Goal: Task Accomplishment & Management: Use online tool/utility

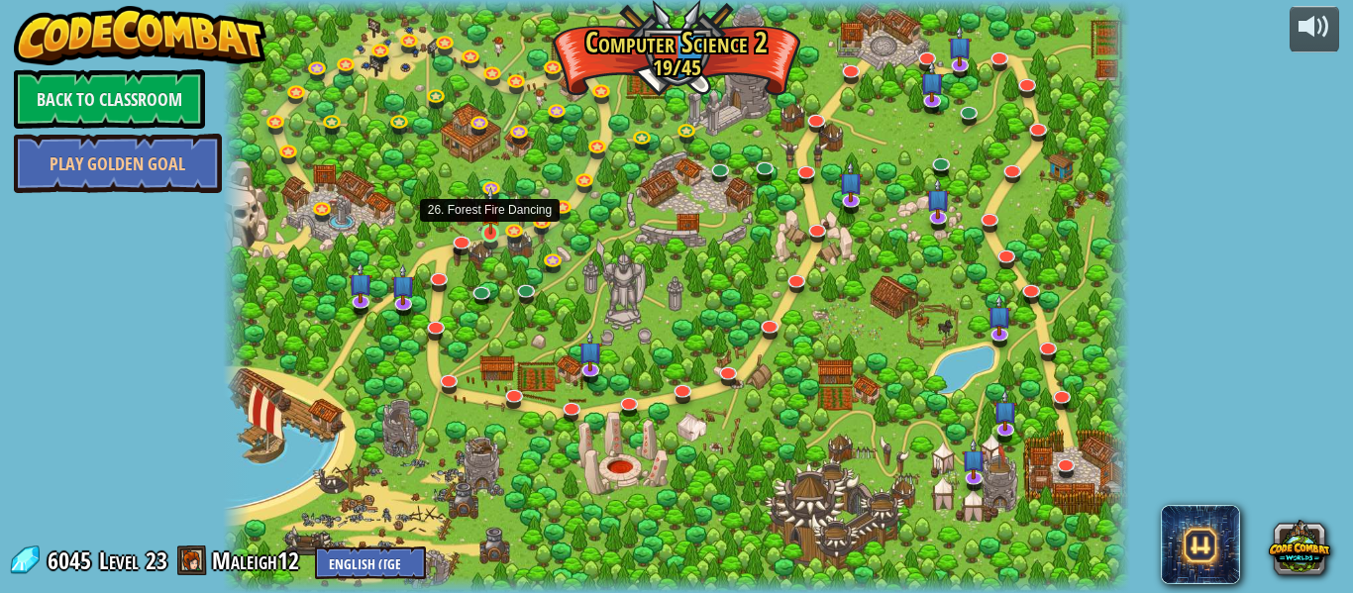
click at [489, 228] on img at bounding box center [490, 211] width 21 height 48
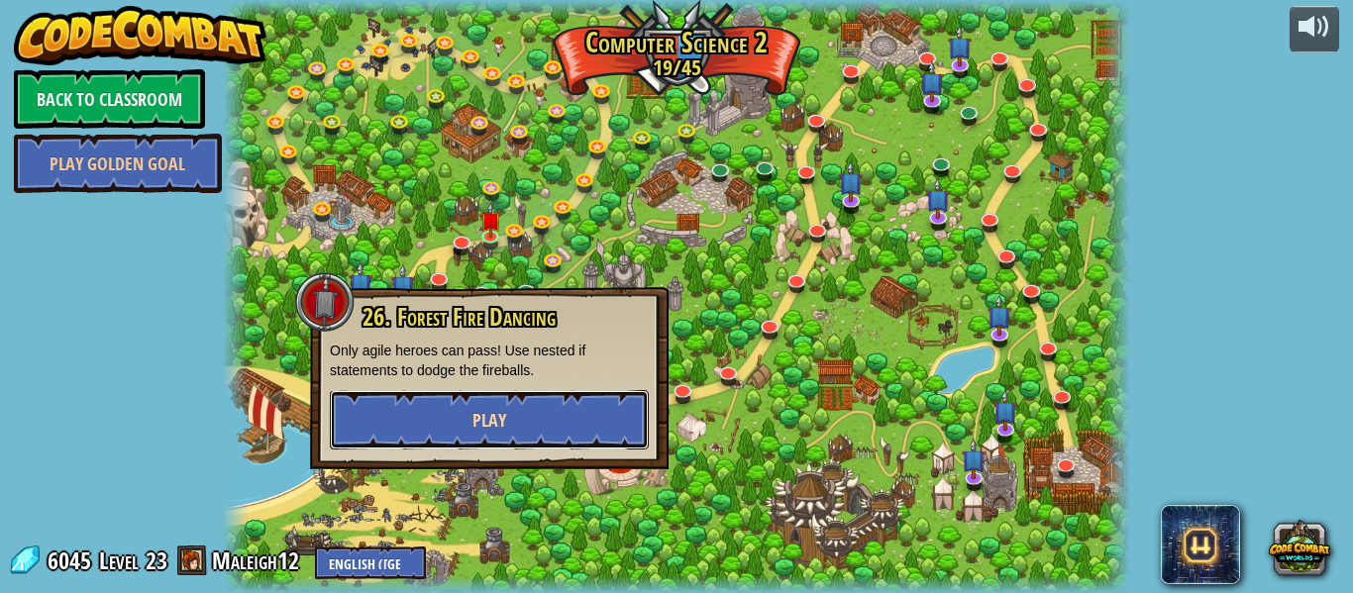
click at [487, 421] on span "Play" at bounding box center [490, 420] width 34 height 25
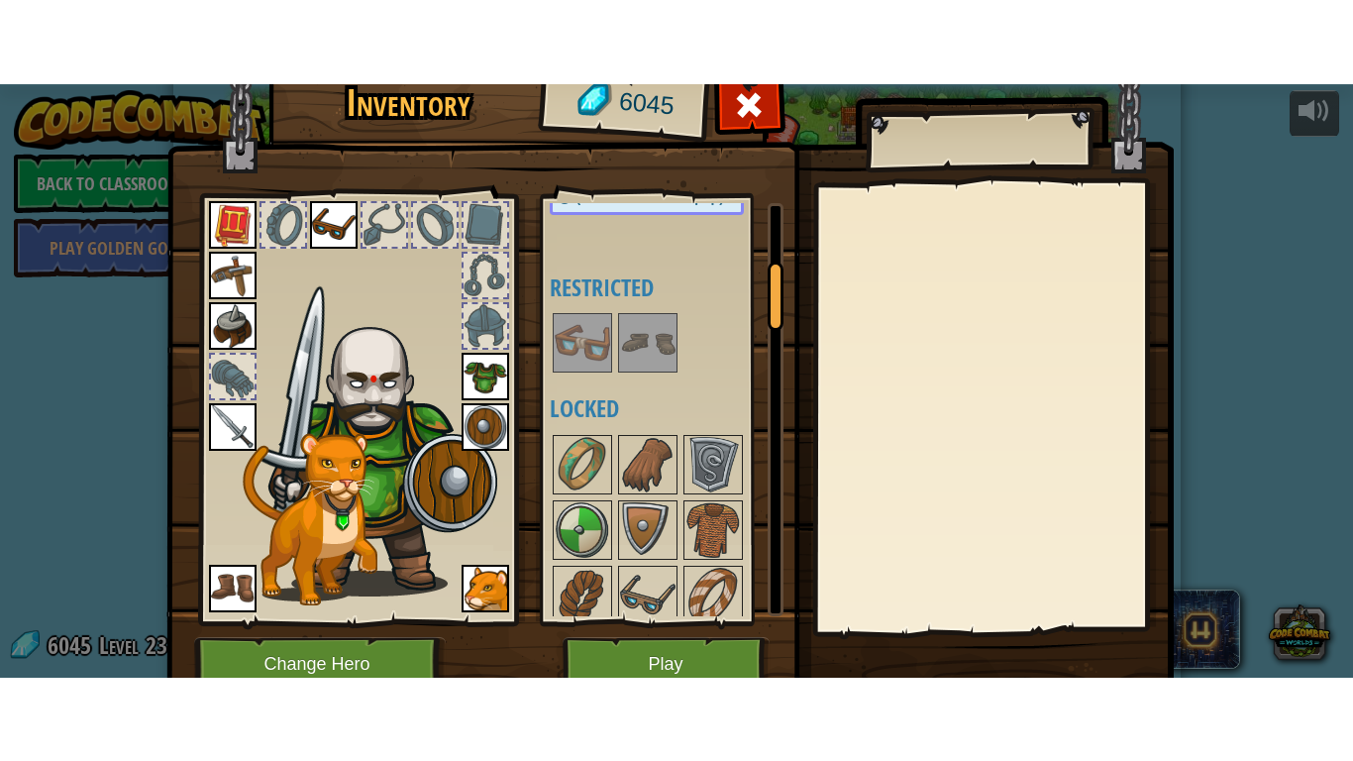
scroll to position [364, 0]
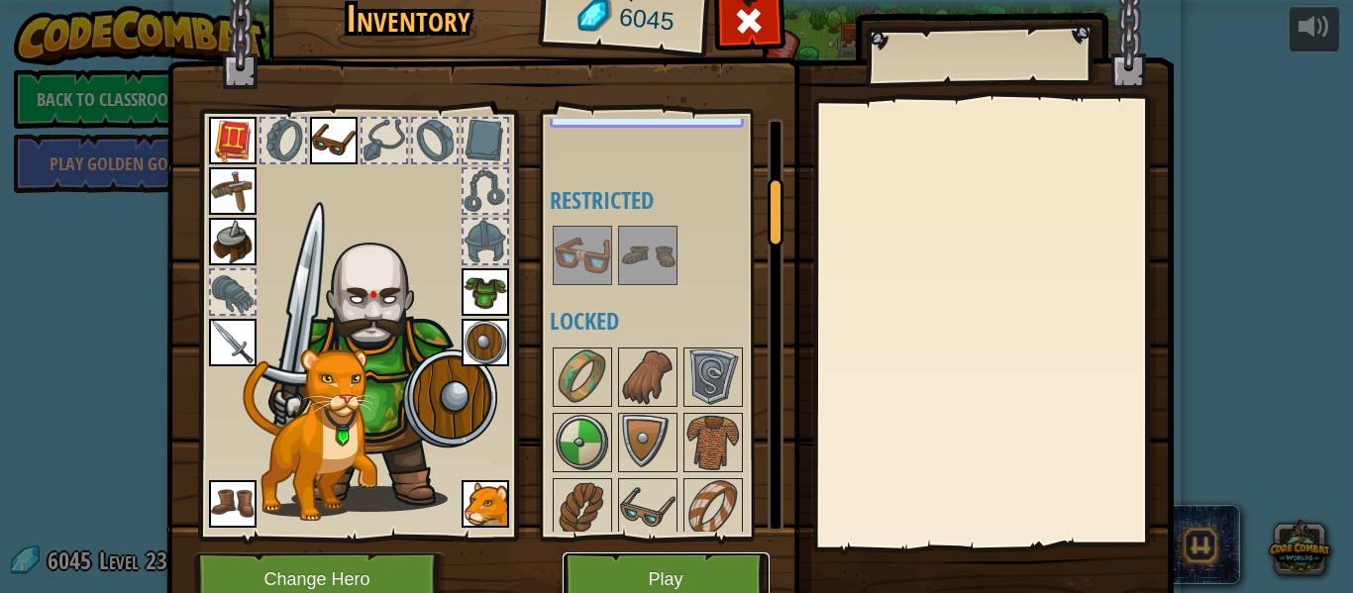
click at [649, 566] on button "Play" at bounding box center [666, 580] width 207 height 54
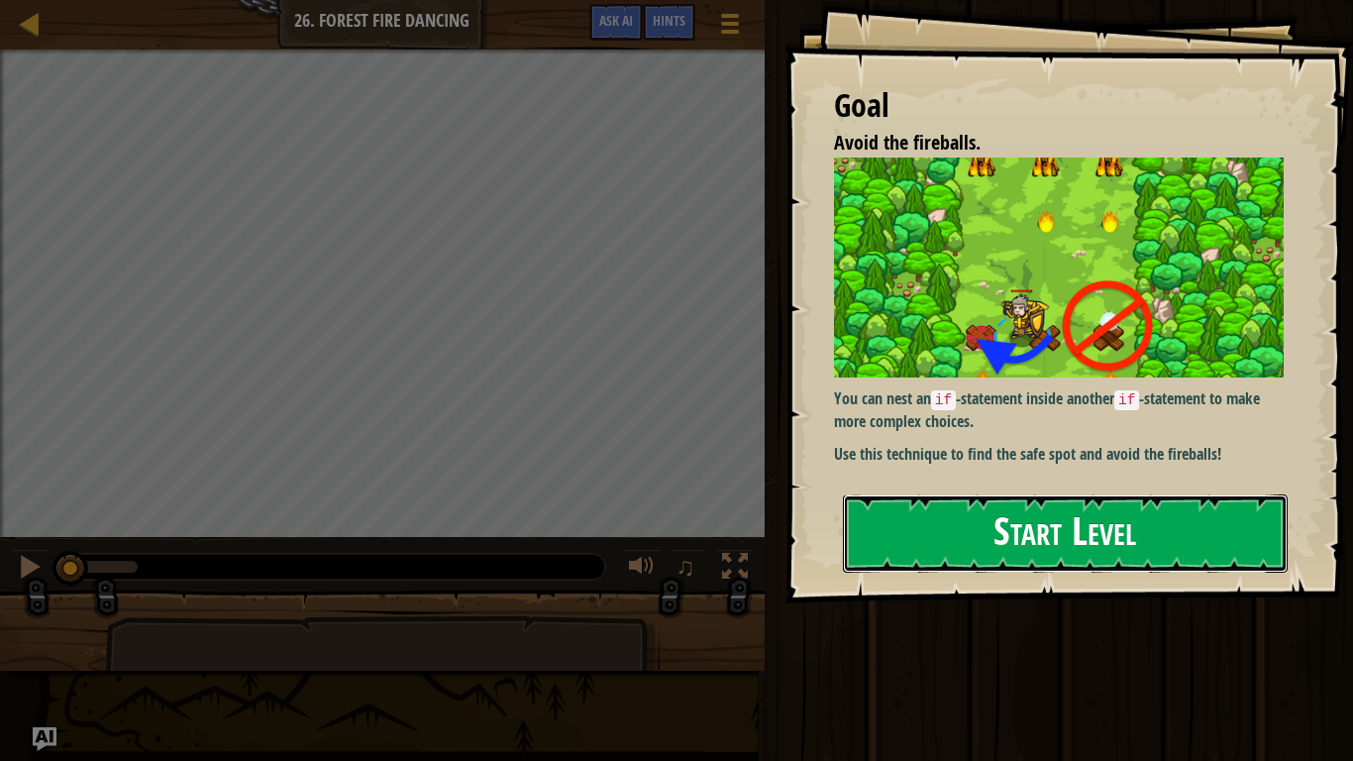
click at [981, 529] on button "Start Level" at bounding box center [1065, 533] width 445 height 78
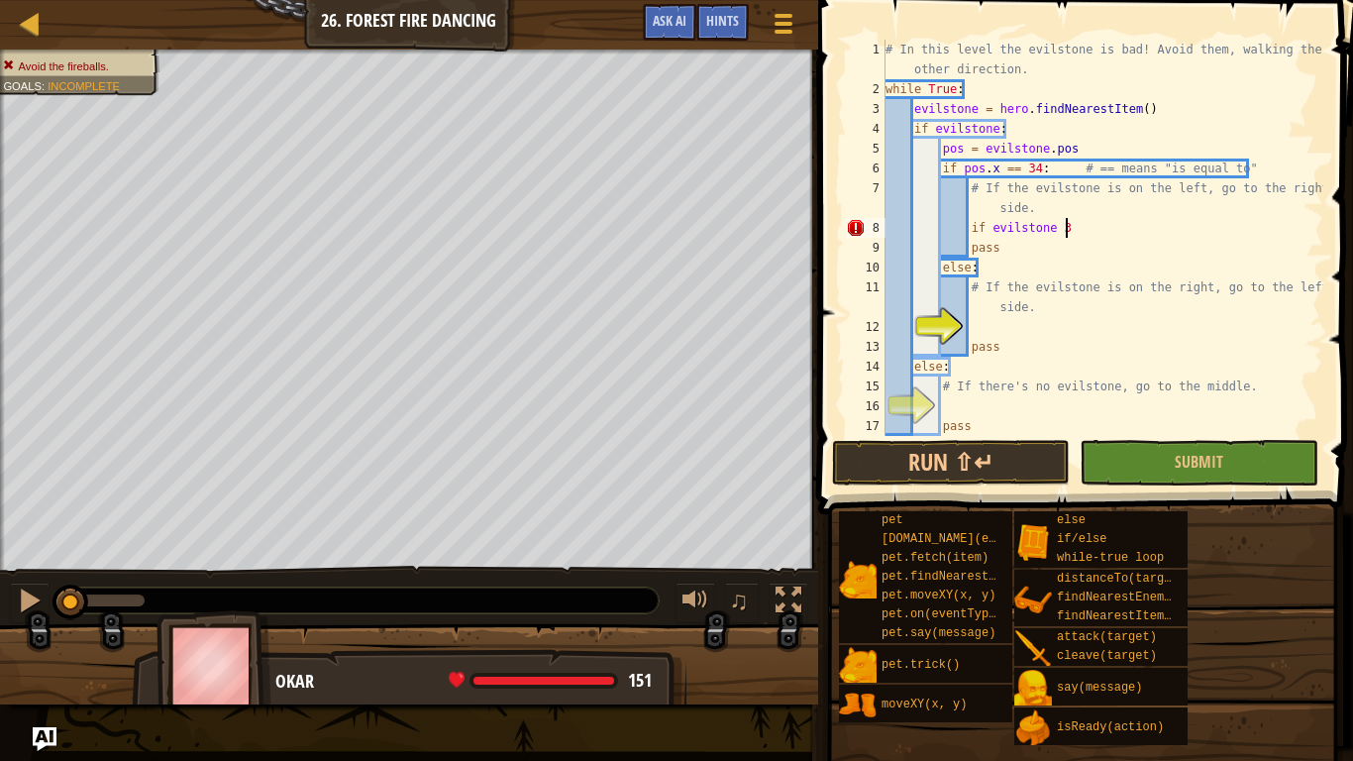
scroll to position [9, 24]
type textarea "i"
type textarea "# If the evilstone is on the right, go to the left side."
type textarea "hero.moveXY(34, 22)"
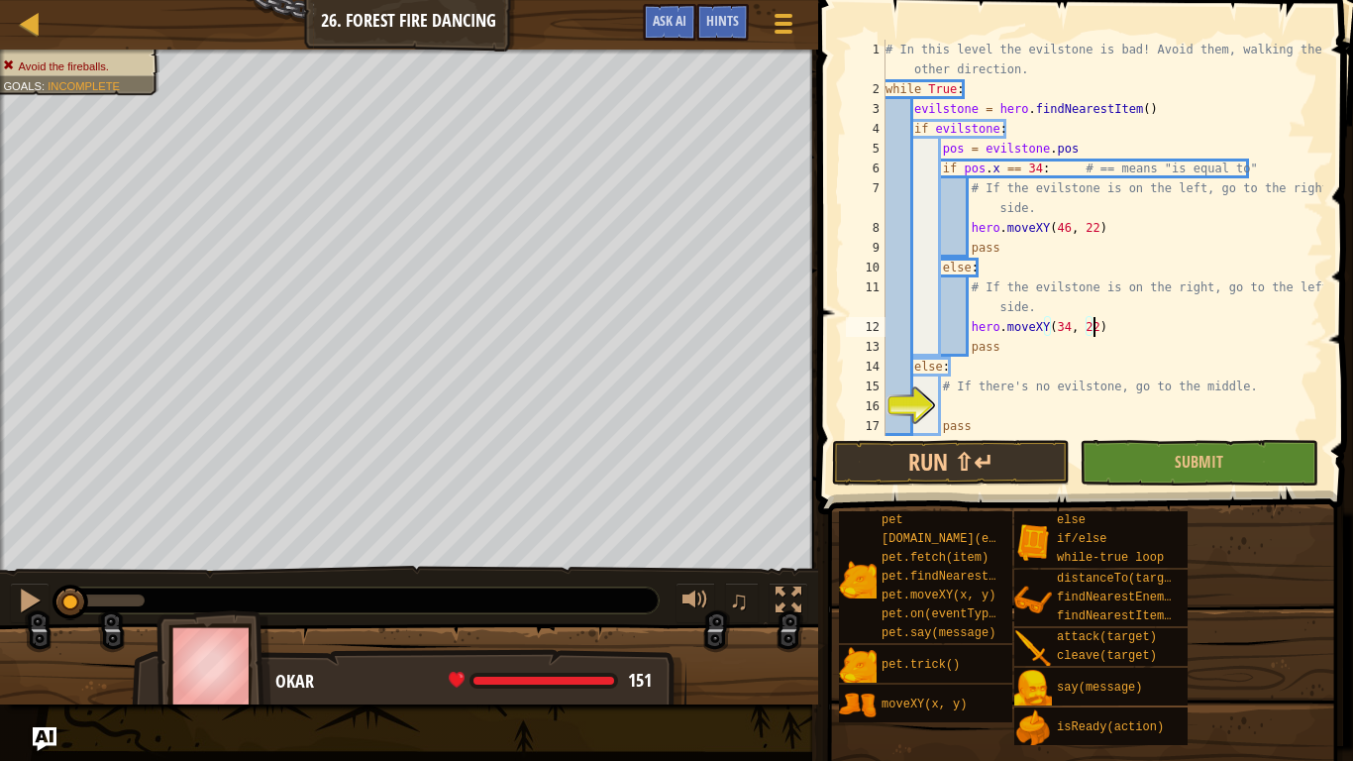
scroll to position [9, 30]
click at [1099, 397] on div "# In this level the evilstone is bad! Avoid them, walking the other direction. …" at bounding box center [1103, 268] width 442 height 456
type textarea "hero.moveXY(40, 22)"
click at [993, 448] on button "Run ⇧↵" at bounding box center [951, 463] width 238 height 46
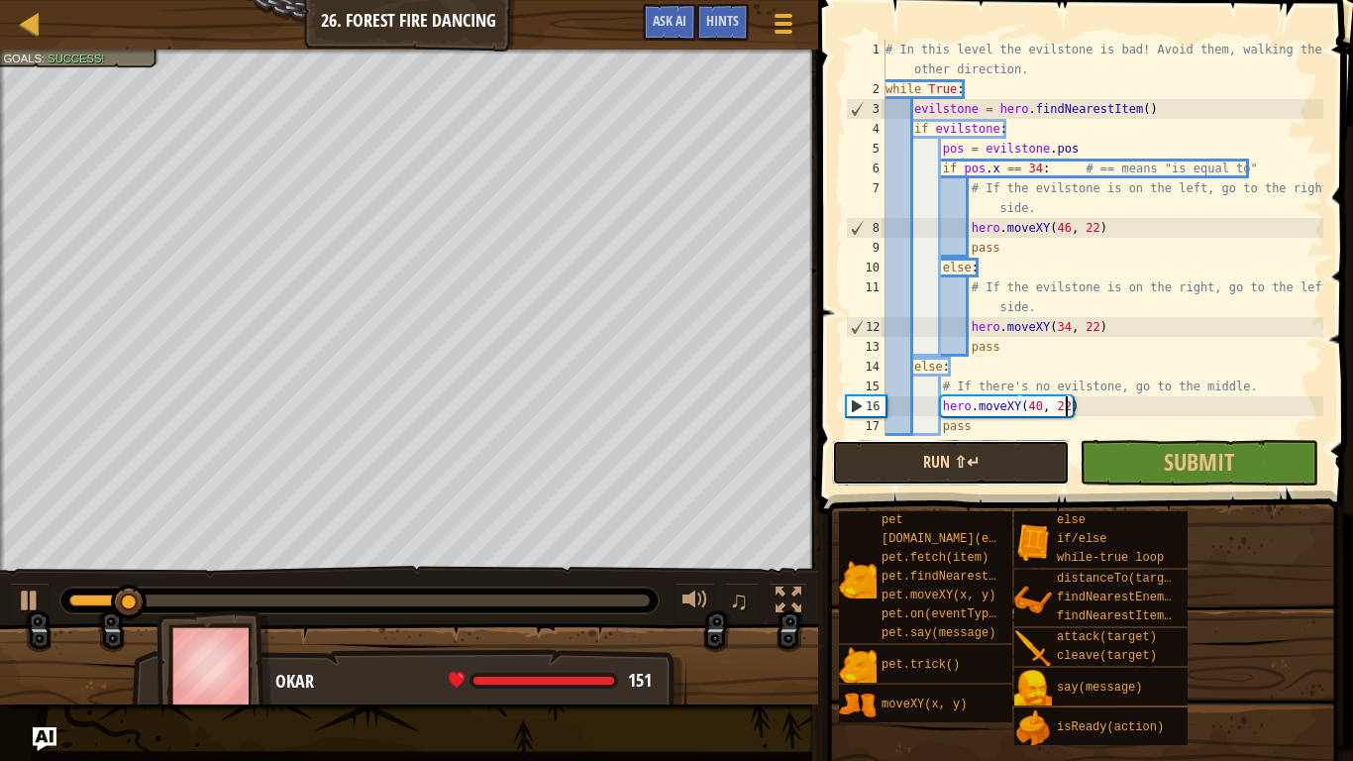
click at [988, 461] on button "Run ⇧↵" at bounding box center [951, 463] width 238 height 46
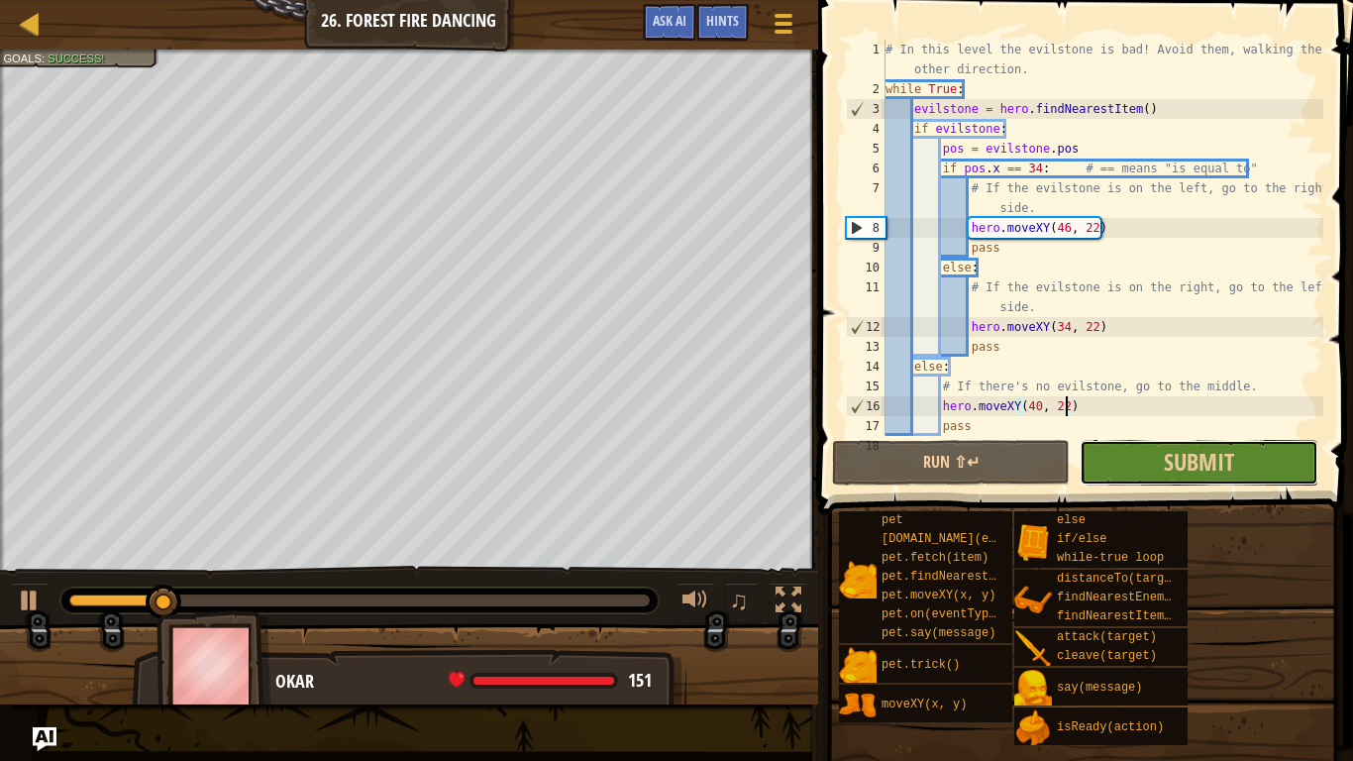
click at [1153, 474] on button "Submit" at bounding box center [1199, 463] width 238 height 46
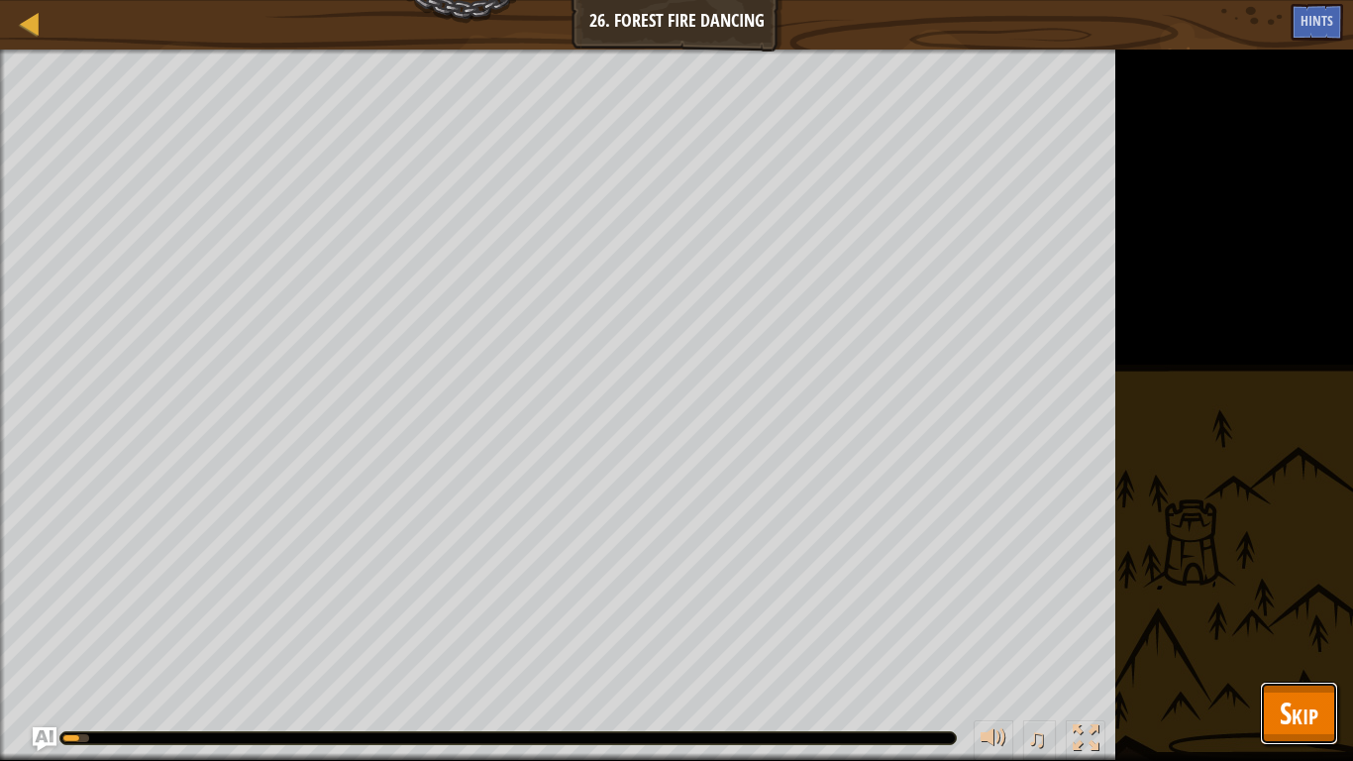
click at [1295, 592] on span "Skip" at bounding box center [1299, 712] width 39 height 41
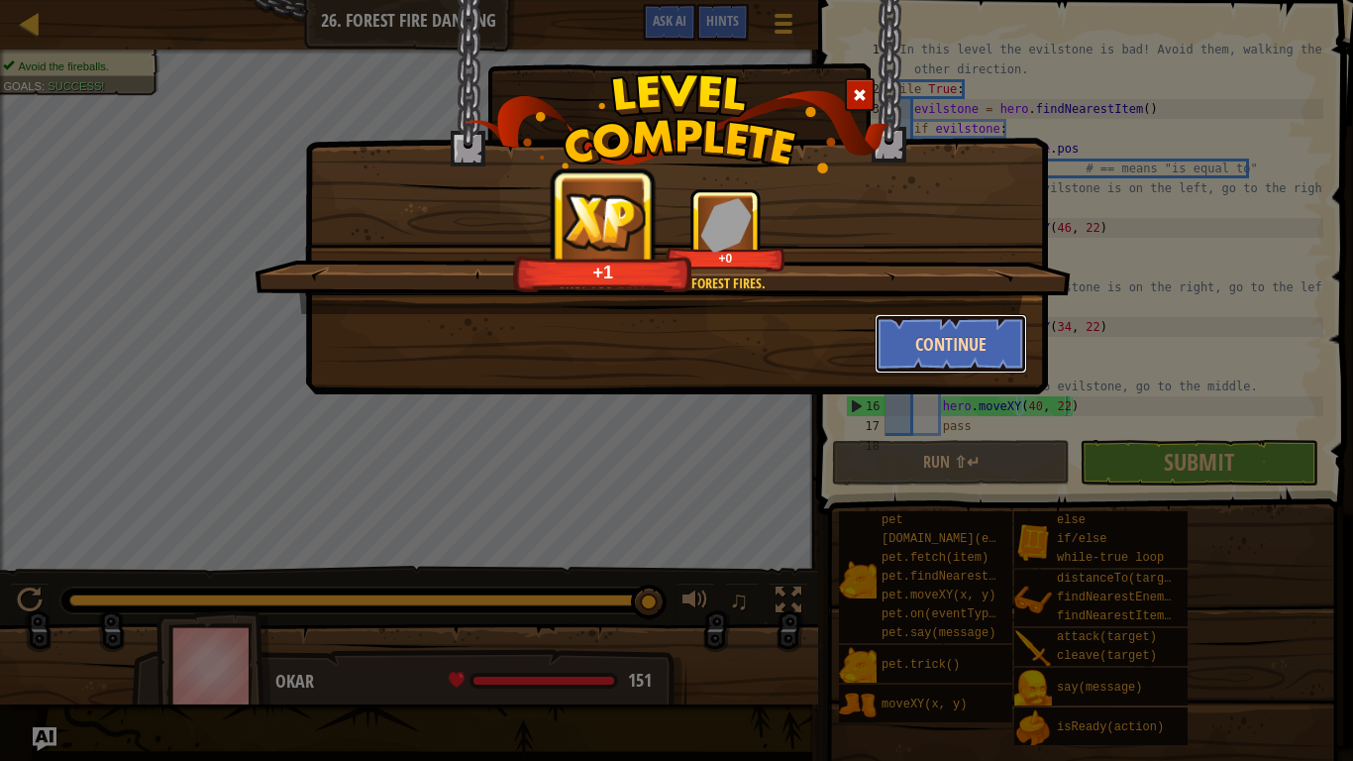
click at [893, 330] on button "Continue" at bounding box center [952, 343] width 154 height 59
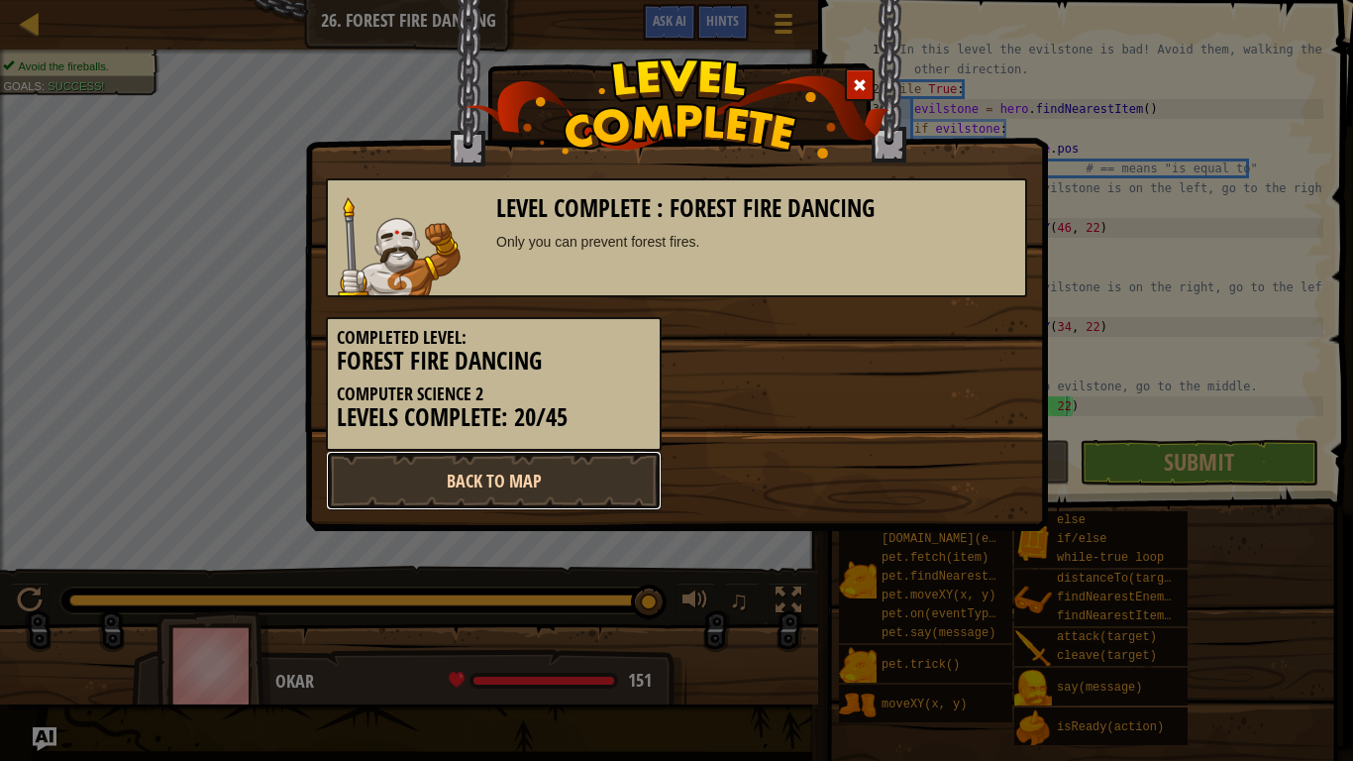
click at [547, 469] on link "Back to Map" at bounding box center [494, 480] width 336 height 59
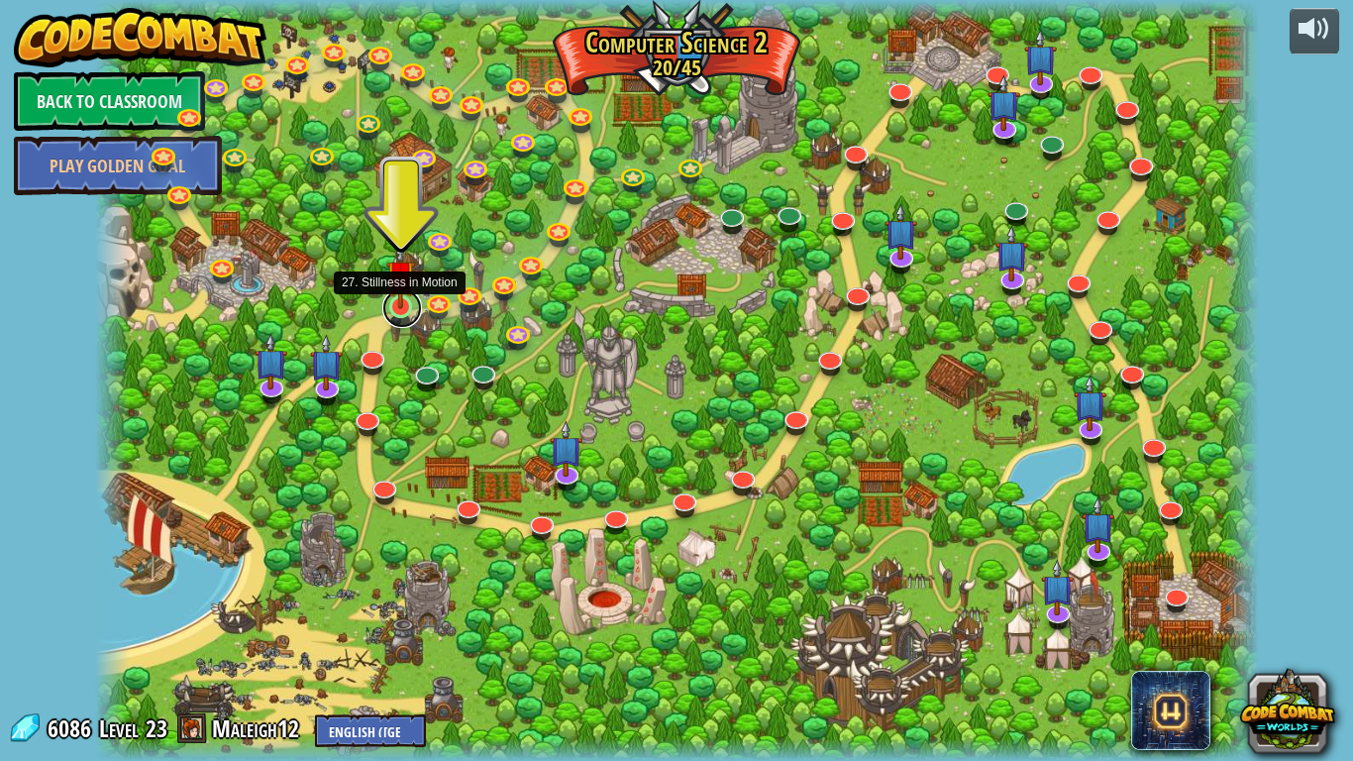
click at [401, 317] on link at bounding box center [402, 308] width 40 height 40
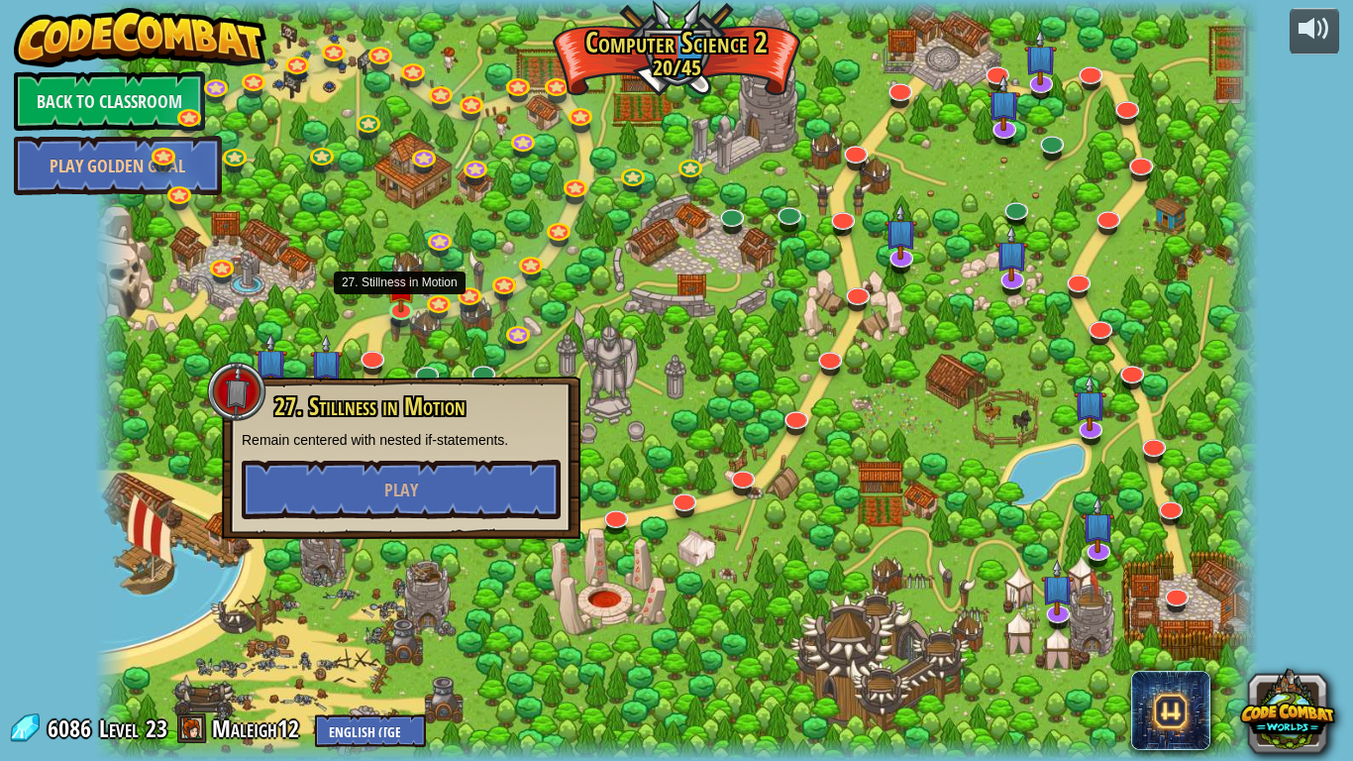
click at [443, 453] on div "27. Stillness in Motion Remain centered with nested if-statements. Play" at bounding box center [401, 456] width 319 height 126
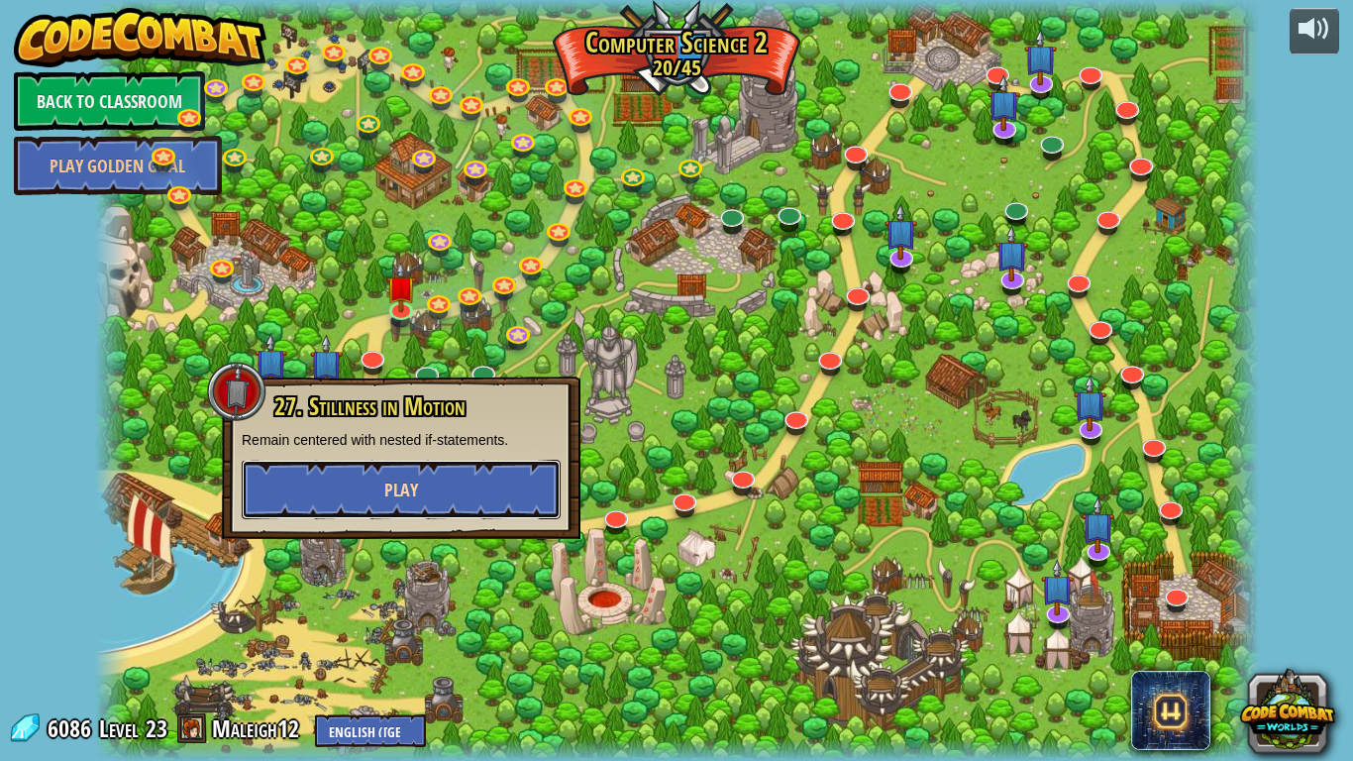
click at [452, 471] on button "Play" at bounding box center [401, 489] width 319 height 59
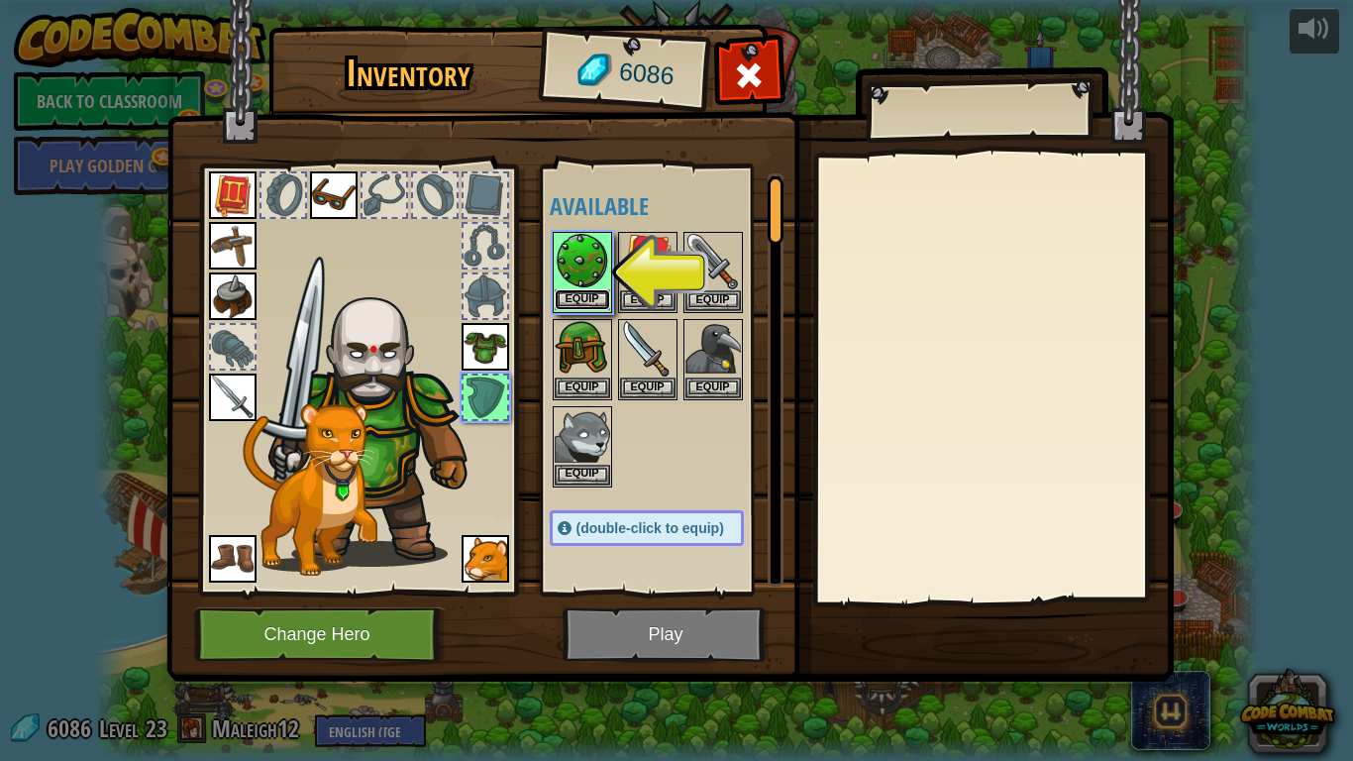
click at [577, 291] on button "Equip" at bounding box center [582, 299] width 55 height 21
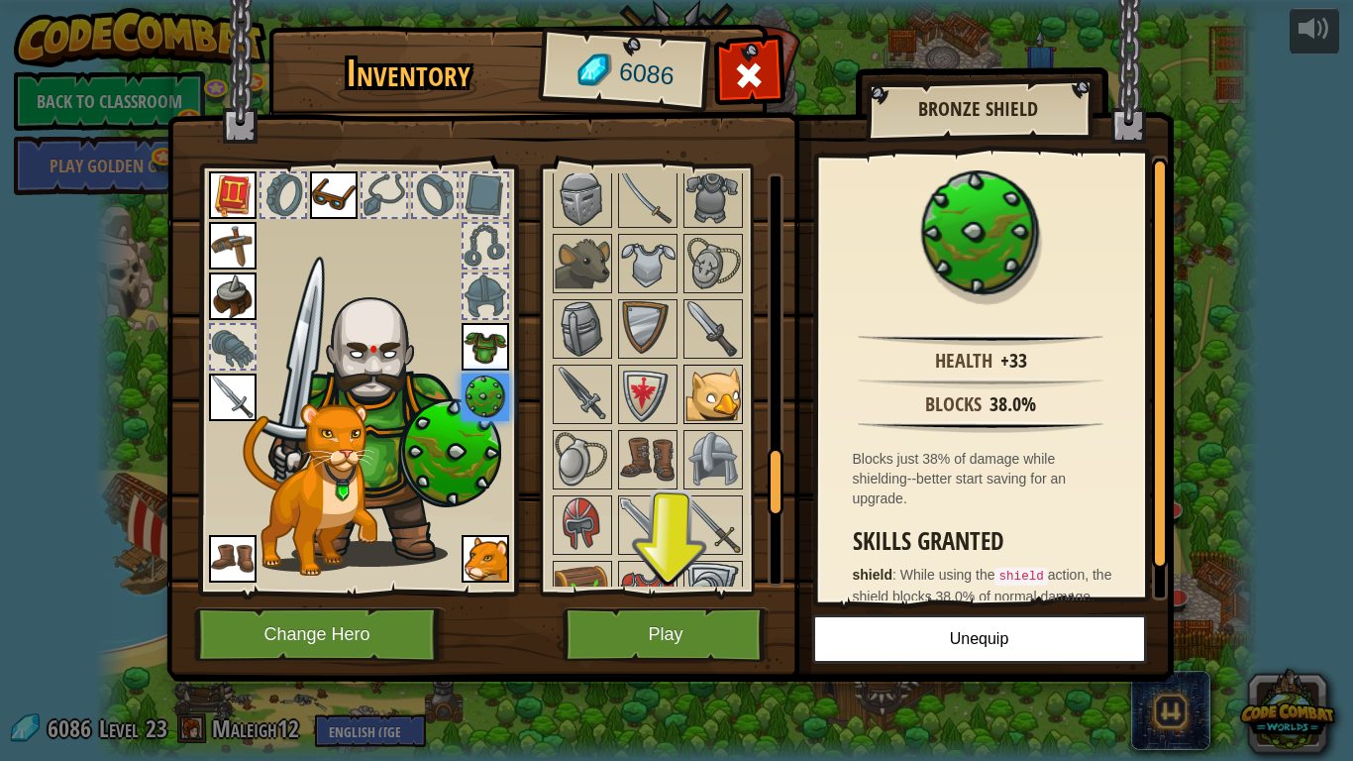
scroll to position [2247, 0]
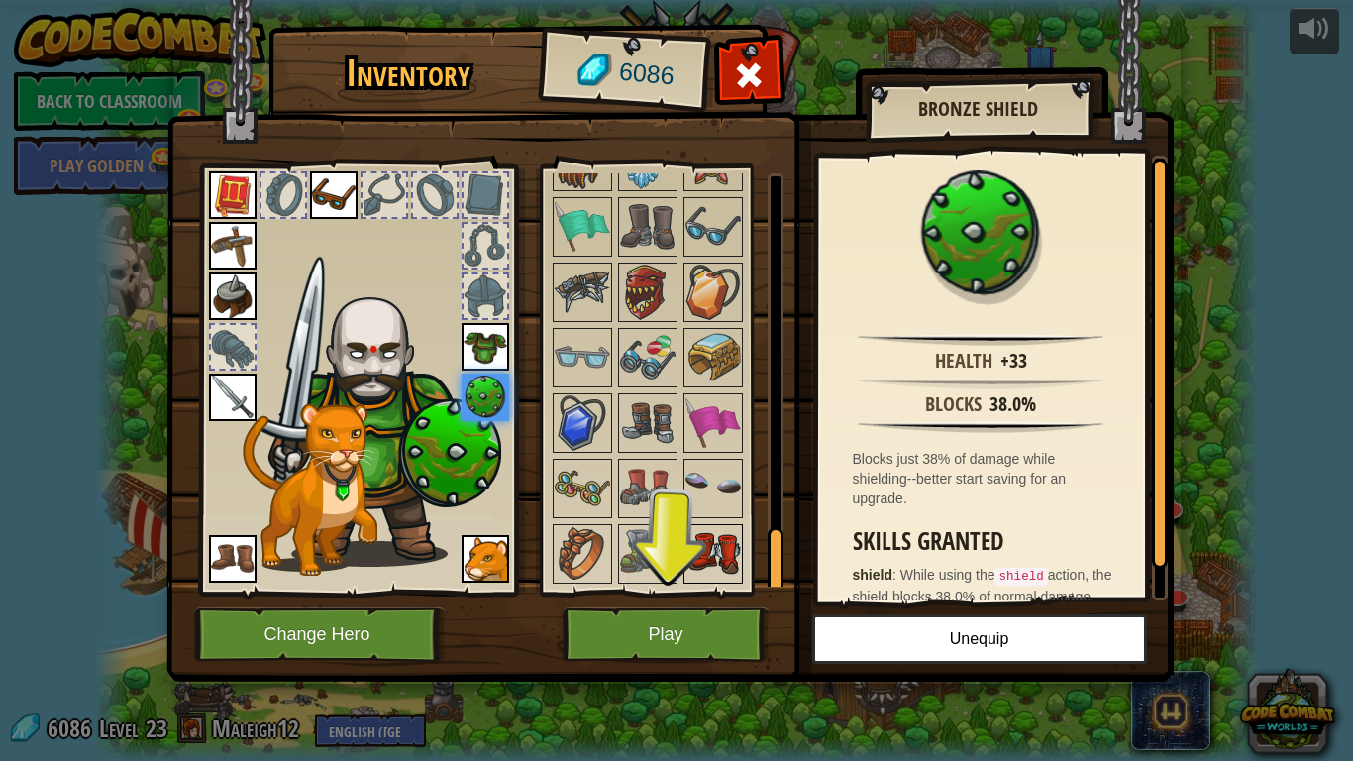
click at [721, 559] on img at bounding box center [712, 553] width 55 height 55
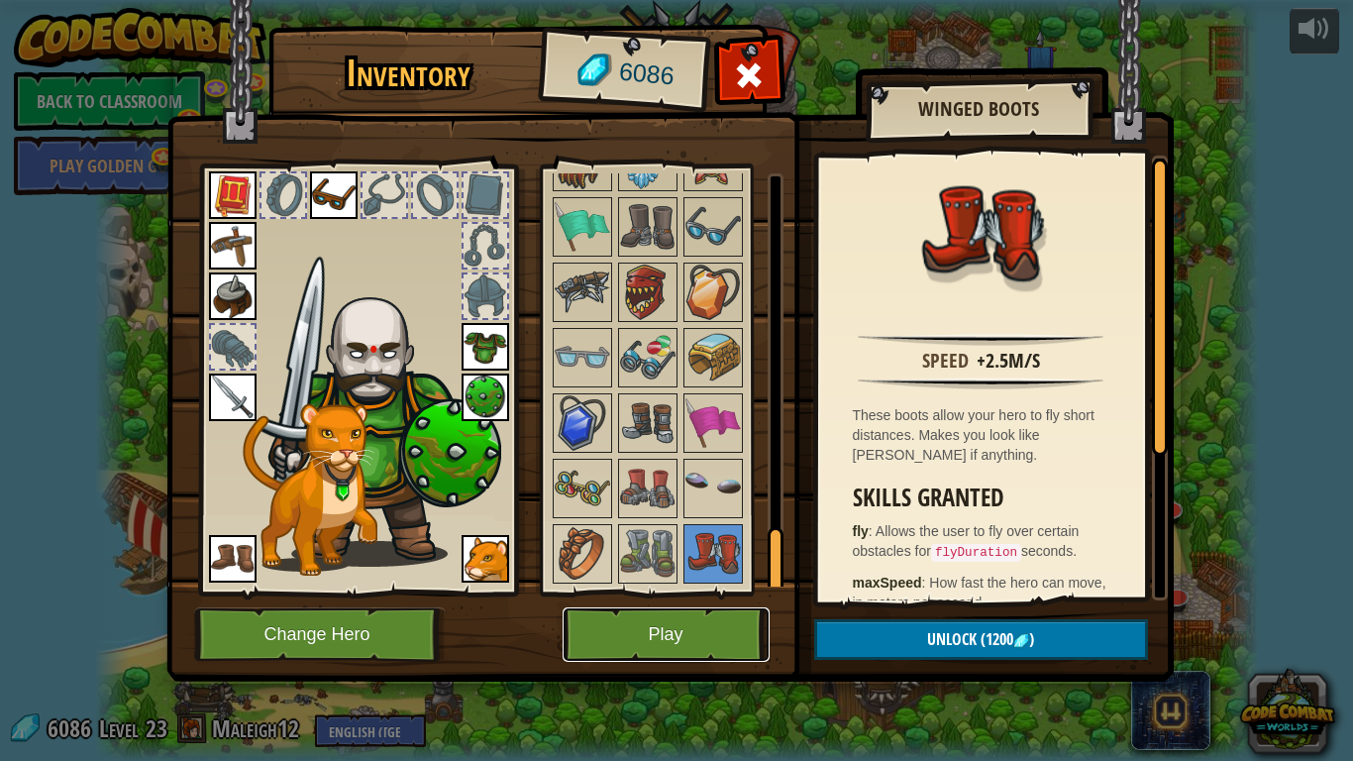
click at [646, 592] on button "Play" at bounding box center [666, 634] width 207 height 54
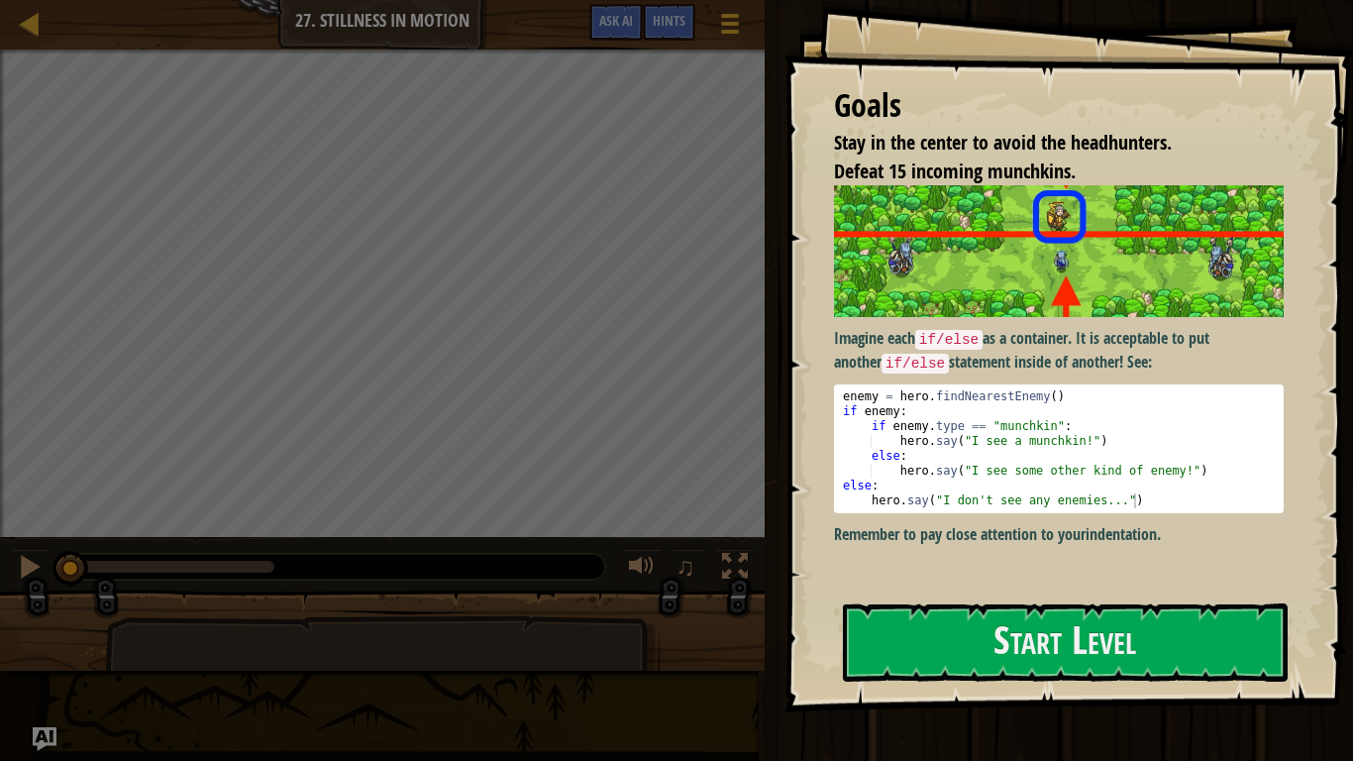
click at [1103, 575] on div "Imagine each if/else as a container. It is acceptable to put another if/else st…" at bounding box center [1059, 384] width 450 height 398
click at [1079, 592] on button "Start Level" at bounding box center [1065, 642] width 445 height 78
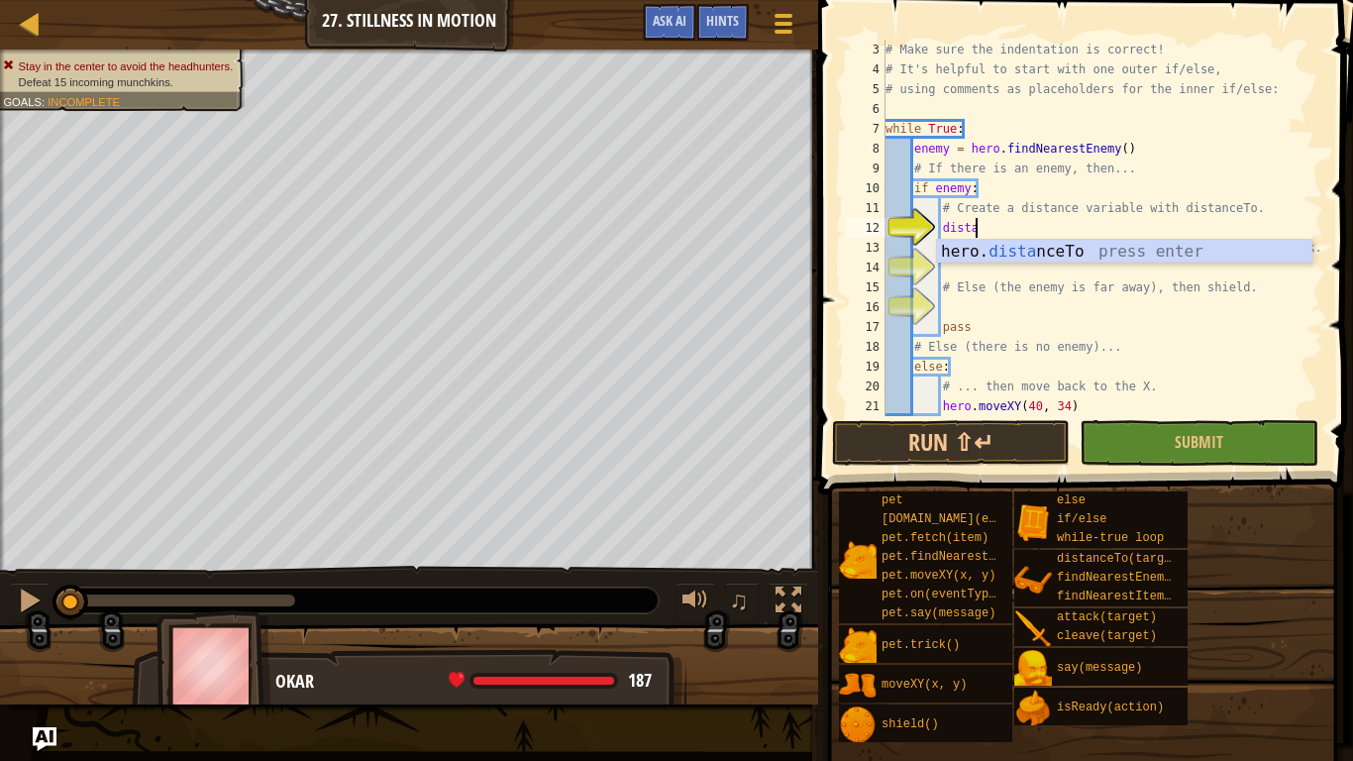
scroll to position [9, 13]
type textarea "distance = hero.distanceTo(target)"
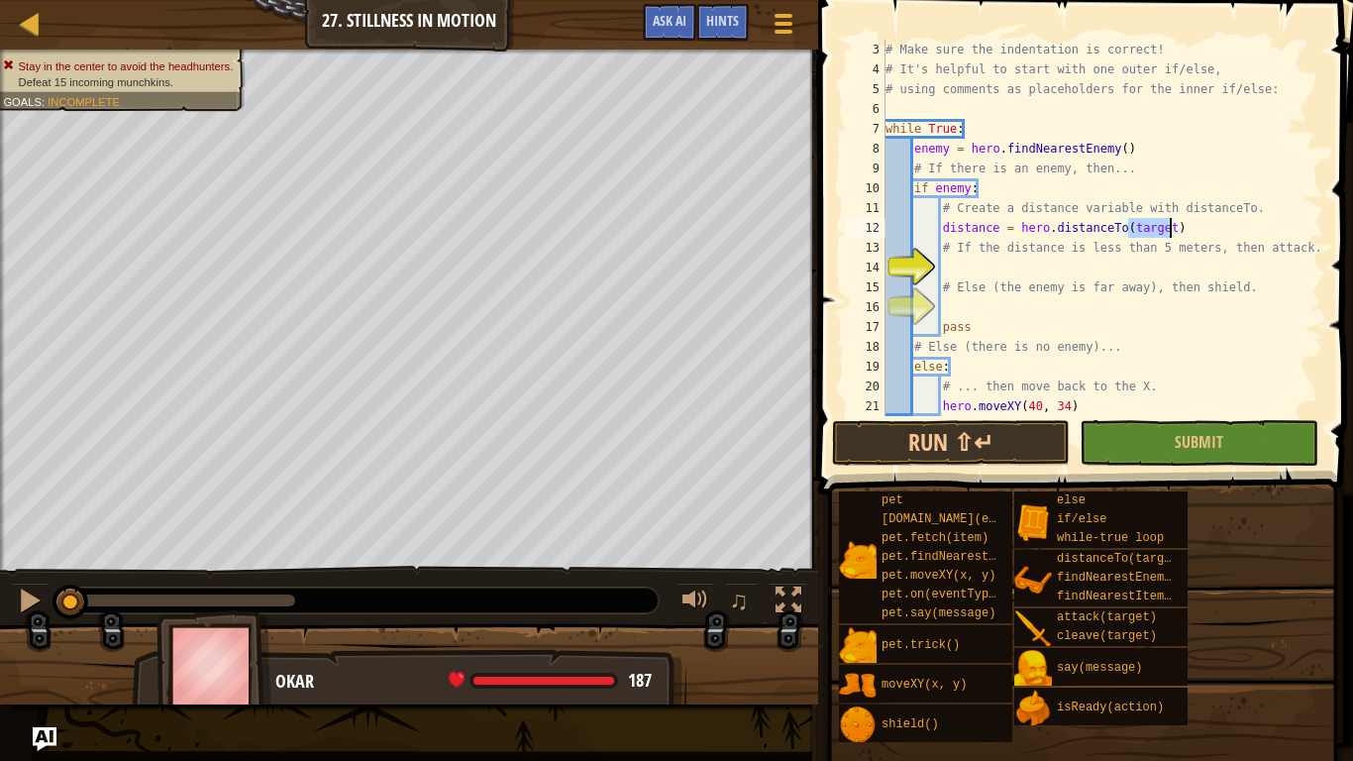
click at [1046, 263] on div "# Make sure the indentation is correct! # It's helpful to start with one outer …" at bounding box center [1103, 248] width 442 height 416
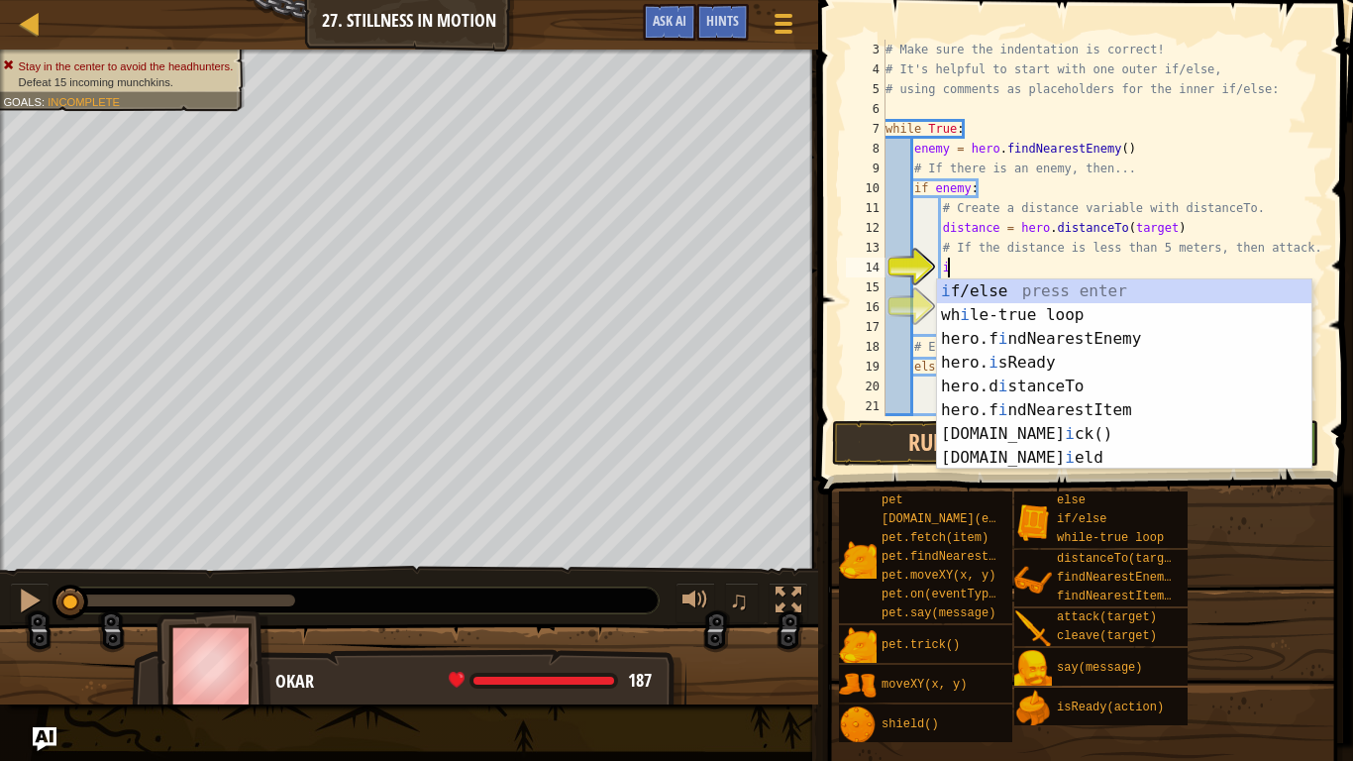
scroll to position [9, 9]
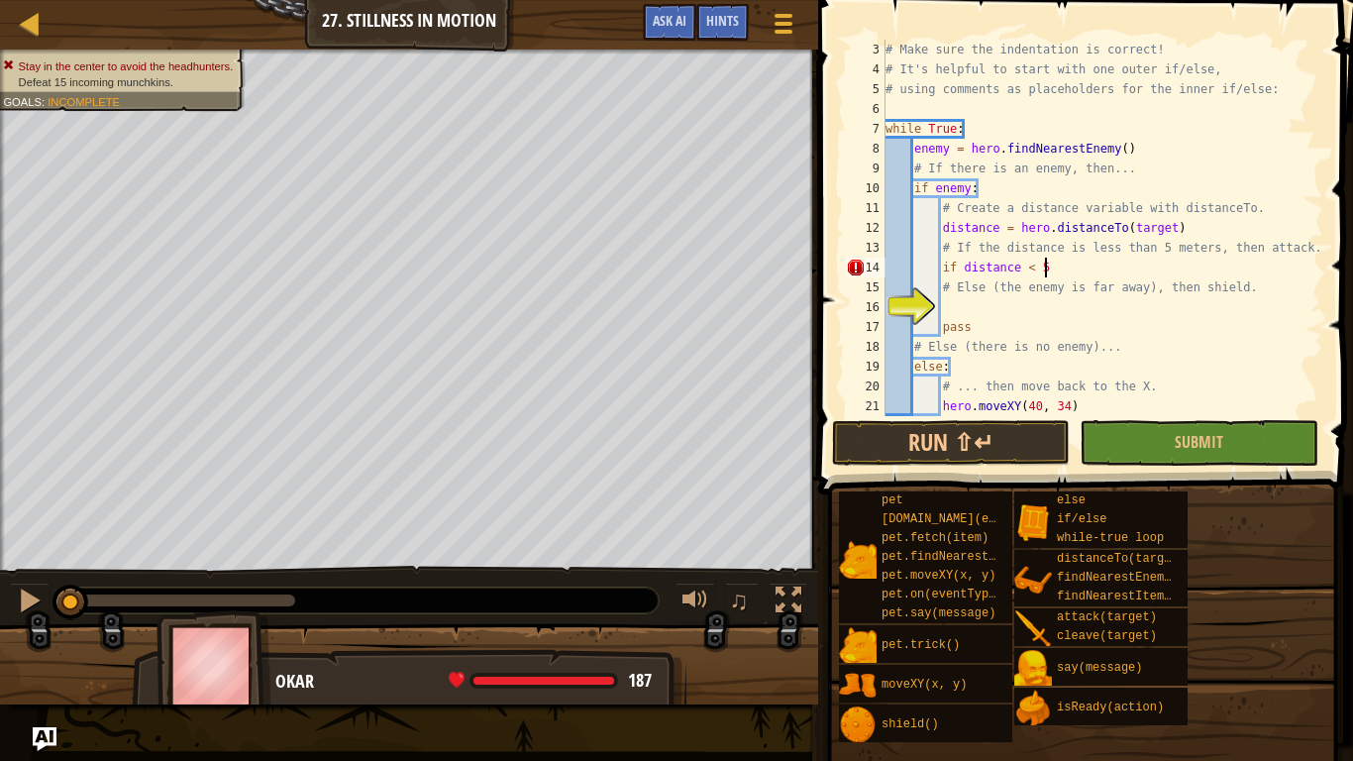
type textarea "if distance < 5:"
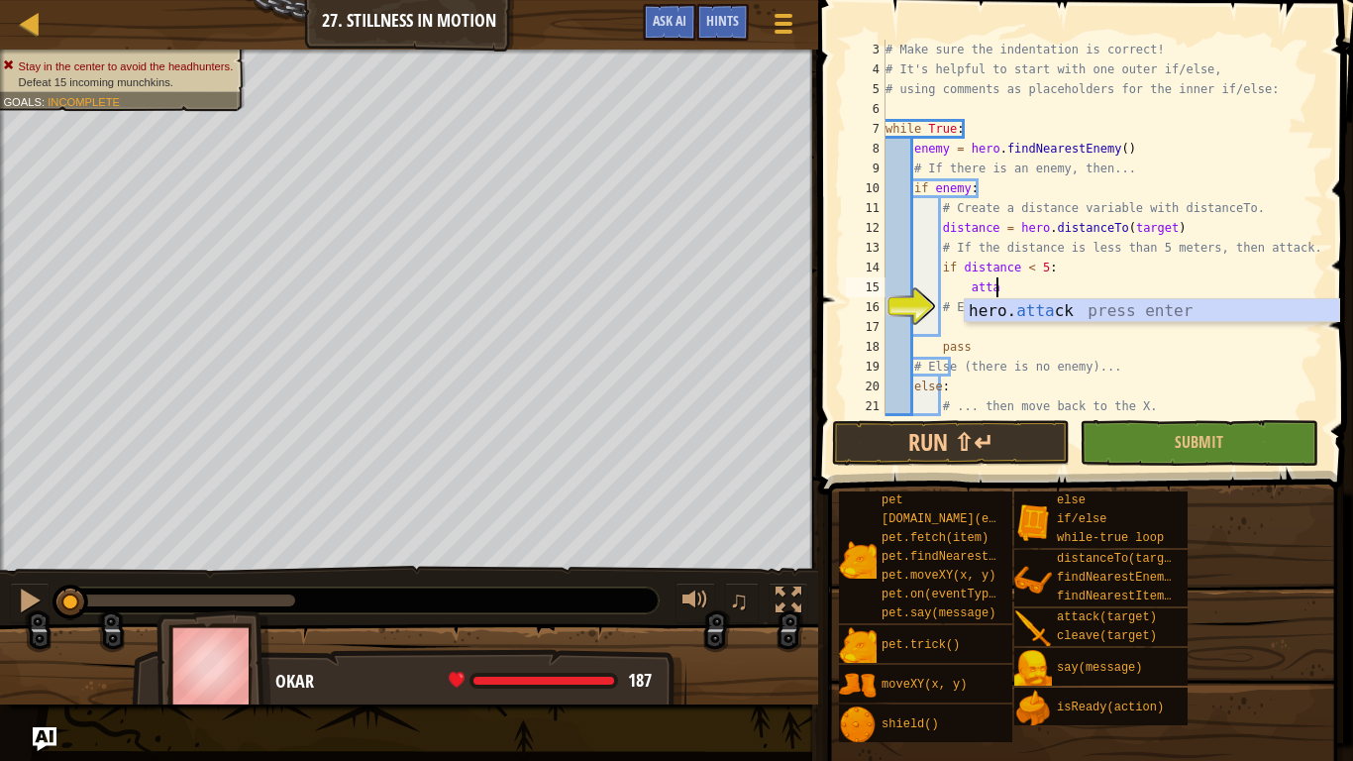
scroll to position [9, 16]
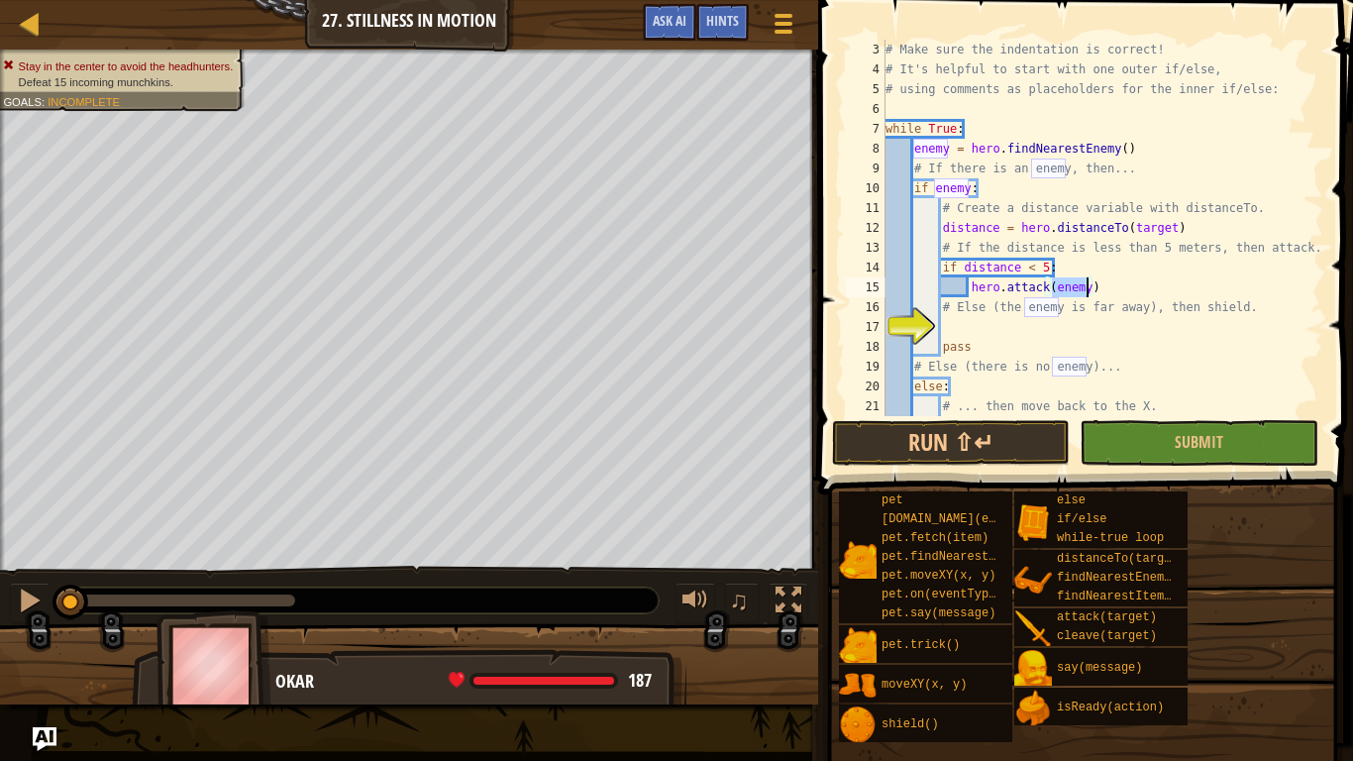
type textarea "# Else (the enemy is far away), then shield."
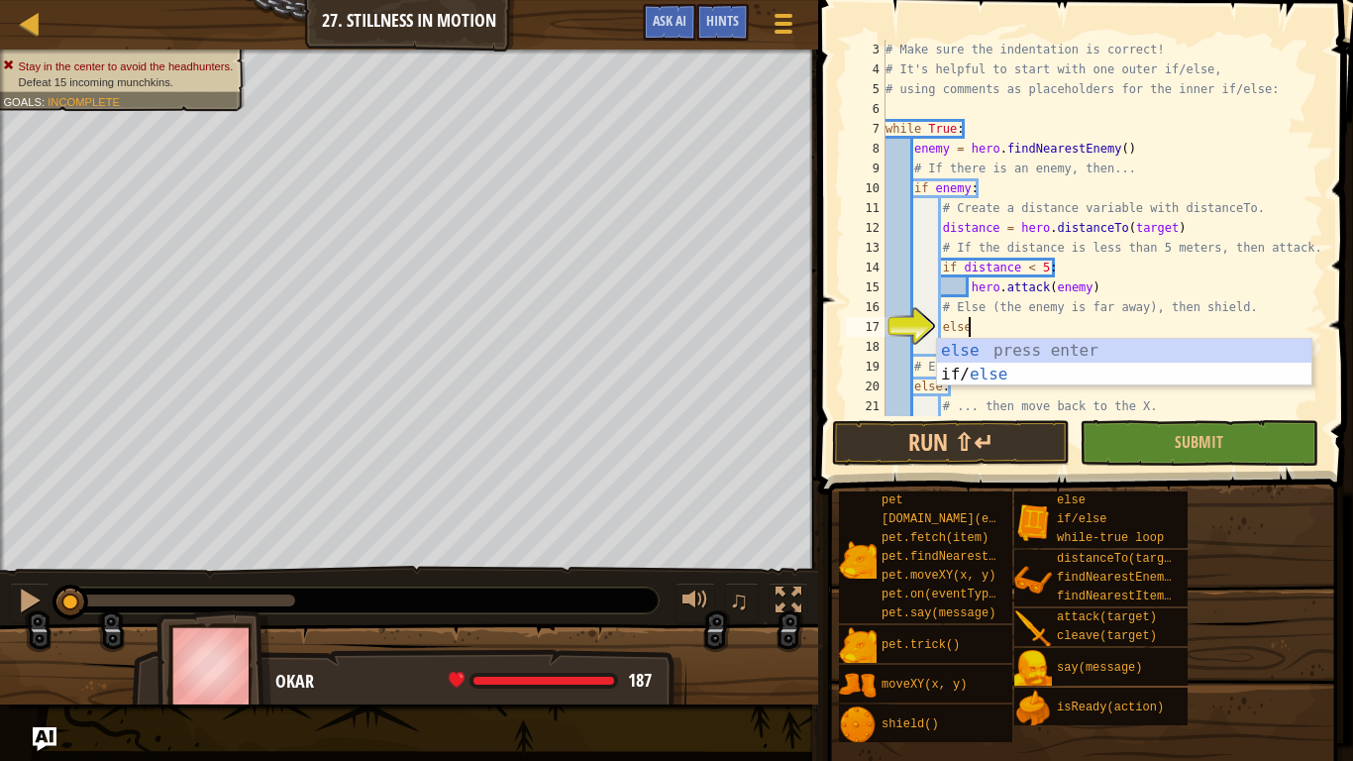
type textarea "else:"
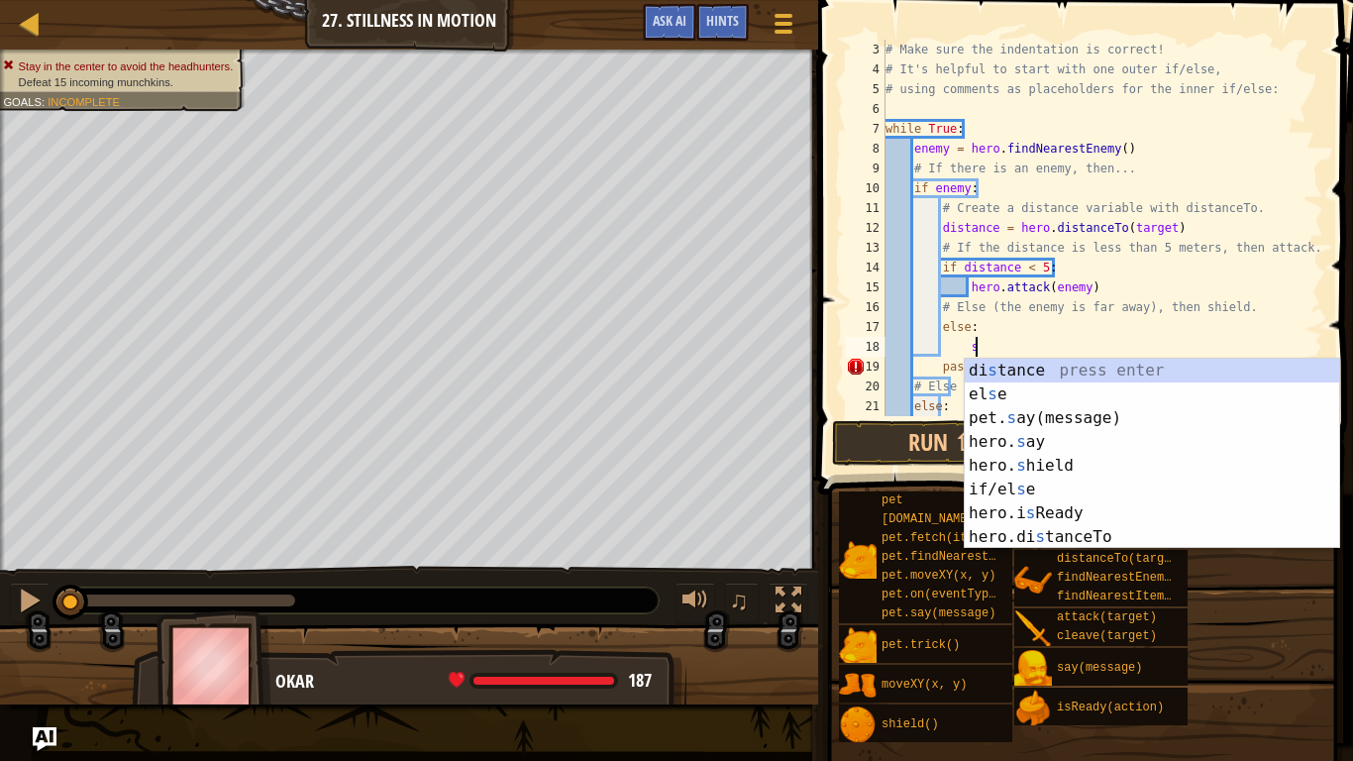
type textarea "sh"
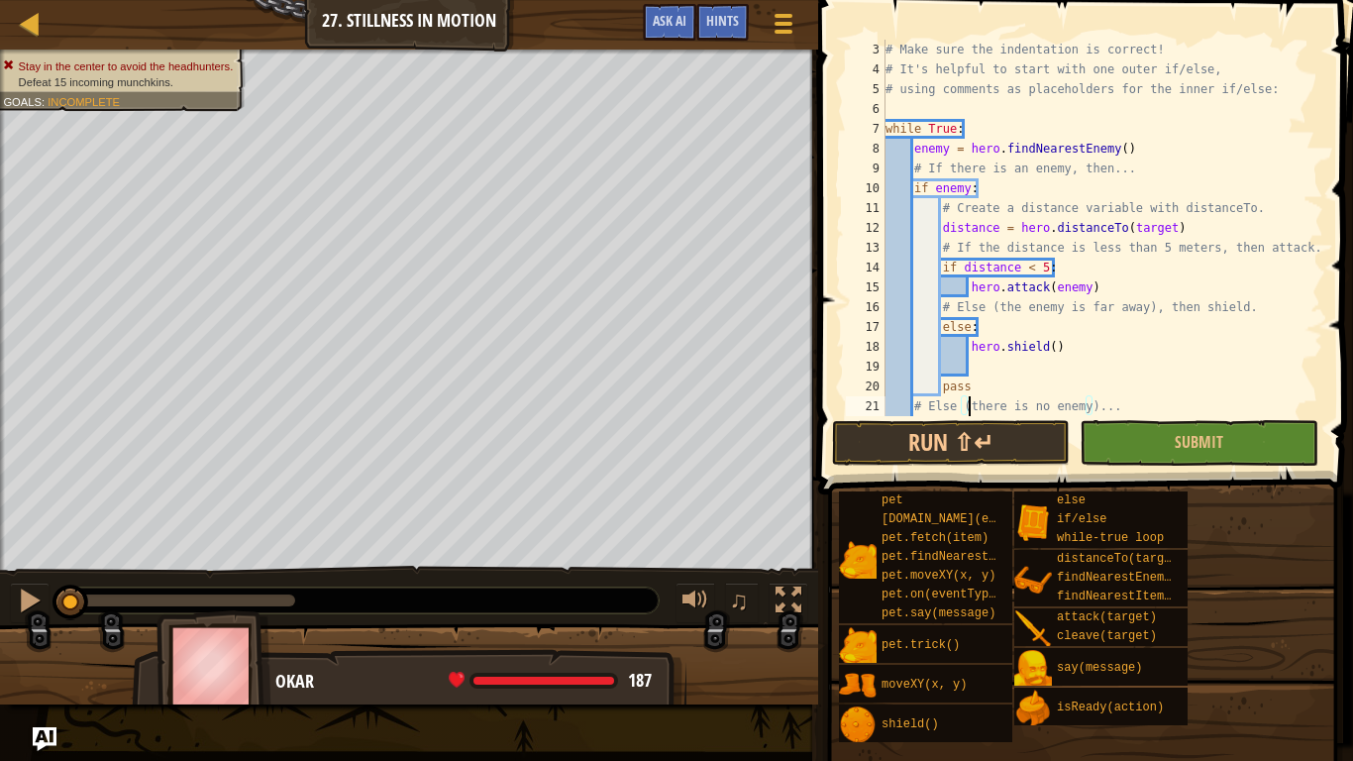
scroll to position [9, 8]
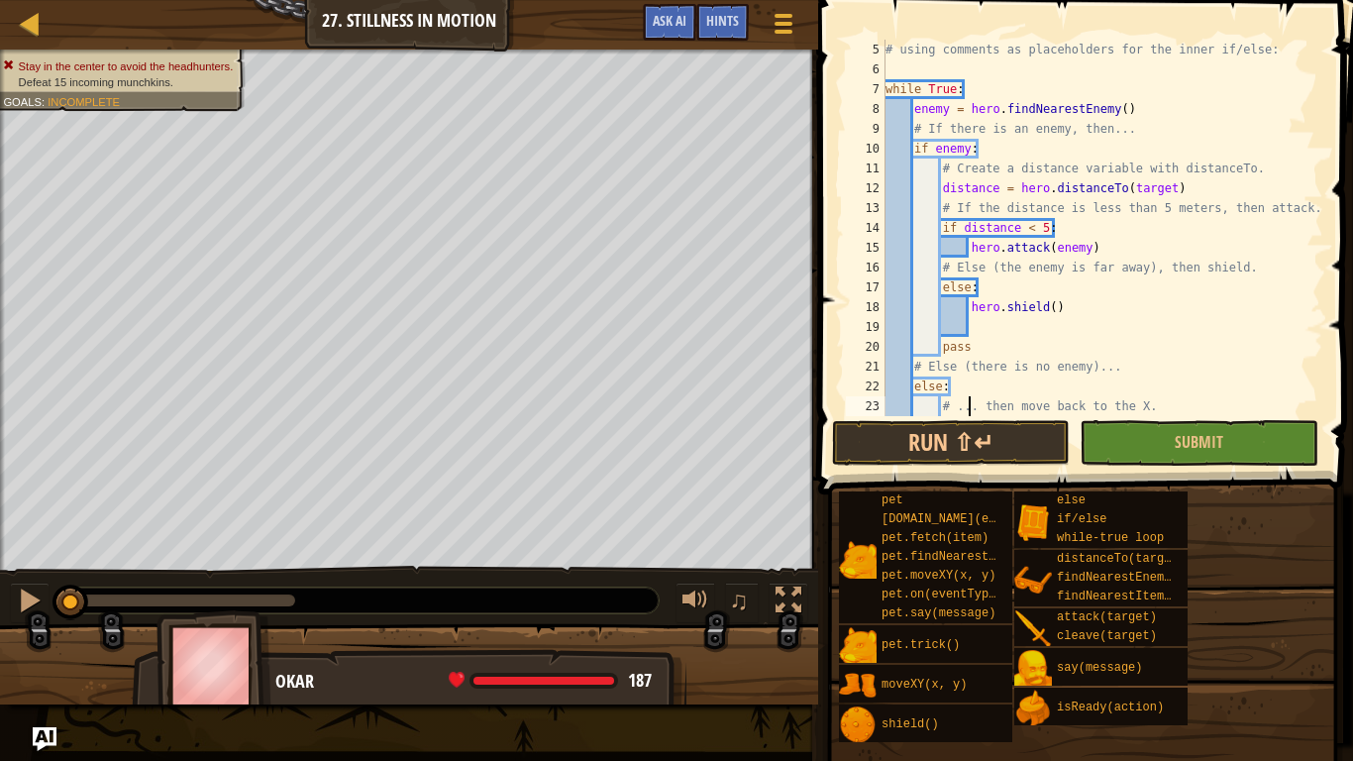
type textarea "hero.moveXY(40, 34)"
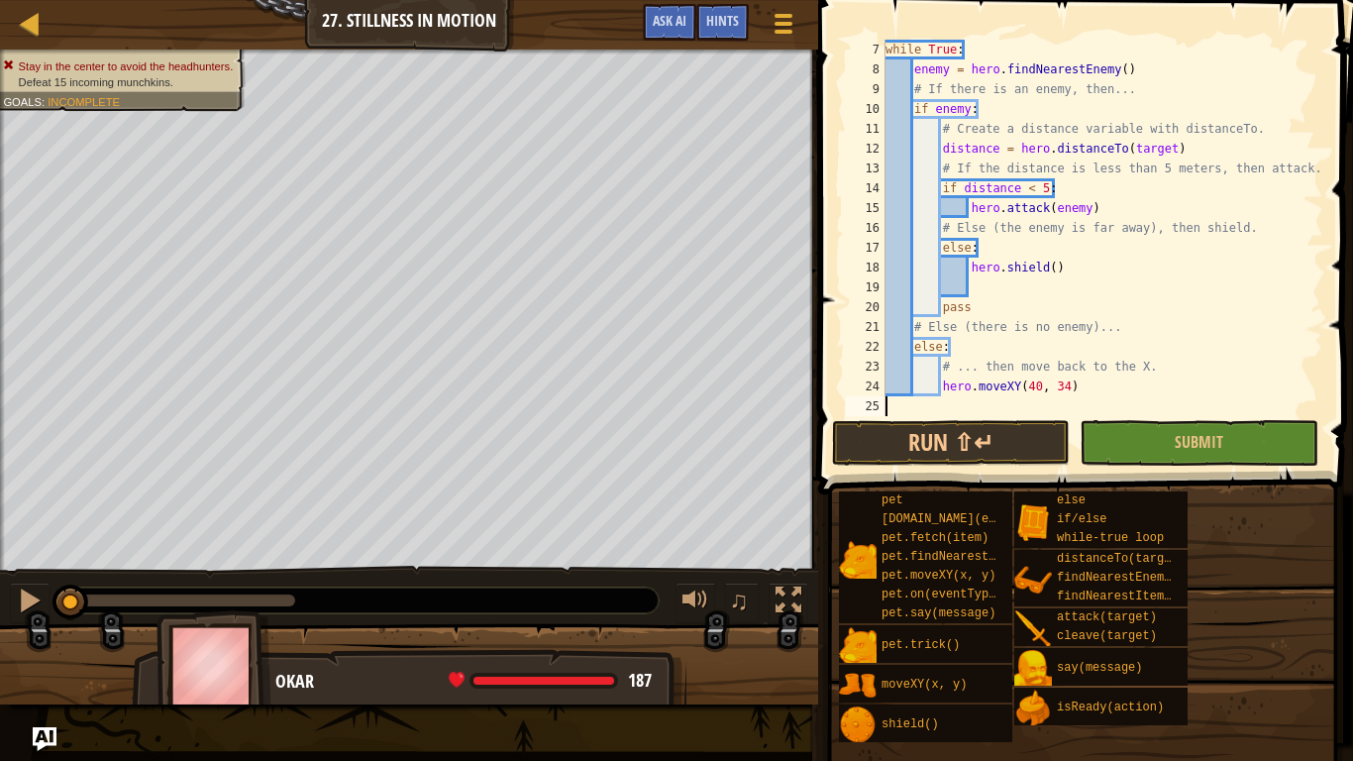
scroll to position [9, 0]
click at [997, 442] on button "Run ⇧↵" at bounding box center [951, 443] width 238 height 46
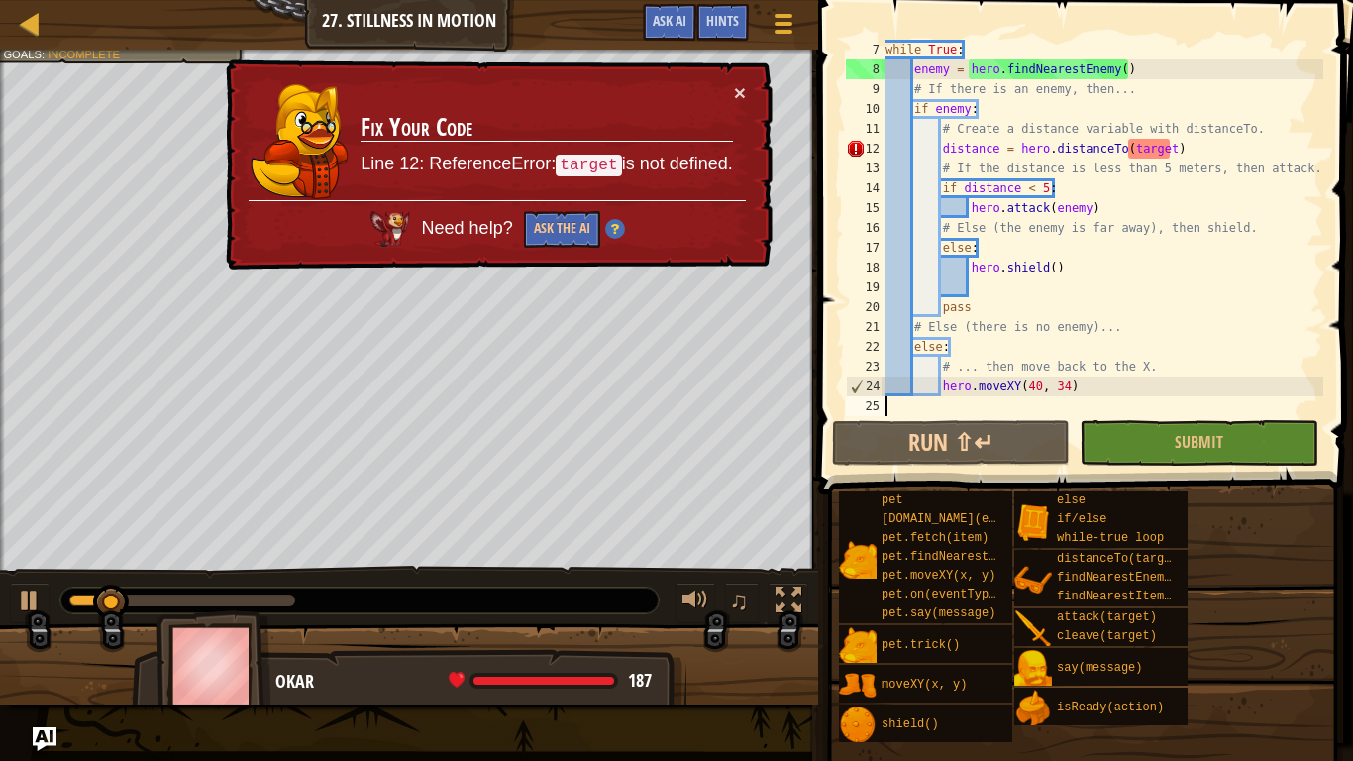
click at [1168, 141] on div "while True : enemy = hero . findNearestEnemy ( ) # If there is an enemy, then..…" at bounding box center [1103, 248] width 442 height 416
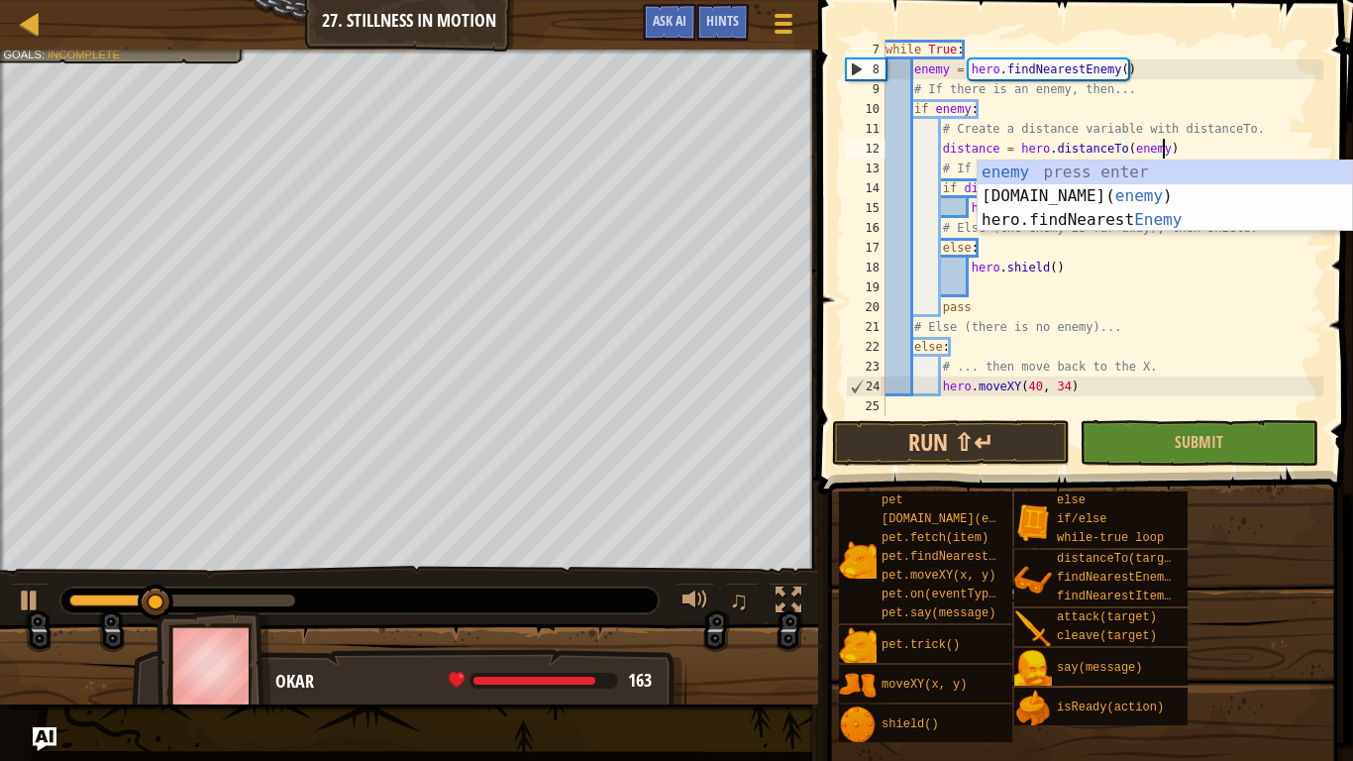
scroll to position [9, 40]
type textarea "distance = hero.distanceTo(enemy)"
click at [1008, 435] on button "Run ⇧↵" at bounding box center [951, 443] width 238 height 46
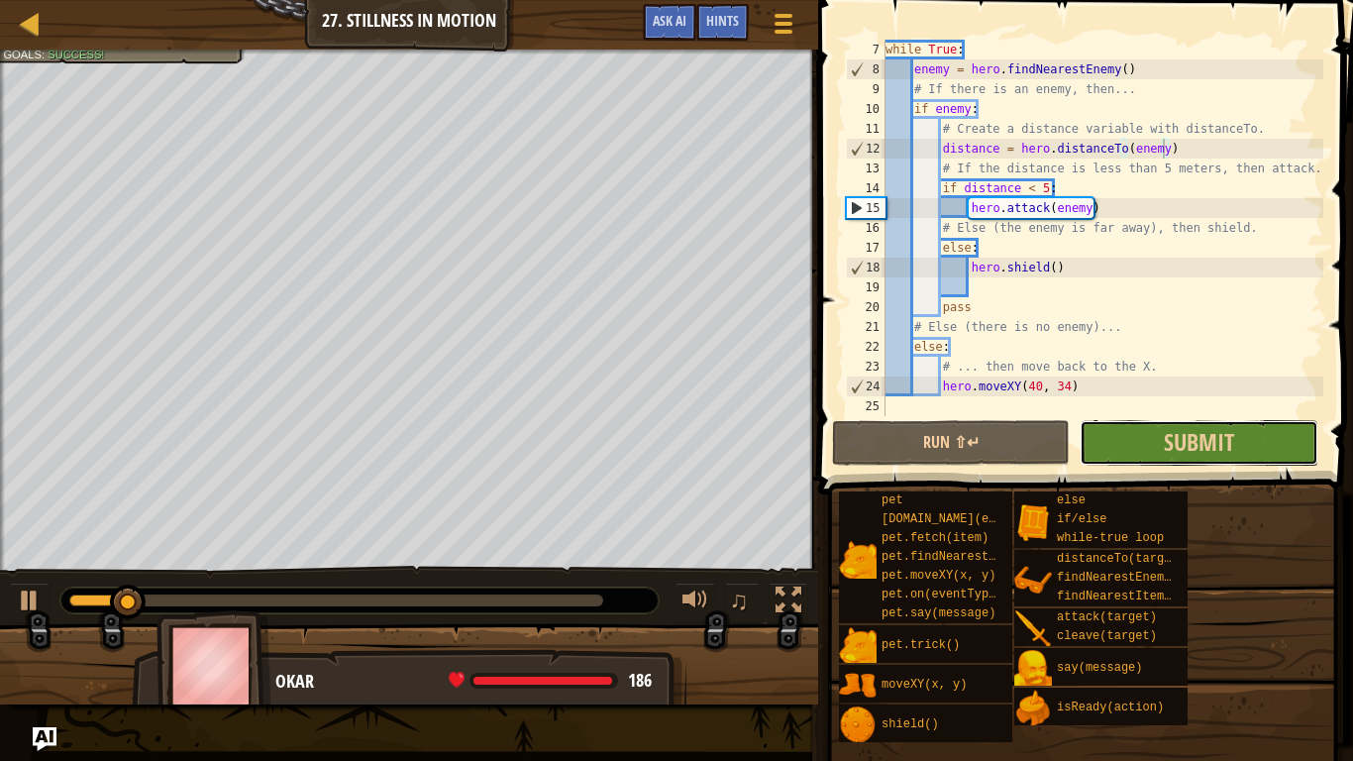
click at [1134, 446] on button "Submit" at bounding box center [1199, 443] width 238 height 46
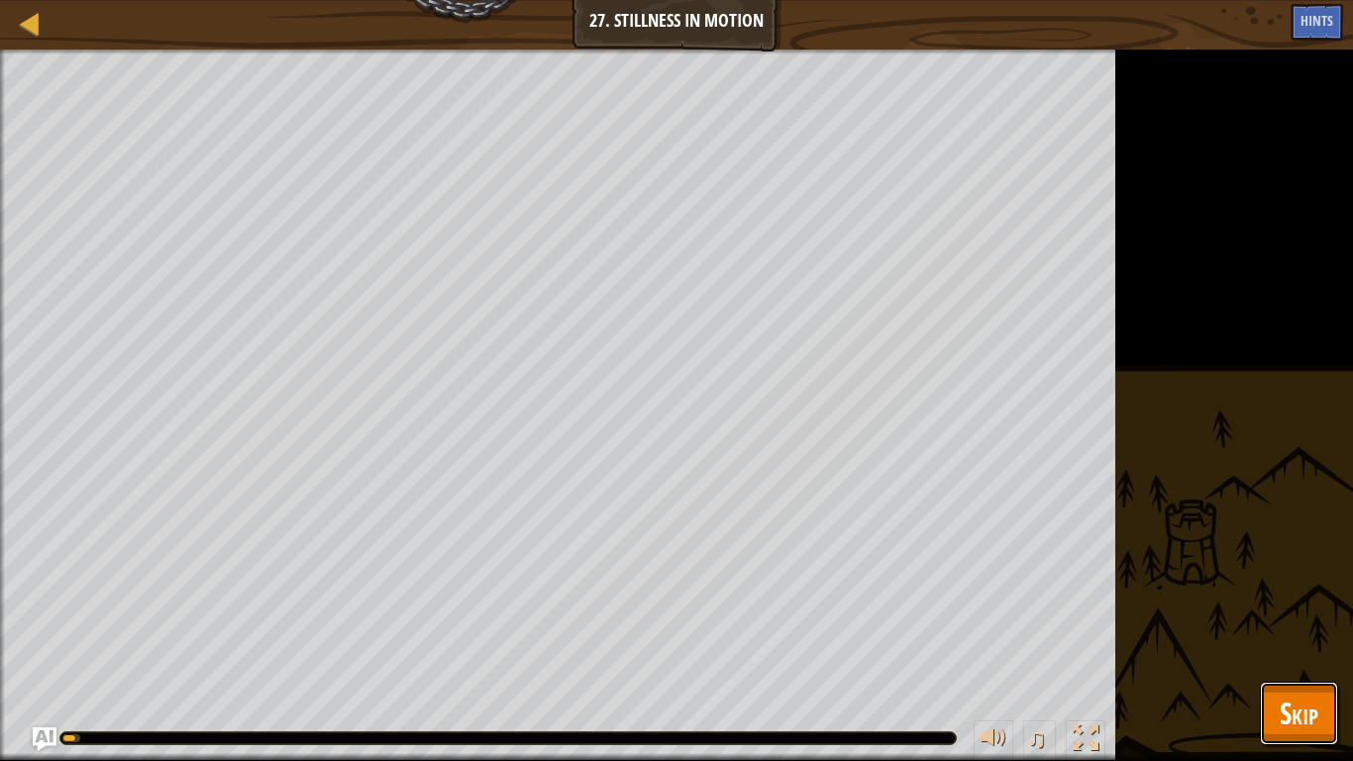
click at [1285, 592] on span "Skip" at bounding box center [1299, 712] width 39 height 41
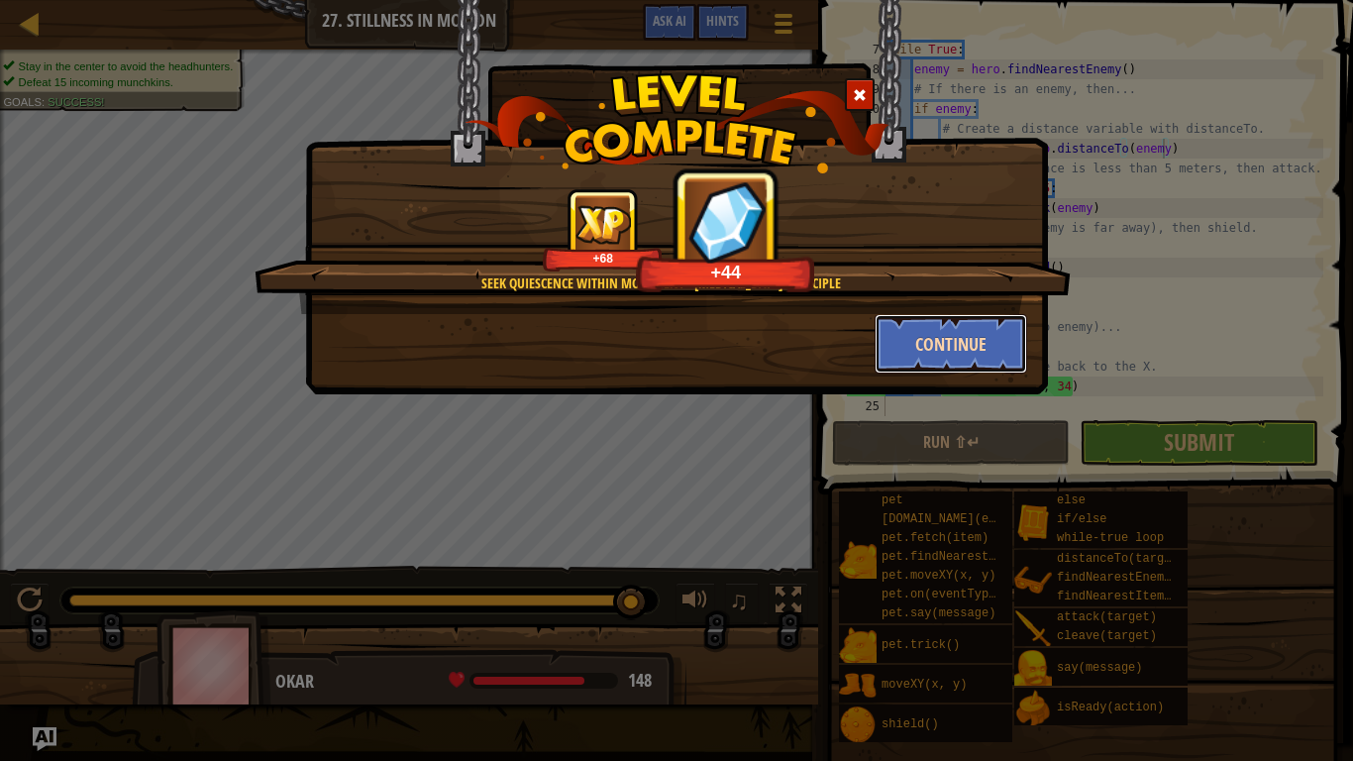
click at [949, 344] on button "Continue" at bounding box center [952, 343] width 154 height 59
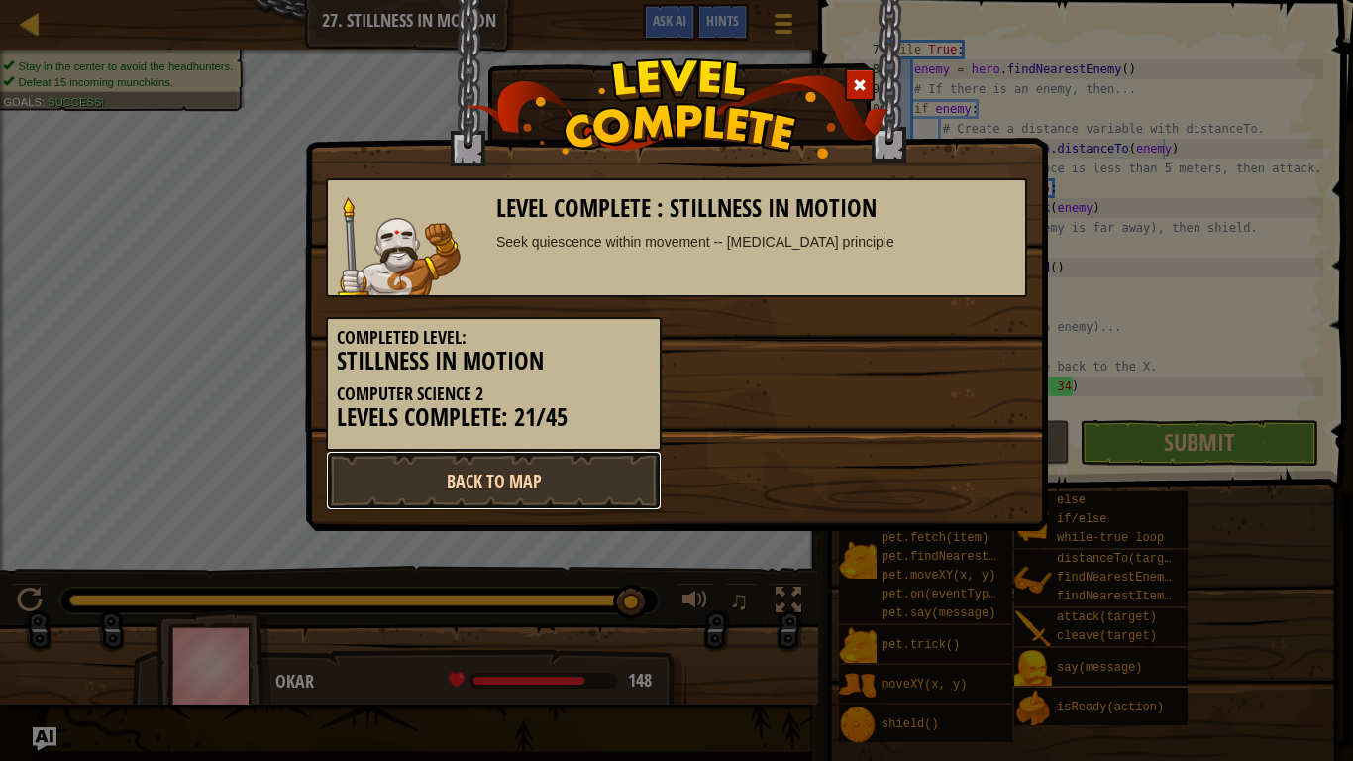
click at [605, 460] on link "Back to Map" at bounding box center [494, 480] width 336 height 59
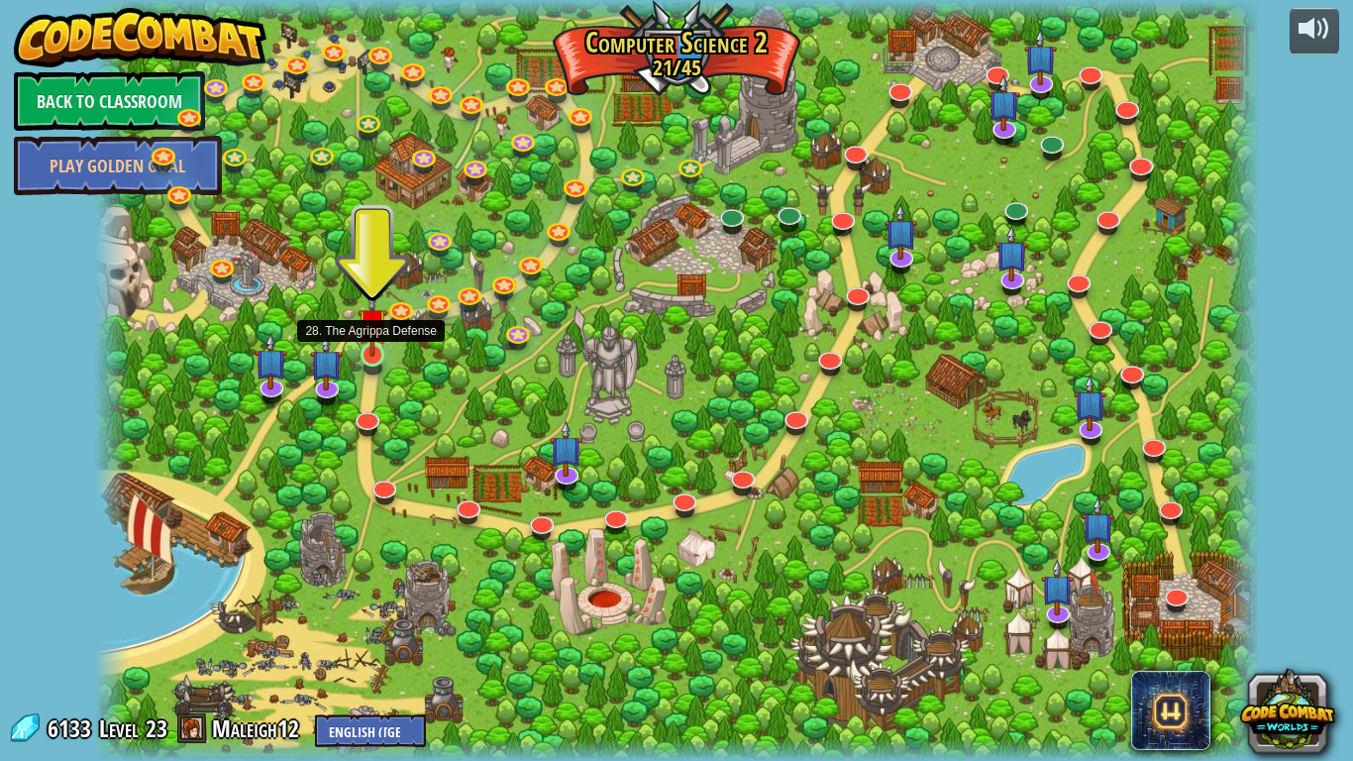
click at [372, 355] on img at bounding box center [373, 322] width 30 height 67
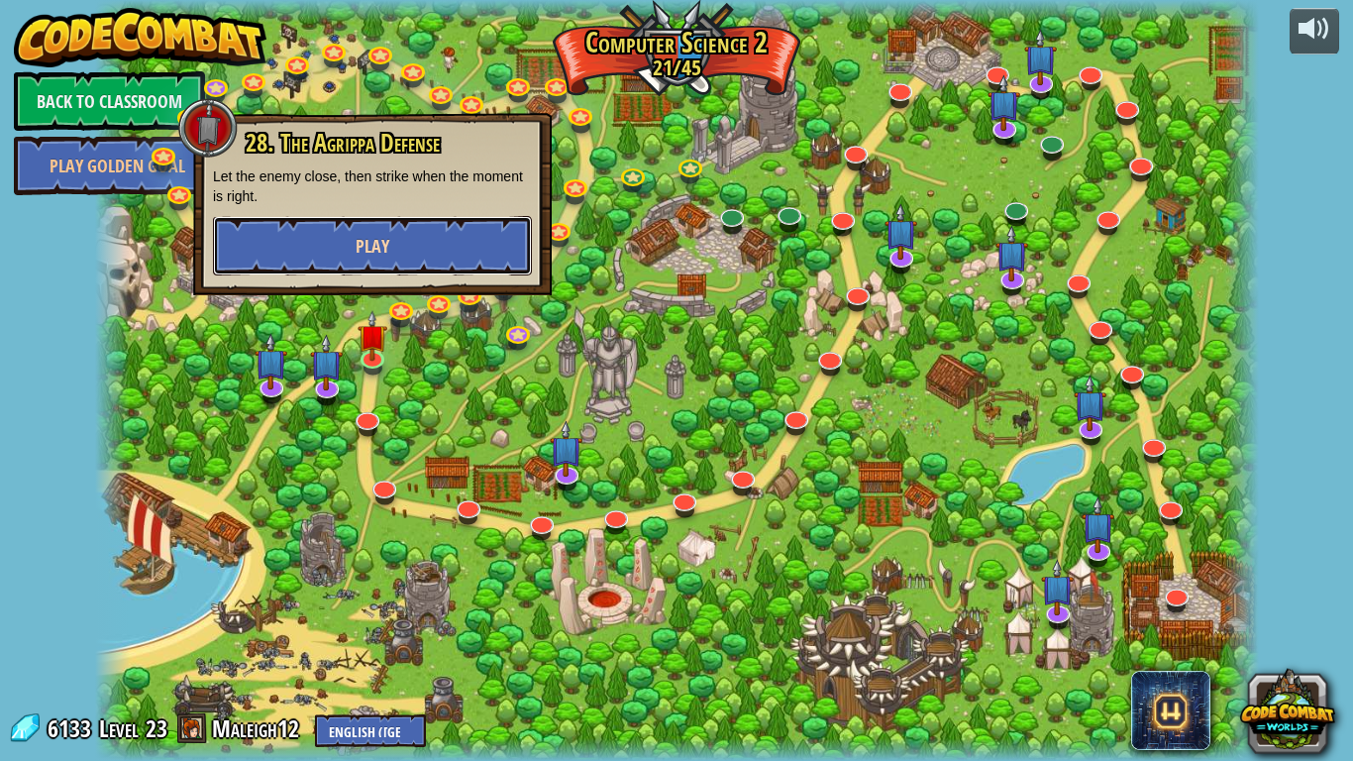
click at [334, 249] on button "Play" at bounding box center [372, 245] width 319 height 59
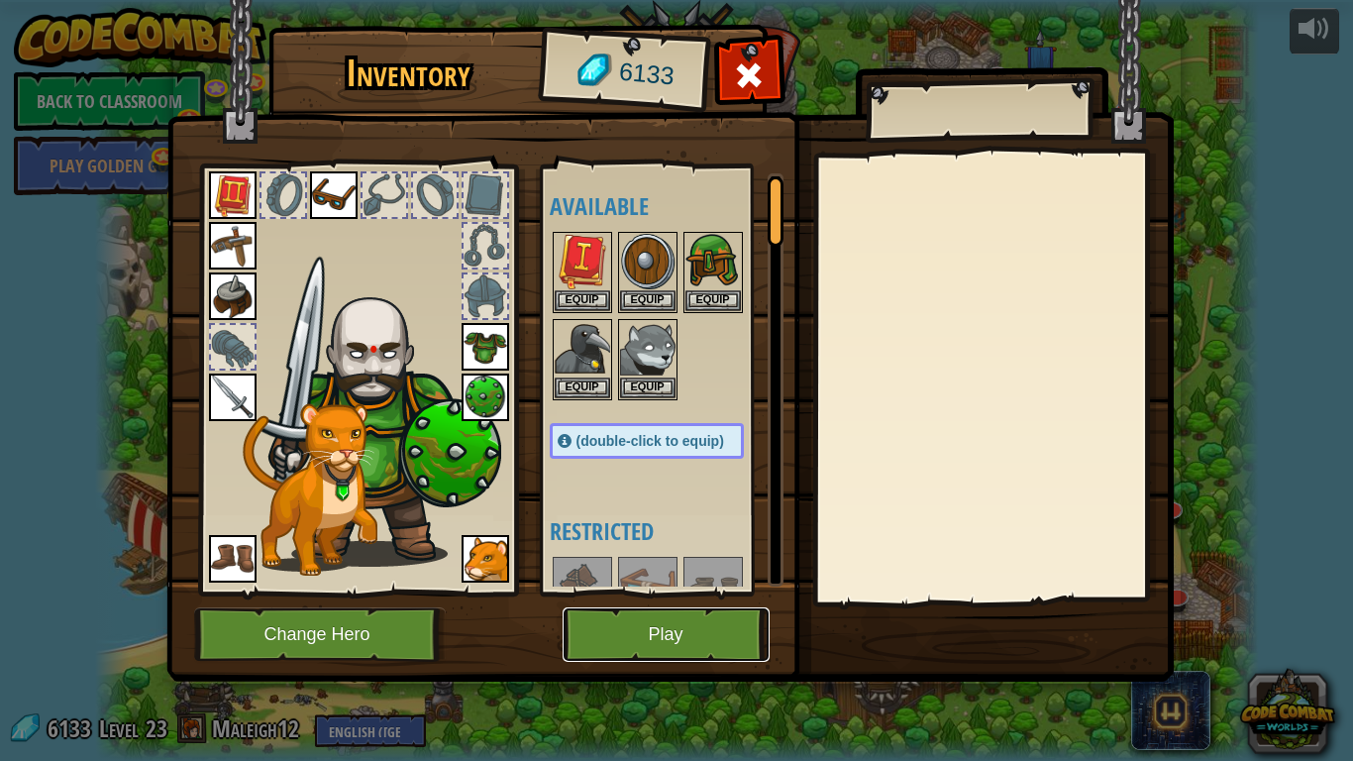
click at [597, 592] on button "Play" at bounding box center [666, 634] width 207 height 54
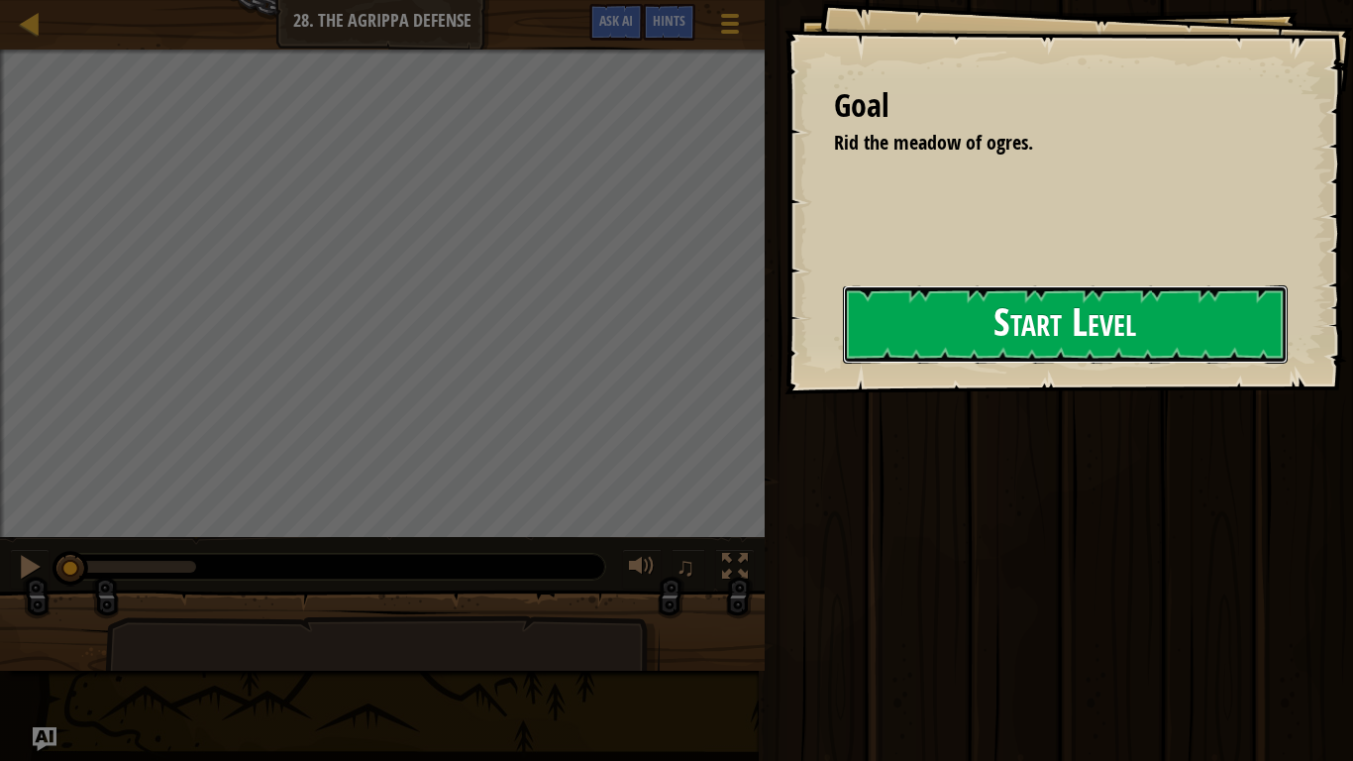
click at [885, 342] on button "Start Level" at bounding box center [1065, 324] width 445 height 78
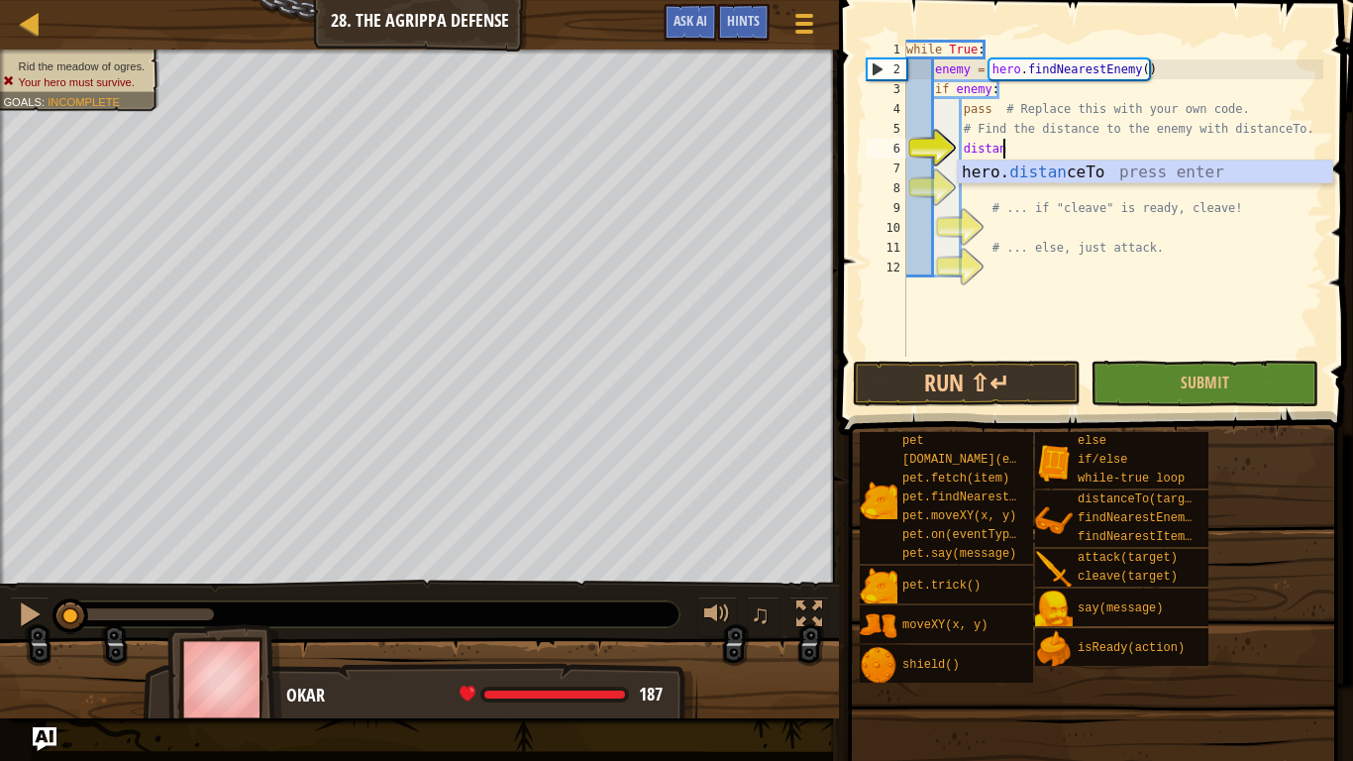
scroll to position [9, 13]
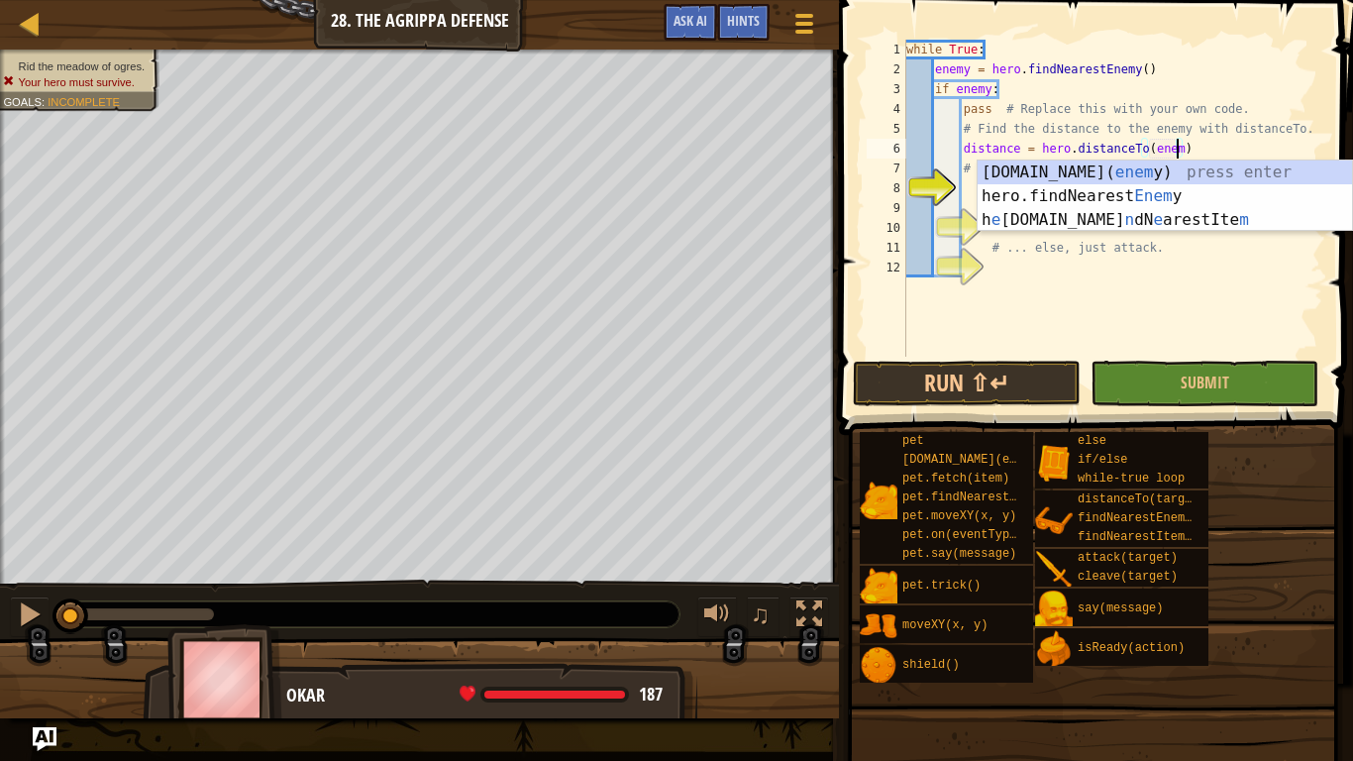
type textarea "distance = hero.distanceTo(enemy)"
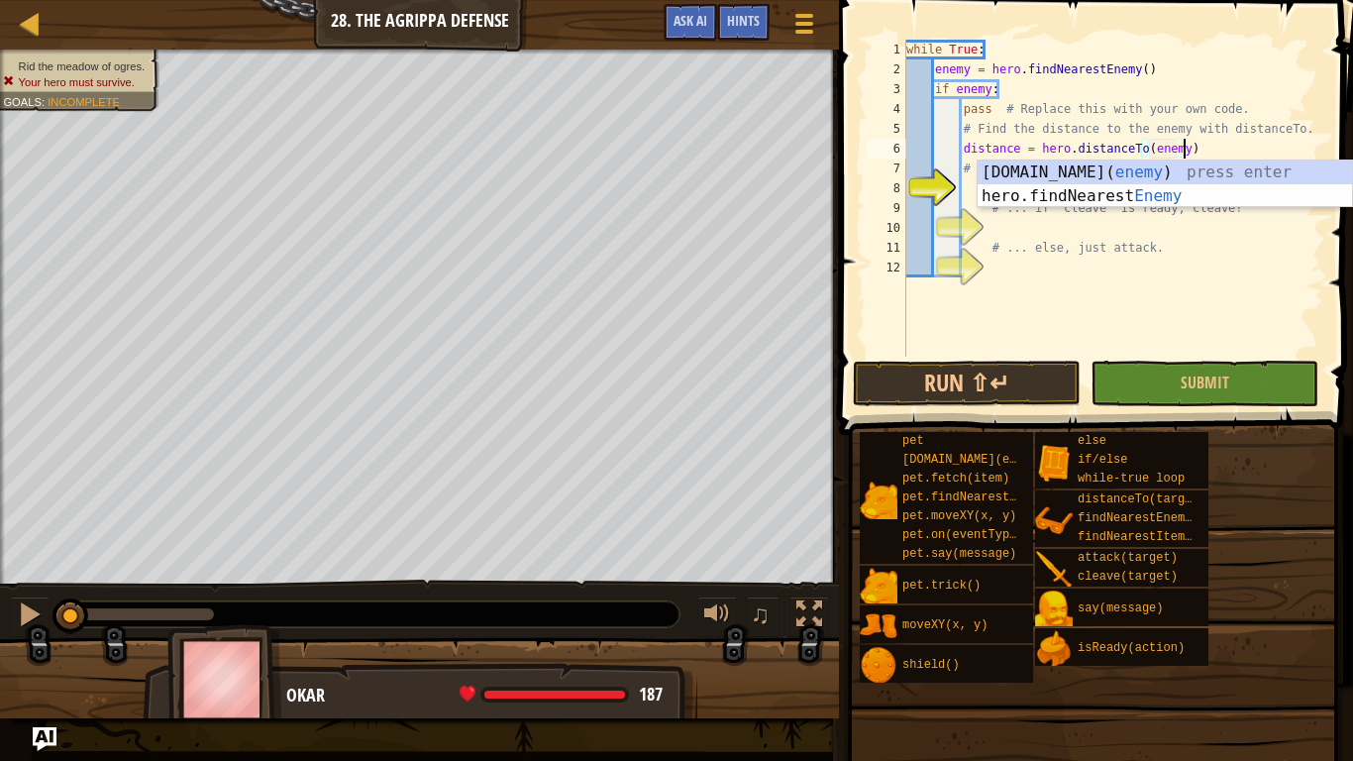
scroll to position [9, 40]
click at [1142, 278] on div "while True : enemy = hero . findNearestEnemy ( ) if enemy : pass # Replace this…" at bounding box center [1112, 218] width 421 height 357
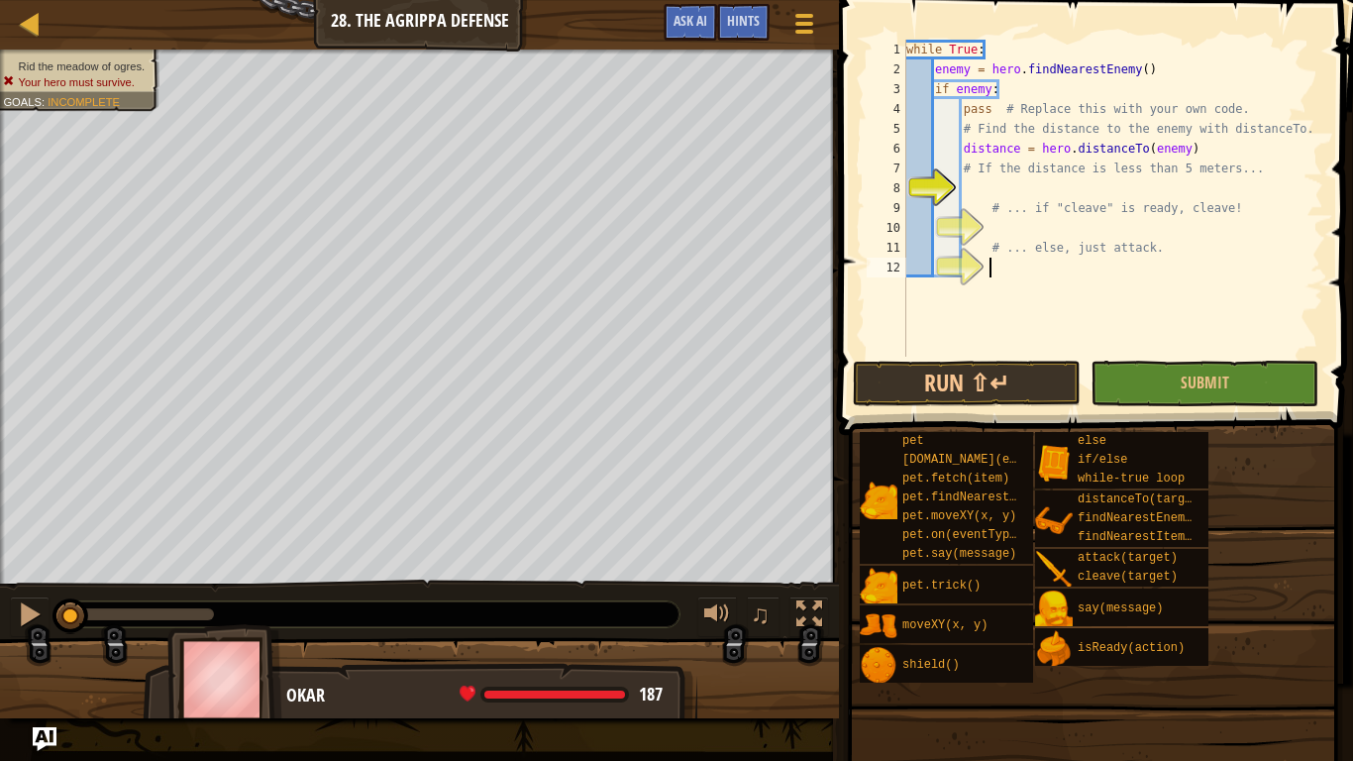
scroll to position [9, 11]
click at [1094, 181] on div "while True : enemy = hero . findNearestEnemy ( ) if enemy : pass # Replace this…" at bounding box center [1112, 218] width 421 height 357
type textarea "# ... if "cleave" is ready, cleave!"
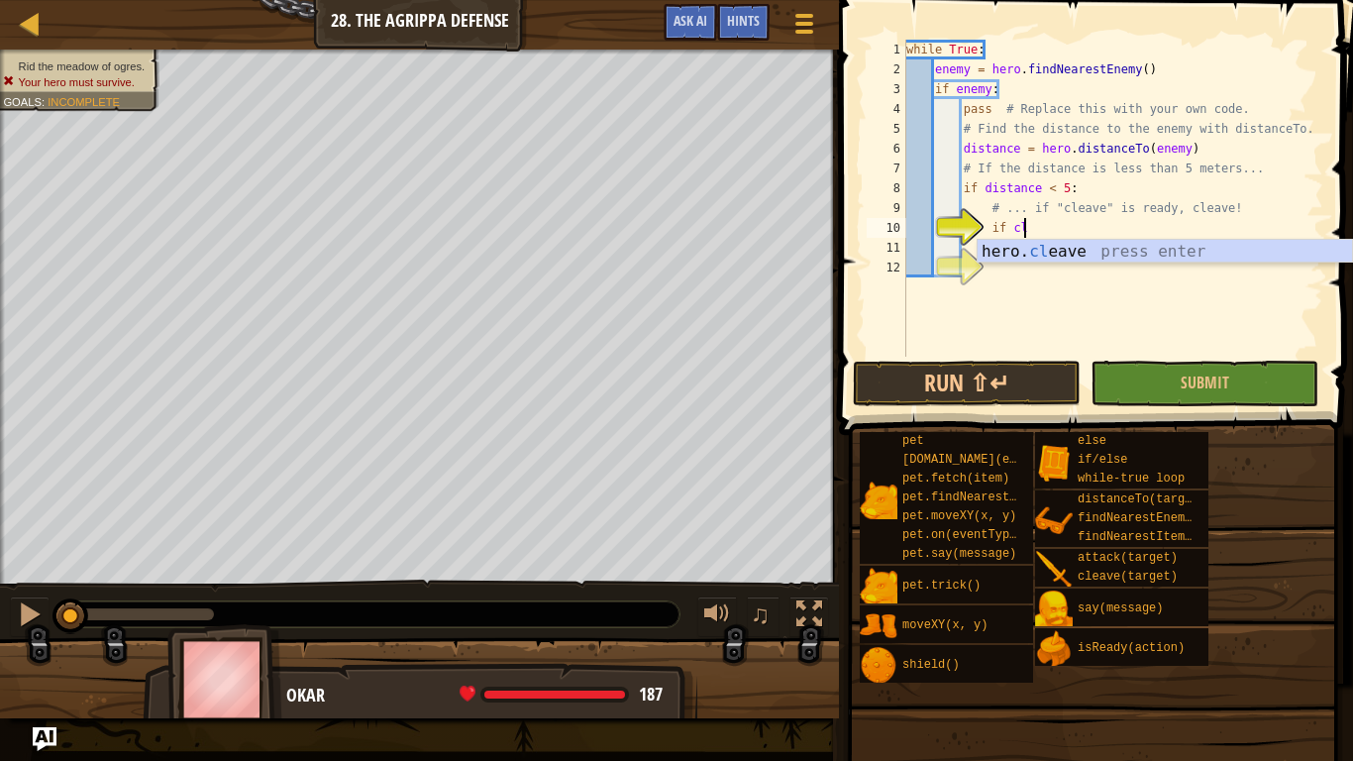
scroll to position [9, 18]
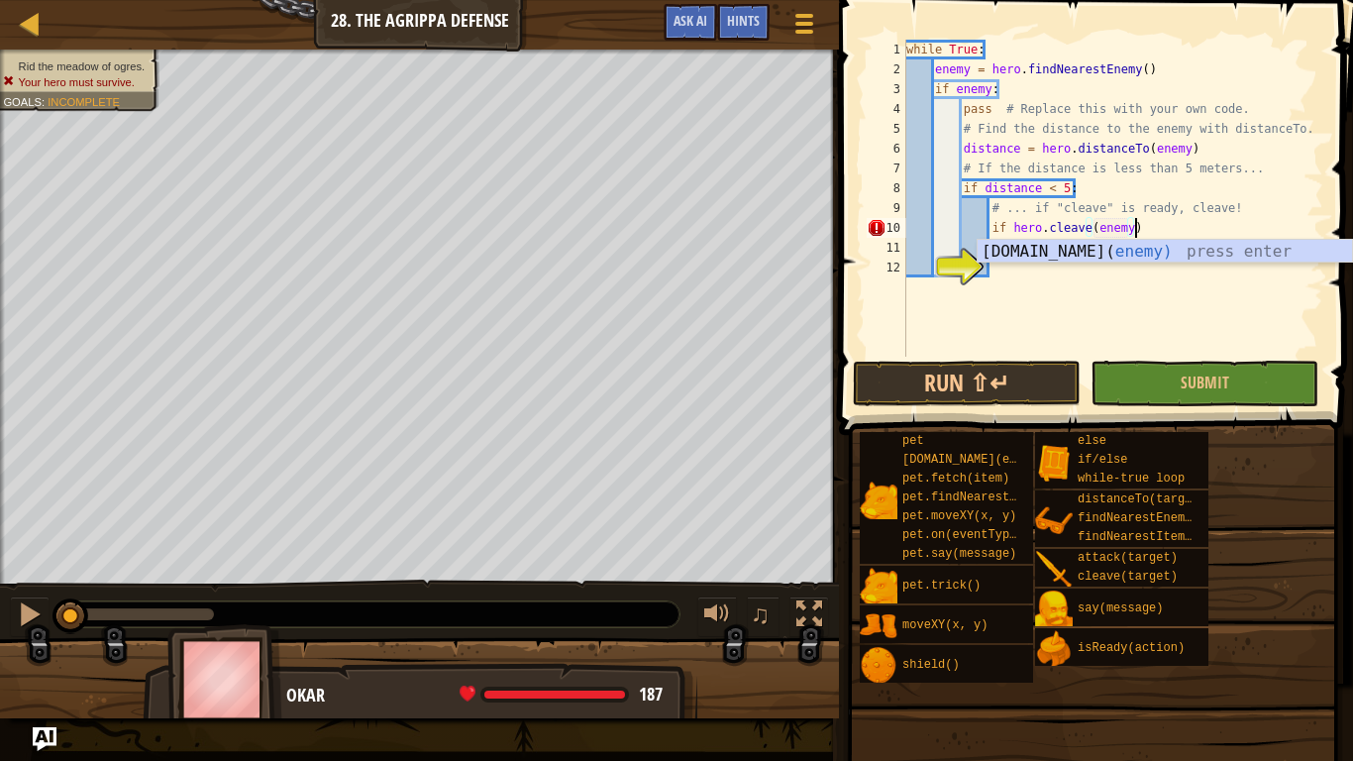
type textarea "if hero.cleave(enemy):"
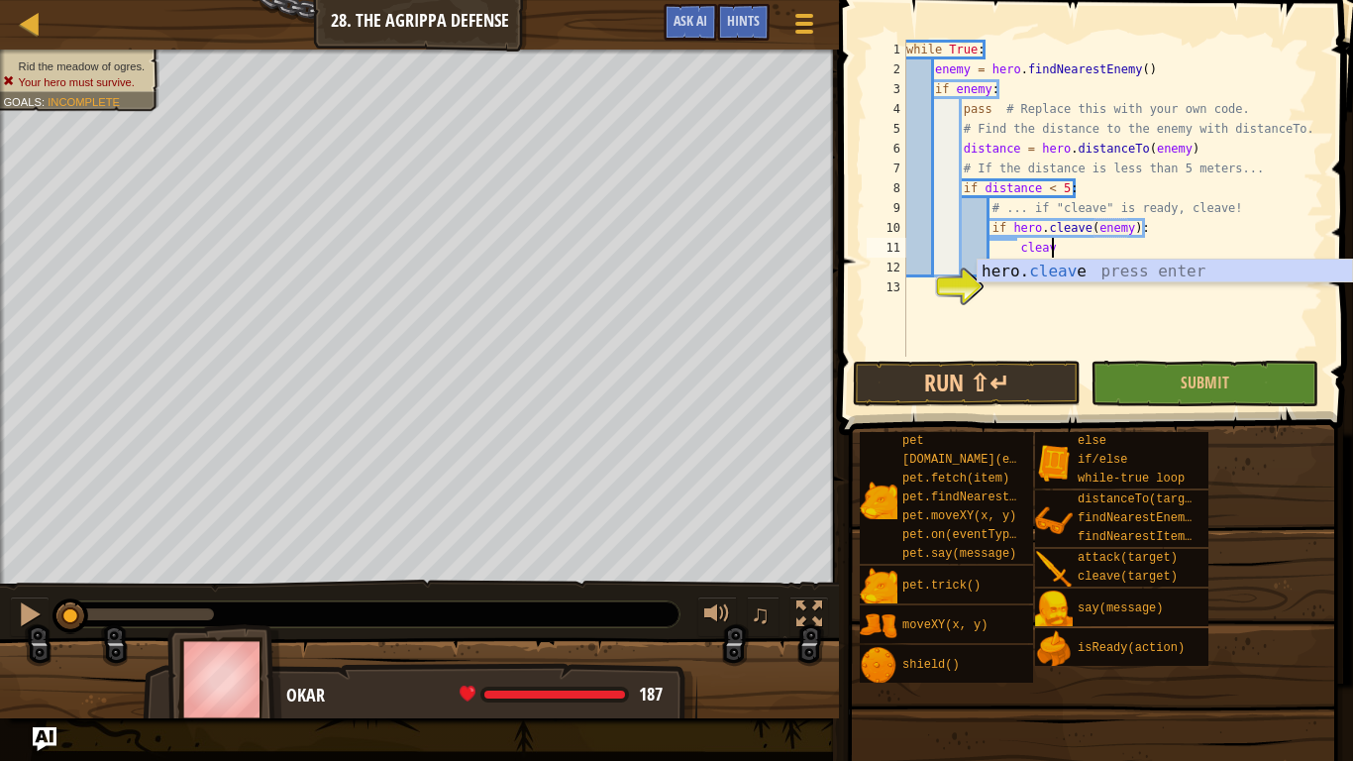
type textarea "hero.cleave(enemy)"
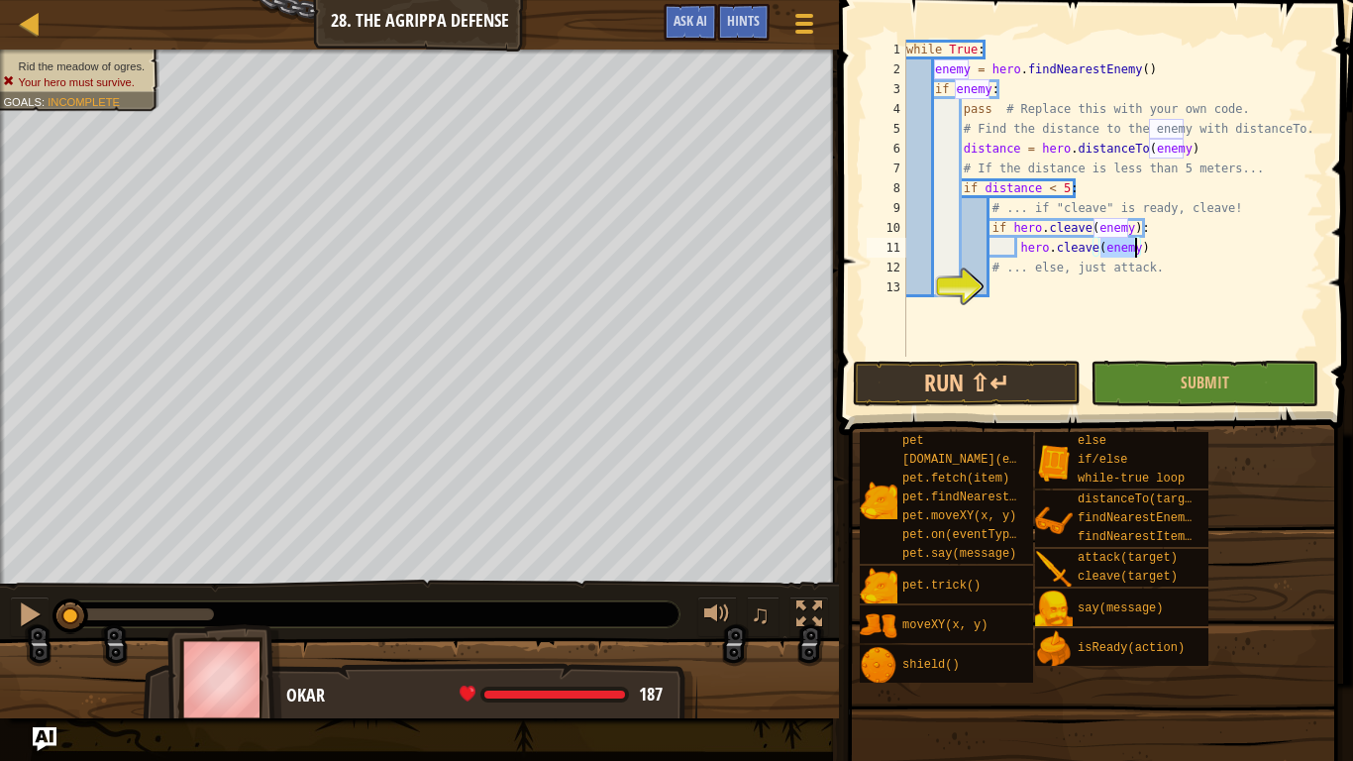
click at [1030, 288] on div "while True : enemy = hero . findNearestEnemy ( ) if enemy : pass # Replace this…" at bounding box center [1112, 218] width 421 height 357
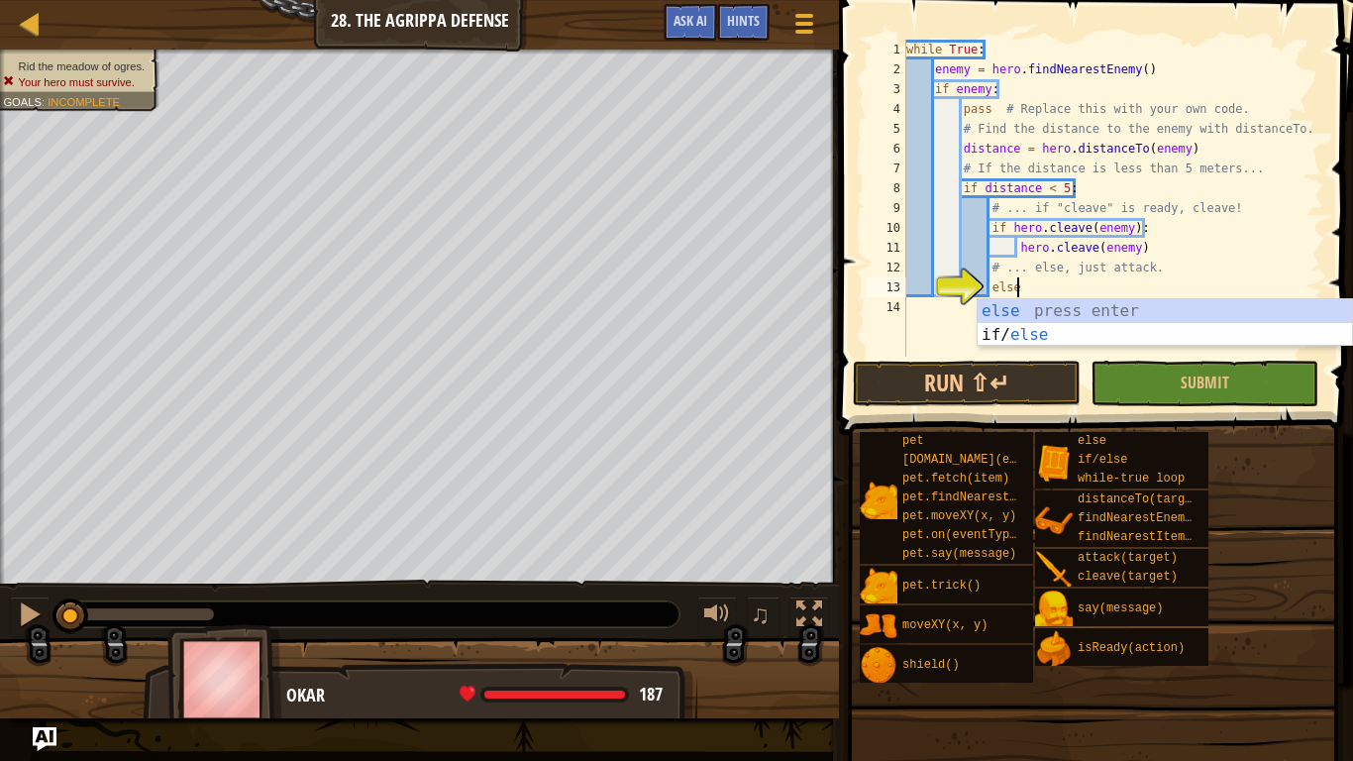
type textarea "else:"
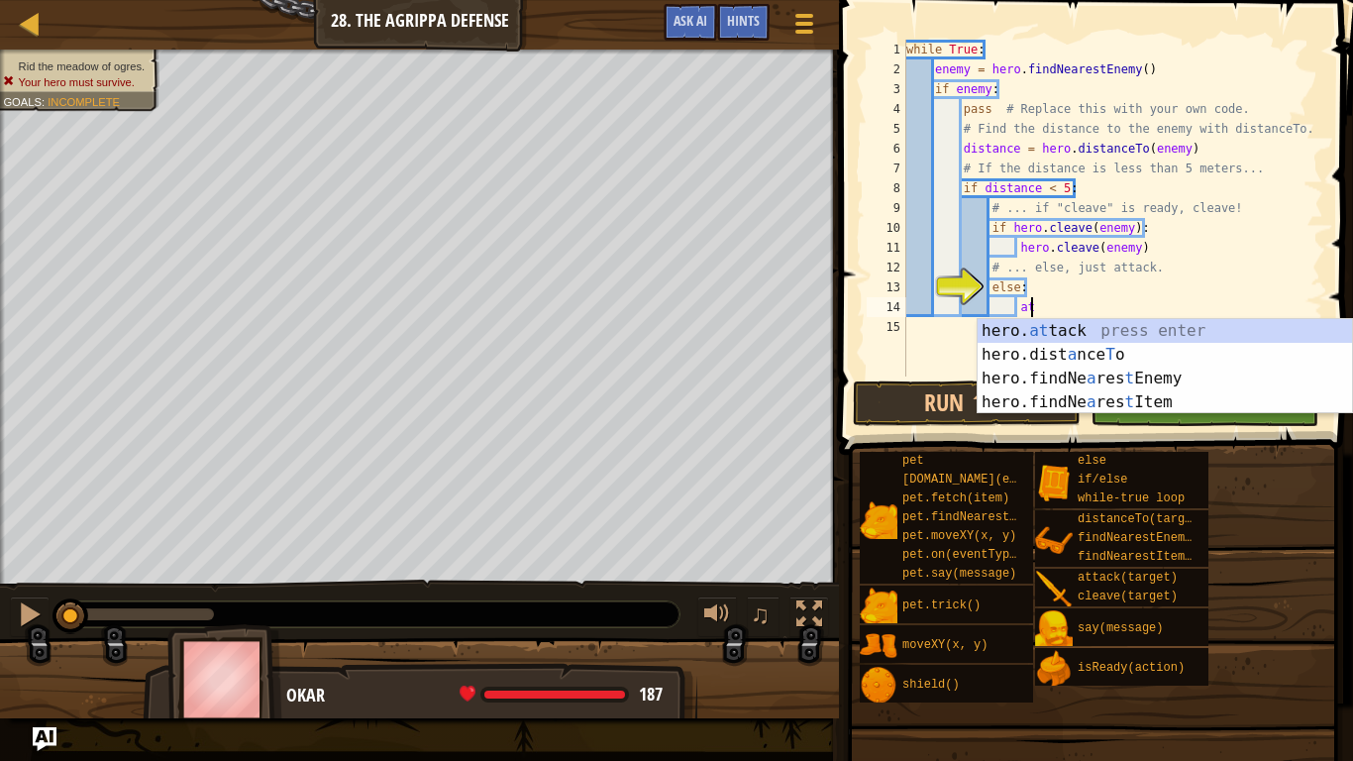
scroll to position [9, 19]
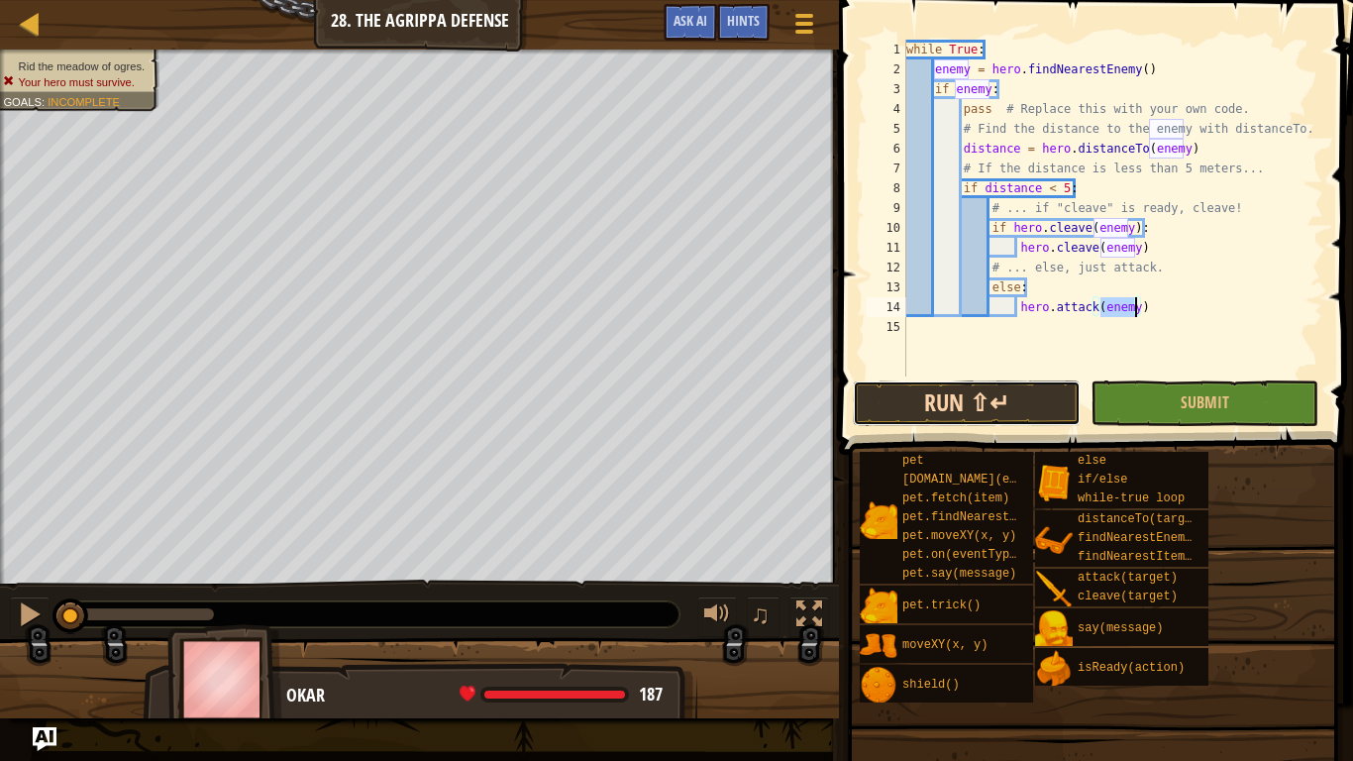
click at [1008, 398] on button "Run ⇧↵" at bounding box center [967, 403] width 228 height 46
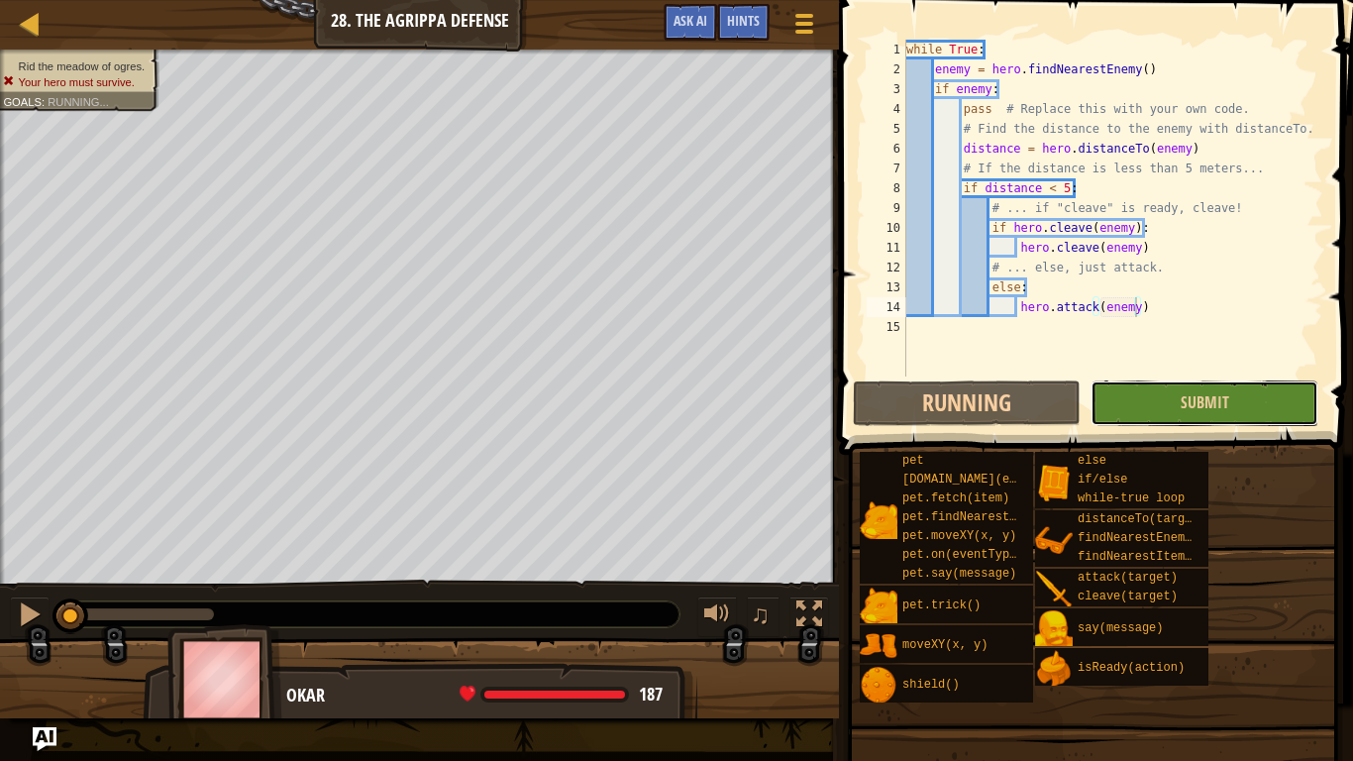
click at [1157, 401] on button "Submit" at bounding box center [1205, 403] width 228 height 46
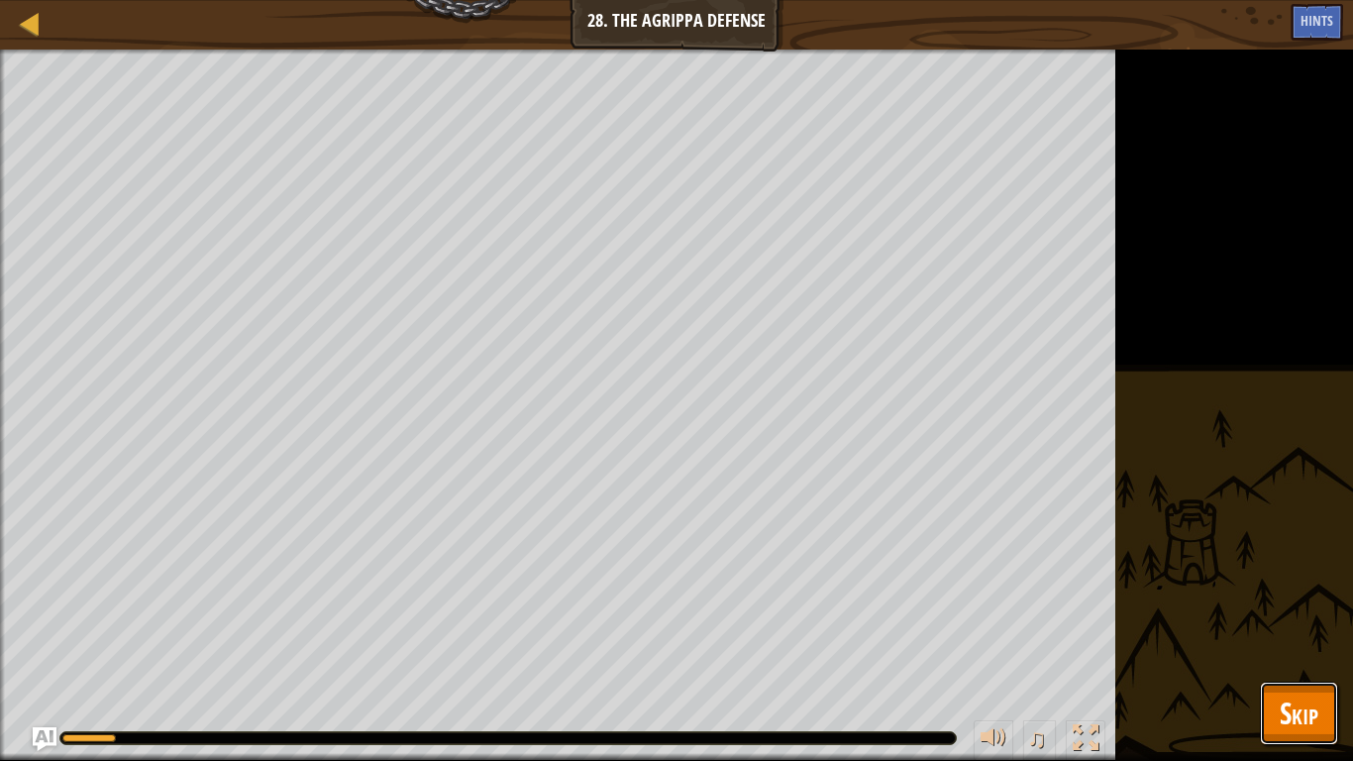
click at [1277, 592] on button "Skip" at bounding box center [1299, 713] width 78 height 63
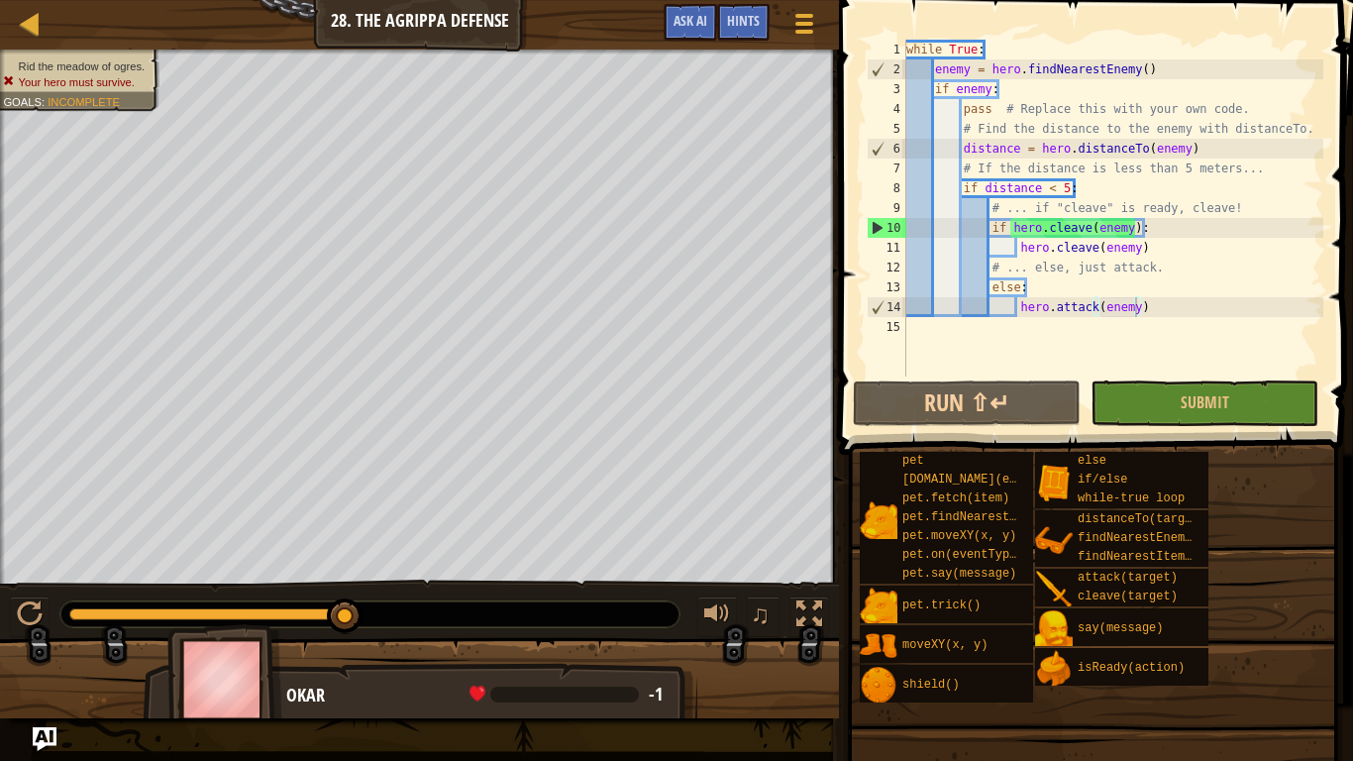
click at [1127, 227] on div "while True : enemy = hero . findNearestEnemy ( ) if enemy : pass # Replace this…" at bounding box center [1112, 228] width 421 height 376
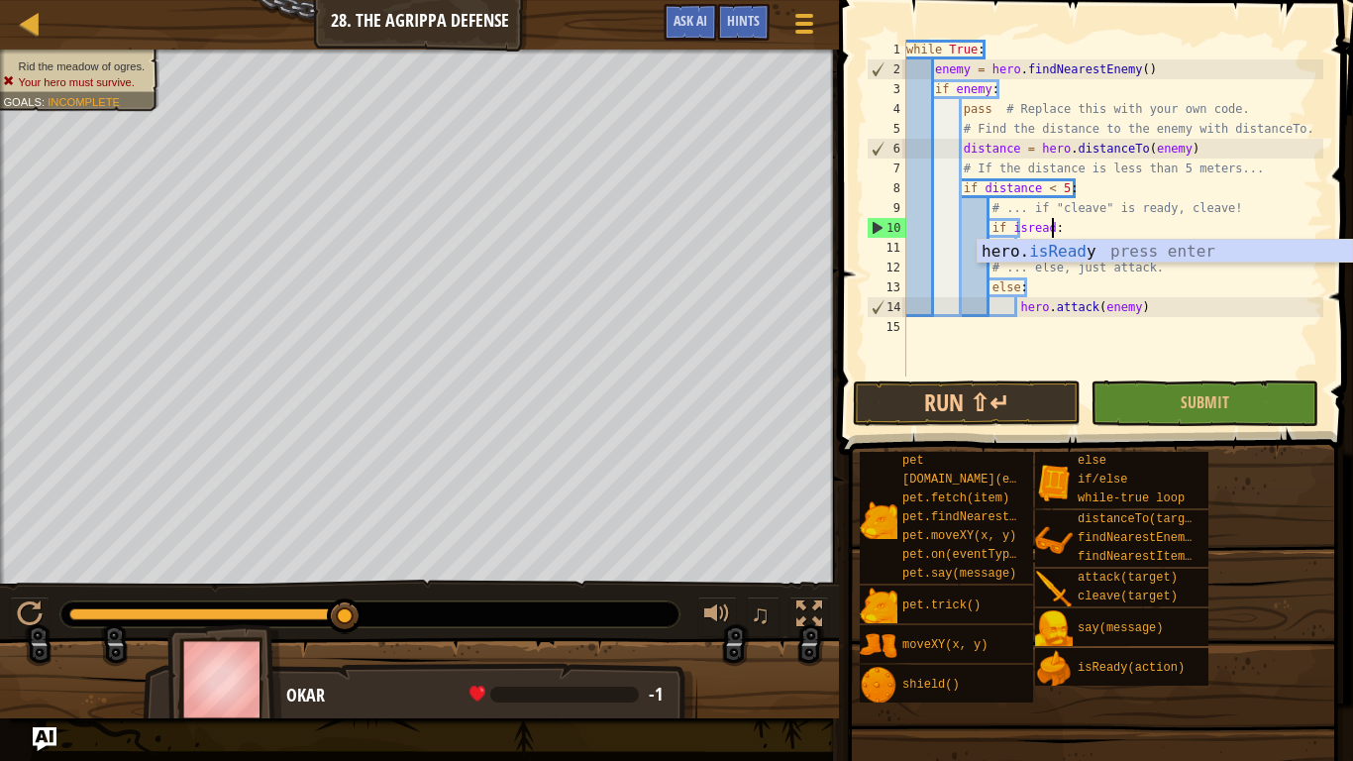
scroll to position [9, 21]
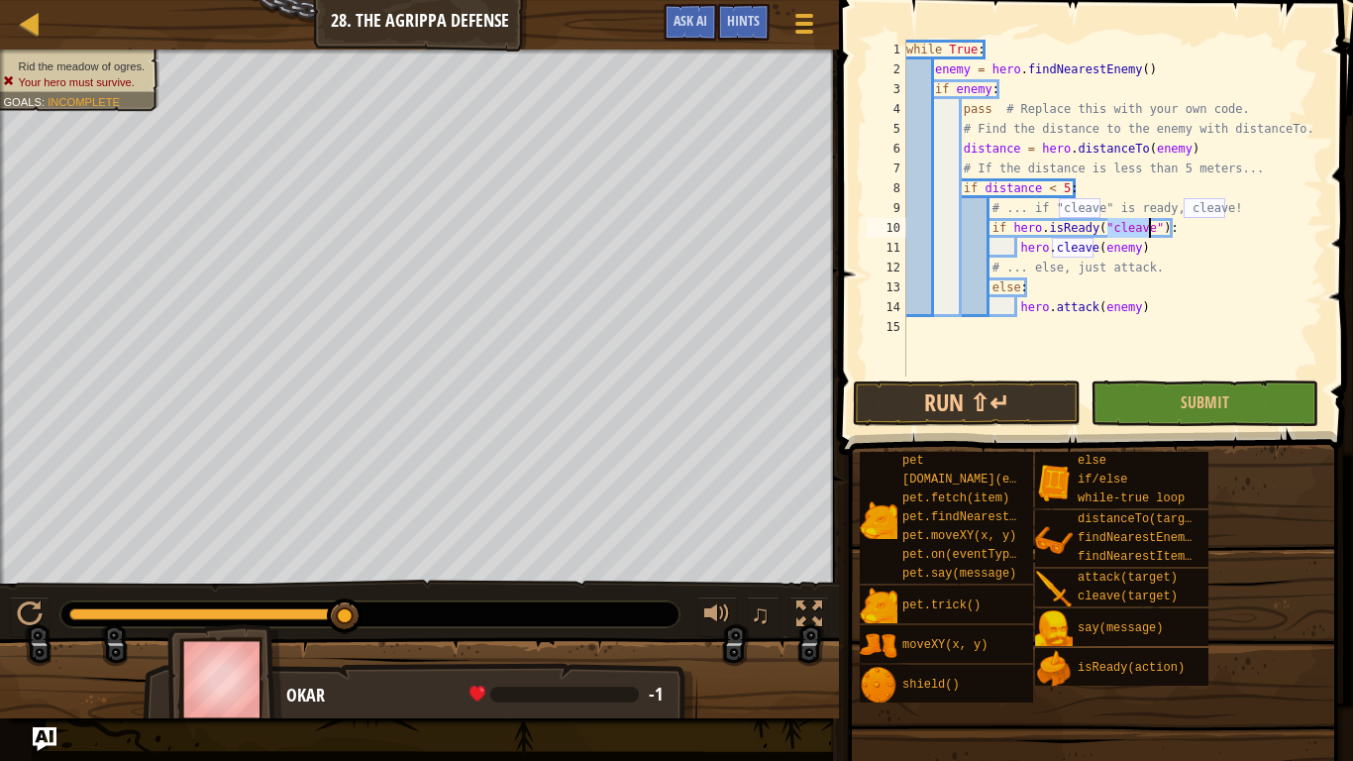
type textarea "if hero.isReady("cleave"):"
click at [1032, 427] on span at bounding box center [1098, 199] width 530 height 513
click at [1019, 416] on button "Run ⇧↵" at bounding box center [967, 403] width 228 height 46
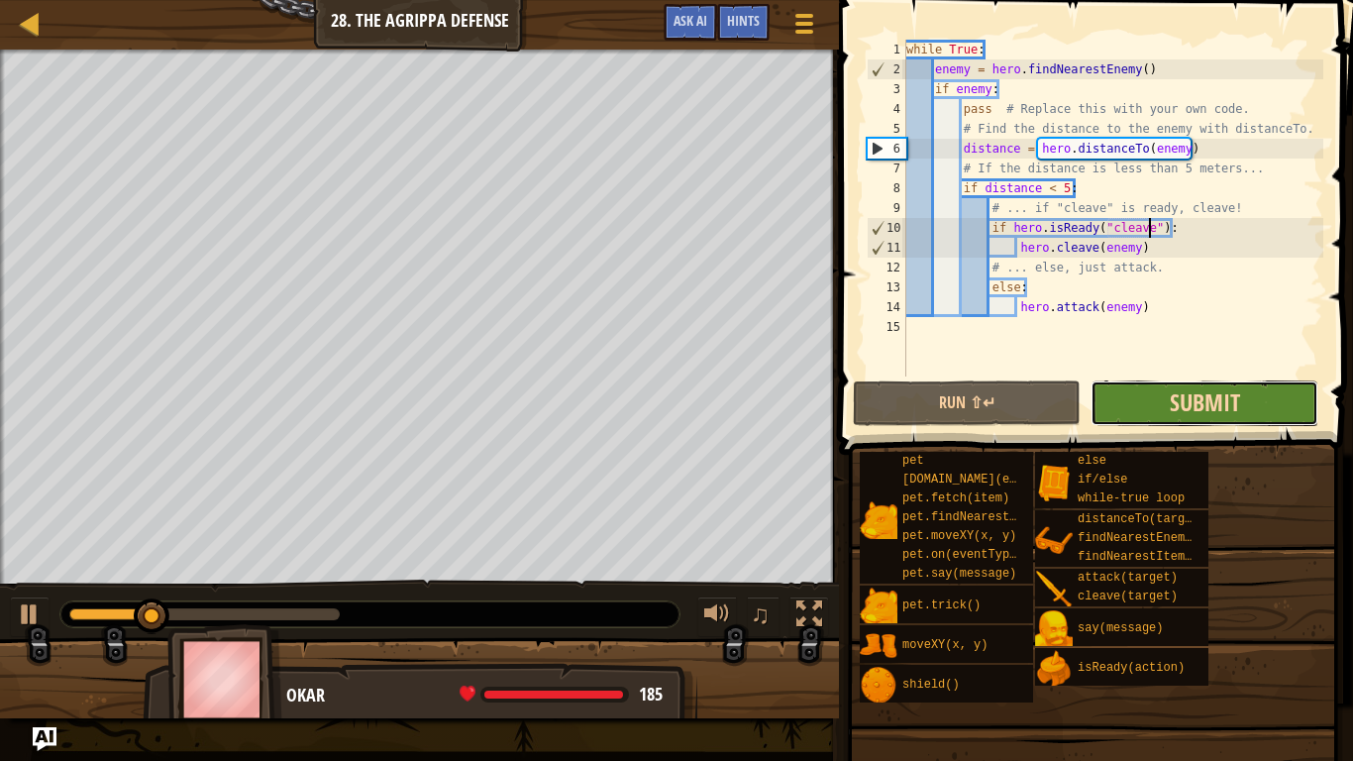
click at [1219, 406] on span "Submit" at bounding box center [1205, 402] width 70 height 32
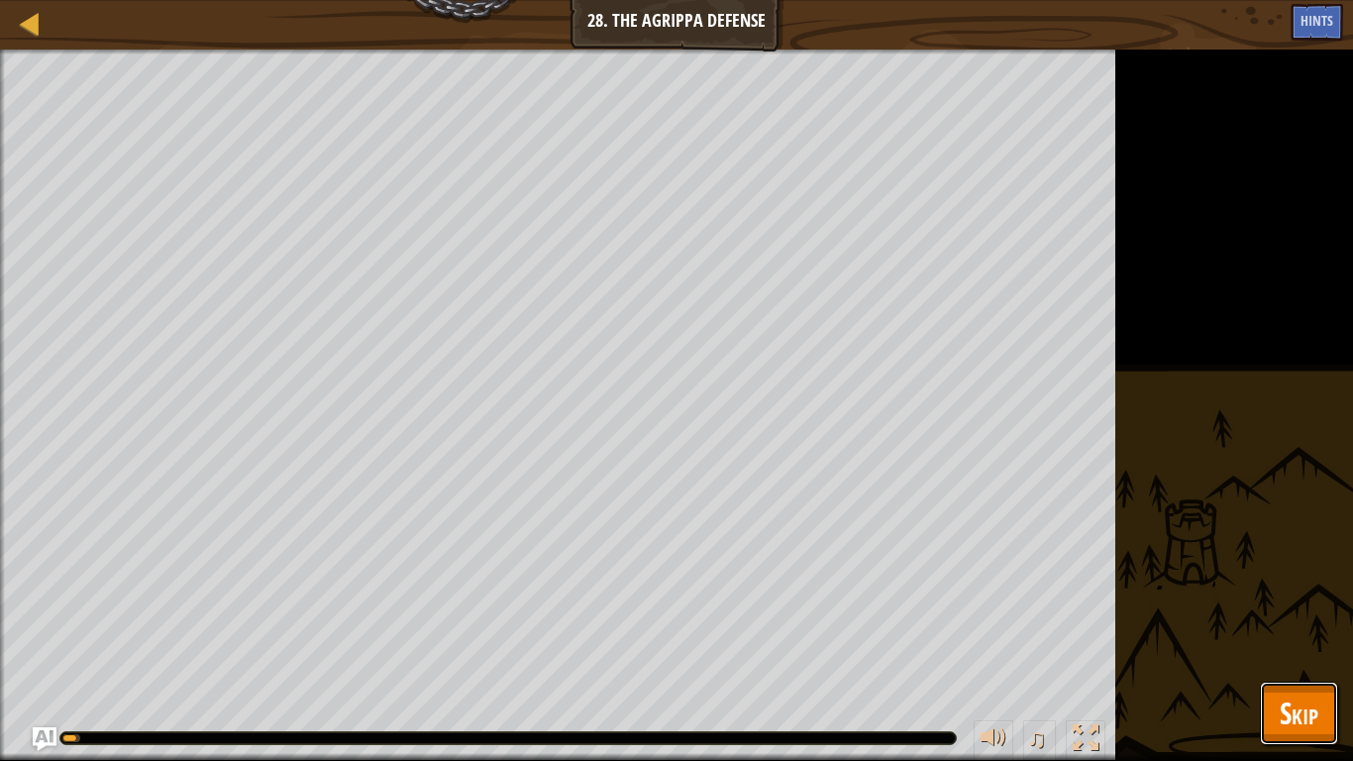
click at [1317, 592] on span "Skip" at bounding box center [1299, 712] width 39 height 41
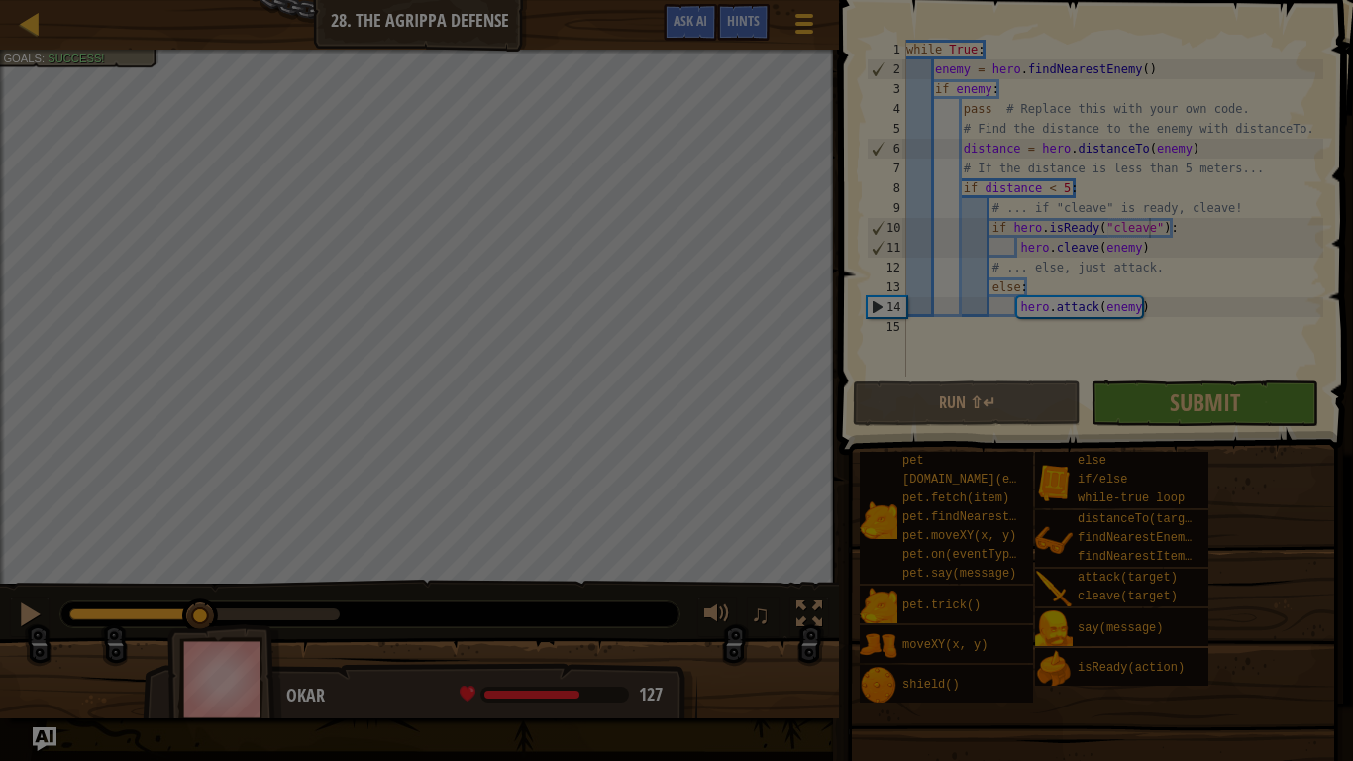
drag, startPoint x: 107, startPoint y: 612, endPoint x: 205, endPoint y: 615, distance: 98.1
click at [205, 2] on body "Map Computer Science 2 28. The Agrippa Defense Game Menu Done Hints Ask AI 1 הה…" at bounding box center [676, 1] width 1353 height 2
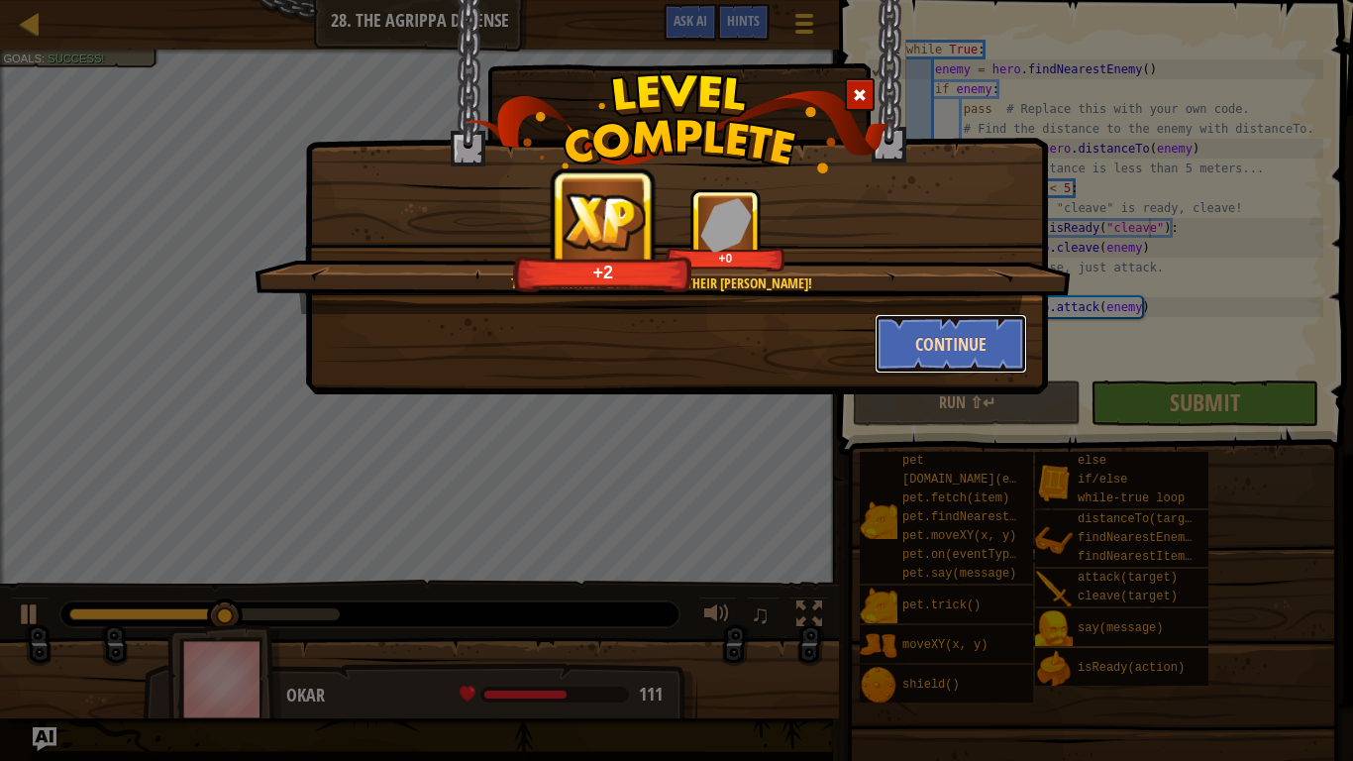
click at [954, 336] on button "Continue" at bounding box center [952, 343] width 154 height 59
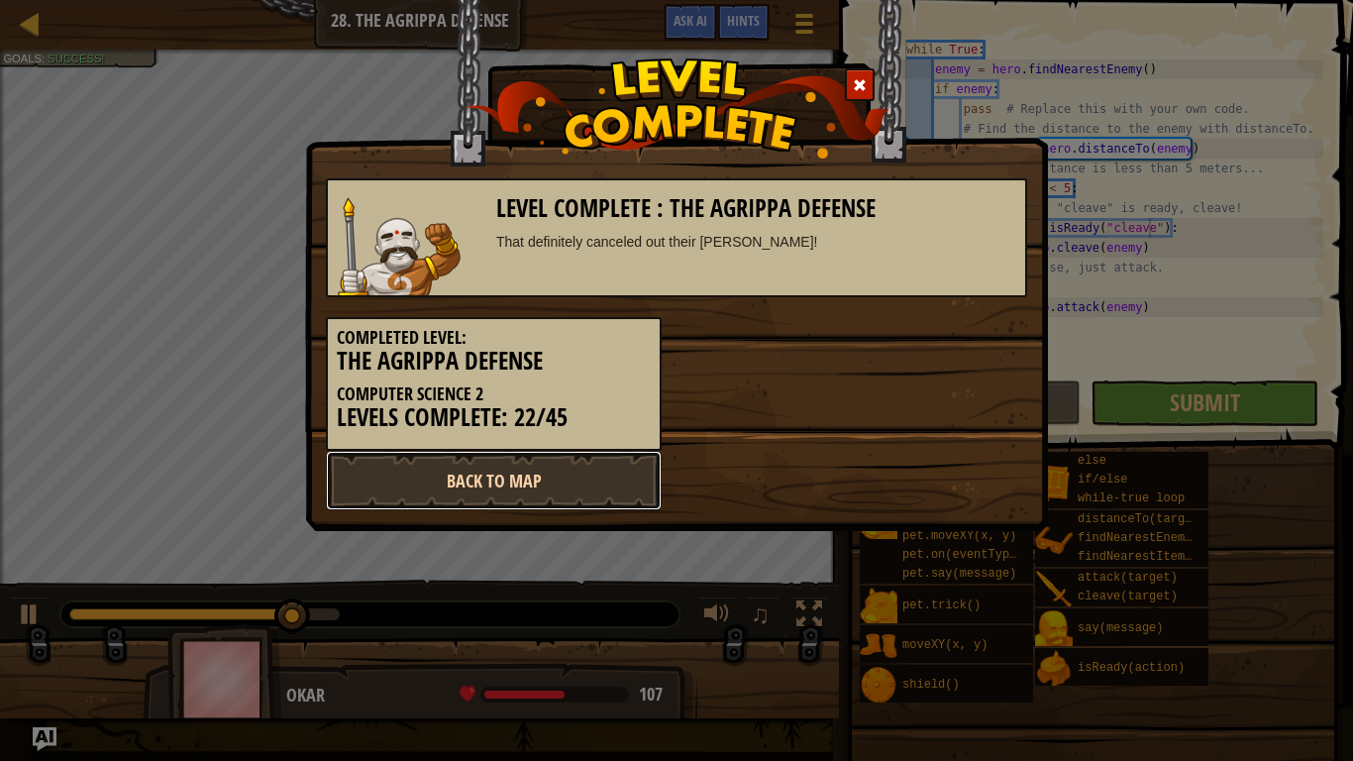
click at [577, 486] on link "Back to Map" at bounding box center [494, 480] width 336 height 59
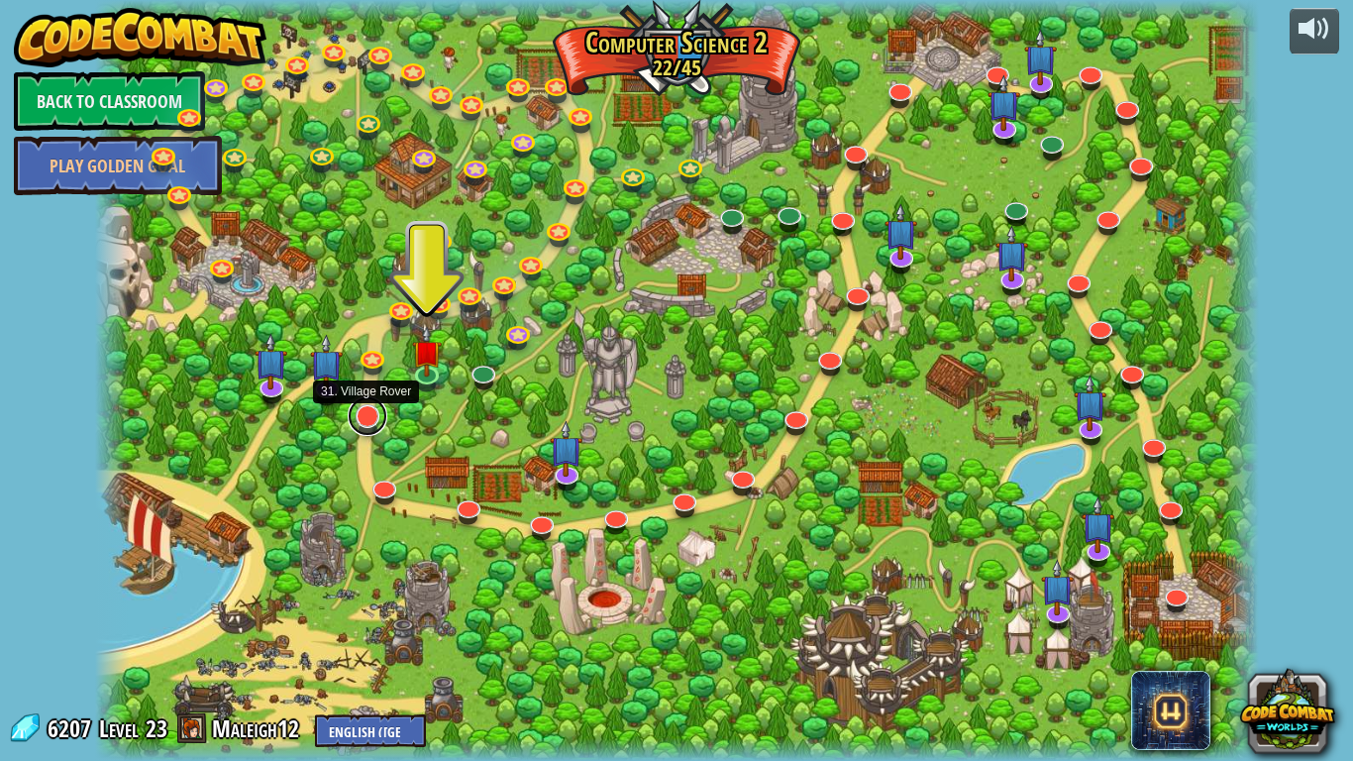
click at [371, 424] on link at bounding box center [368, 416] width 40 height 40
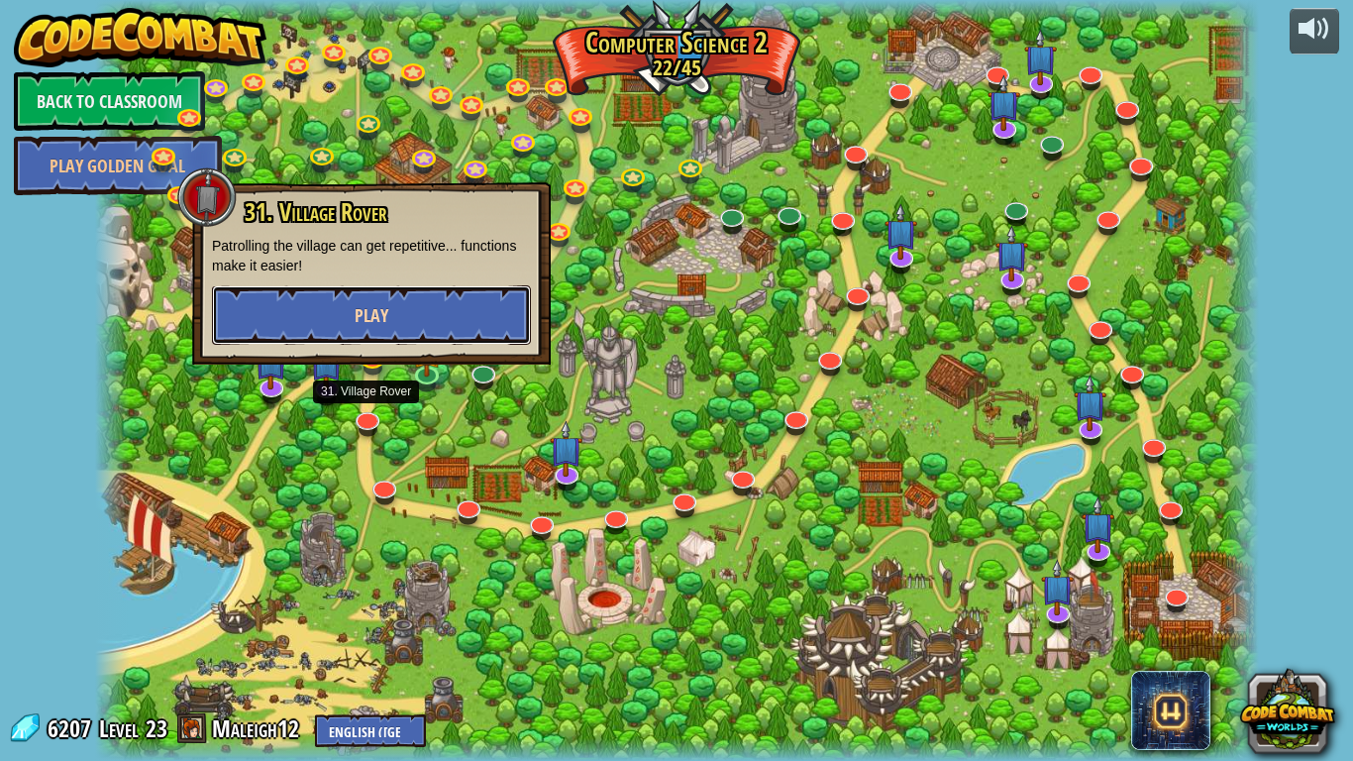
click at [468, 329] on button "Play" at bounding box center [371, 314] width 319 height 59
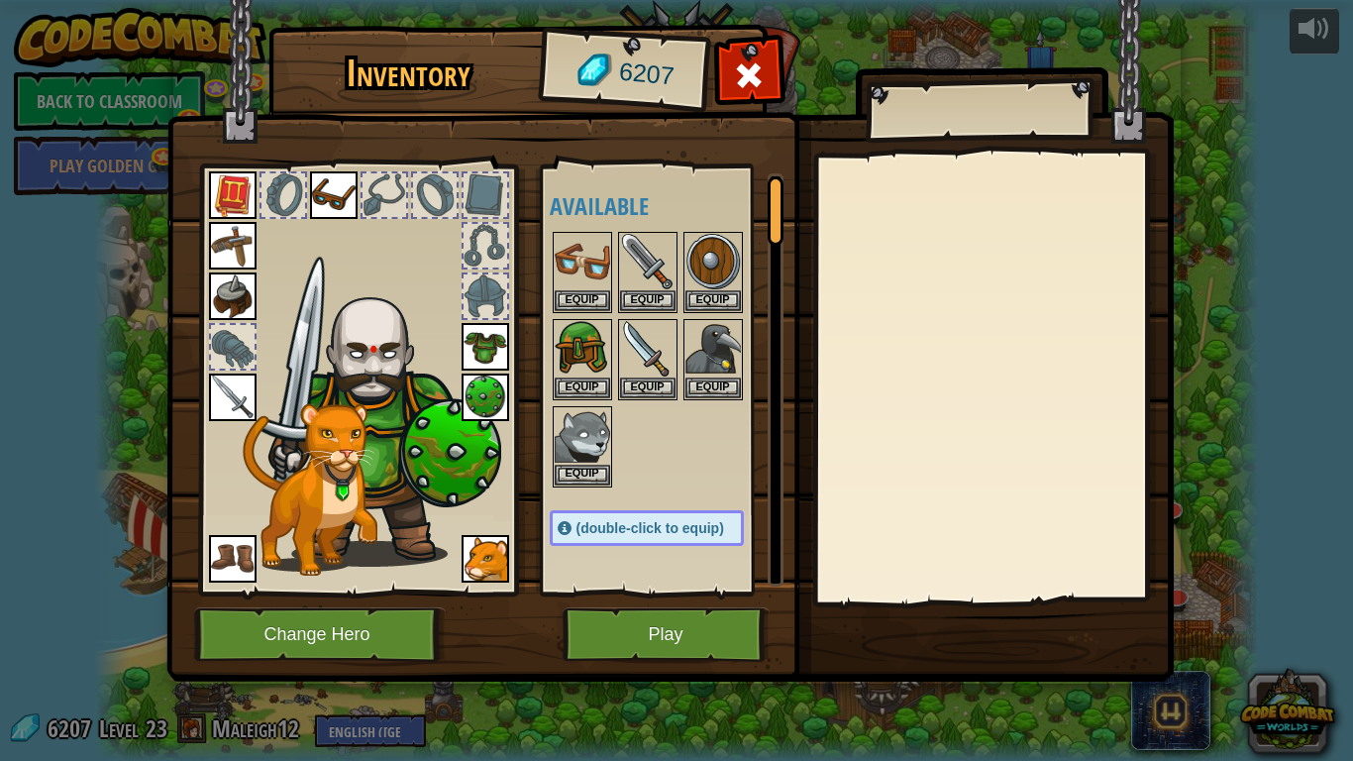
click at [689, 592] on img at bounding box center [669, 321] width 1007 height 719
click at [679, 592] on button "Play" at bounding box center [666, 634] width 207 height 54
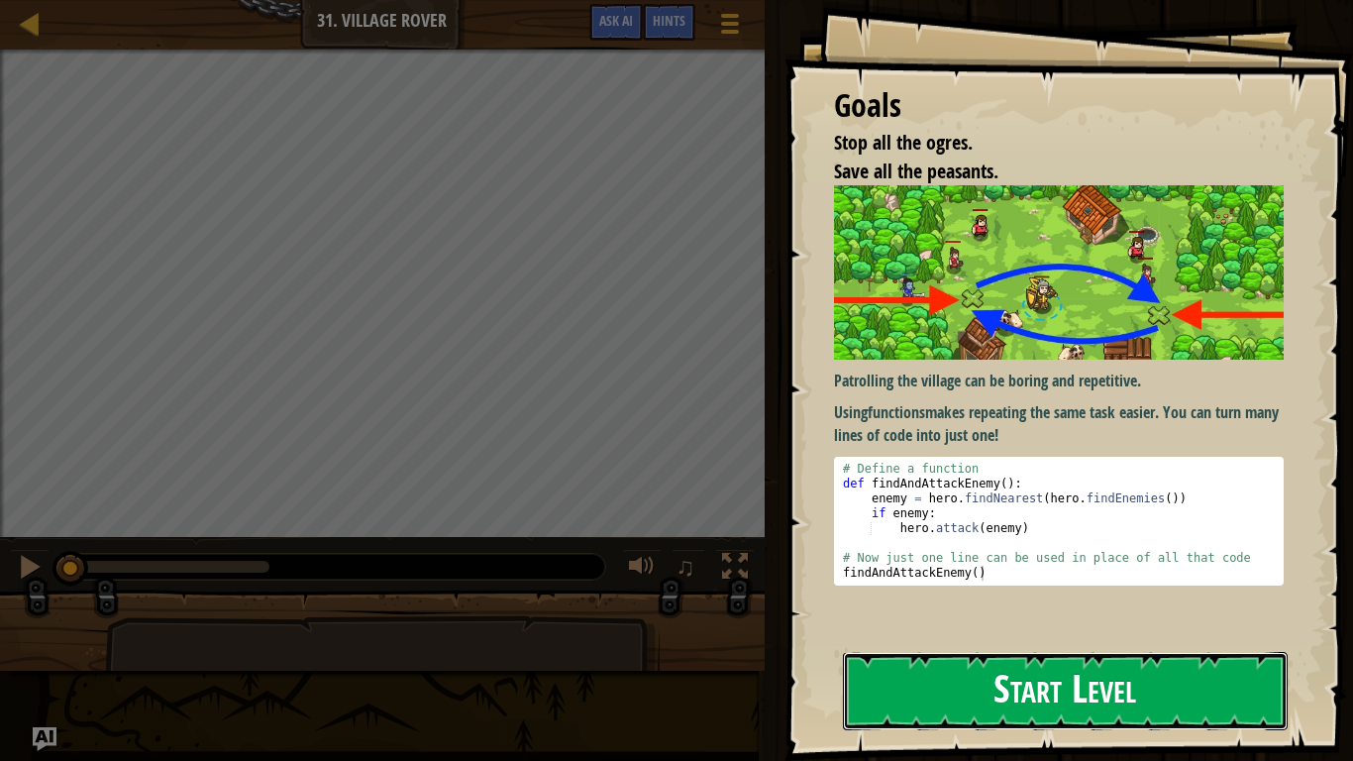
click at [986, 592] on button "Start Level" at bounding box center [1065, 691] width 445 height 78
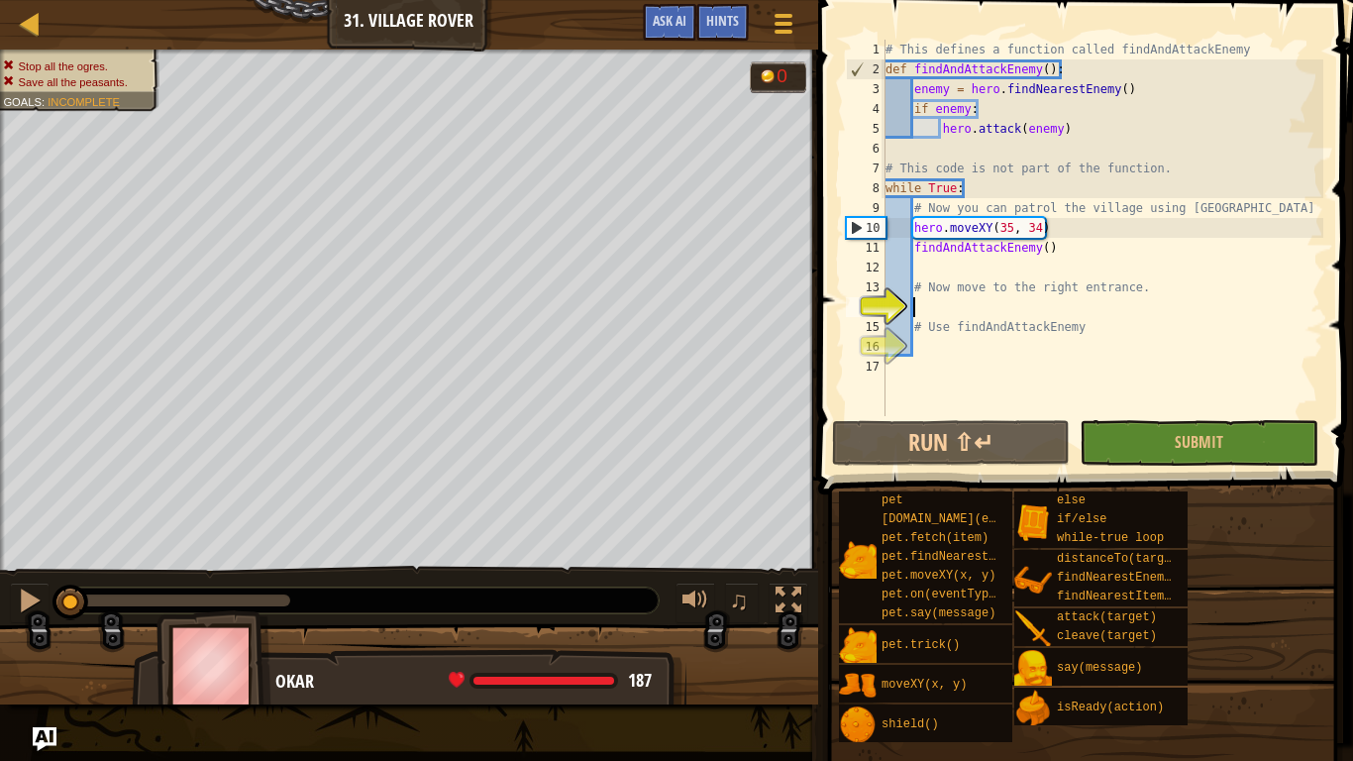
click at [981, 268] on div "# This defines a function called findAndAttackEnemy def findAndAttackEnemy ( ) …" at bounding box center [1103, 248] width 442 height 416
click at [970, 306] on div "# This defines a function called findAndAttackEnemy def findAndAttackEnemy ( ) …" at bounding box center [1103, 248] width 442 height 416
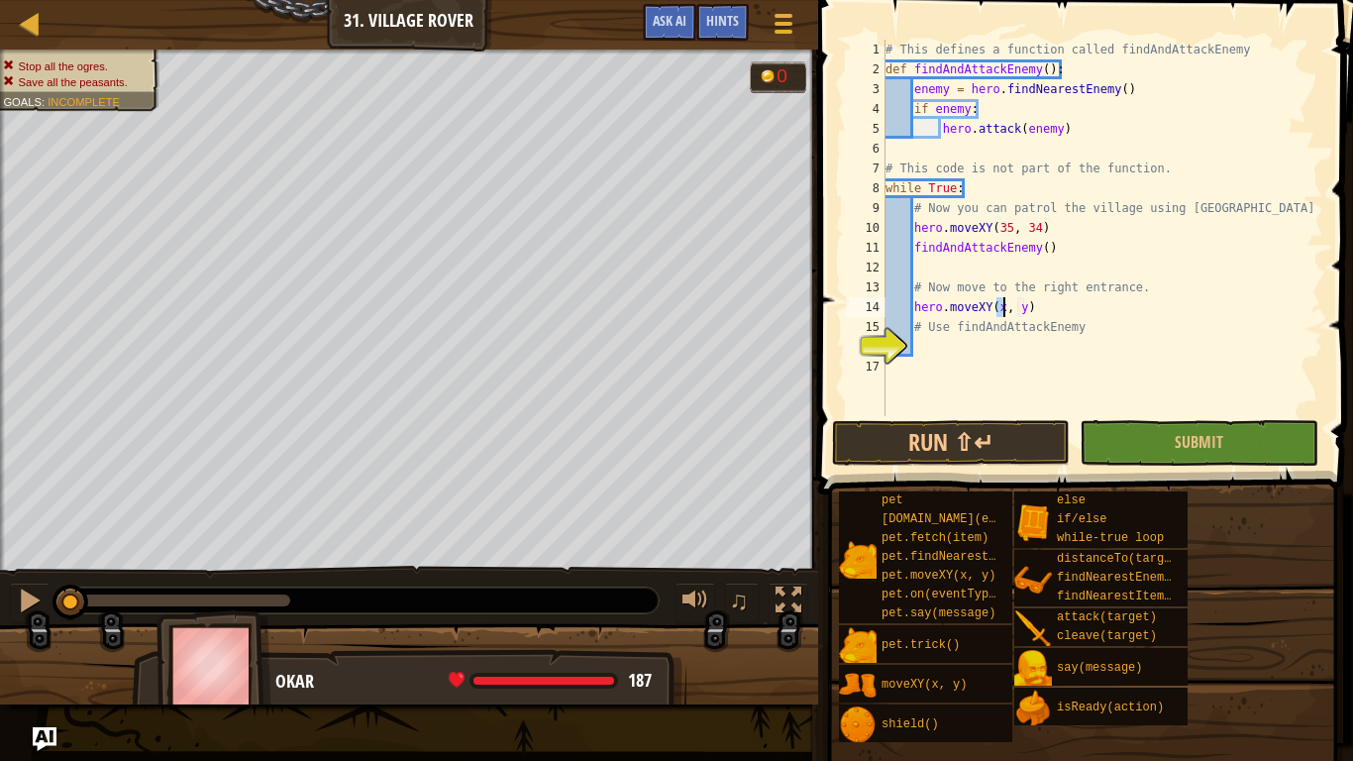
scroll to position [9, 18]
type textarea "hero.moveXY(60, 31)"
click at [1000, 347] on div "# This defines a function called findAndAttackEnemy def findAndAttackEnemy ( ) …" at bounding box center [1103, 248] width 442 height 416
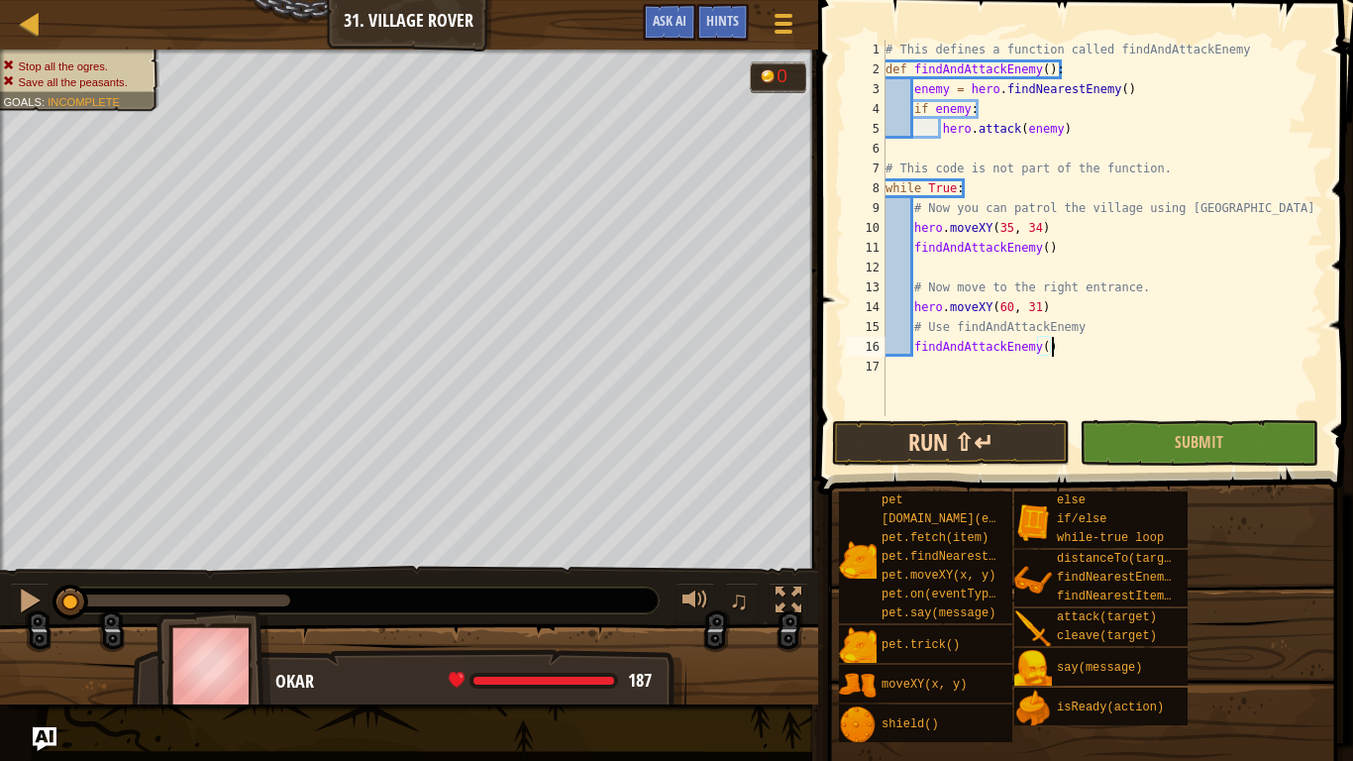
type textarea "findAndAttackEnemy()"
click at [961, 448] on button "Run ⇧↵" at bounding box center [951, 443] width 238 height 46
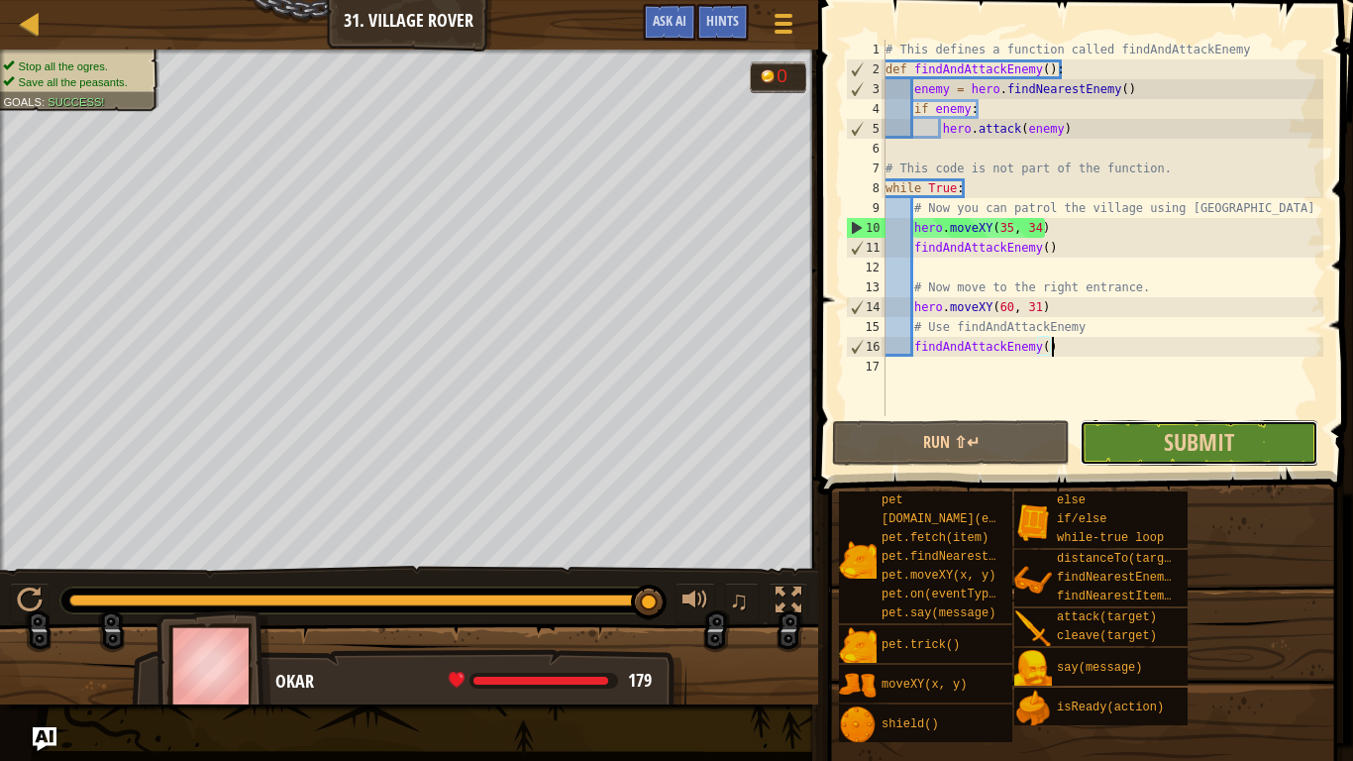
click at [1118, 440] on button "Submit" at bounding box center [1199, 443] width 238 height 46
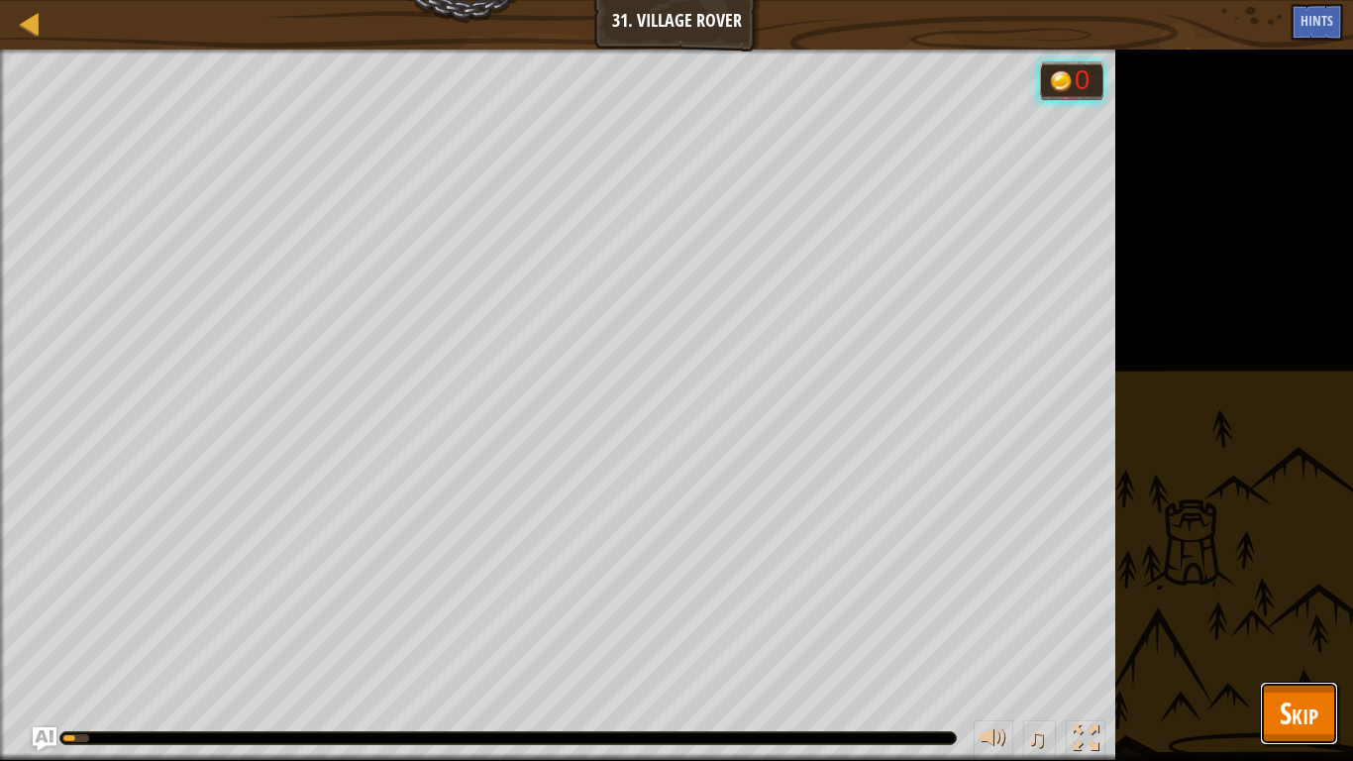
click at [1263, 592] on button "Skip" at bounding box center [1299, 713] width 78 height 63
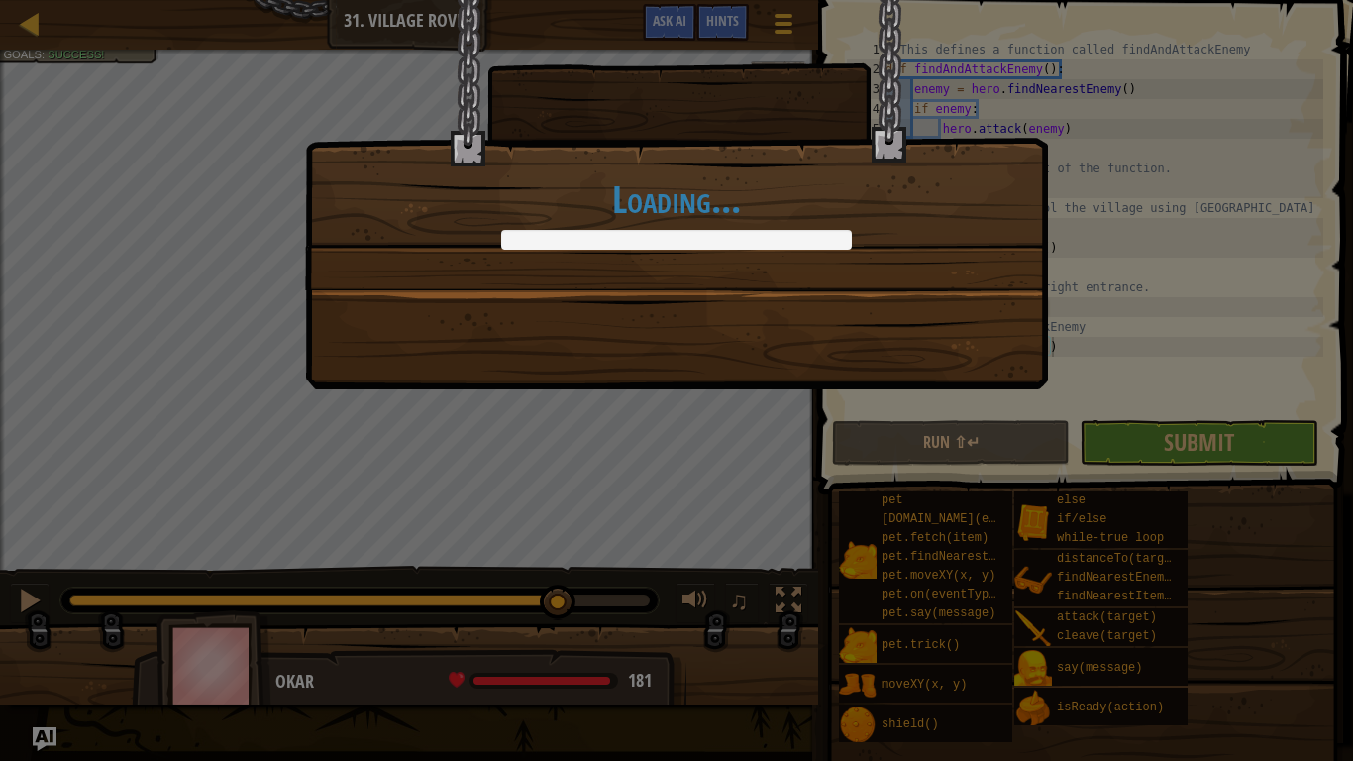
drag, startPoint x: 108, startPoint y: 607, endPoint x: 678, endPoint y: 570, distance: 570.8
click at [678, 2] on body "Map Computer Science 2 31. Village Rover Game Menu Done Hints Ask AI 1 הההההההה…" at bounding box center [676, 1] width 1353 height 2
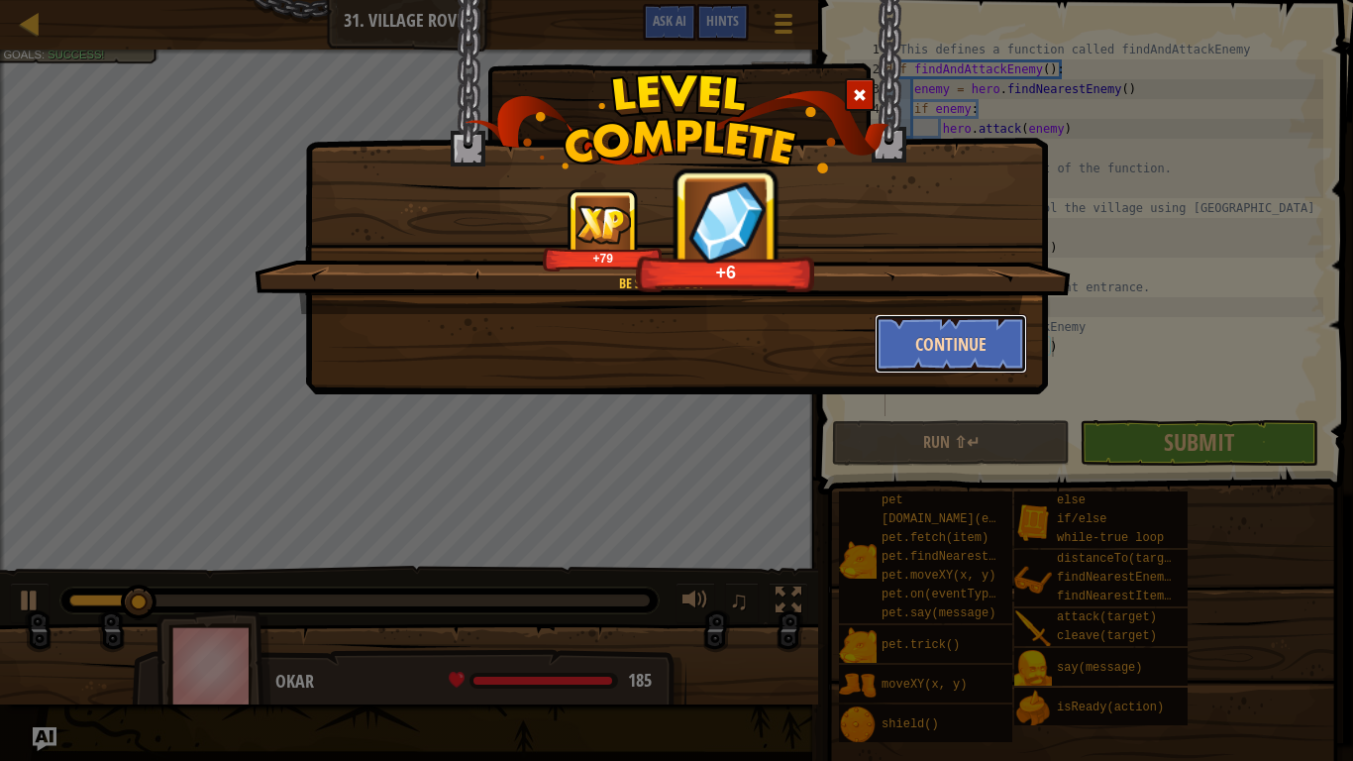
click at [910, 354] on button "Continue" at bounding box center [952, 343] width 154 height 59
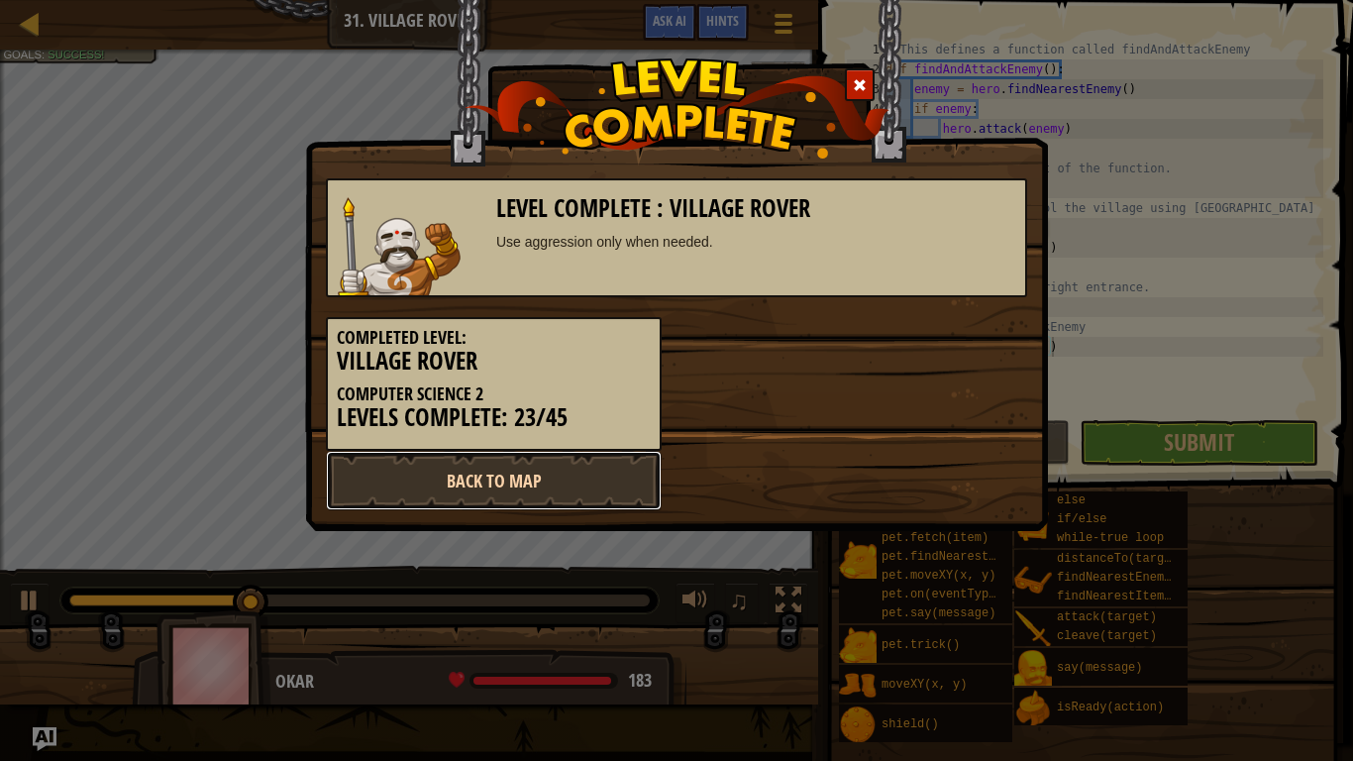
click at [573, 478] on link "Back to Map" at bounding box center [494, 480] width 336 height 59
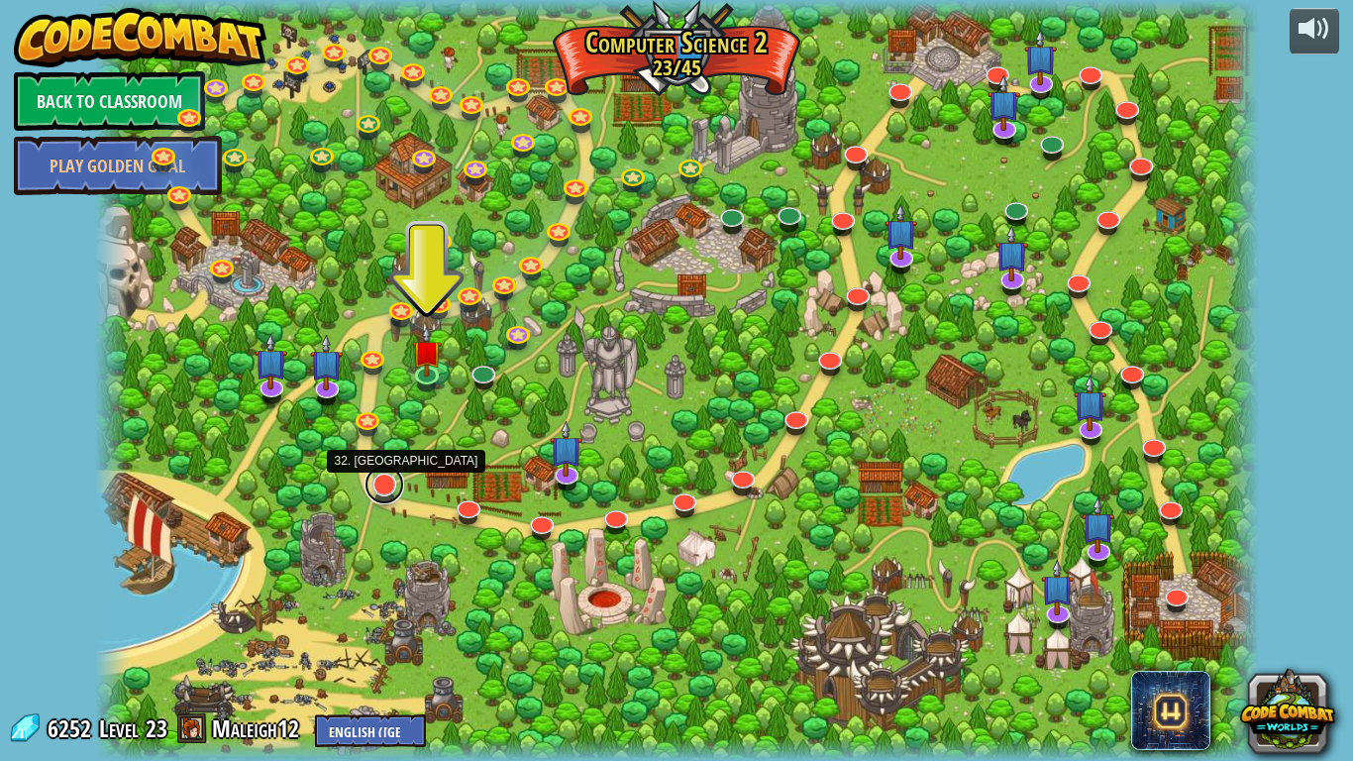
click at [395, 484] on link at bounding box center [385, 485] width 40 height 40
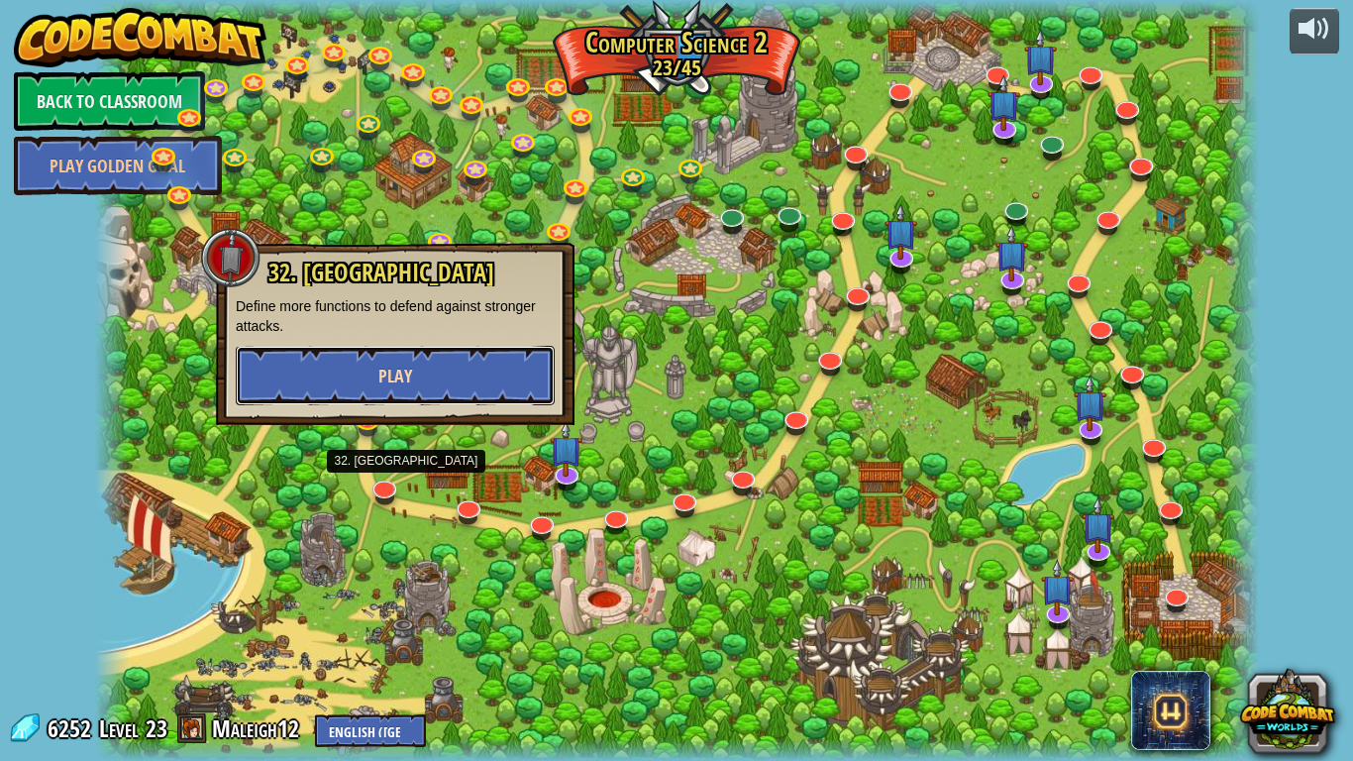
click at [509, 353] on button "Play" at bounding box center [395, 375] width 319 height 59
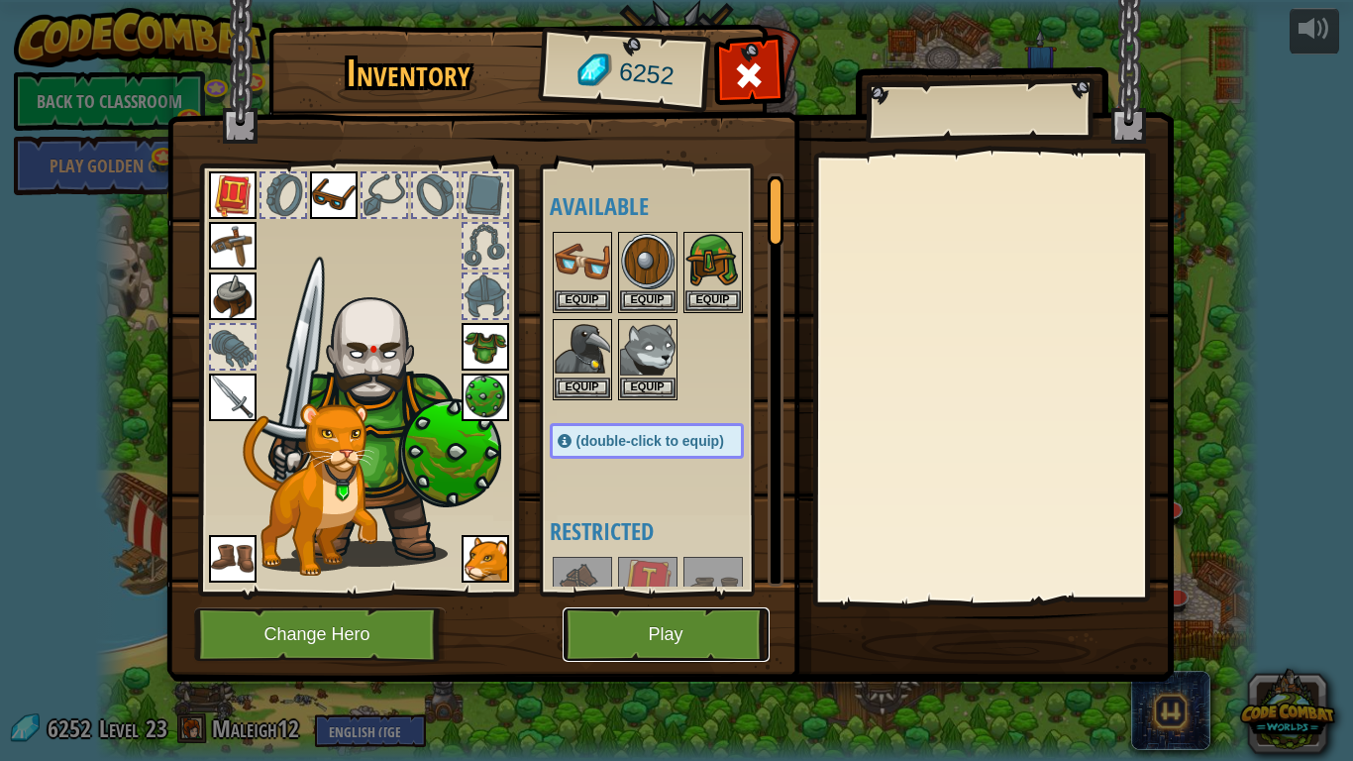
click at [725, 592] on button "Play" at bounding box center [666, 634] width 207 height 54
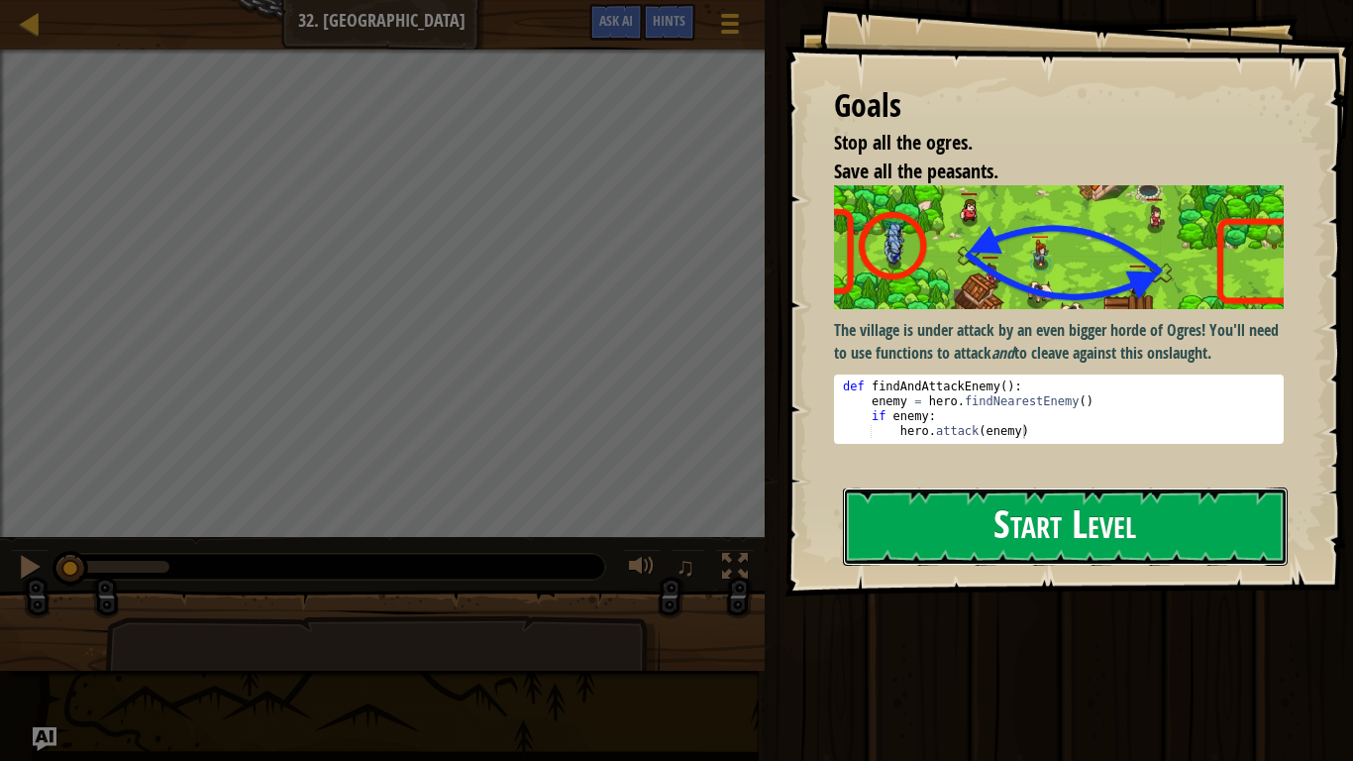
click at [1037, 511] on button "Start Level" at bounding box center [1065, 526] width 445 height 78
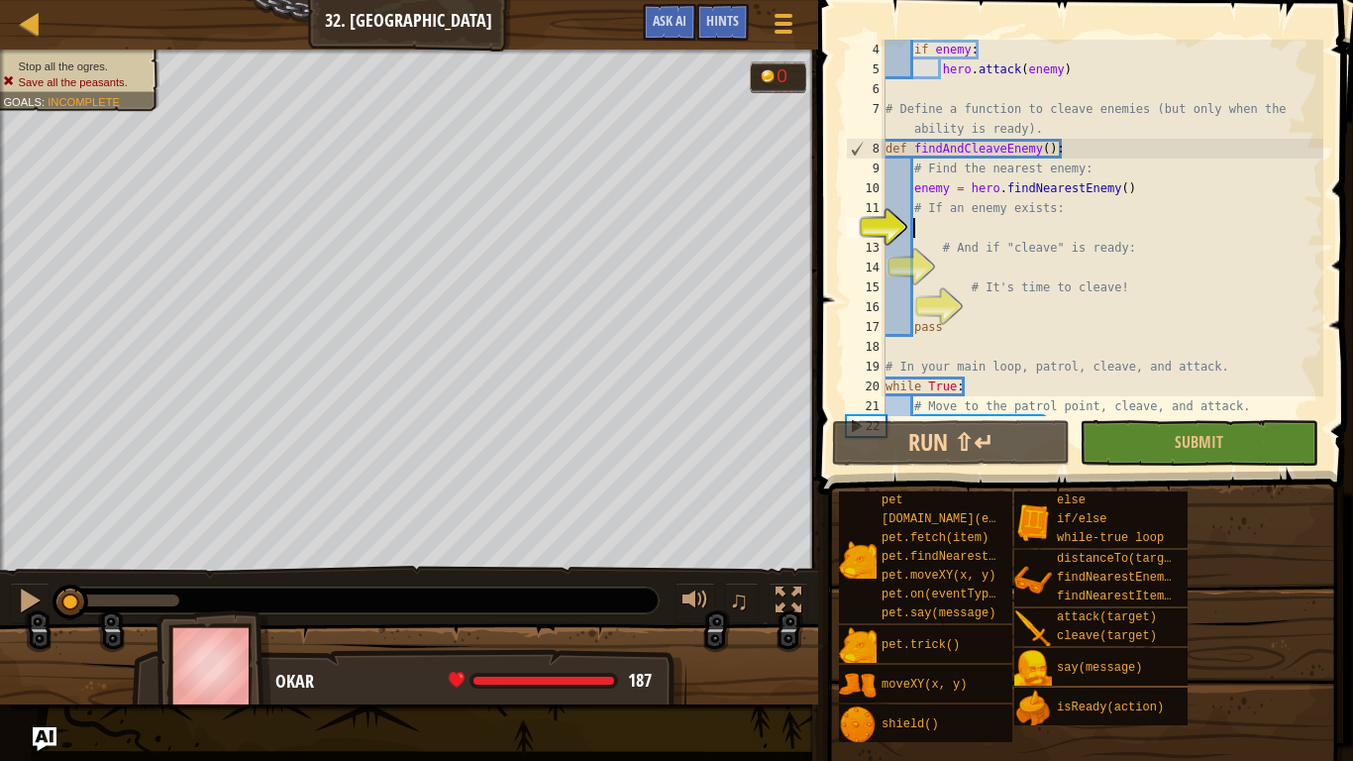
scroll to position [59, 0]
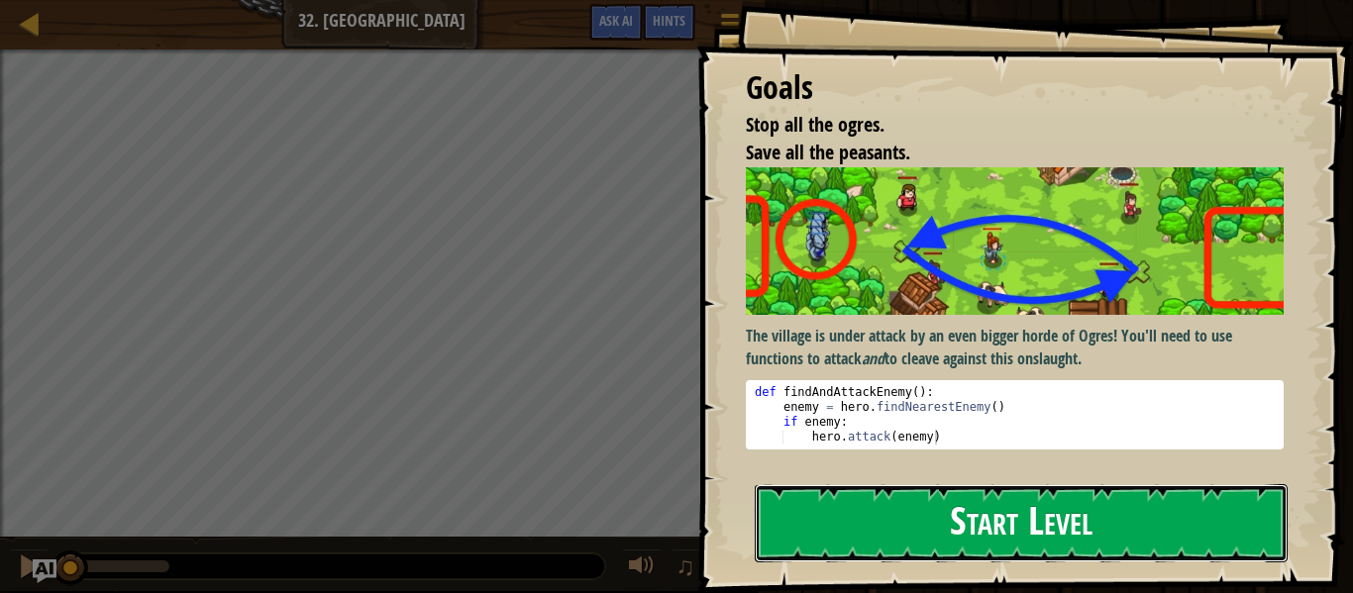
click at [832, 501] on button "Start Level" at bounding box center [1021, 523] width 533 height 78
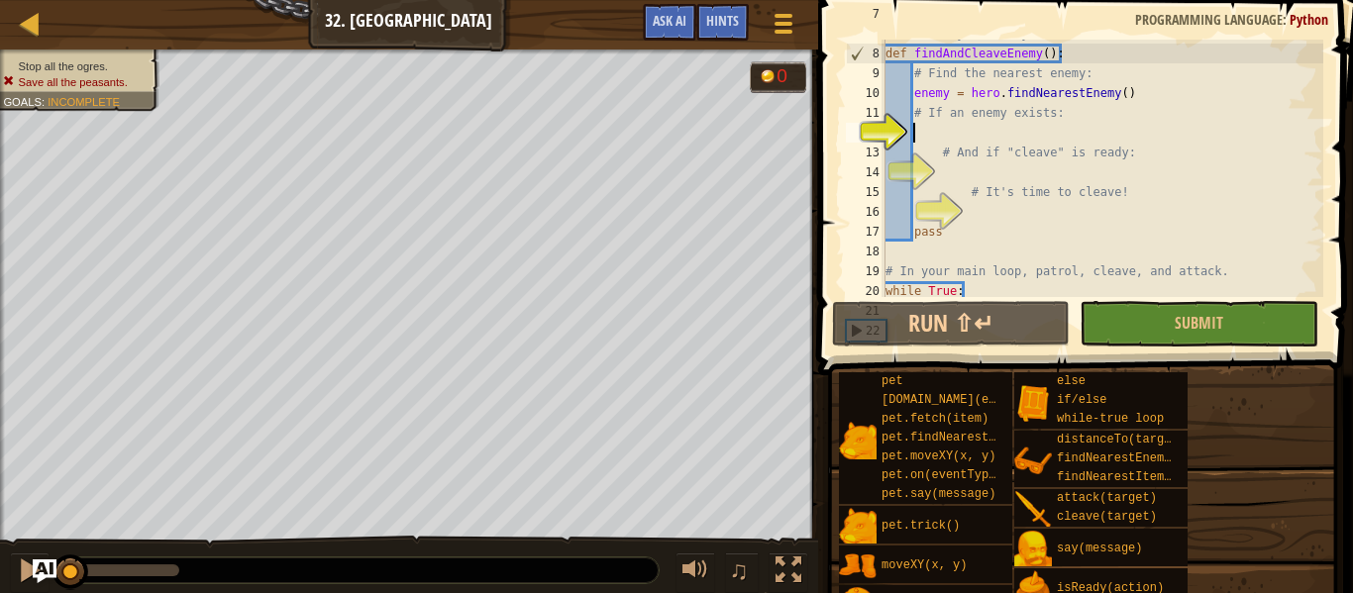
scroll to position [158, 0]
click at [959, 124] on div "# Define a function to cleave enemies (but only when the ability is ready). def…" at bounding box center [1103, 159] width 442 height 317
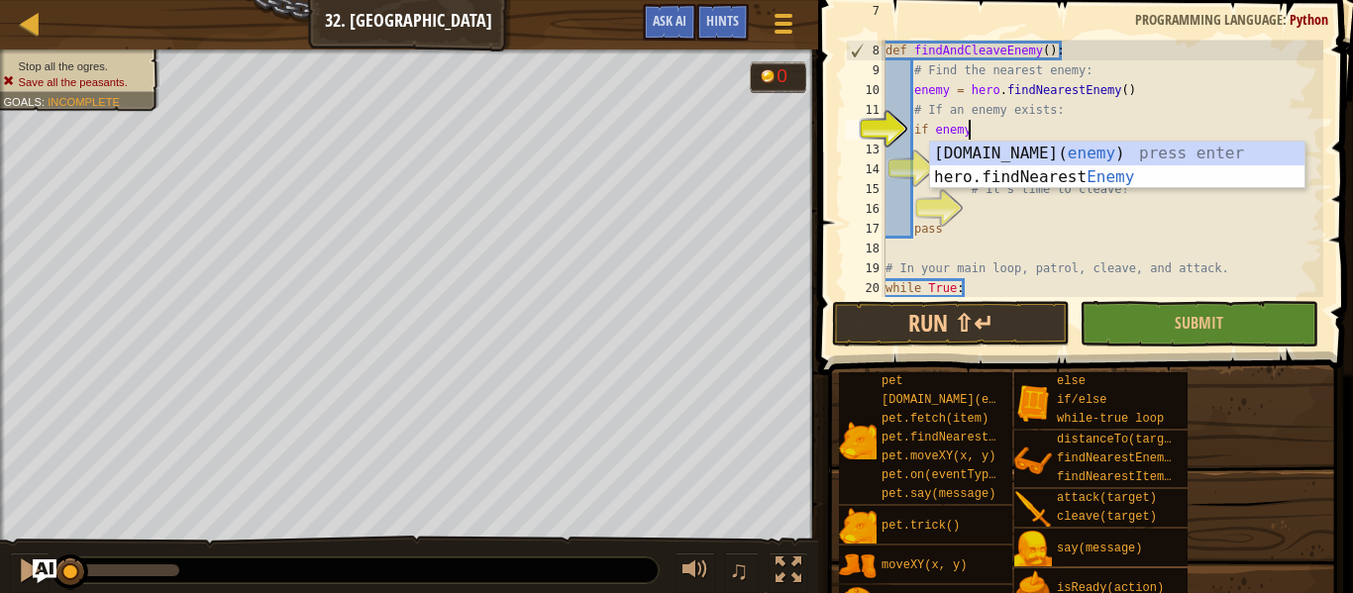
type textarea "if enemy:"
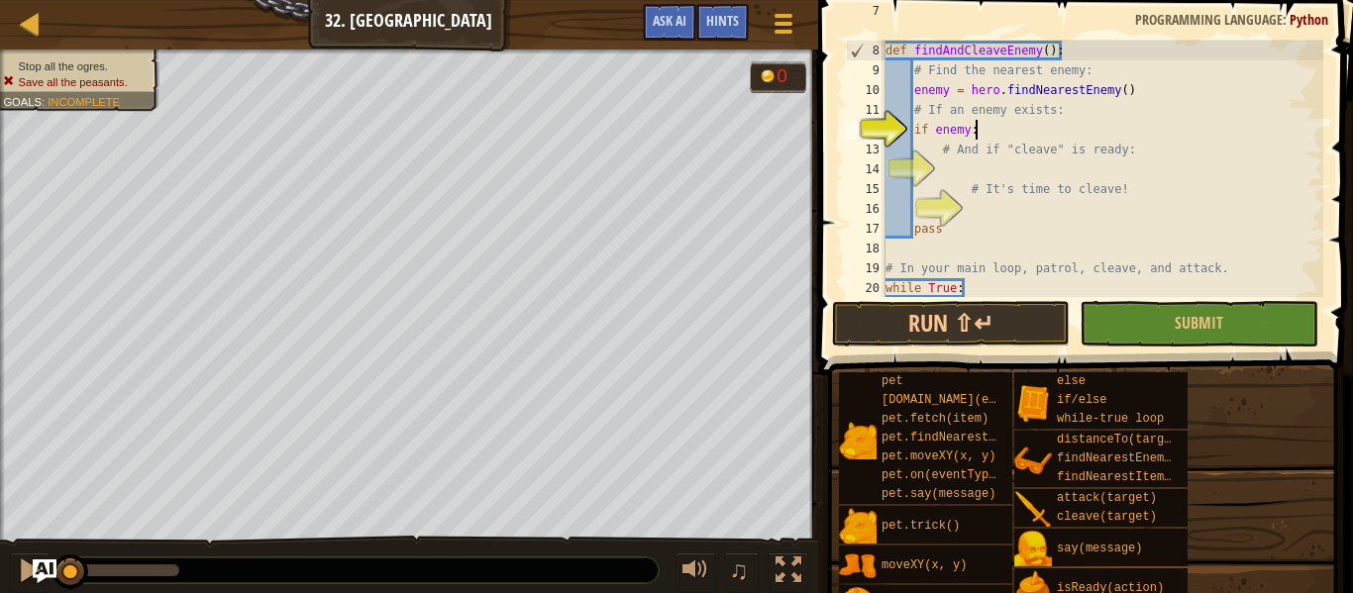
scroll to position [9, 12]
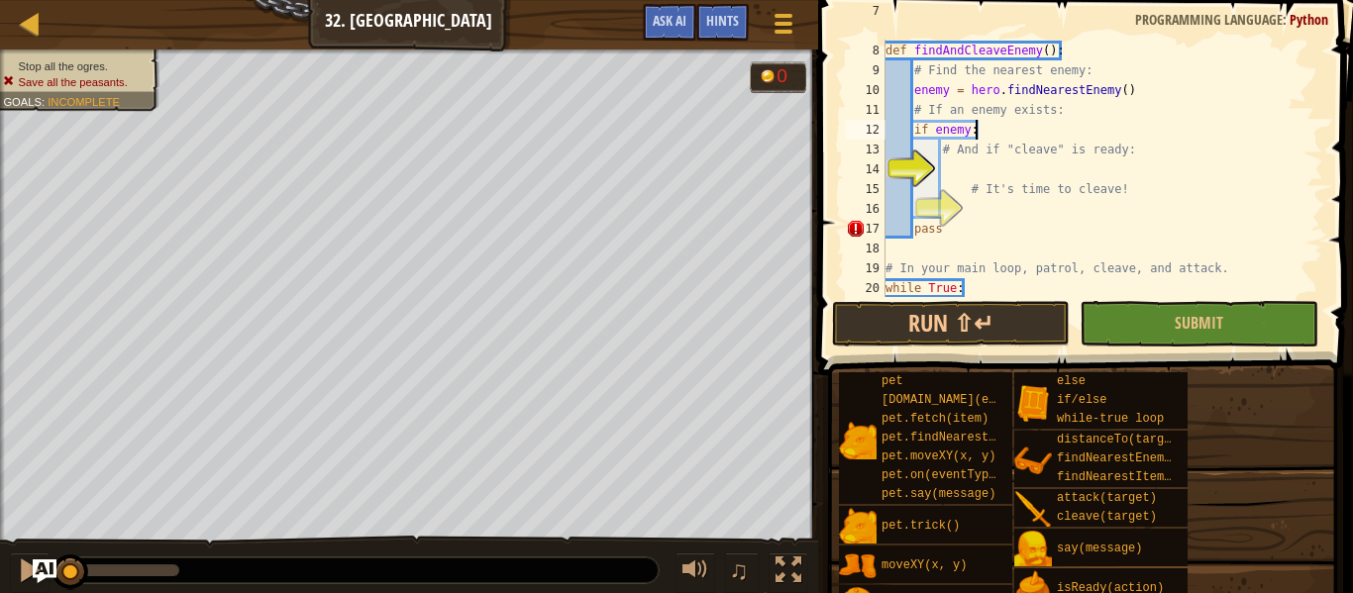
click at [1009, 170] on div "# Define a function to cleave enemies (but only when the ability is ready). def…" at bounding box center [1103, 159] width 442 height 317
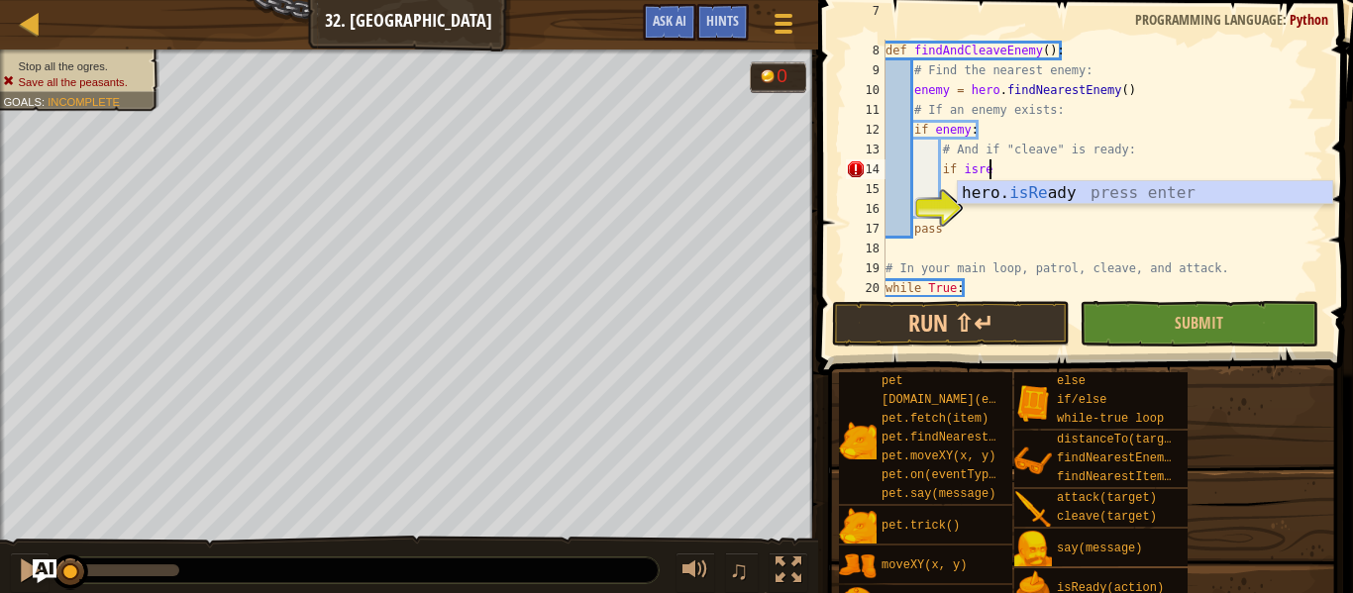
scroll to position [9, 15]
type textarea "if hero.isReady("cleave")"
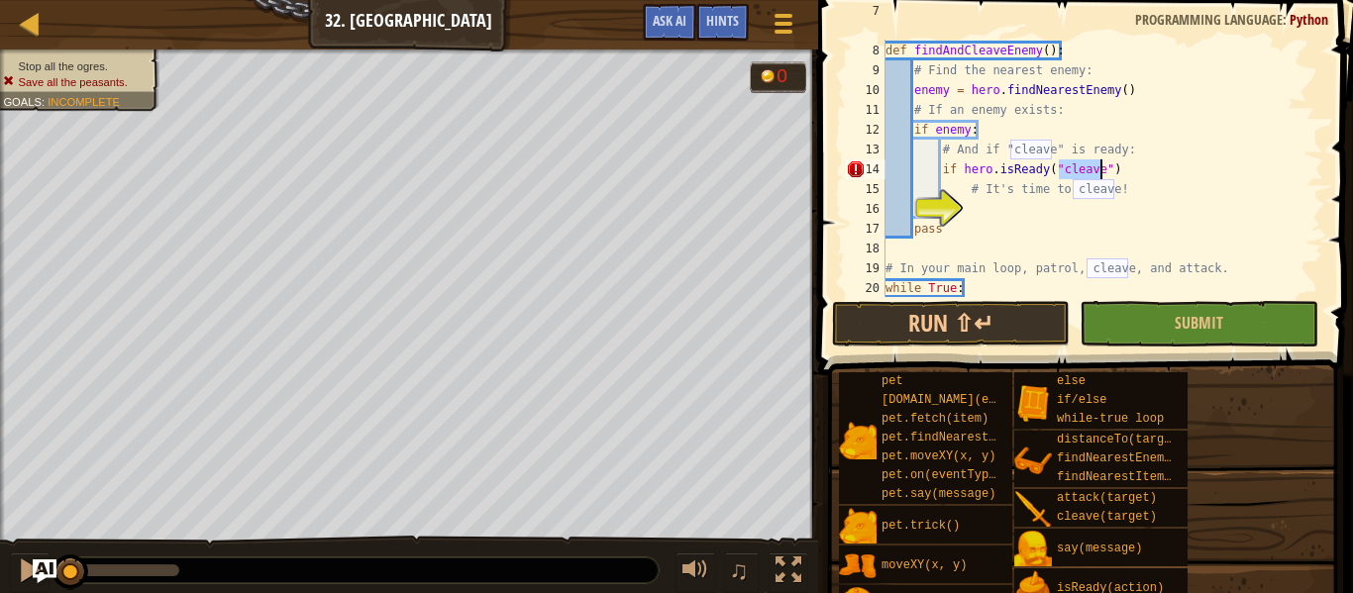
click at [1009, 205] on div "# Define a function to cleave enemies (but only when the ability is ready). def…" at bounding box center [1103, 159] width 442 height 317
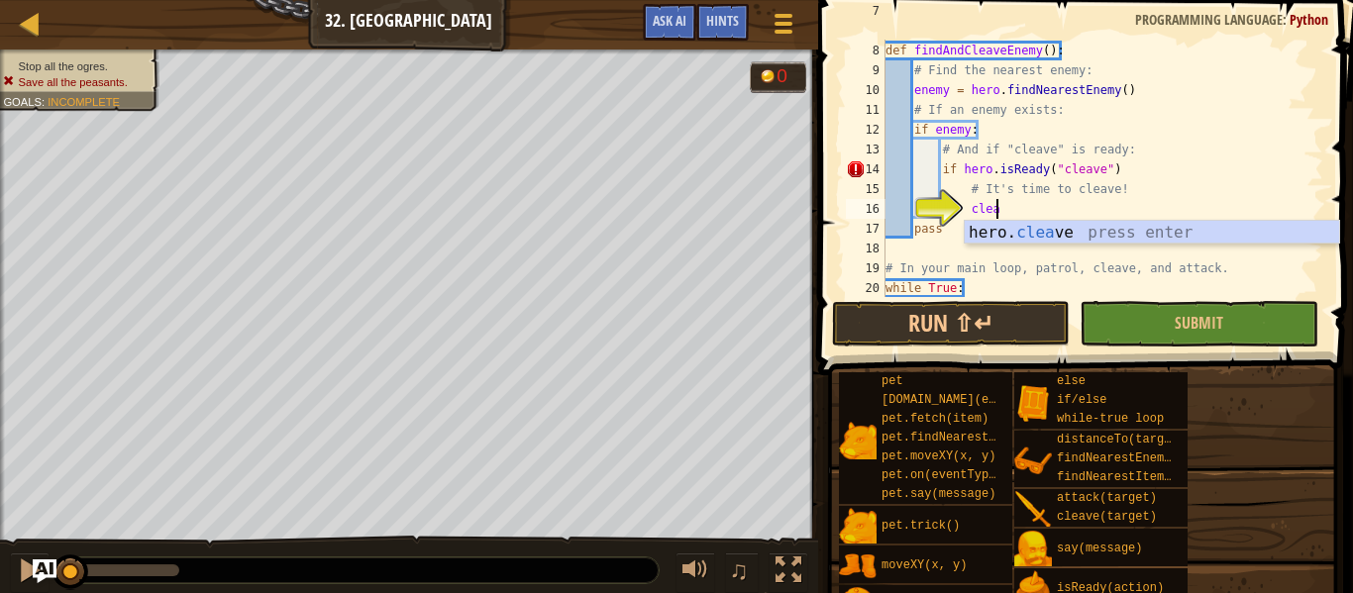
scroll to position [9, 16]
type textarea "hero.cleave(enemy)"
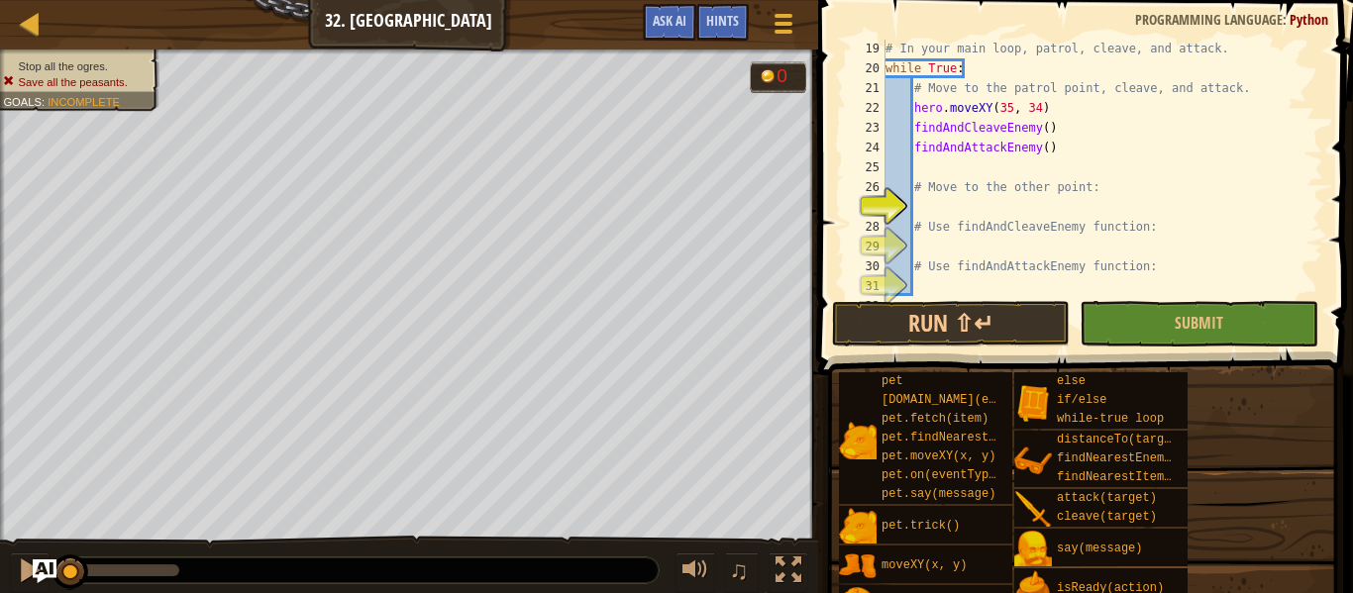
scroll to position [396, 0]
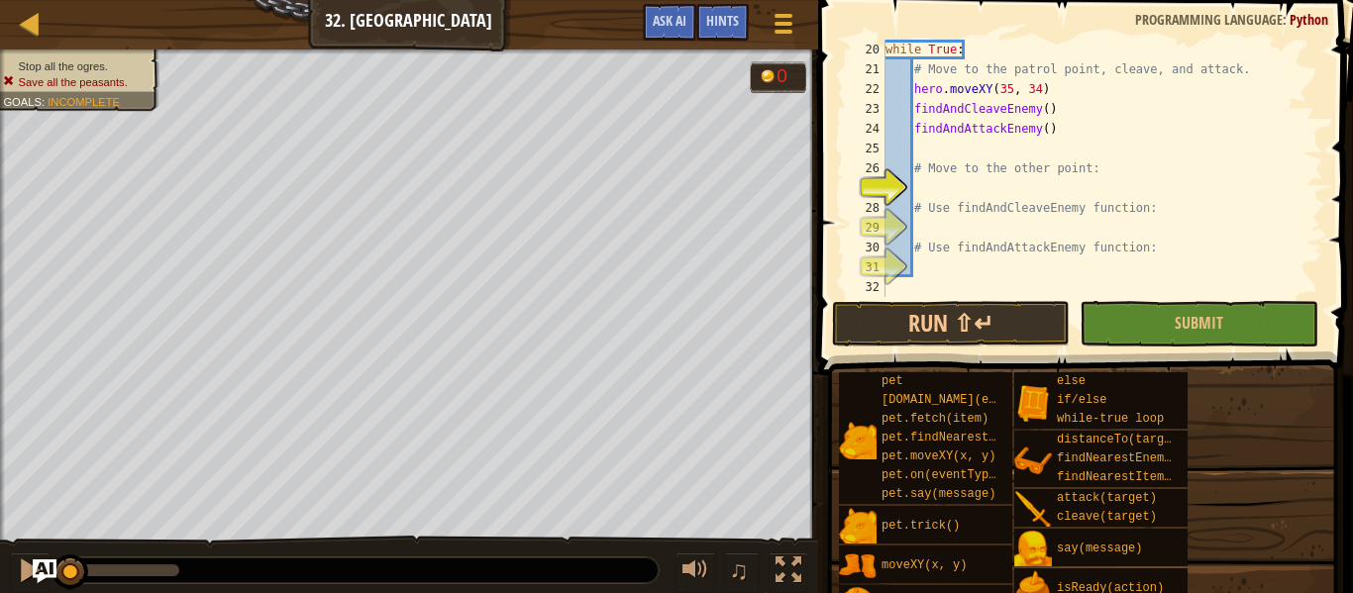
click at [1012, 183] on div "while True : # Move to the patrol point, cleave, and attack. hero . moveXY ( 35…" at bounding box center [1103, 188] width 442 height 297
type textarea "# Use findAndCleaveEnemy function:"
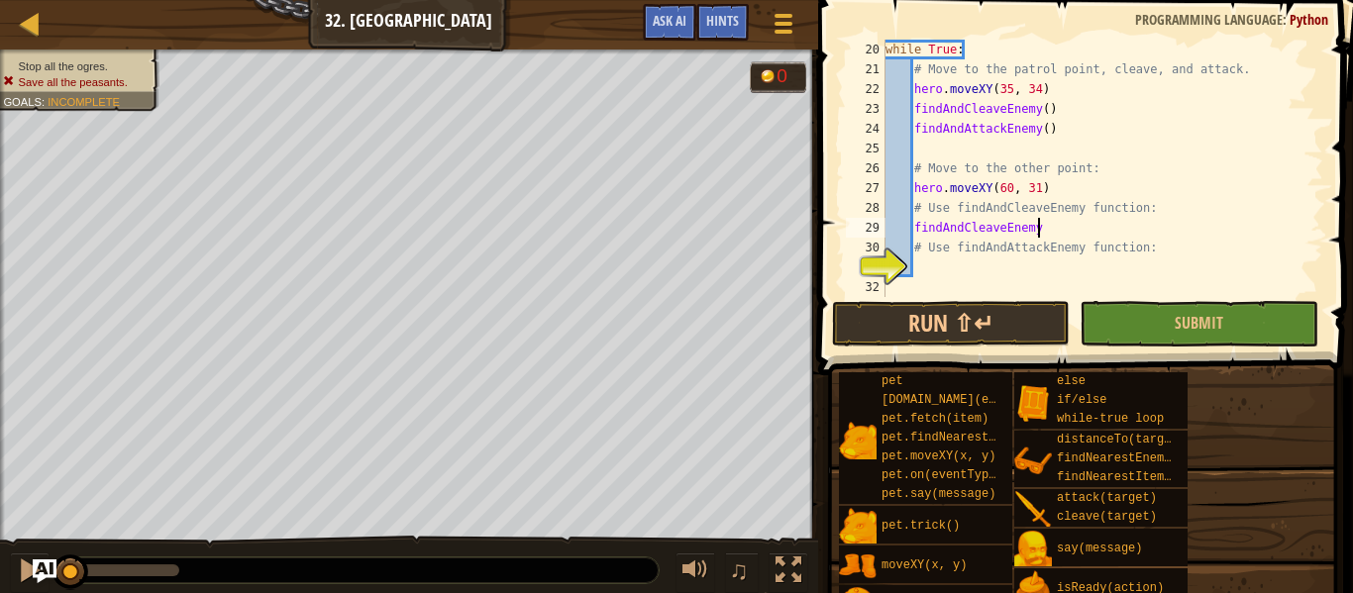
type textarea "# Use findAndAttackEnemy function:"
type textarea "F"
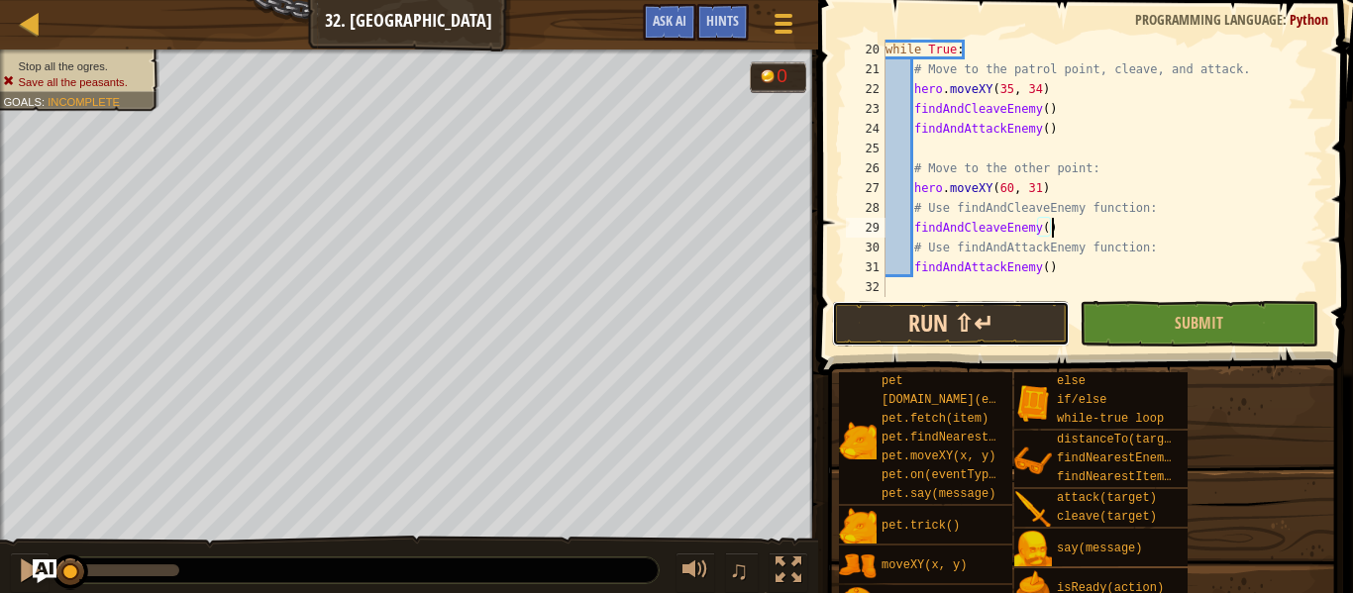
click at [868, 318] on button "Run ⇧↵" at bounding box center [951, 324] width 238 height 46
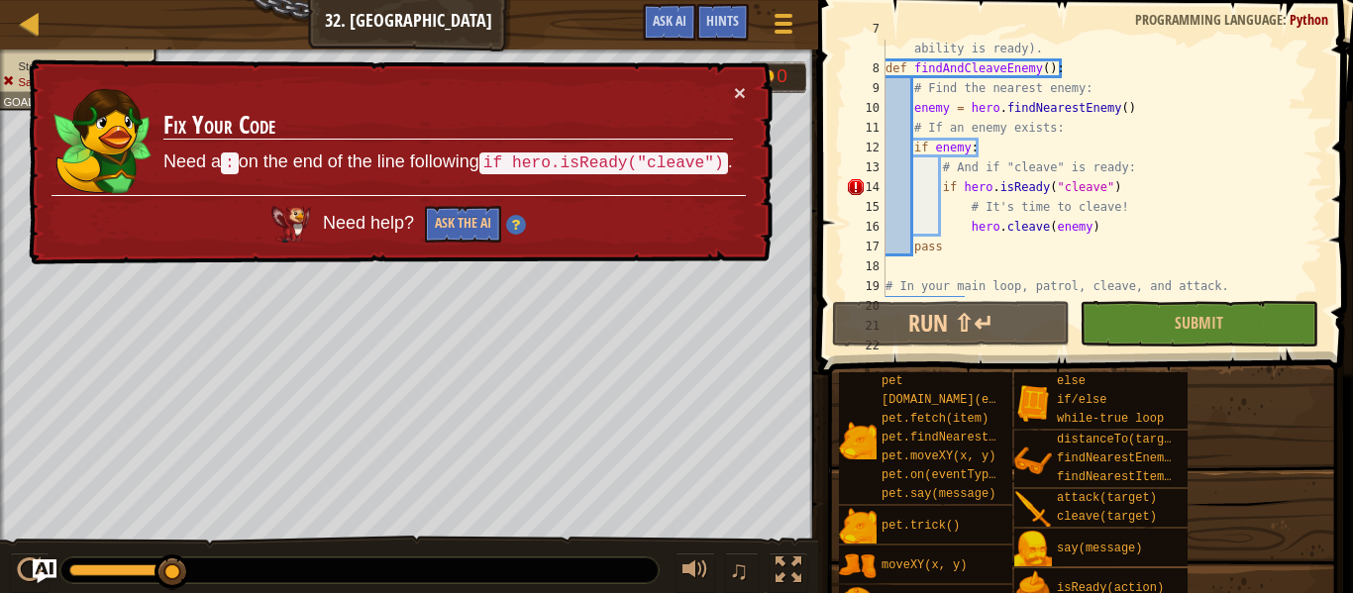
scroll to position [140, 0]
click at [1146, 187] on div "# Define a function to cleave enemies (but only when the ability is ready). def…" at bounding box center [1103, 177] width 442 height 317
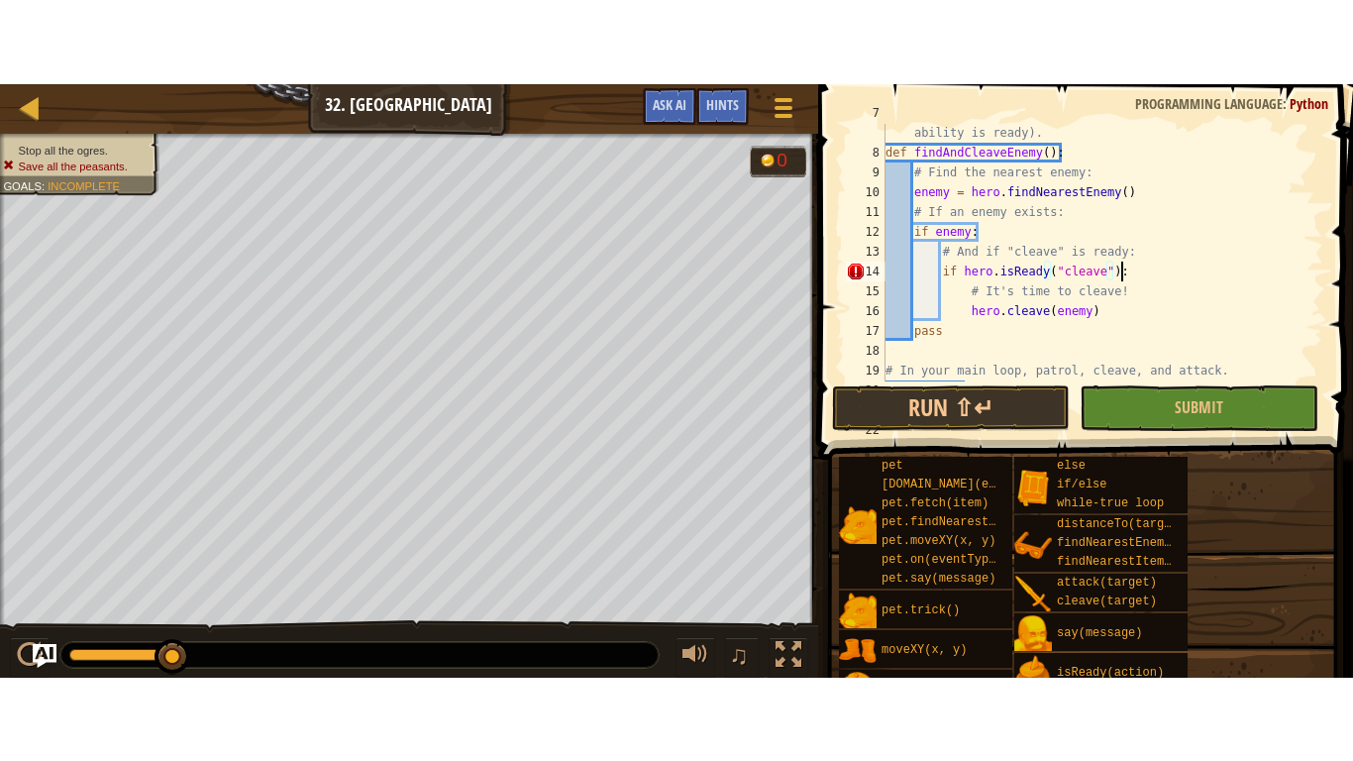
scroll to position [9, 33]
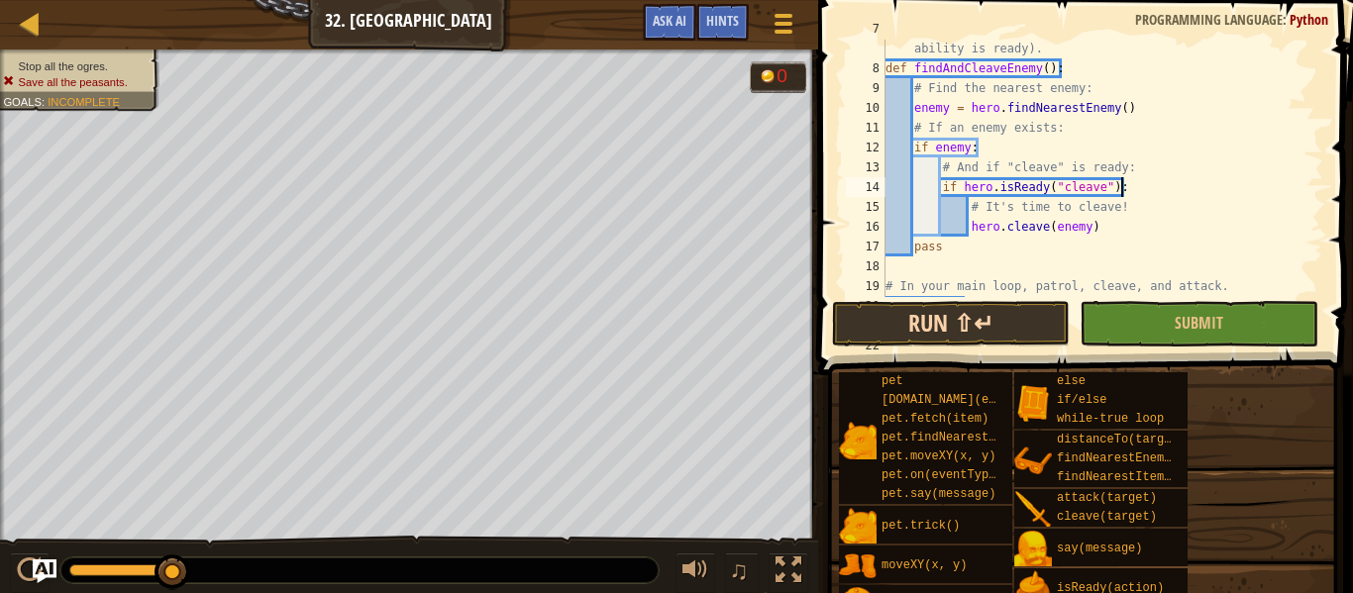
type textarea "if hero.isReady("cleave"):"
click at [994, 339] on button "Run ⇧↵" at bounding box center [951, 324] width 238 height 46
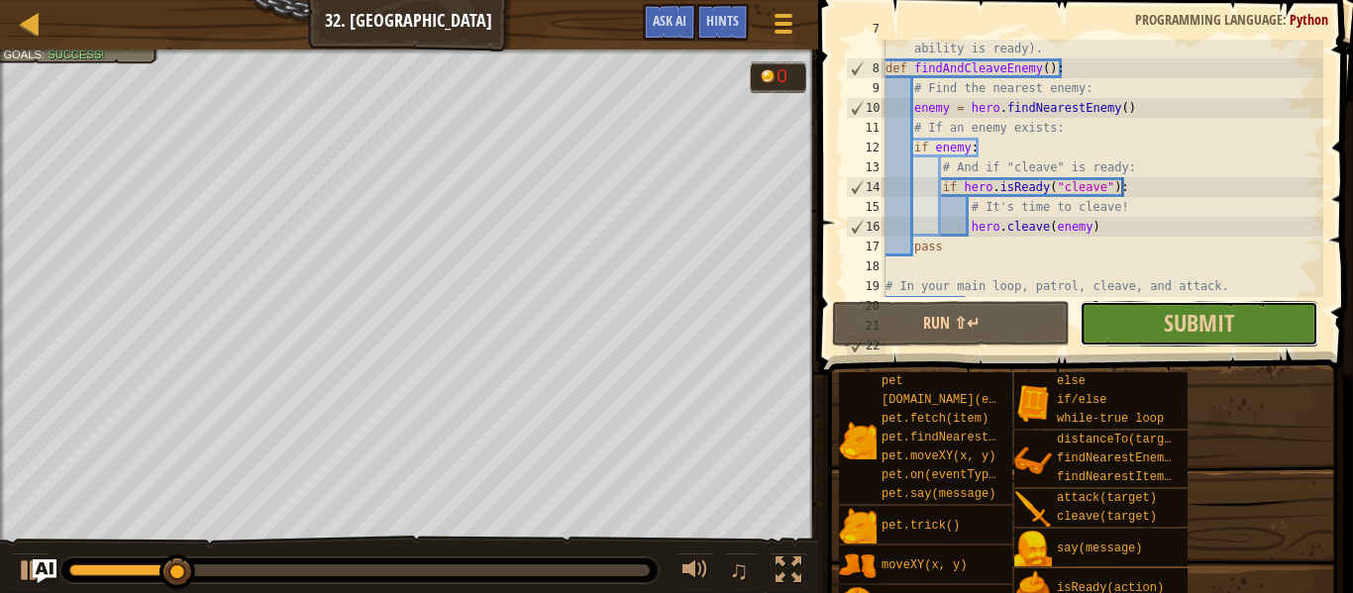
click at [1279, 334] on button "Submit" at bounding box center [1199, 324] width 238 height 46
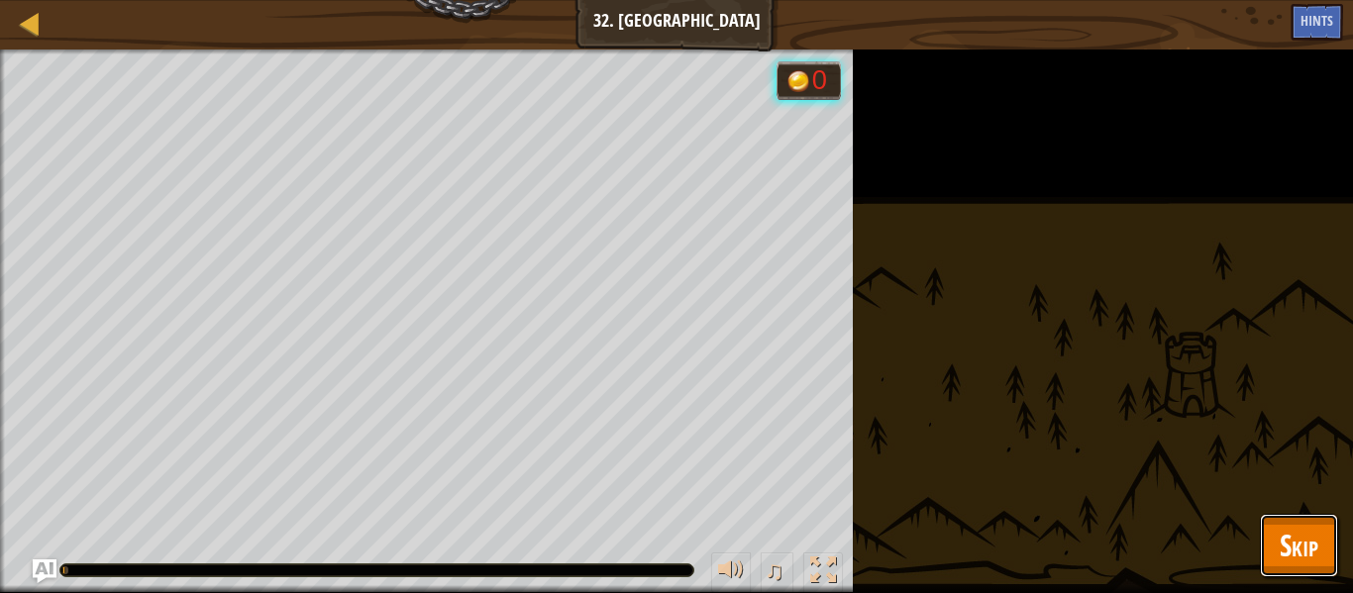
click at [1276, 534] on button "Skip" at bounding box center [1299, 545] width 78 height 63
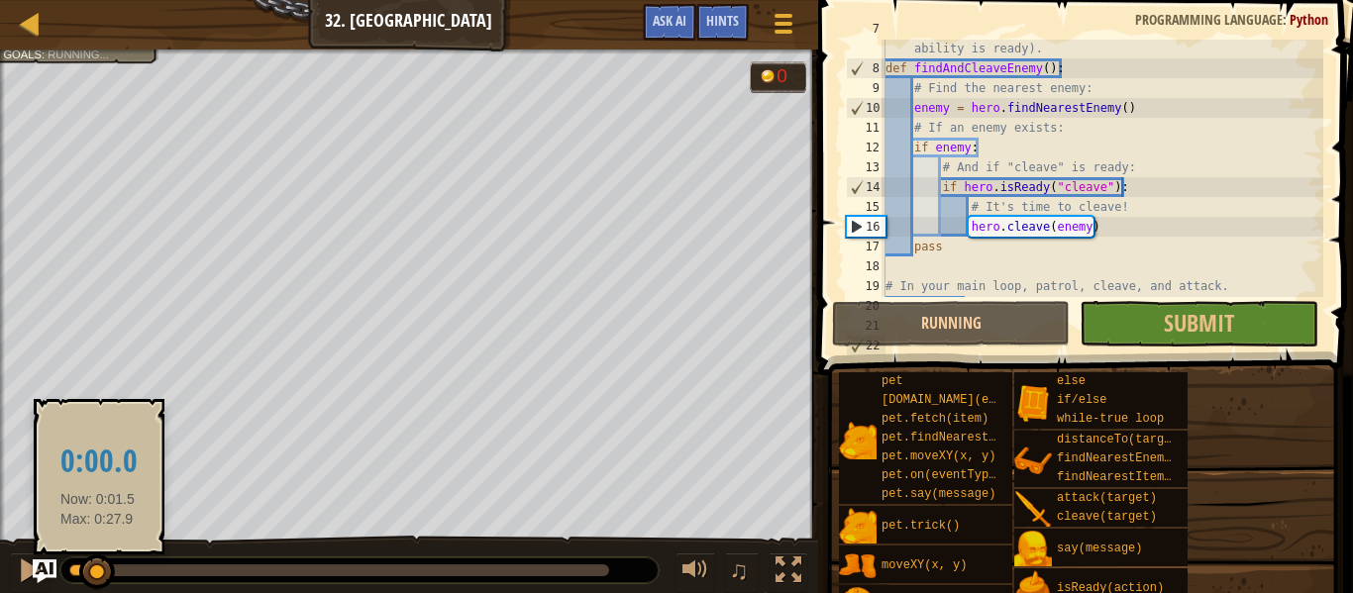
click at [711, 486] on div "Stop all the ogres. Save all the peasants. Goals : Running... 0 ♫ Okar 187 x: 4…" at bounding box center [676, 323] width 1353 height 546
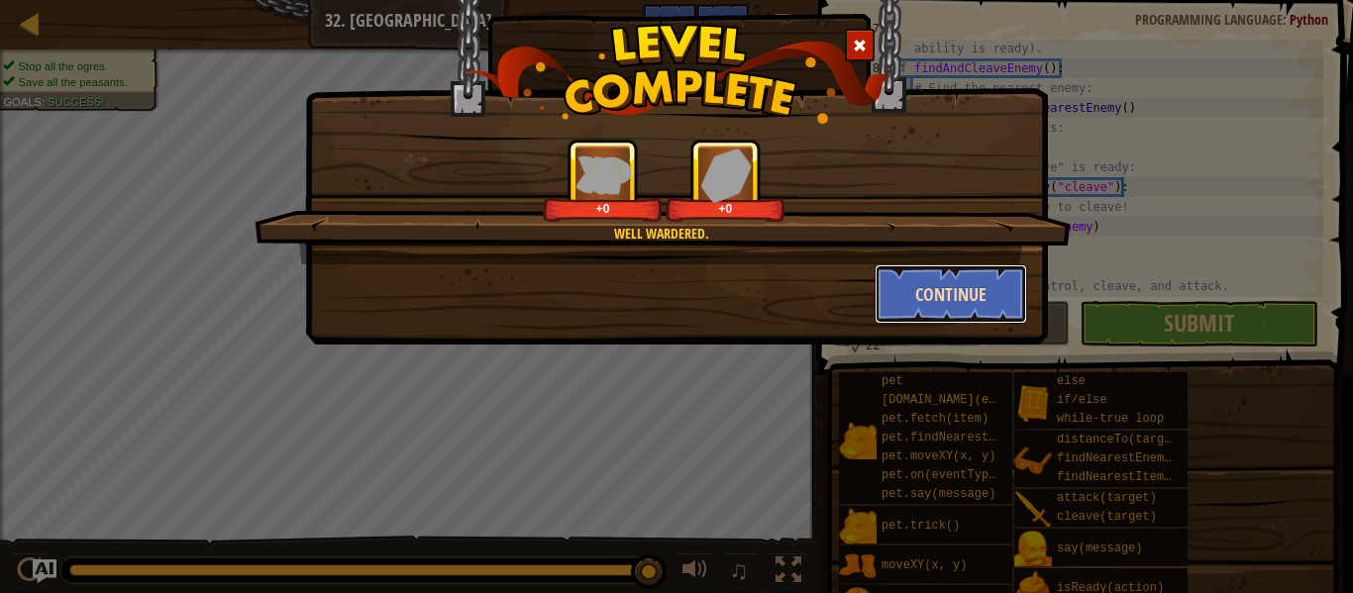
click at [975, 294] on button "Continue" at bounding box center [952, 293] width 154 height 59
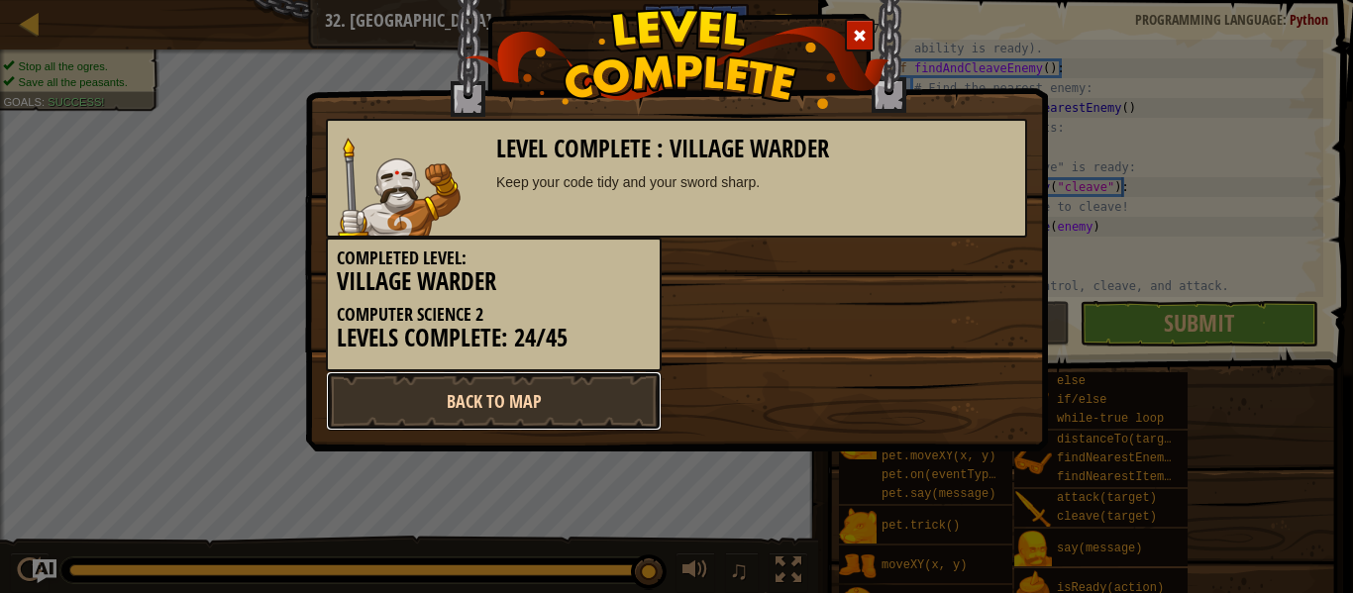
click at [481, 396] on link "Back to Map" at bounding box center [494, 400] width 336 height 59
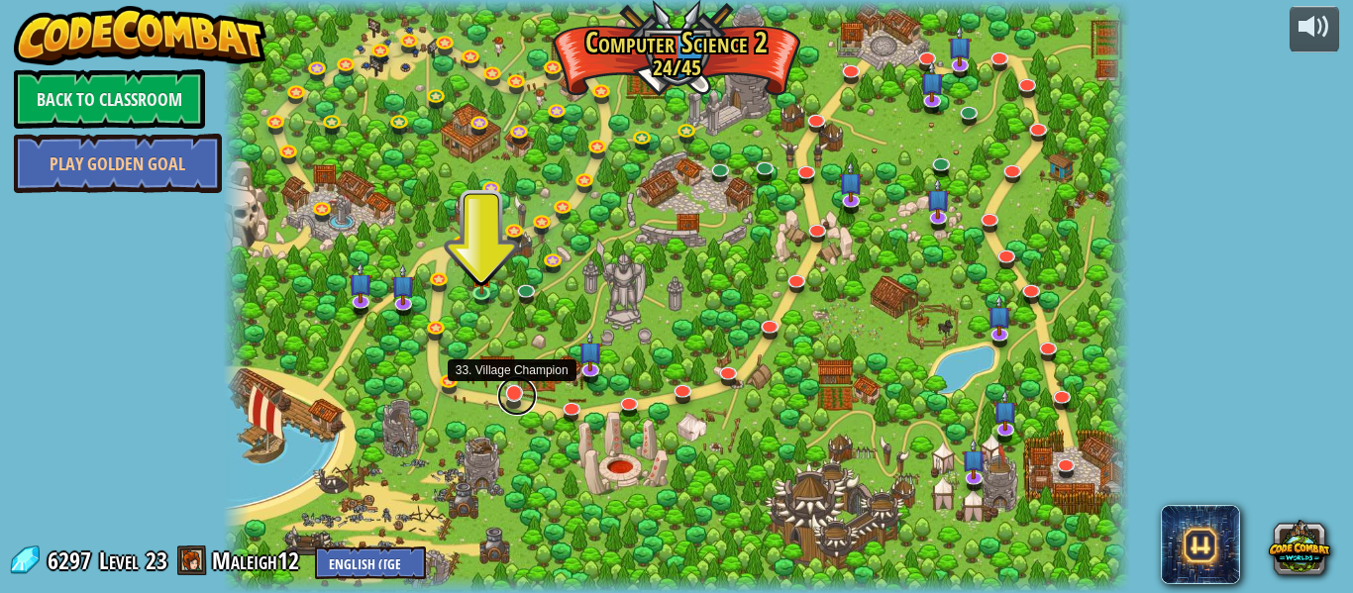
click at [518, 401] on link at bounding box center [517, 396] width 40 height 40
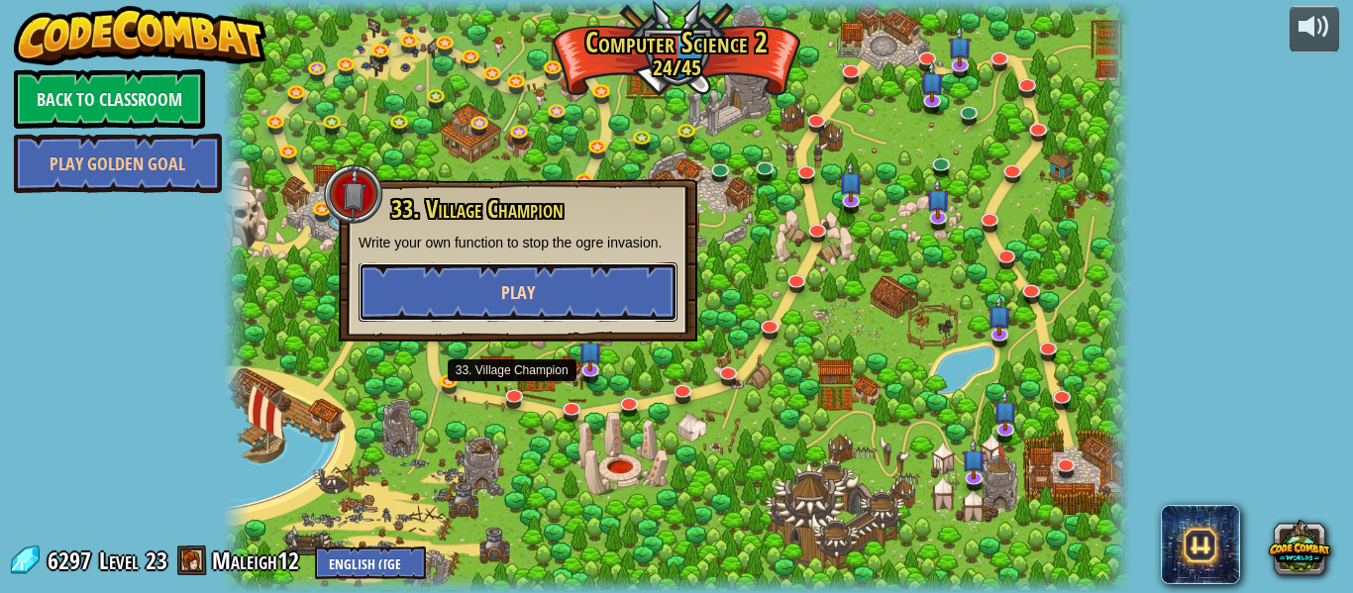
click at [603, 295] on button "Play" at bounding box center [518, 292] width 319 height 59
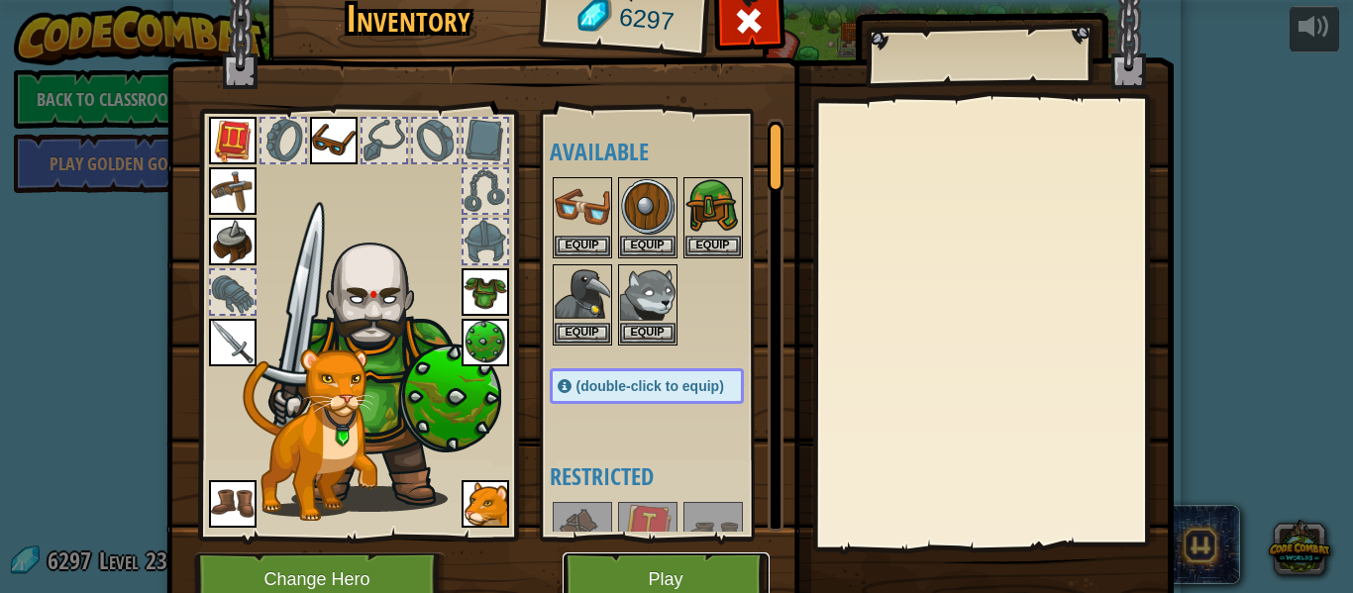
click at [625, 562] on button "Play" at bounding box center [666, 580] width 207 height 54
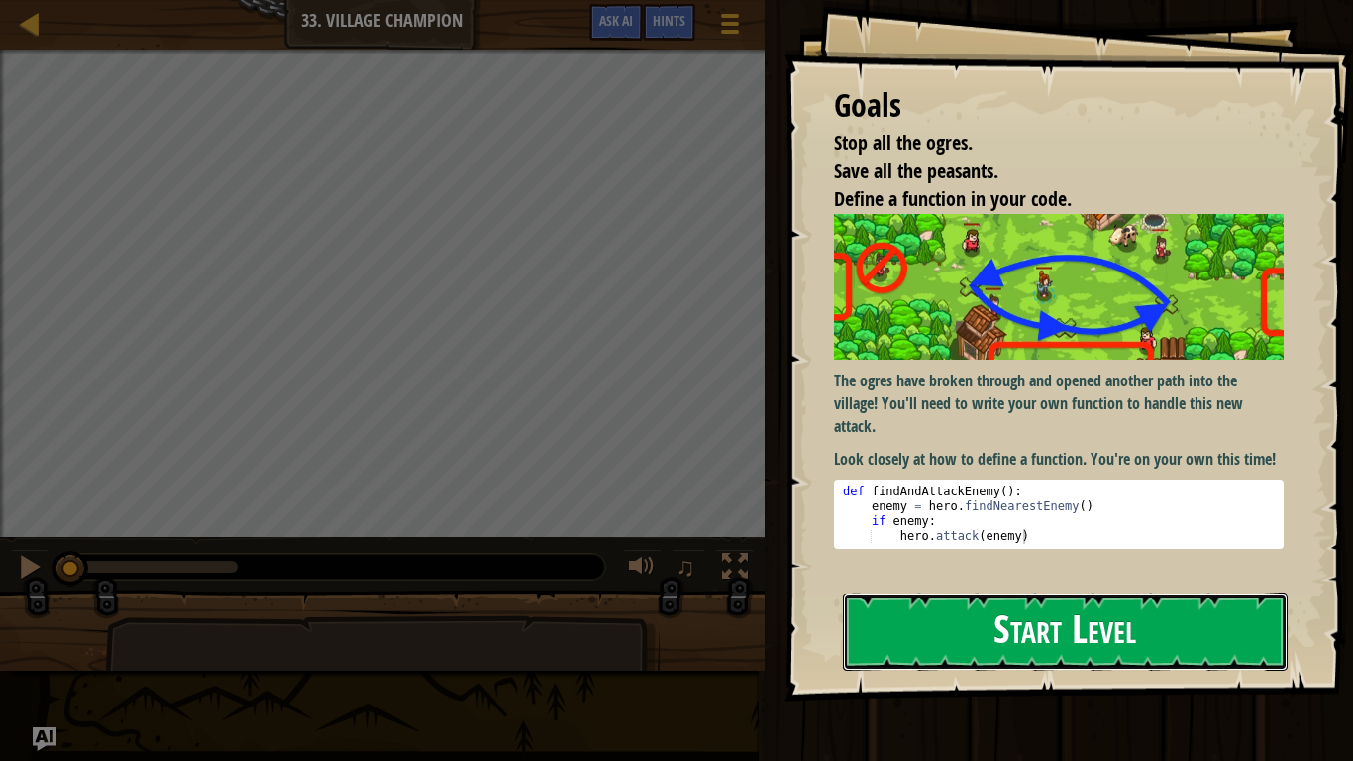
click at [975, 592] on button "Start Level" at bounding box center [1065, 631] width 445 height 78
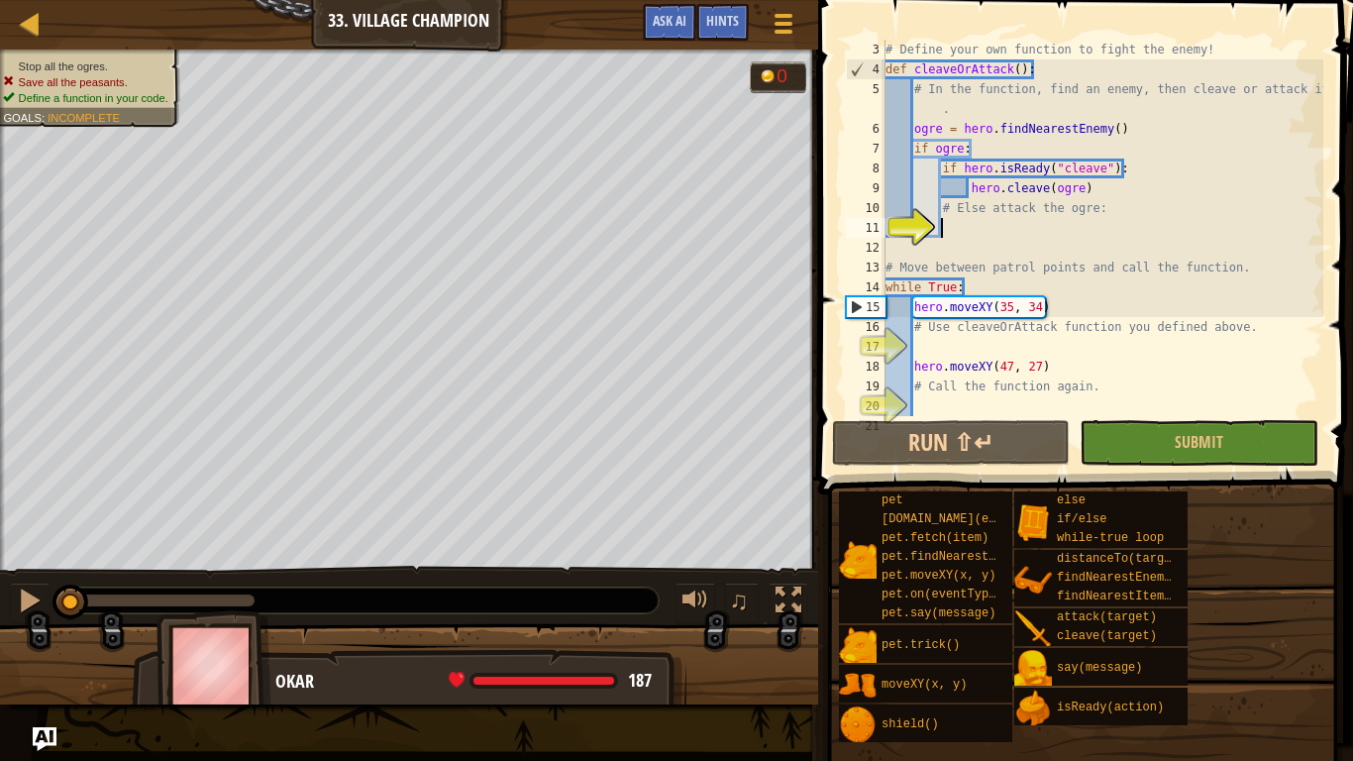
scroll to position [40, 0]
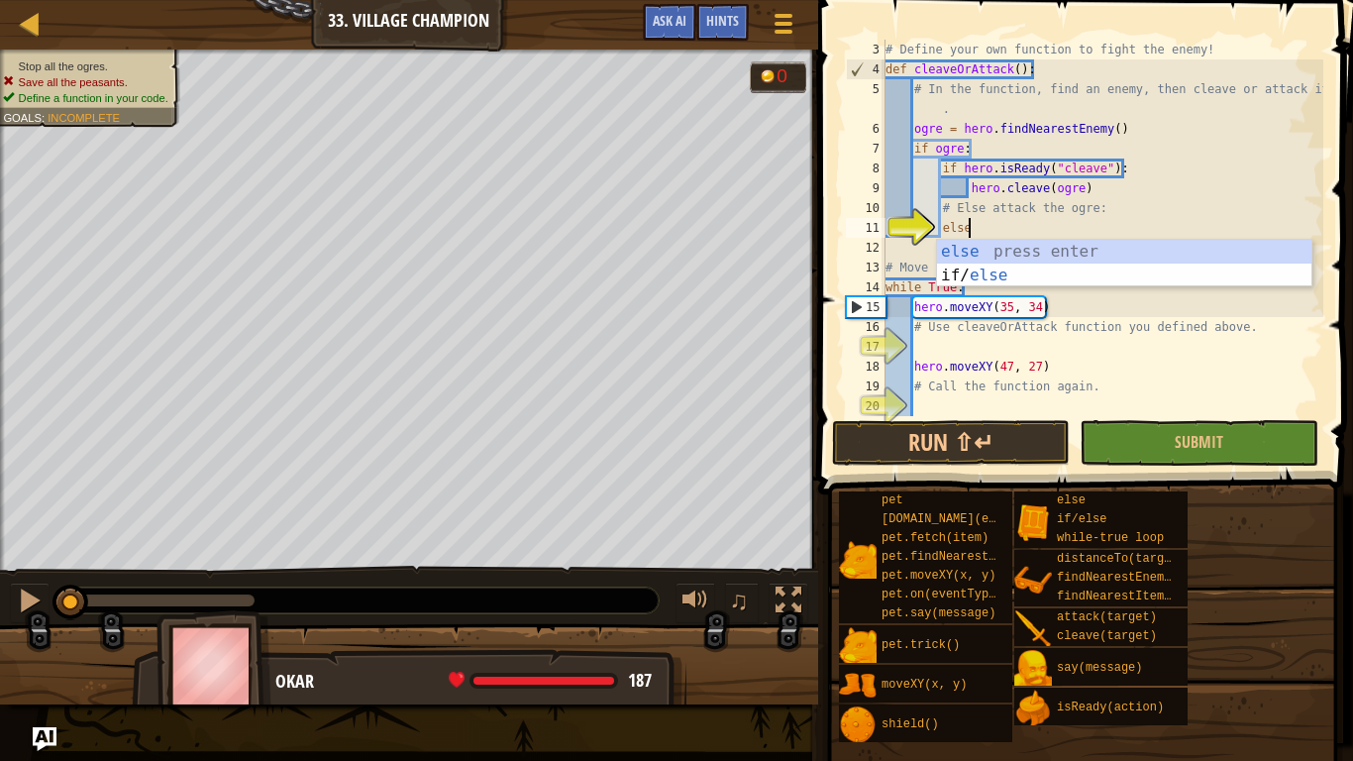
type textarea "else:"
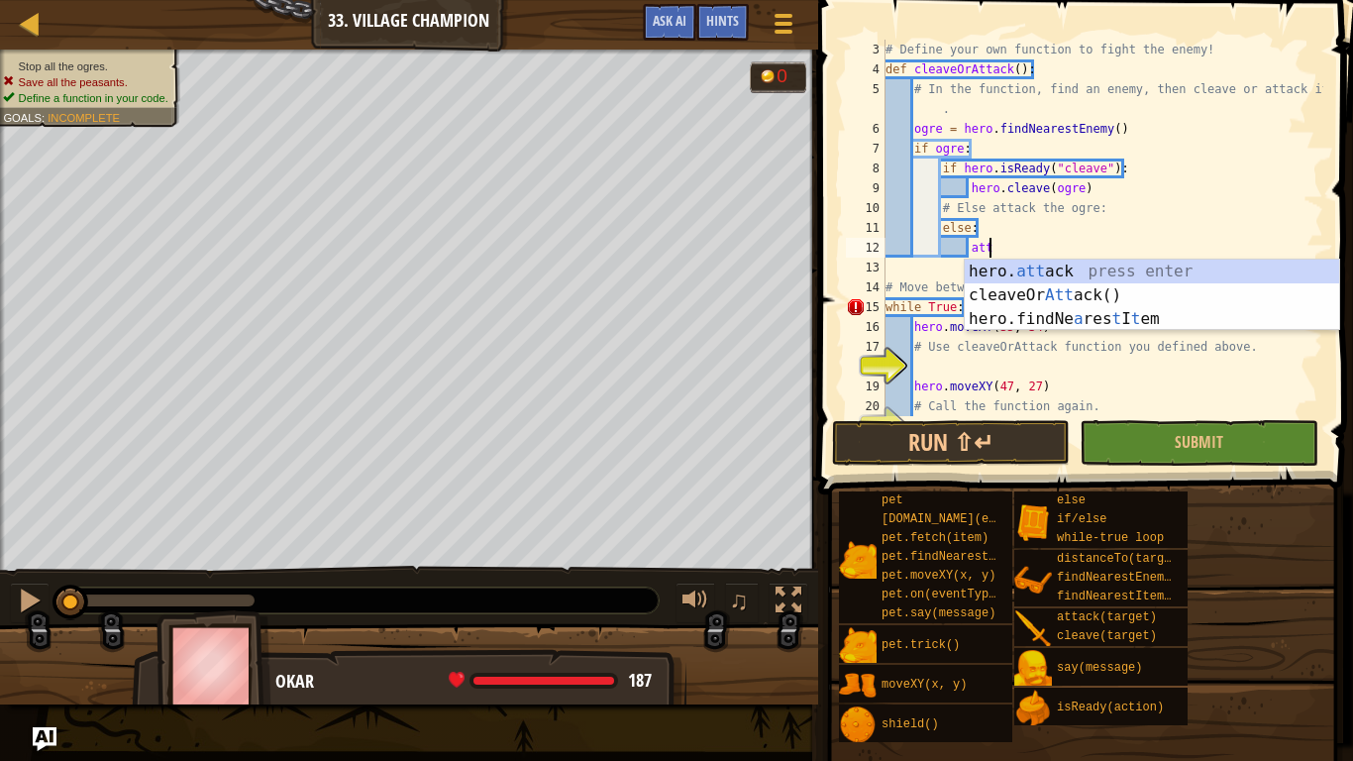
scroll to position [9, 15]
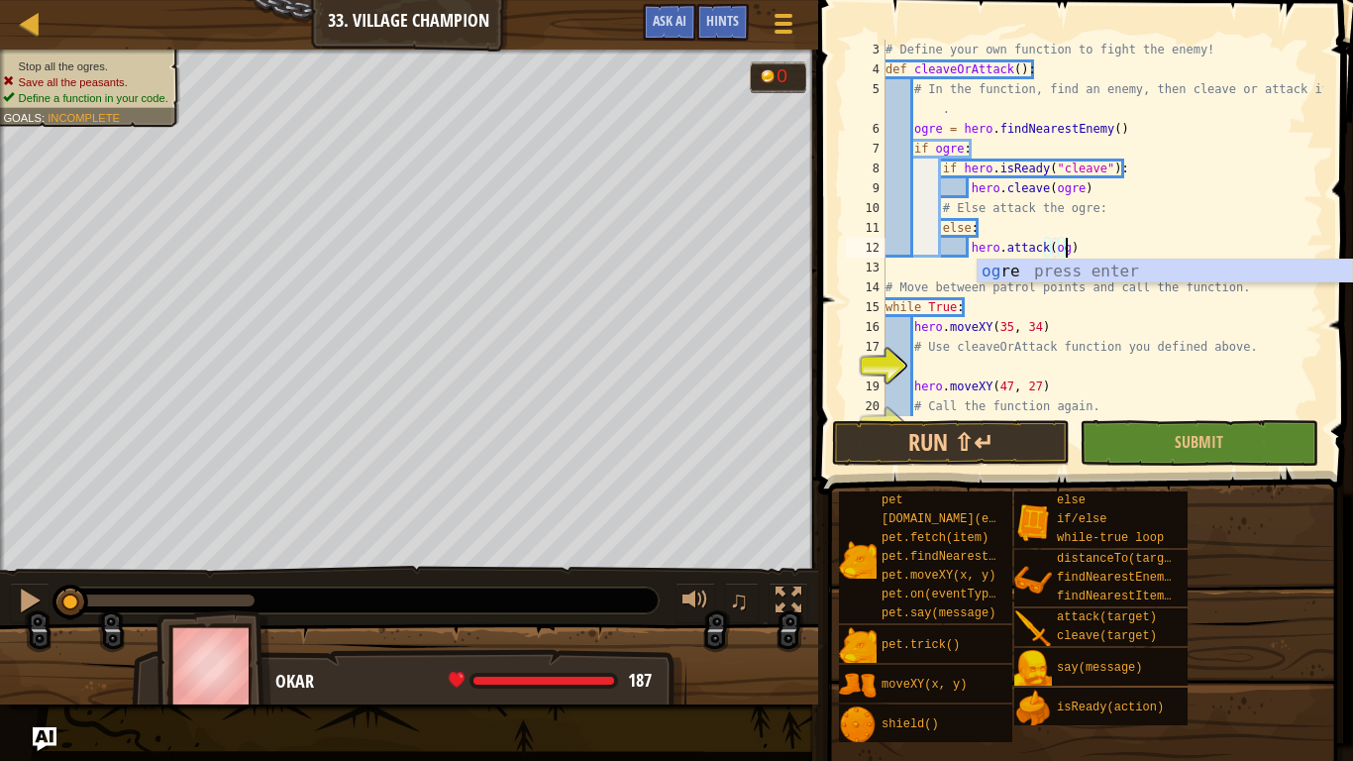
type textarea "hero.attack(ogre)"
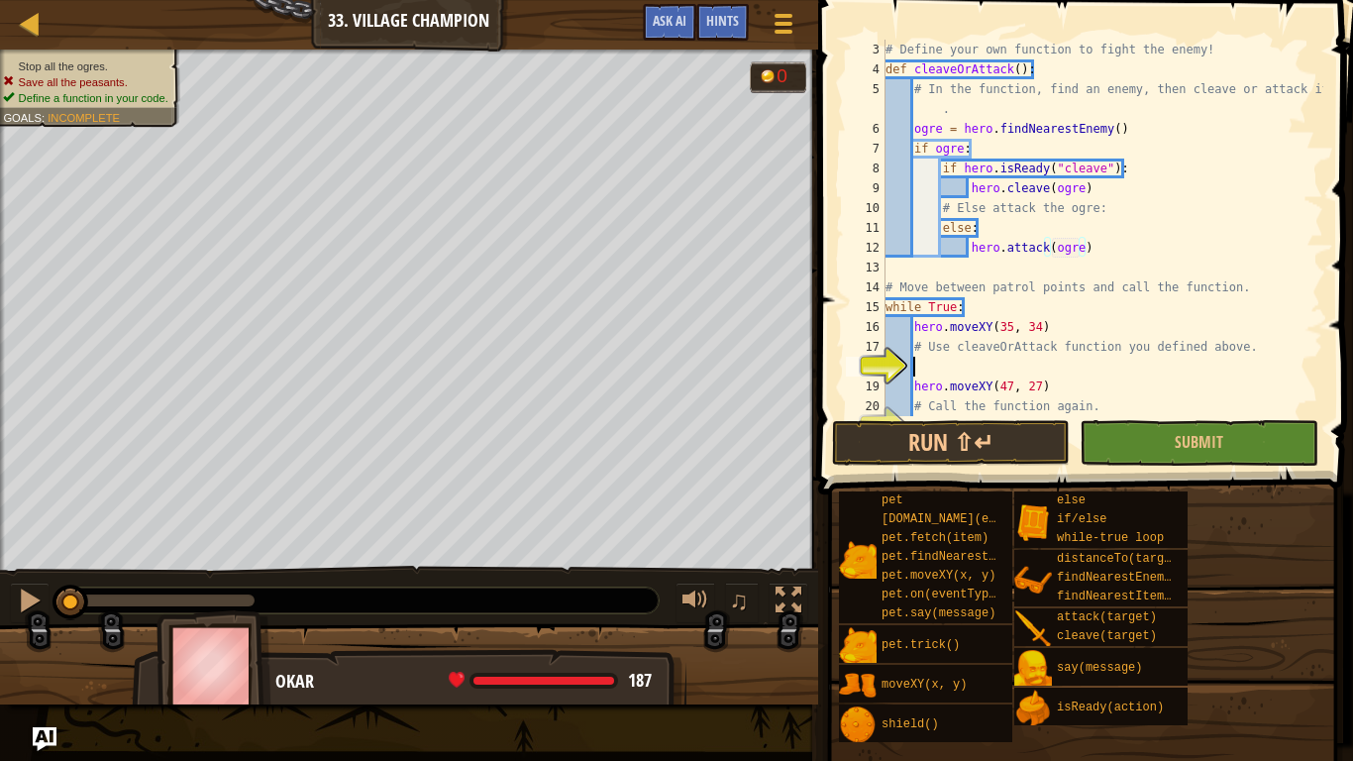
click at [972, 362] on div "# Define your own function to fight the enemy! def cleaveOrAttack ( ) : # In th…" at bounding box center [1103, 248] width 442 height 416
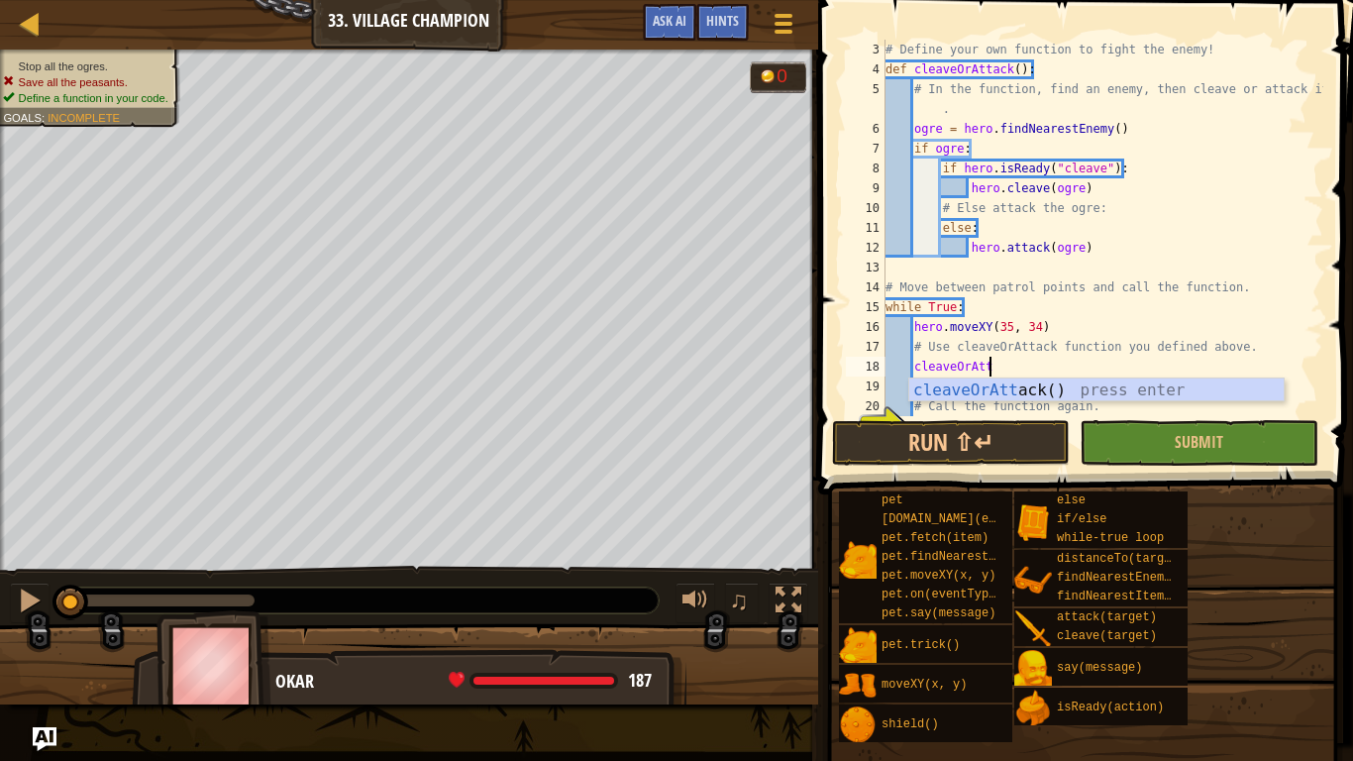
type textarea "cleaveOrAtta"
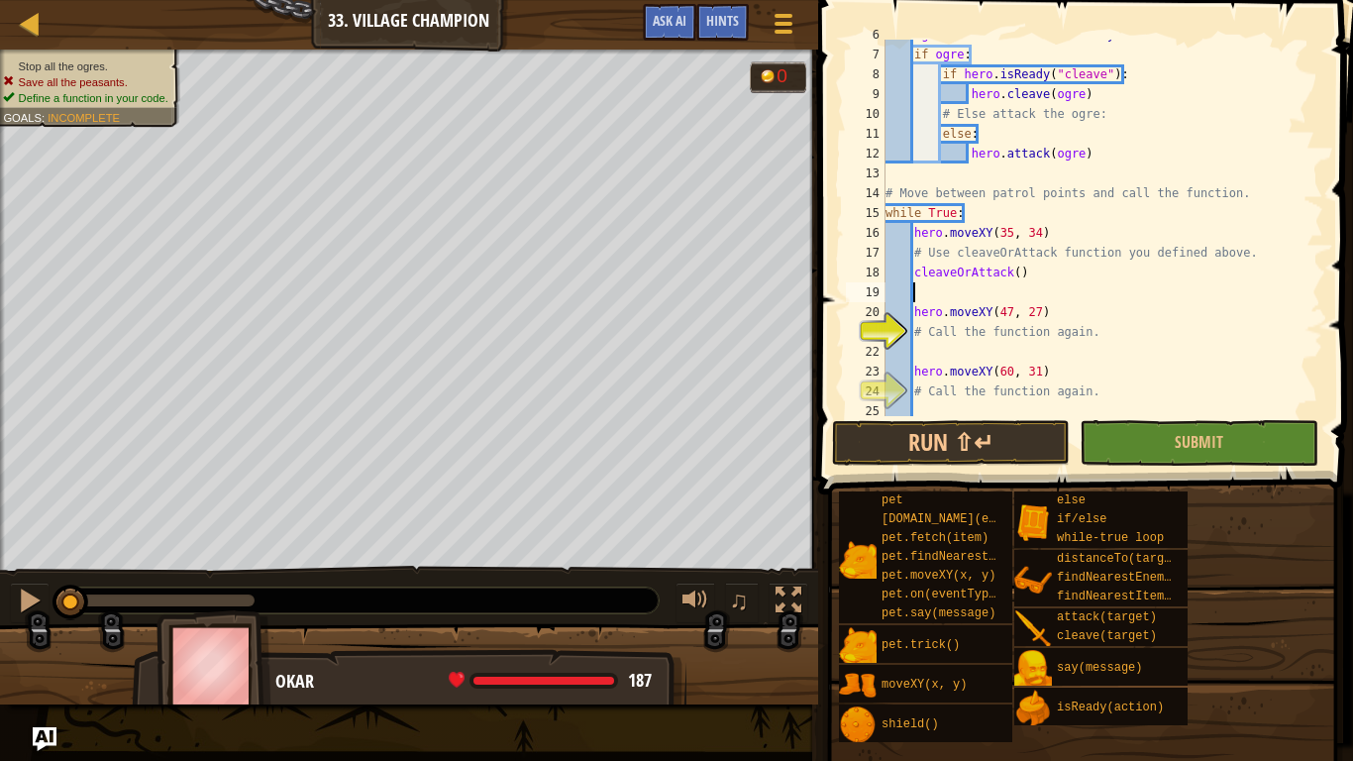
scroll to position [158, 0]
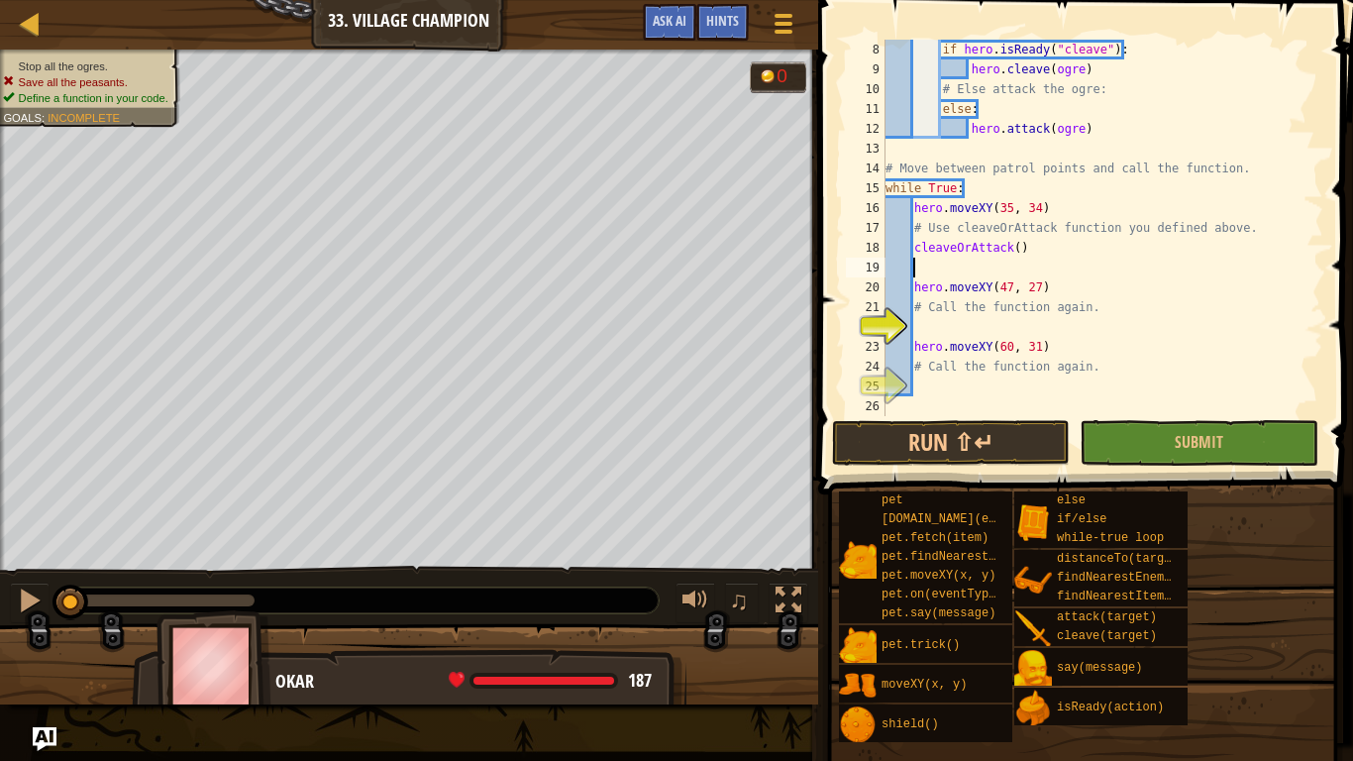
click at [1023, 327] on div "if hero . isReady ( "cleave" ) : hero . [PERSON_NAME] ( ogre ) # Else attack th…" at bounding box center [1103, 248] width 442 height 416
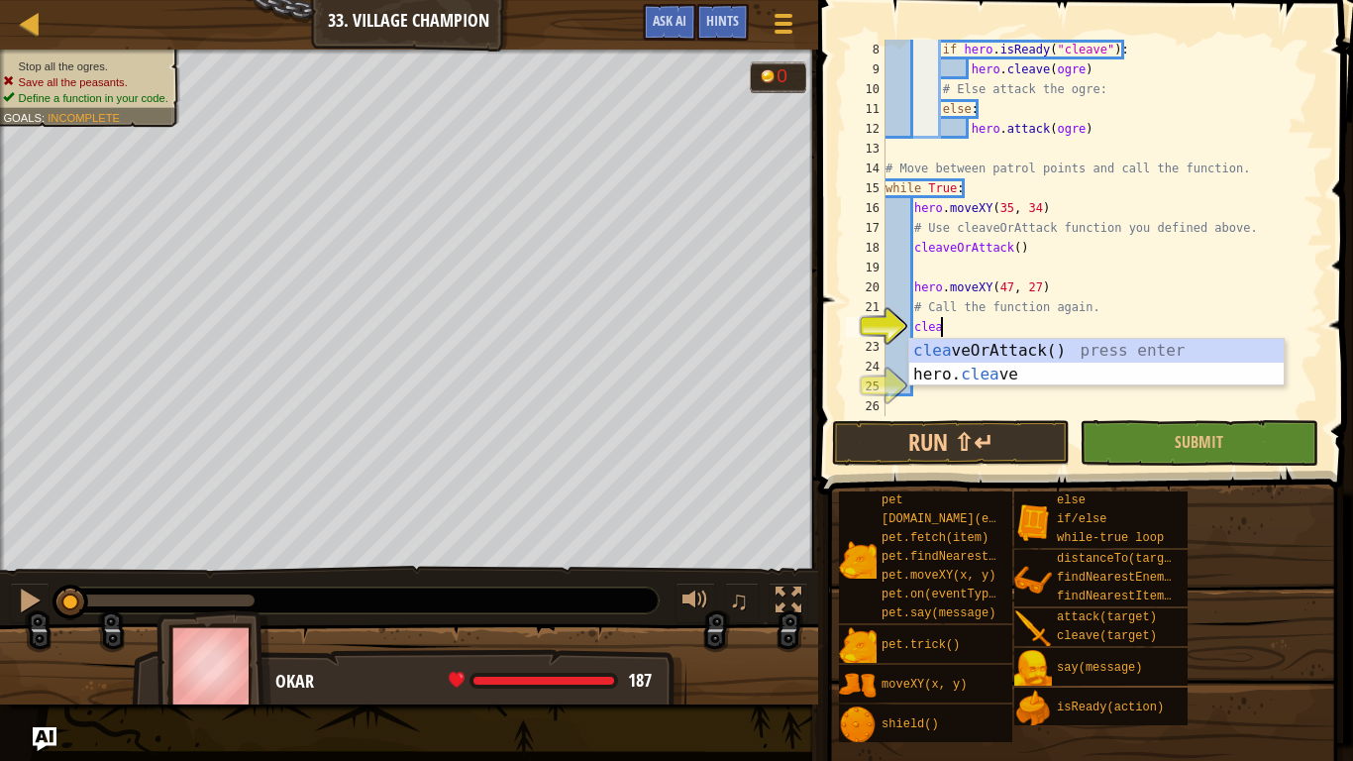
type textarea "cleav"
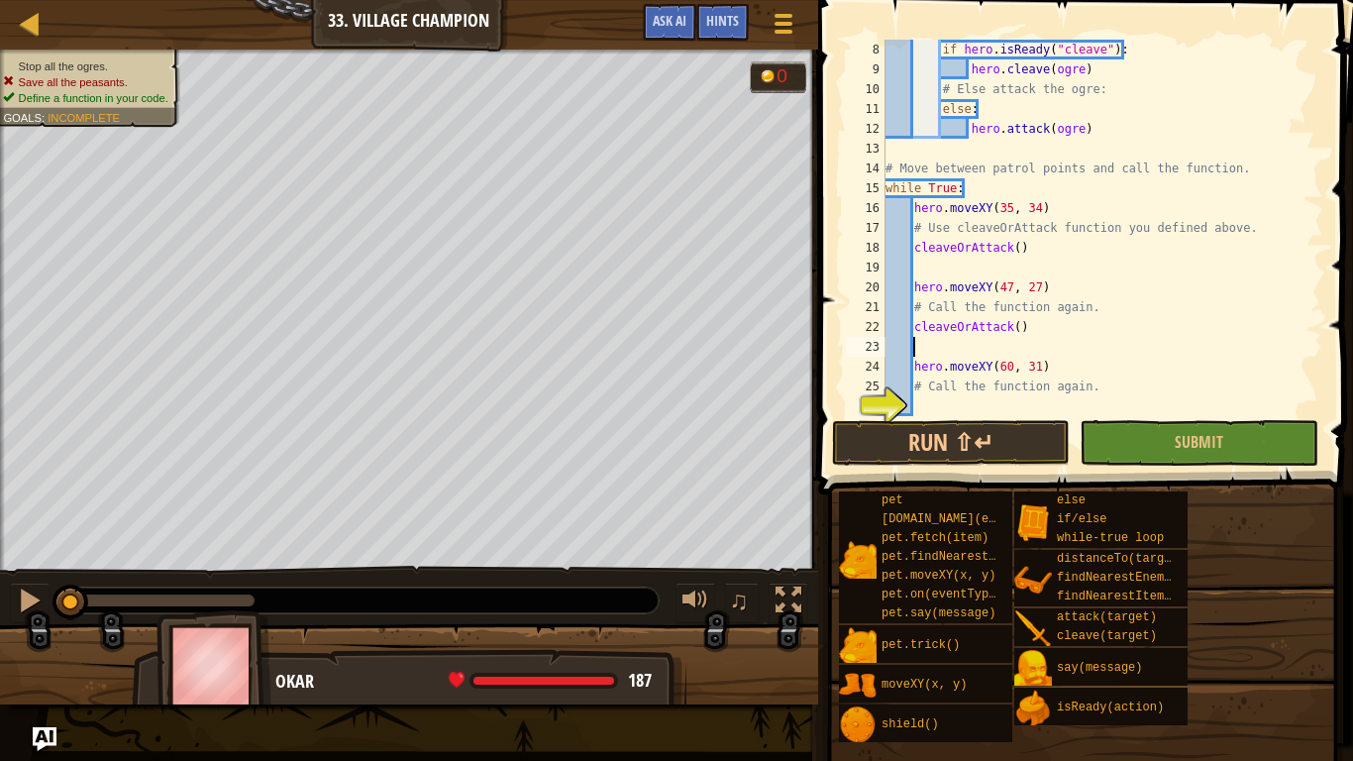
scroll to position [178, 0]
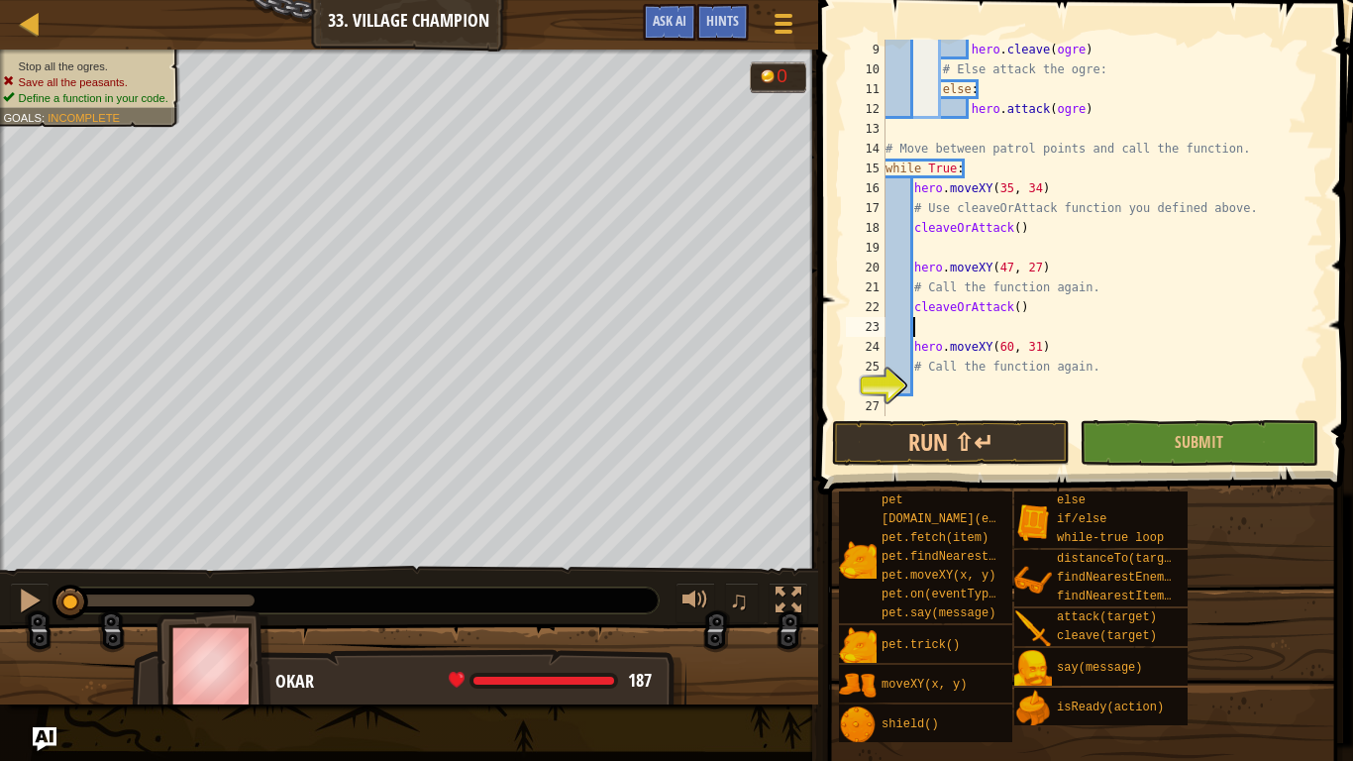
click at [1025, 390] on div "hero . [PERSON_NAME] ( ogre ) # Else attack the ogre: else : hero . attack ( og…" at bounding box center [1103, 248] width 442 height 416
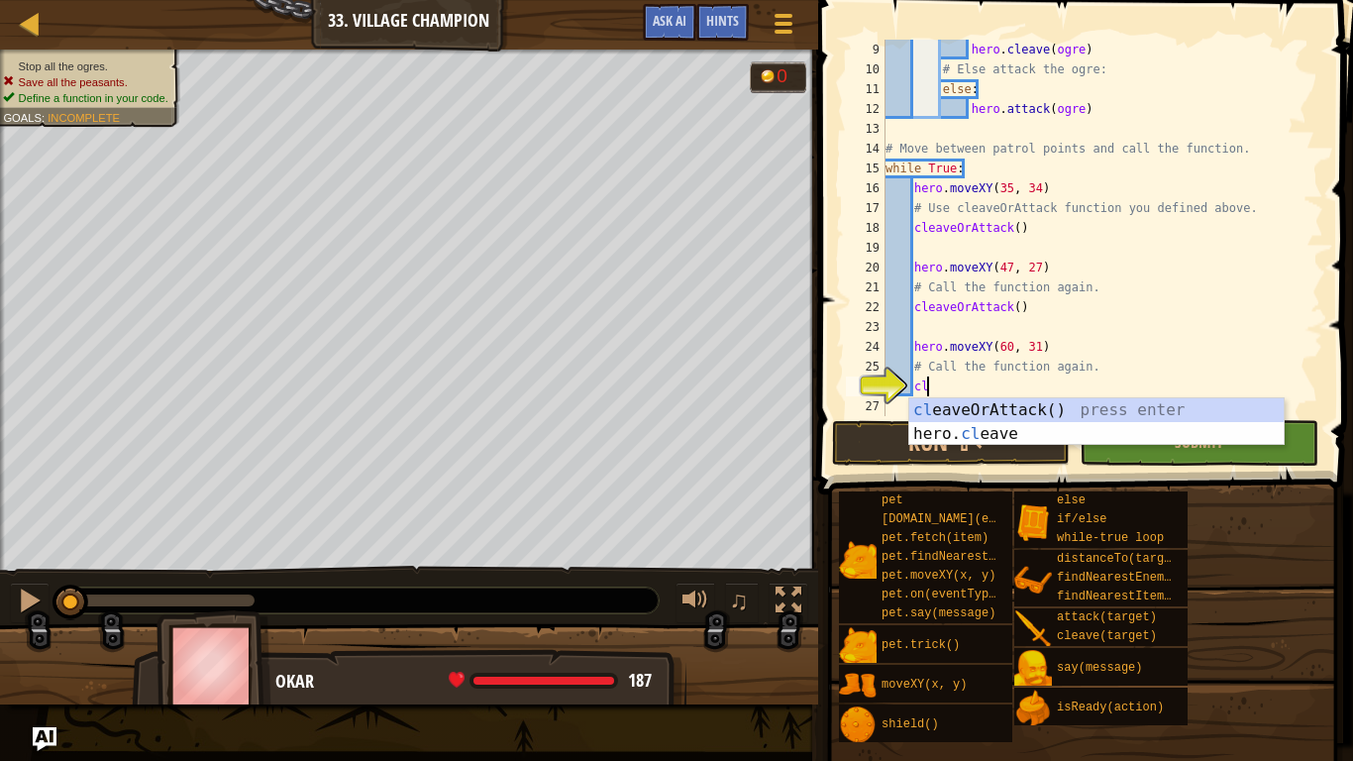
type textarea "cle"
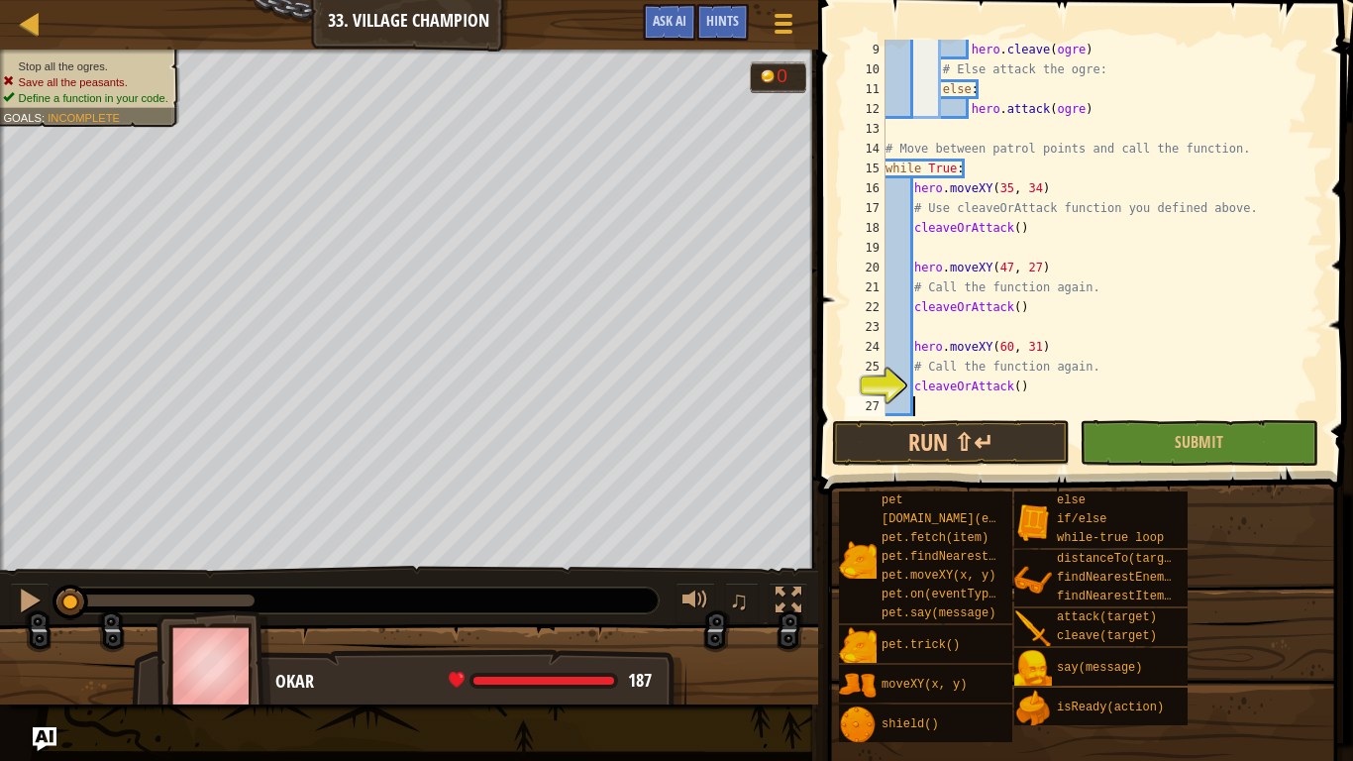
scroll to position [9, 3]
click at [1011, 435] on button "Run ⇧↵" at bounding box center [951, 443] width 238 height 46
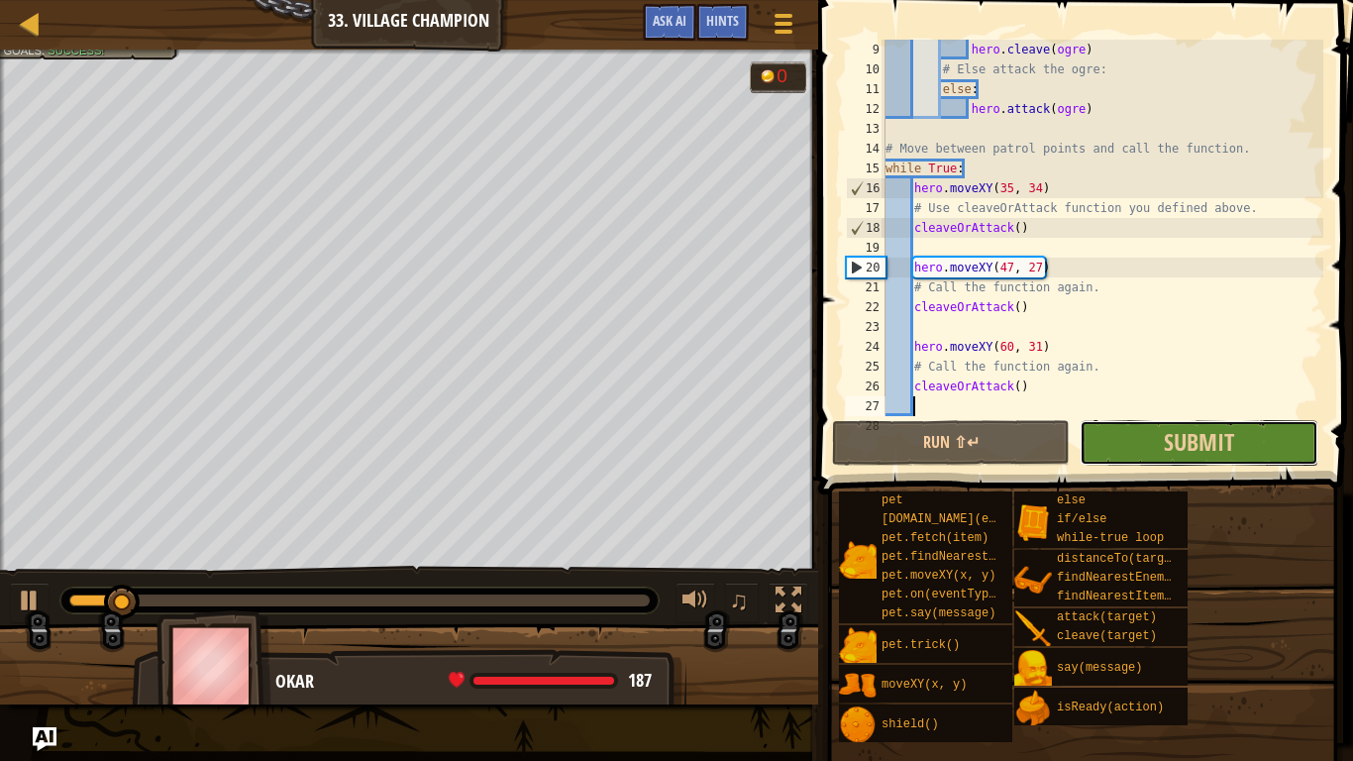
click at [1121, 453] on button "Submit" at bounding box center [1199, 443] width 238 height 46
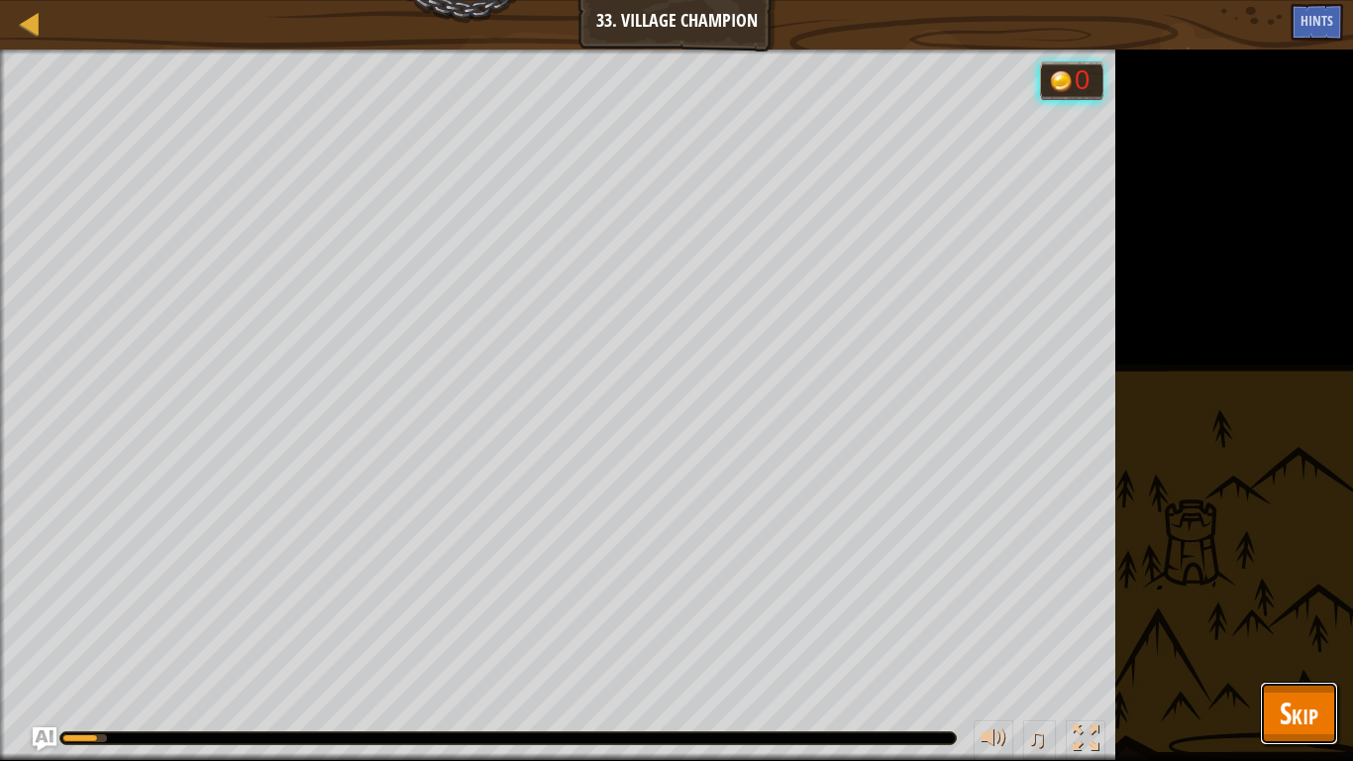
click at [1321, 592] on button "Skip" at bounding box center [1299, 713] width 78 height 63
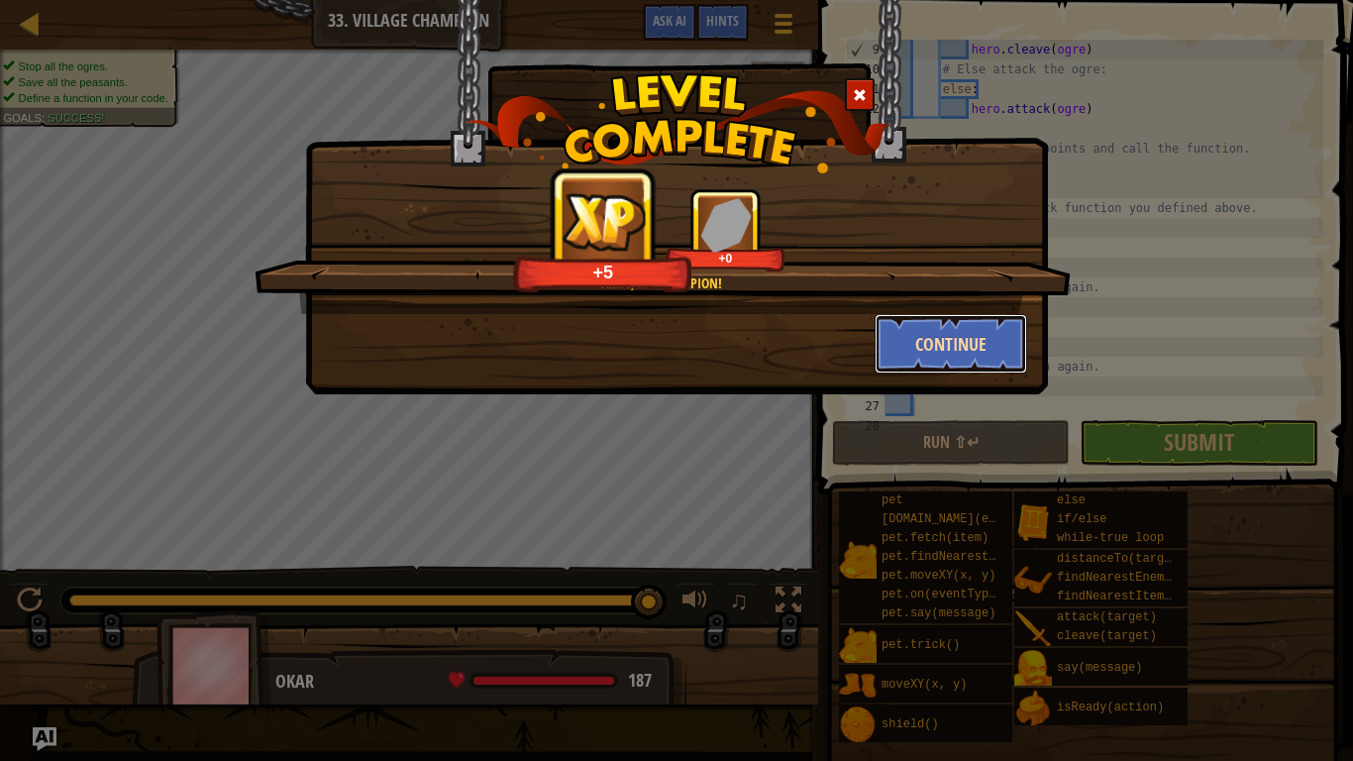
click at [894, 345] on button "Continue" at bounding box center [952, 343] width 154 height 59
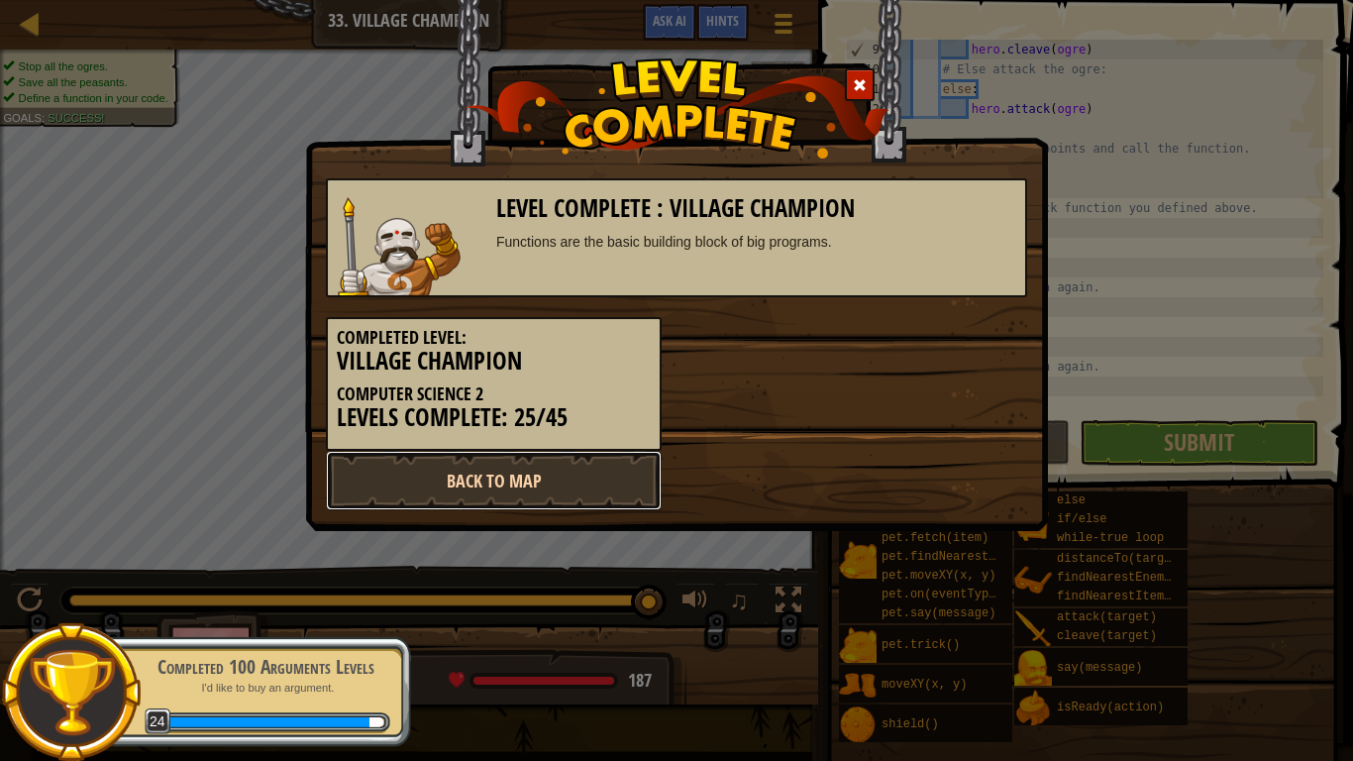
click at [502, 504] on link "Back to Map" at bounding box center [494, 480] width 336 height 59
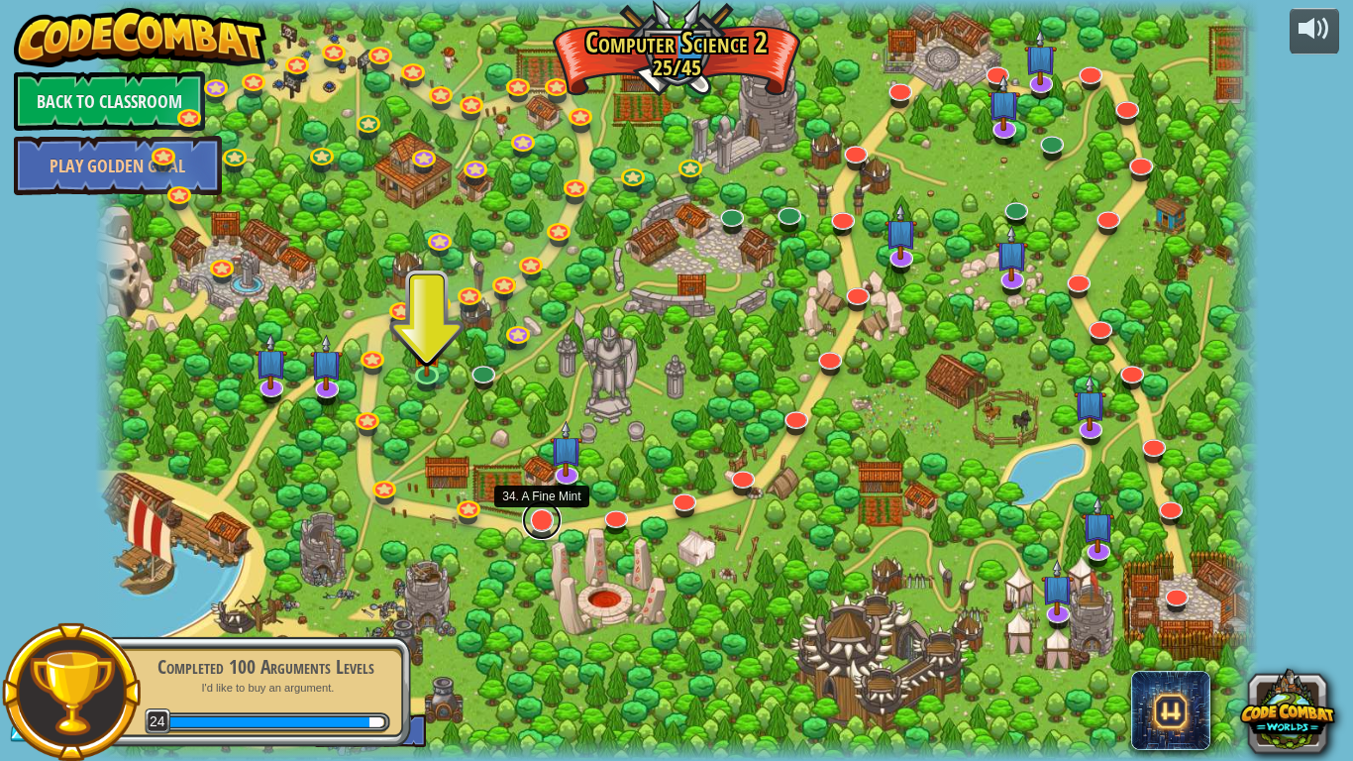
click at [532, 525] on link at bounding box center [542, 520] width 40 height 40
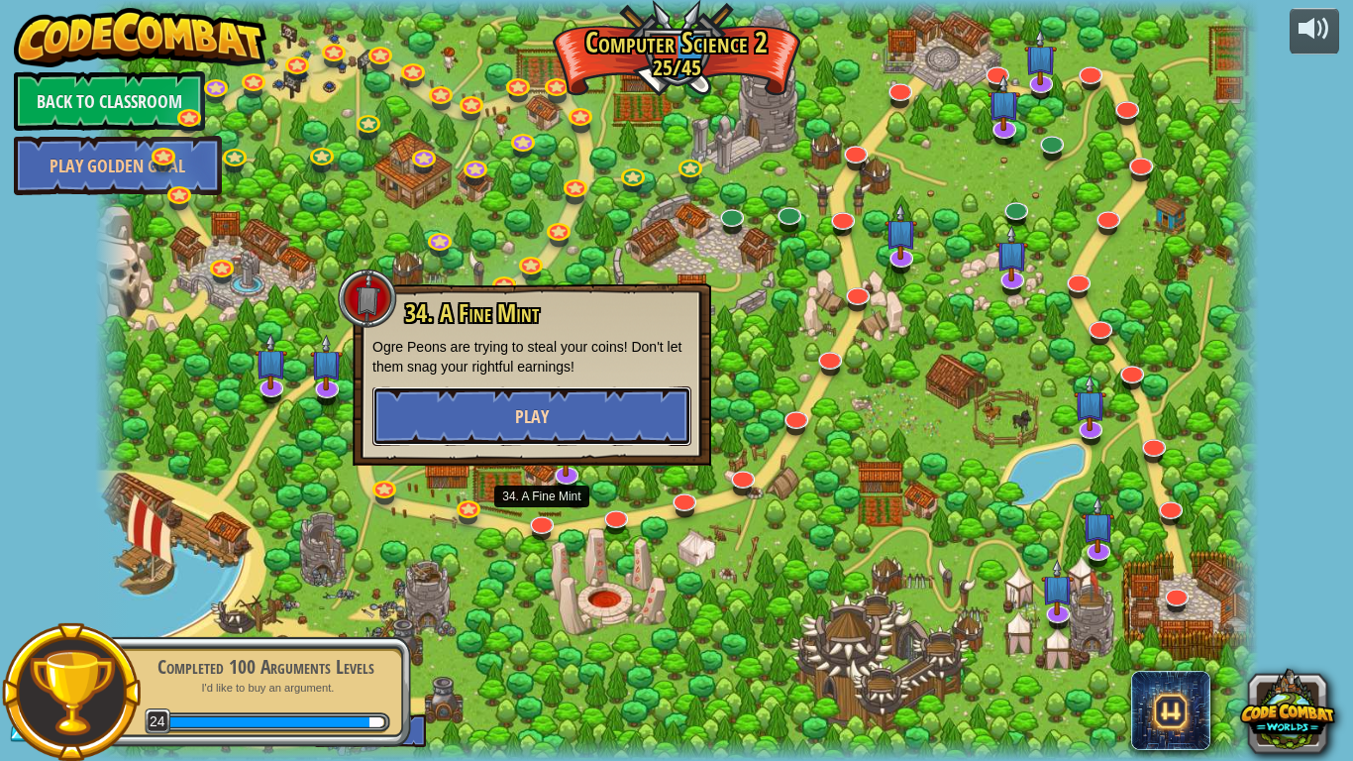
click at [619, 410] on button "Play" at bounding box center [531, 415] width 319 height 59
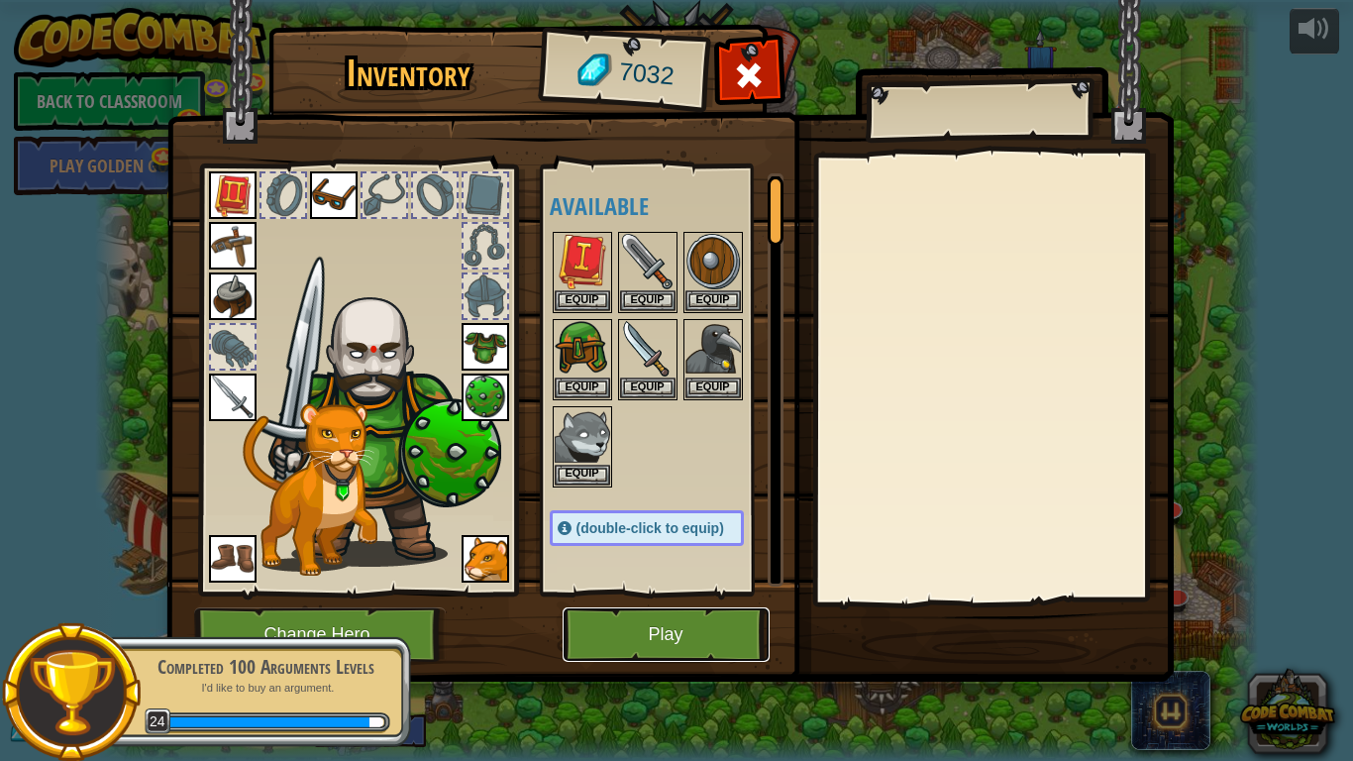
click at [703, 592] on button "Play" at bounding box center [666, 634] width 207 height 54
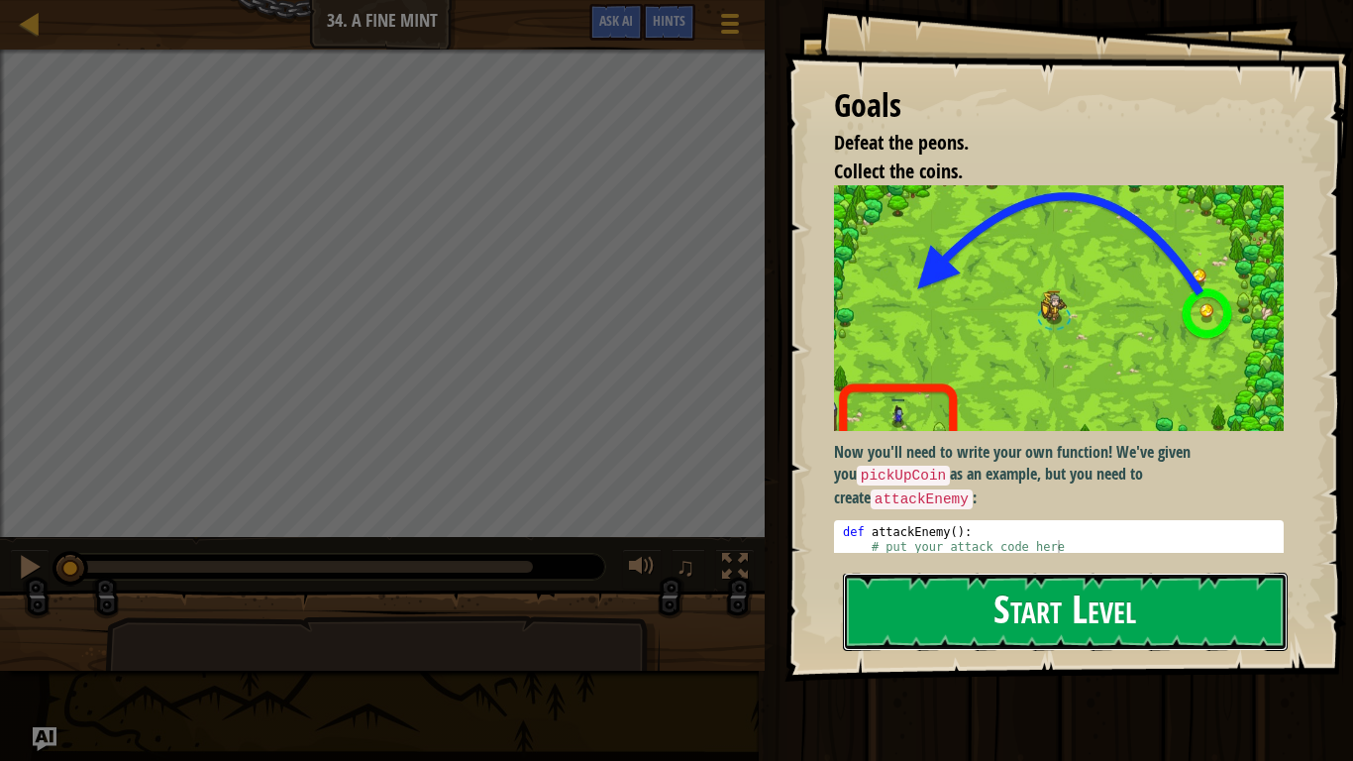
click at [1071, 573] on button "Start Level" at bounding box center [1065, 612] width 445 height 78
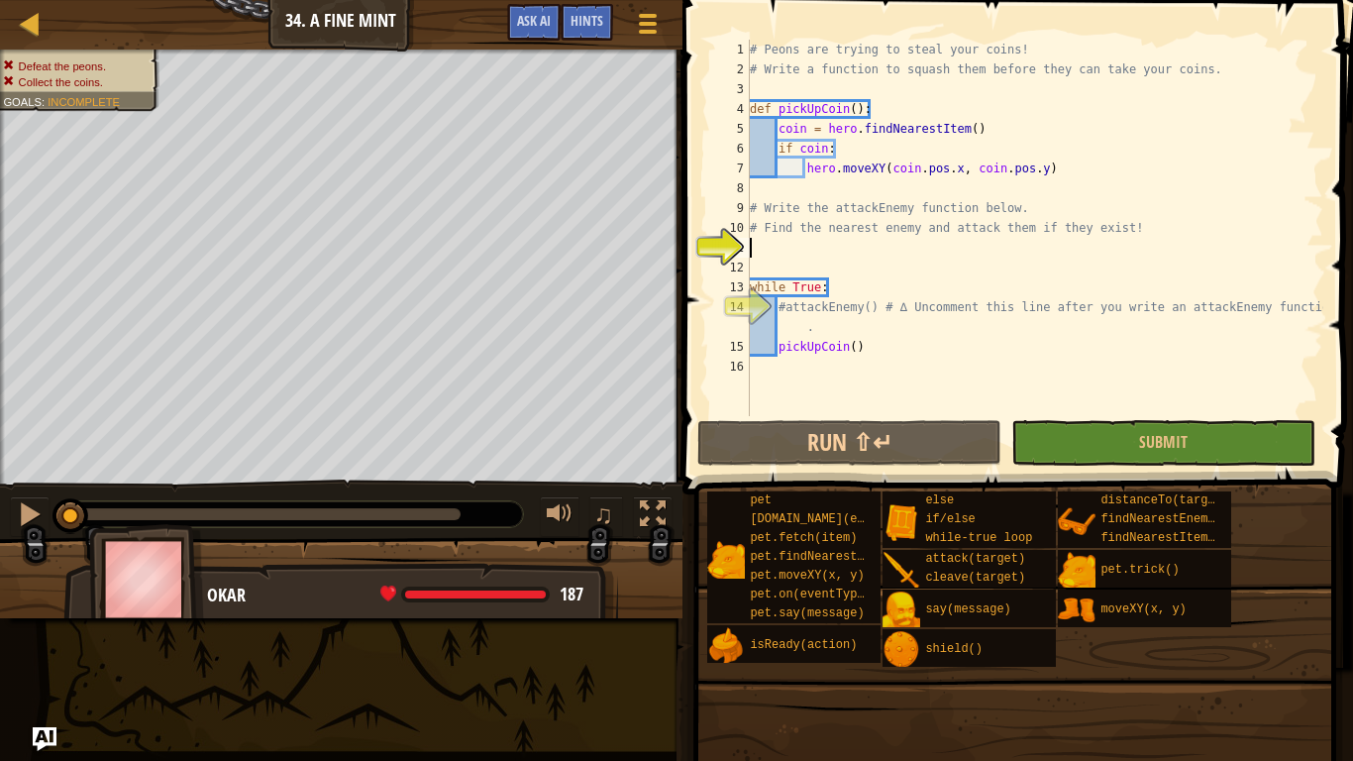
scroll to position [9, 0]
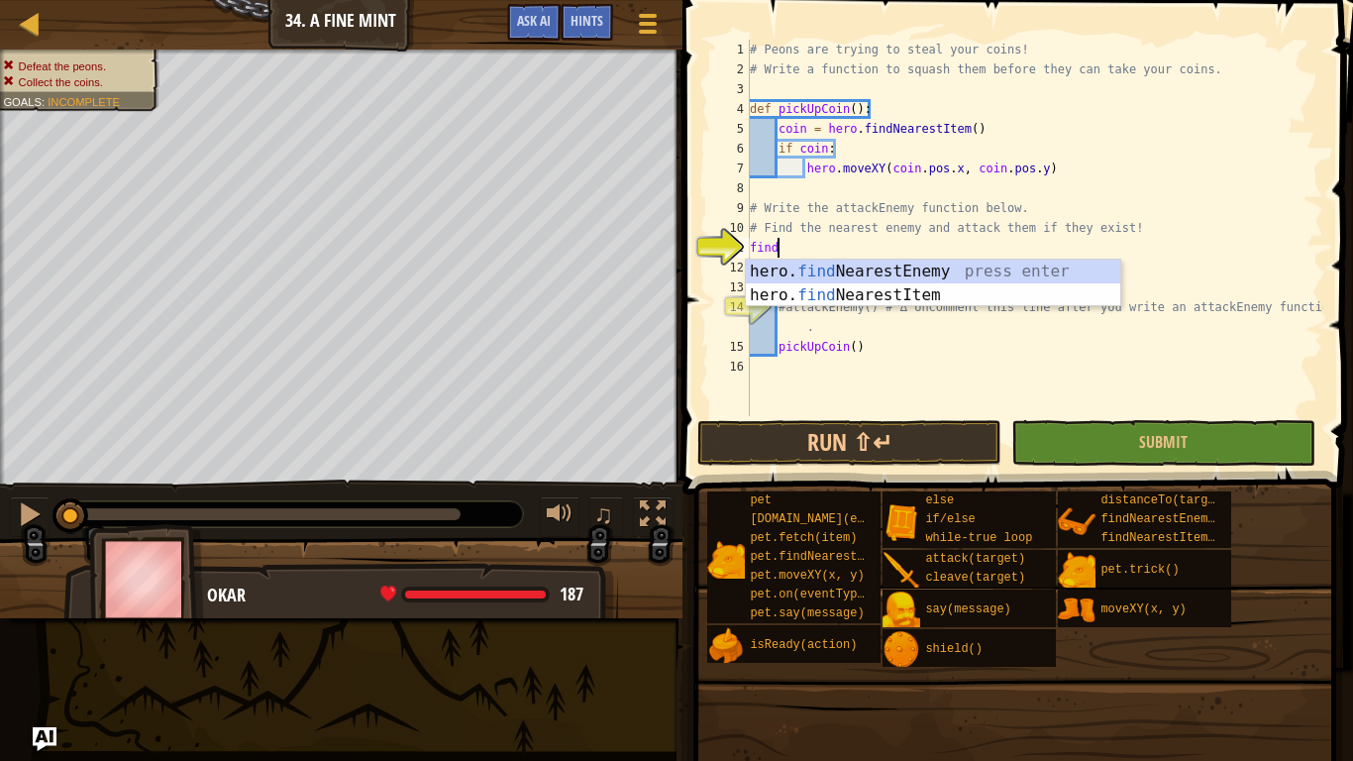
type textarea "findne"
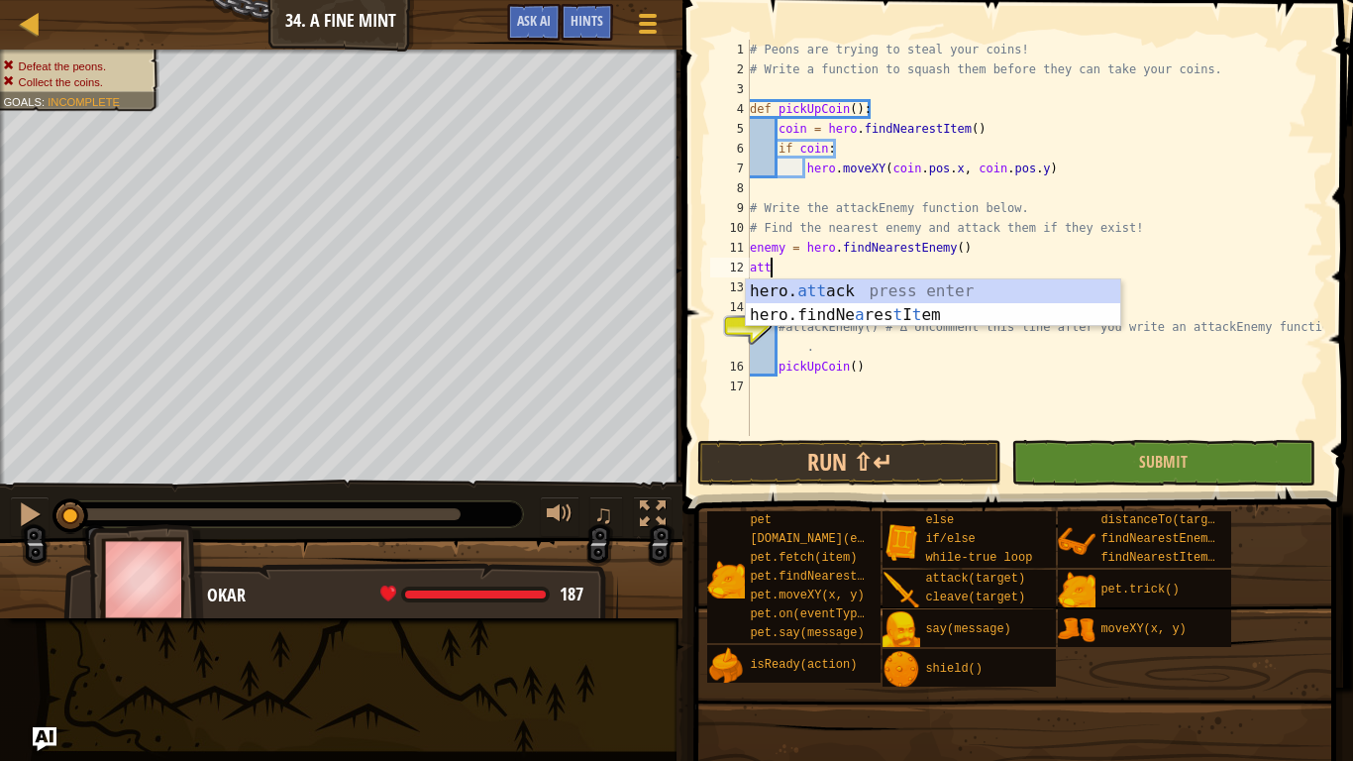
scroll to position [9, 1]
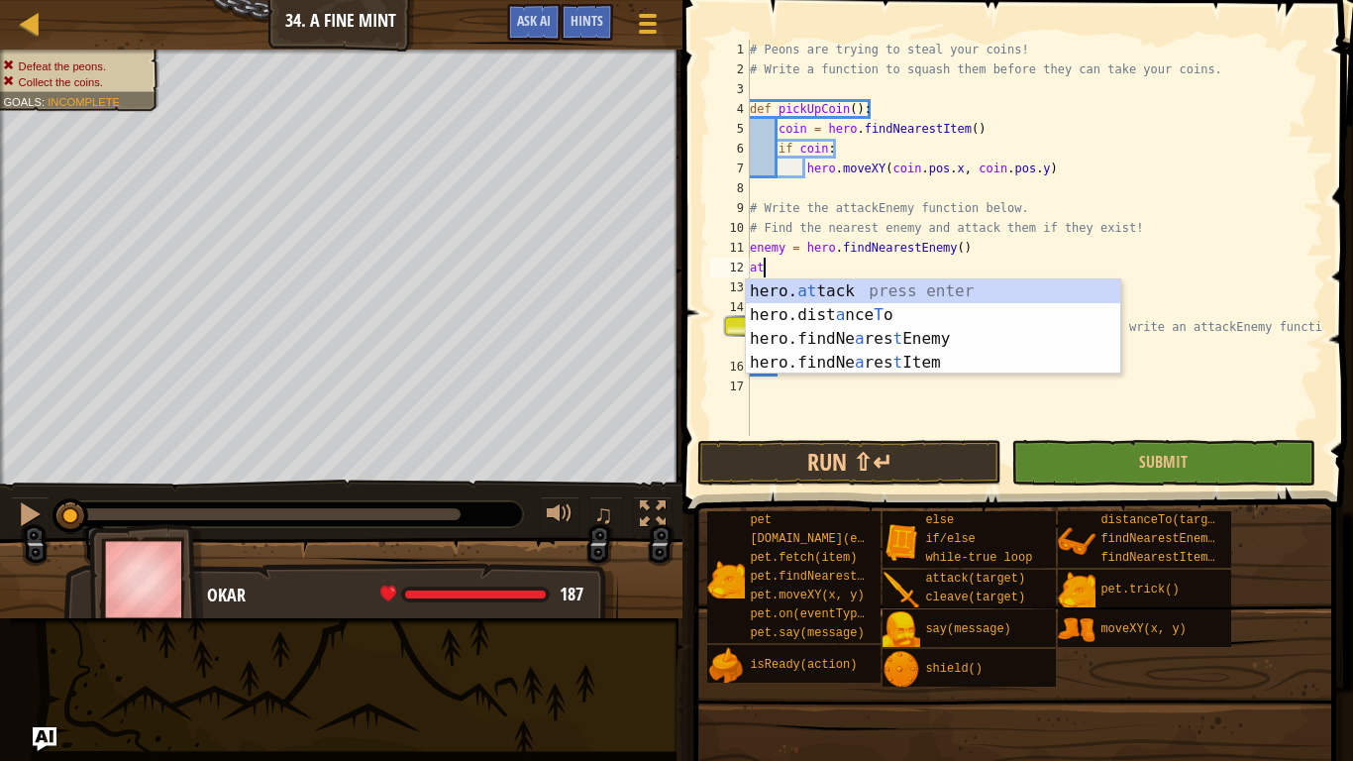
type textarea "a"
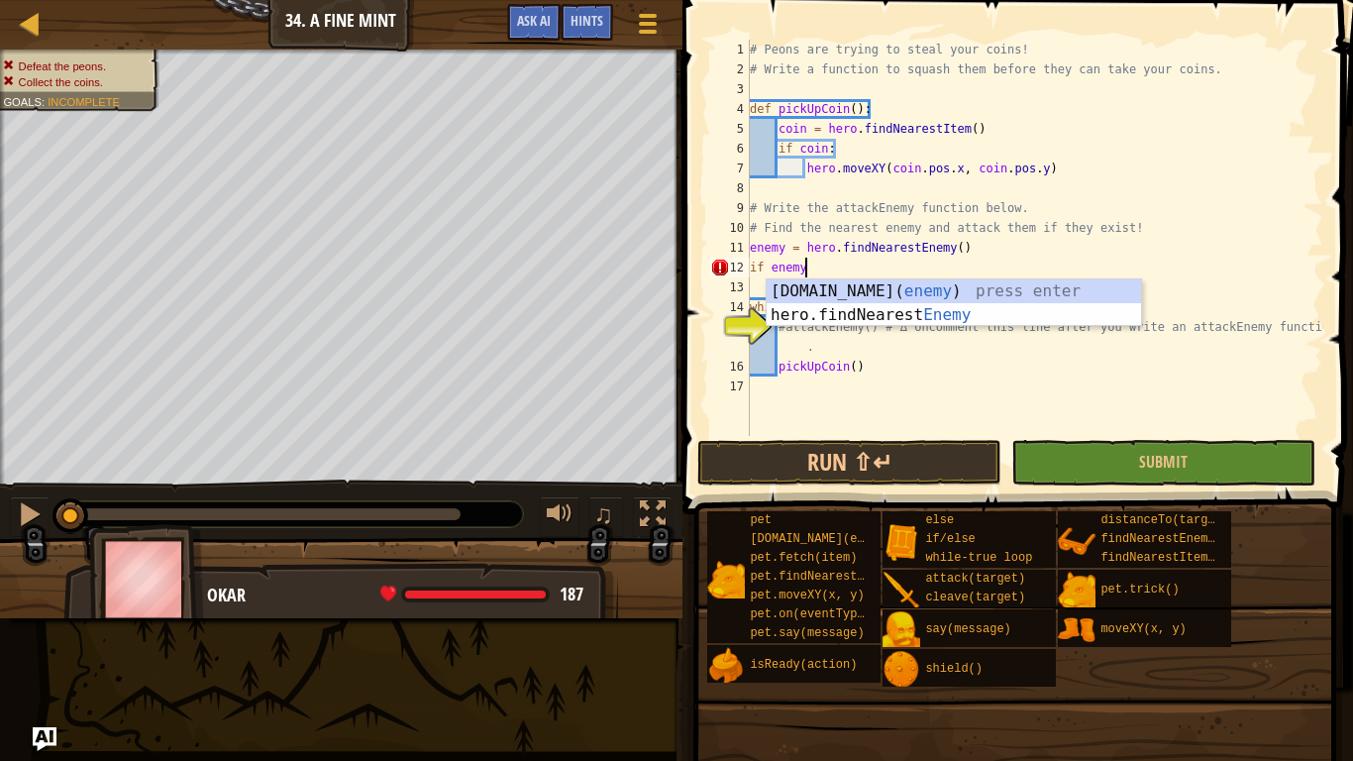
type textarea "if enemy:"
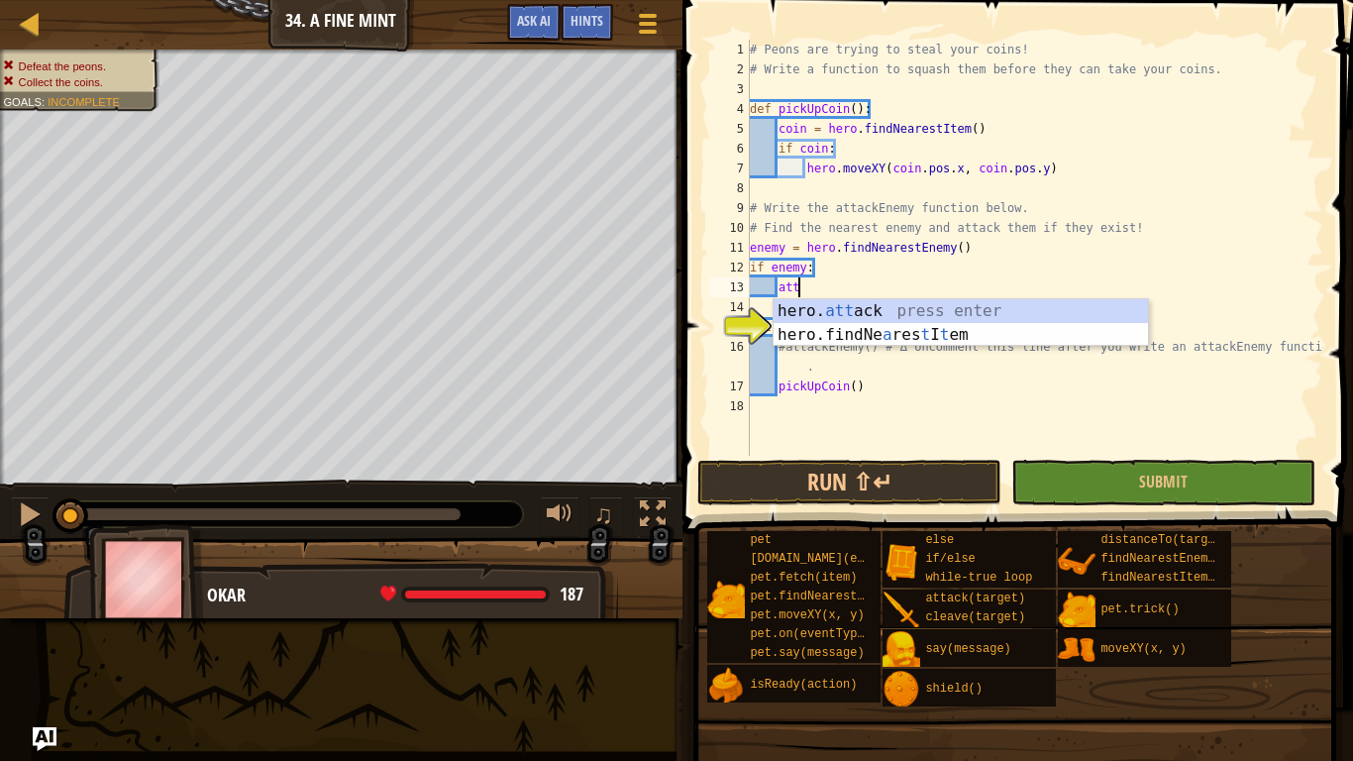
scroll to position [9, 7]
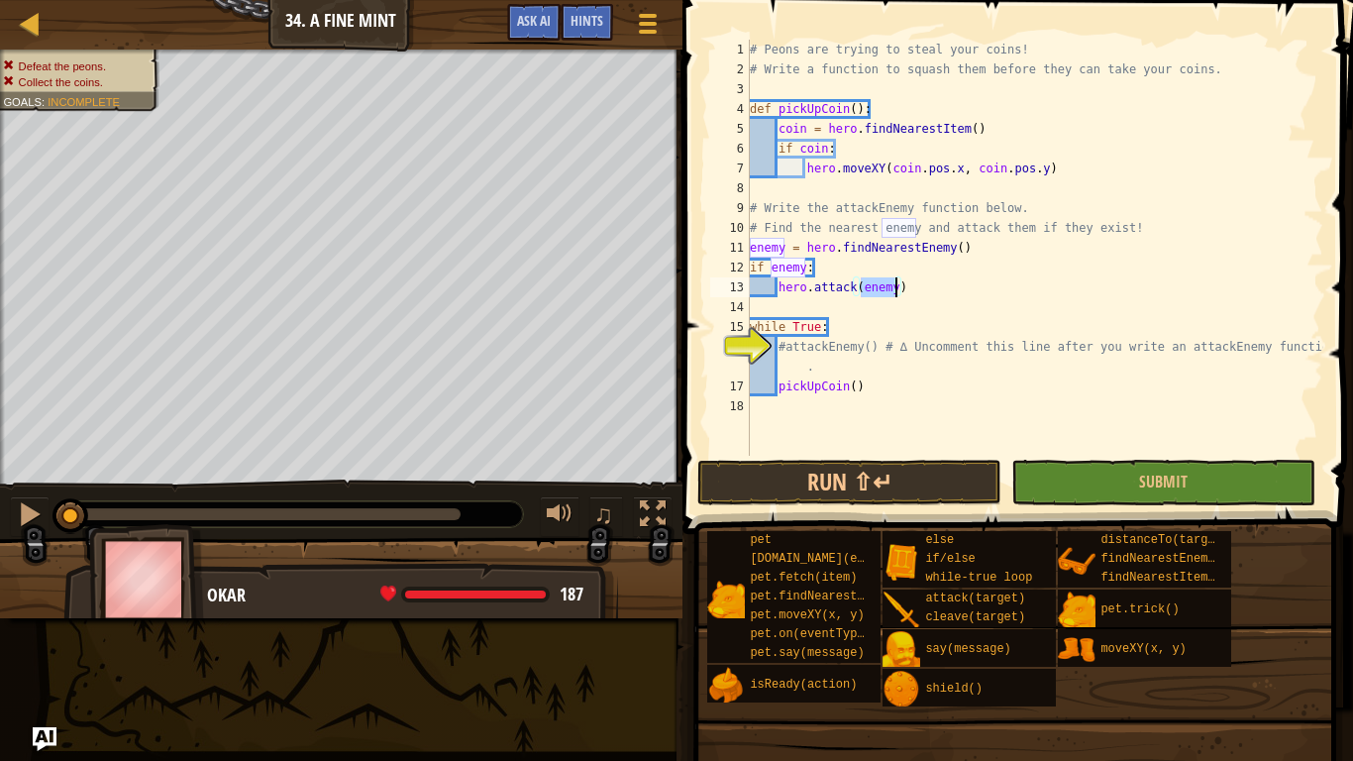
click at [858, 366] on div "# Peons are trying to steal your coins! # Write a function to squash them befor…" at bounding box center [1035, 268] width 578 height 456
type textarea "#attackEnemy() # ∆ Uncomment this line after you write an attackEnemy function"
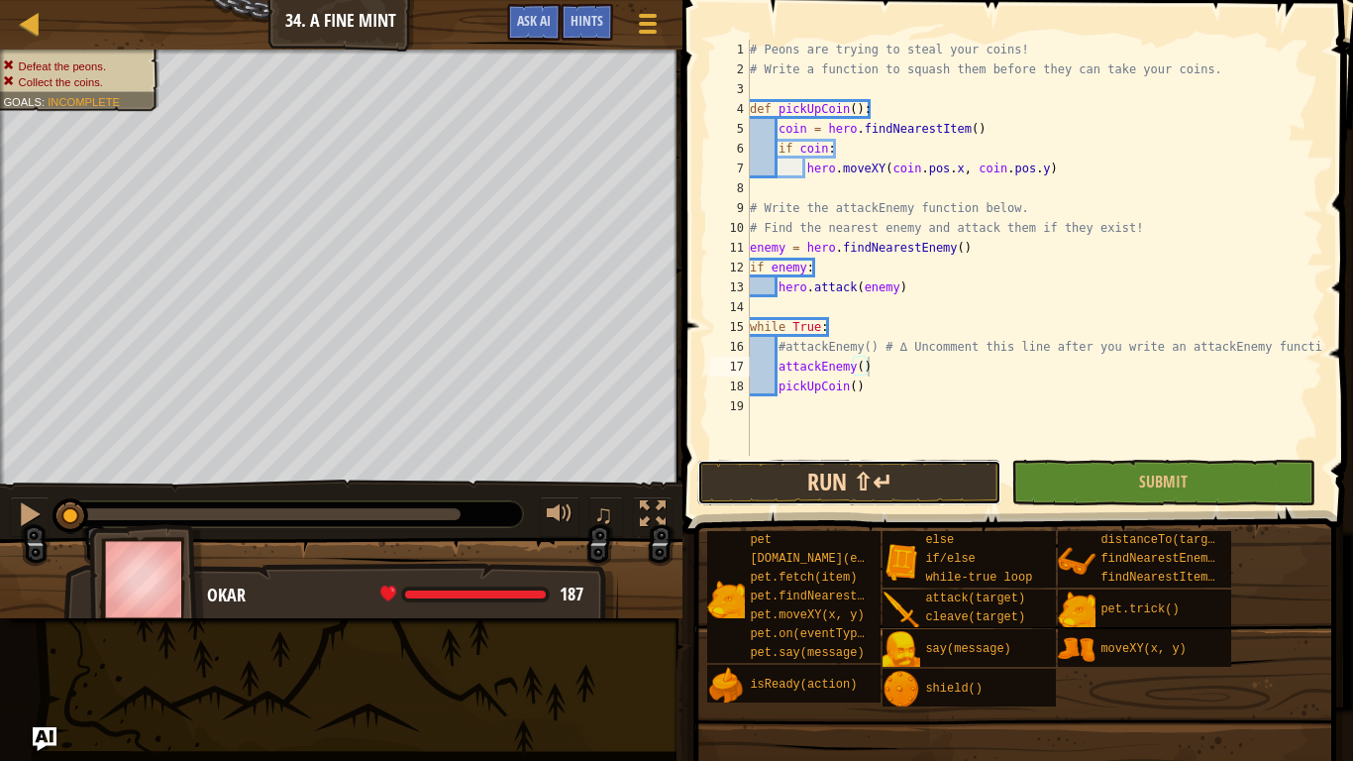
click at [822, 469] on button "Run ⇧↵" at bounding box center [849, 483] width 304 height 46
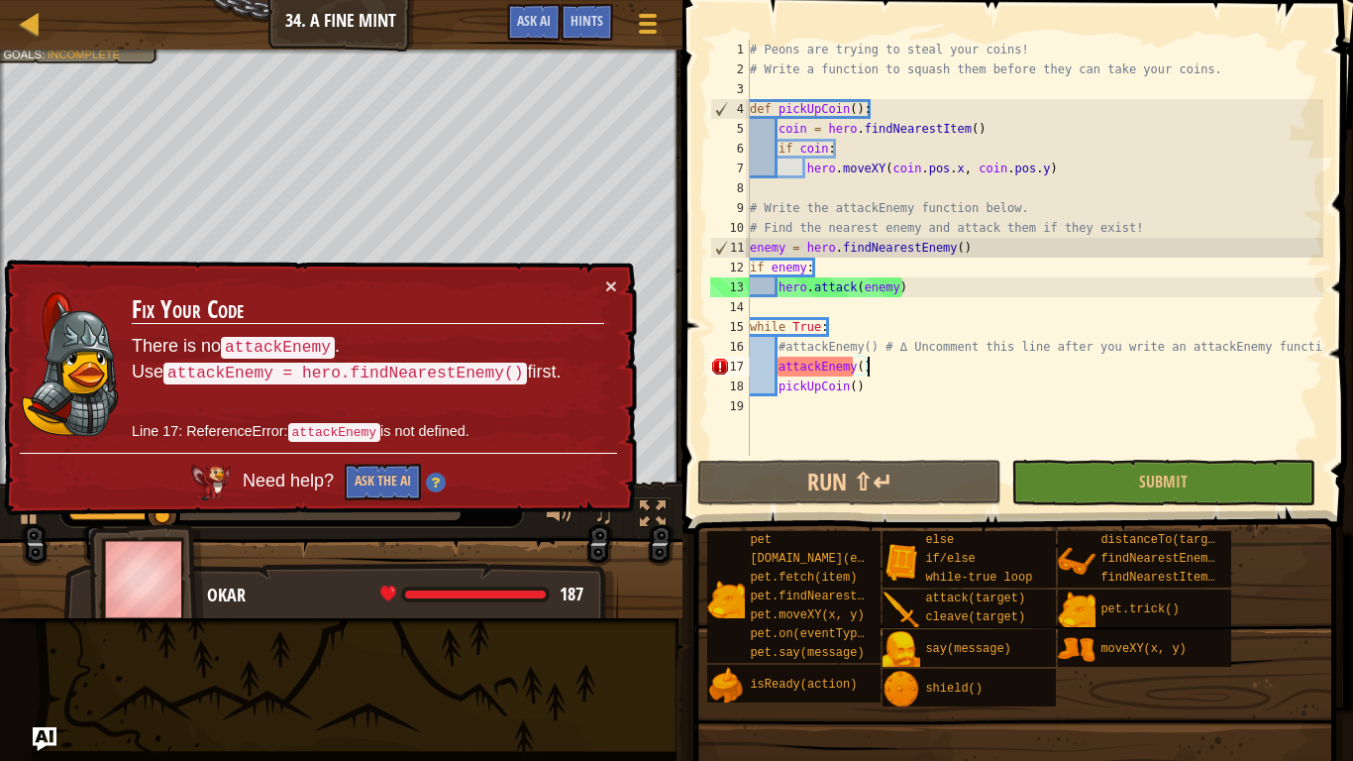
click at [1162, 229] on div "# Peons are trying to steal your coins! # Write a function to squash them befor…" at bounding box center [1035, 268] width 578 height 456
type textarea "# Find the nearest enemy and attack them if they exist!"
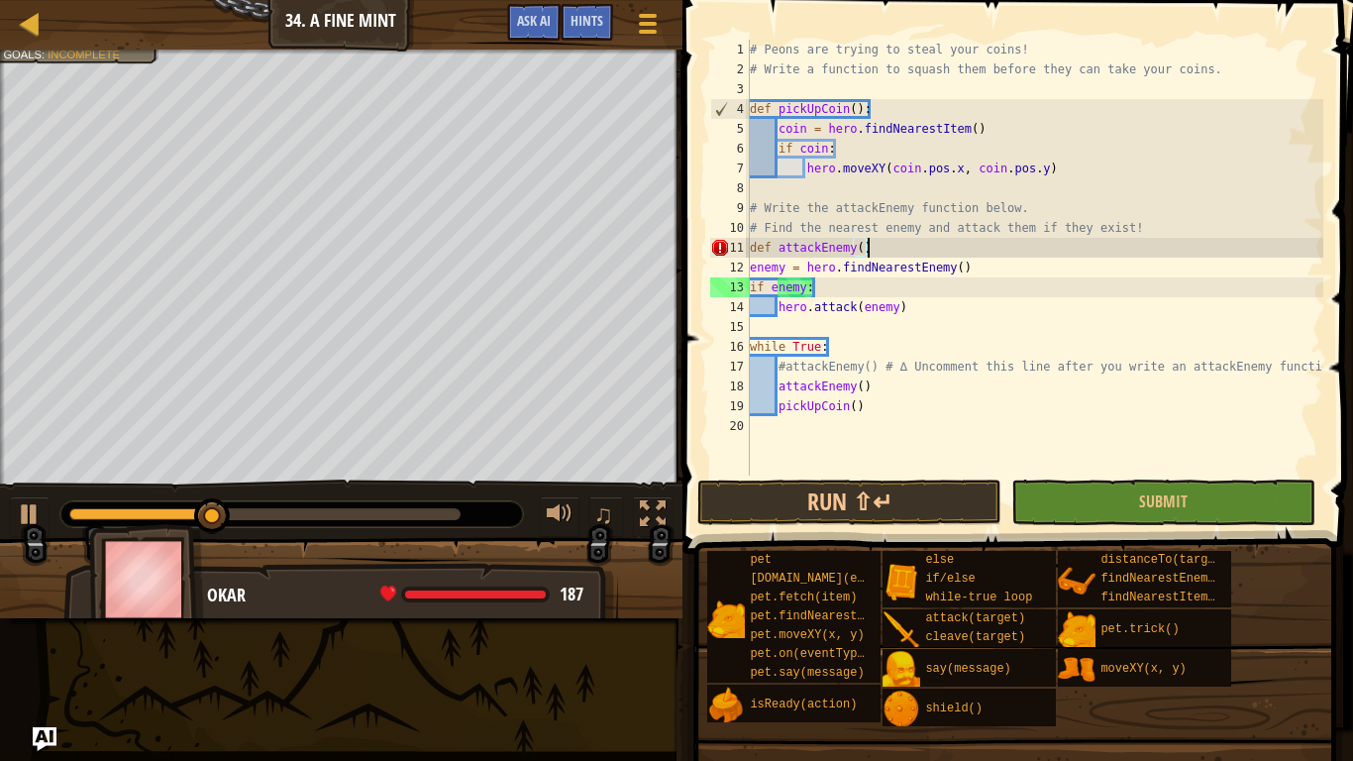
type textarea "def attackEnemy():"
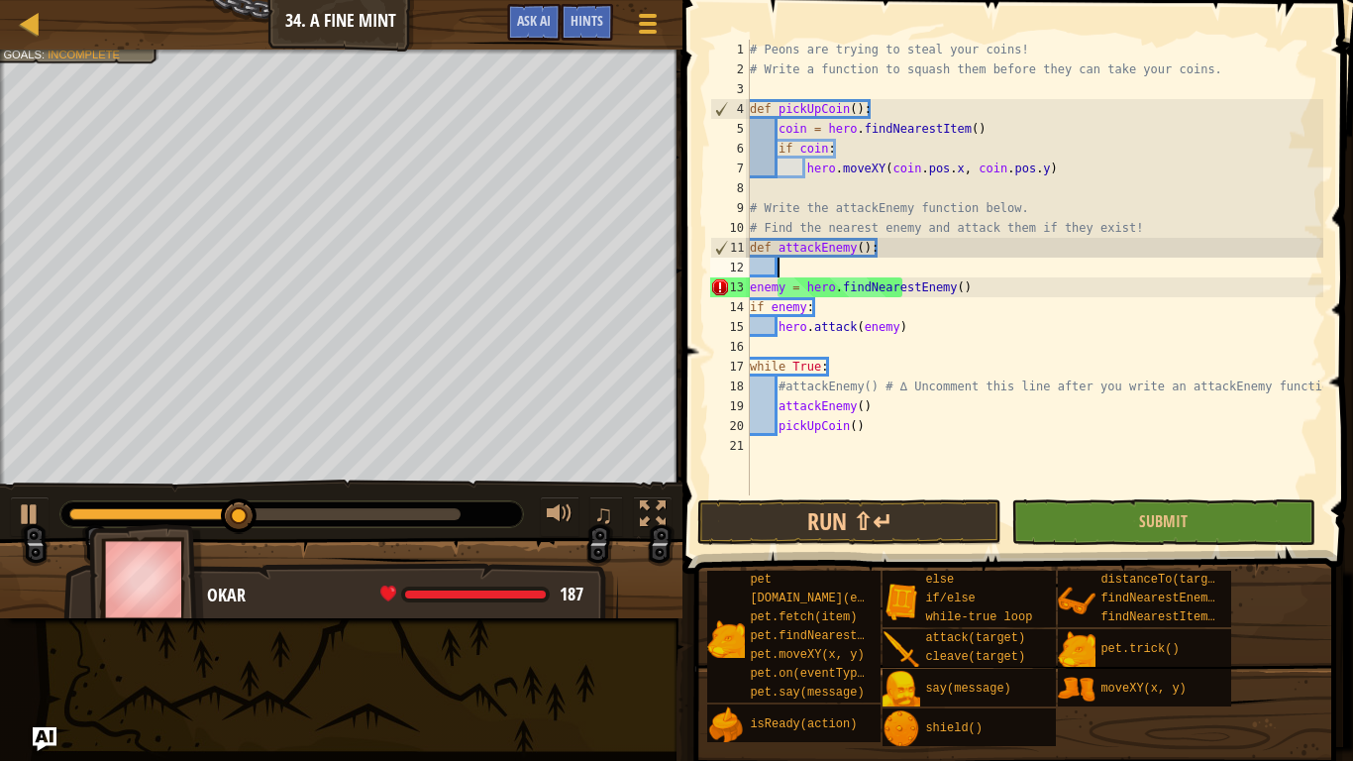
click at [754, 291] on div "# Peons are trying to steal your coins! # Write a function to squash them befor…" at bounding box center [1035, 287] width 578 height 495
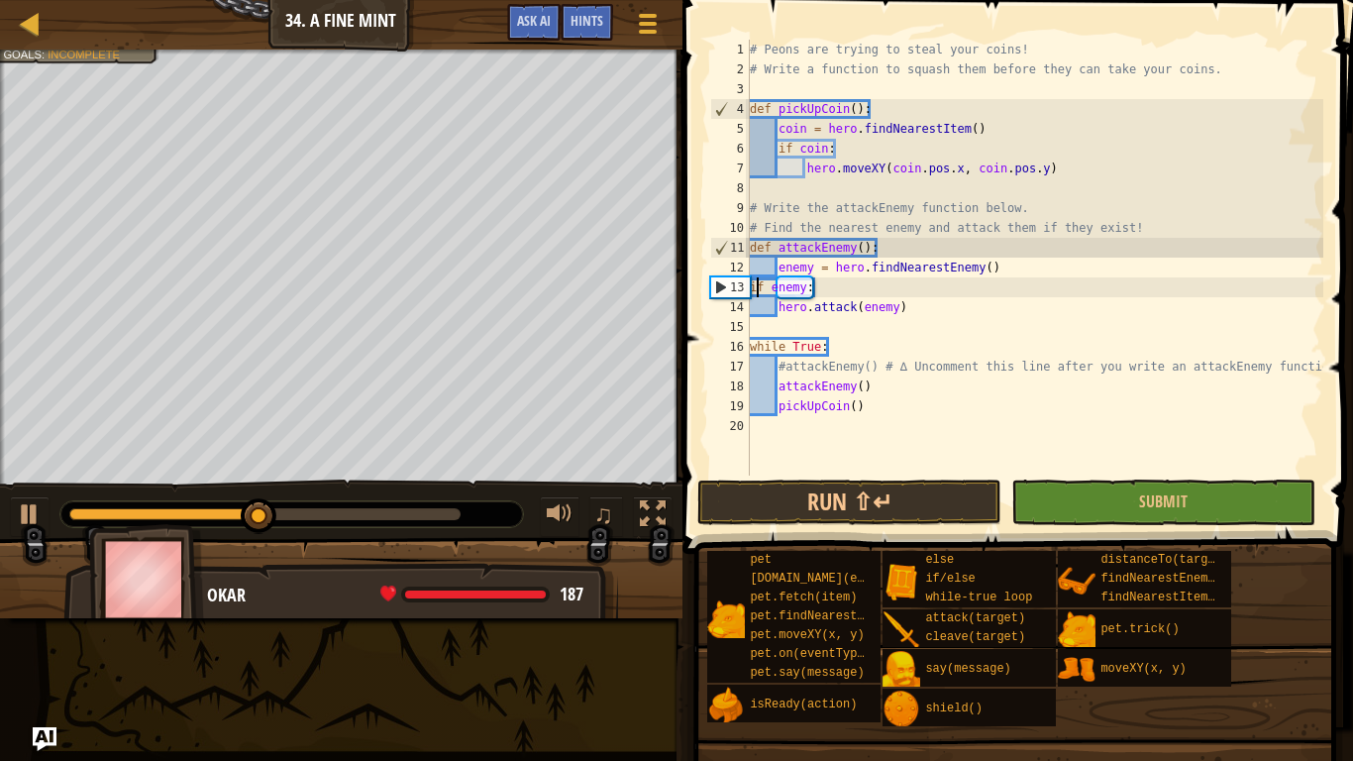
click at [754, 293] on div "# Peons are trying to steal your coins! # Write a function to squash them befor…" at bounding box center [1035, 277] width 578 height 475
click at [755, 291] on div "# Peons are trying to steal your coins! # Write a function to squash them befor…" at bounding box center [1035, 277] width 578 height 475
type textarea "hero.attack(enemy)"
click at [847, 495] on button "Run ⇧↵" at bounding box center [849, 502] width 304 height 46
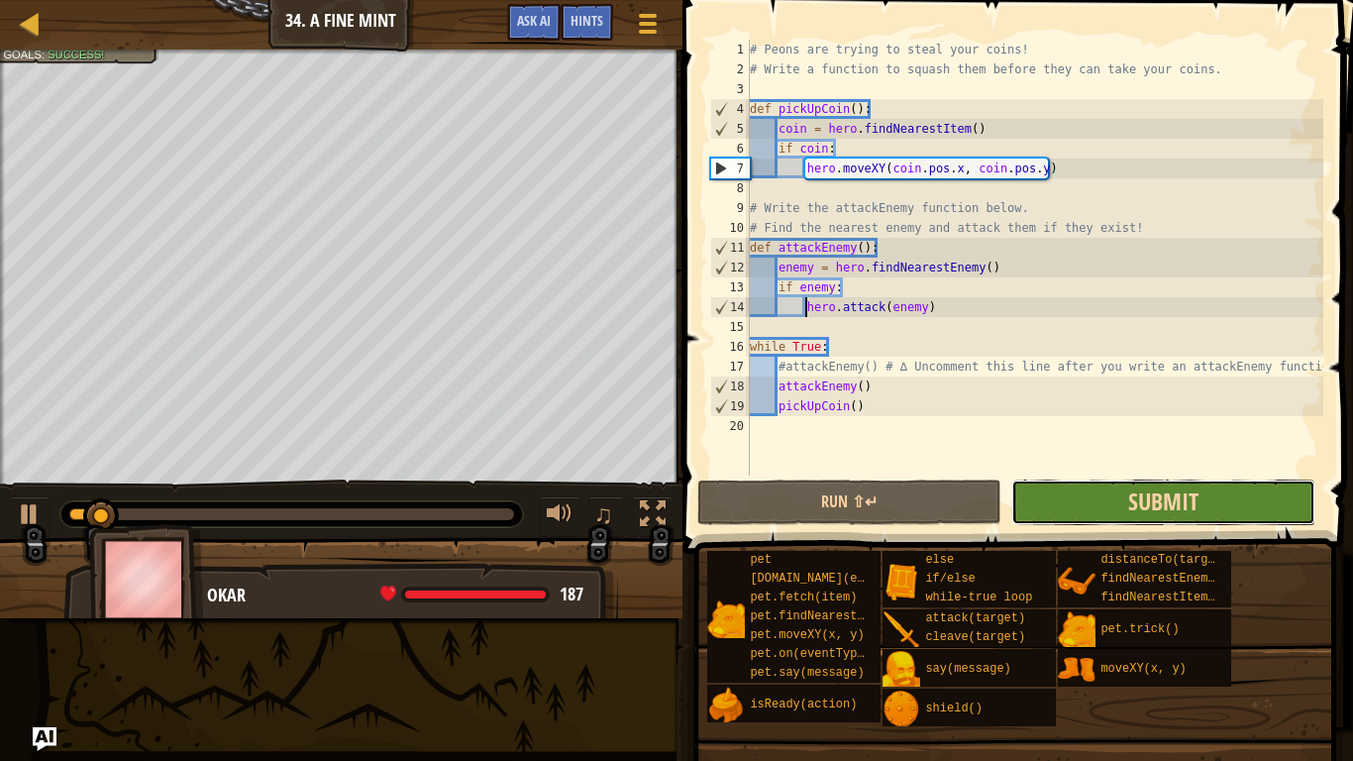
click at [1146, 513] on span "Submit" at bounding box center [1163, 501] width 70 height 32
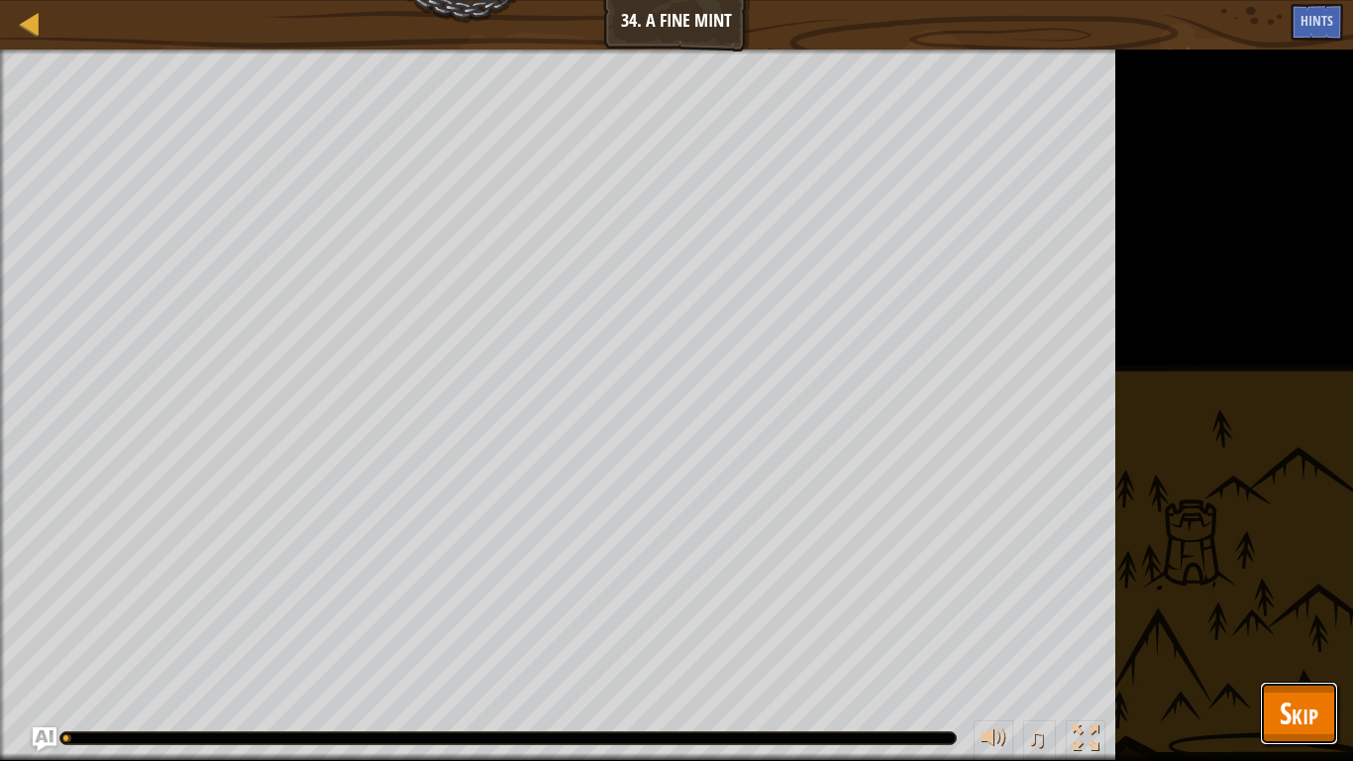
click at [1264, 592] on button "Skip" at bounding box center [1299, 713] width 78 height 63
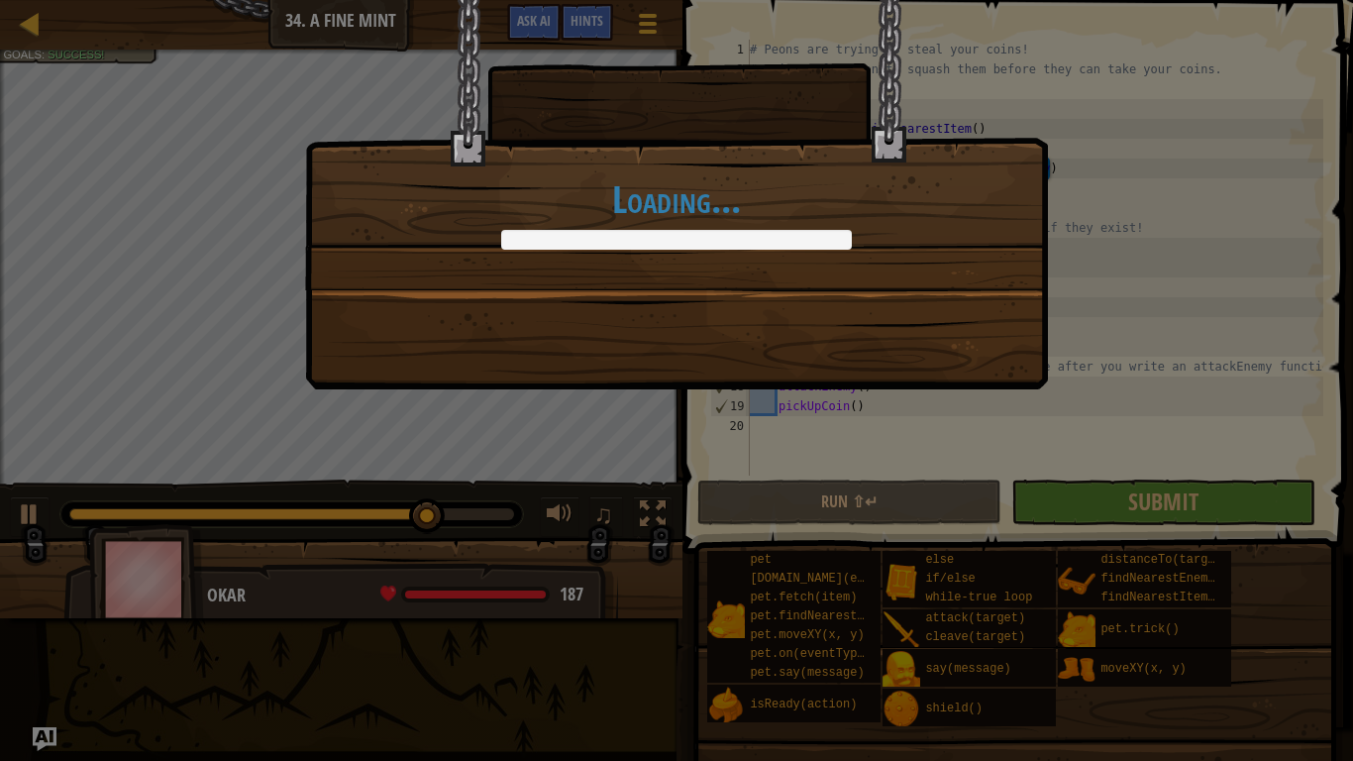
click at [294, 2] on body "Map Computer Science 2 34. A Fine Mint Game Menu Done Hints Ask AI 1 הההההההההה…" at bounding box center [676, 1] width 1353 height 2
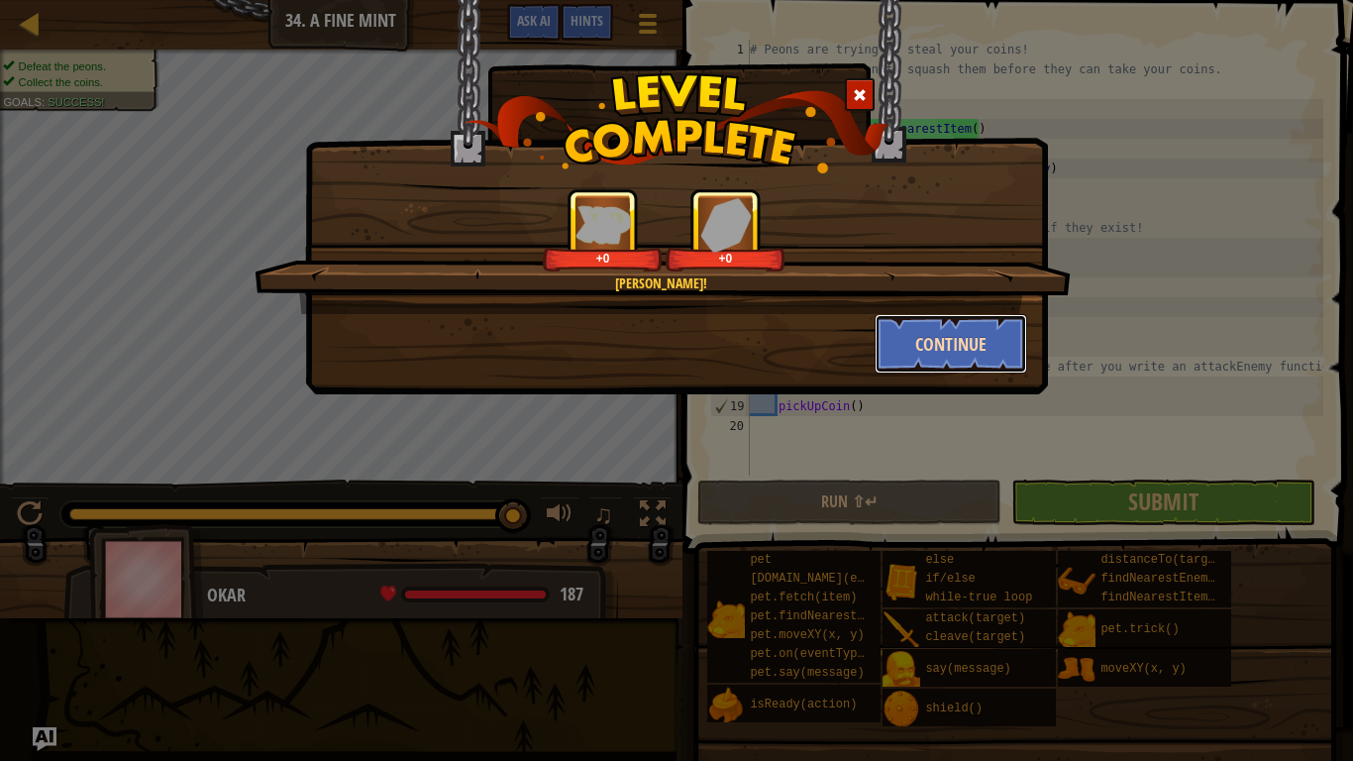
click at [981, 350] on button "Continue" at bounding box center [952, 343] width 154 height 59
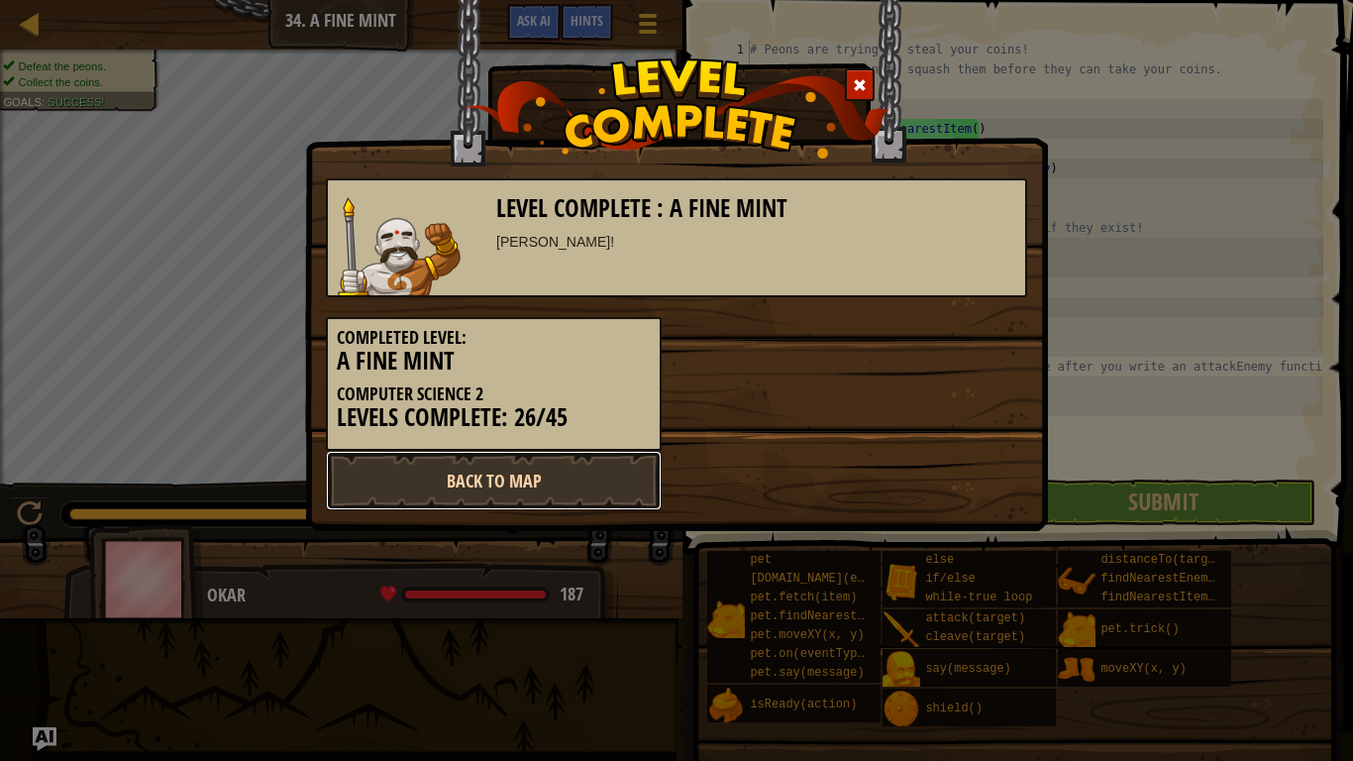
click at [562, 501] on link "Back to Map" at bounding box center [494, 480] width 336 height 59
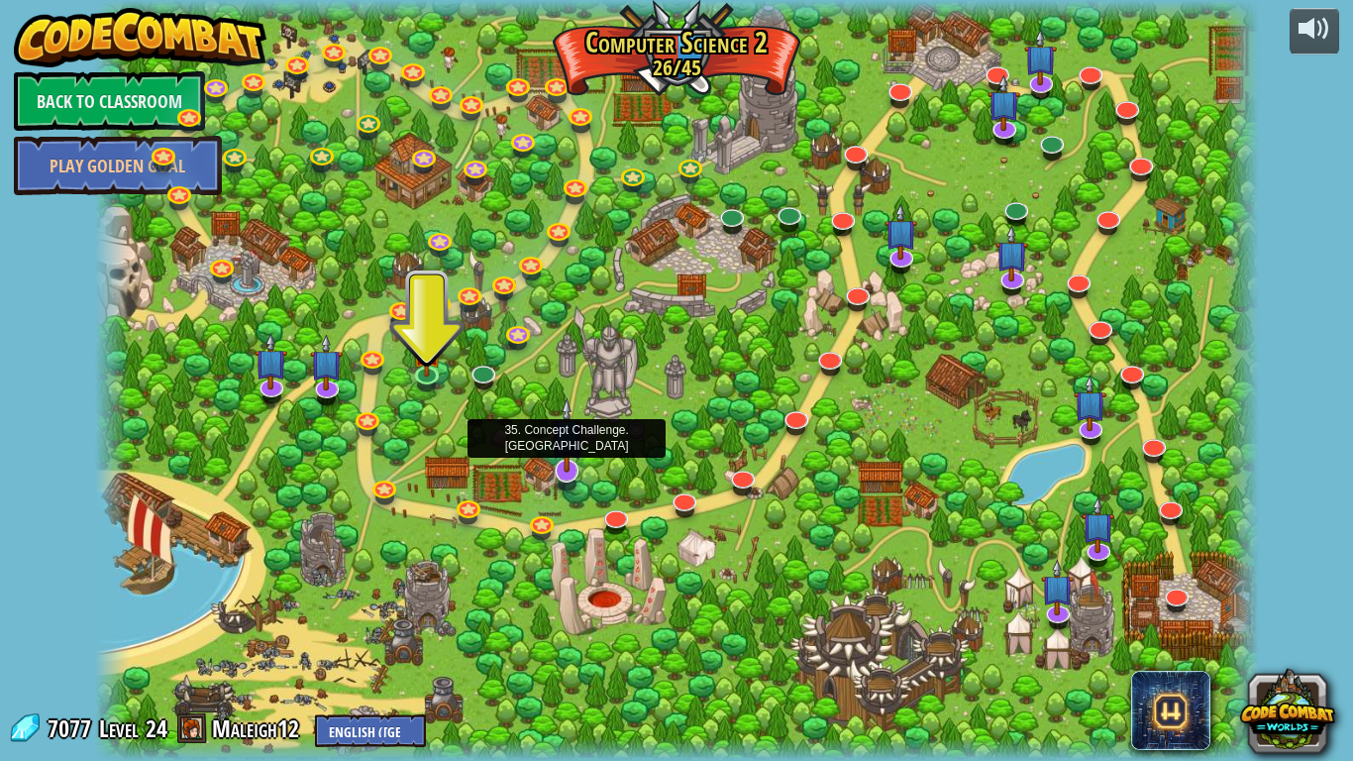
click at [563, 472] on img at bounding box center [567, 434] width 33 height 75
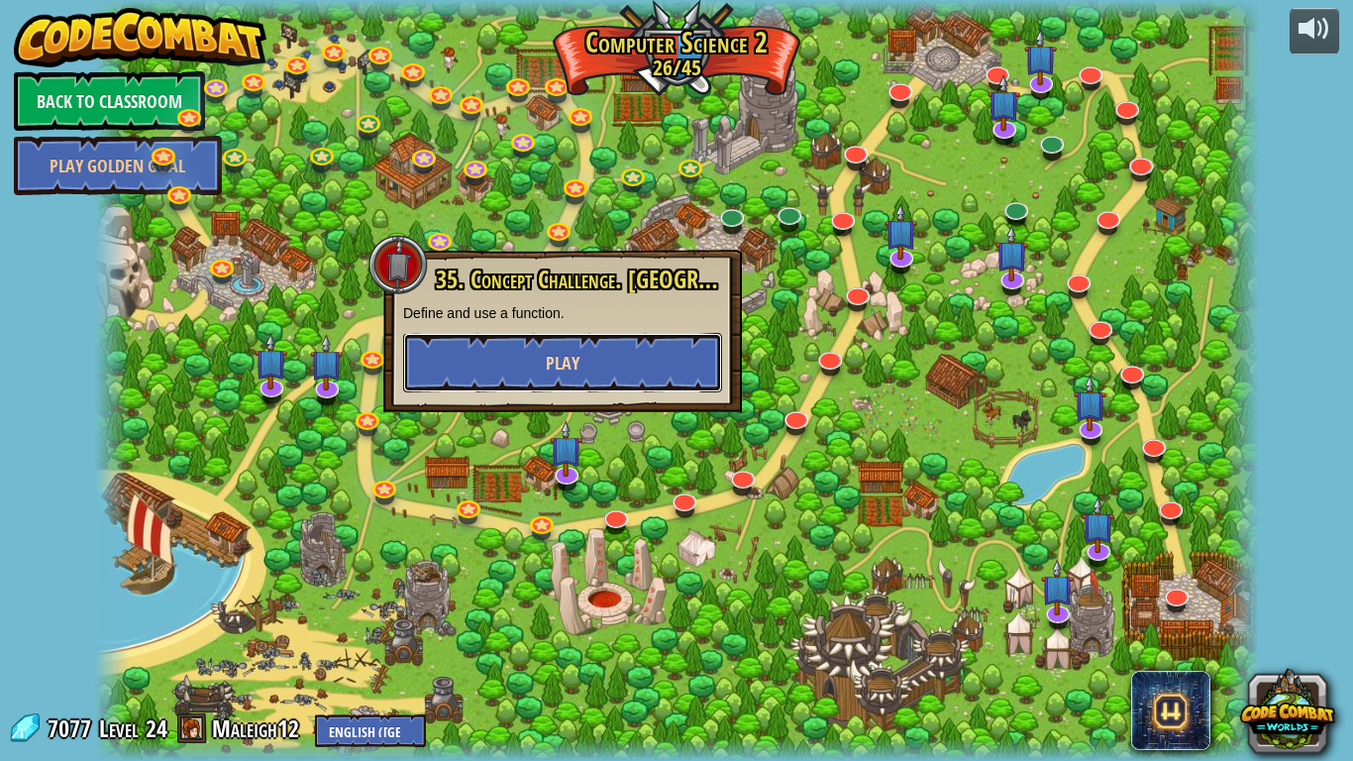
click at [515, 380] on button "Play" at bounding box center [562, 362] width 319 height 59
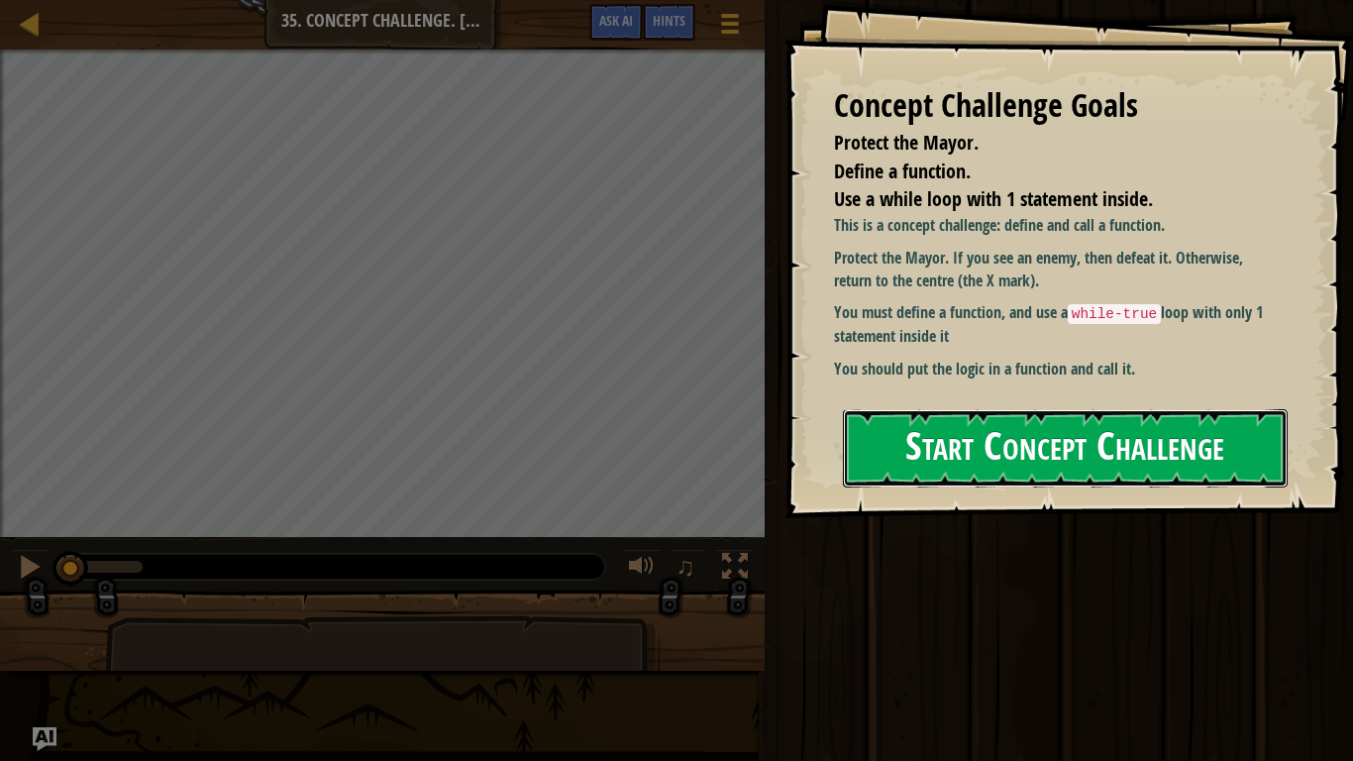
click at [972, 409] on button "Start Concept Challenge" at bounding box center [1065, 448] width 445 height 78
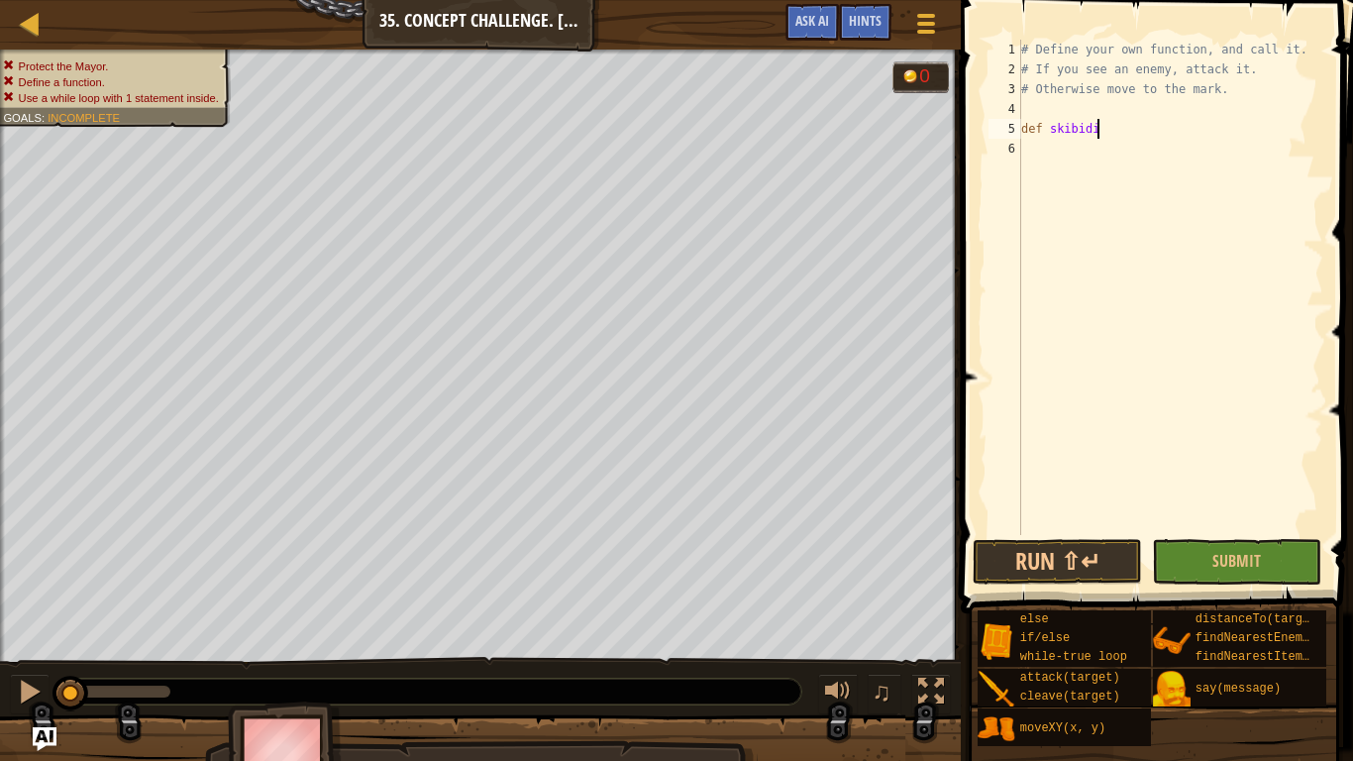
scroll to position [9, 10]
type textarea "def skibidiToilet():"
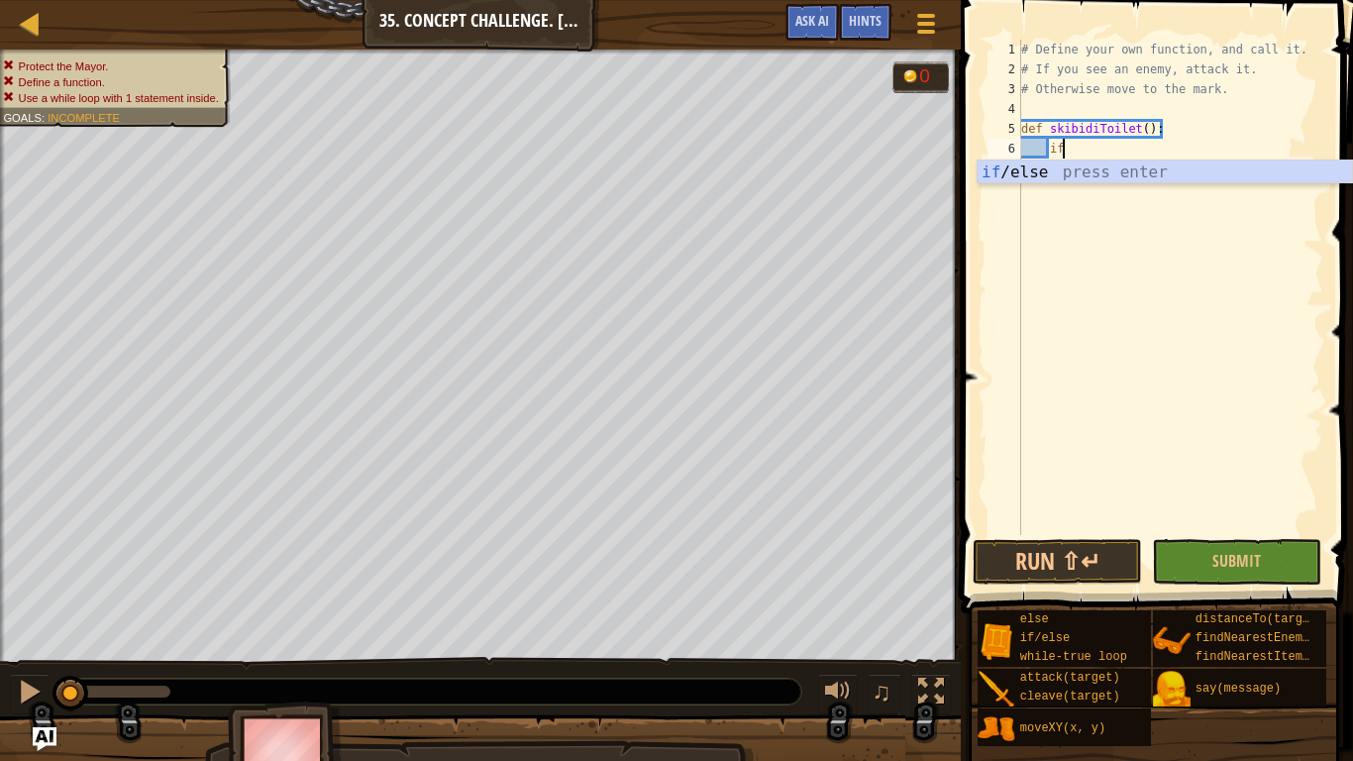
type textarea "i"
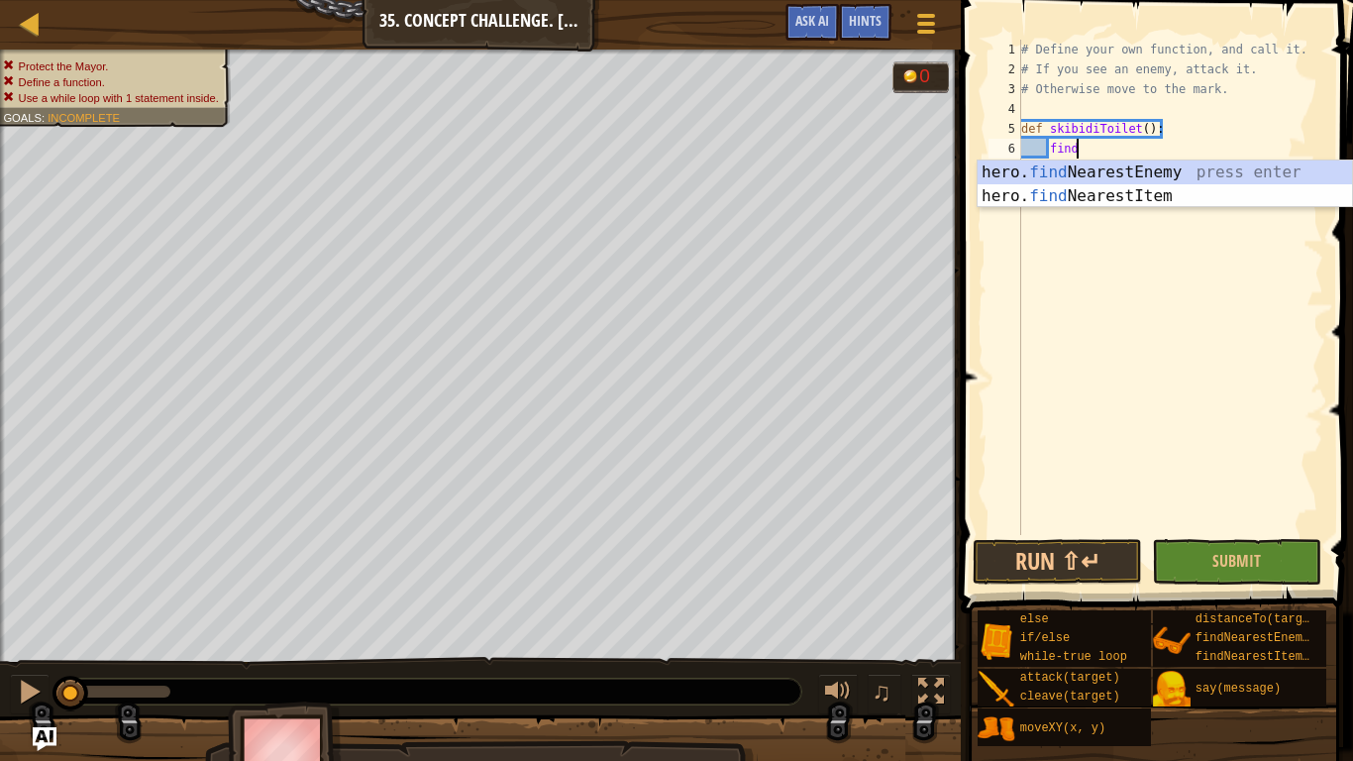
type textarea "findne"
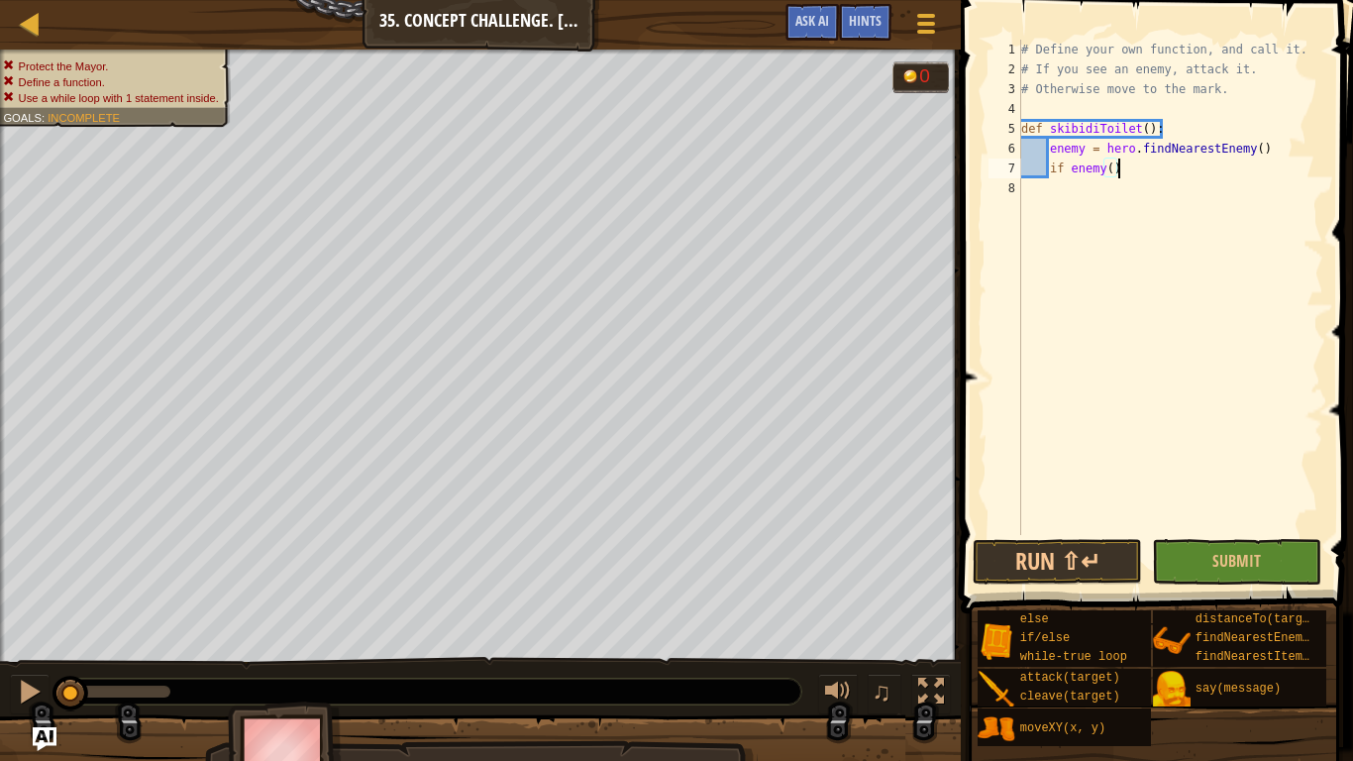
type textarea "if enemy():"
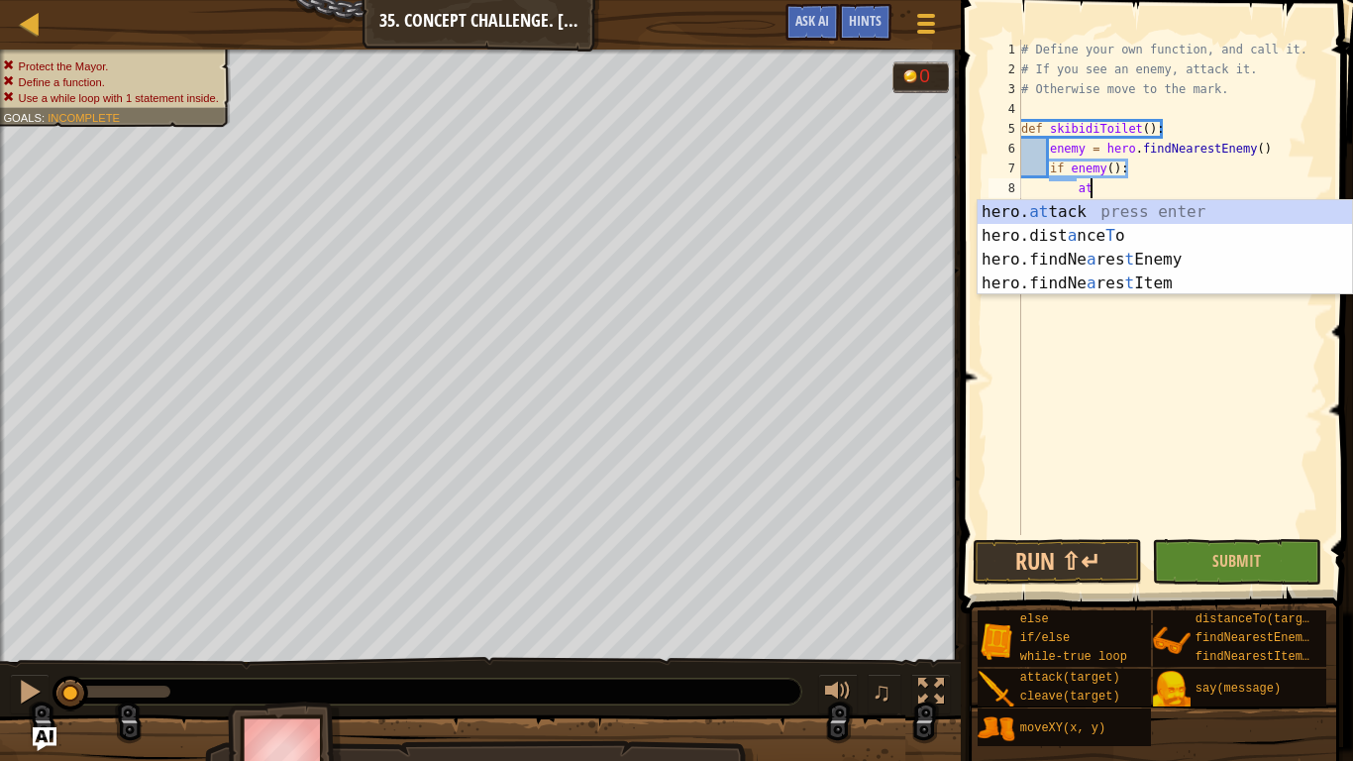
scroll to position [9, 9]
type textarea "hero.attack(enemy)"
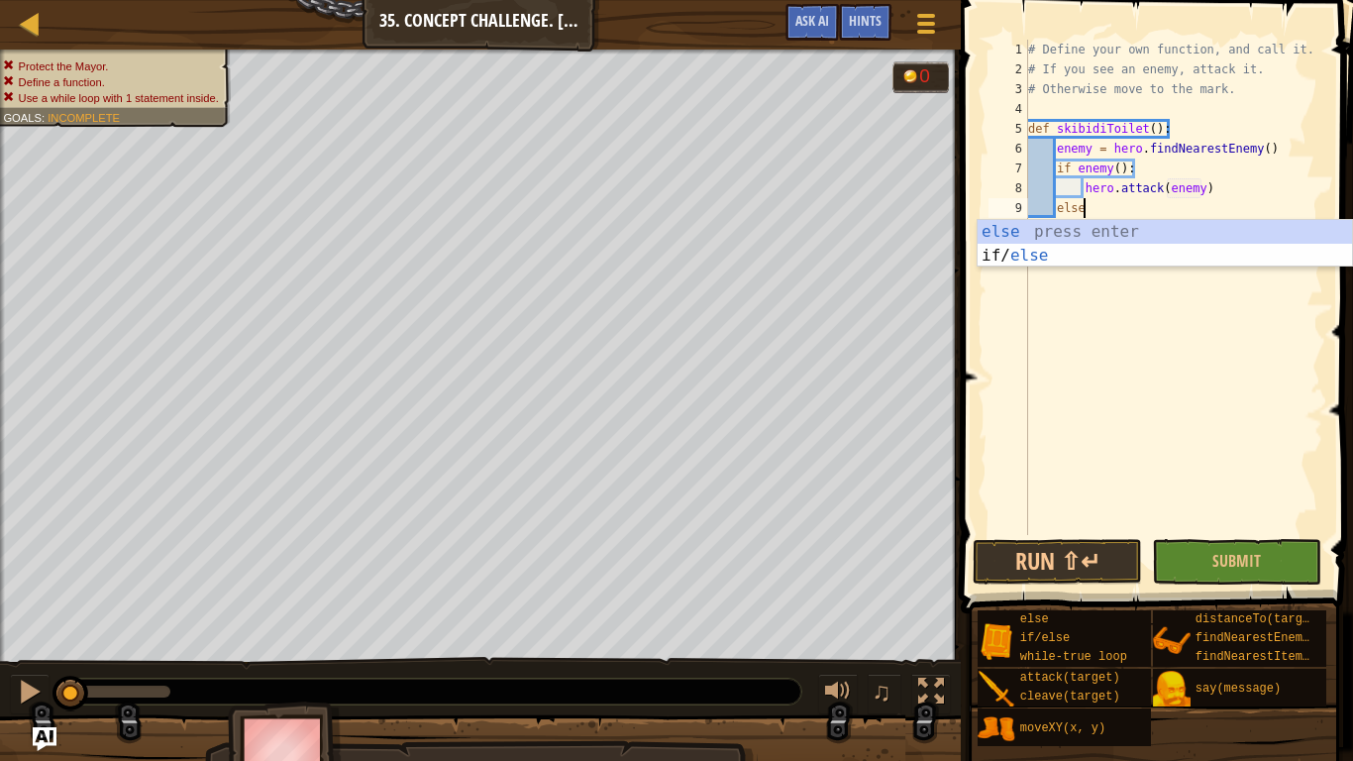
type textarea "else:"
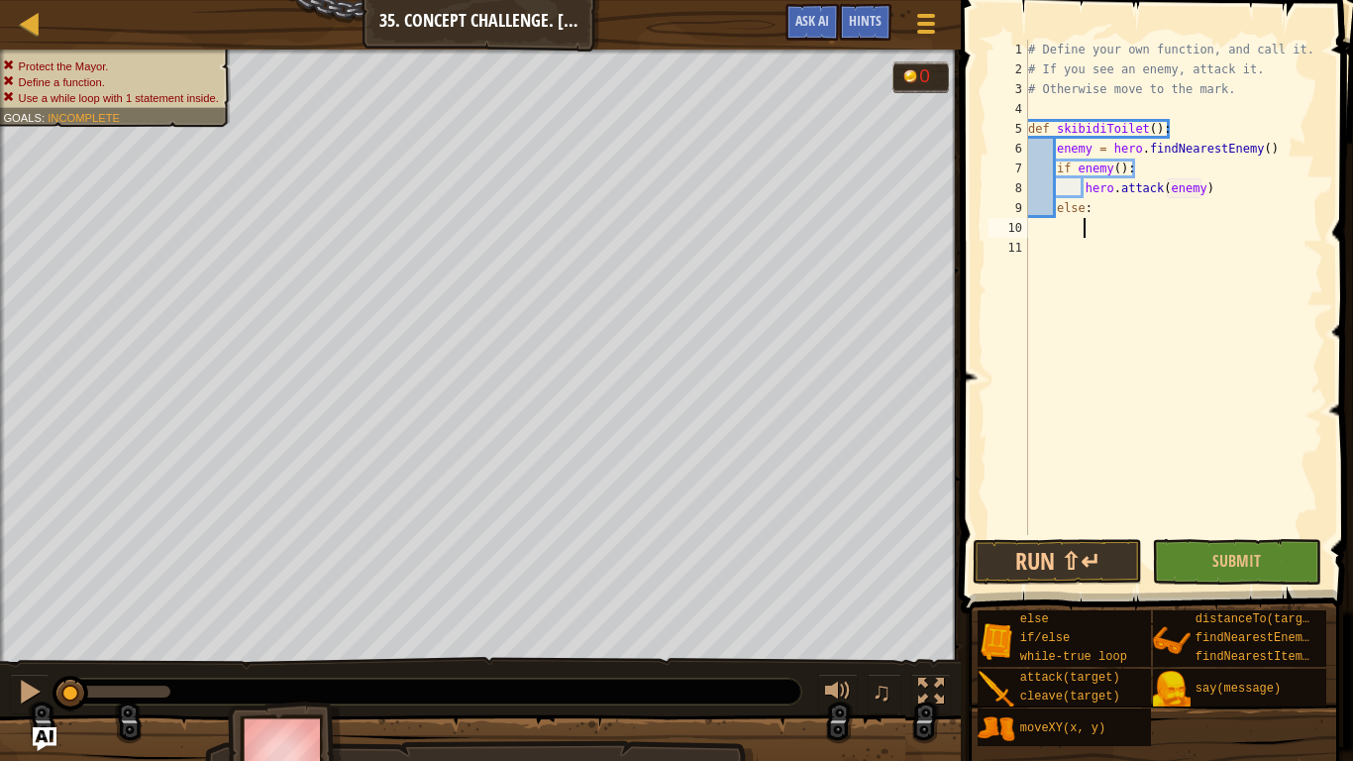
scroll to position [9, 7]
type textarea "3"
type textarea "hero.moveXY(30, 26)"
click at [1037, 562] on button "Run ⇧↵" at bounding box center [1057, 562] width 169 height 46
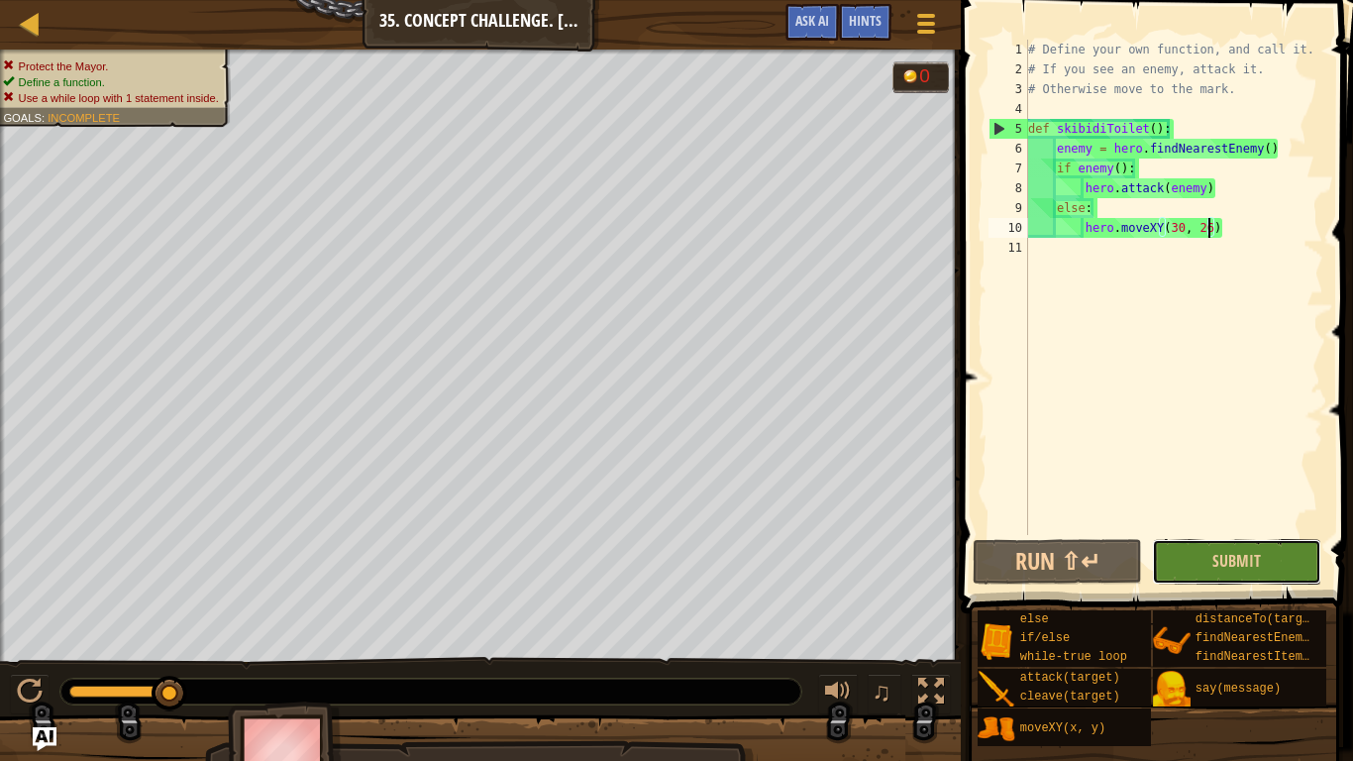
click at [1174, 565] on button "Submit" at bounding box center [1236, 562] width 169 height 46
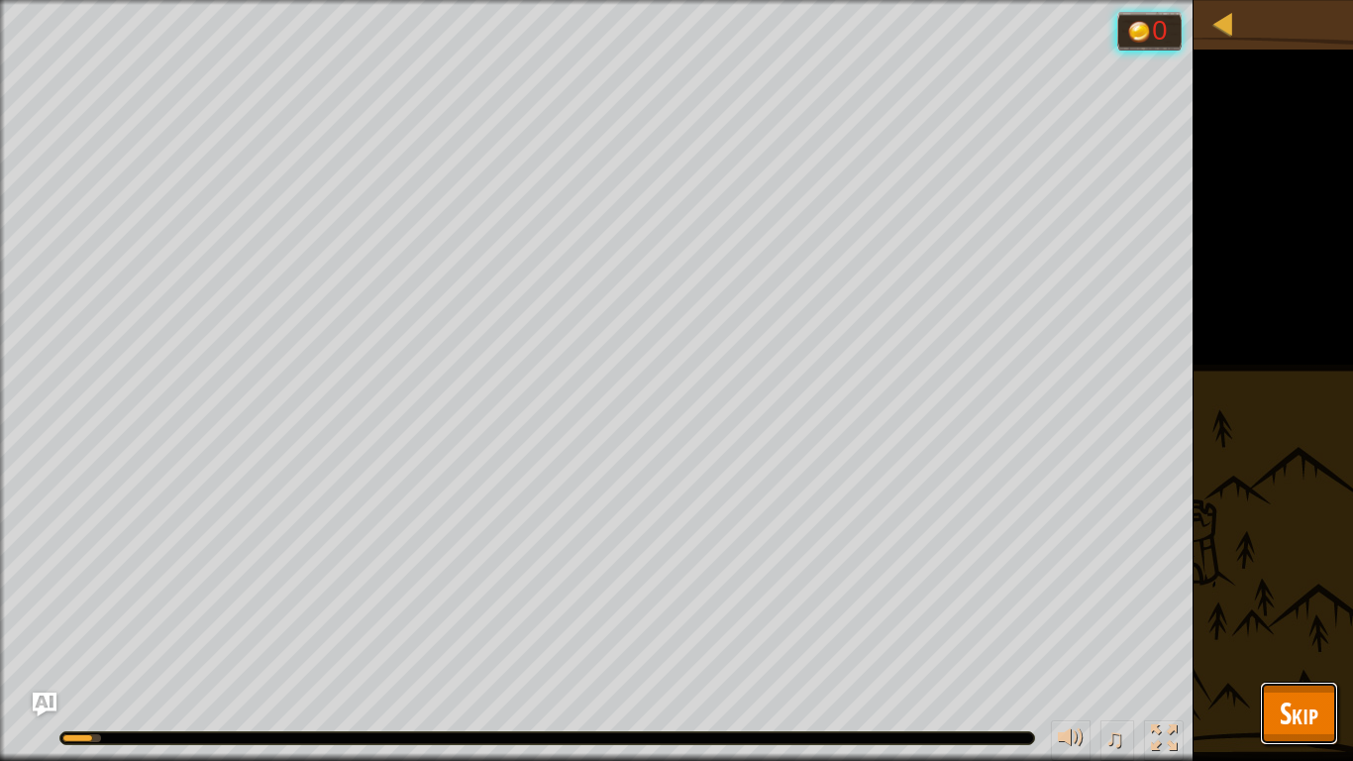
click at [1301, 592] on button "Skip" at bounding box center [1299, 713] width 78 height 63
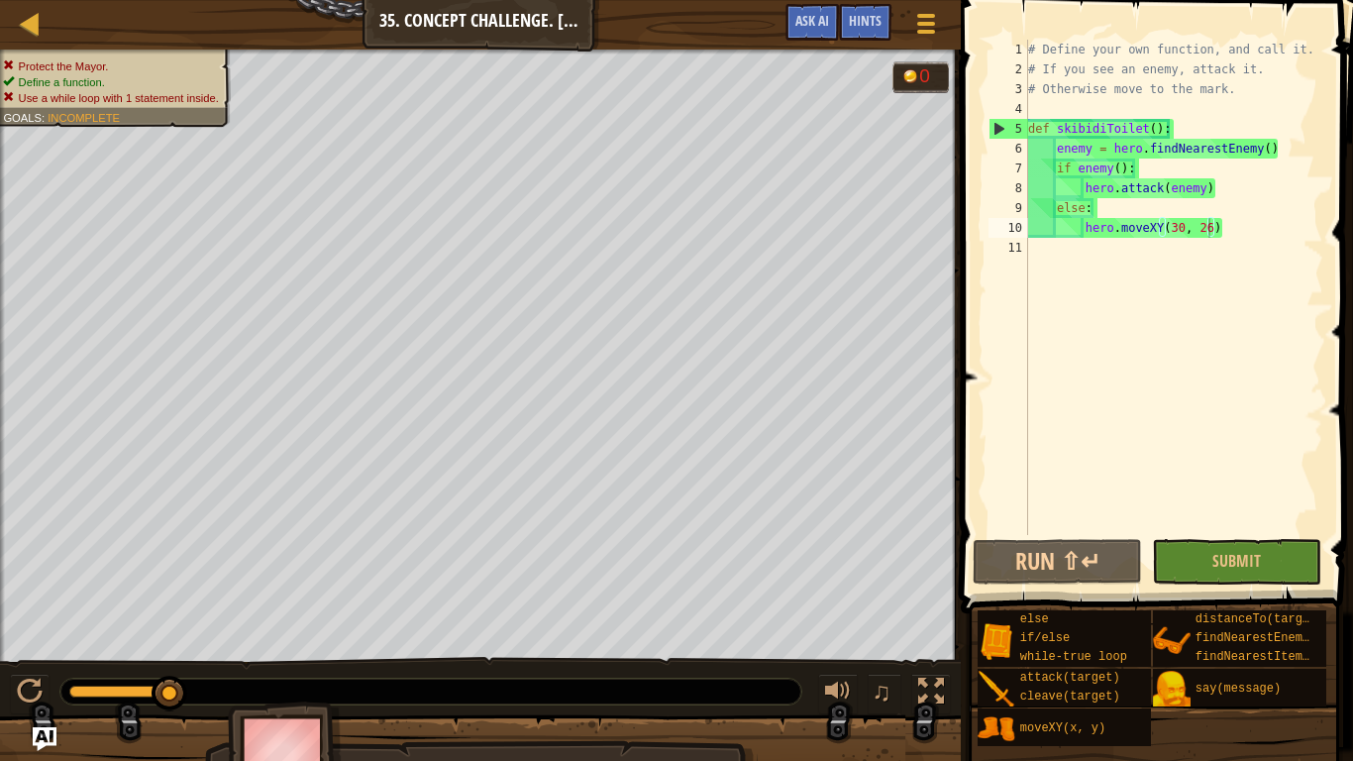
click at [1091, 259] on div "# Define your own function, and call it. # If you see an enemy, attack it. # Ot…" at bounding box center [1173, 307] width 299 height 535
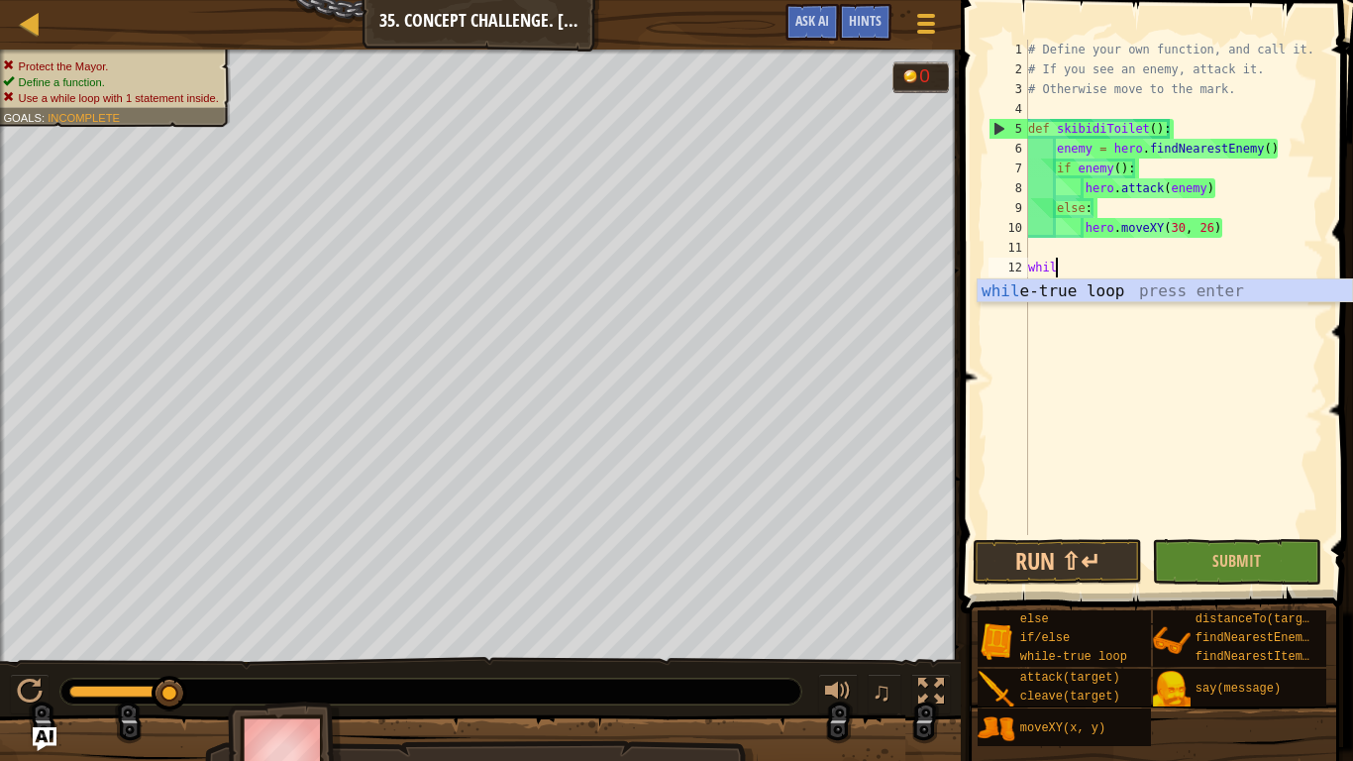
type textarea "while"
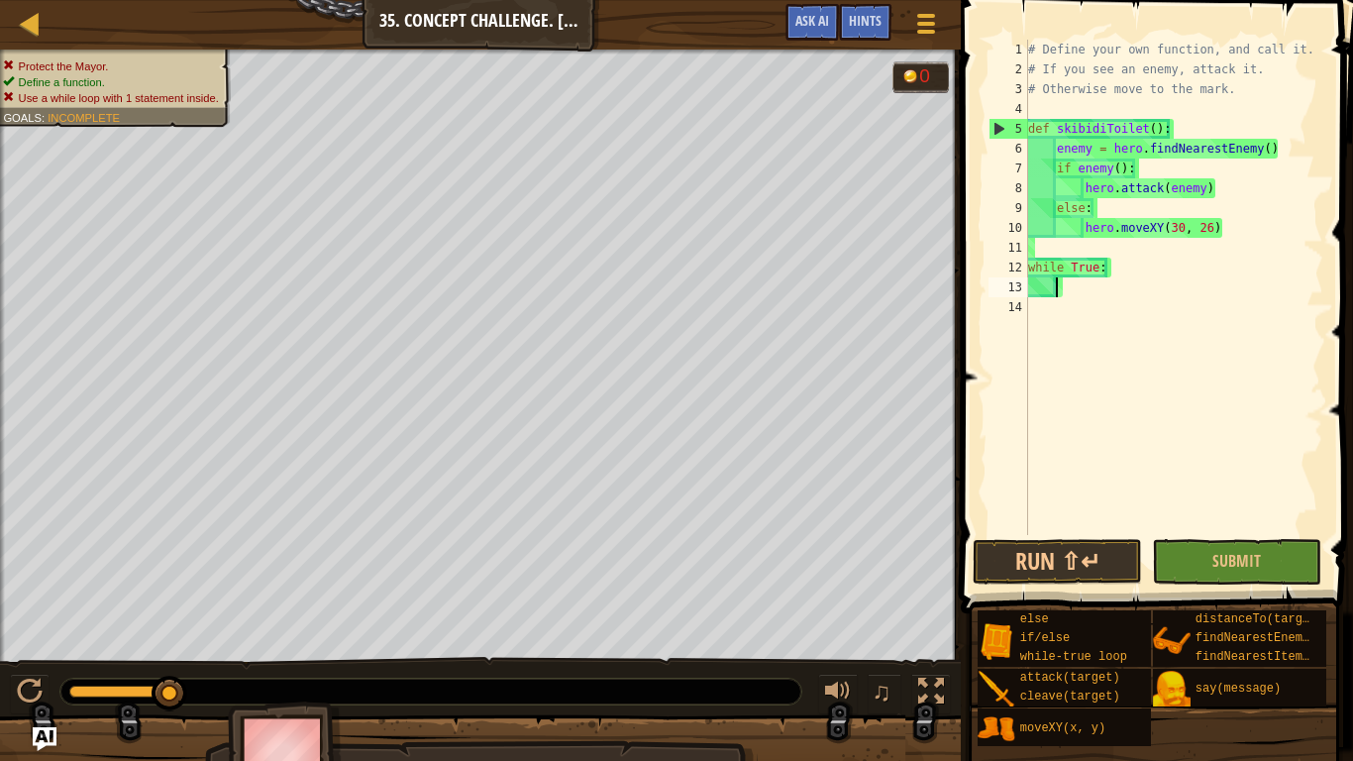
scroll to position [9, 3]
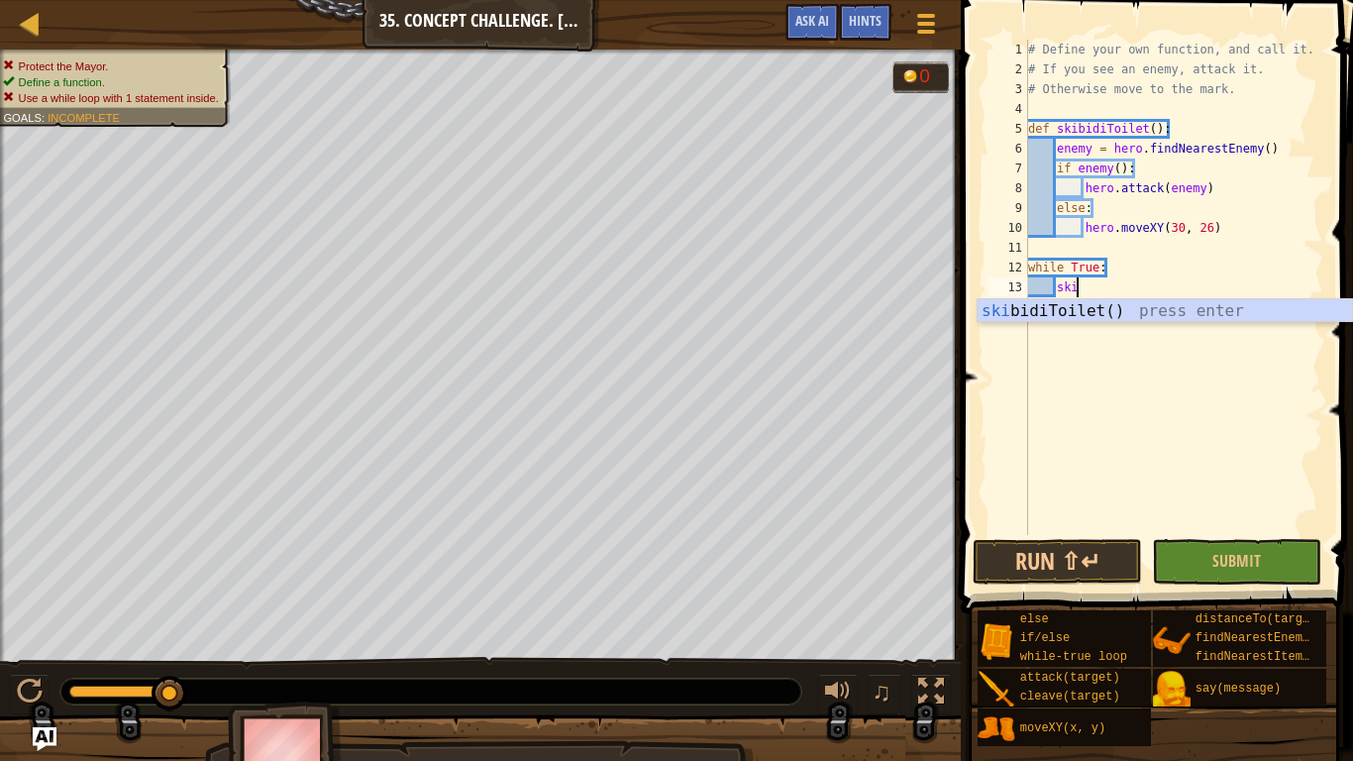
type textarea "skibi"
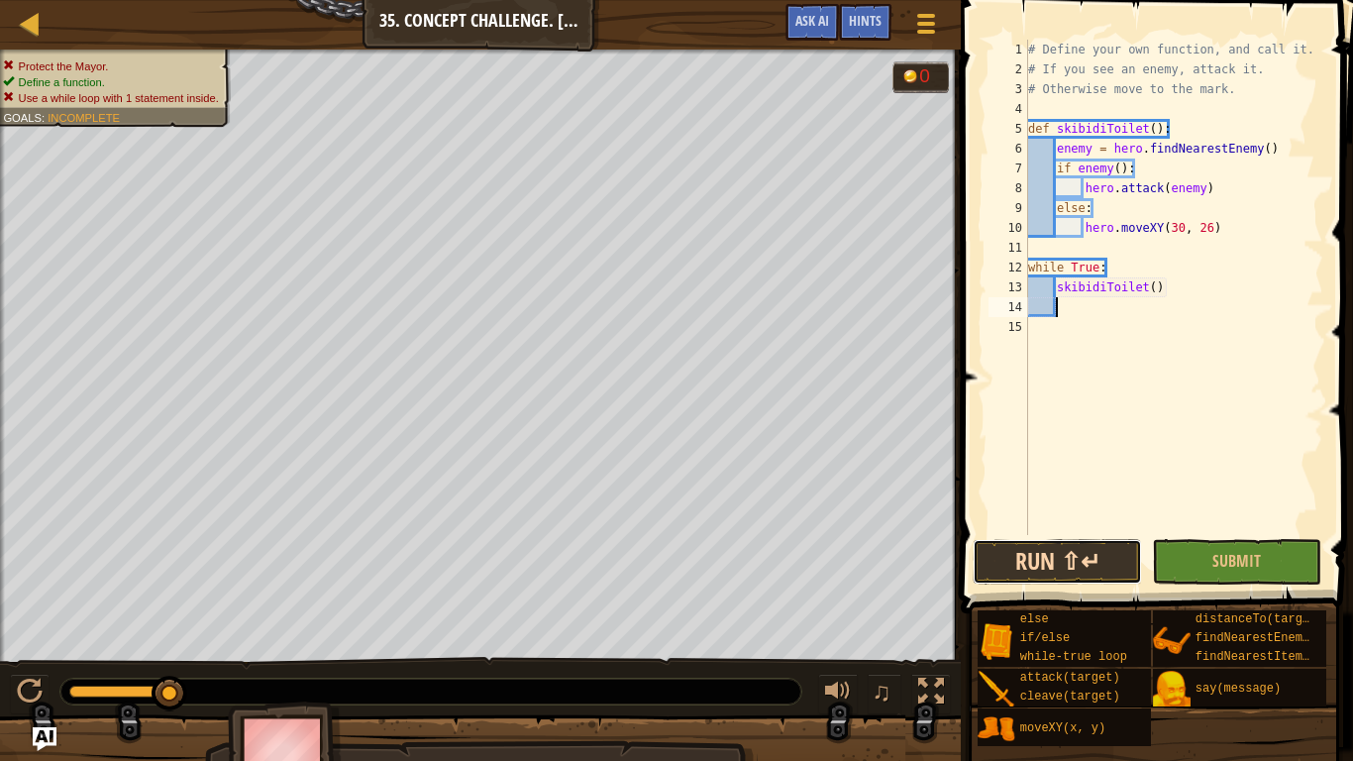
click at [1096, 539] on button "Run ⇧↵" at bounding box center [1057, 562] width 169 height 46
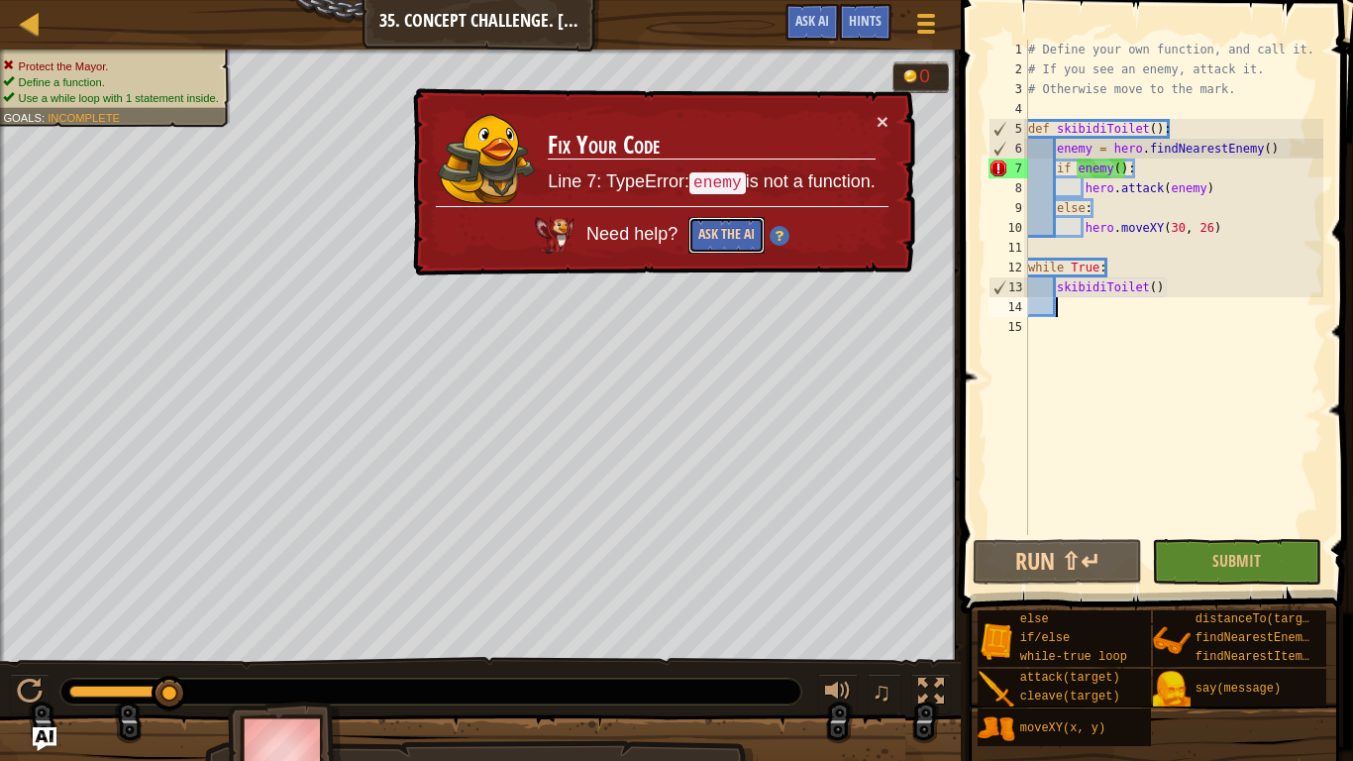
click at [721, 222] on button "Ask the AI" at bounding box center [726, 235] width 76 height 37
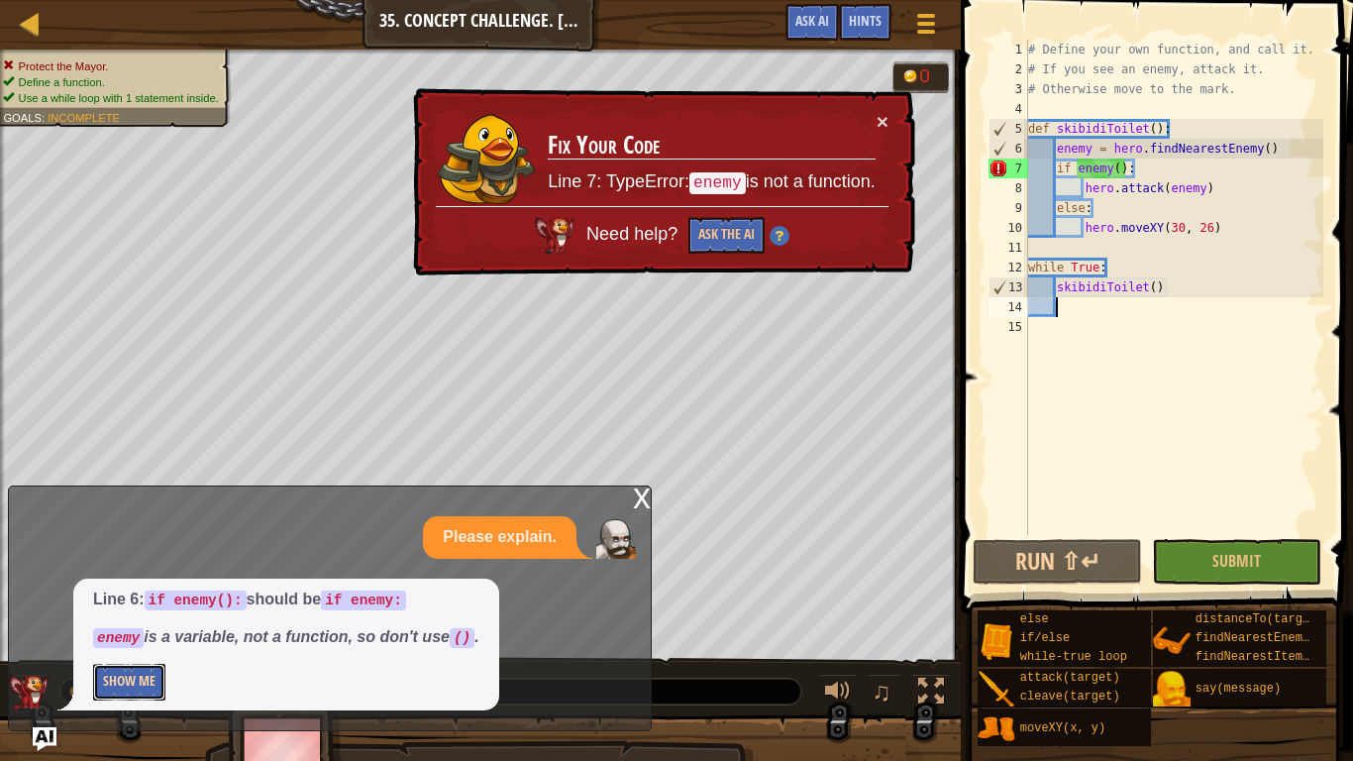
click at [147, 592] on button "Show Me" at bounding box center [129, 682] width 72 height 37
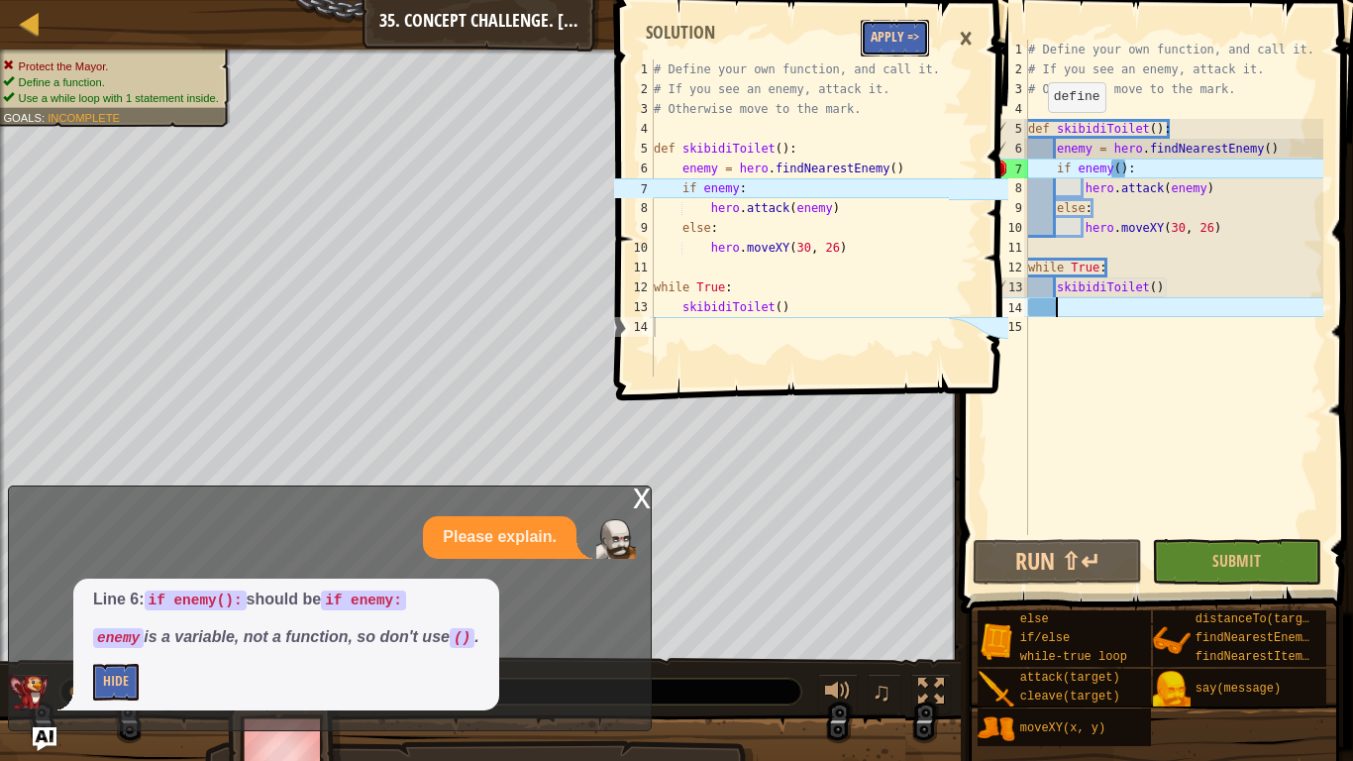
click at [907, 53] on button "Apply =>" at bounding box center [895, 38] width 68 height 37
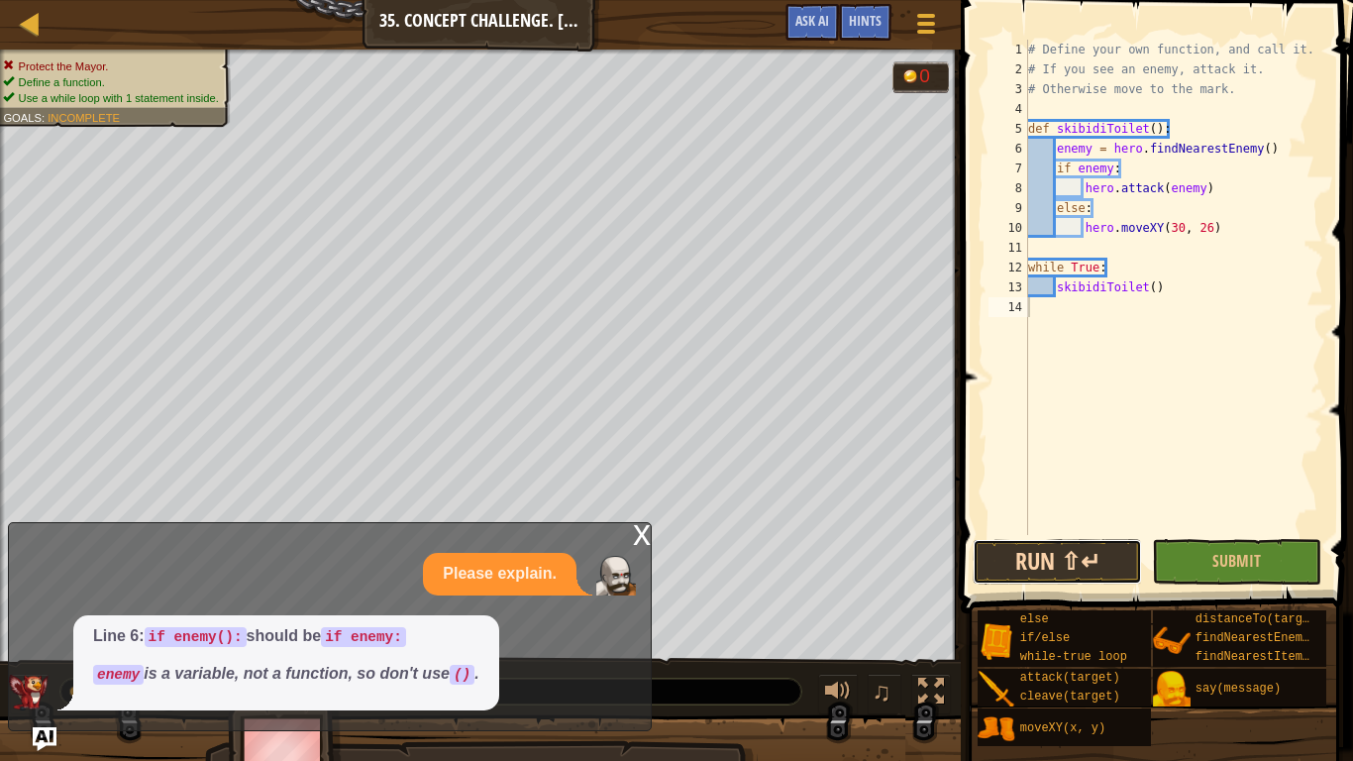
click at [1101, 570] on button "Run ⇧↵" at bounding box center [1057, 562] width 169 height 46
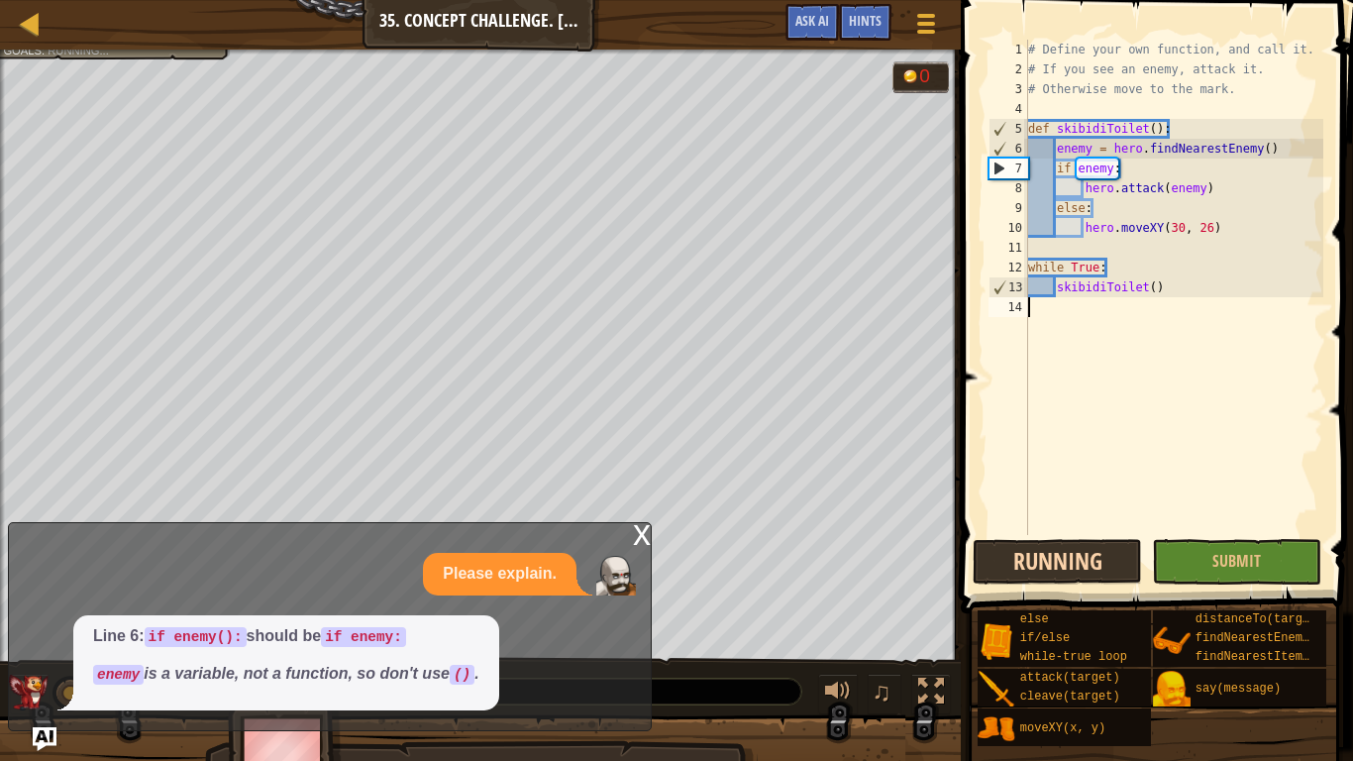
scroll to position [9, 0]
click at [646, 528] on div "x" at bounding box center [642, 533] width 18 height 20
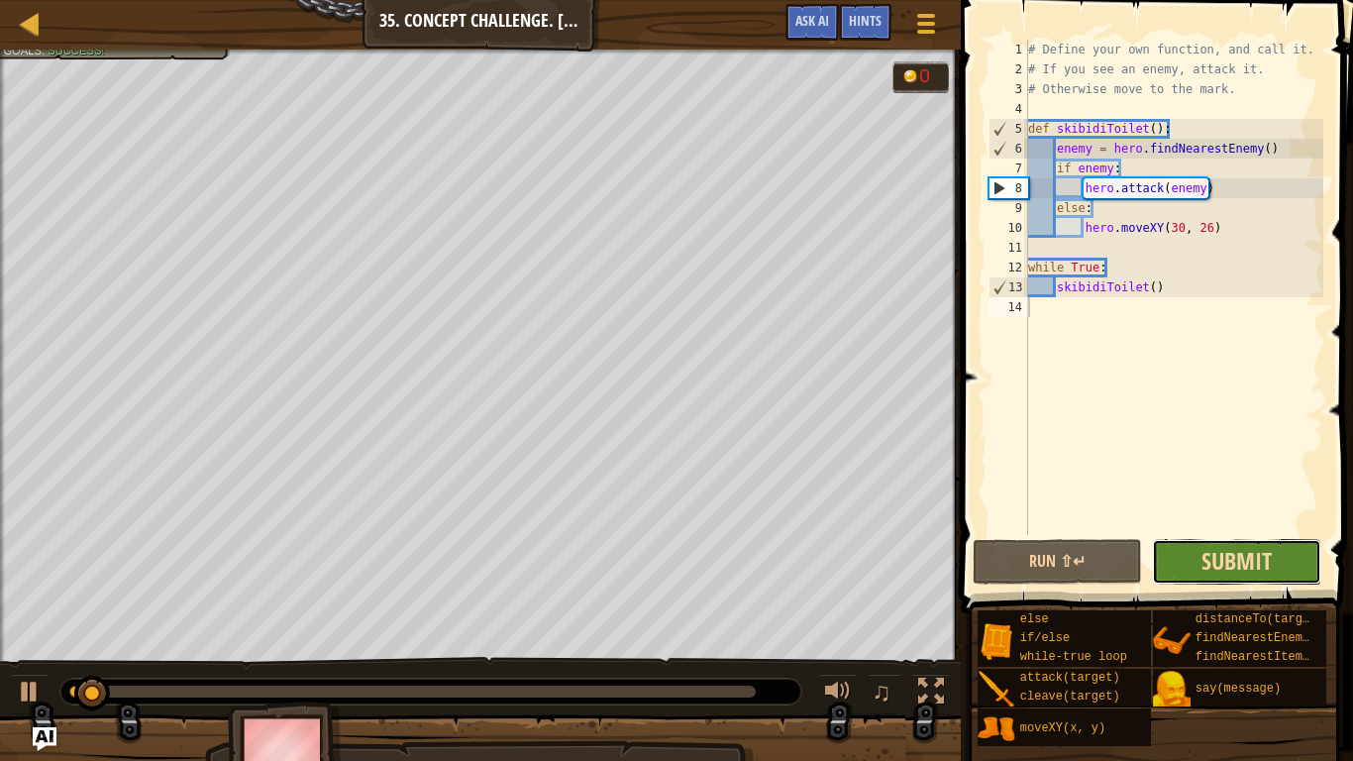
click at [1236, 559] on span "Submit" at bounding box center [1237, 561] width 70 height 32
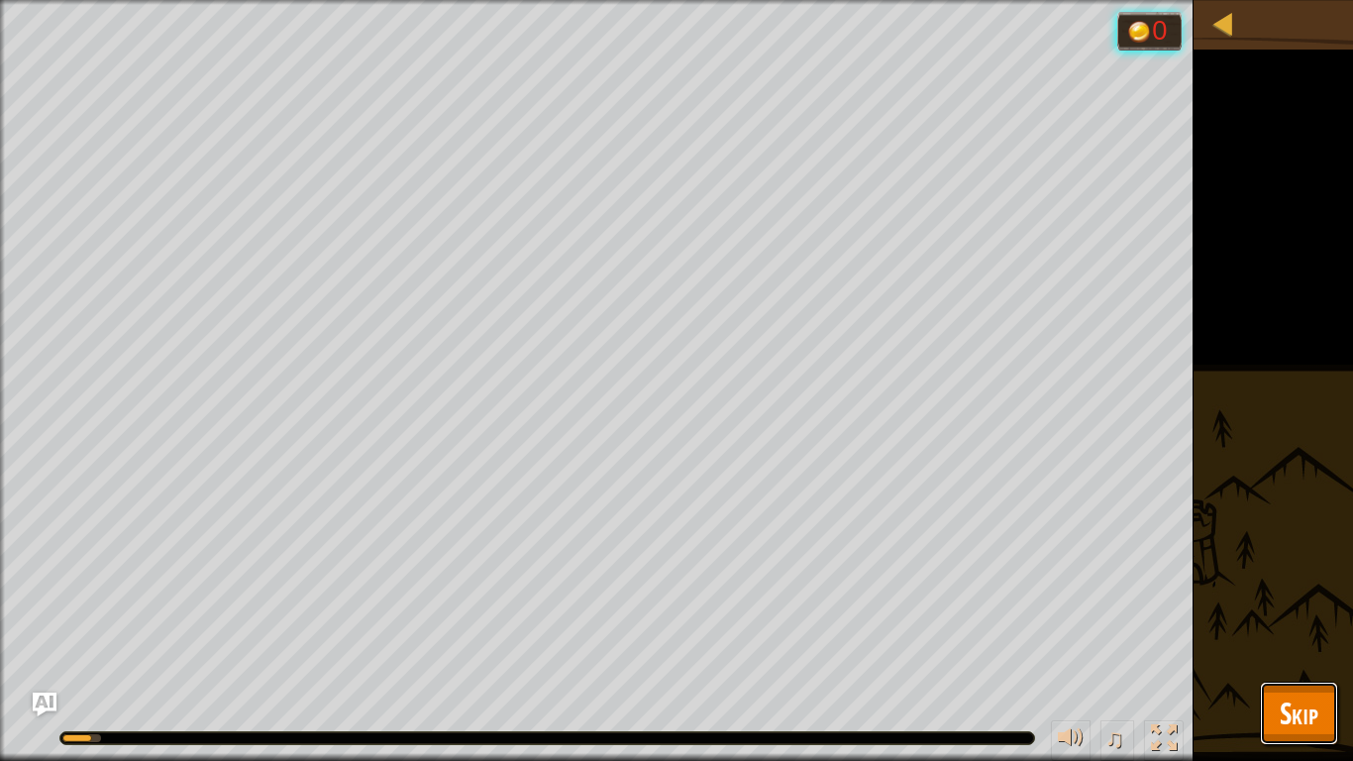
click at [1284, 592] on span "Skip" at bounding box center [1299, 712] width 39 height 41
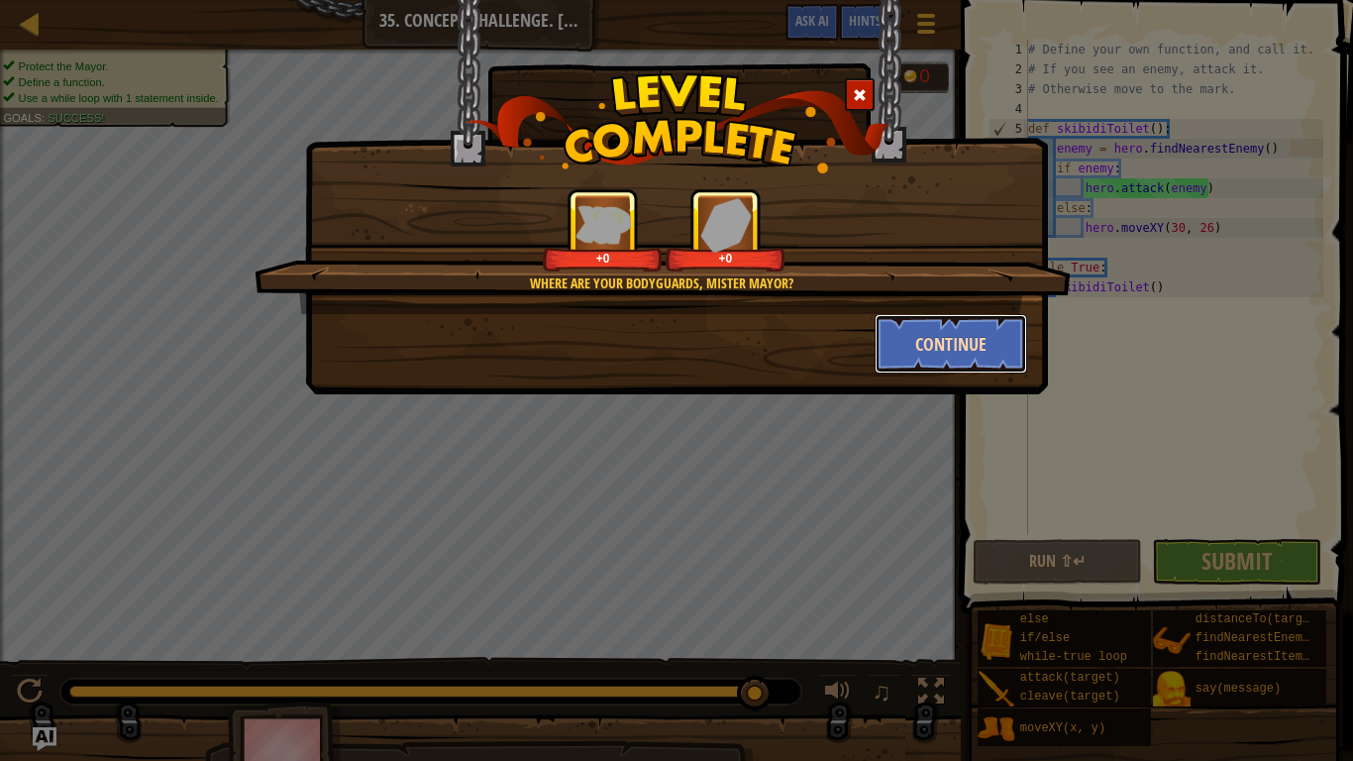
click at [897, 332] on button "Continue" at bounding box center [952, 343] width 154 height 59
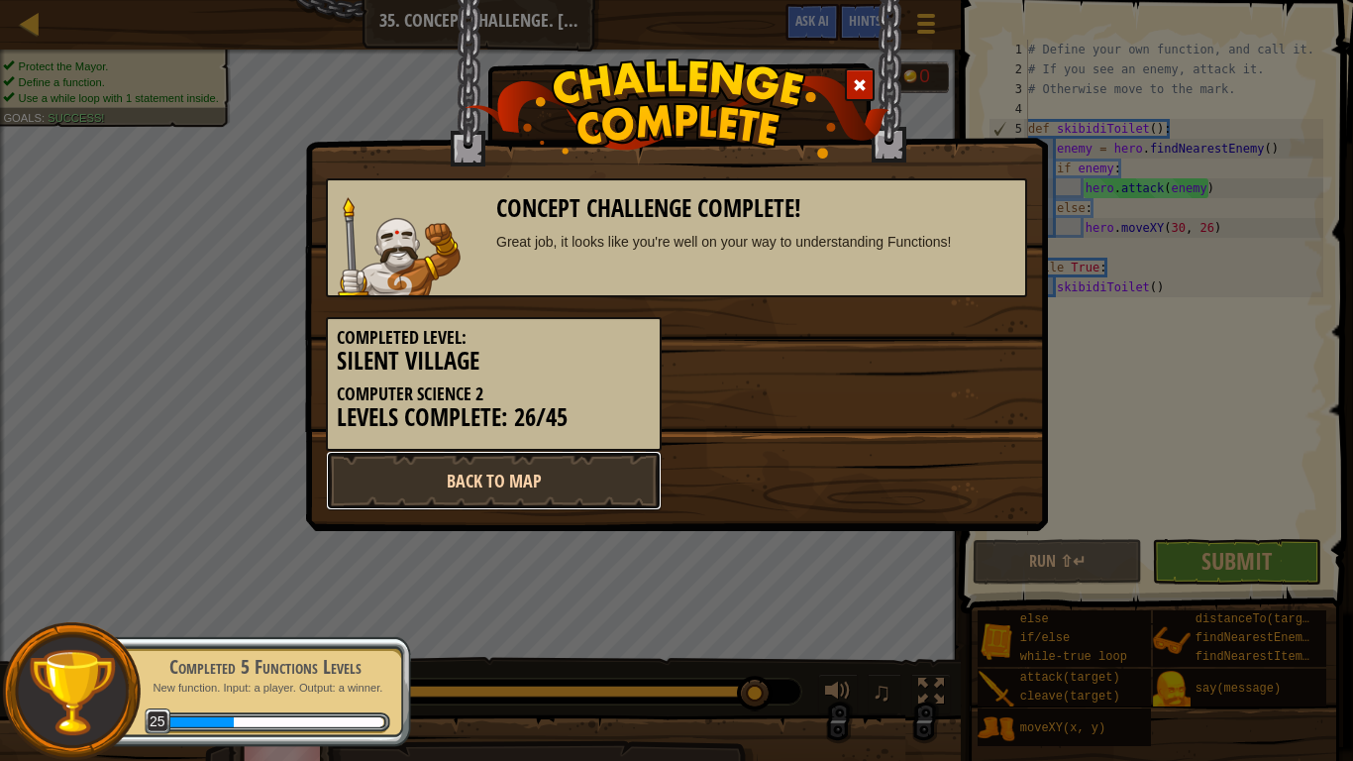
click at [527, 478] on link "Back to Map" at bounding box center [494, 480] width 336 height 59
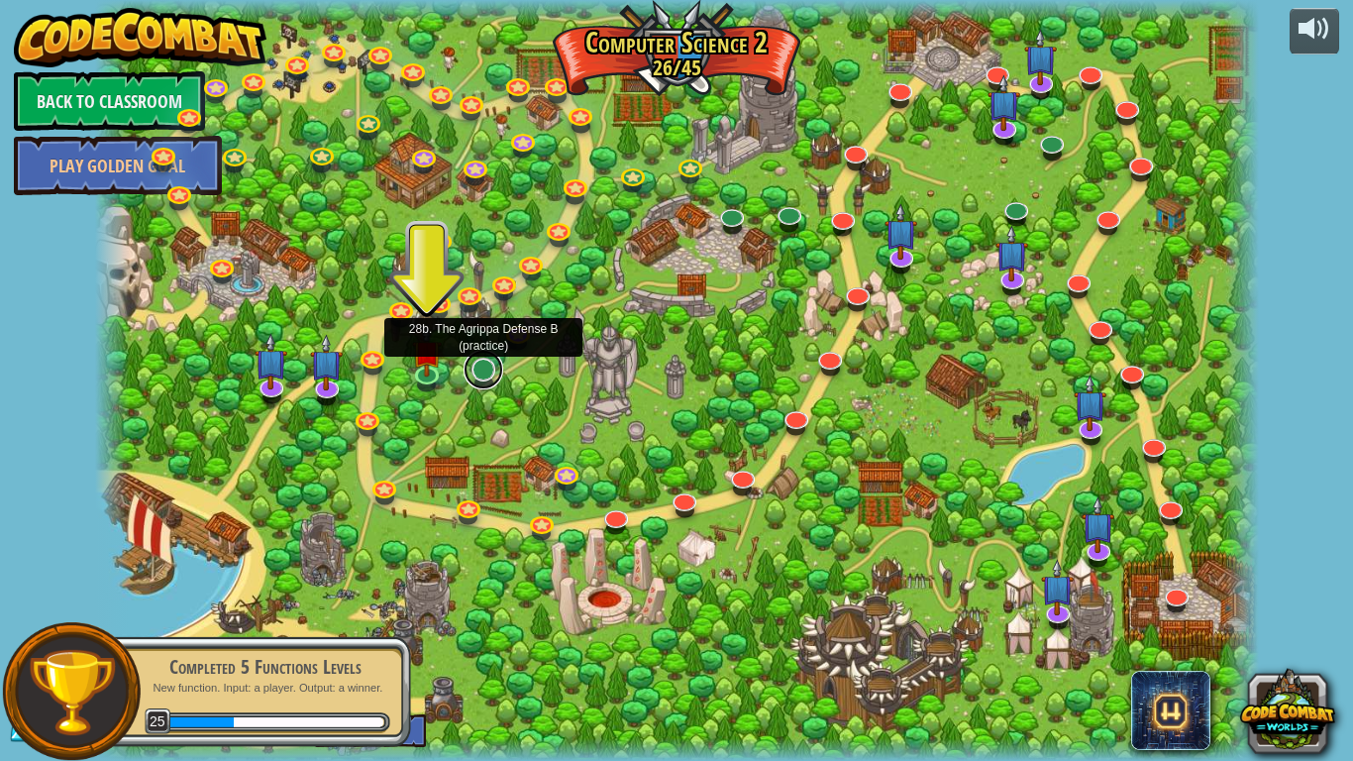
click at [486, 369] on link at bounding box center [484, 370] width 40 height 40
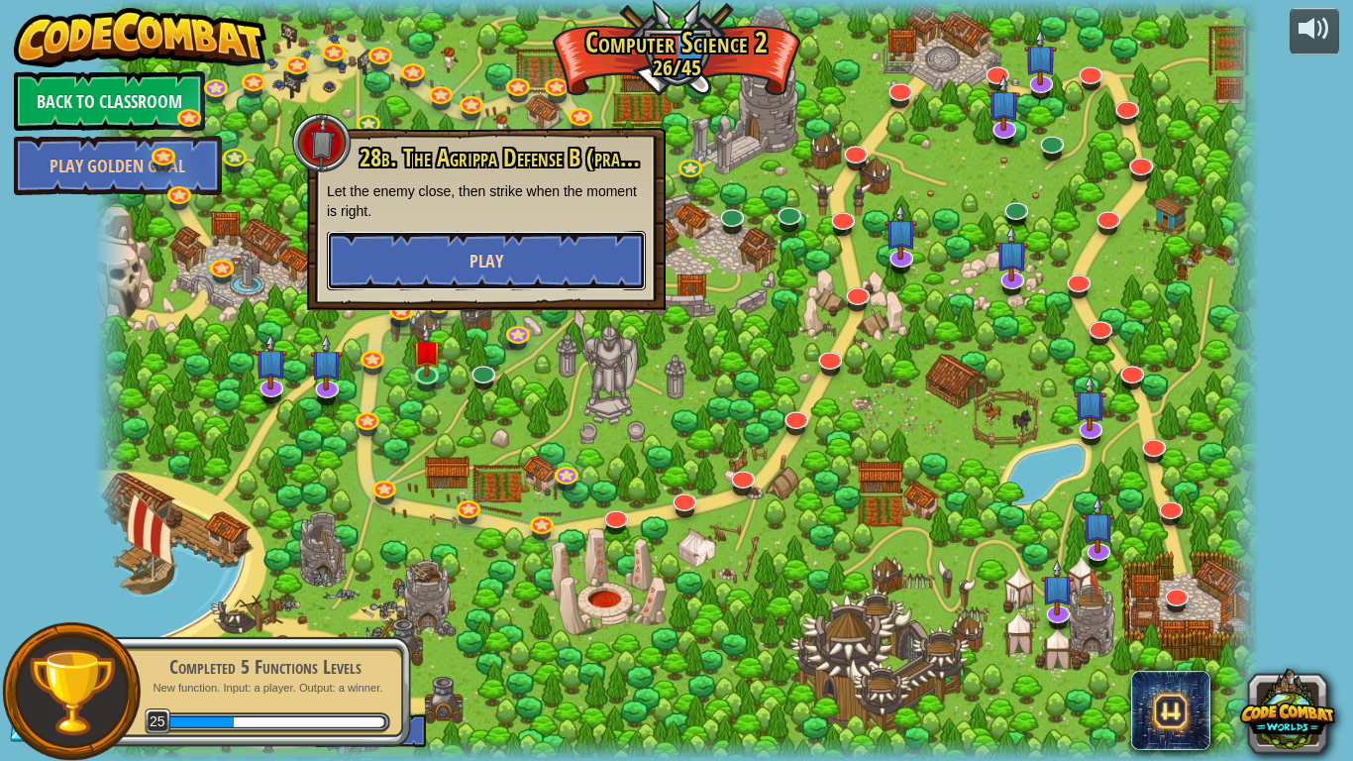
click at [528, 237] on button "Play" at bounding box center [486, 260] width 319 height 59
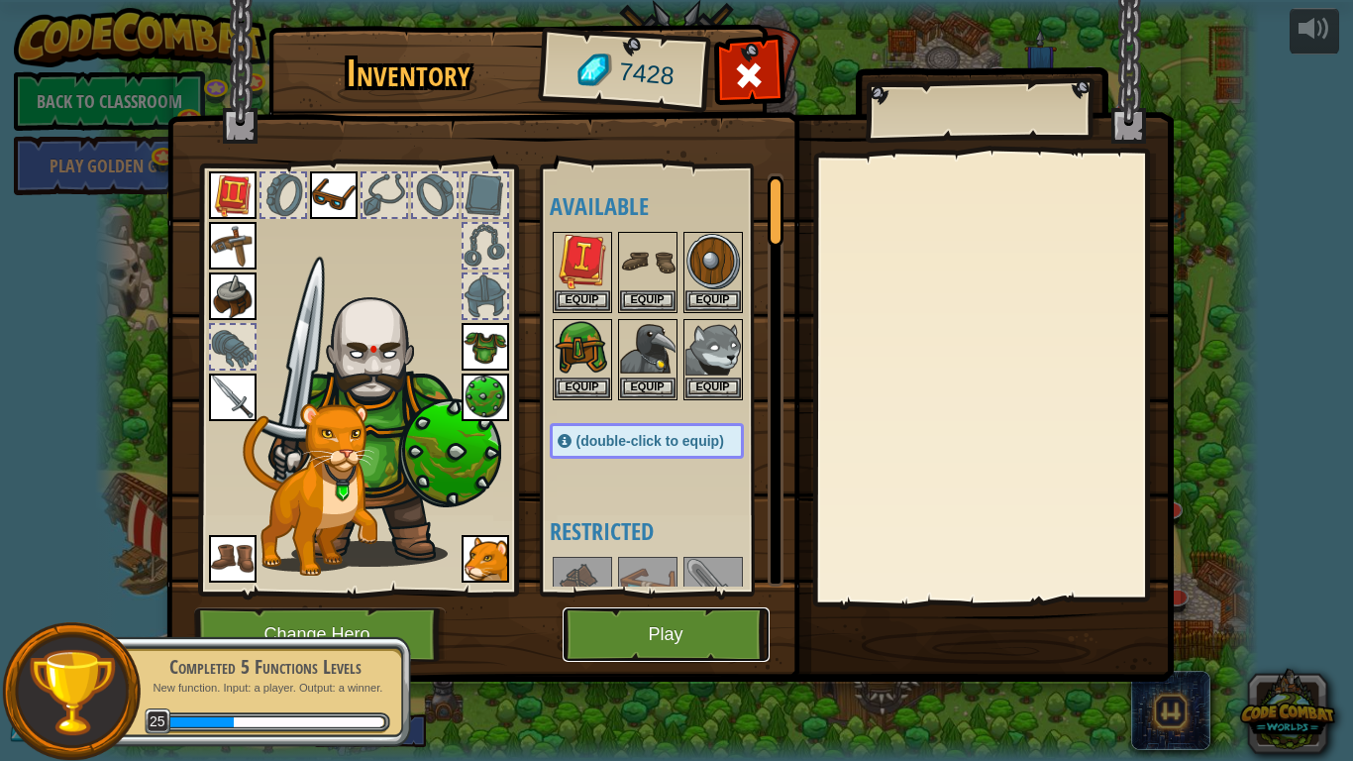
click at [628, 592] on button "Play" at bounding box center [666, 634] width 207 height 54
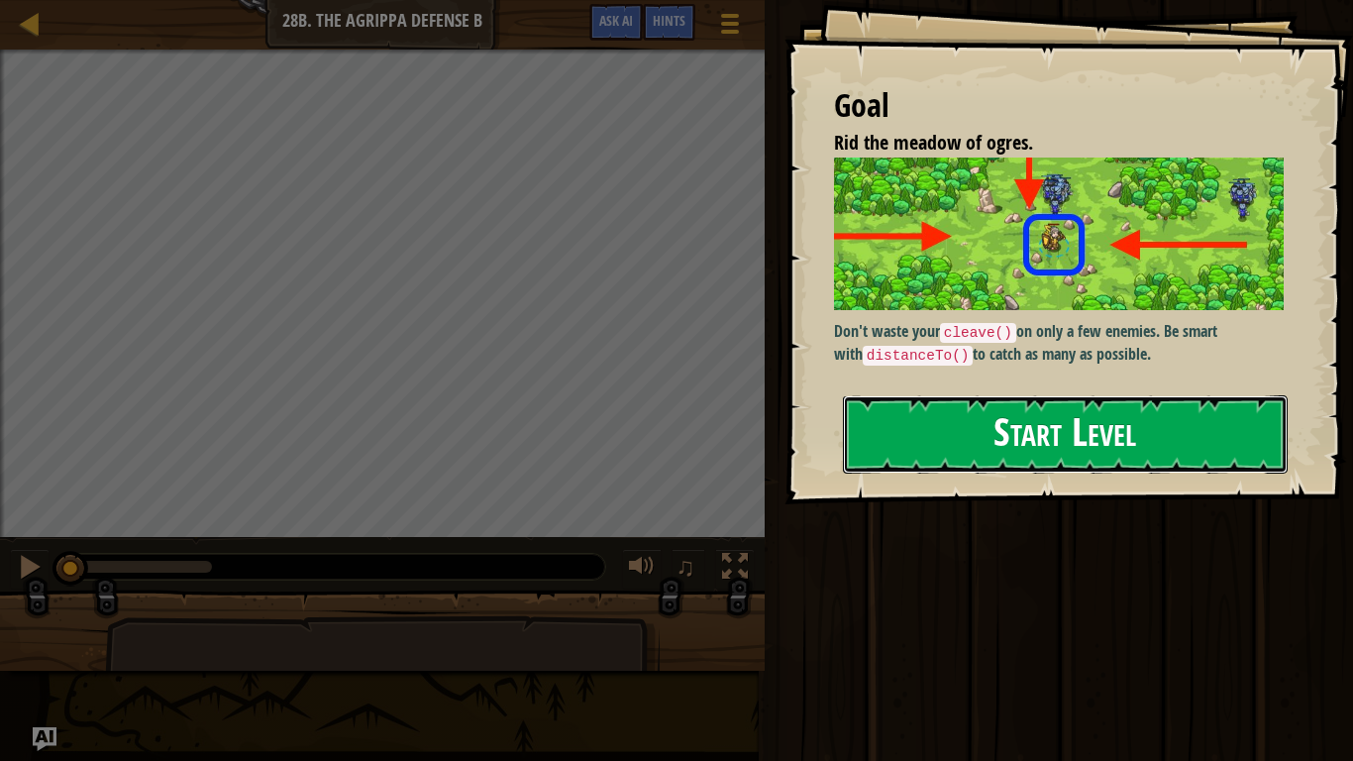
click at [1111, 406] on button "Start Level" at bounding box center [1065, 434] width 445 height 78
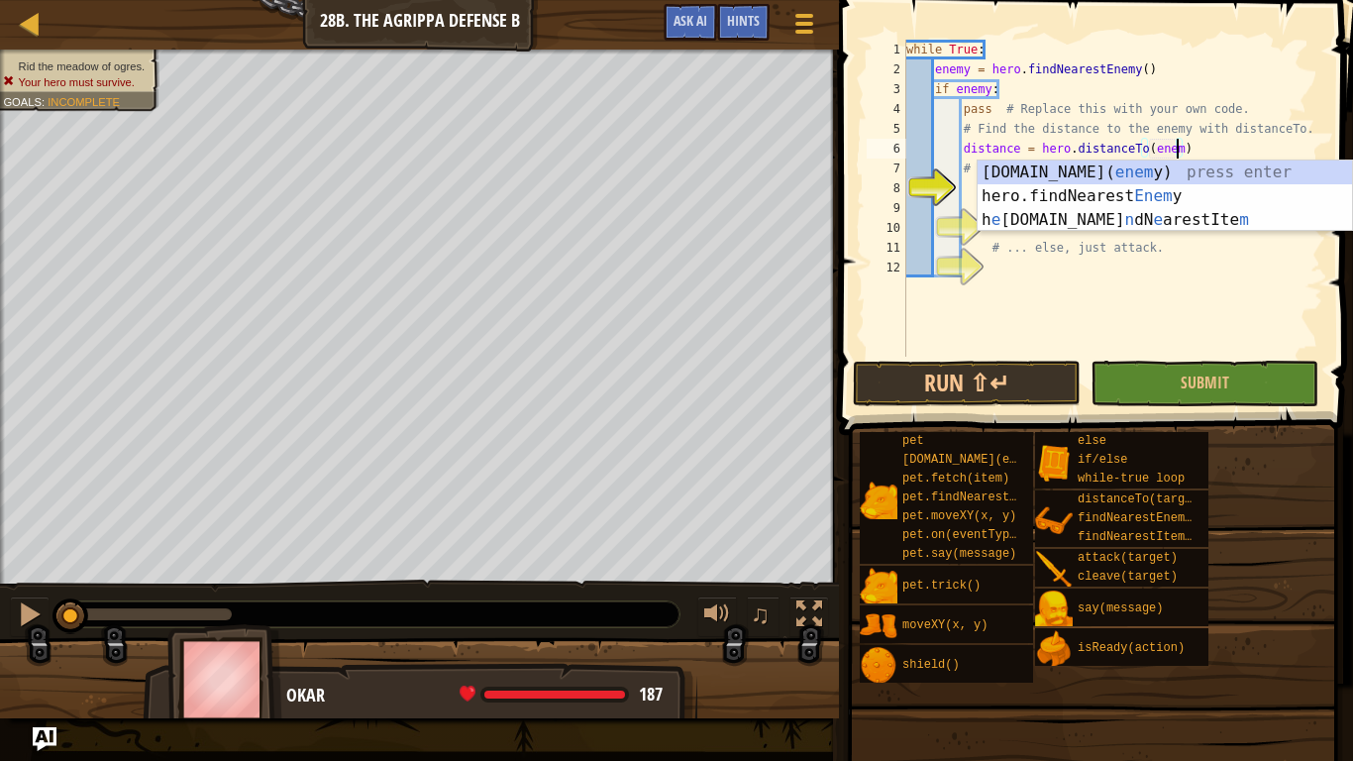
scroll to position [9, 40]
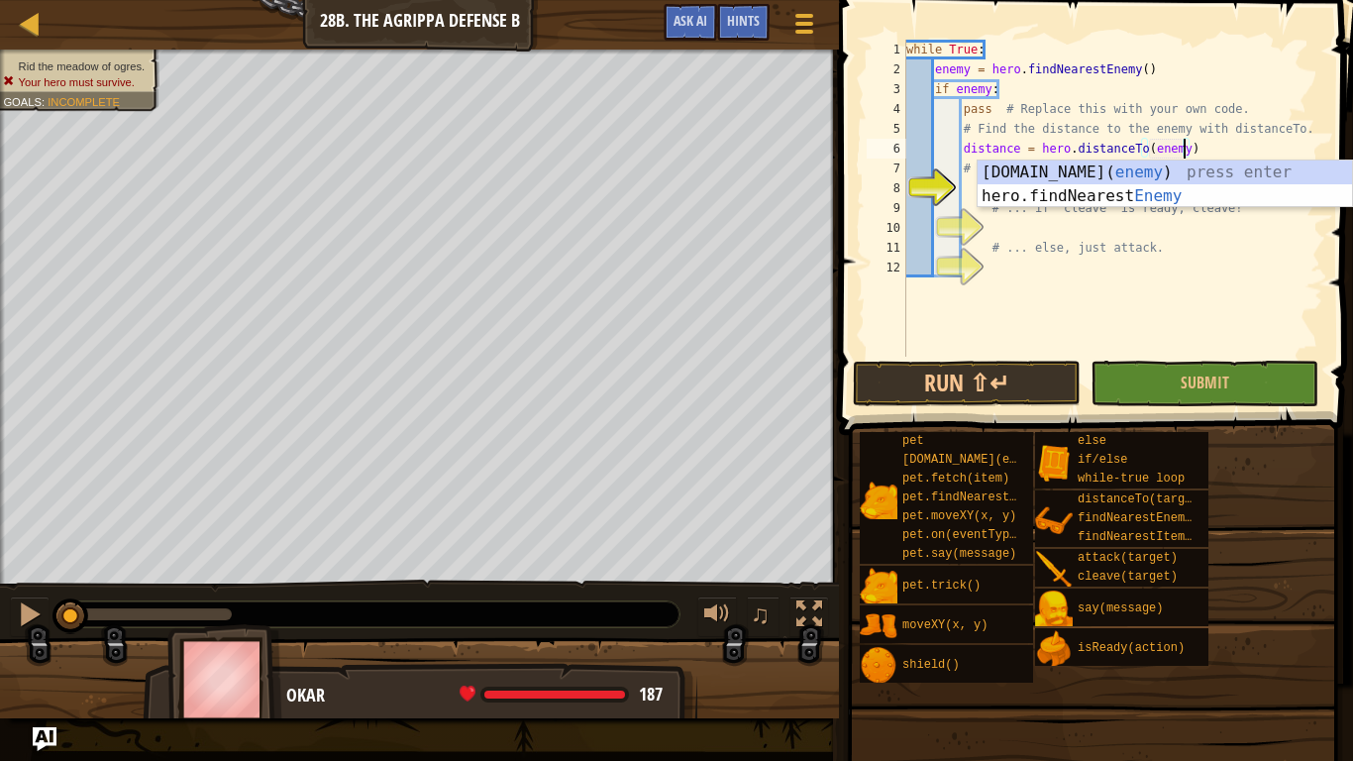
click at [1147, 244] on div "while True : enemy = hero . findNearestEnemy ( ) if enemy : pass # Replace this…" at bounding box center [1112, 218] width 421 height 357
type textarea "# ... else, just attack."
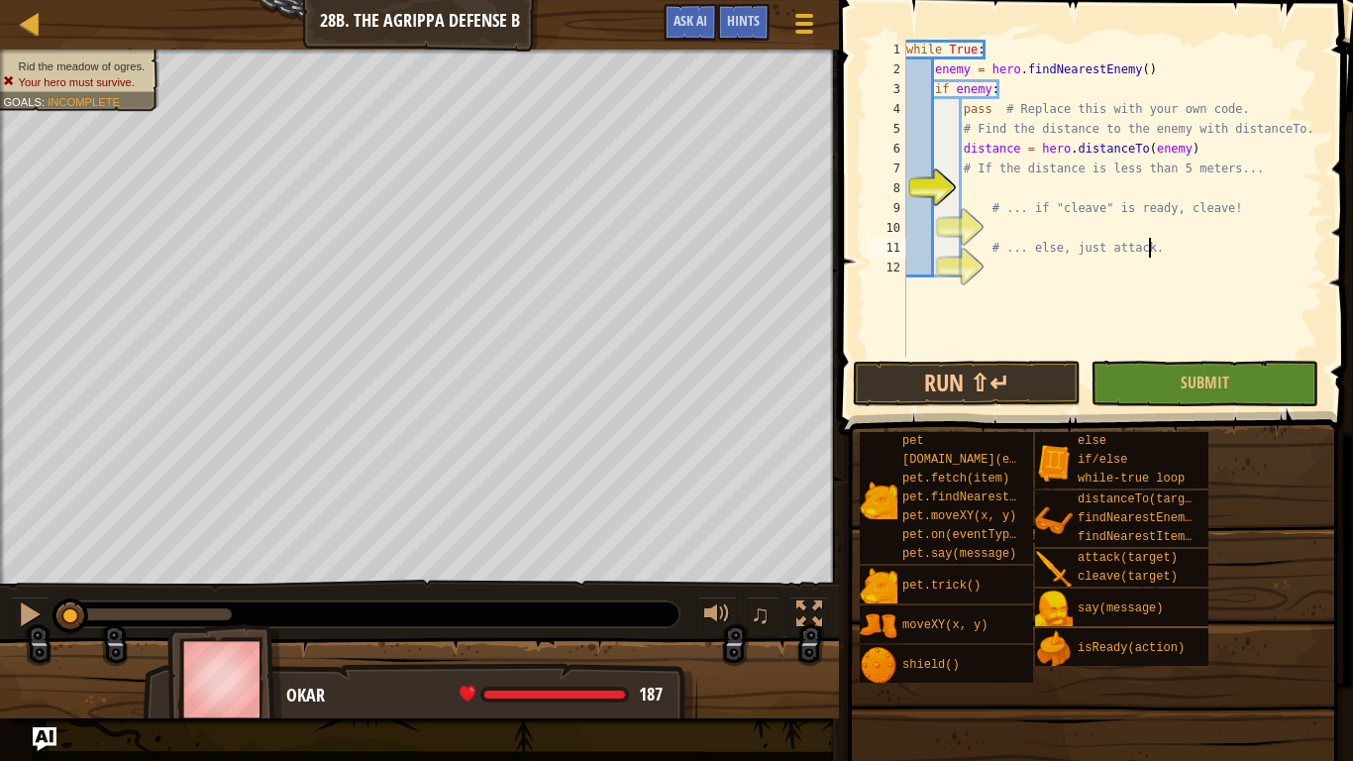
click at [1078, 187] on div "while True : enemy = hero . findNearestEnemy ( ) if enemy : pass # Replace this…" at bounding box center [1112, 218] width 421 height 357
type textarea "if distance < 5:"
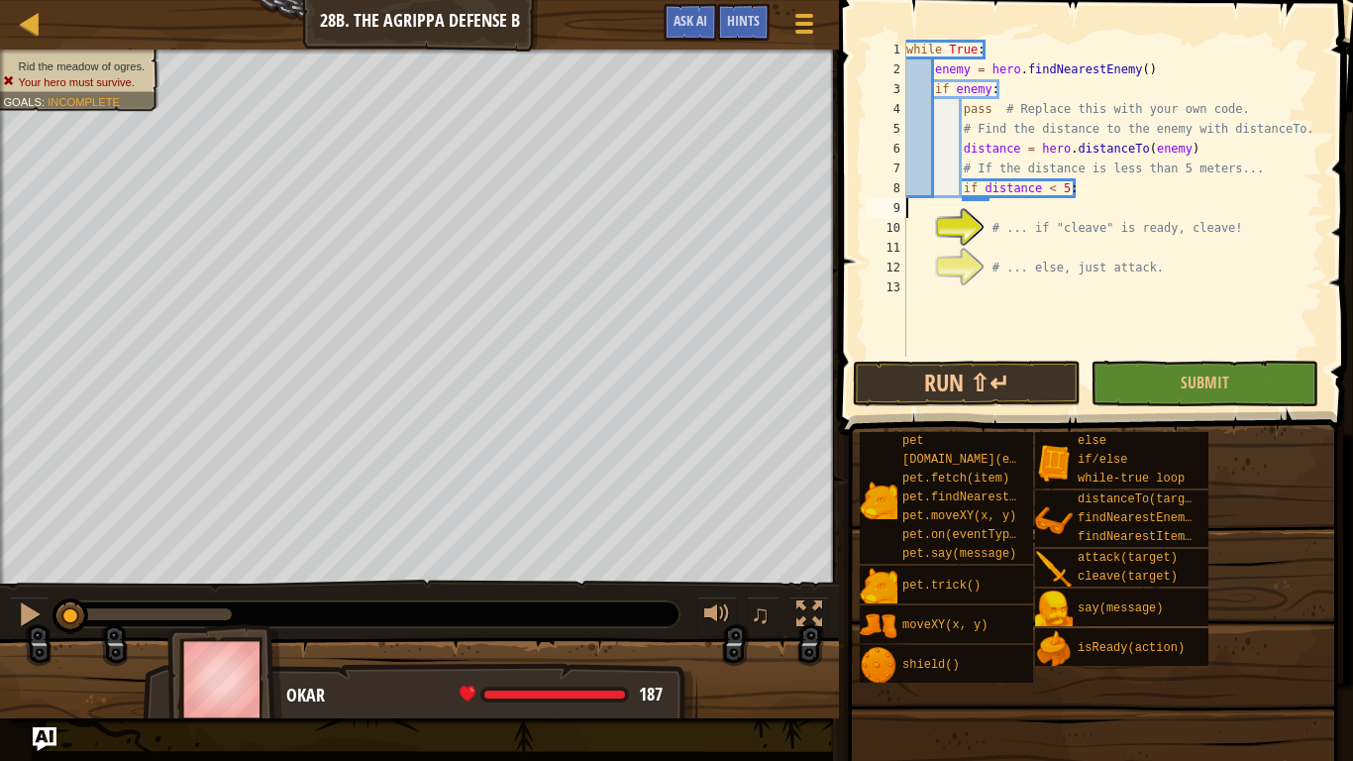
scroll to position [9, 0]
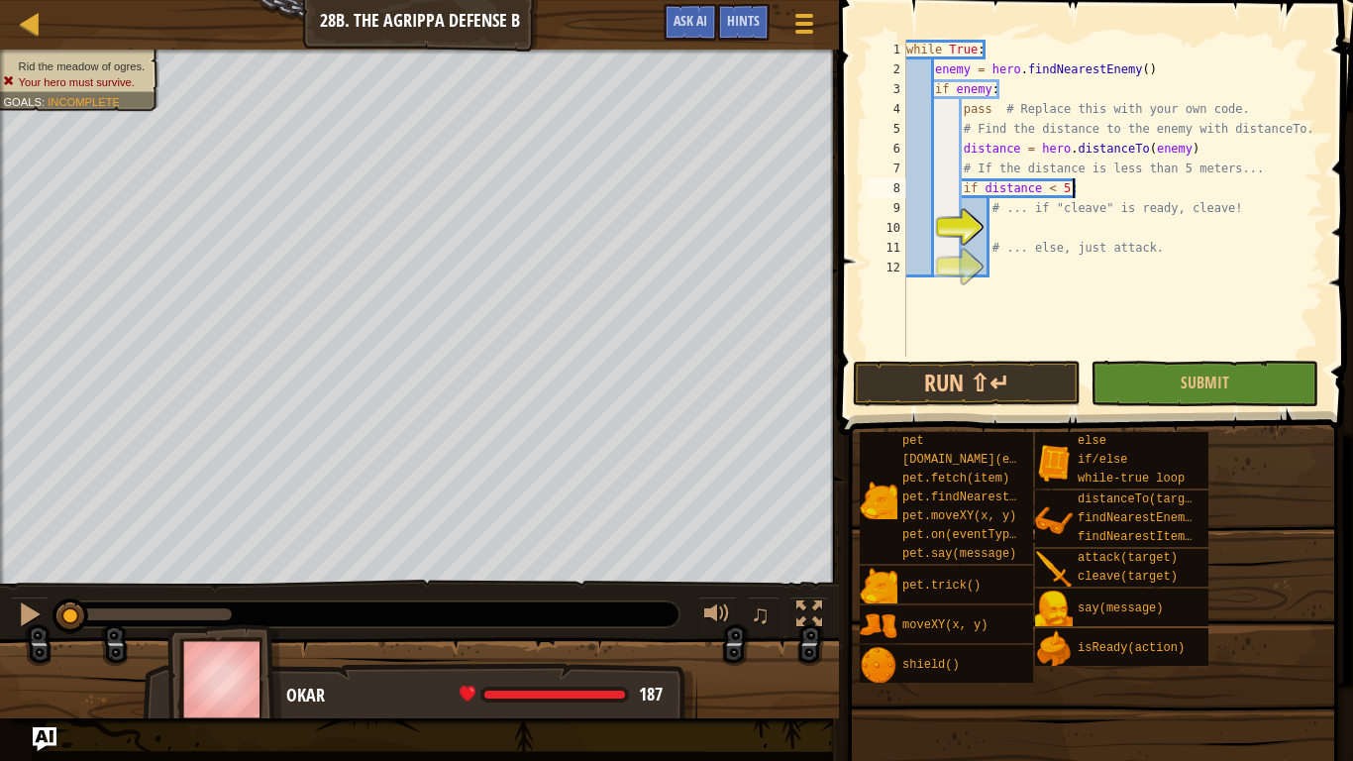
type textarea "# ... if "cleave" is ready, cleave!"
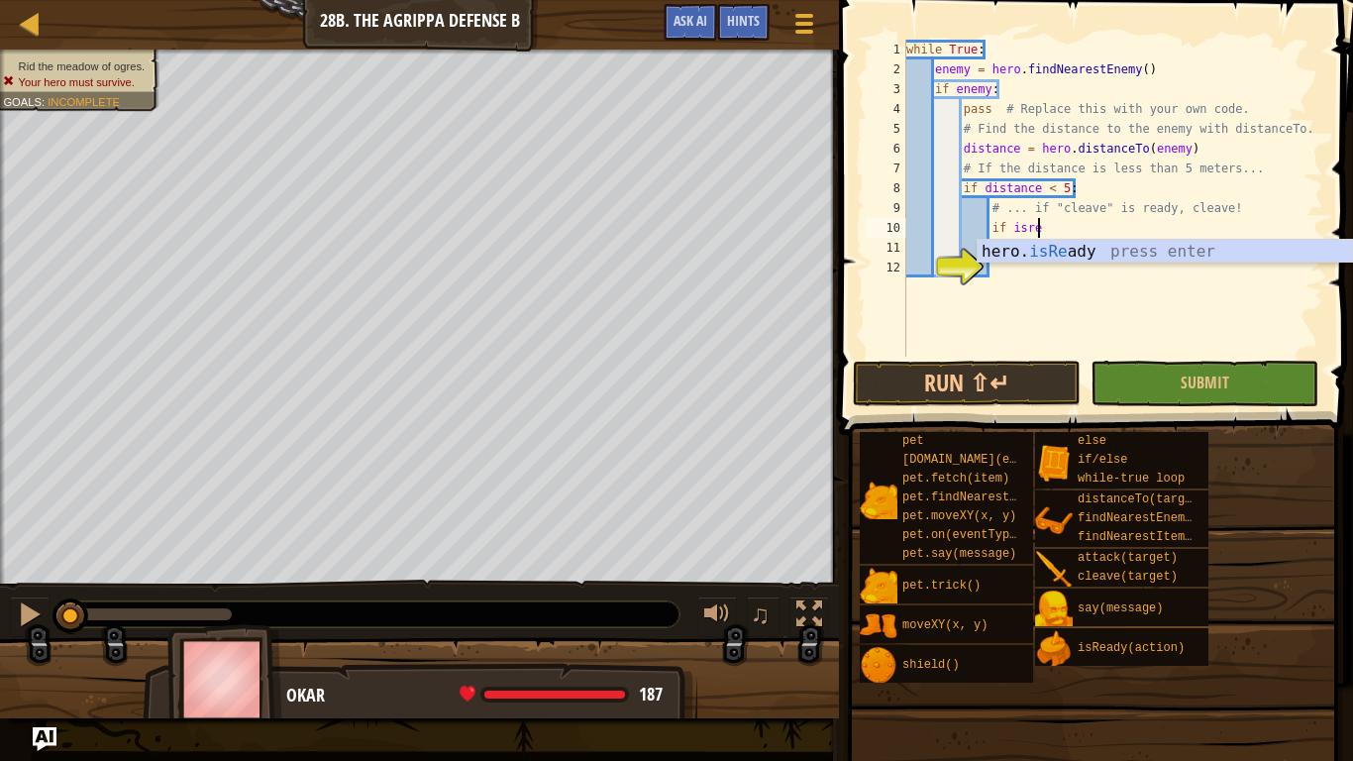
type textarea "if hero.isReady("cleave")"
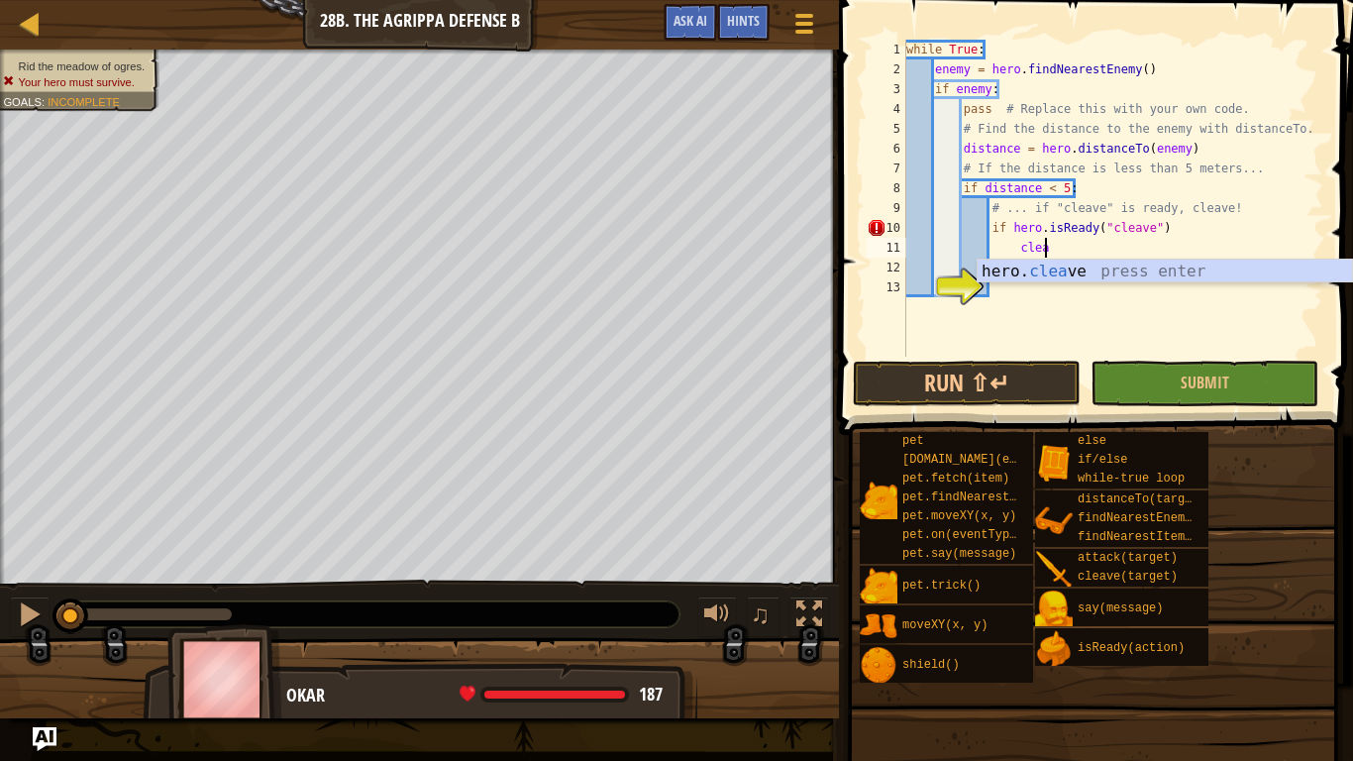
scroll to position [9, 19]
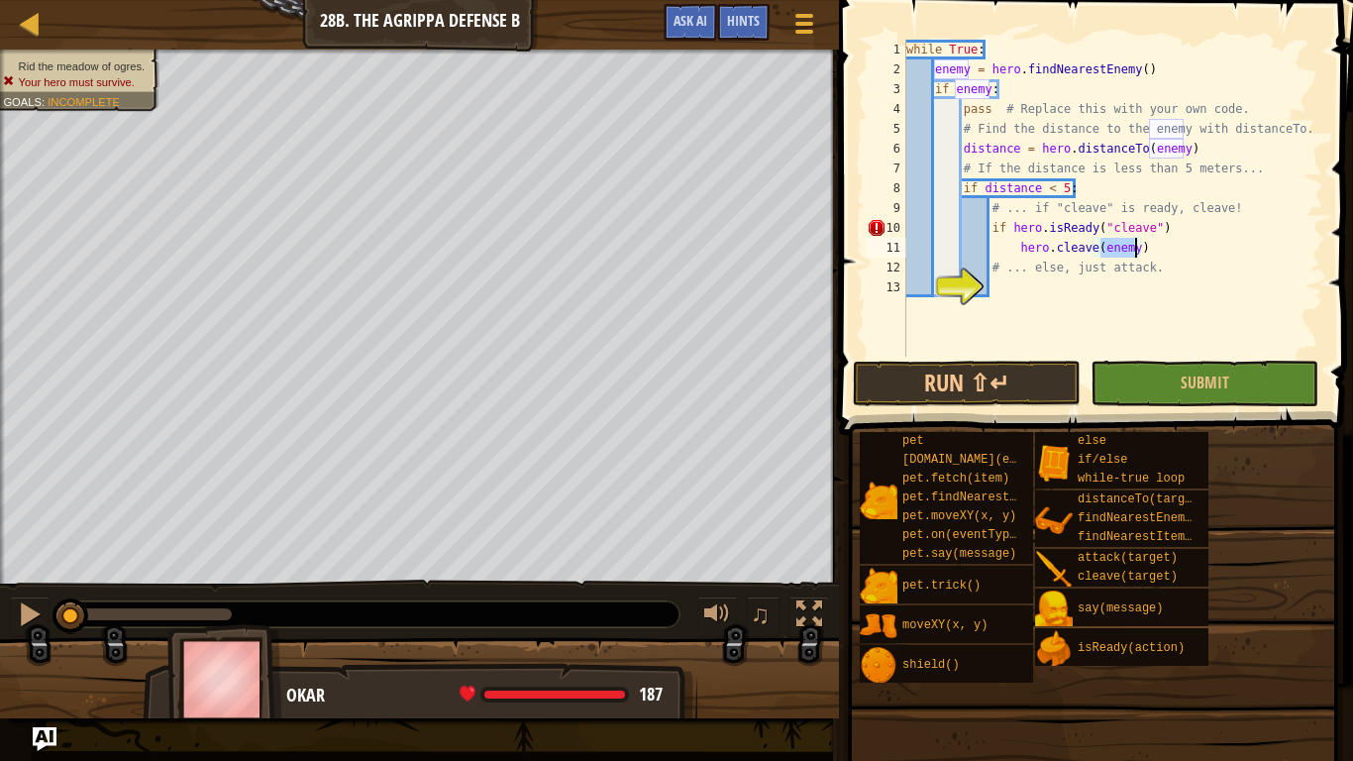
type textarea "# ... else, just attack."
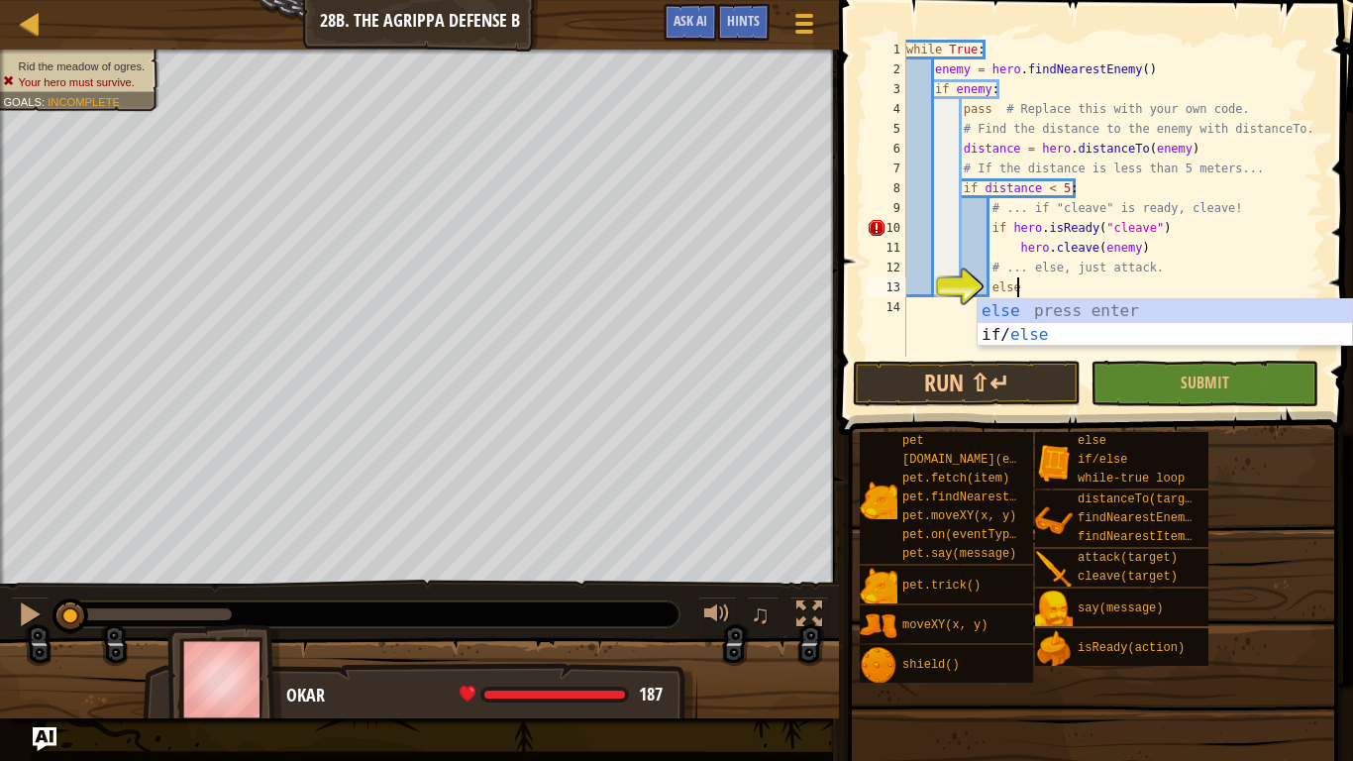
type textarea "else:"
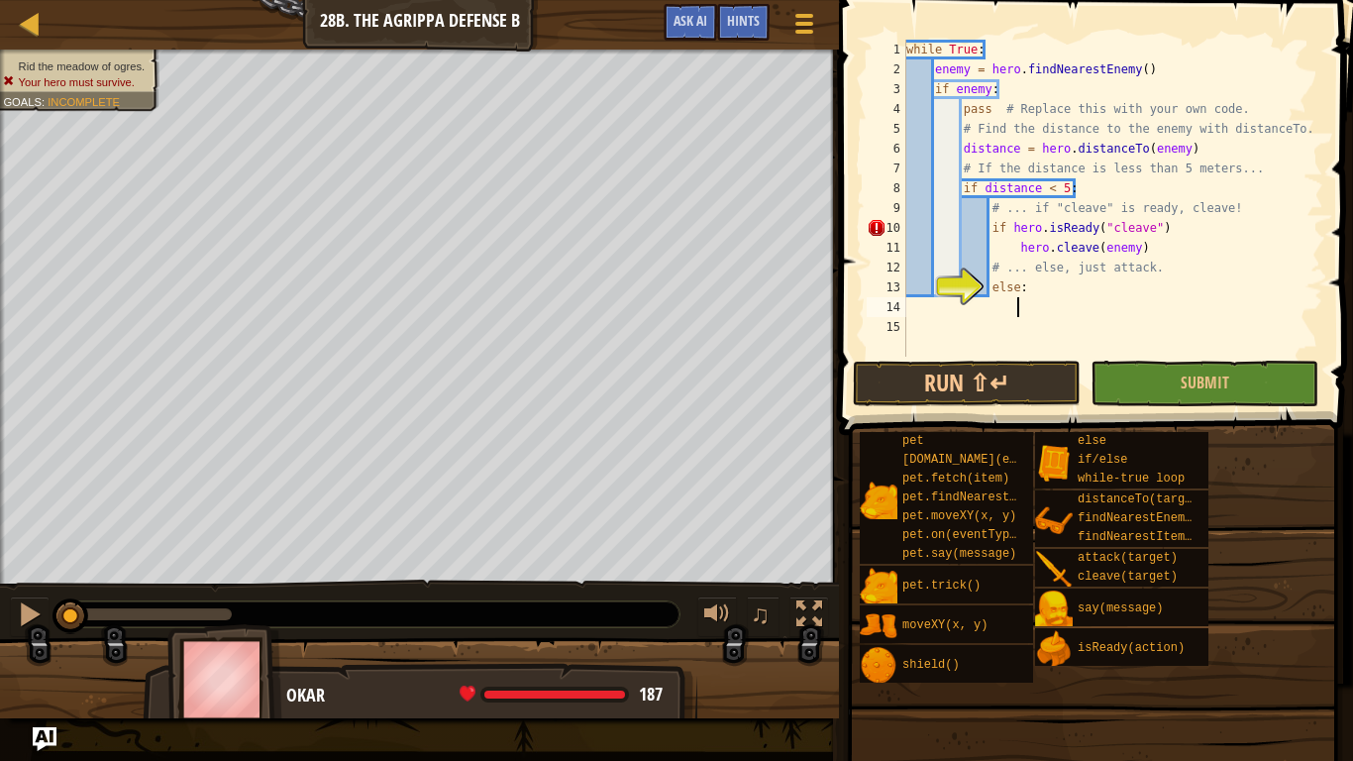
type textarea "j"
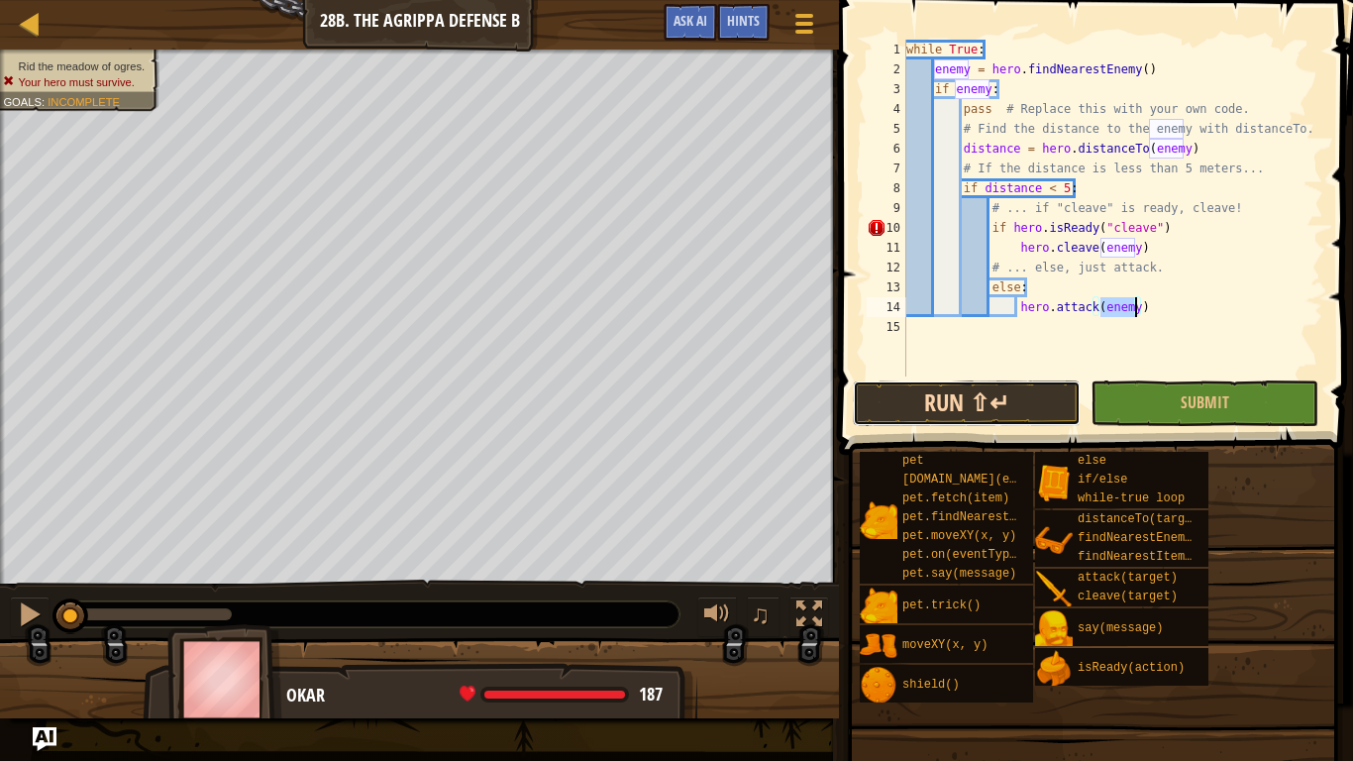
click at [1012, 406] on button "Run ⇧↵" at bounding box center [967, 403] width 228 height 46
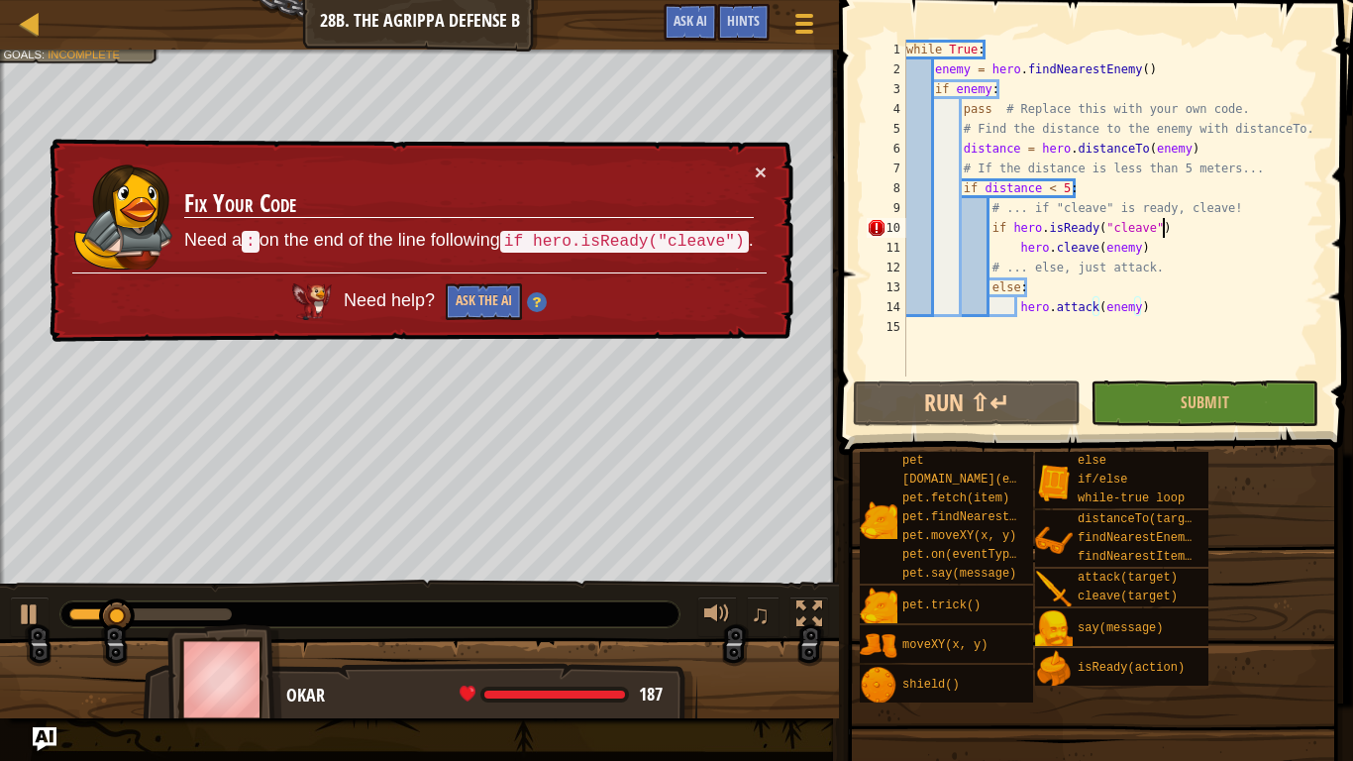
click at [1185, 223] on div "while True : enemy = hero . findNearestEnemy ( ) if enemy : pass # Replace this…" at bounding box center [1112, 228] width 421 height 376
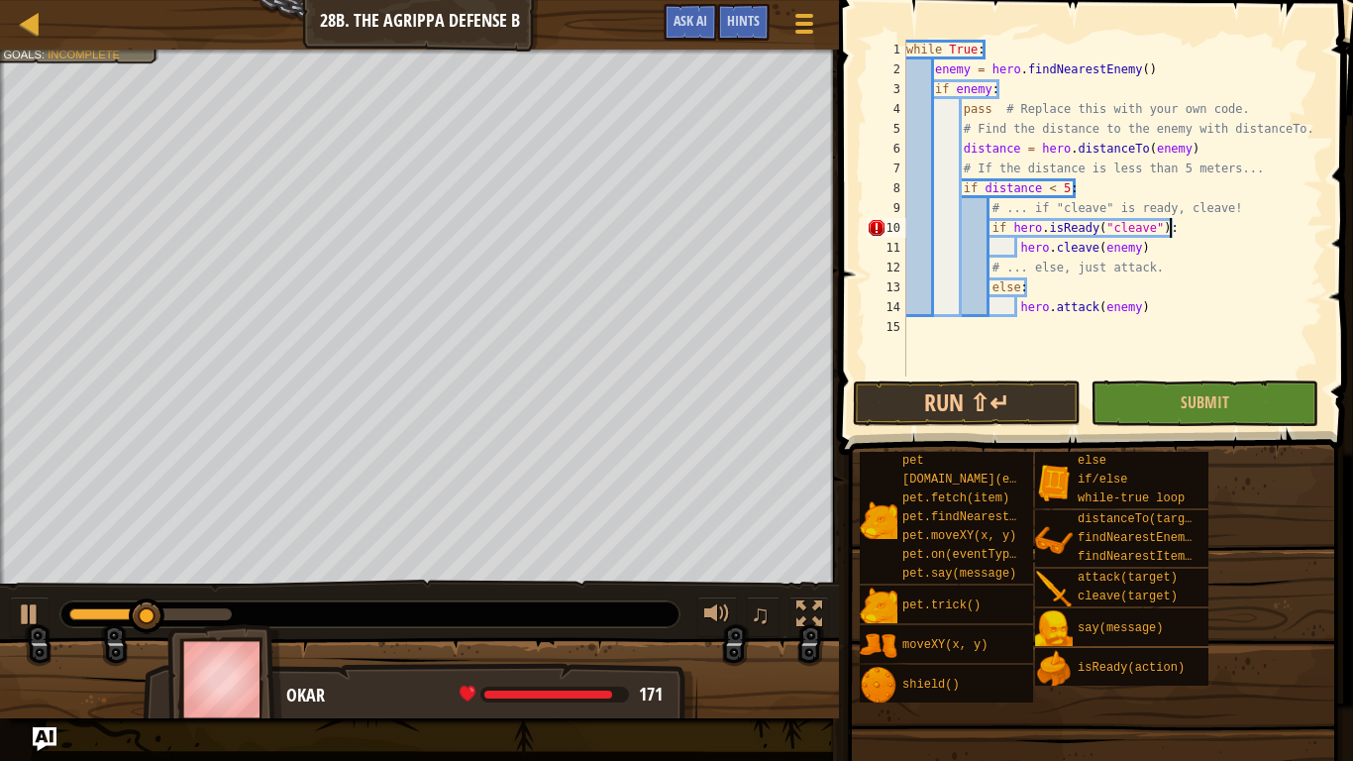
scroll to position [9, 37]
type textarea "if hero.isReady("cleave"):"
click at [998, 392] on button "Run ⇧↵" at bounding box center [967, 403] width 228 height 46
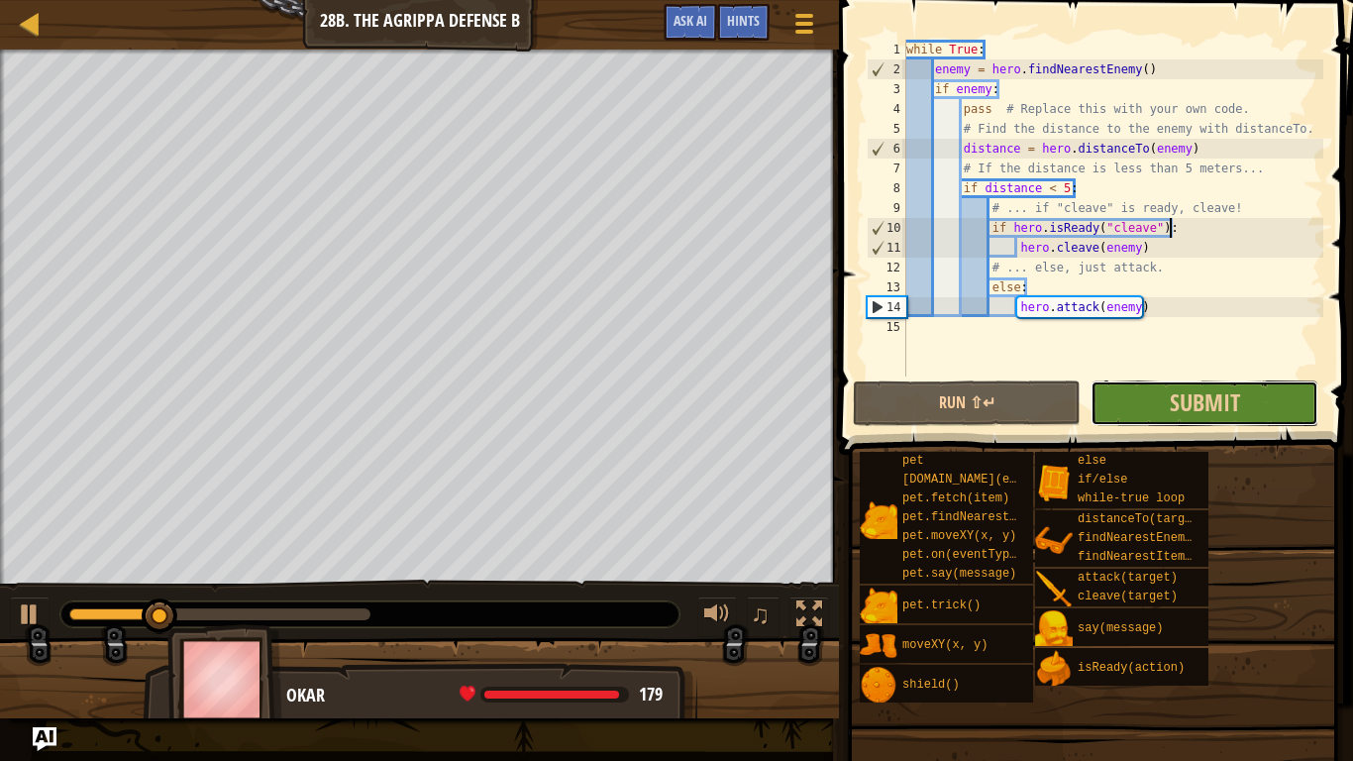
click at [1132, 397] on button "Submit" at bounding box center [1205, 403] width 228 height 46
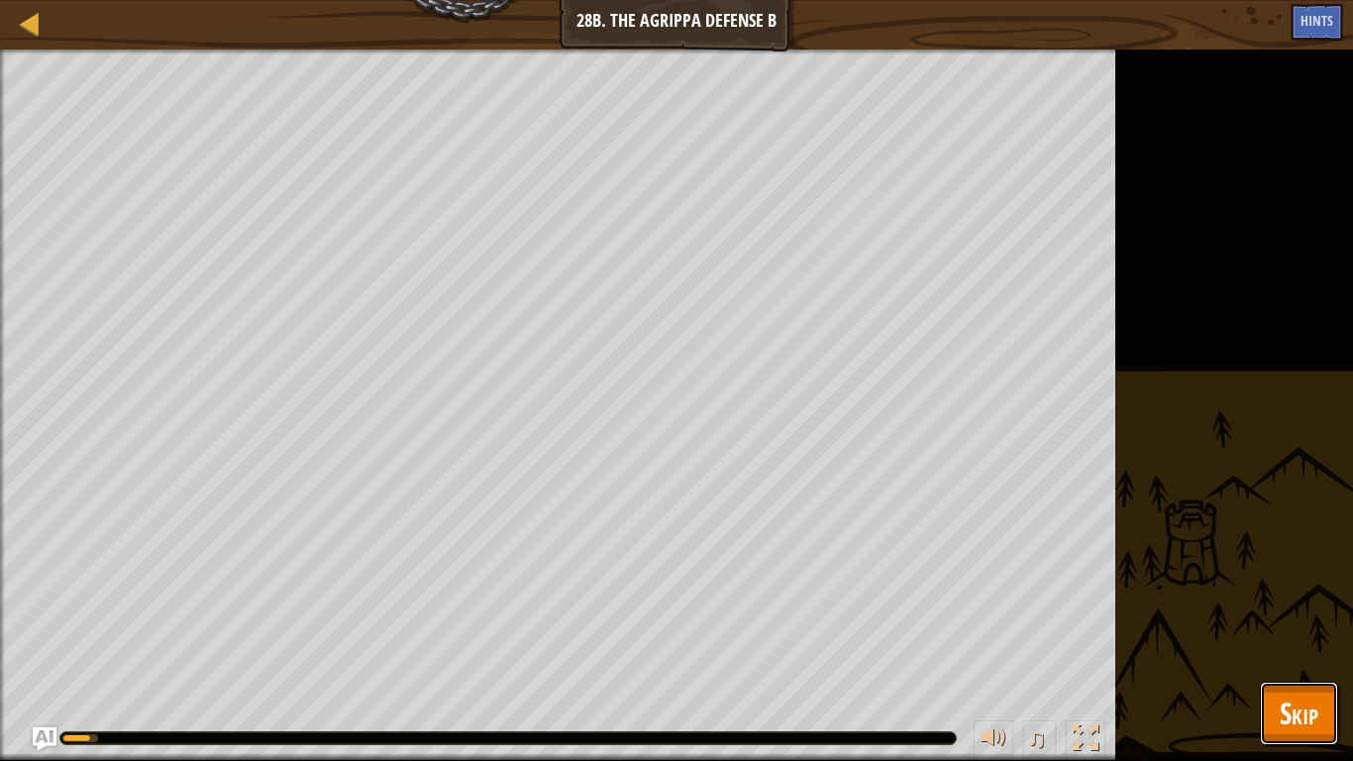
click at [1314, 592] on span "Skip" at bounding box center [1299, 712] width 39 height 41
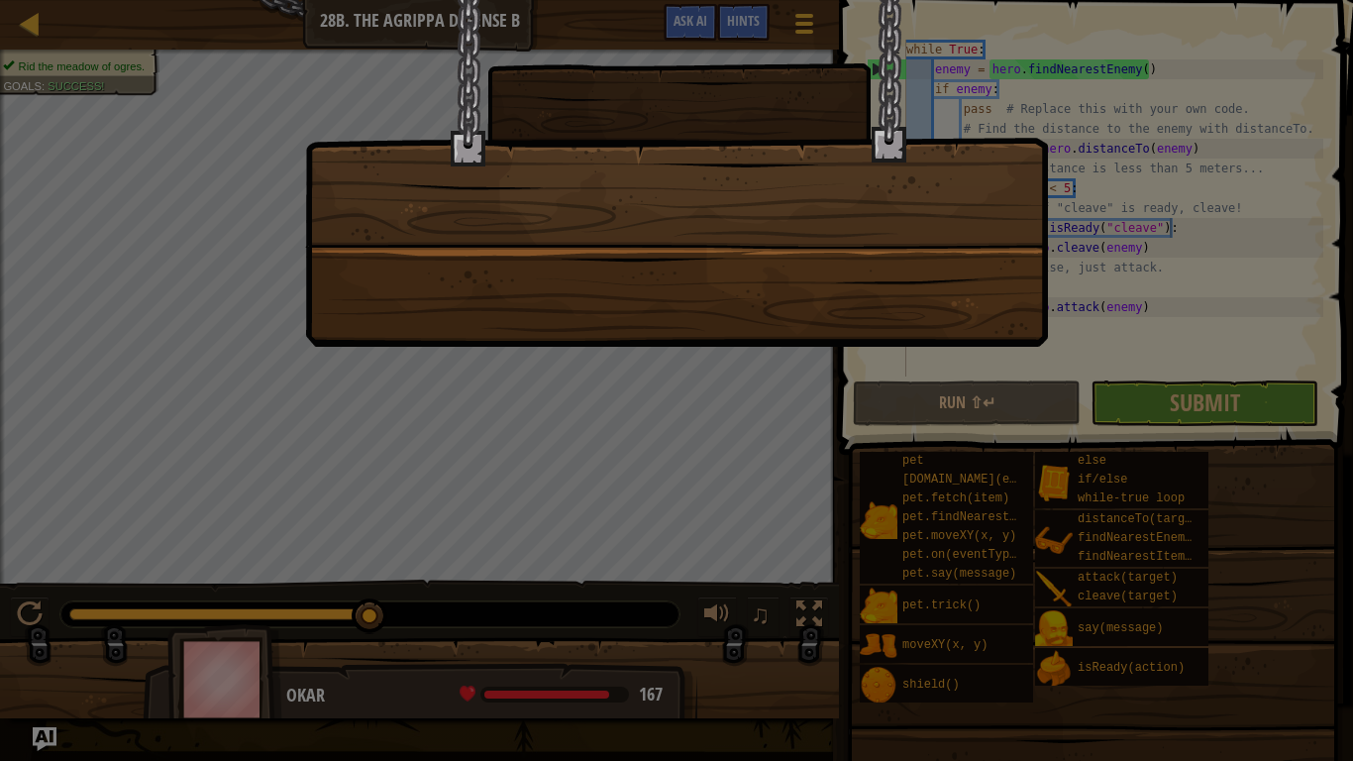
click at [133, 592] on div at bounding box center [676, 380] width 1353 height 761
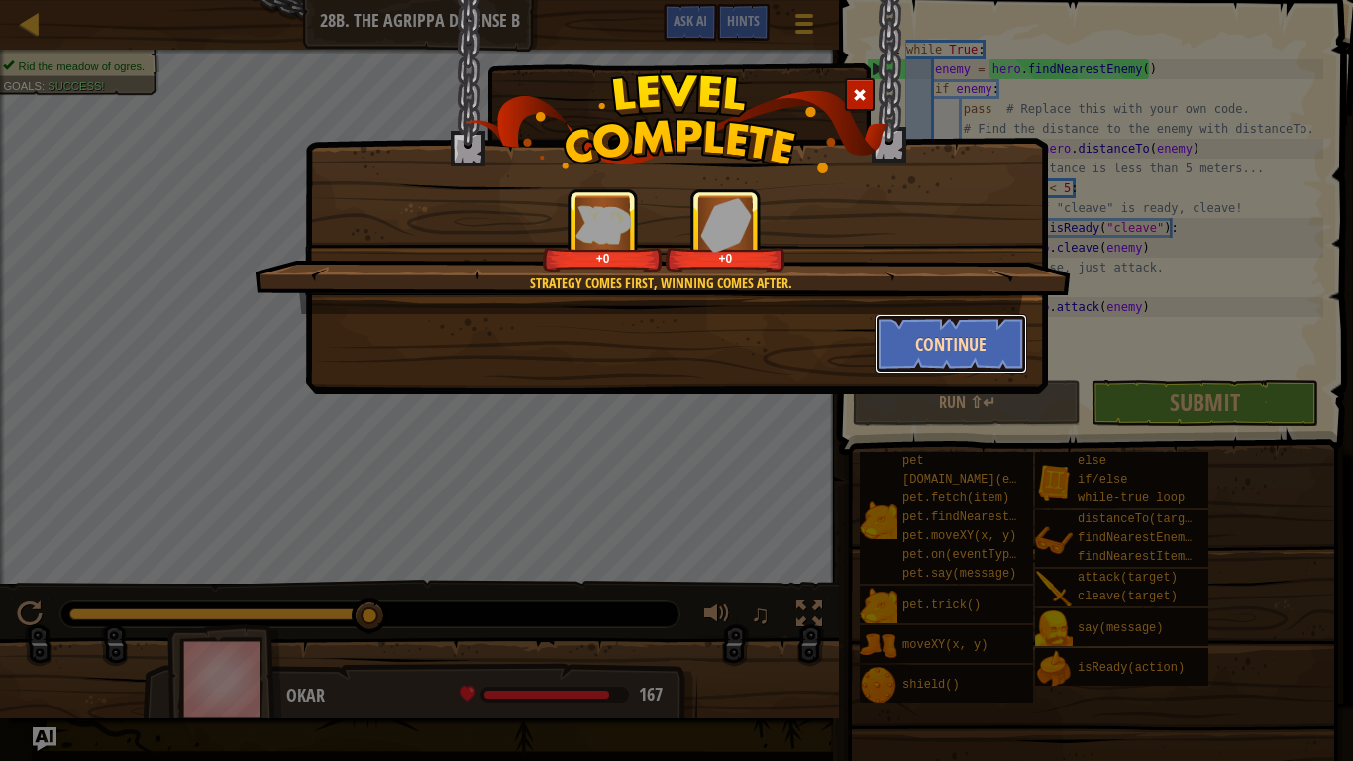
click at [981, 345] on button "Continue" at bounding box center [952, 343] width 154 height 59
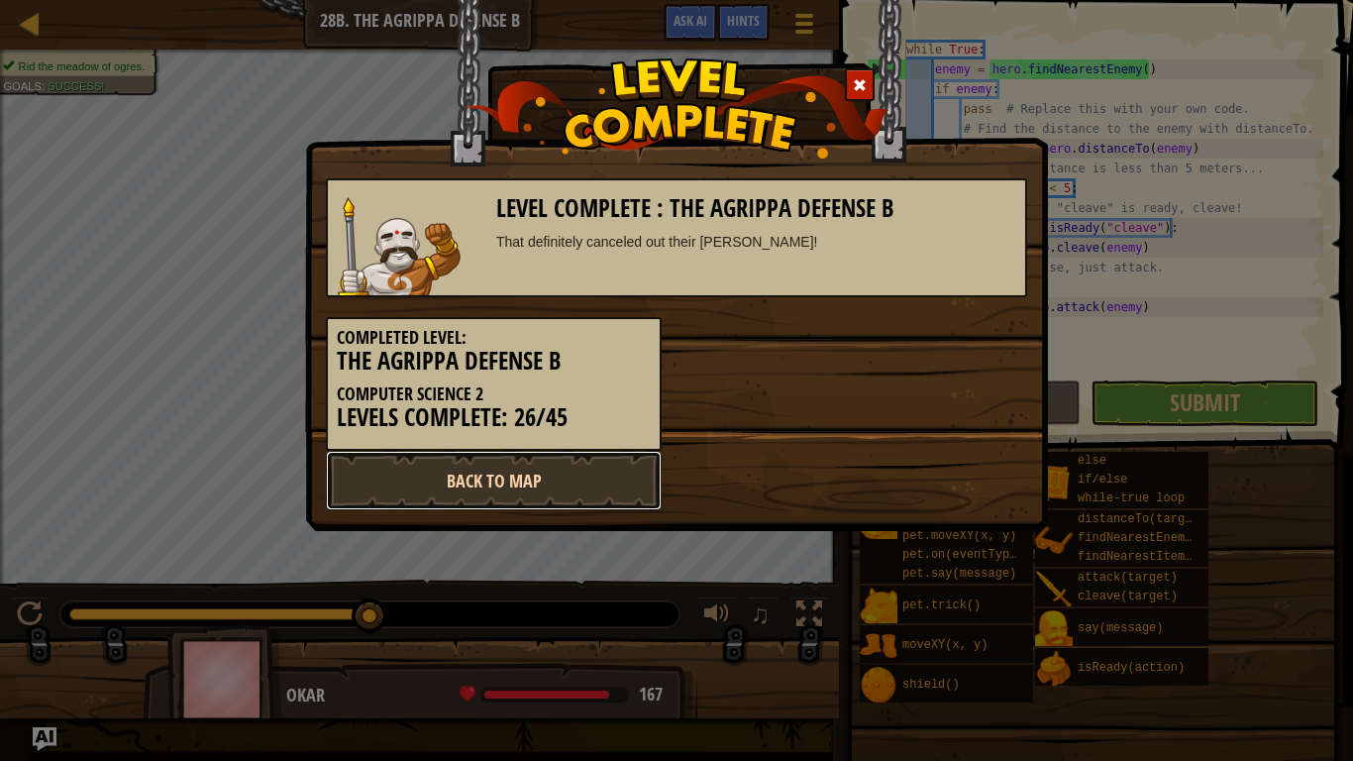
click at [518, 505] on link "Back to Map" at bounding box center [494, 480] width 336 height 59
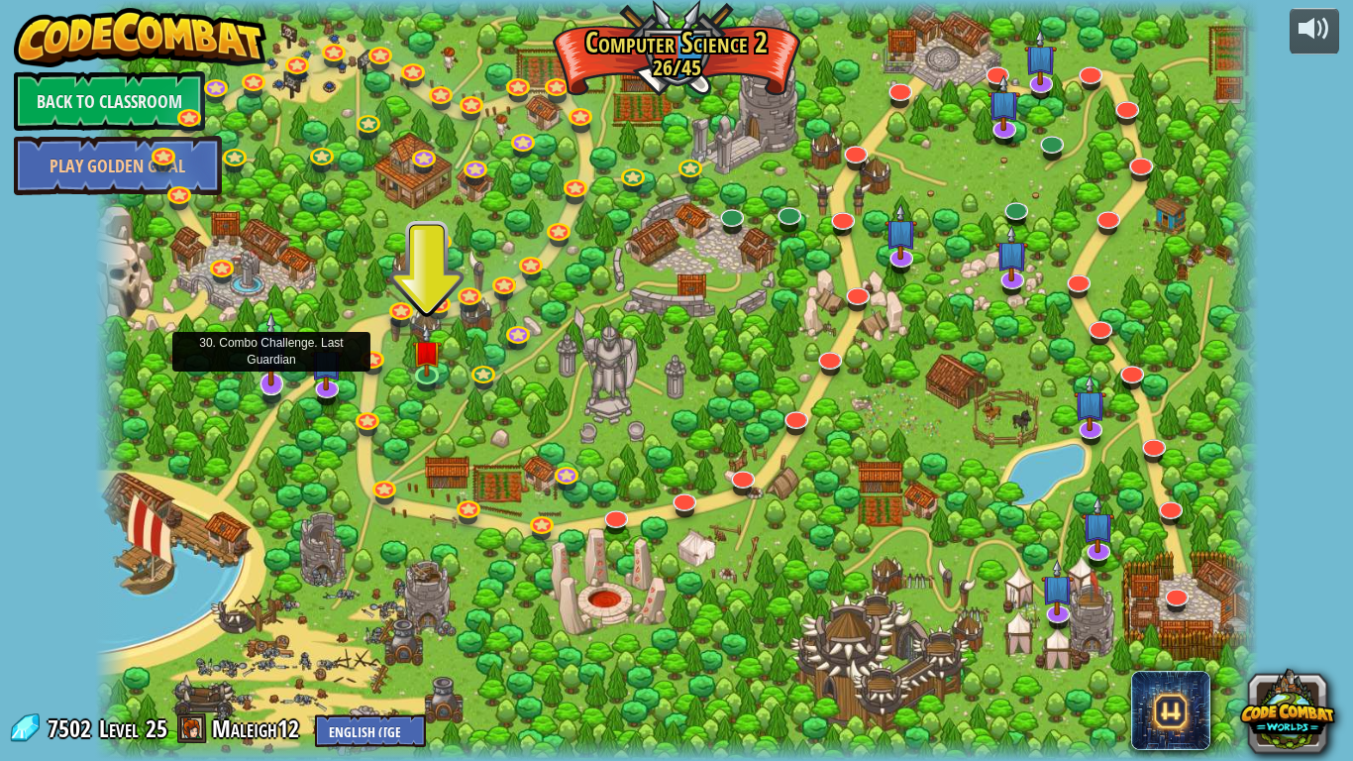
click at [255, 385] on img at bounding box center [271, 348] width 33 height 75
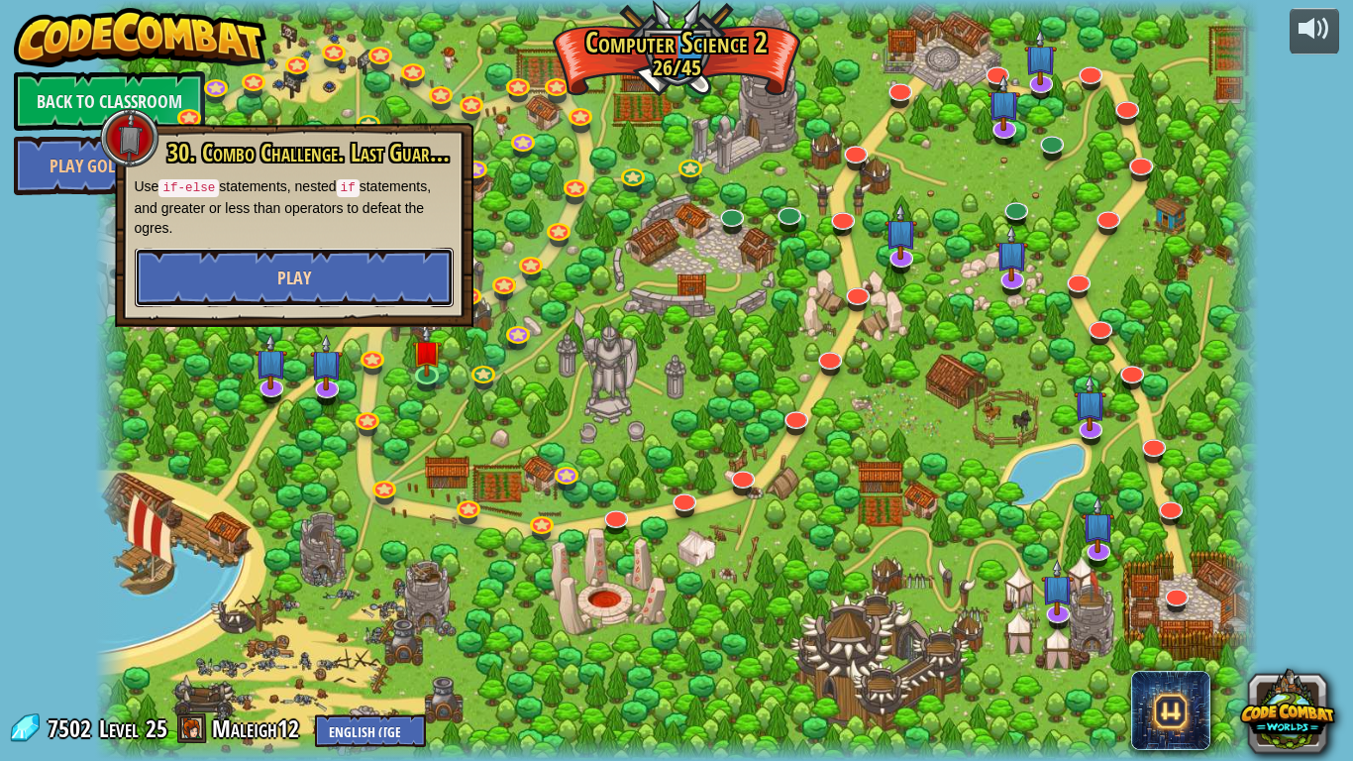
click at [336, 294] on button "Play" at bounding box center [294, 277] width 319 height 59
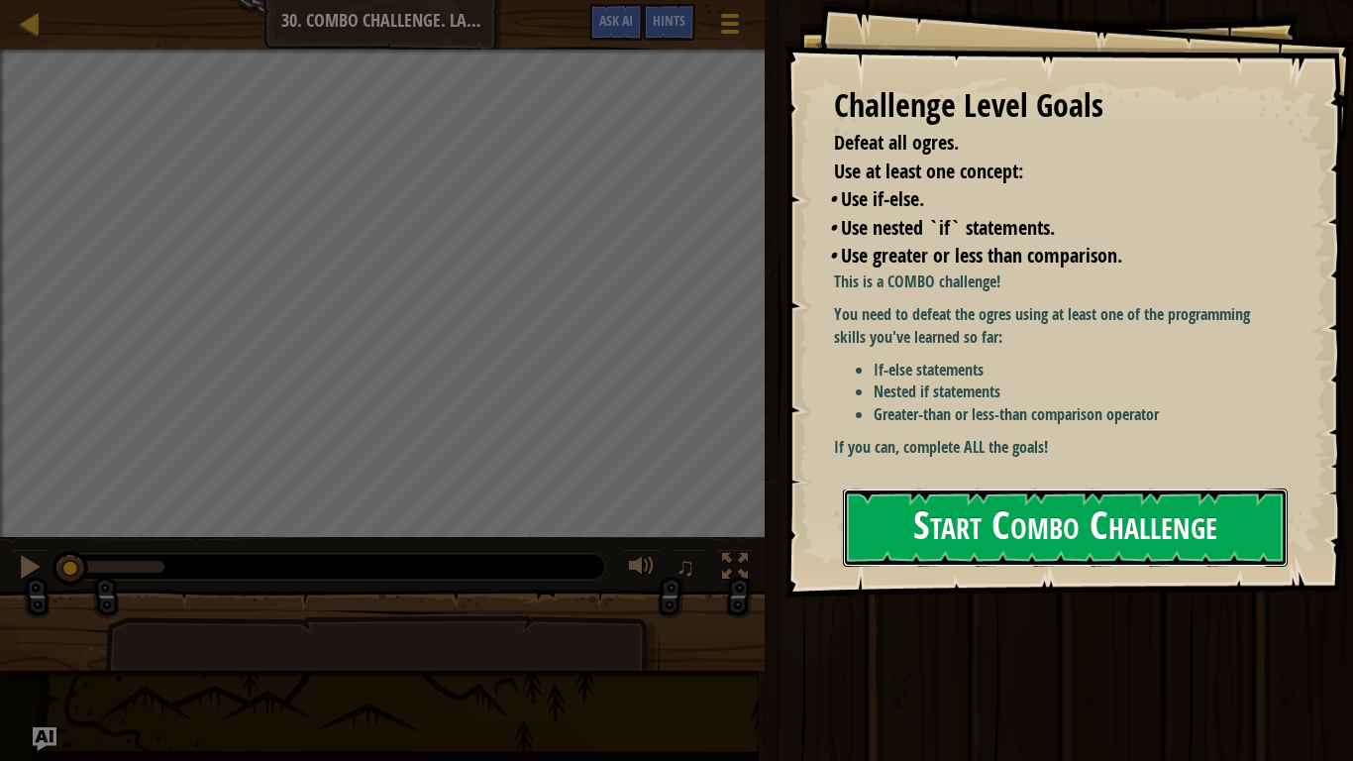
click at [1053, 527] on button "Start Combo Challenge" at bounding box center [1065, 527] width 445 height 78
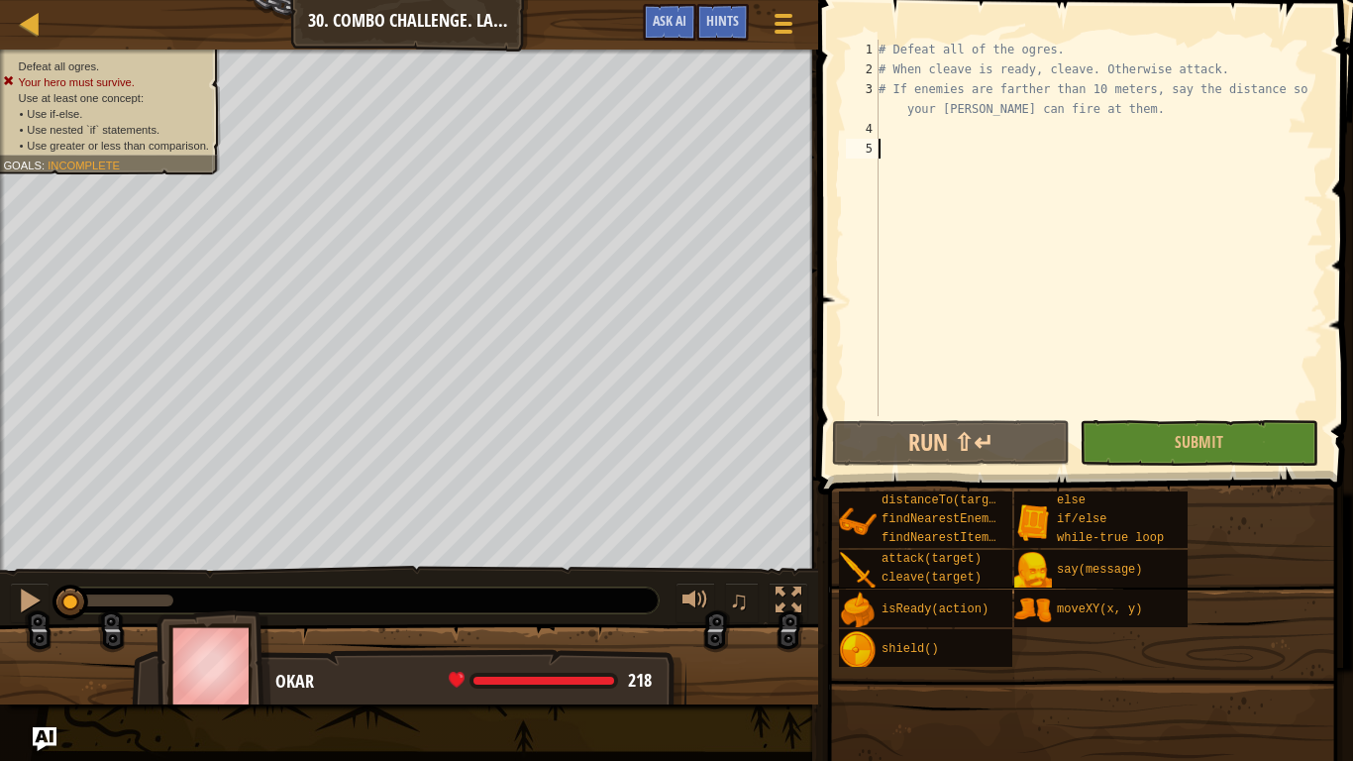
type textarea "while"
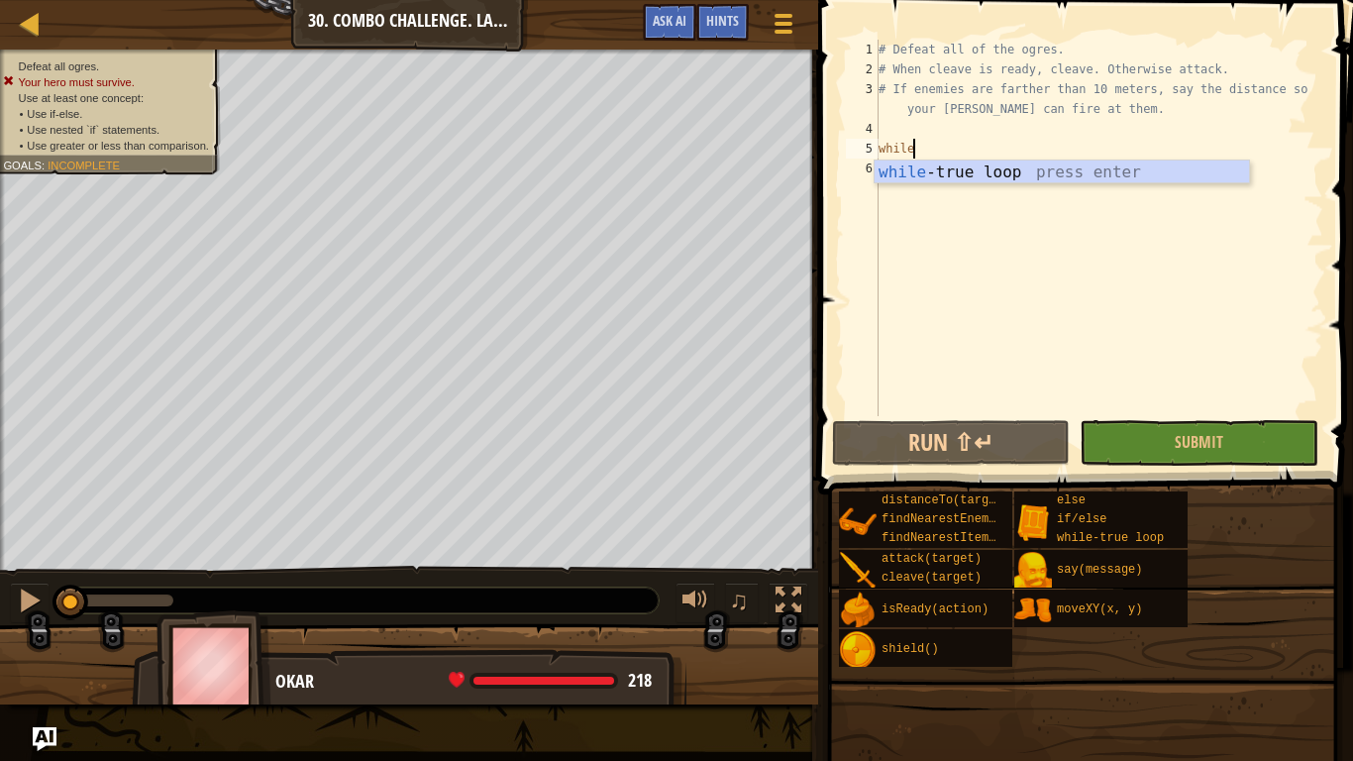
scroll to position [9, 3]
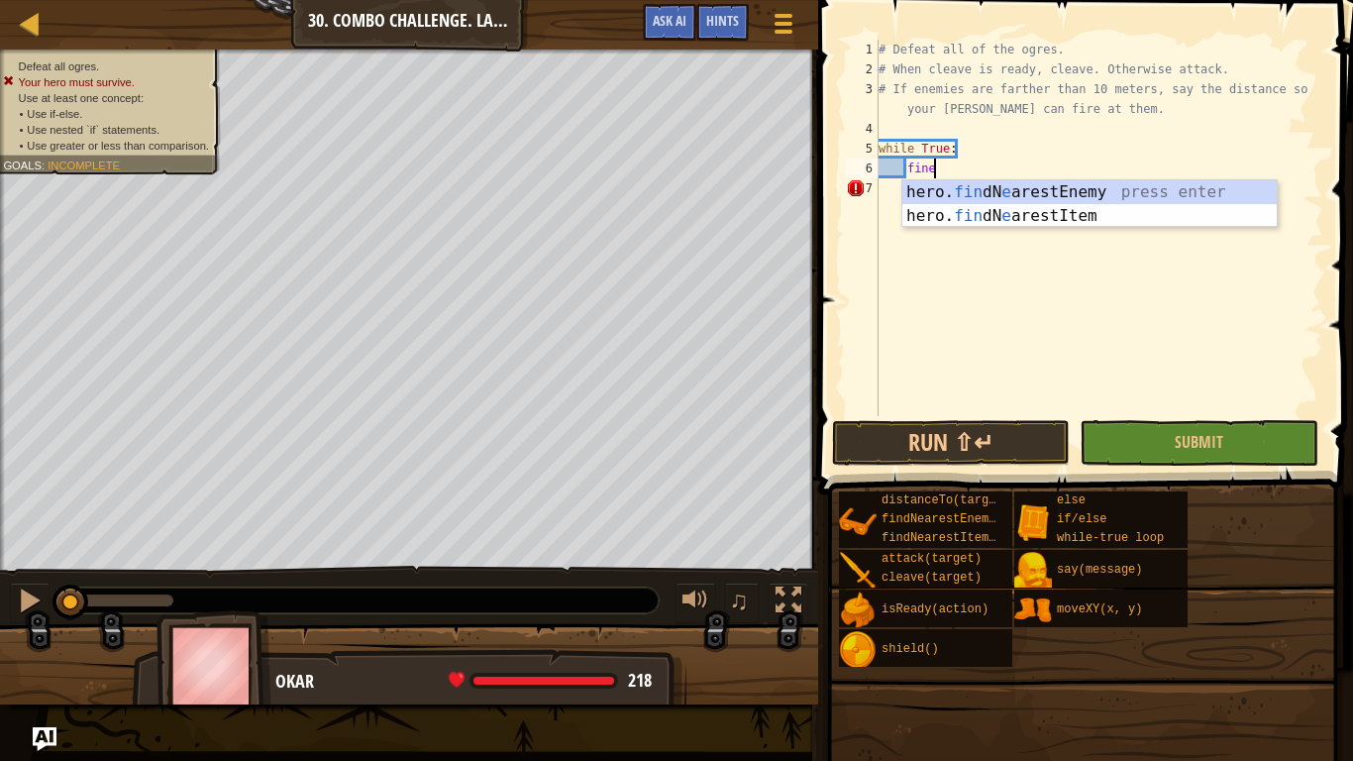
type textarea "finen"
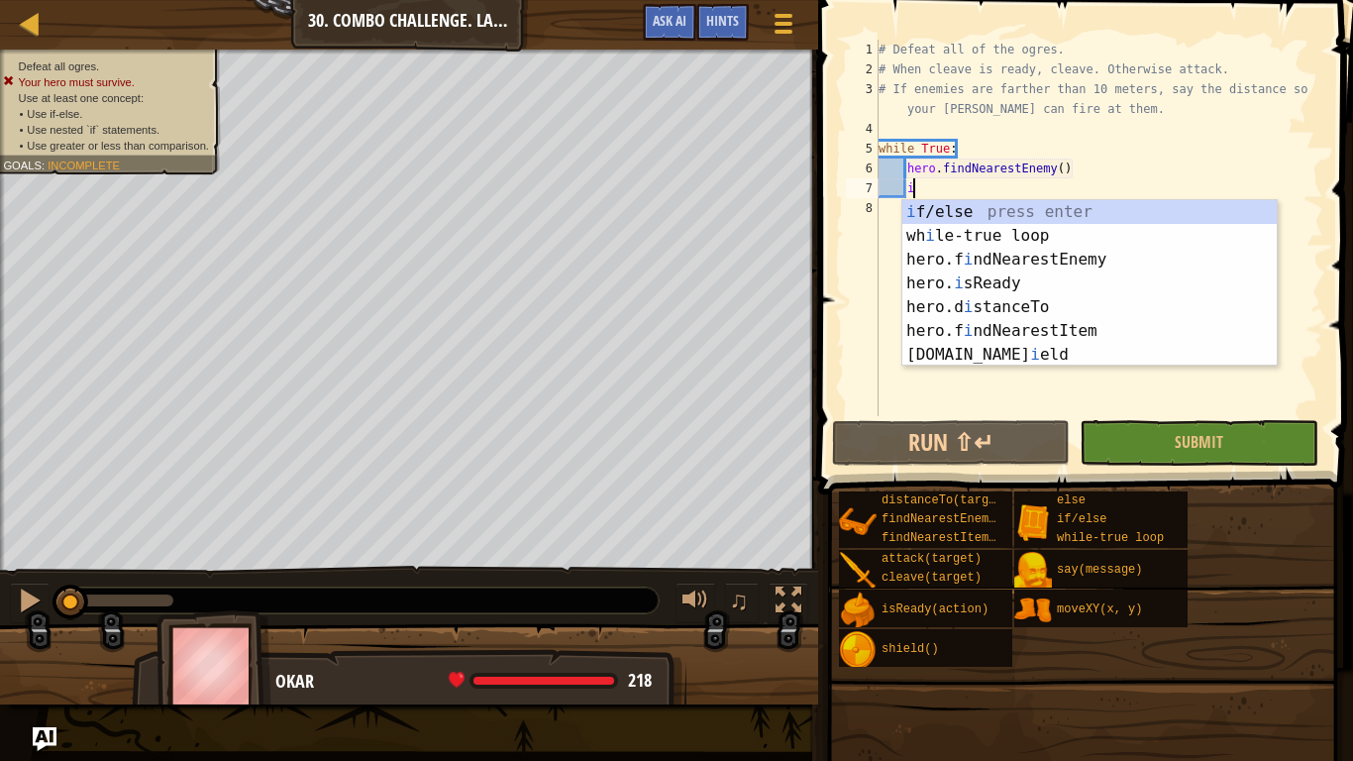
scroll to position [9, 5]
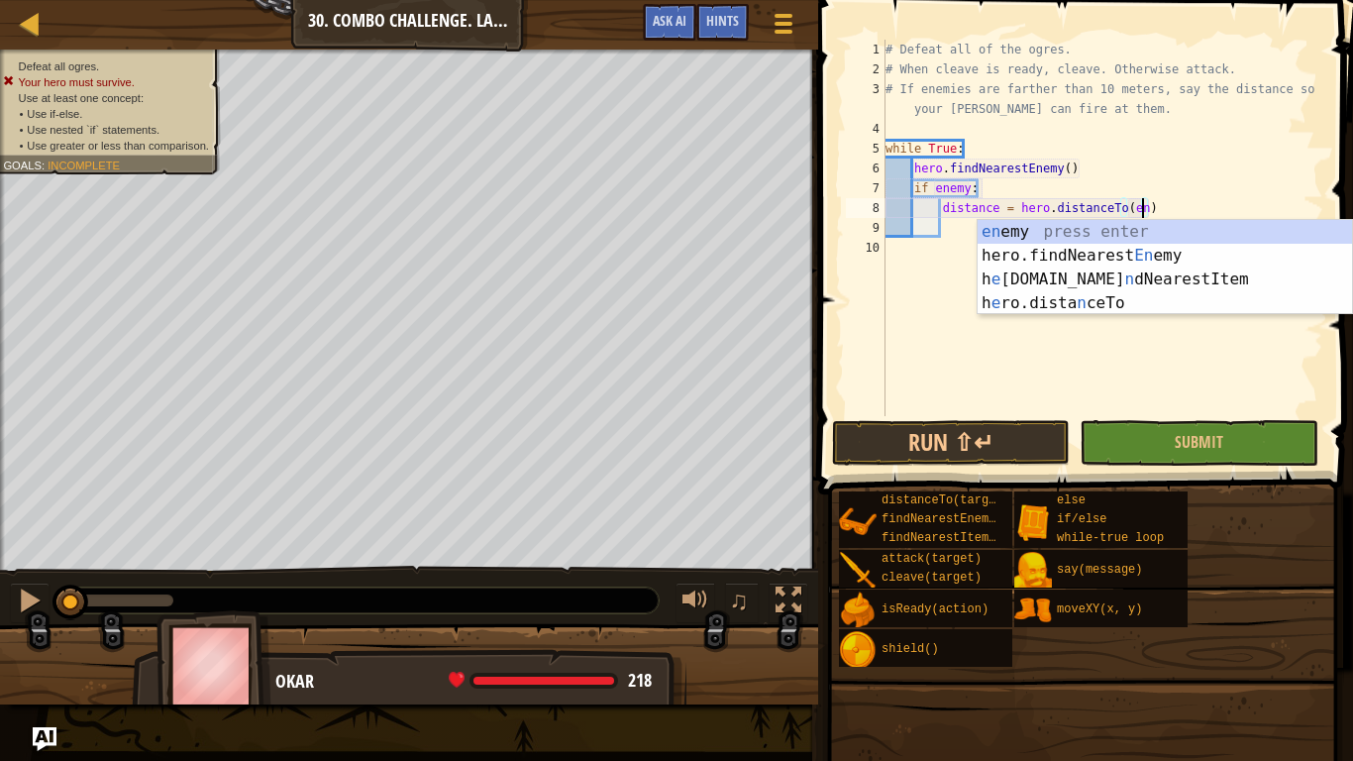
type textarea "distance = hero.distanceTo(enemy)"
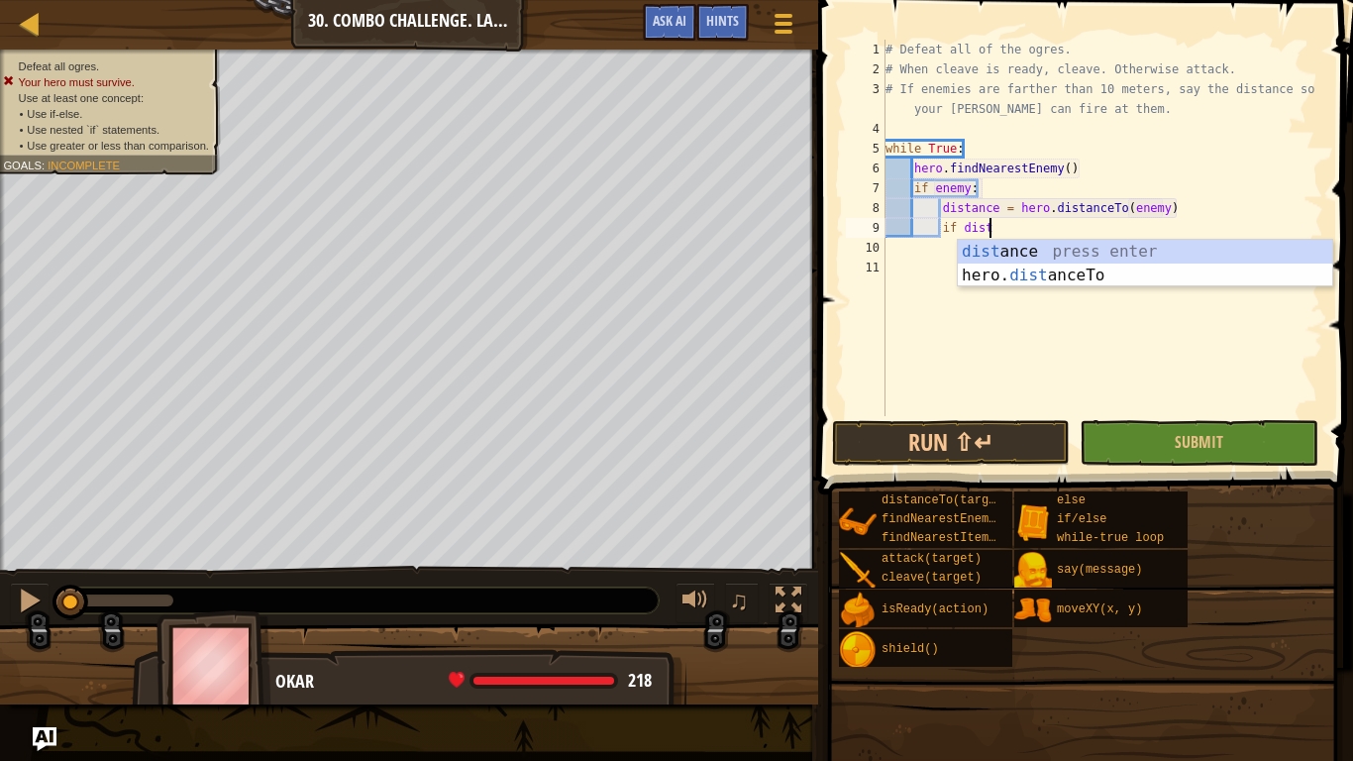
scroll to position [9, 16]
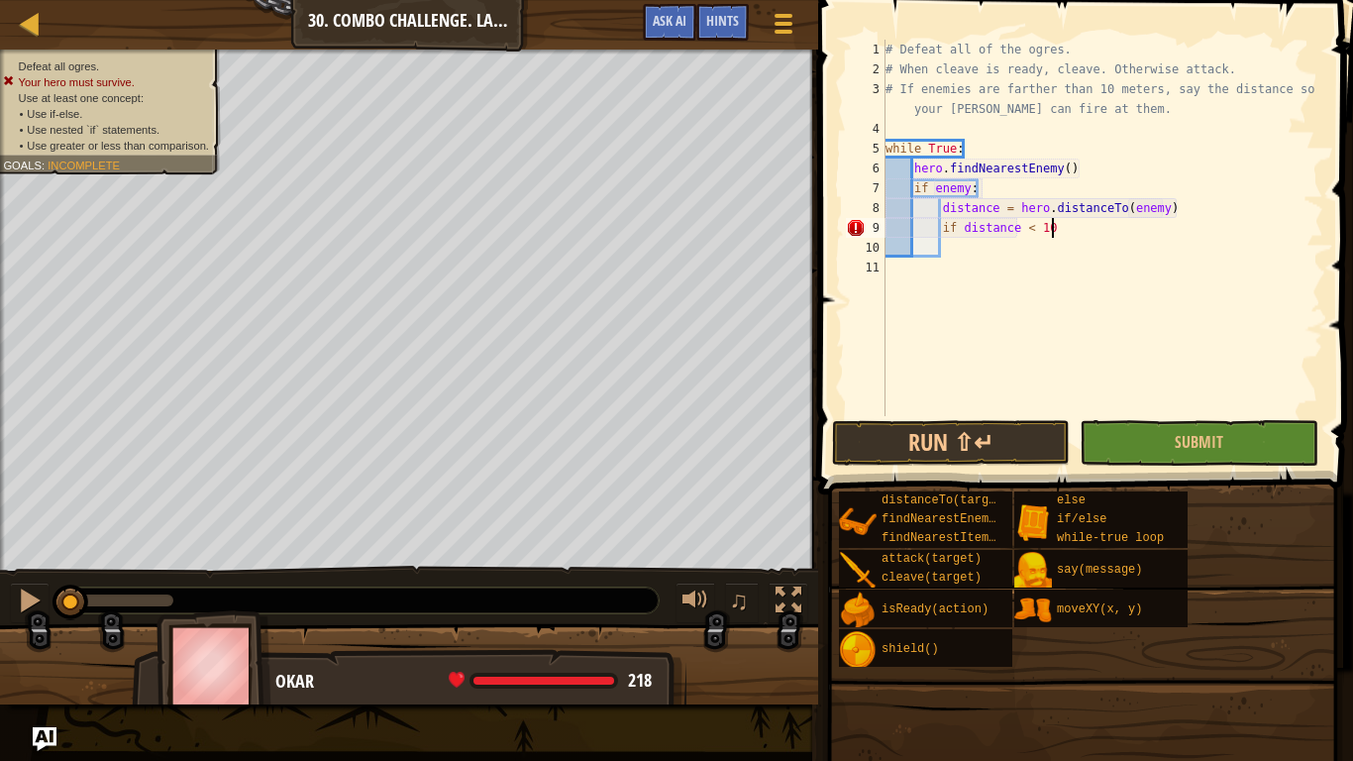
type textarea "if distance < 10:"
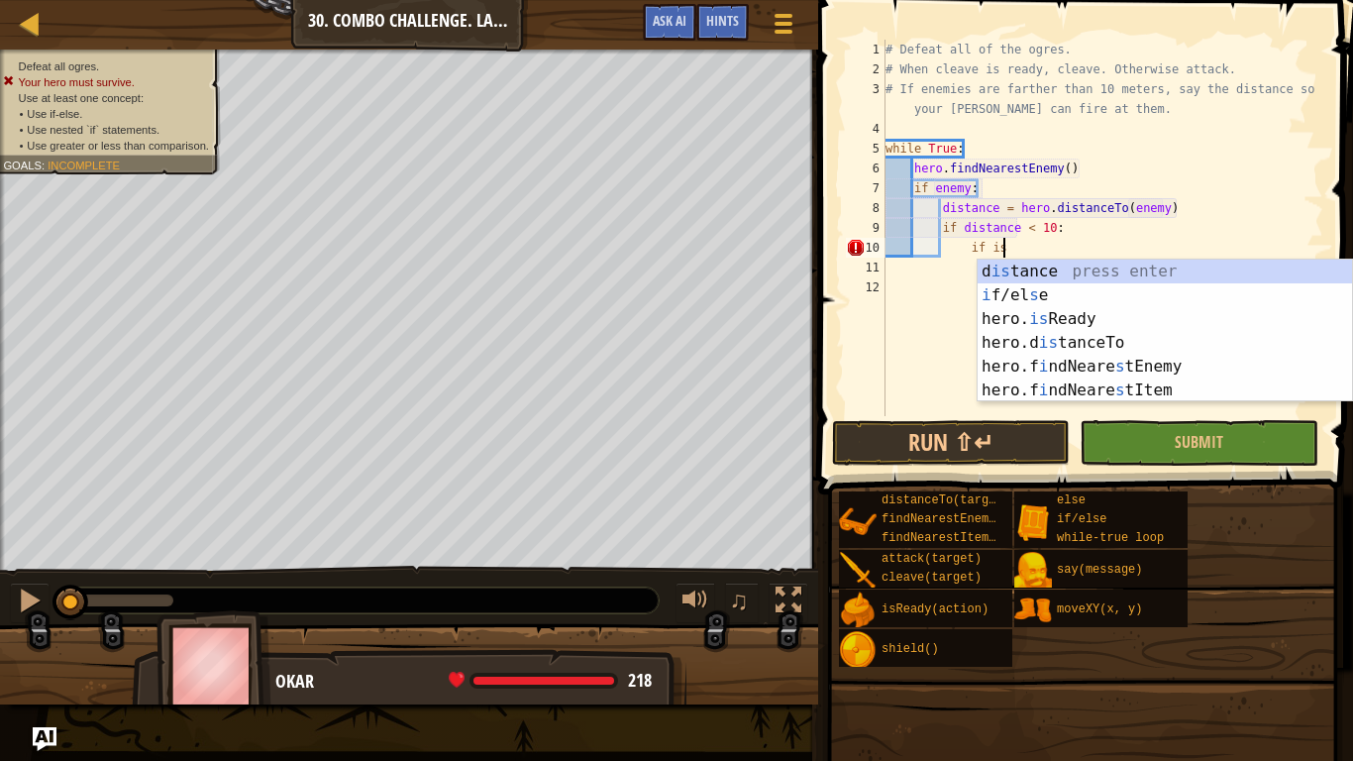
scroll to position [9, 18]
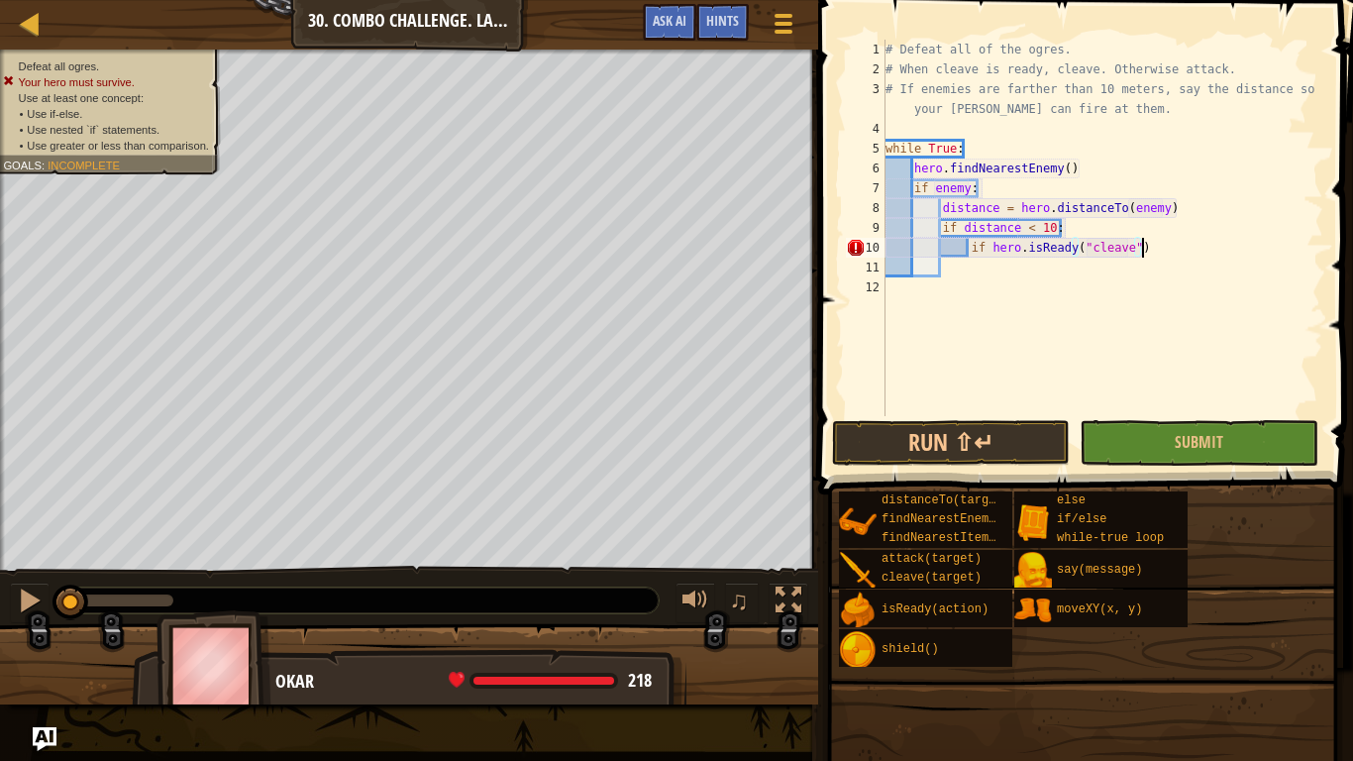
type textarea "if hero.isReady("cleave"):"
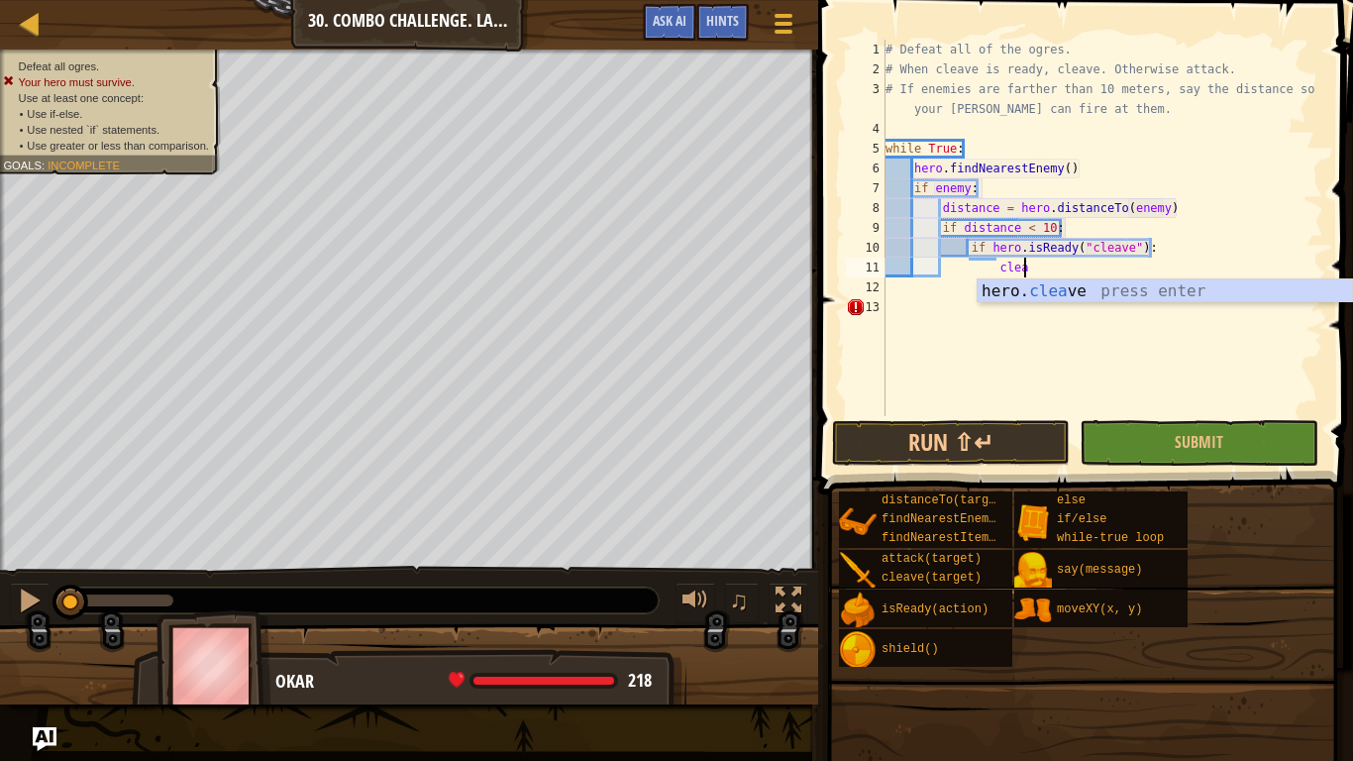
type textarea "hero.cleave(enemy)"
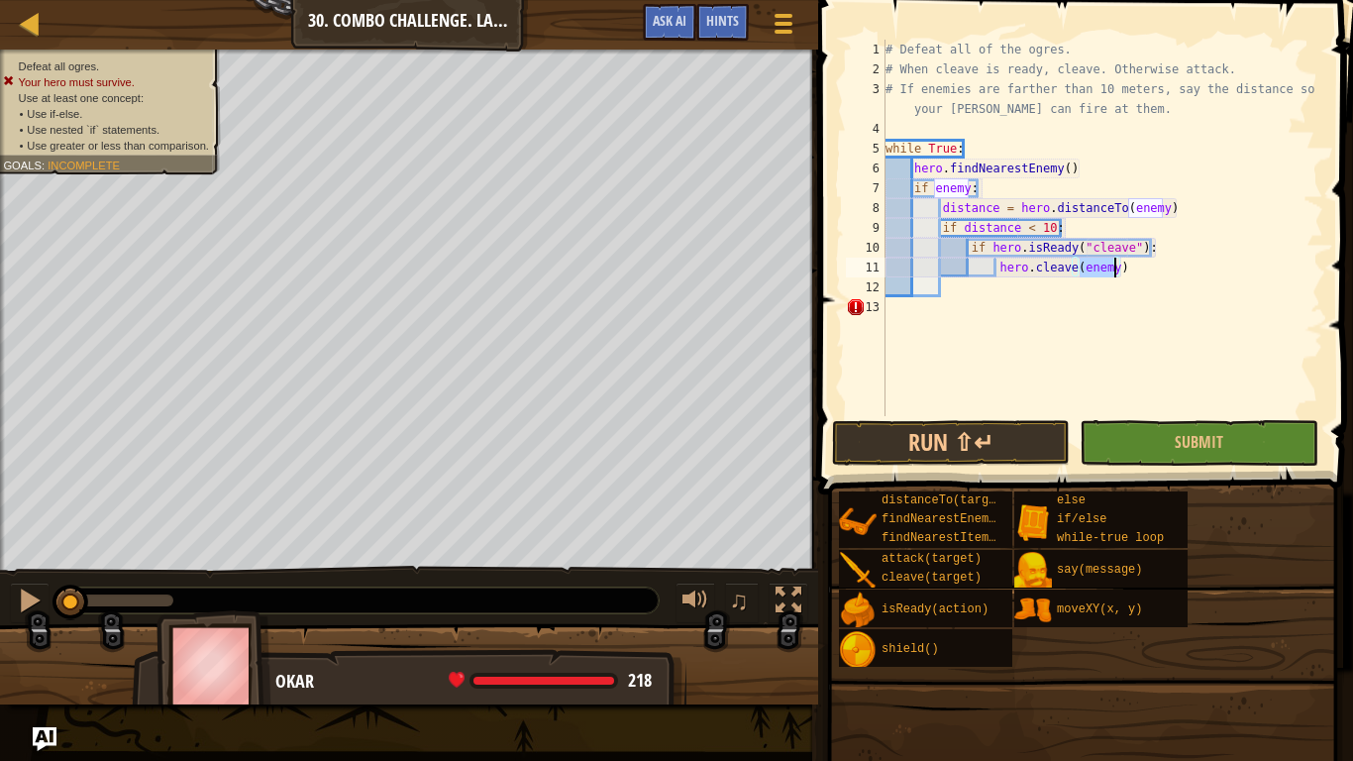
scroll to position [9, 20]
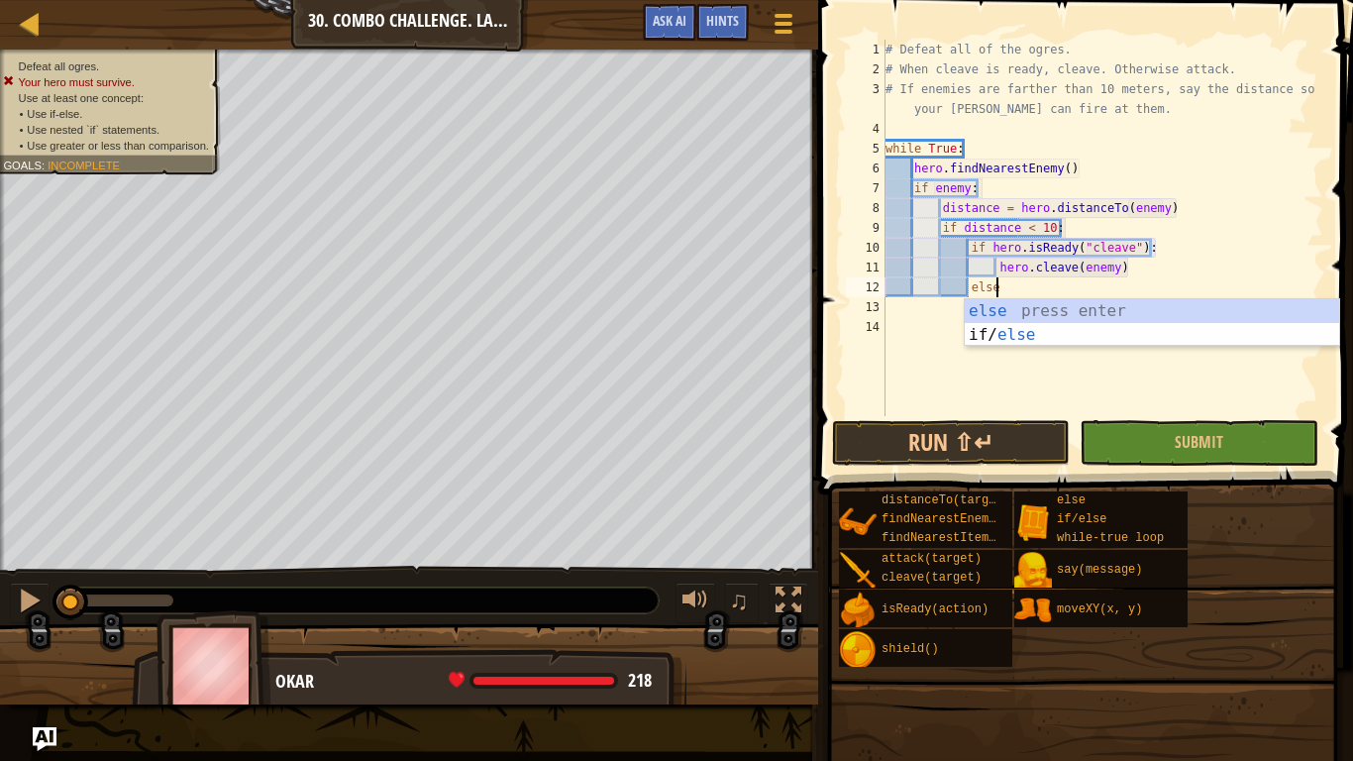
type textarea "else:"
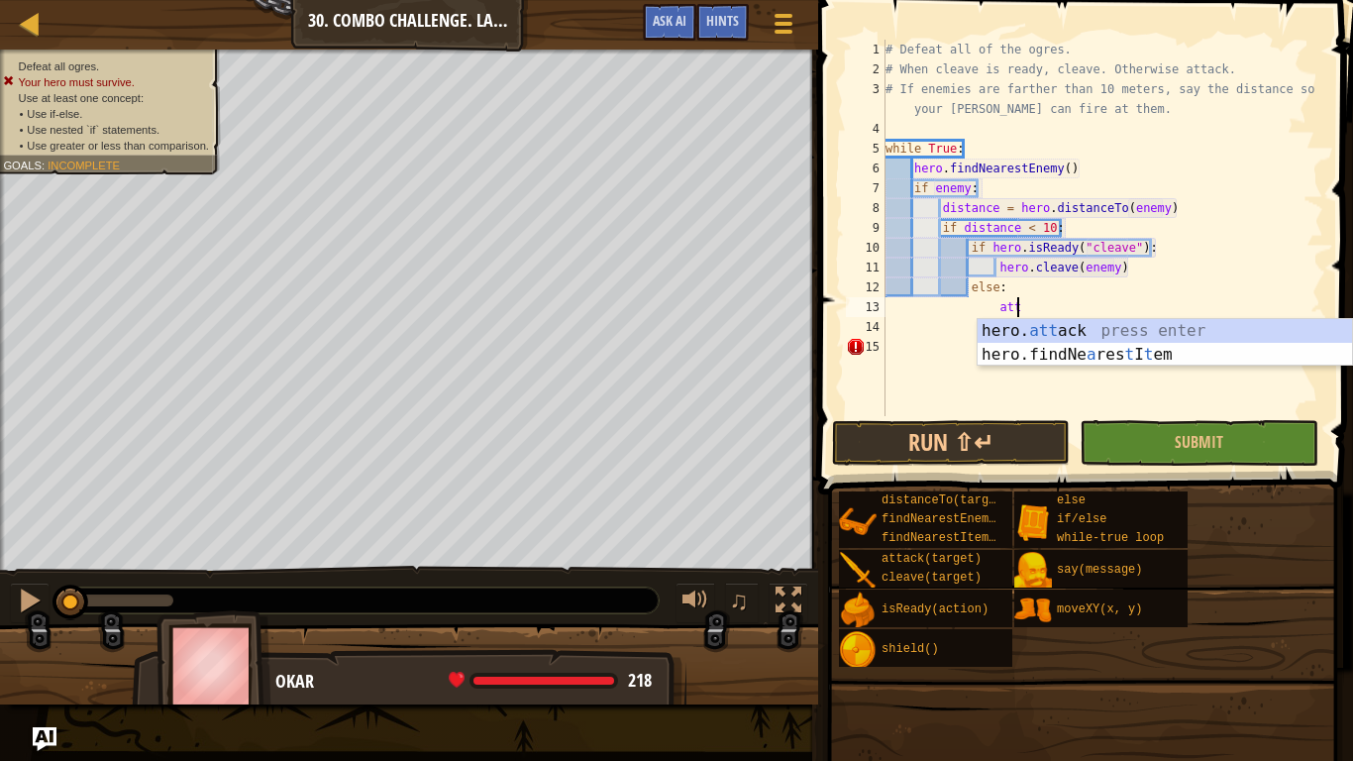
scroll to position [9, 18]
type textarea "hero.attack(enemy)"
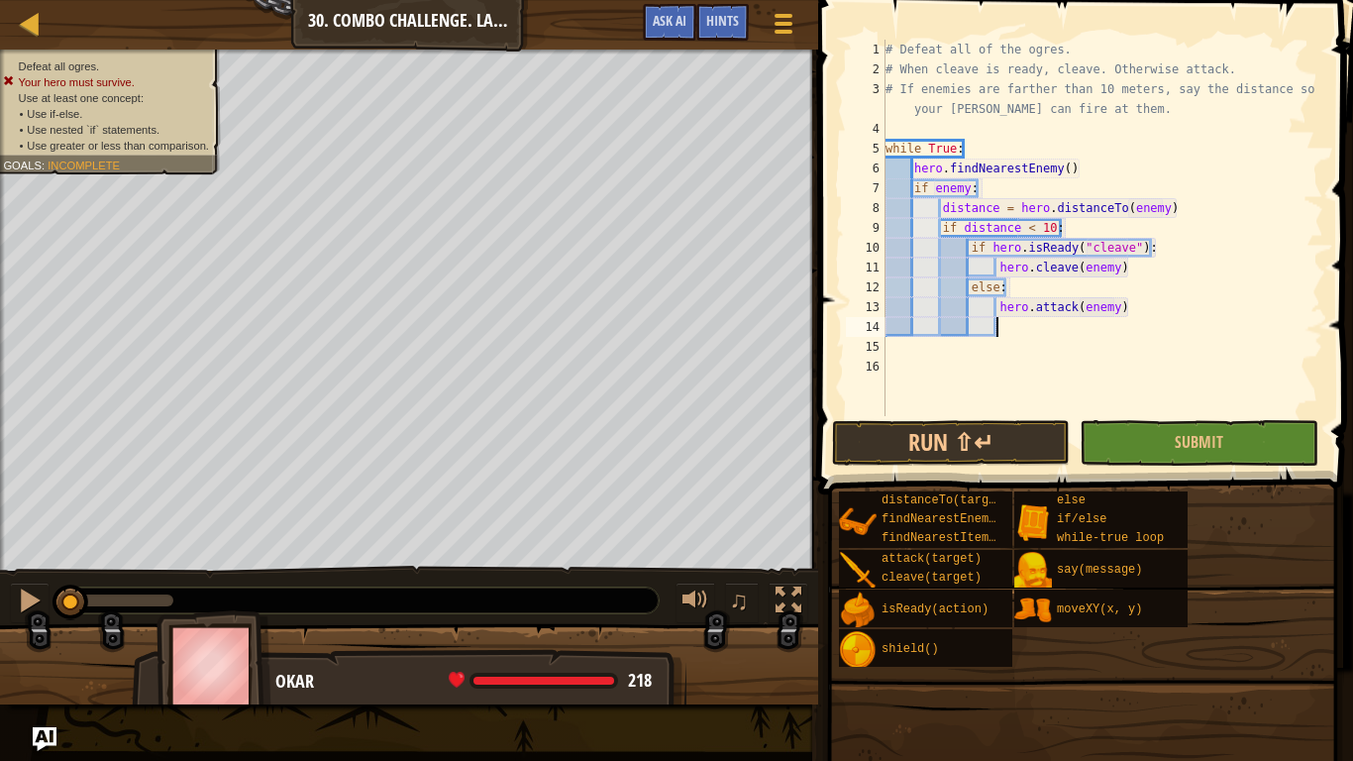
scroll to position [9, 11]
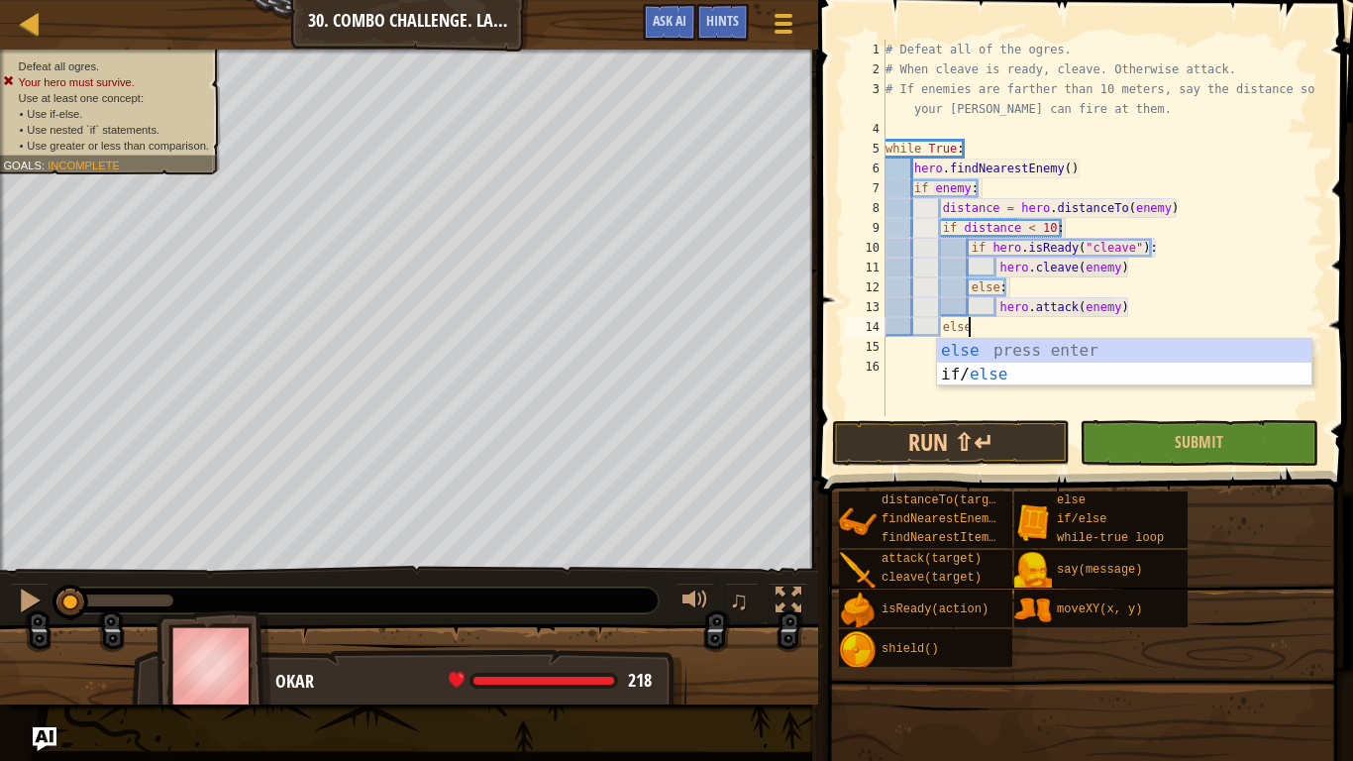
type textarea "else:"
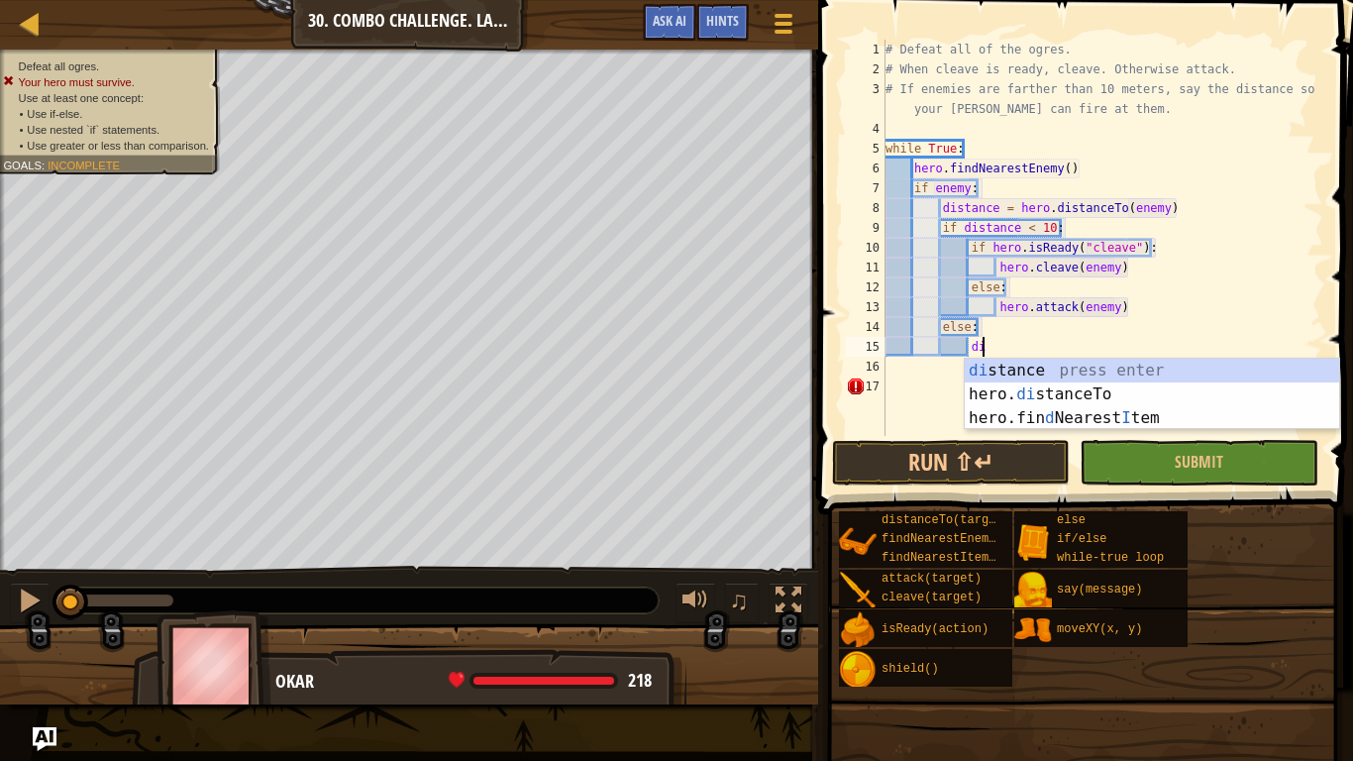
type textarea "d"
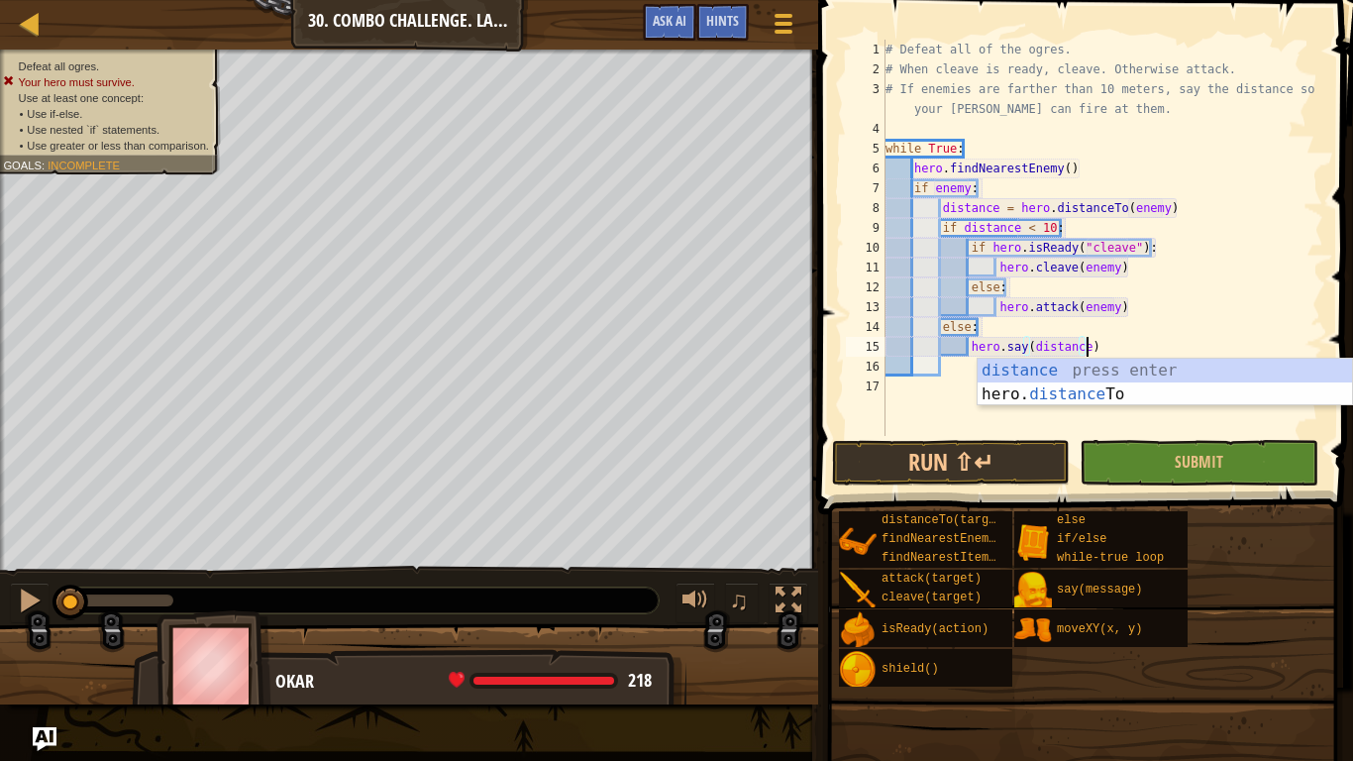
scroll to position [9, 29]
click at [1168, 476] on button "Submit" at bounding box center [1199, 463] width 238 height 46
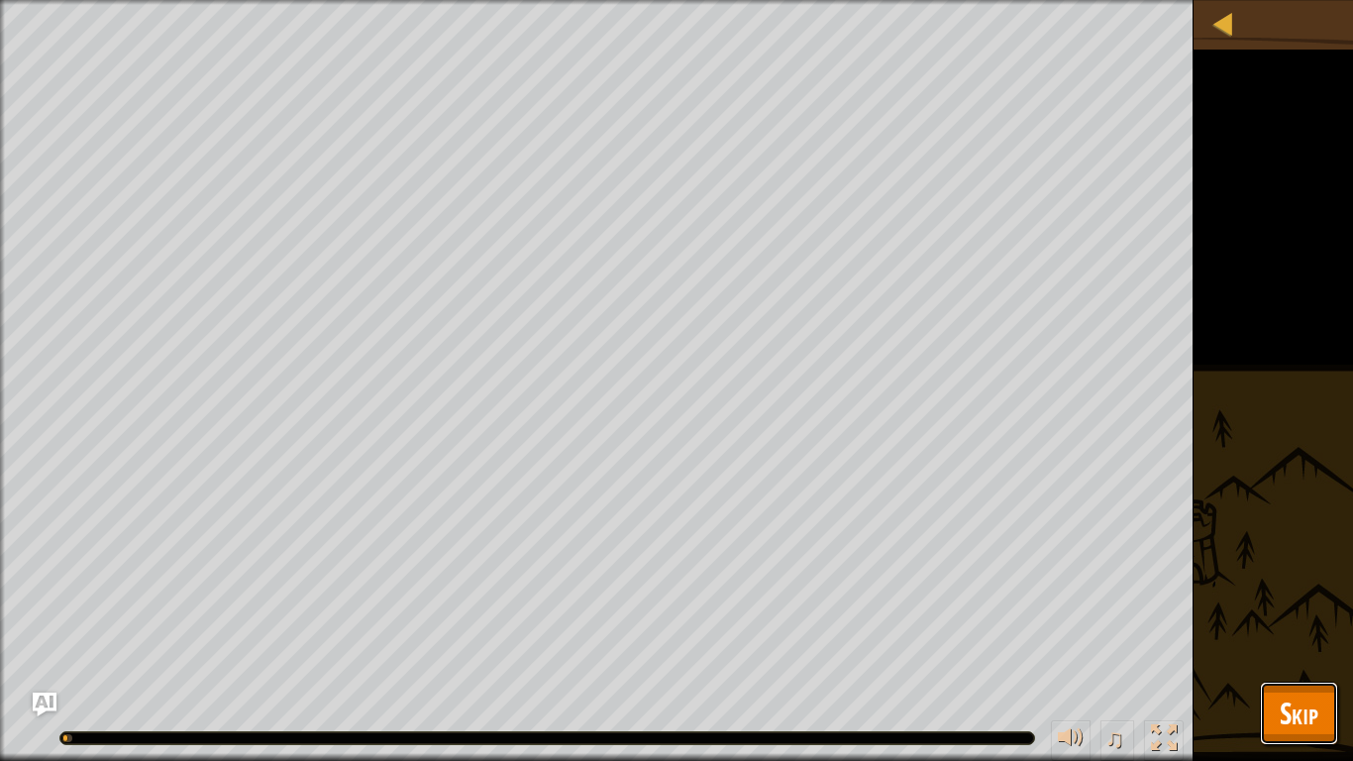
click at [1296, 592] on span "Skip" at bounding box center [1299, 712] width 39 height 41
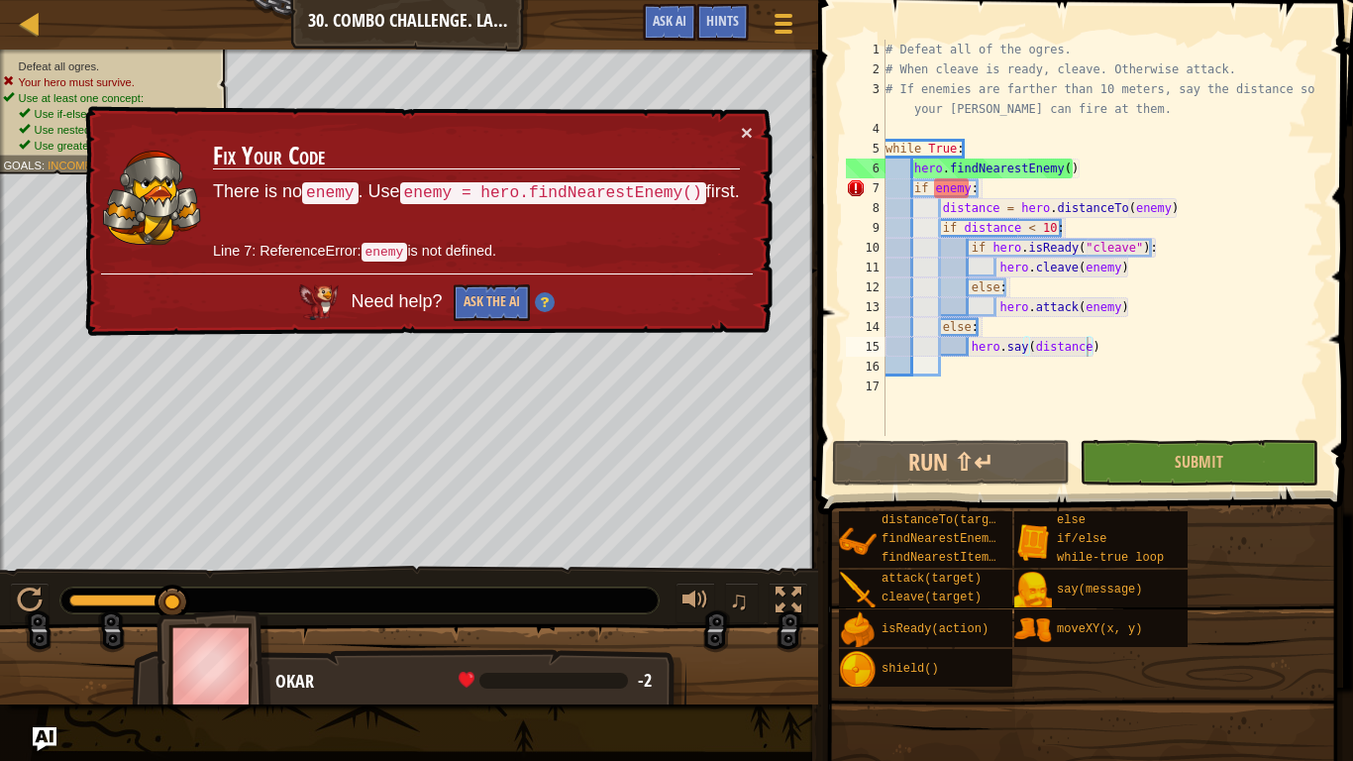
type textarea "hero.findNearestEnemy()"
click at [1119, 172] on div "# Defeat all of the ogres. # When cleave is ready, cleave. Otherwise attack. # …" at bounding box center [1103, 258] width 442 height 436
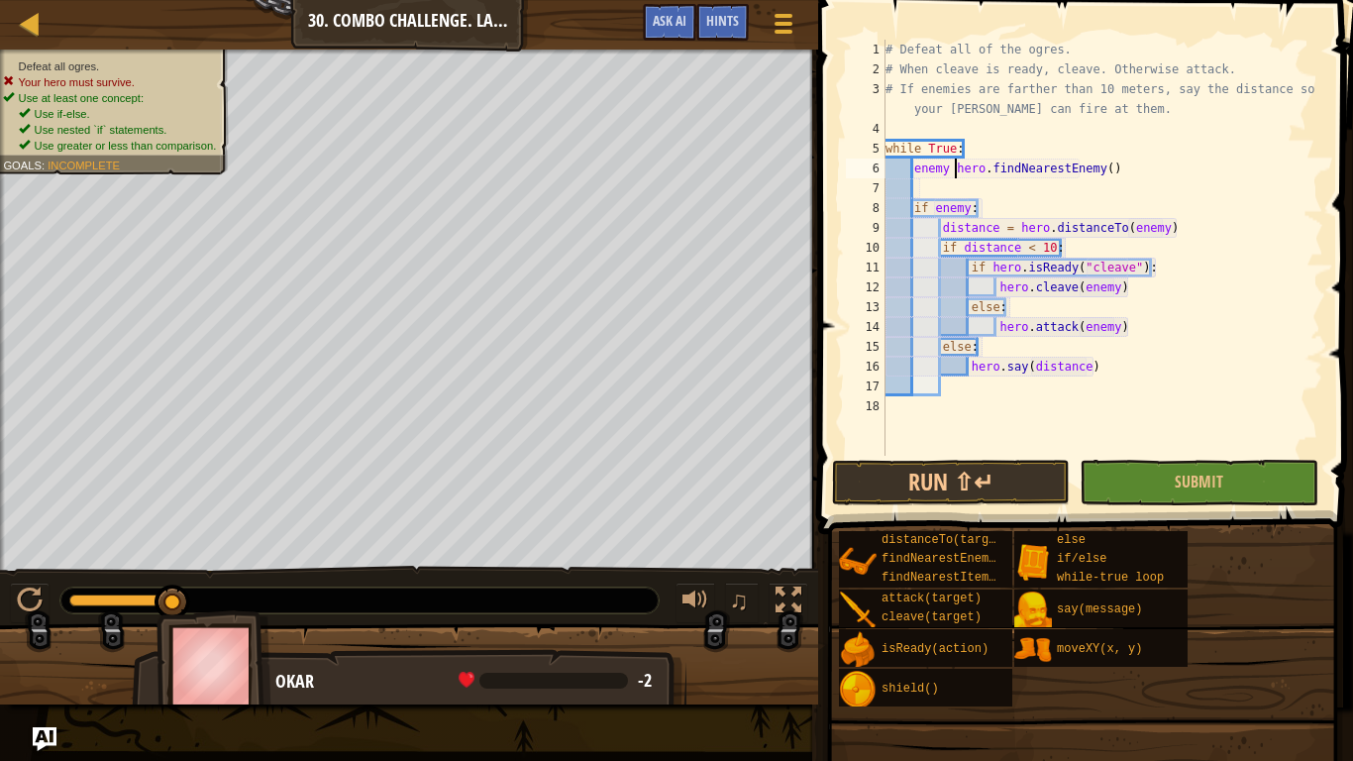
scroll to position [9, 11]
type textarea "enemy = hero.findNearestEnemy()"
click at [914, 499] on button "Run ⇧↵" at bounding box center [951, 483] width 238 height 46
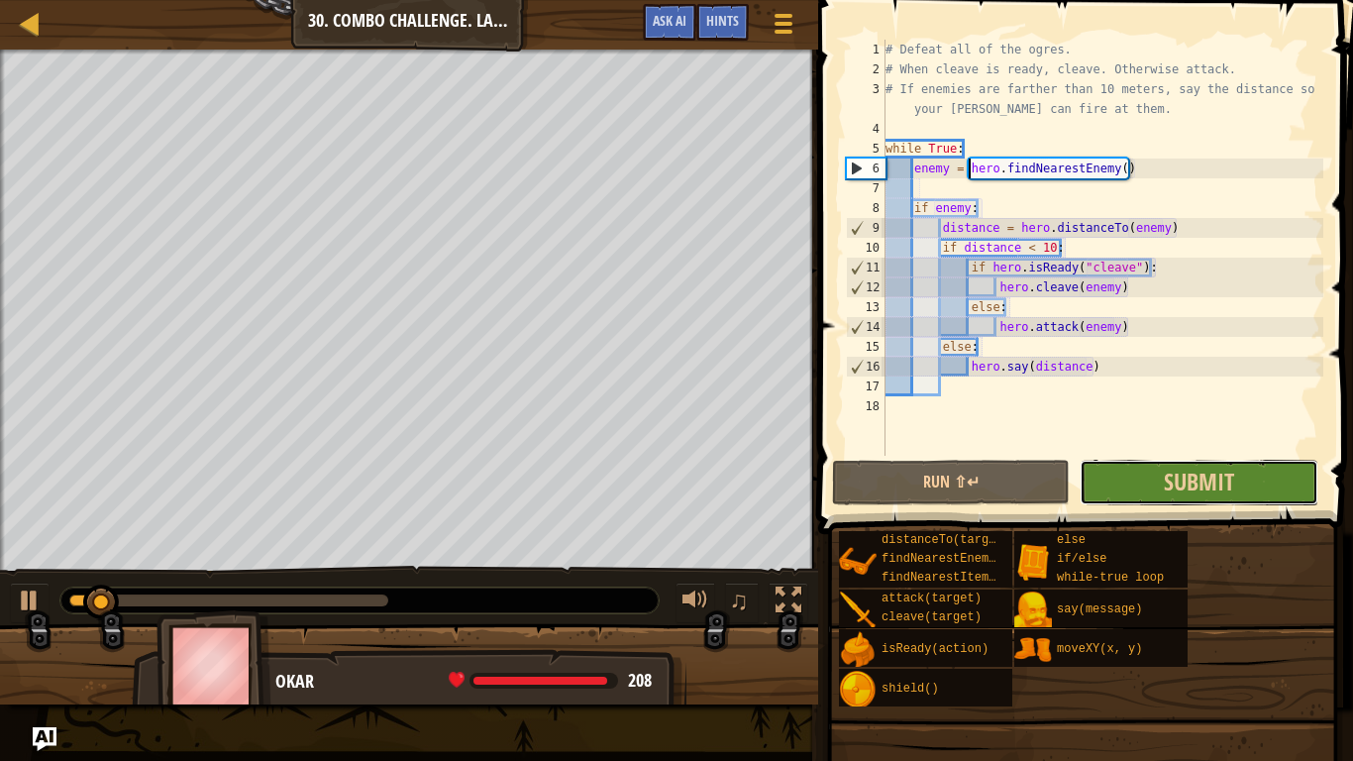
click at [1134, 489] on button "Submit" at bounding box center [1199, 483] width 238 height 46
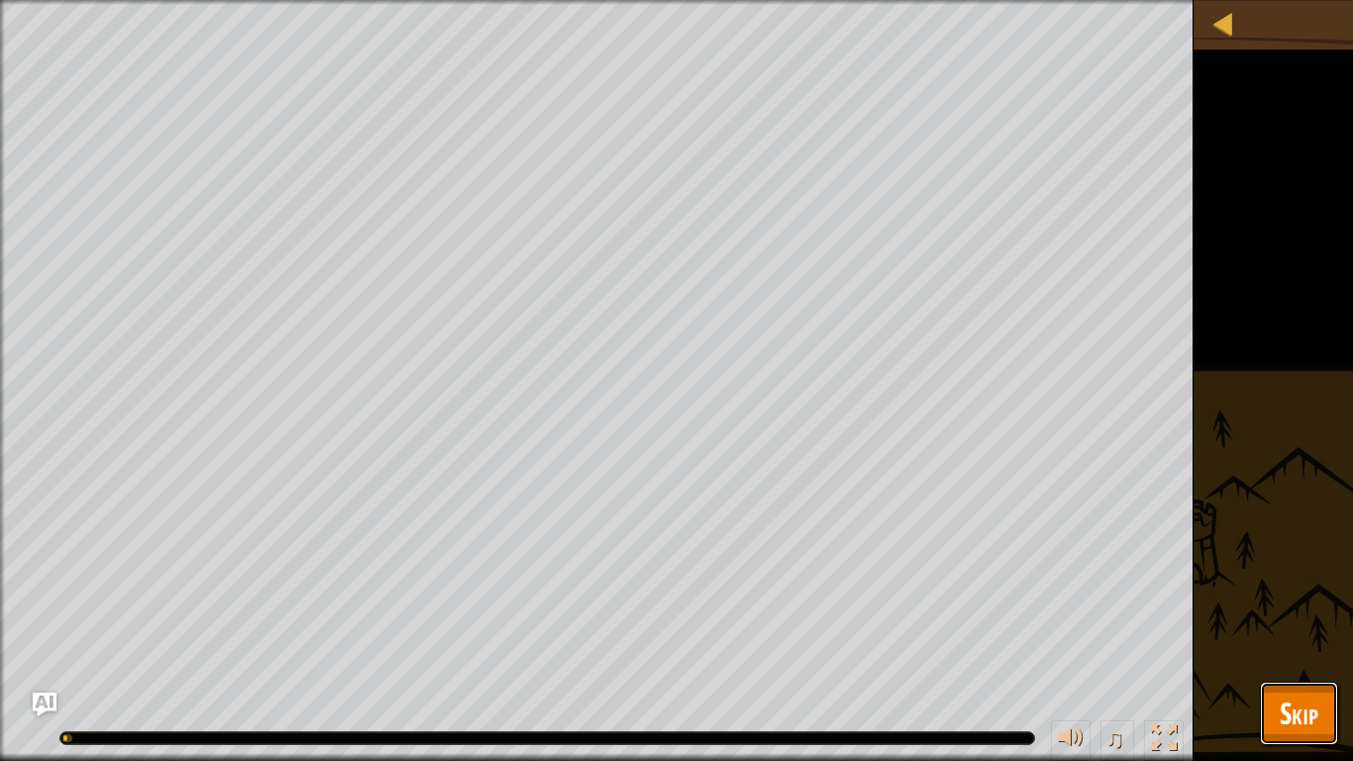
click at [1320, 592] on button "Skip" at bounding box center [1299, 713] width 78 height 63
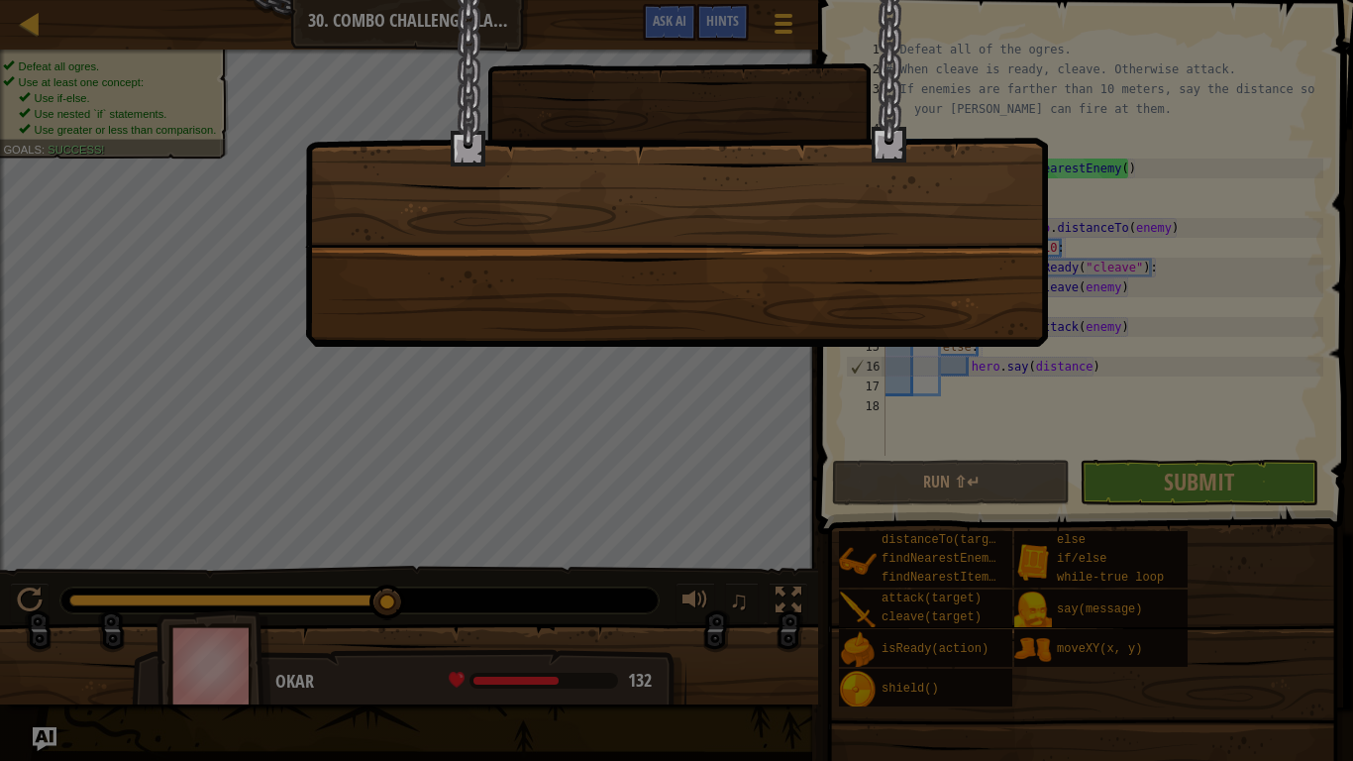
click at [95, 592] on div at bounding box center [676, 380] width 1353 height 761
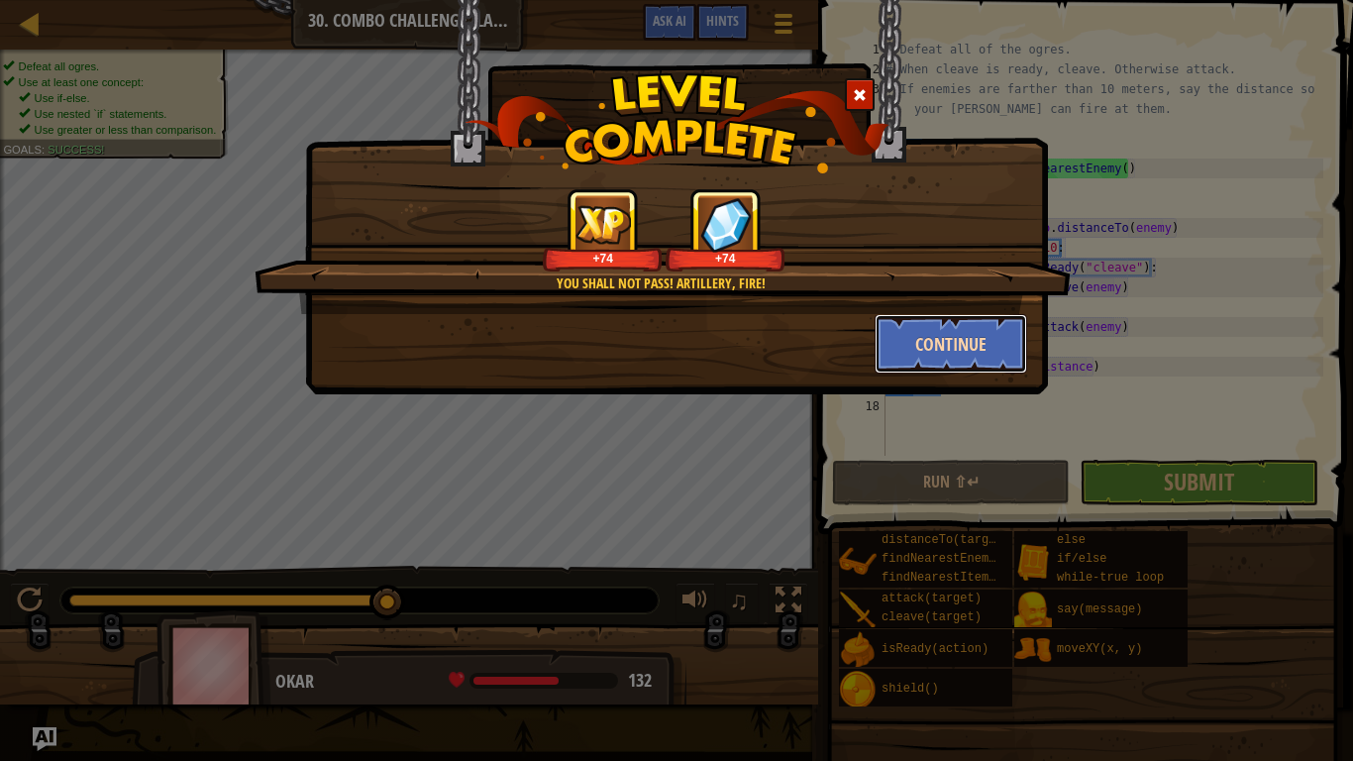
click at [957, 333] on button "Continue" at bounding box center [952, 343] width 154 height 59
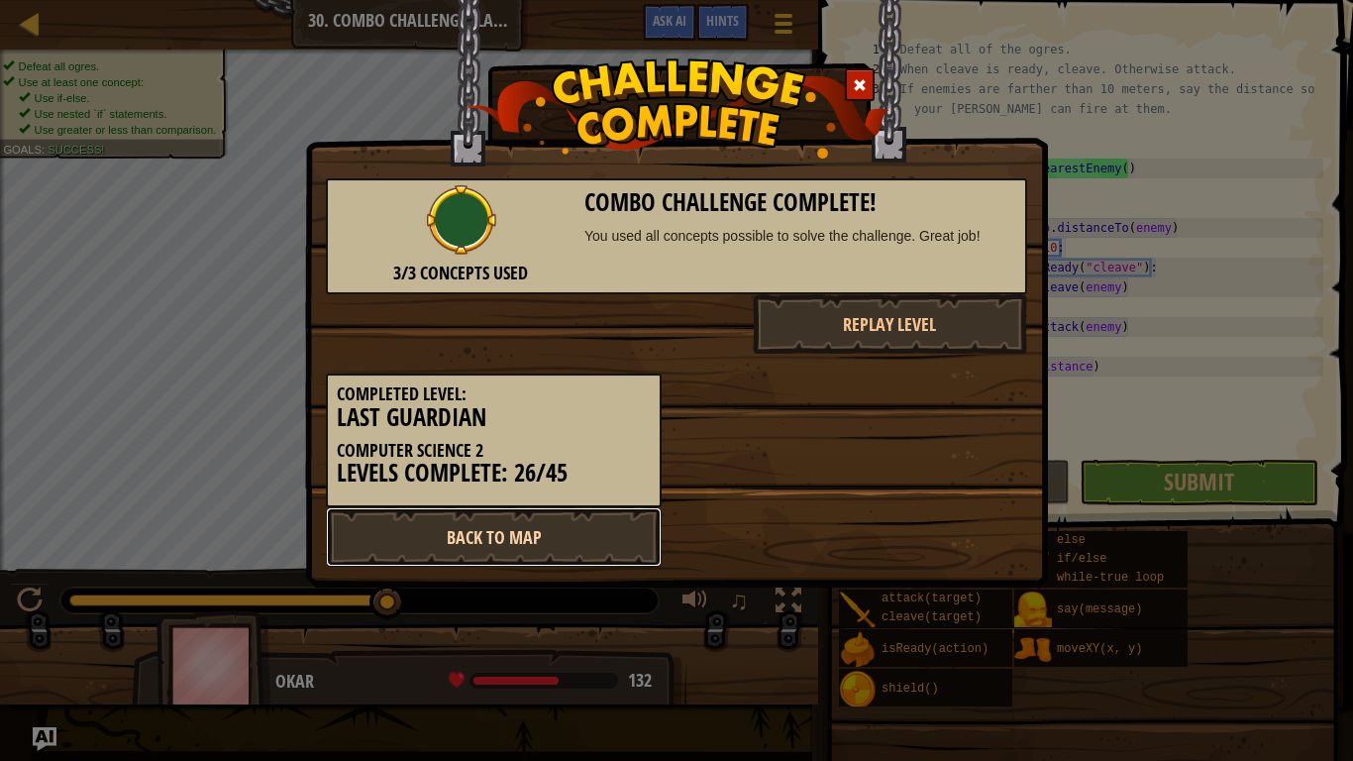
click at [493, 529] on link "Back to Map" at bounding box center [494, 536] width 336 height 59
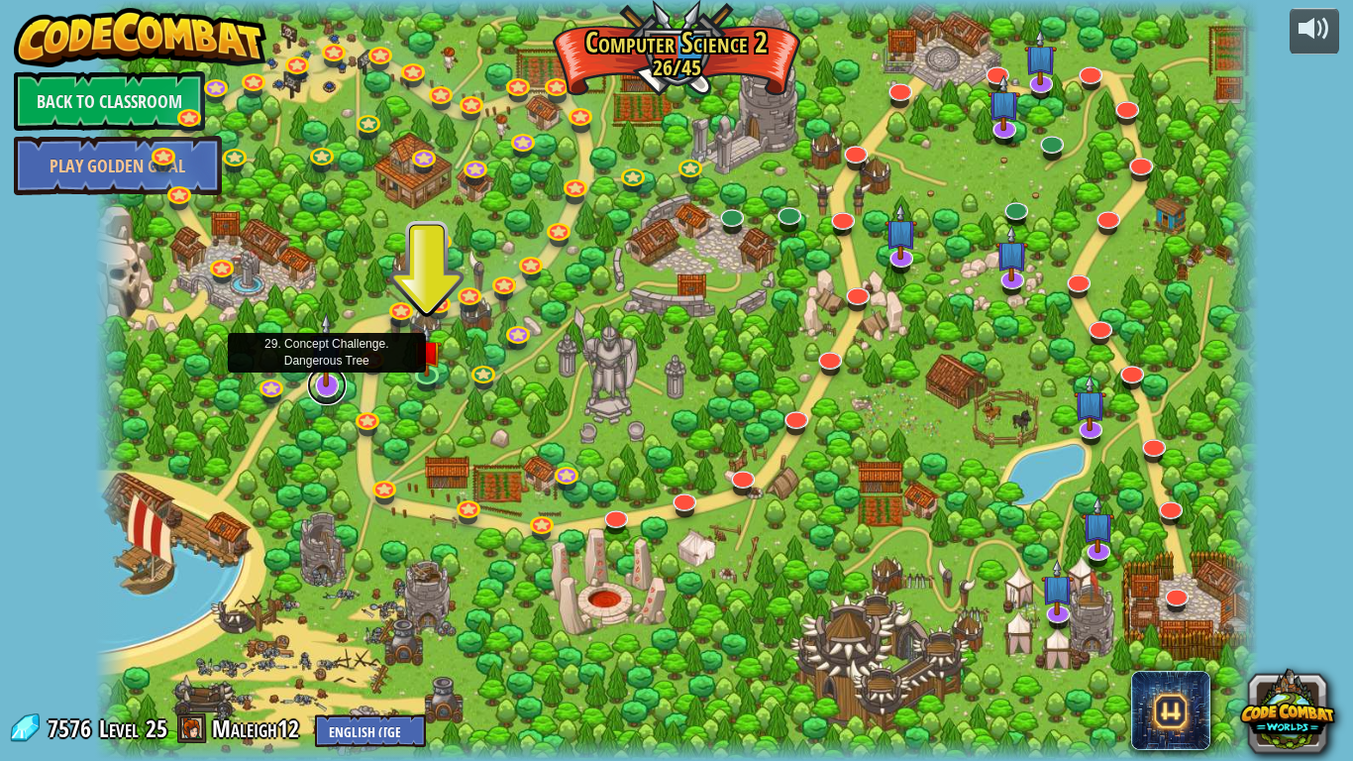
click at [336, 388] on link at bounding box center [327, 386] width 40 height 40
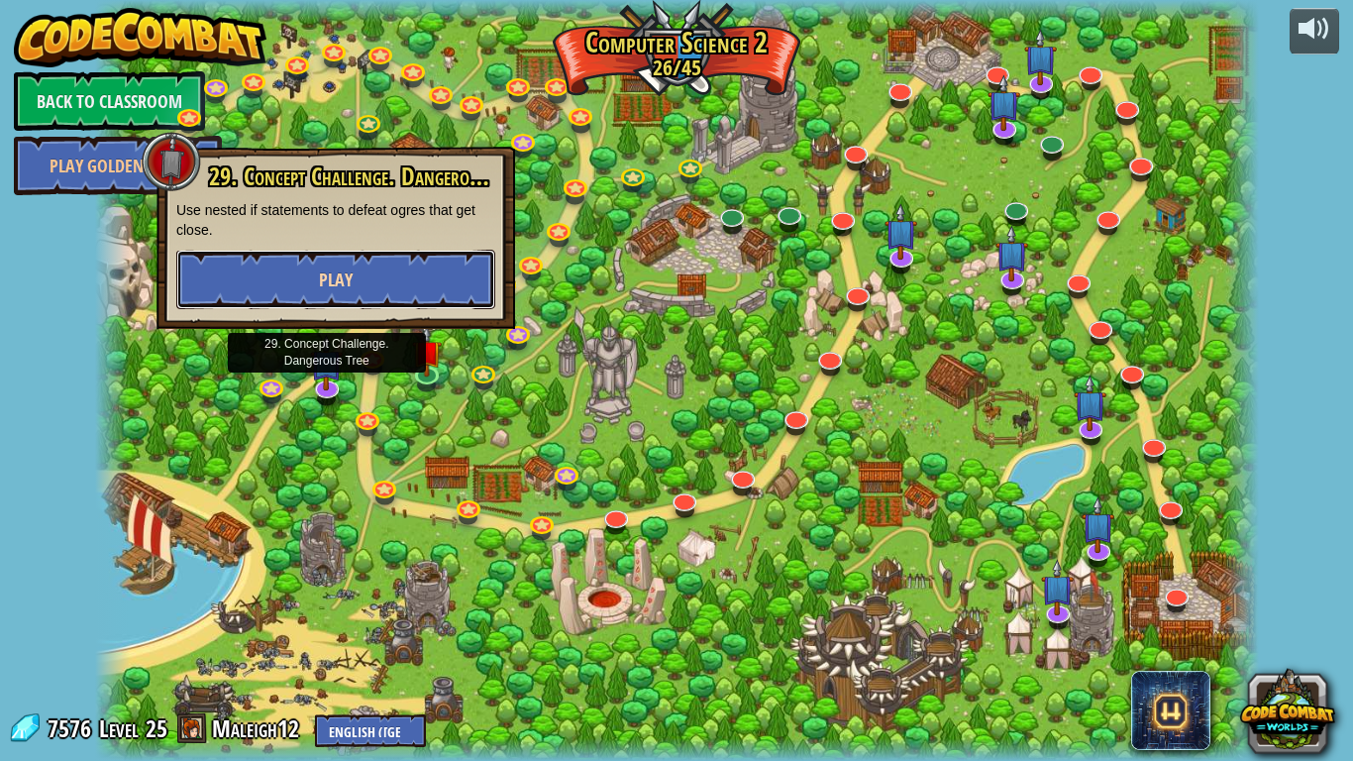
click at [407, 289] on button "Play" at bounding box center [335, 279] width 319 height 59
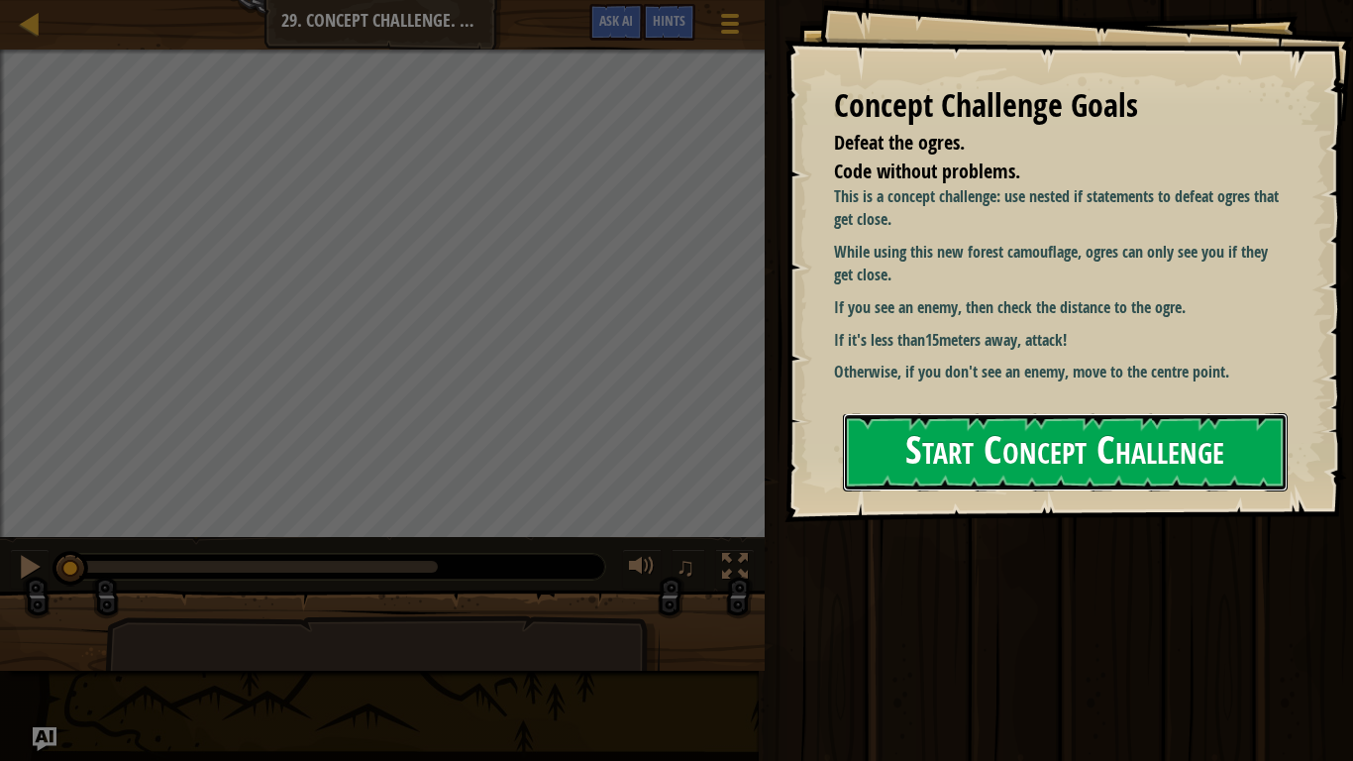
click at [929, 453] on button "Start Concept Challenge" at bounding box center [1065, 452] width 445 height 78
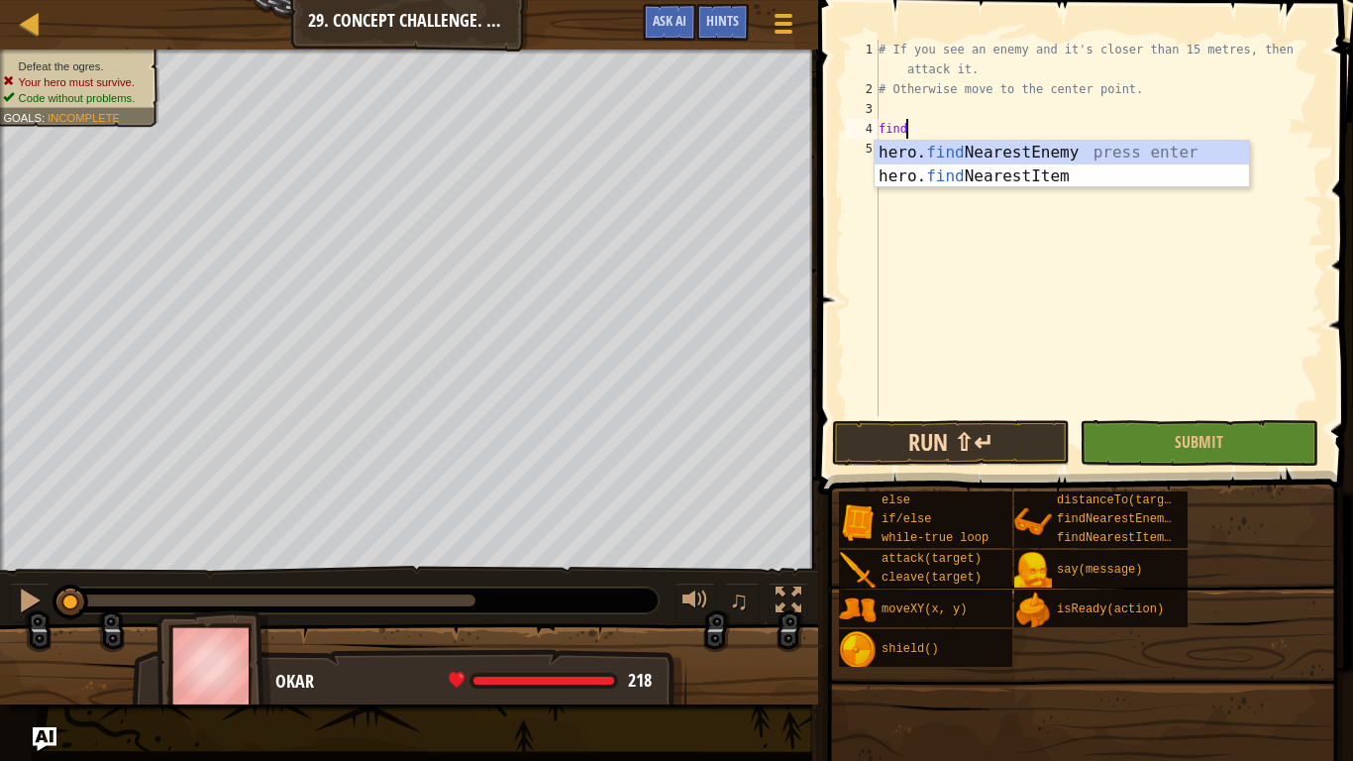
type textarea "findn"
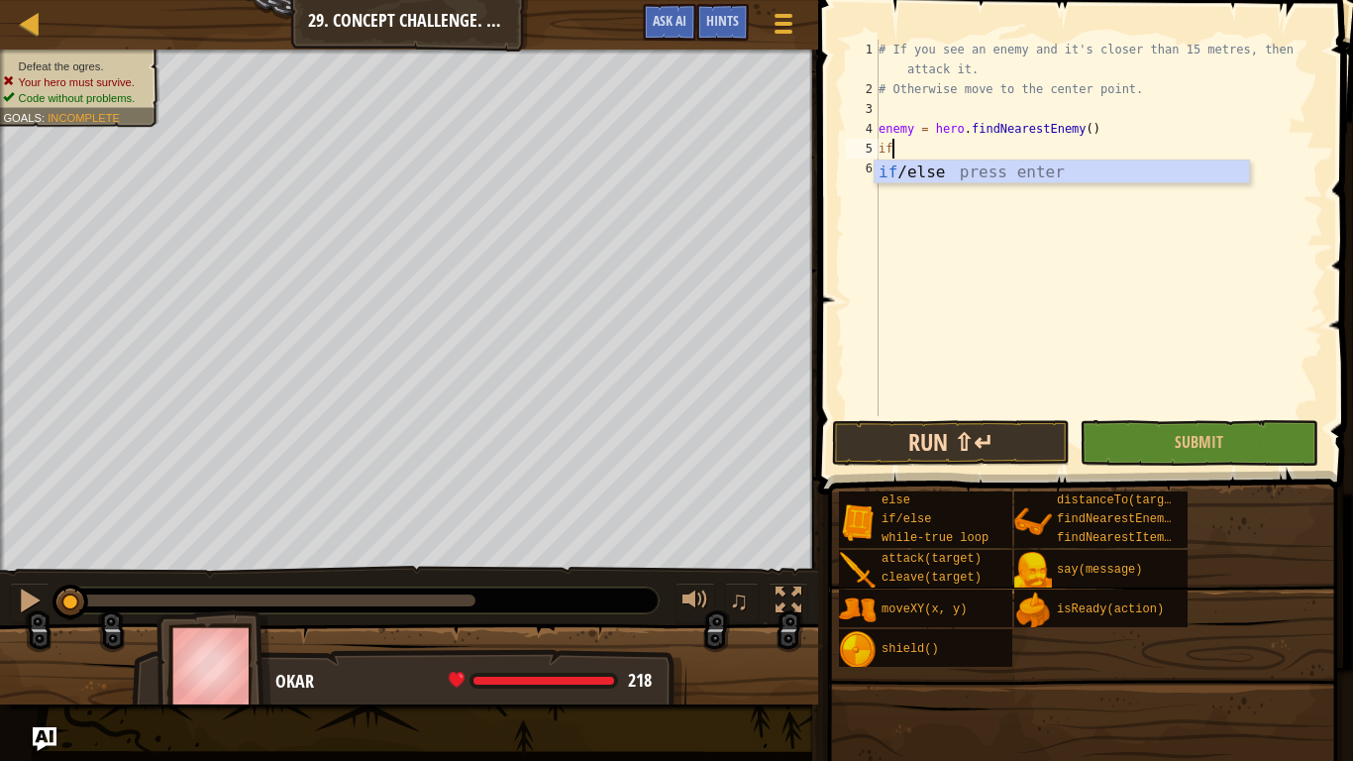
scroll to position [9, 1]
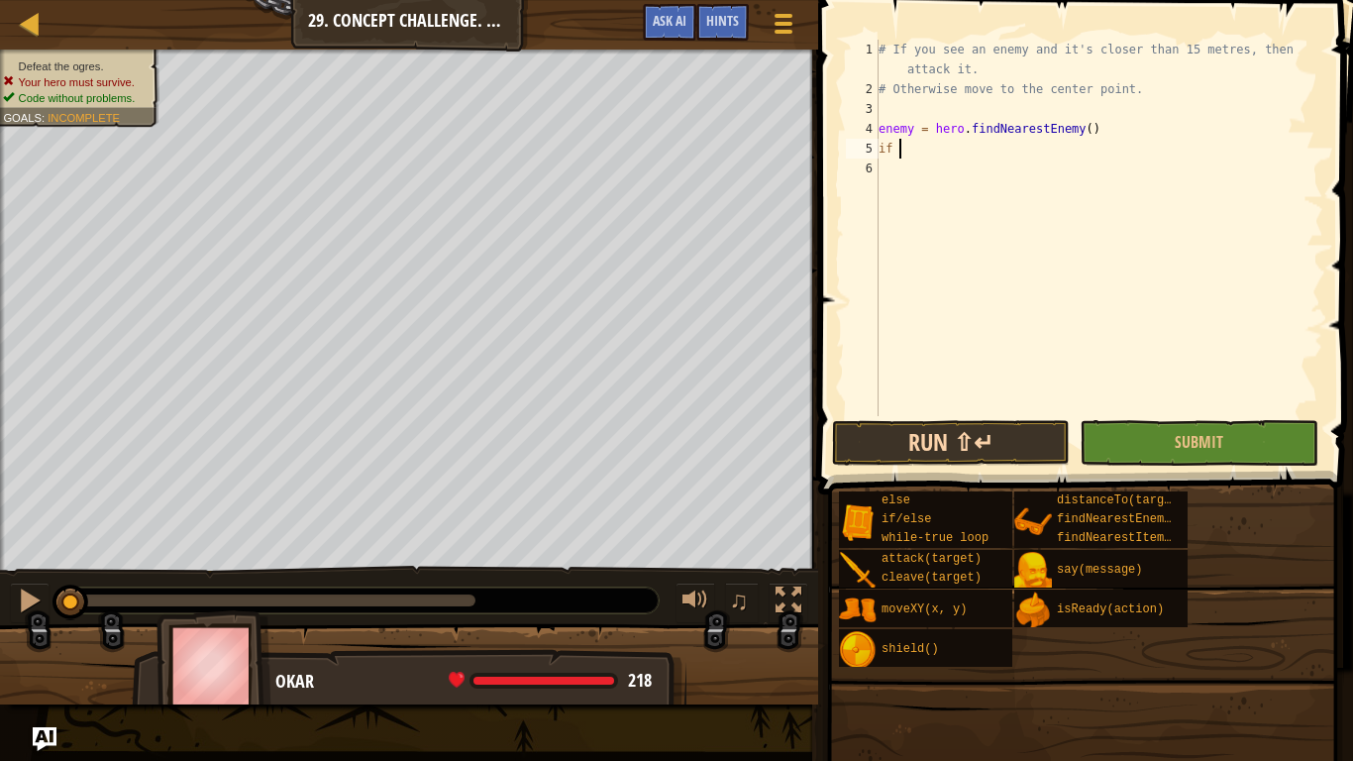
type textarea "i"
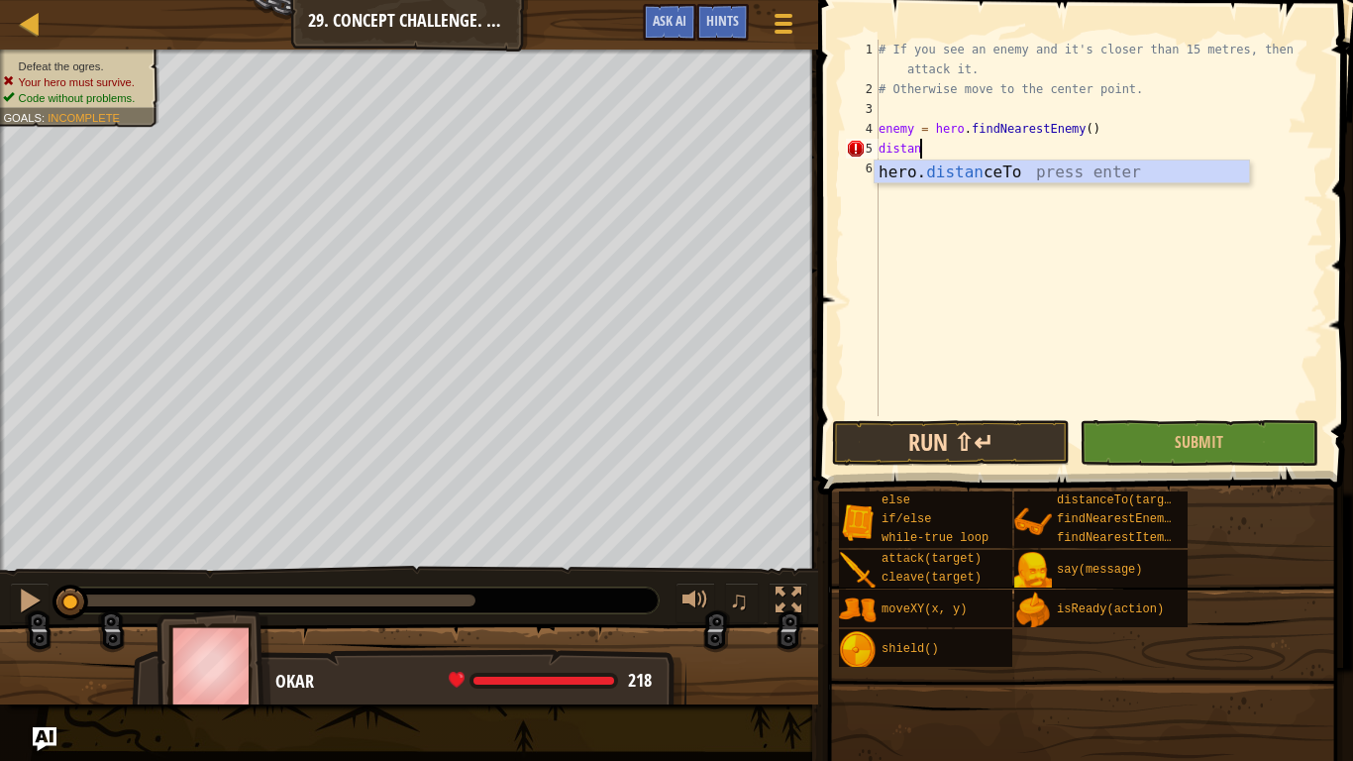
scroll to position [9, 5]
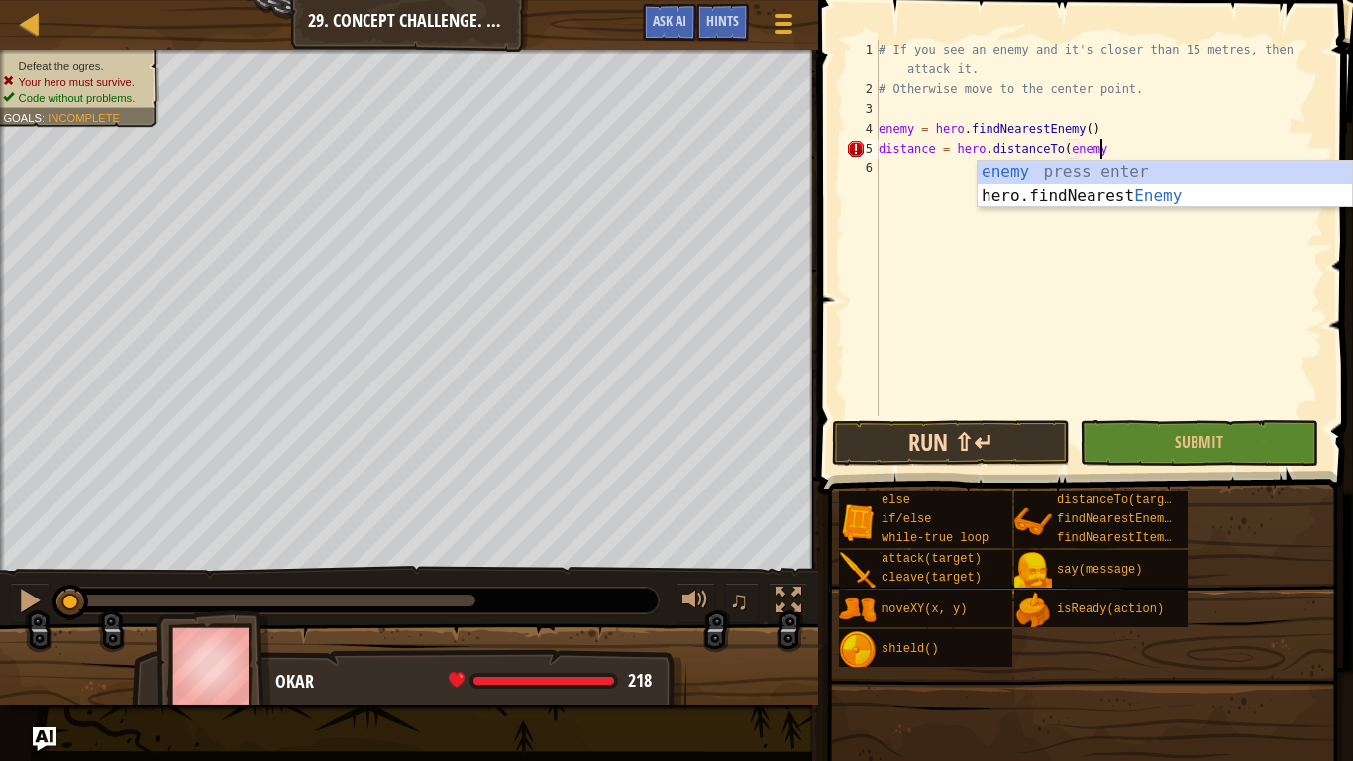
type textarea "distance = hero.distanceTo(enemy)"
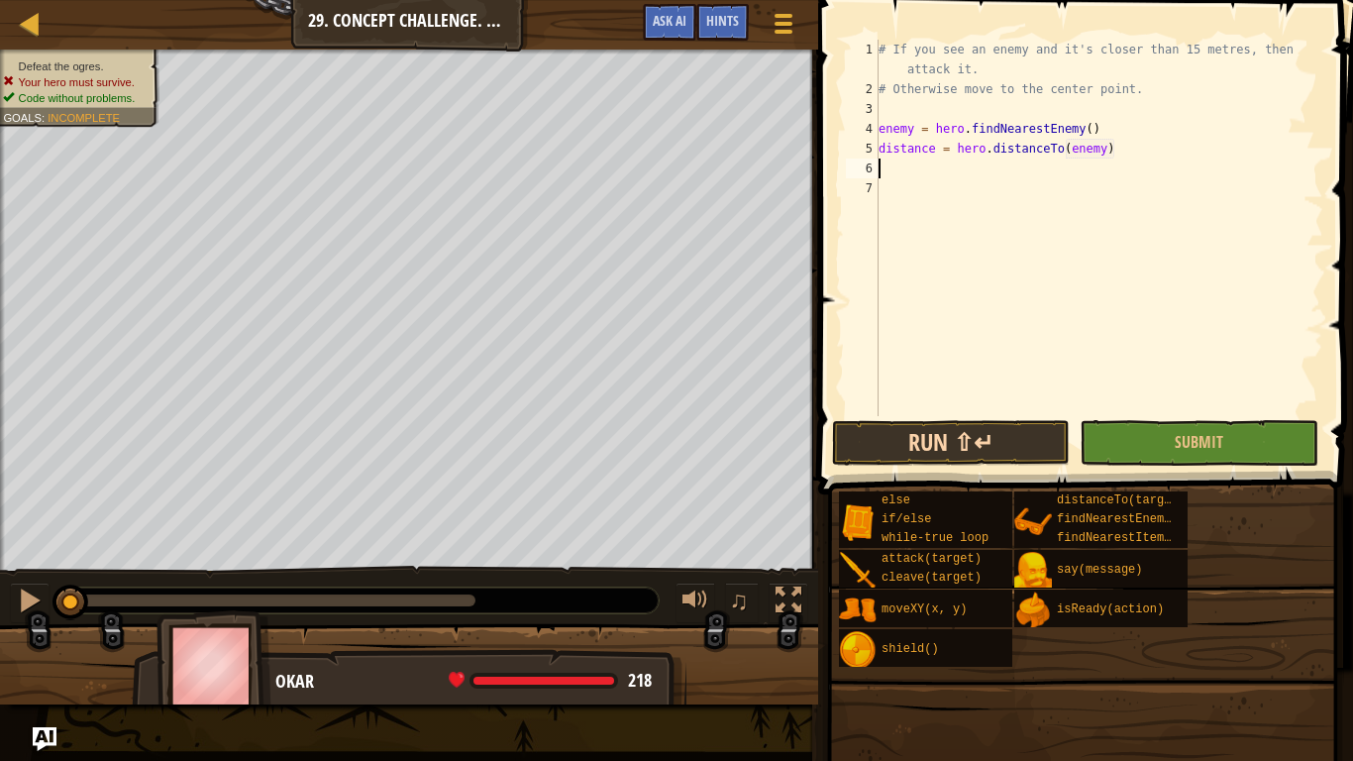
scroll to position [9, 0]
type textarea "while"
type textarea "if distance < 15:"
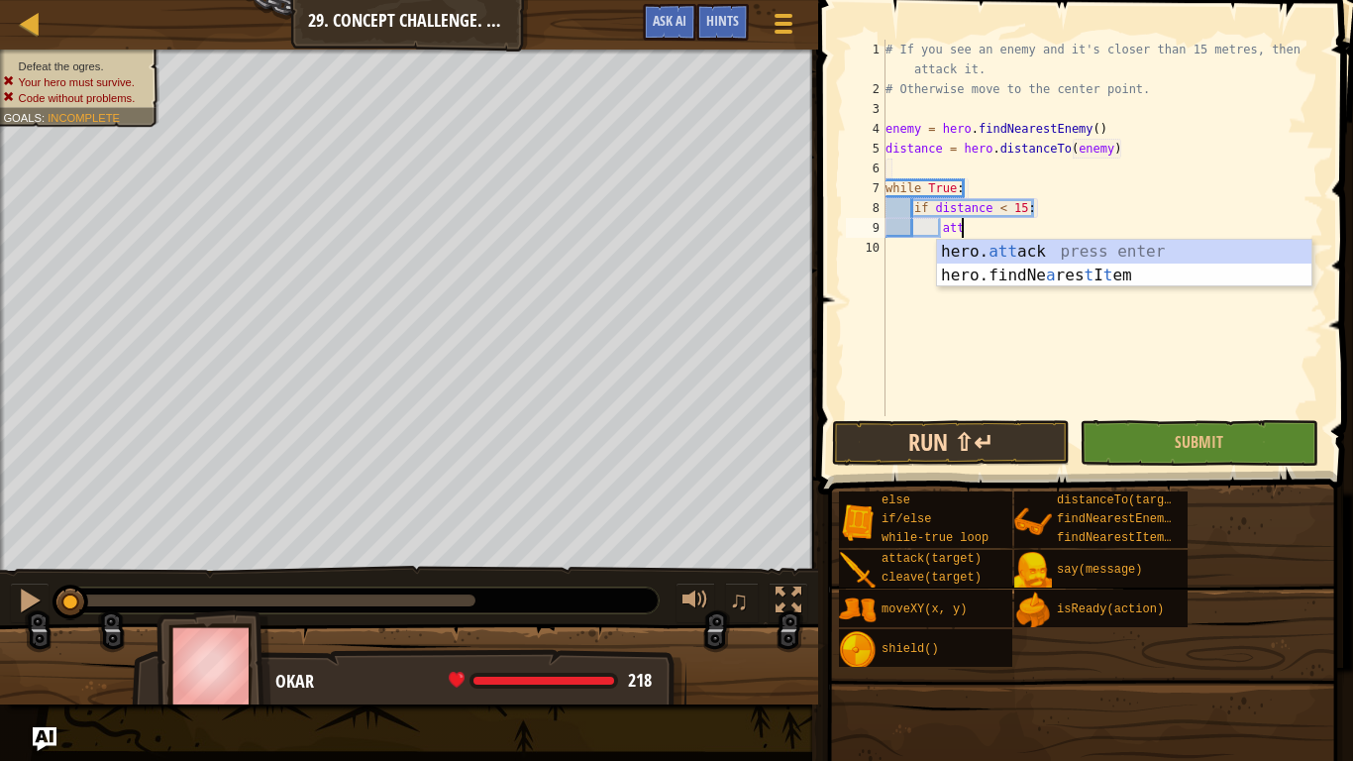
type textarea "hero.attack(enemy)"
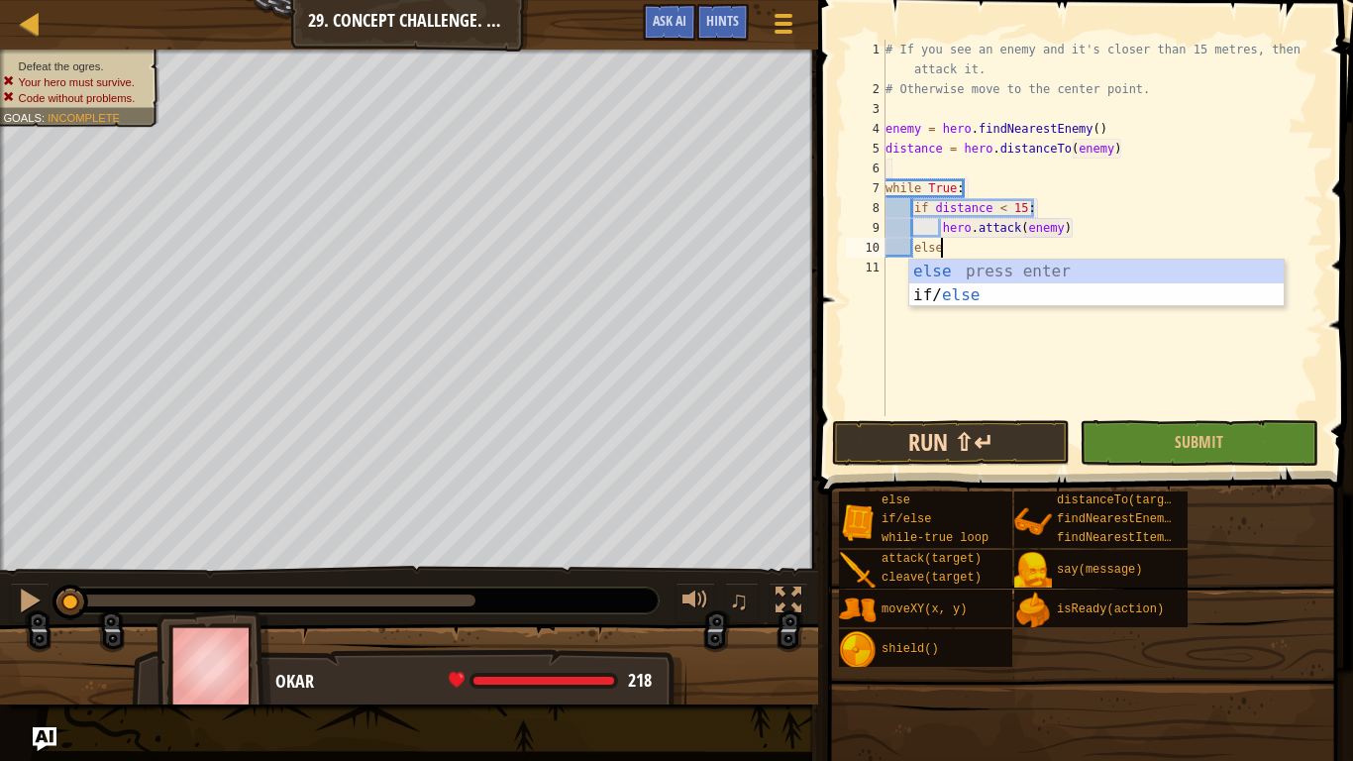
type textarea "else:"
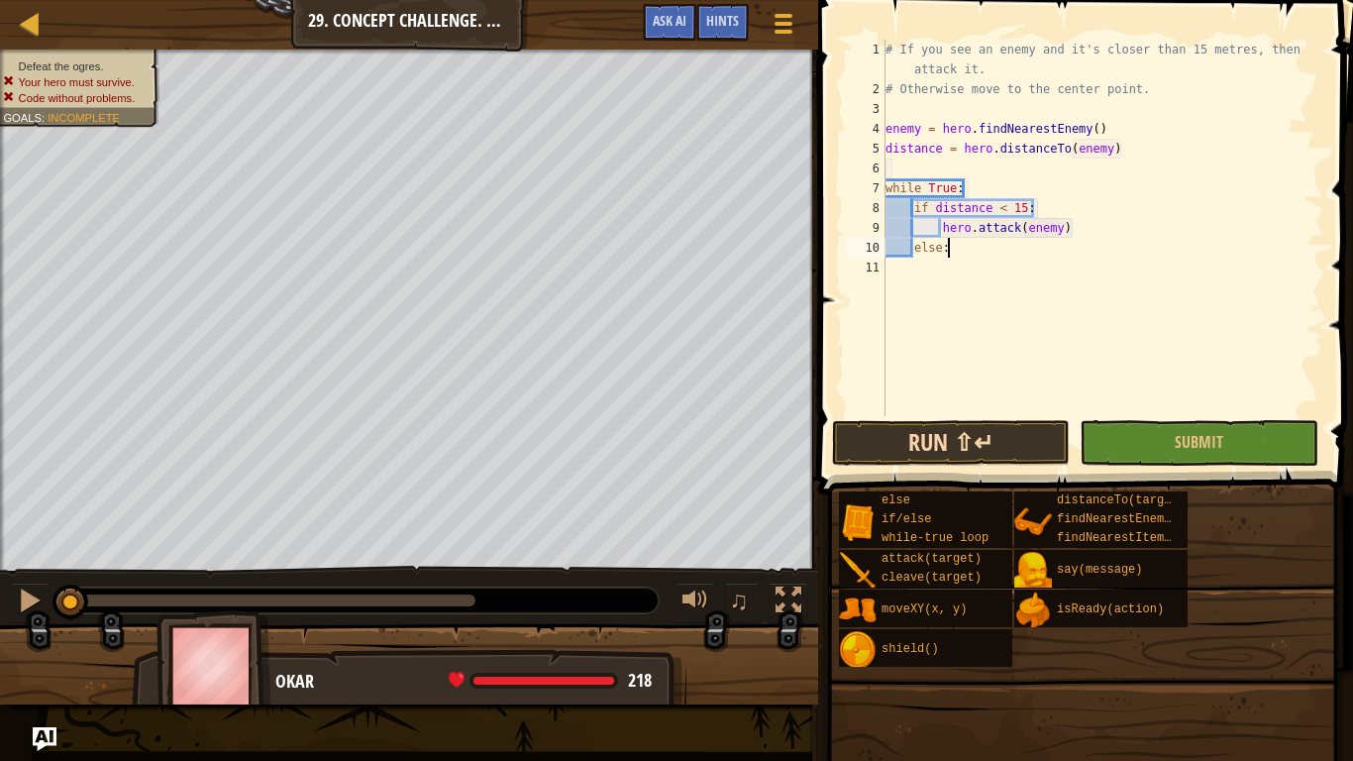
scroll to position [9, 7]
type textarea "4"
click at [843, 429] on button "Run ⇧↵" at bounding box center [951, 443] width 238 height 46
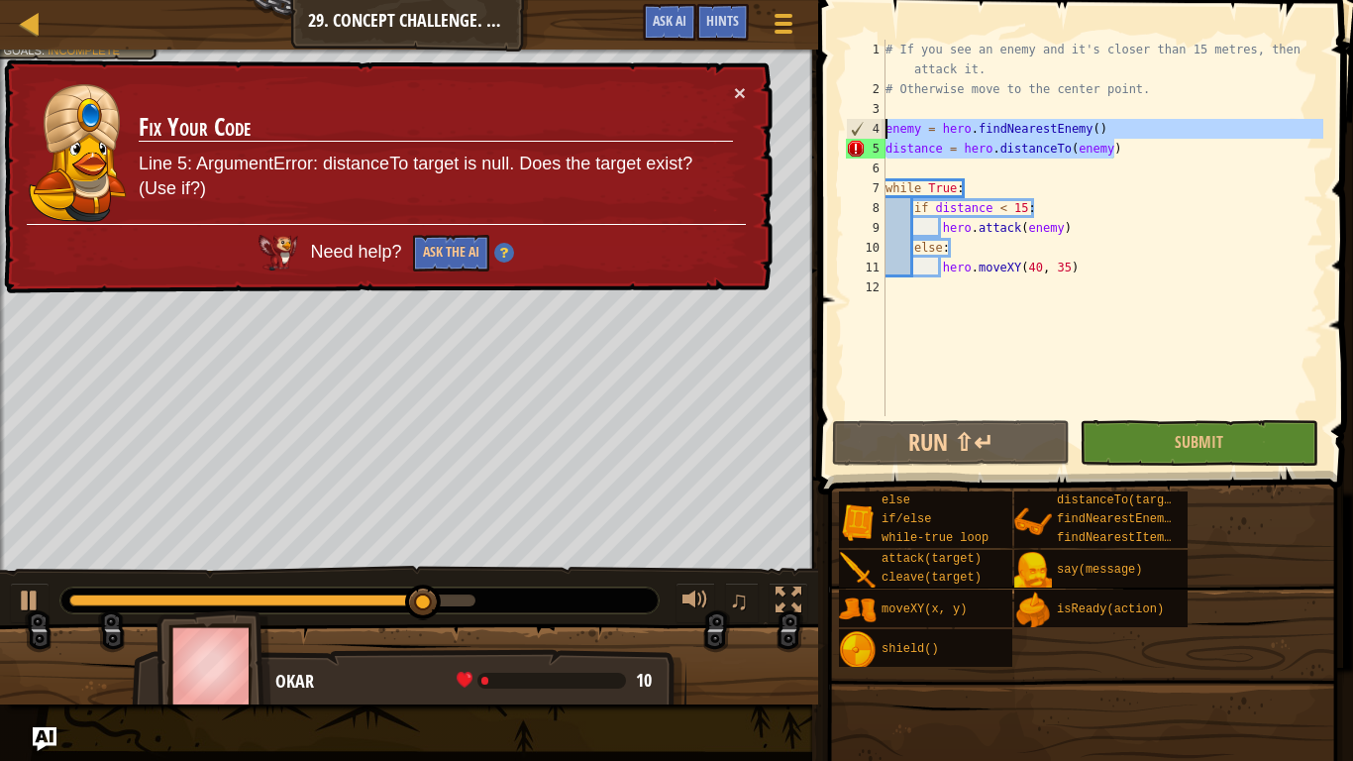
drag, startPoint x: 1130, startPoint y: 150, endPoint x: 886, endPoint y: 137, distance: 245.0
click at [886, 137] on div "# If you see an enemy and it's closer than 15 metres, then attack it. # Otherwi…" at bounding box center [1103, 258] width 442 height 436
type textarea "enemy = hero.findNearestEnemy() distance = hero.distanceTo(enemy)"
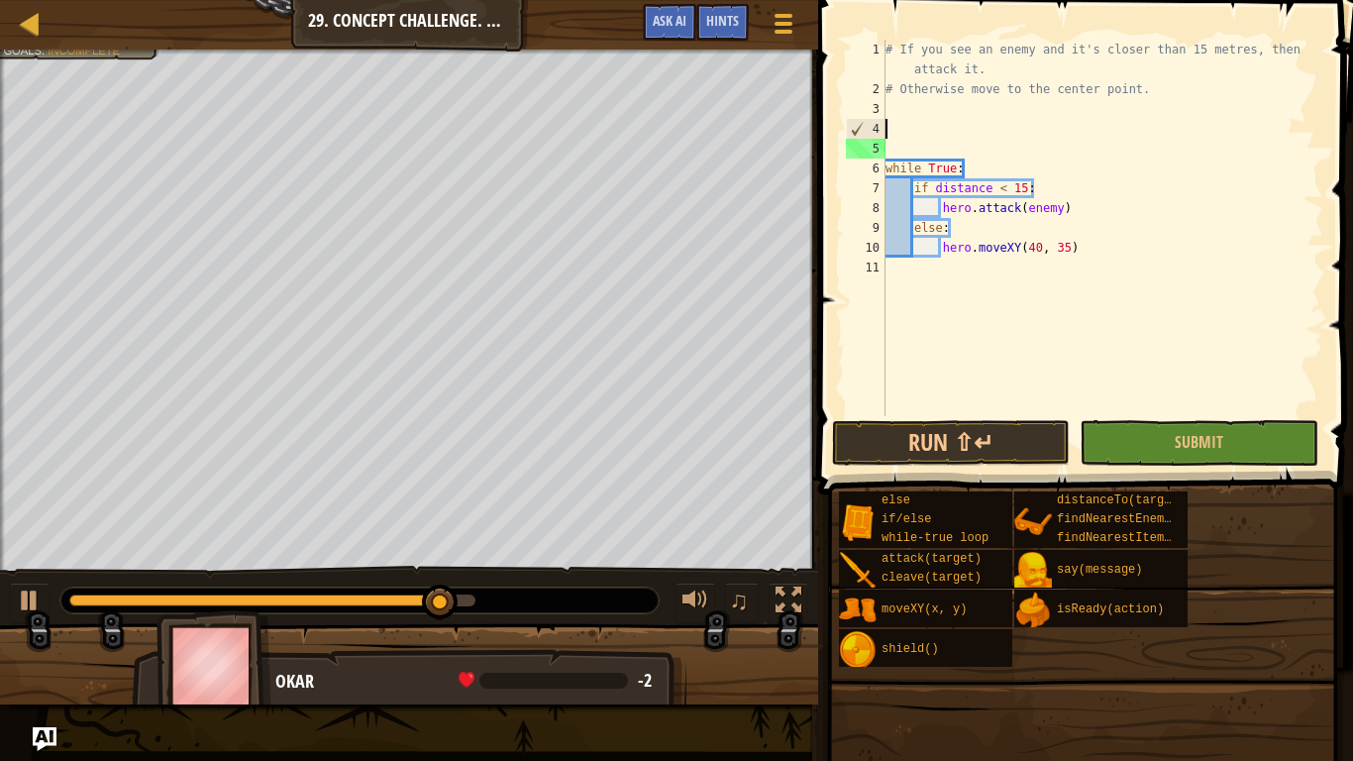
scroll to position [9, 0]
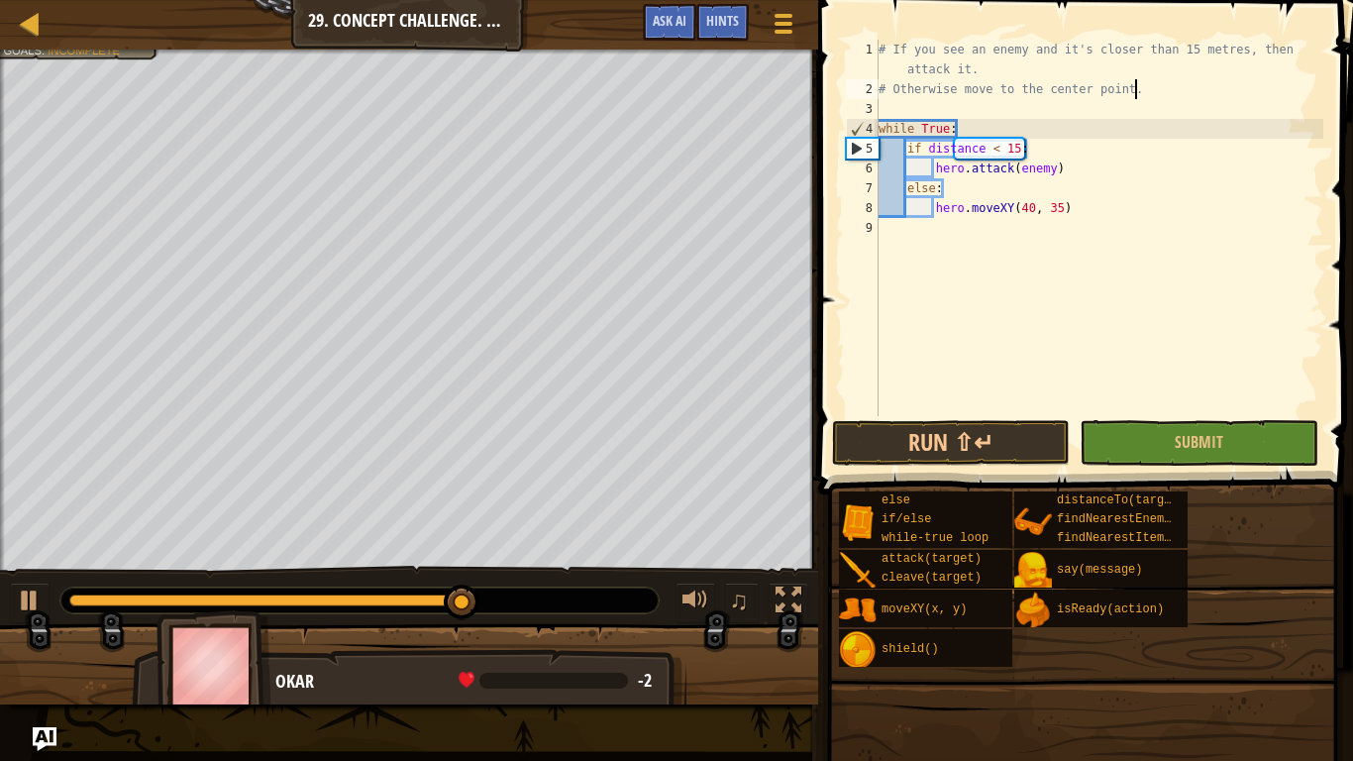
click at [1002, 127] on div "# If you see an enemy and it's closer than 15 metres, then attack it. # Otherwi…" at bounding box center [1099, 258] width 449 height 436
type textarea "while True:"
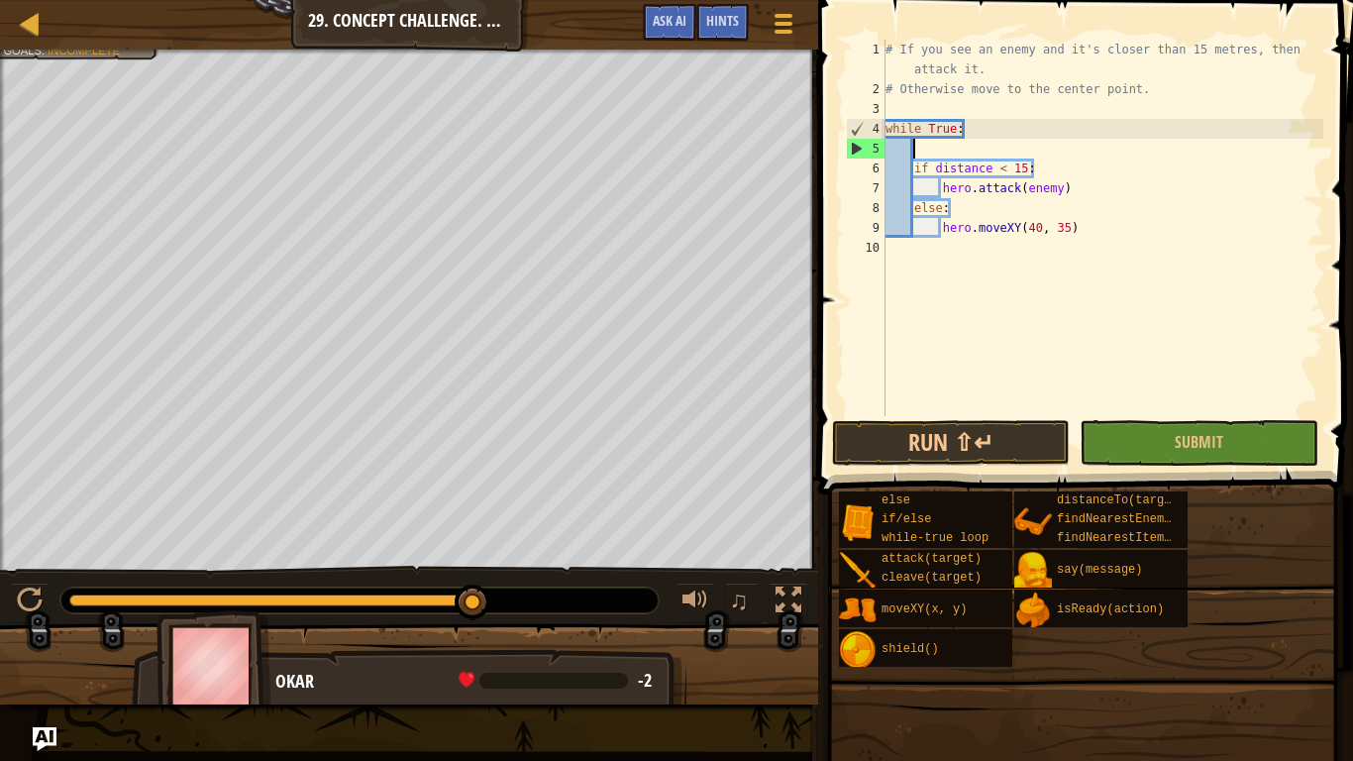
paste textarea "distance = hero.distanceTo(enemy)"
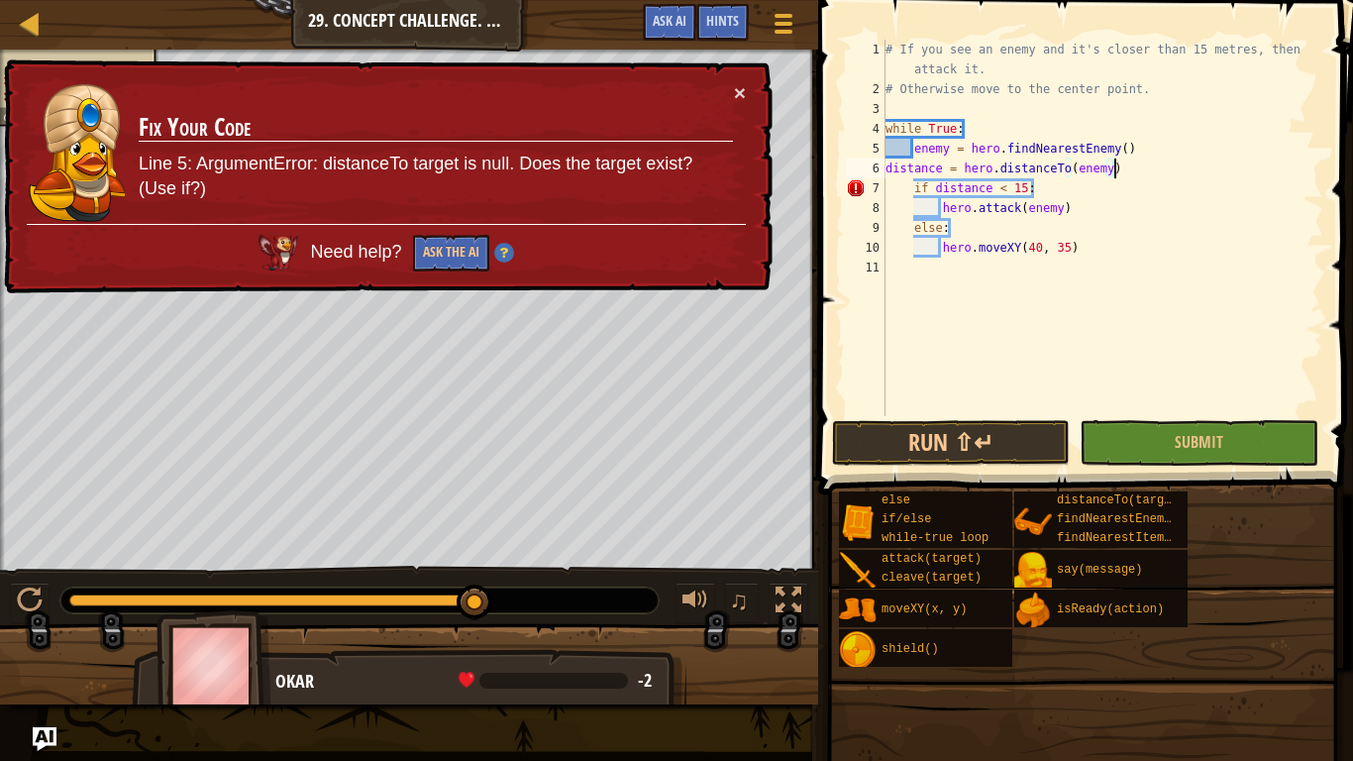
click at [889, 172] on div "# If you see an enemy and it's closer than 15 metres, then attack it. # Otherwi…" at bounding box center [1103, 258] width 442 height 436
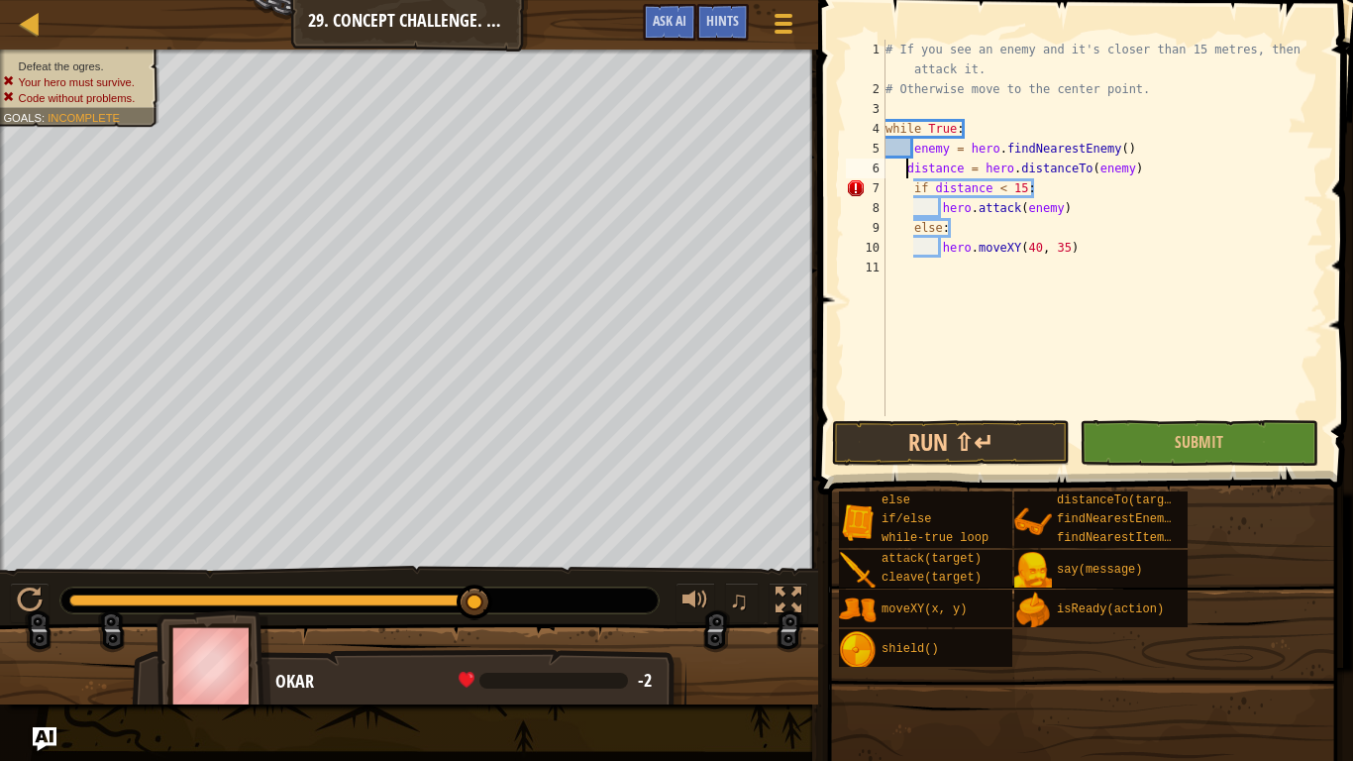
type textarea "distance = hero.distanceTo(enemy)"
click at [933, 438] on button "Run ⇧↵" at bounding box center [951, 443] width 238 height 46
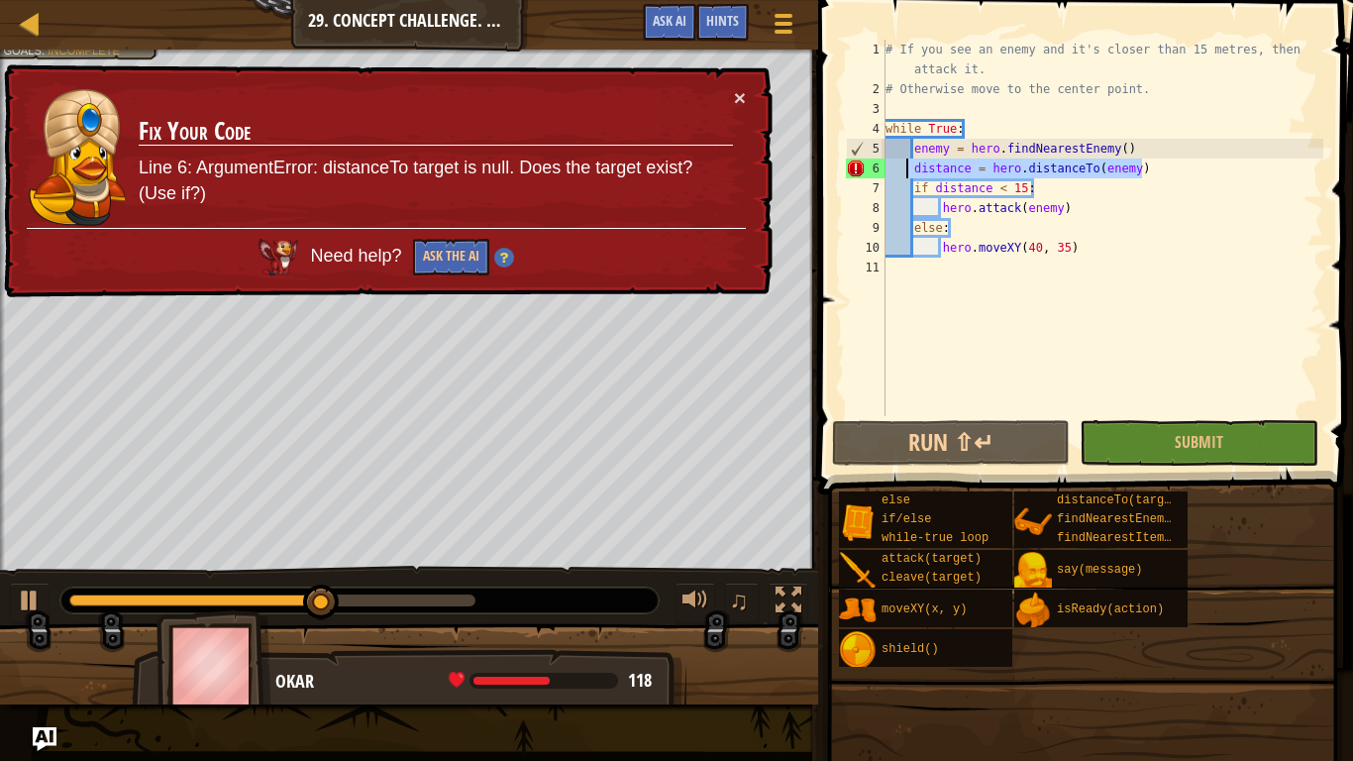
drag, startPoint x: 1184, startPoint y: 171, endPoint x: 905, endPoint y: 177, distance: 278.4
click at [905, 177] on div "# If you see an enemy and it's closer than 15 metres, then attack it. # Otherwi…" at bounding box center [1103, 258] width 442 height 436
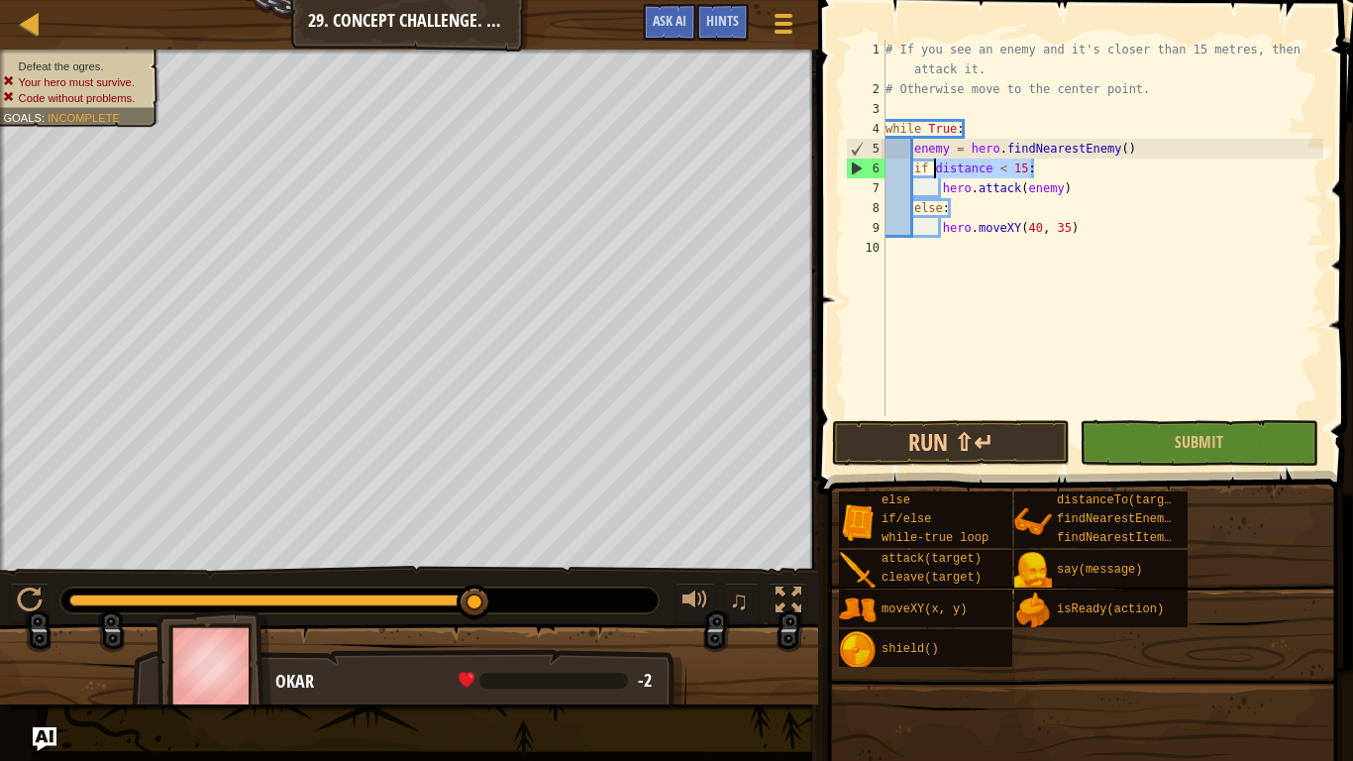
drag, startPoint x: 1059, startPoint y: 160, endPoint x: 935, endPoint y: 174, distance: 124.6
click at [935, 174] on div "# If you see an enemy and it's closer than 15 metres, then attack it. # Otherwi…" at bounding box center [1103, 258] width 442 height 436
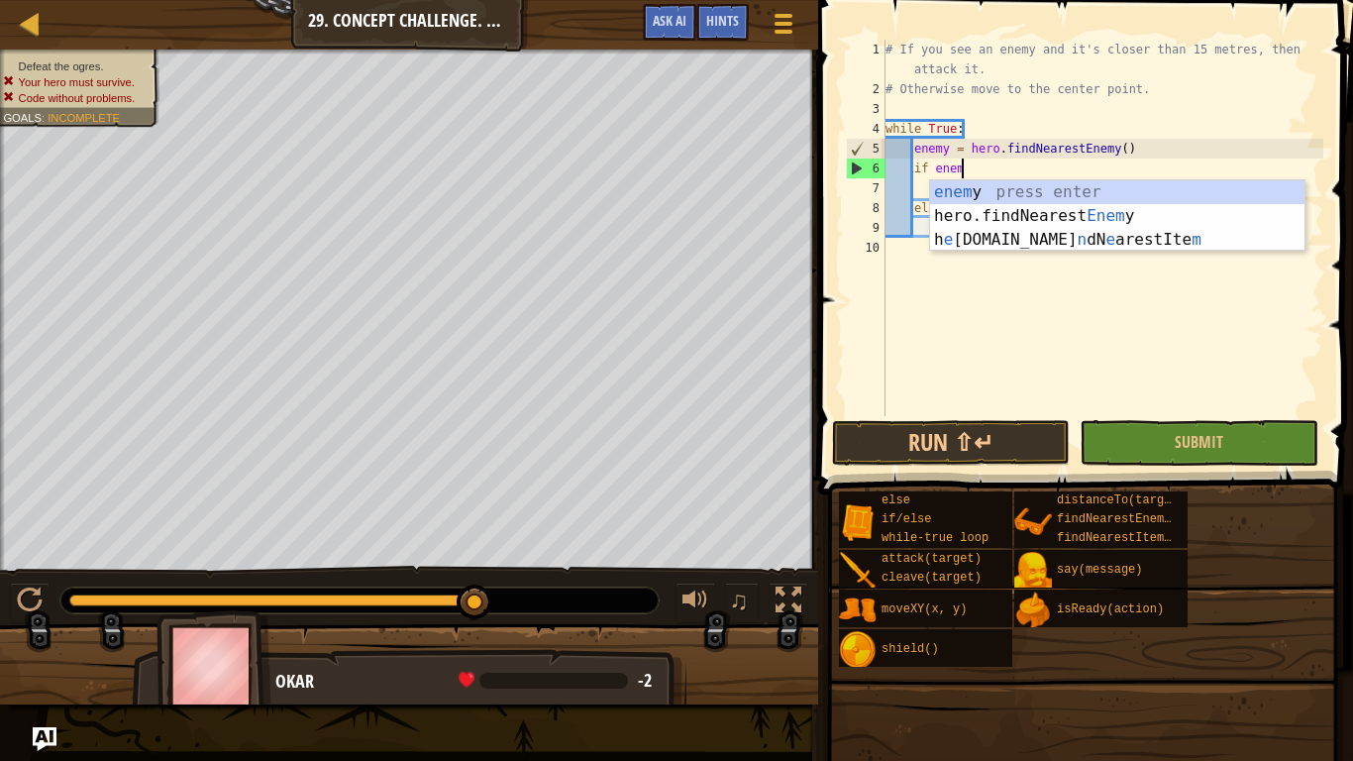
scroll to position [9, 11]
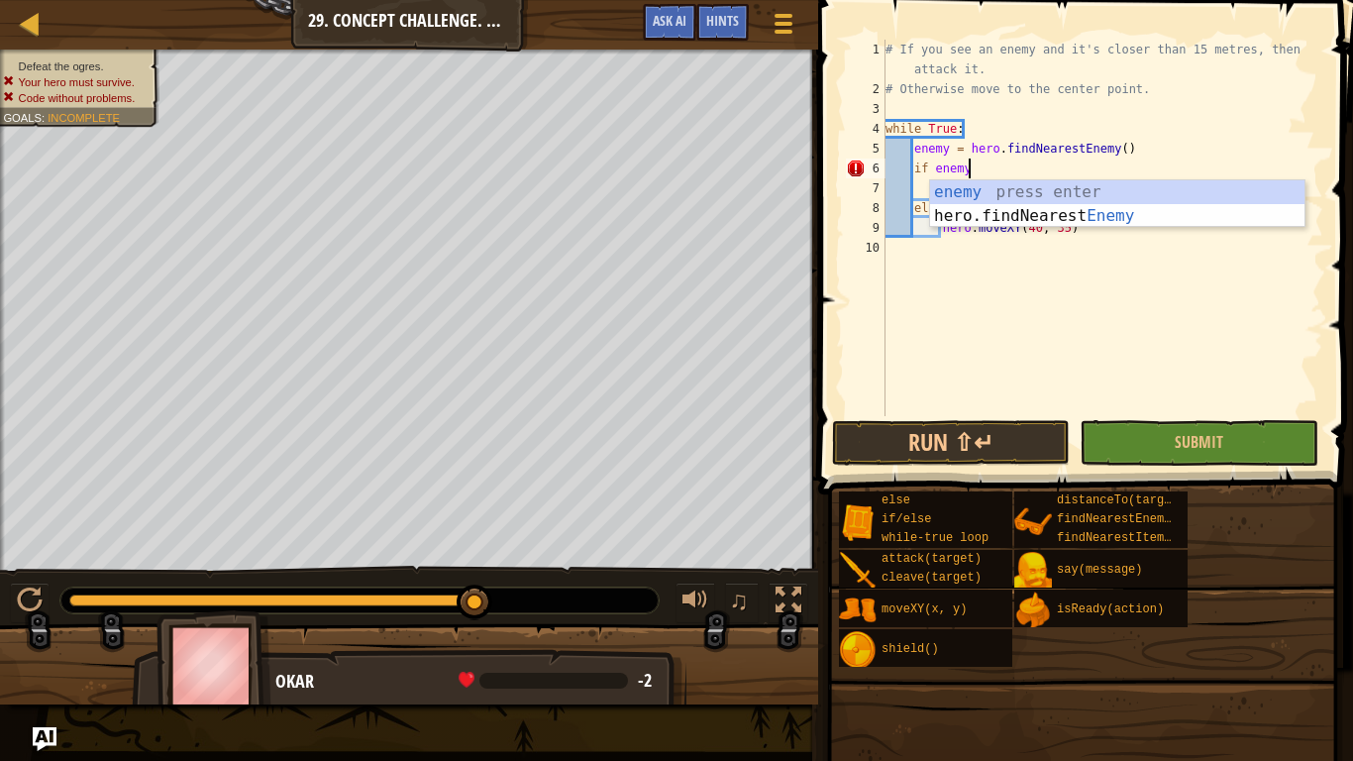
type textarea "if enemy:"
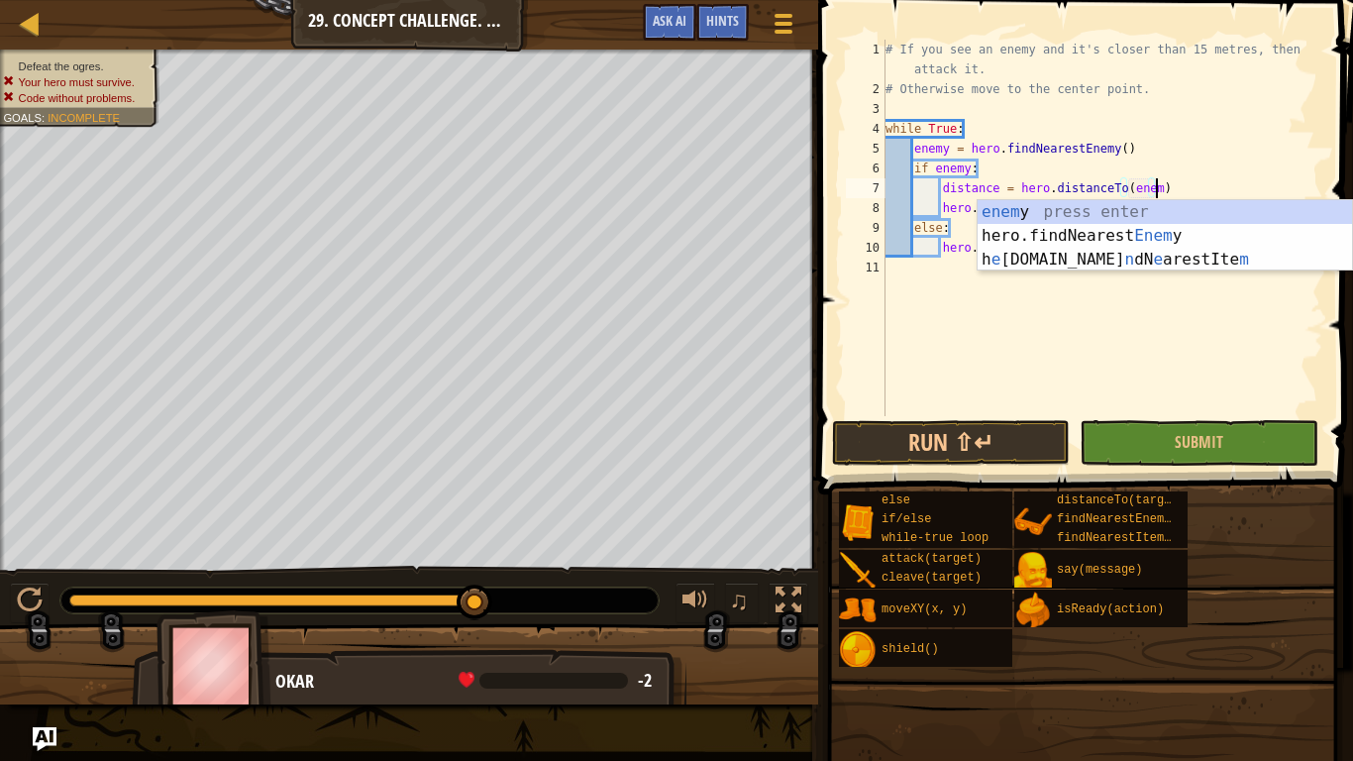
scroll to position [9, 40]
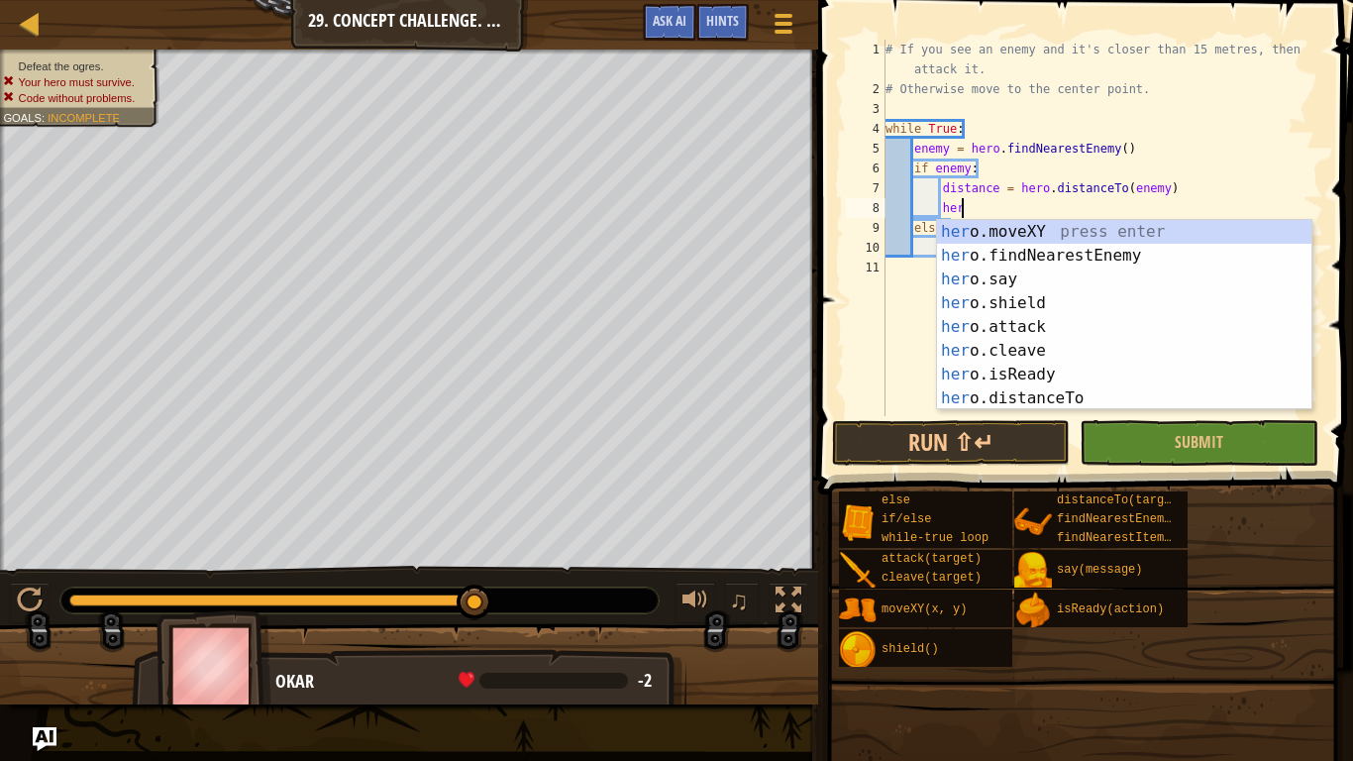
type textarea "h"
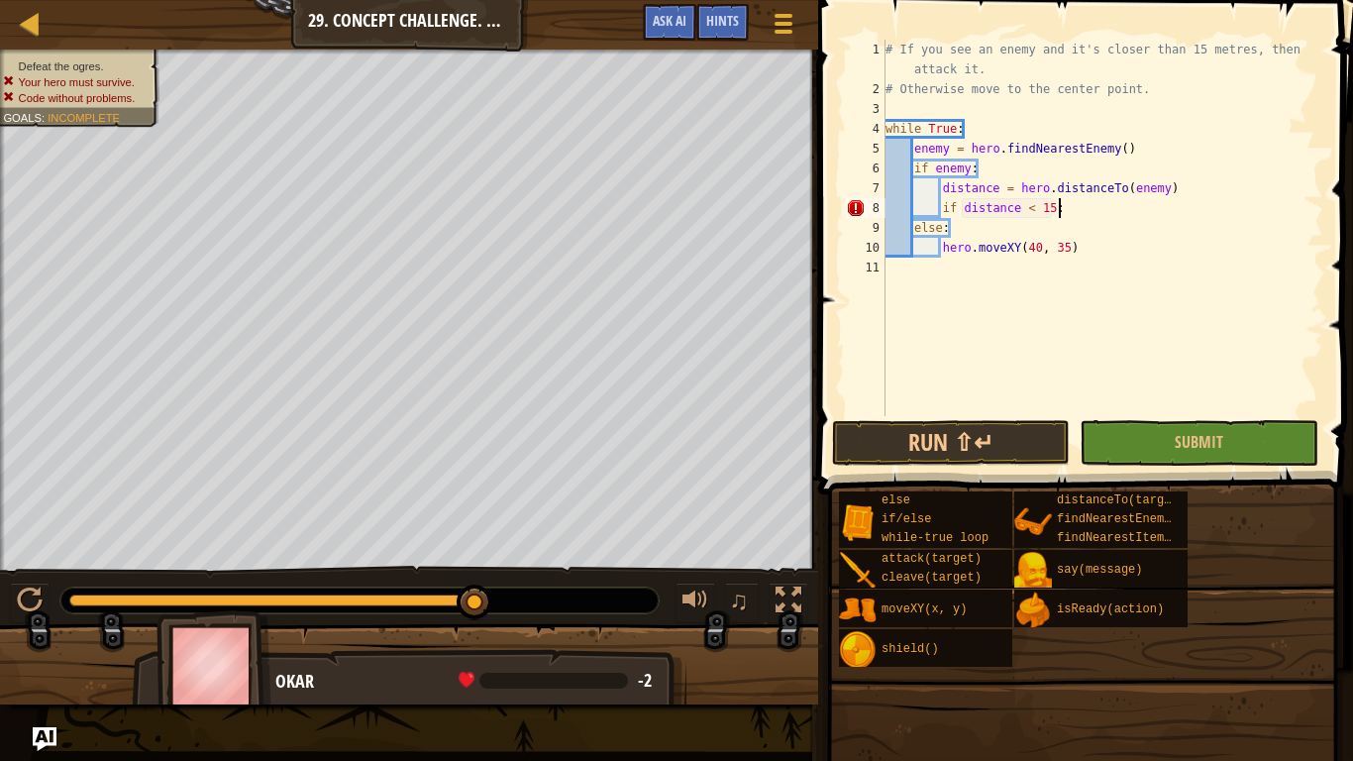
scroll to position [9, 24]
click at [973, 446] on button "Run ⇧↵" at bounding box center [951, 443] width 238 height 46
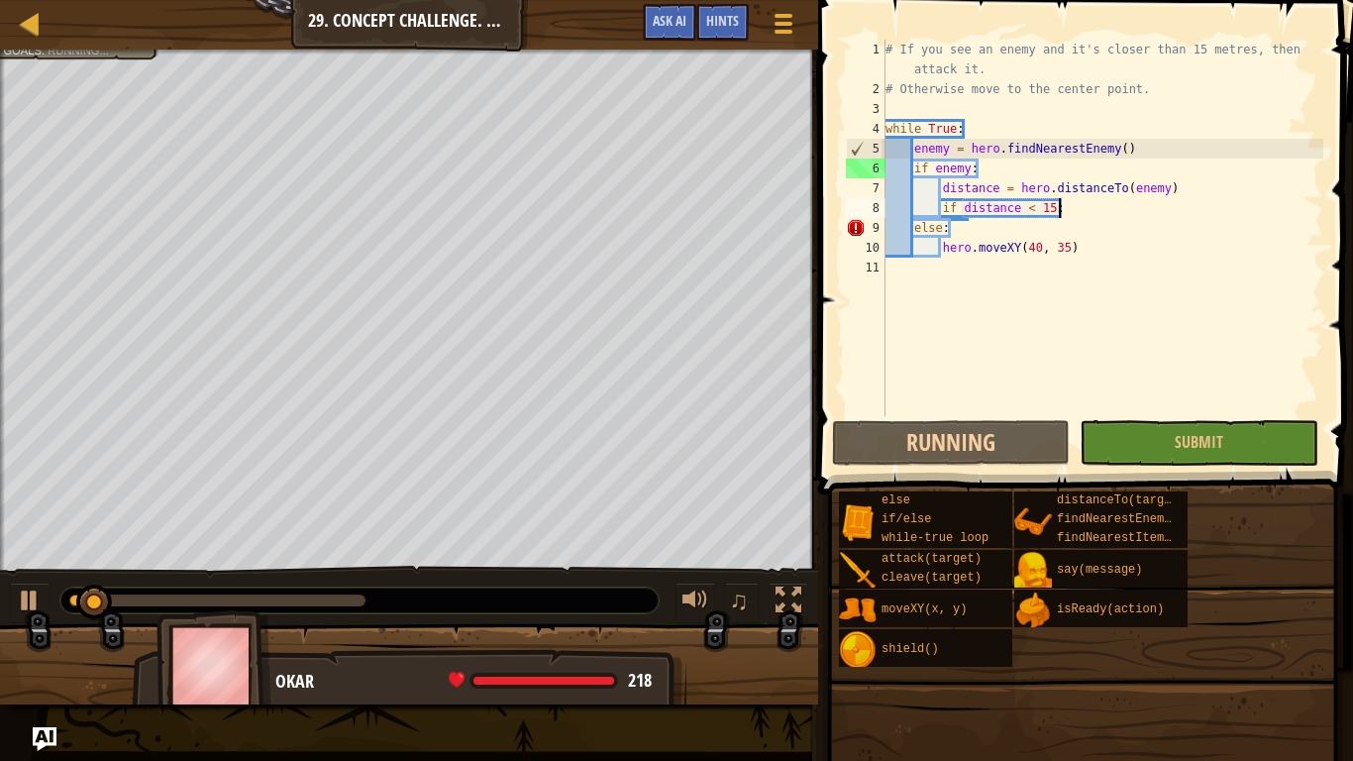
click at [1067, 257] on div "# If you see an enemy and it's closer than 15 metres, then attack it. # Otherwi…" at bounding box center [1103, 258] width 442 height 436
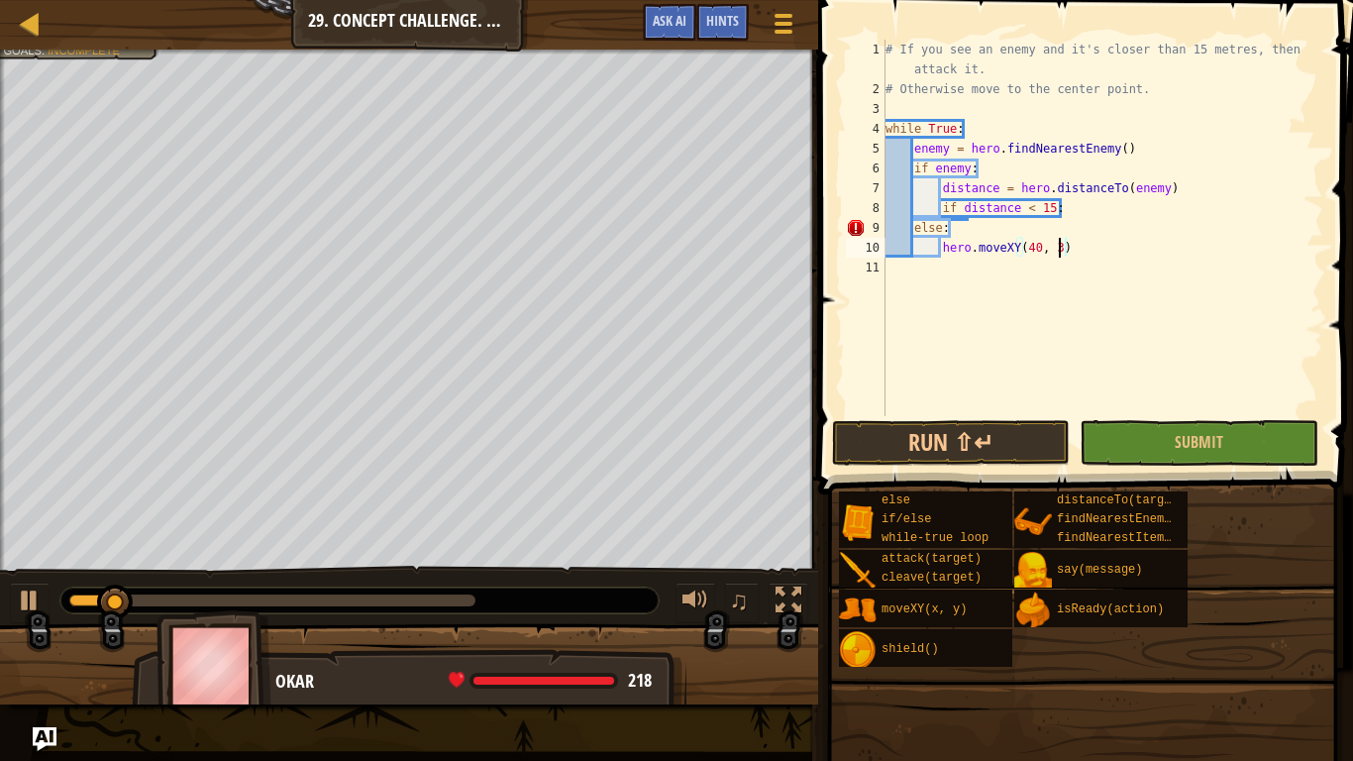
scroll to position [9, 26]
click at [977, 454] on button "Run ⇧↵" at bounding box center [951, 443] width 238 height 46
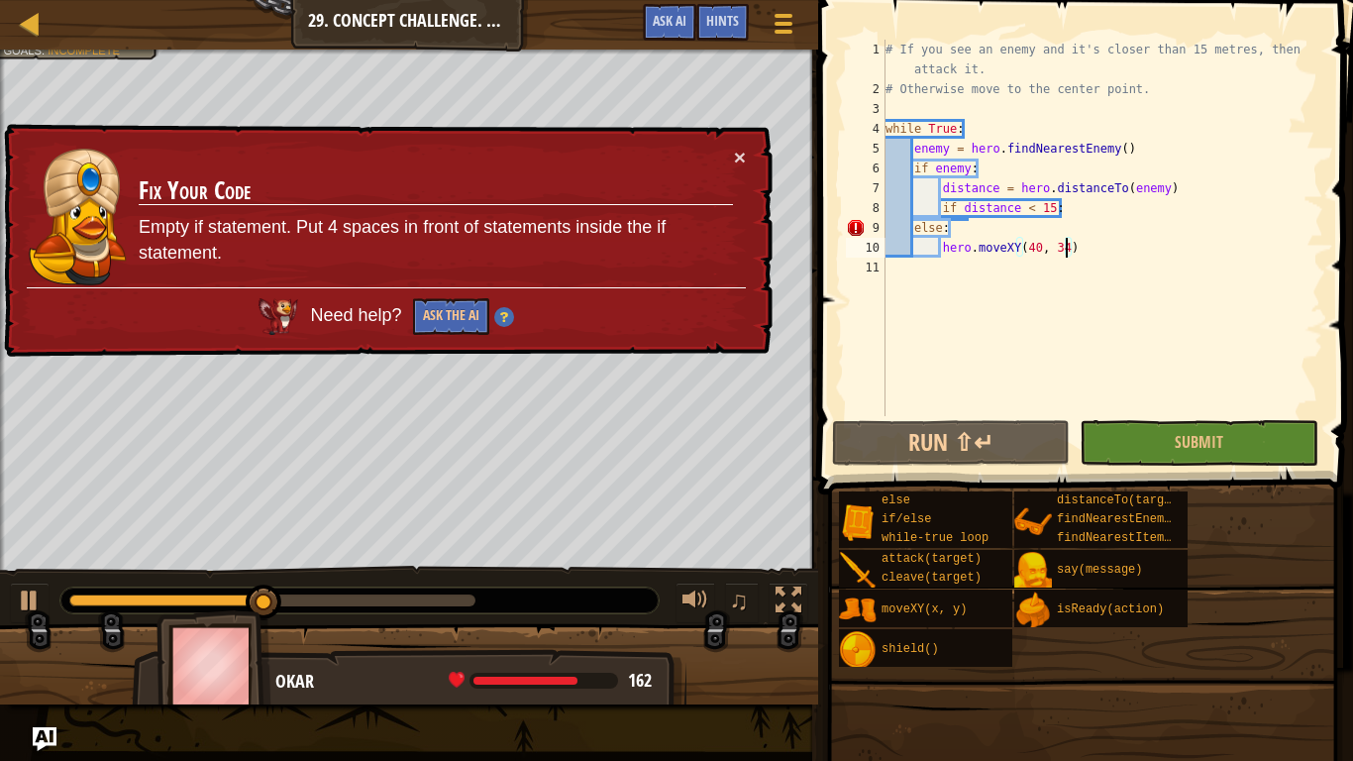
click at [1081, 210] on div "# If you see an enemy and it's closer than 15 metres, then attack it. # Otherwi…" at bounding box center [1103, 258] width 442 height 436
type textarea "if distance < 15:"
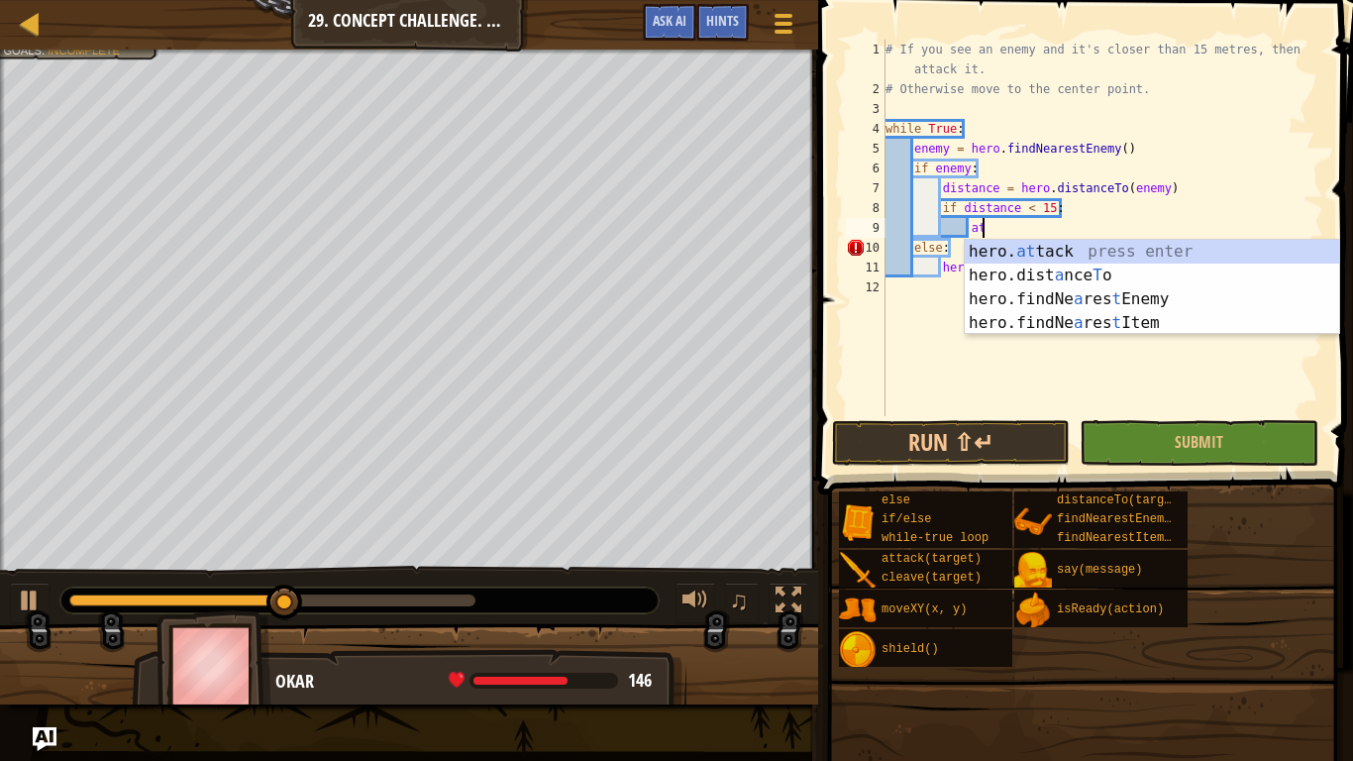
scroll to position [9, 15]
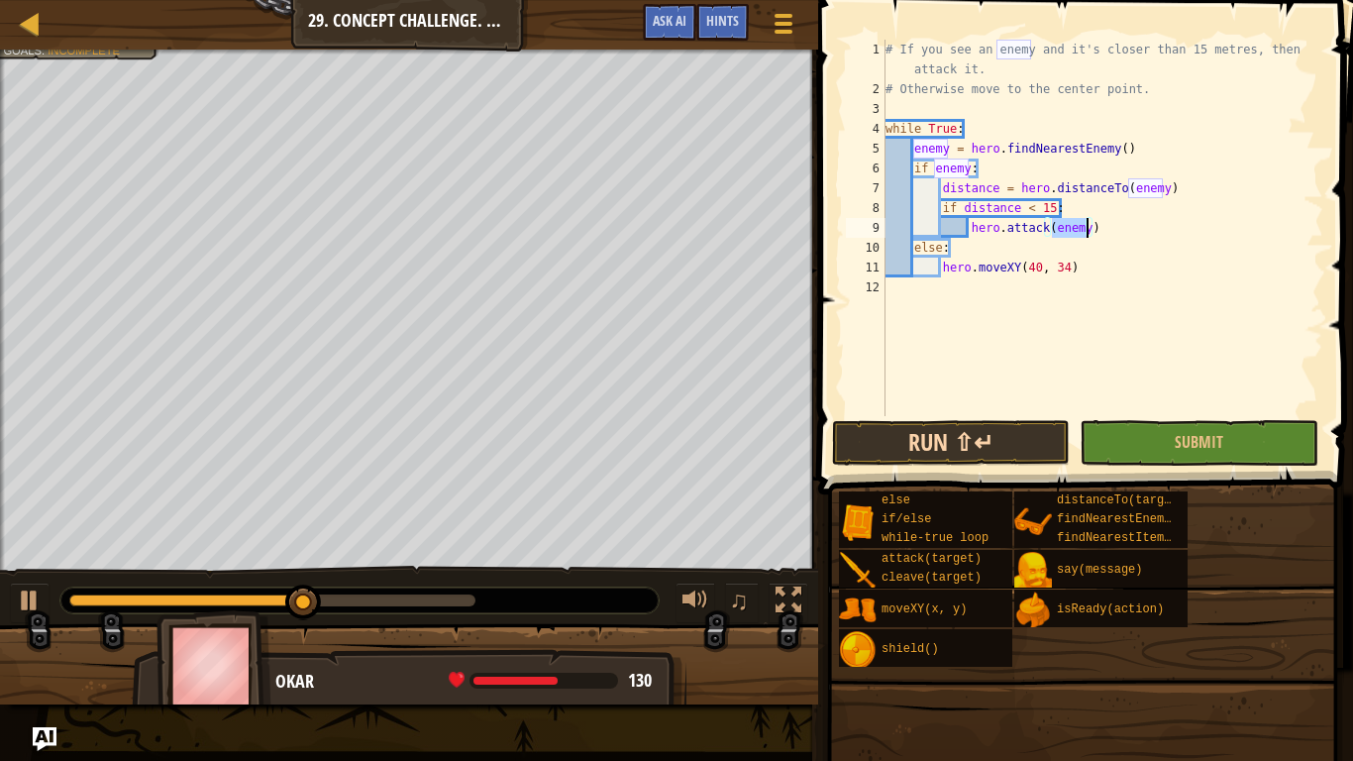
type textarea "hero.attack(enemy)"
click at [1022, 447] on button "Run ⇧↵" at bounding box center [951, 443] width 238 height 46
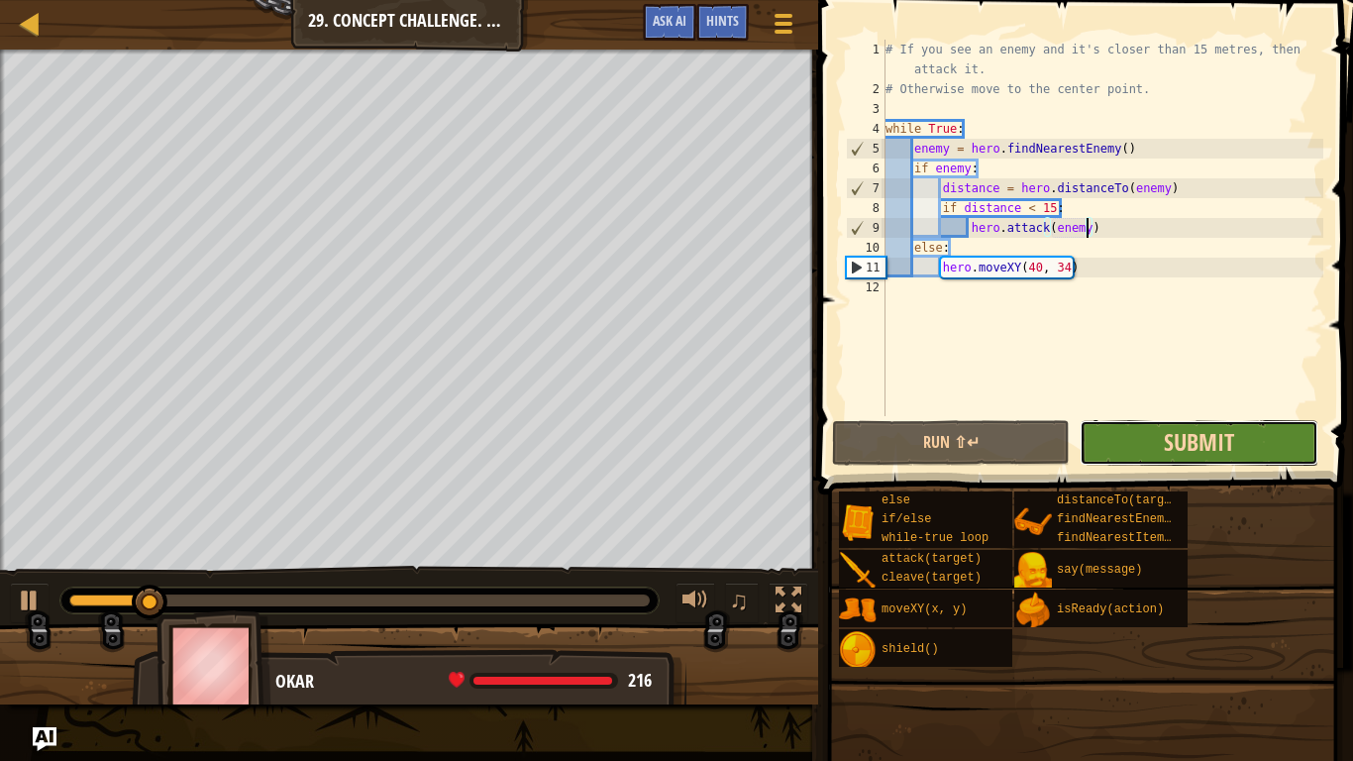
click at [1170, 430] on span "Submit" at bounding box center [1199, 442] width 70 height 32
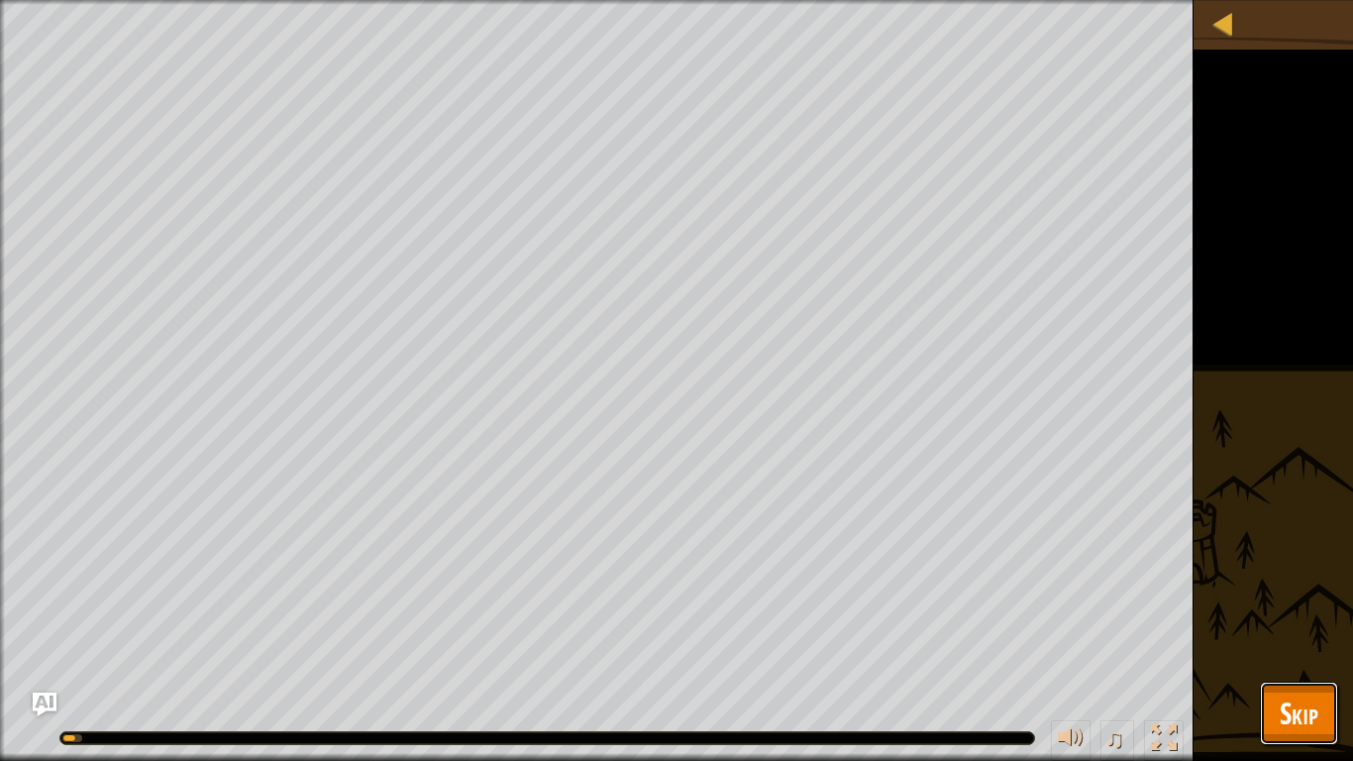
click at [1312, 592] on span "Skip" at bounding box center [1299, 712] width 39 height 41
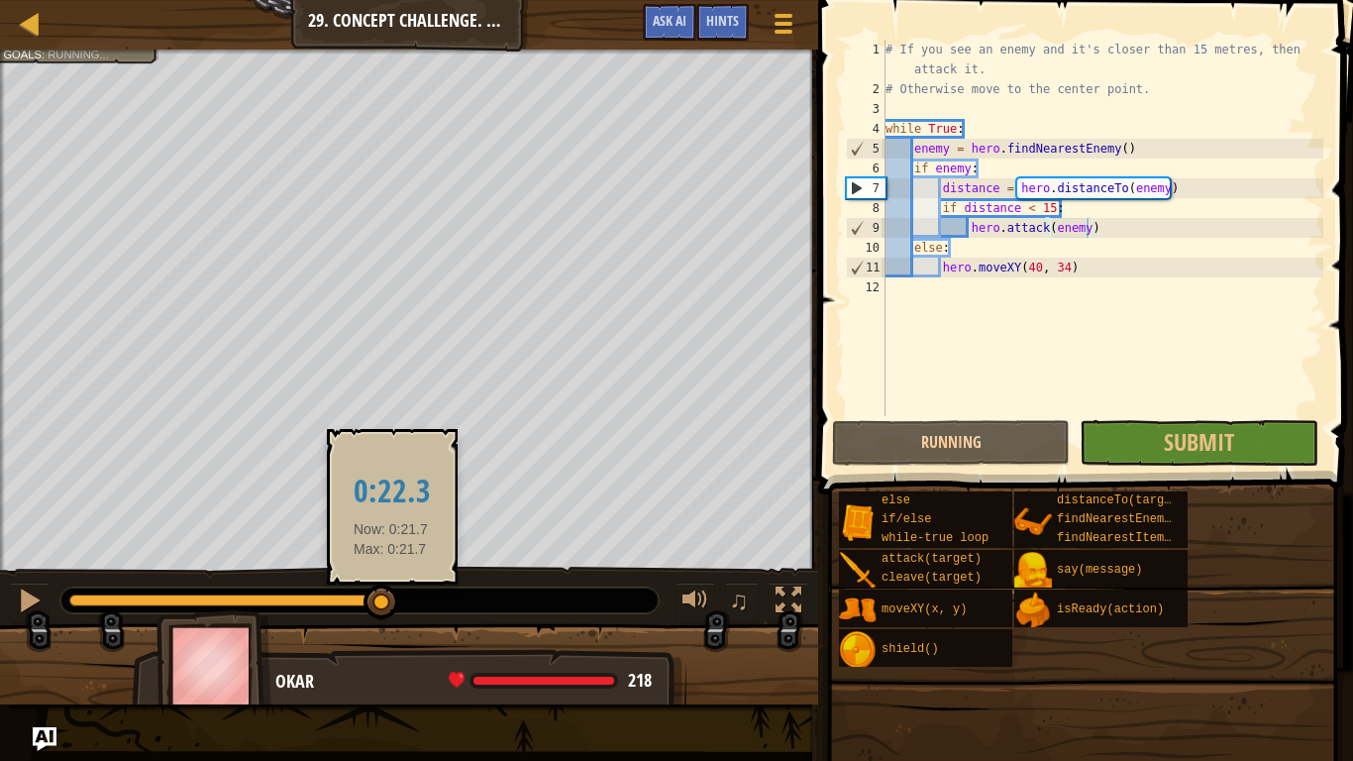
drag, startPoint x: 101, startPoint y: 598, endPoint x: 415, endPoint y: 594, distance: 314.0
click at [415, 592] on div at bounding box center [359, 600] width 598 height 26
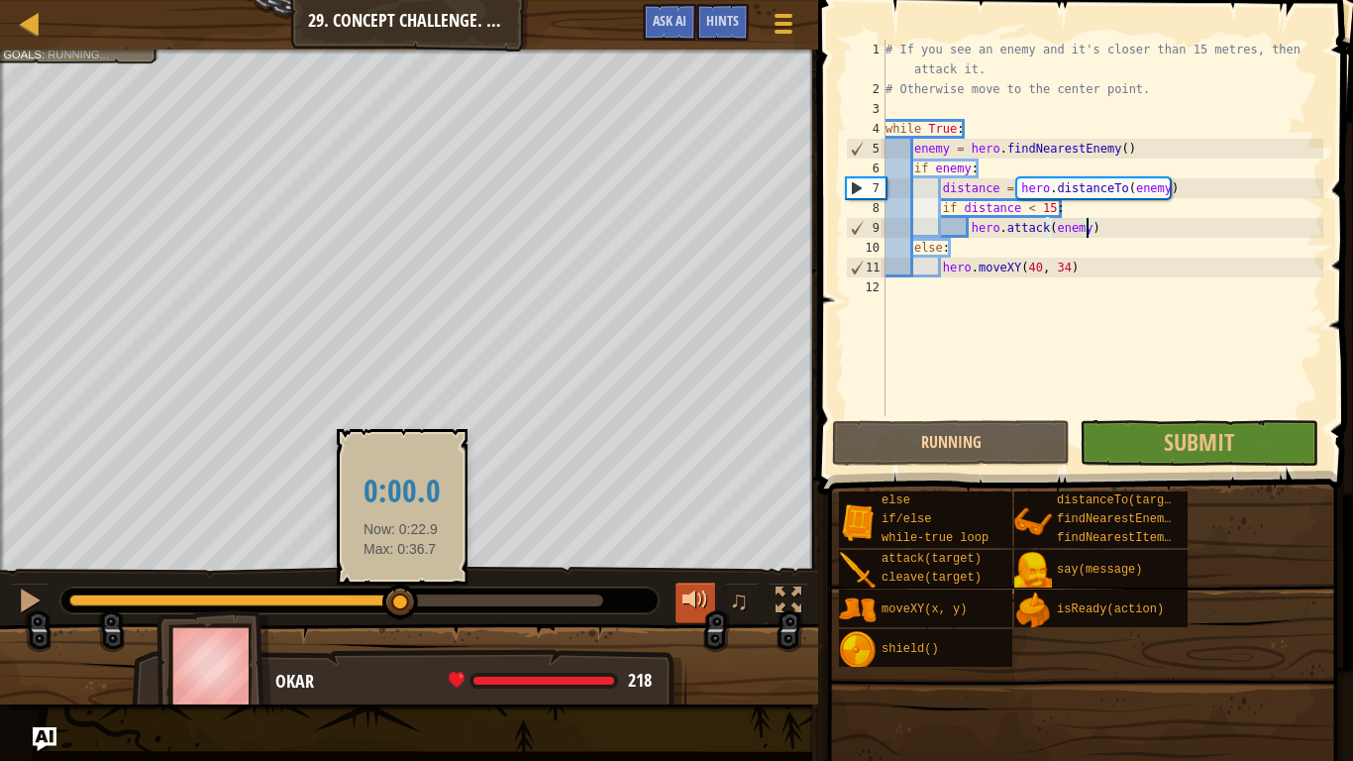
drag, startPoint x: 401, startPoint y: 600, endPoint x: 683, endPoint y: 585, distance: 281.7
click at [683, 585] on div "♫" at bounding box center [409, 595] width 818 height 59
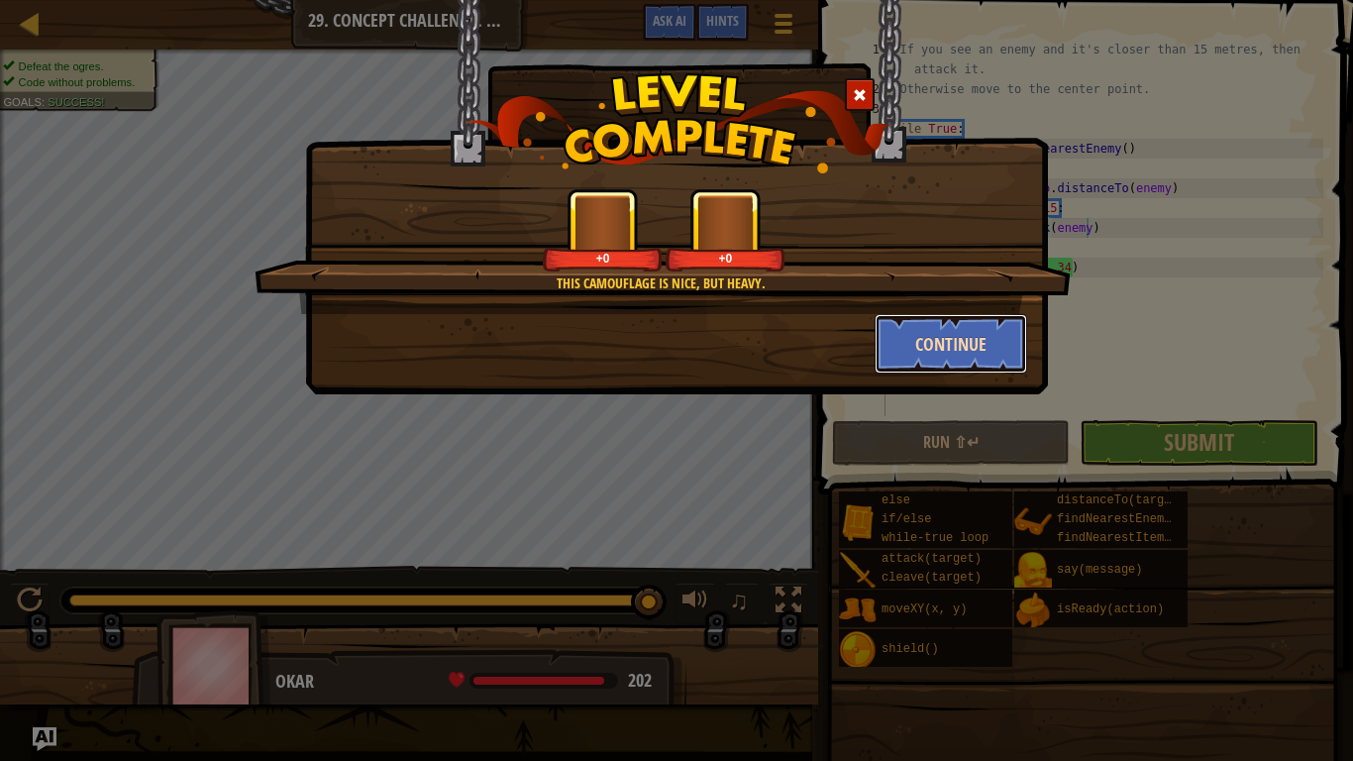
click at [908, 335] on button "Continue" at bounding box center [952, 343] width 154 height 59
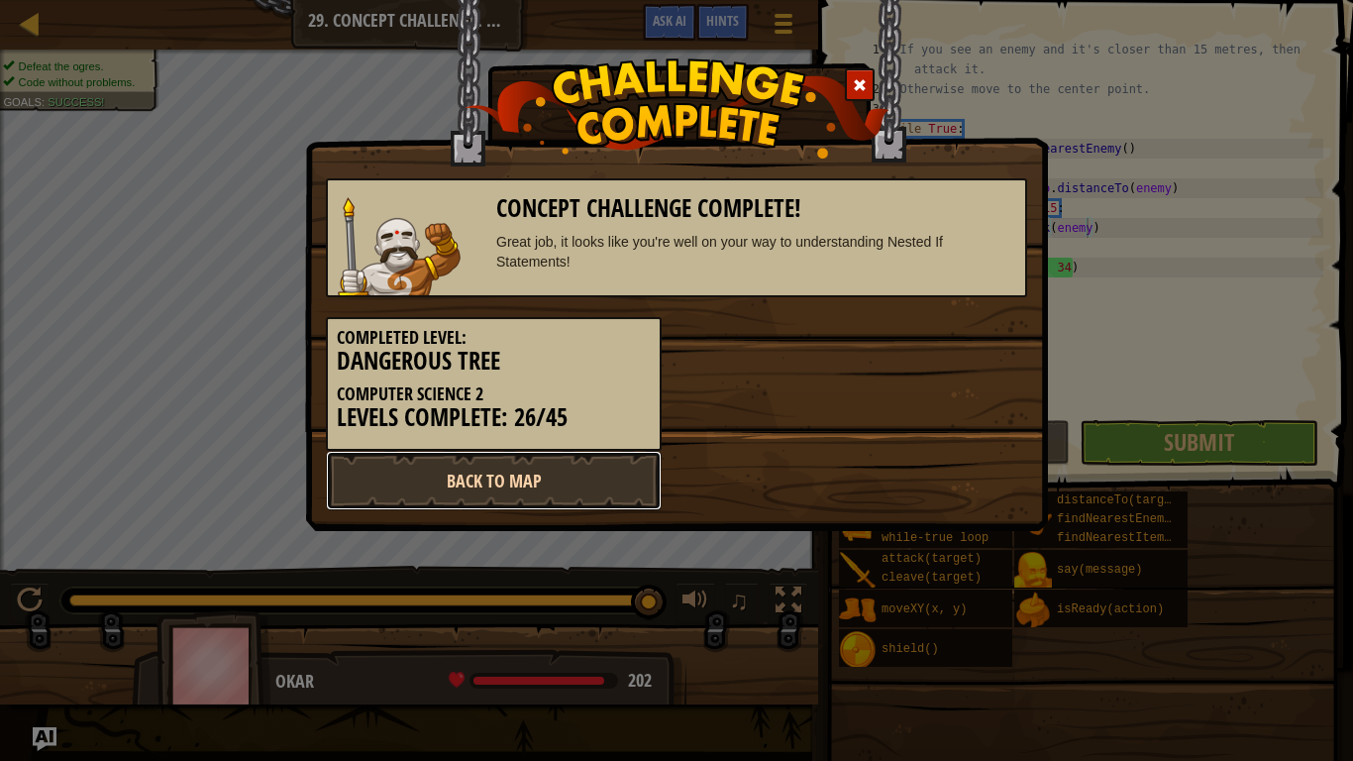
click at [474, 498] on link "Back to Map" at bounding box center [494, 480] width 336 height 59
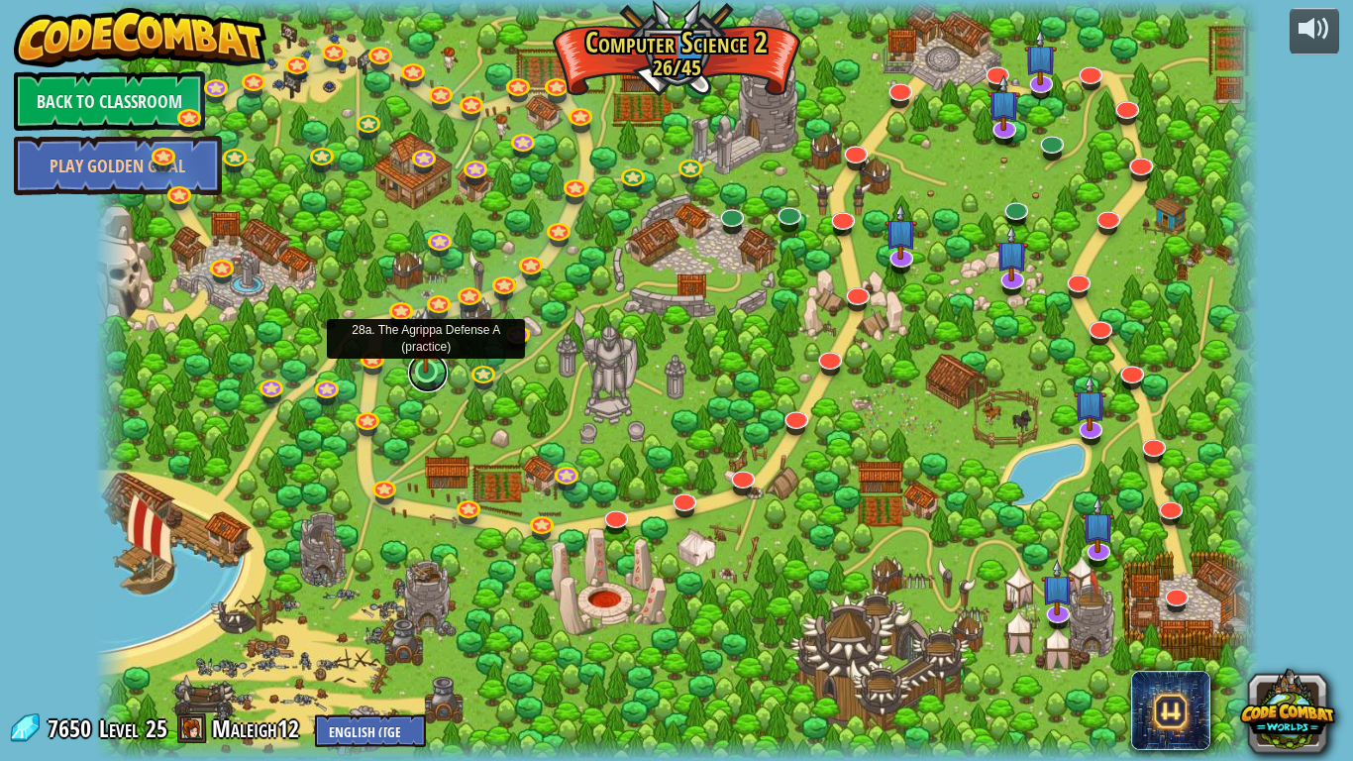
click at [431, 379] on link at bounding box center [428, 373] width 40 height 40
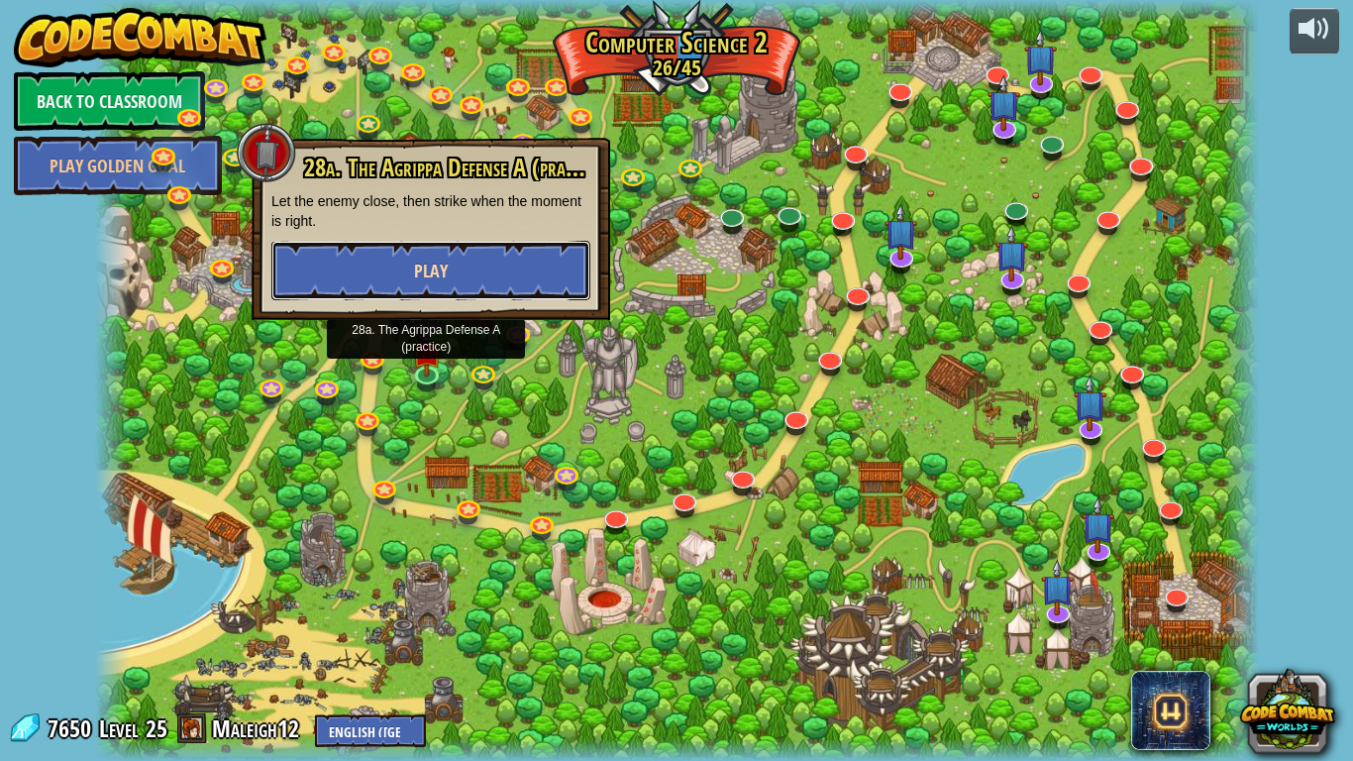
click at [366, 273] on button "Play" at bounding box center [430, 270] width 319 height 59
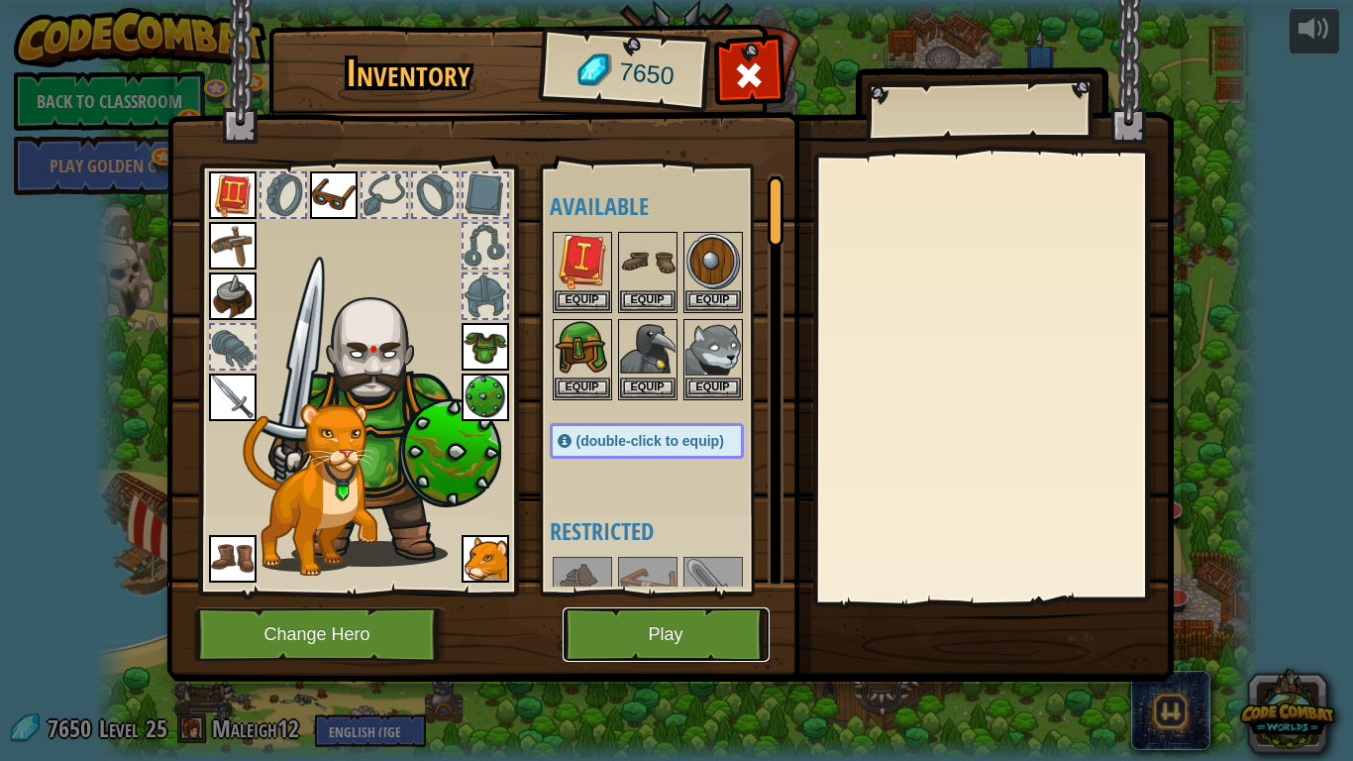
click at [669, 592] on button "Play" at bounding box center [666, 634] width 207 height 54
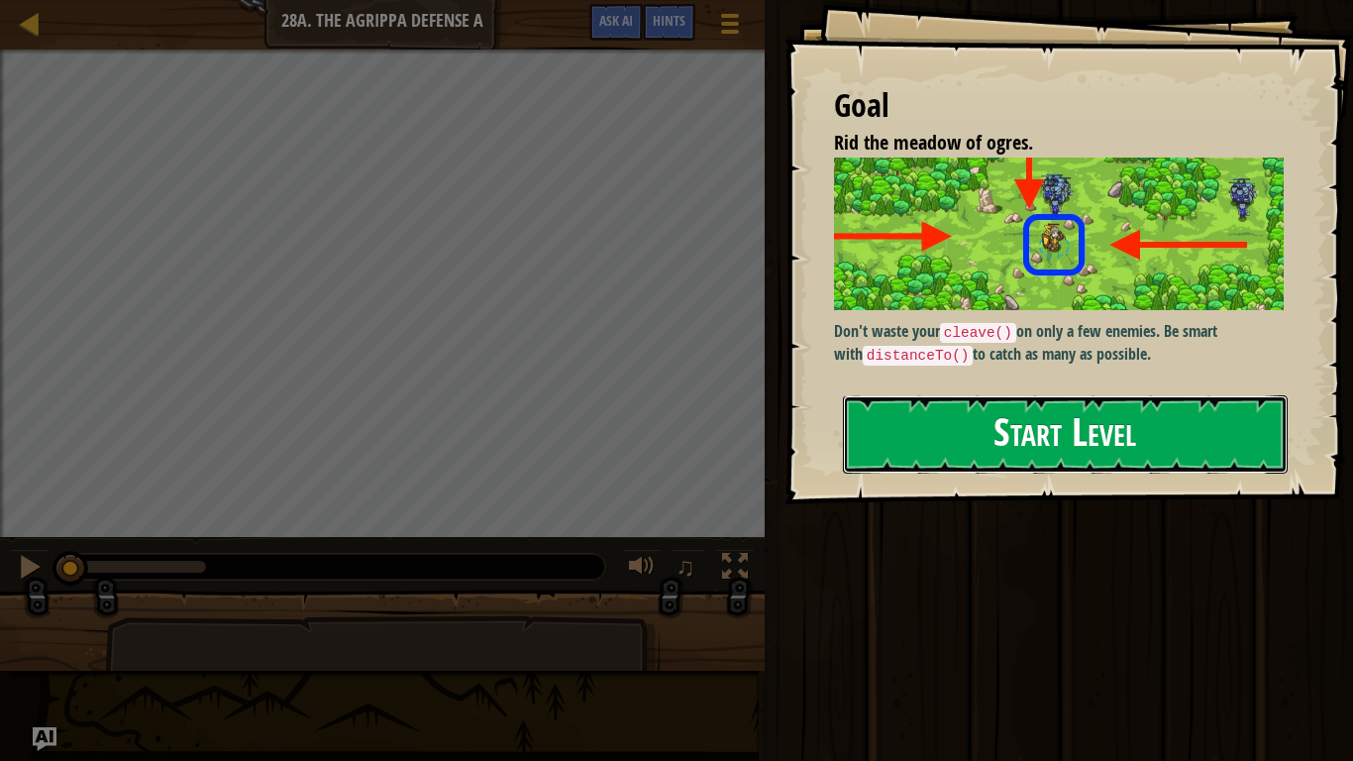
click at [1123, 410] on button "Start Level" at bounding box center [1065, 434] width 445 height 78
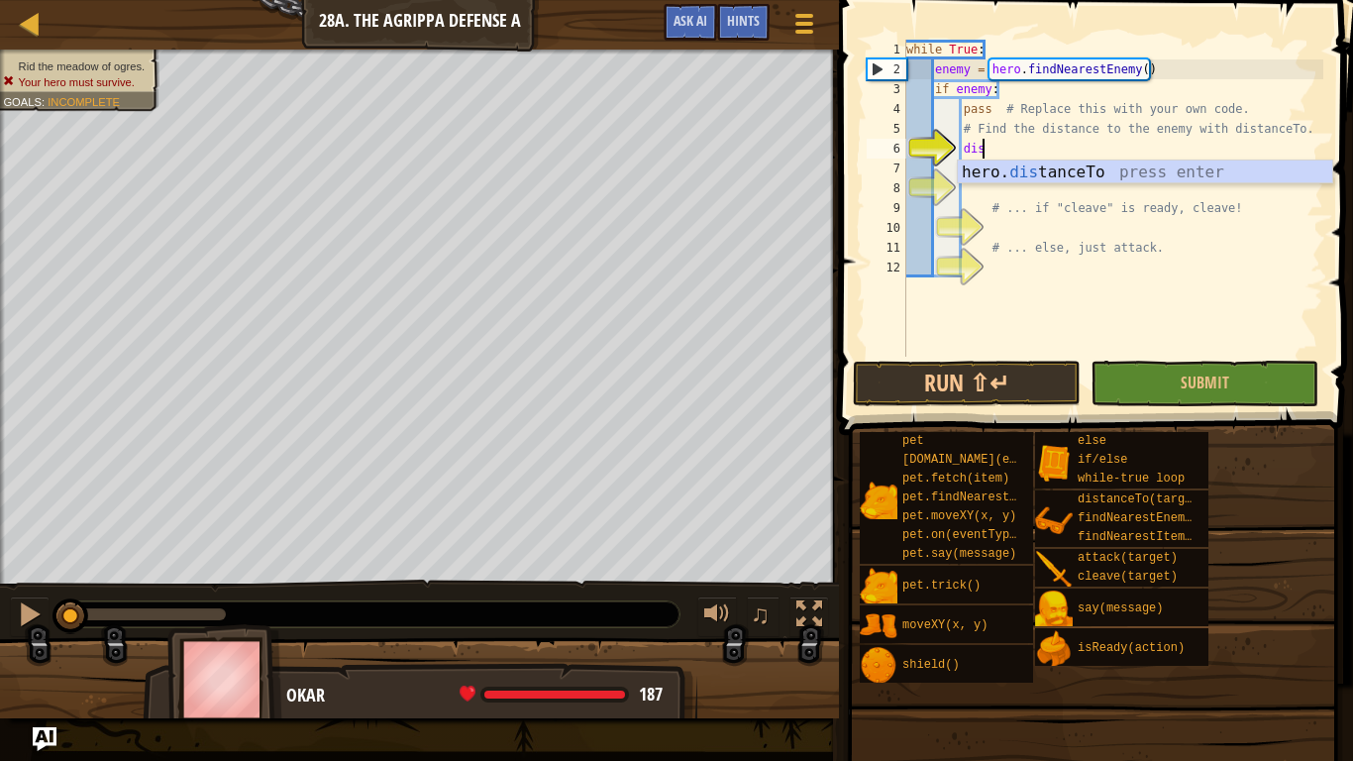
scroll to position [9, 13]
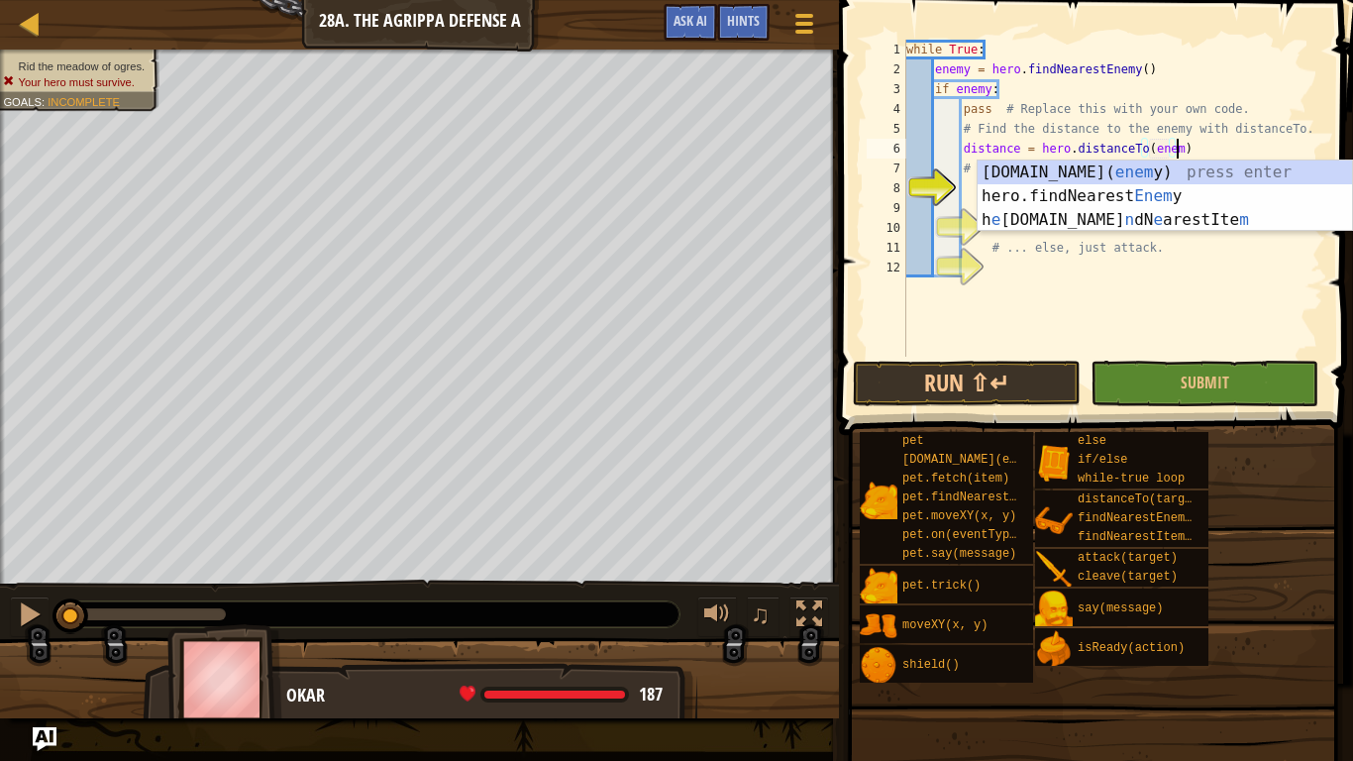
type textarea "distance = hero.distanceTo(enemy)"
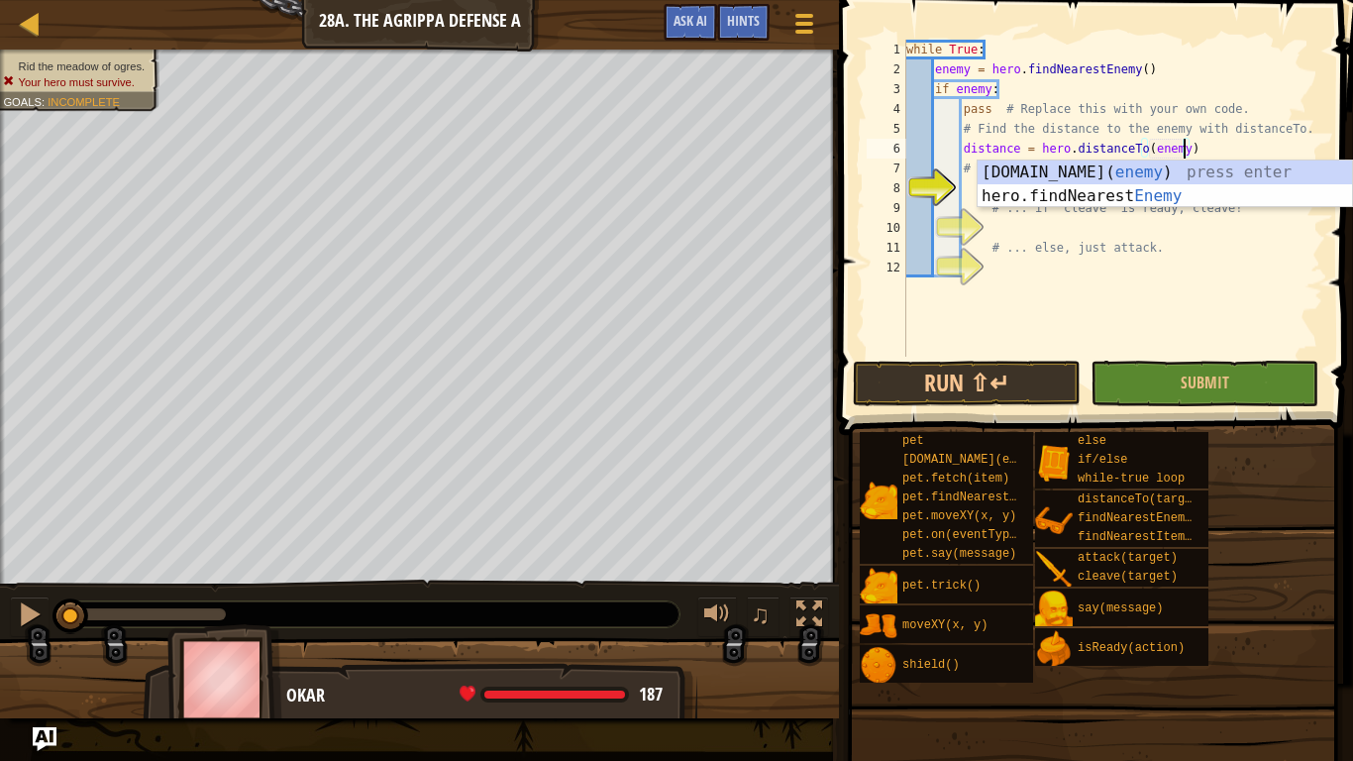
scroll to position [9, 40]
click at [1154, 275] on div "while True : enemy = hero . findNearestEnemy ( ) if enemy : pass # Replace this…" at bounding box center [1112, 218] width 421 height 357
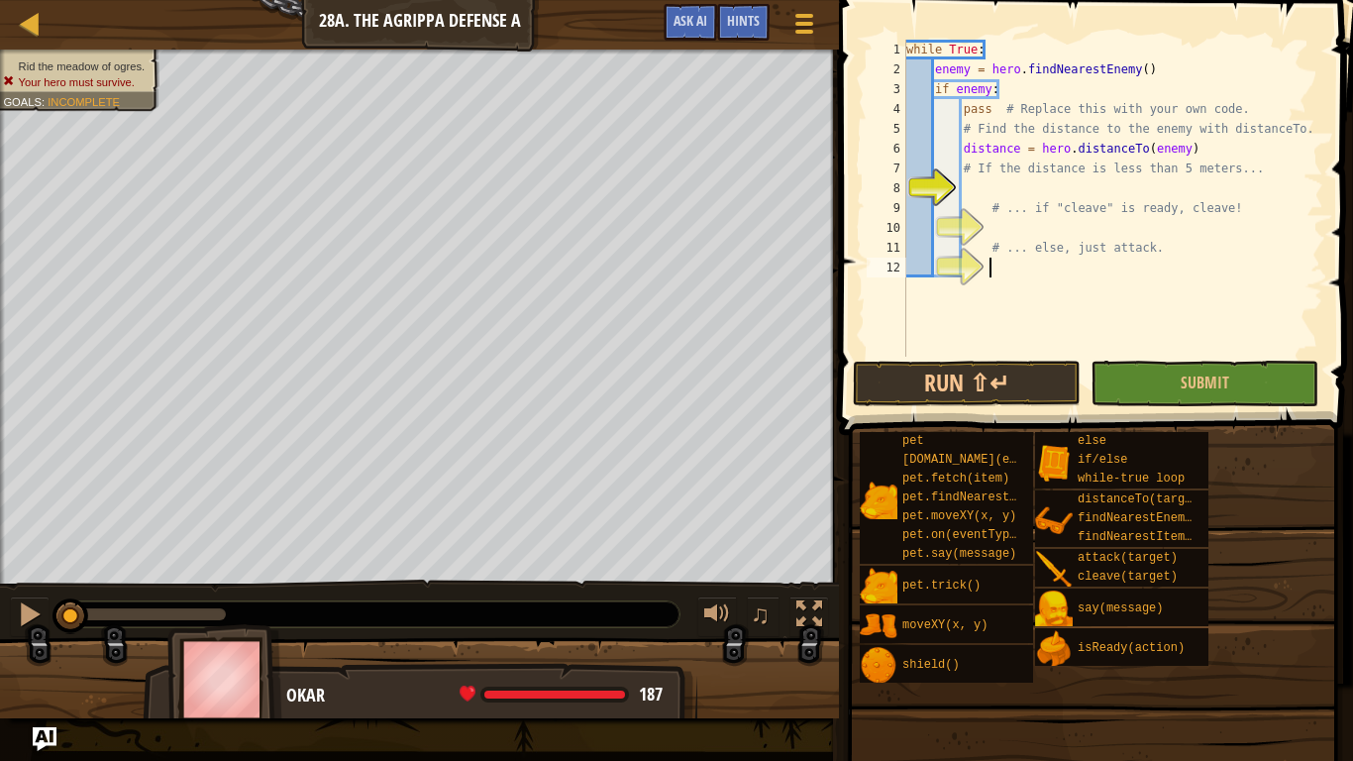
click at [1050, 178] on div "while True : enemy = hero . findNearestEnemy ( ) if enemy : pass # Replace this…" at bounding box center [1112, 218] width 421 height 357
type textarea "if distance < 5:"
click at [1084, 221] on div "while True : enemy = hero . findNearestEnemy ( ) if enemy : pass # Replace this…" at bounding box center [1112, 218] width 421 height 357
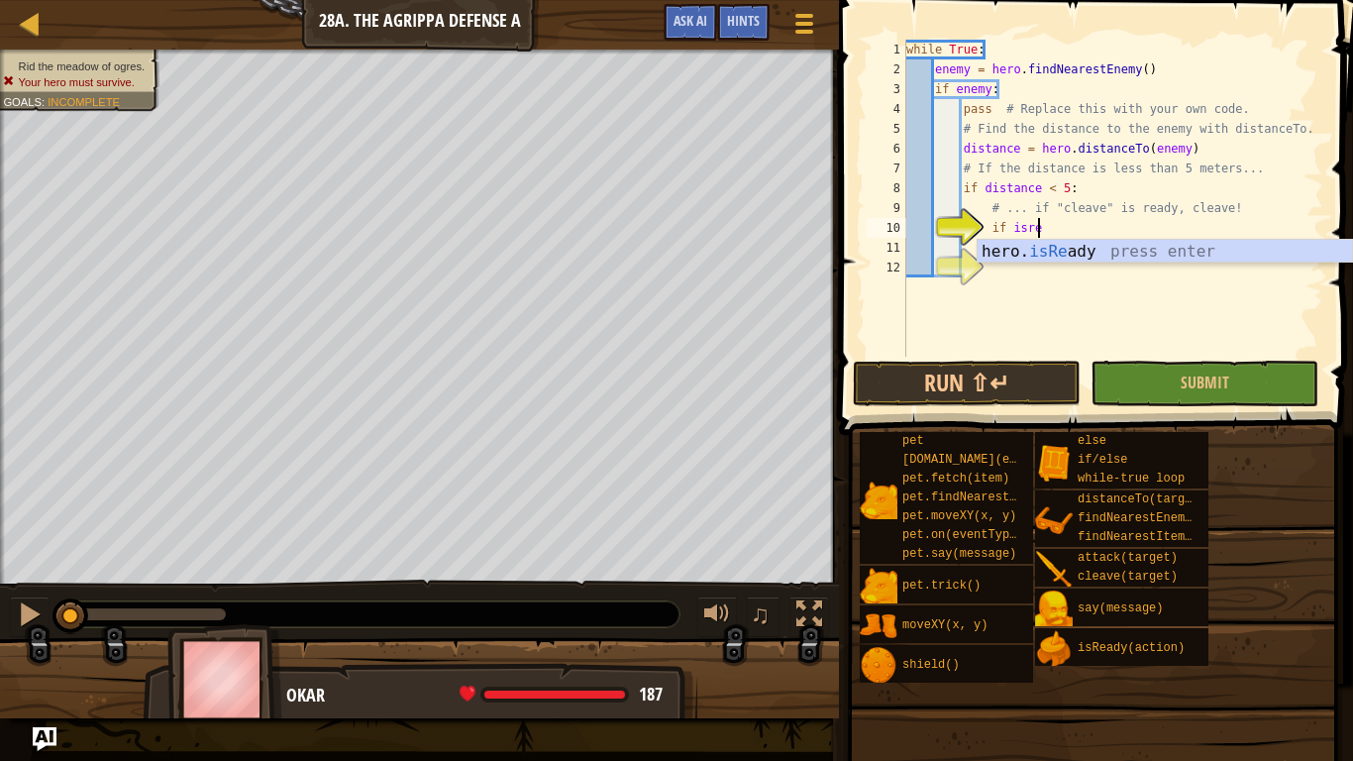
scroll to position [9, 19]
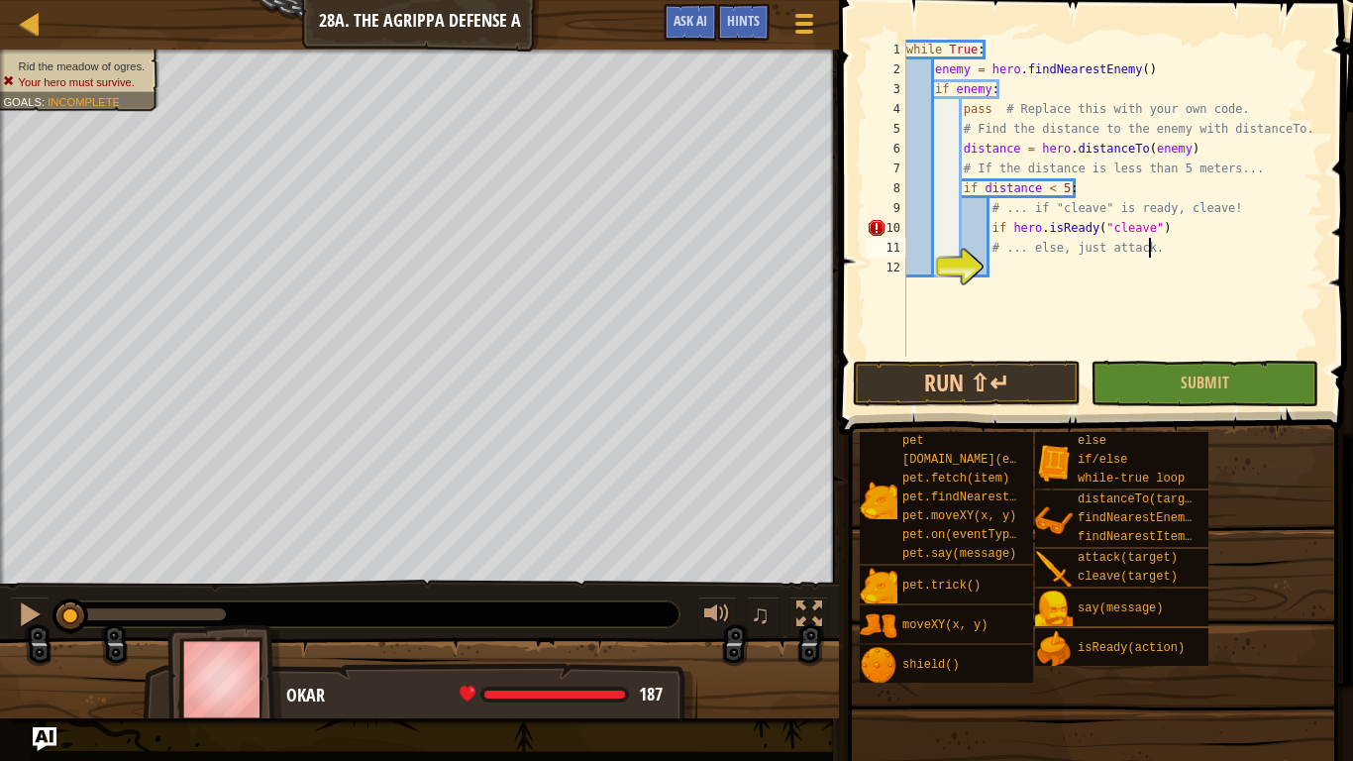
type textarea "if hero.isReady("cleave")"
type textarea "# ... else, just attack."
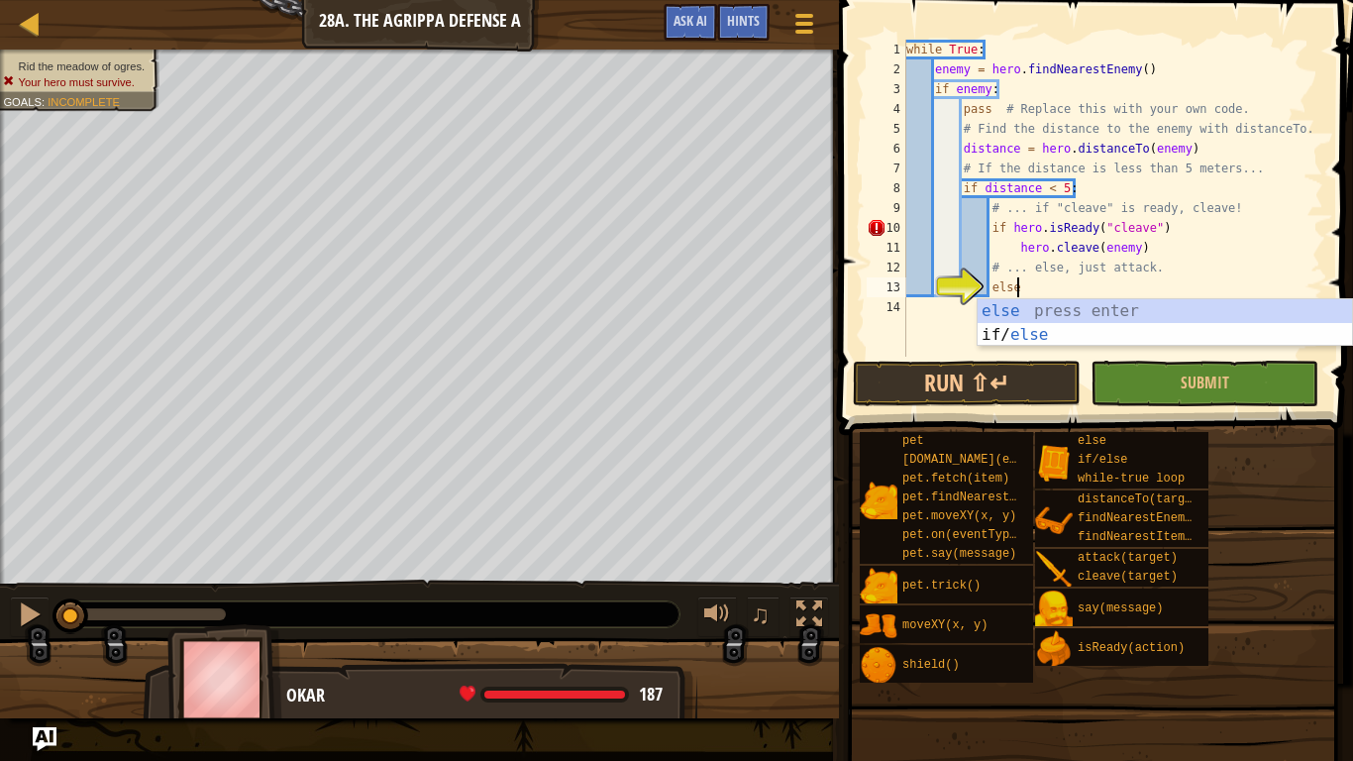
type textarea "else:"
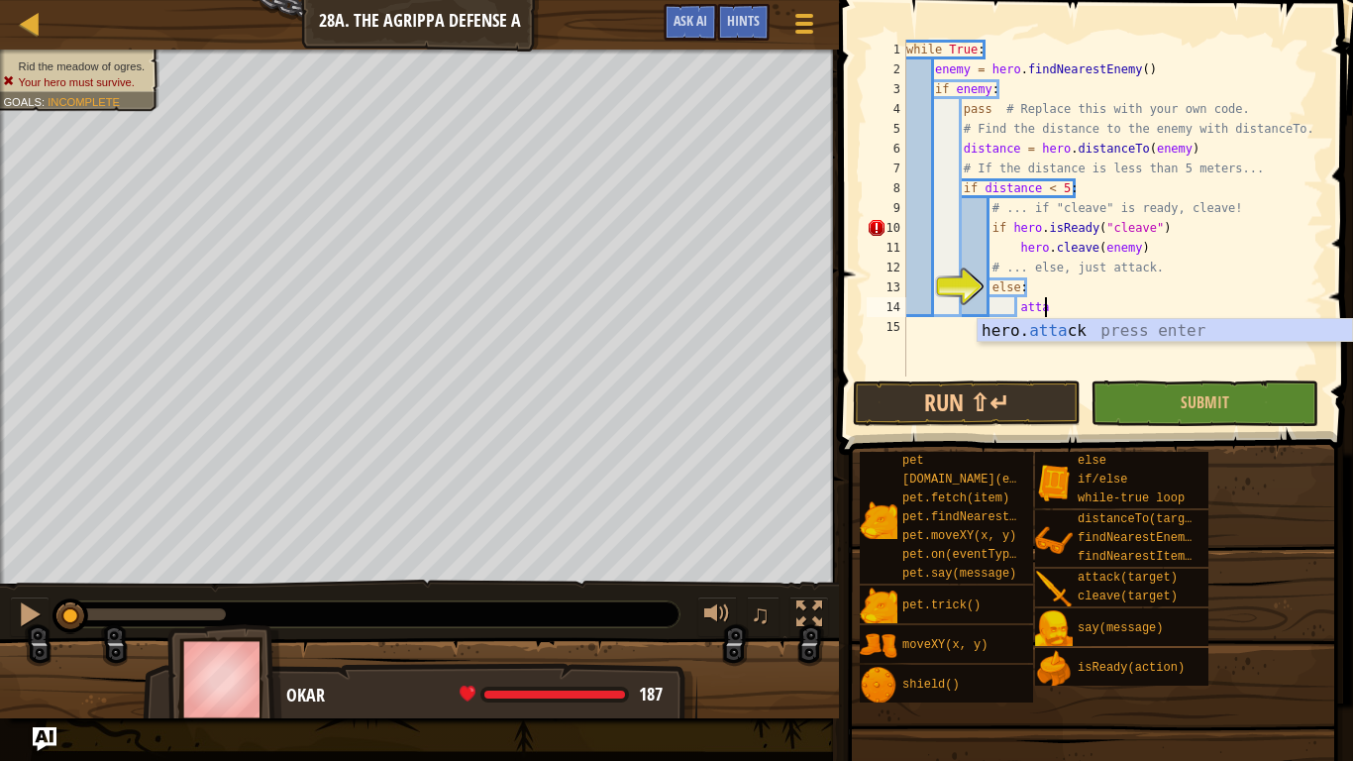
scroll to position [9, 20]
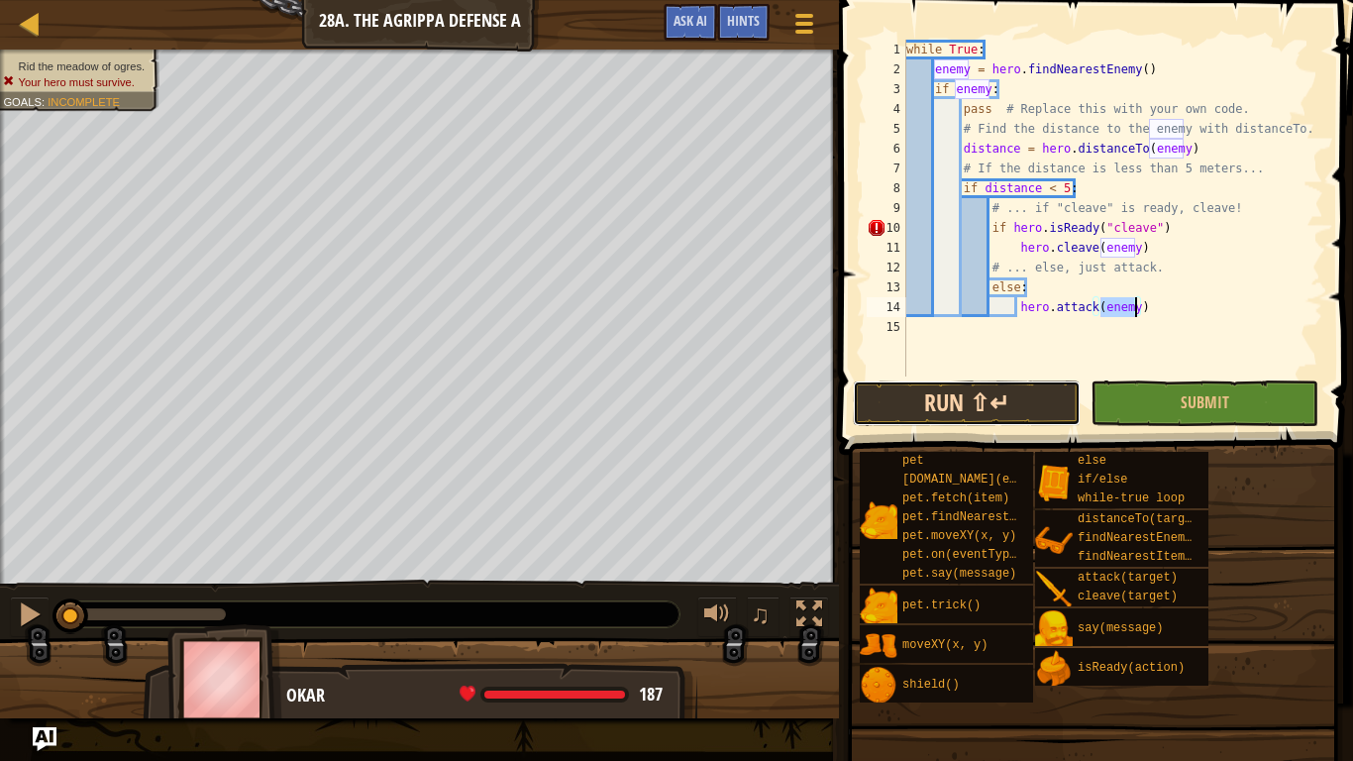
click at [1022, 422] on button "Run ⇧↵" at bounding box center [967, 403] width 228 height 46
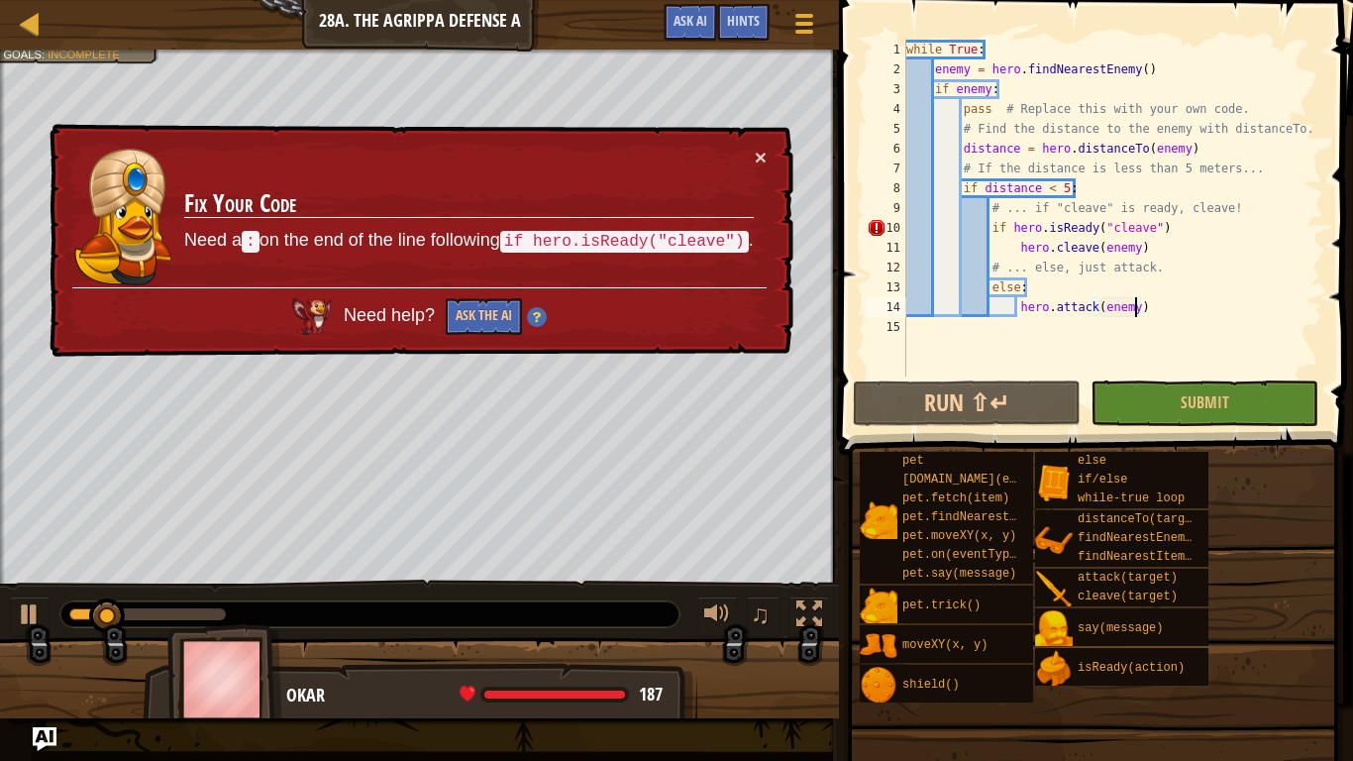
click at [1170, 226] on div "while True : enemy = hero . findNearestEnemy ( ) if enemy : pass # Replace this…" at bounding box center [1112, 228] width 421 height 376
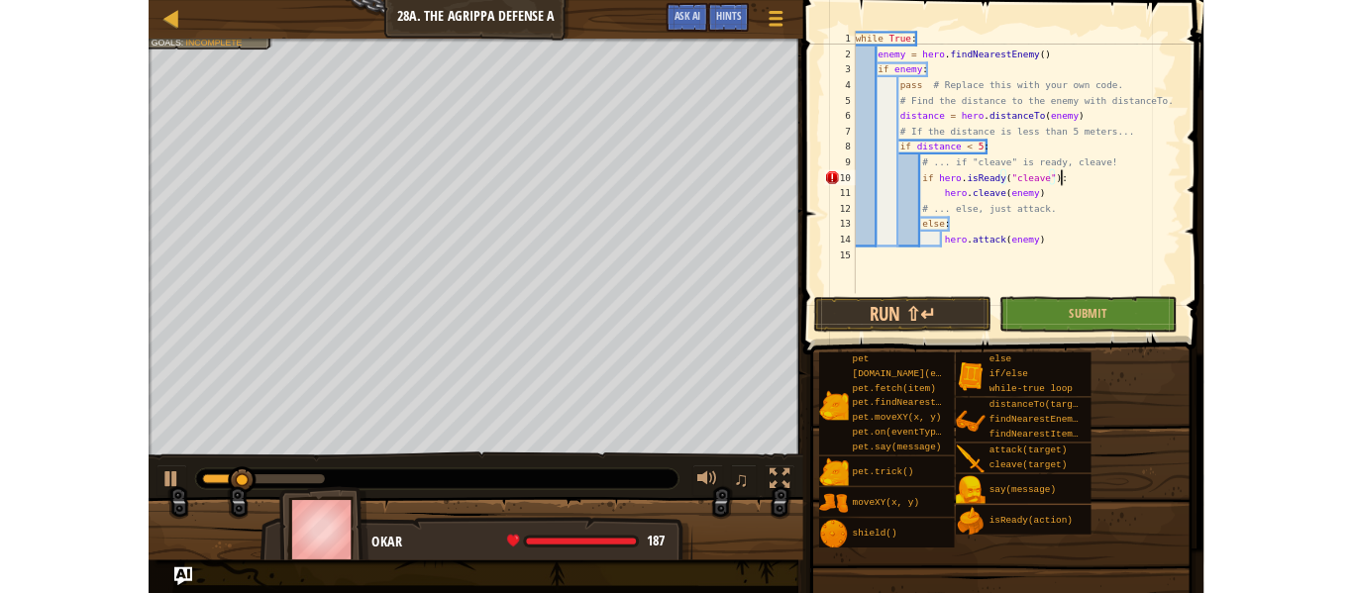
scroll to position [9, 37]
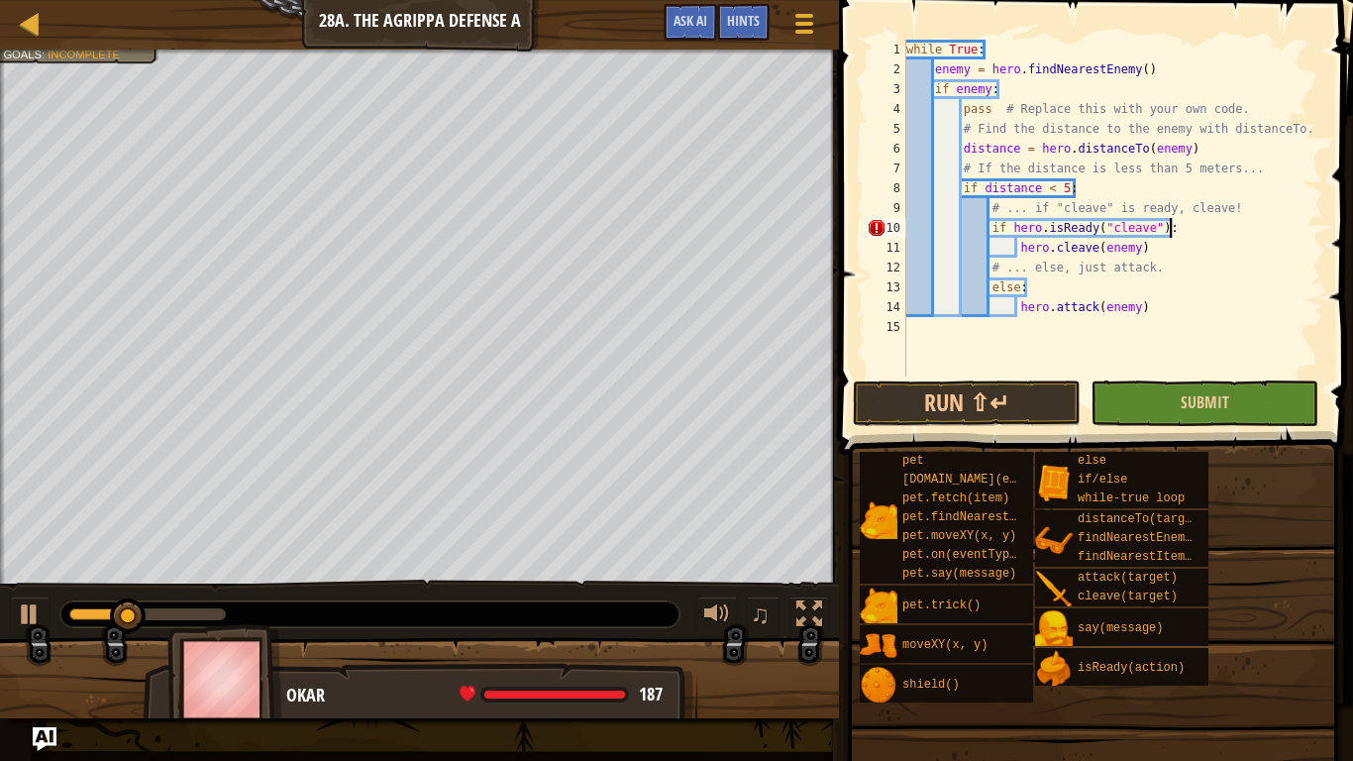
type textarea "if hero.isReady("cleave"):"
click at [1184, 418] on button "Submit" at bounding box center [1205, 403] width 228 height 46
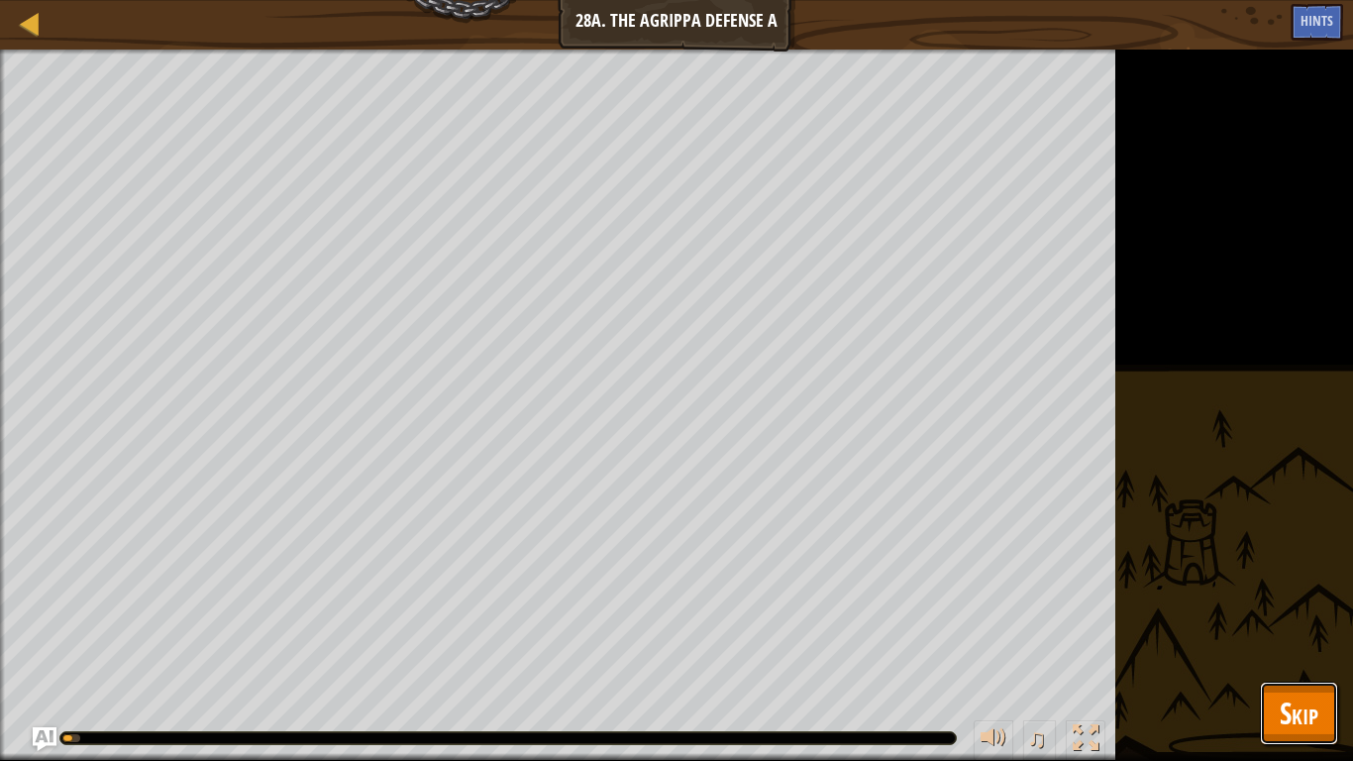
click at [1314, 592] on span "Skip" at bounding box center [1299, 712] width 39 height 41
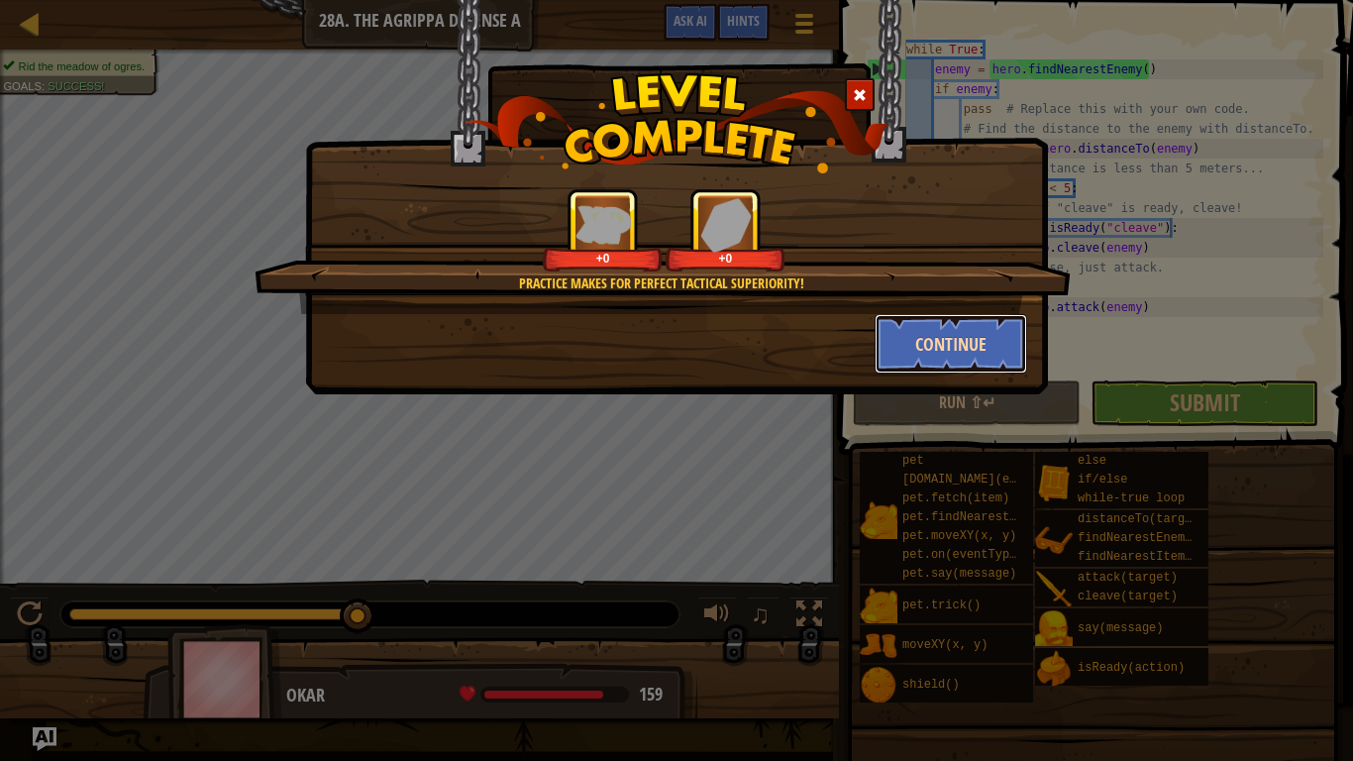
click at [939, 355] on button "Continue" at bounding box center [952, 343] width 154 height 59
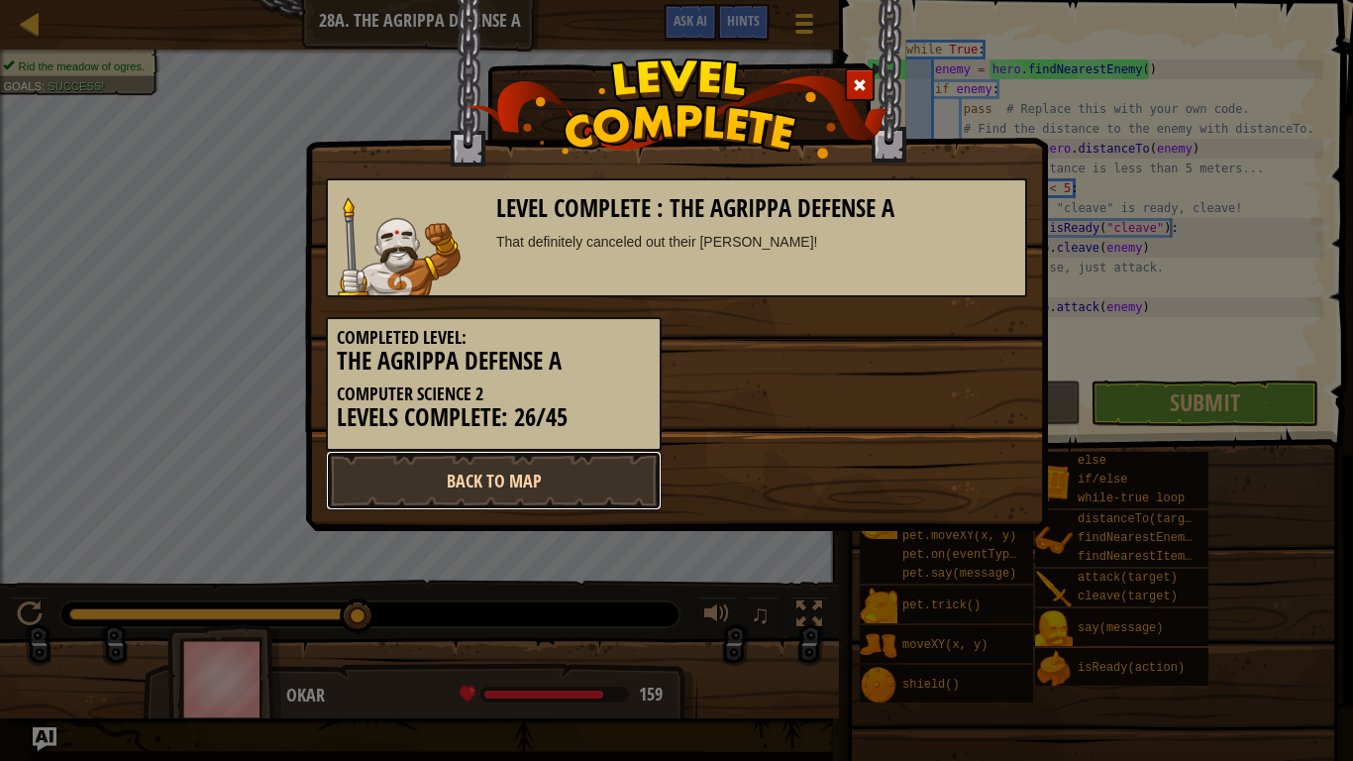
click at [453, 474] on link "Back to Map" at bounding box center [494, 480] width 336 height 59
